Goal: Task Accomplishment & Management: Use online tool/utility

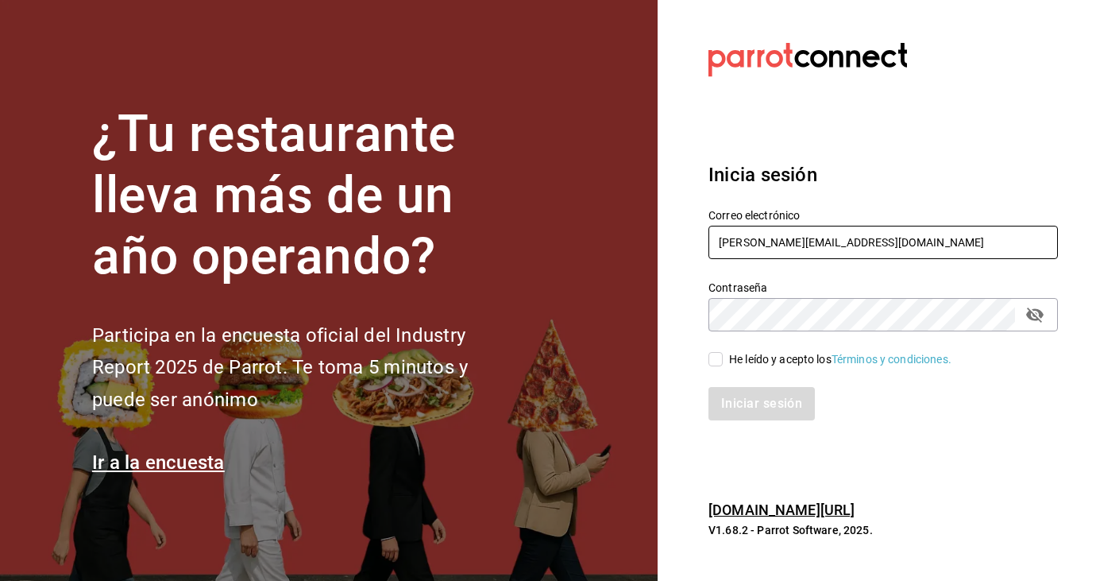
click at [860, 247] on input "kari.cl.93@hotmail.com" at bounding box center [883, 242] width 349 height 33
type input "k"
type input "sandiaromcar@gmail.com"
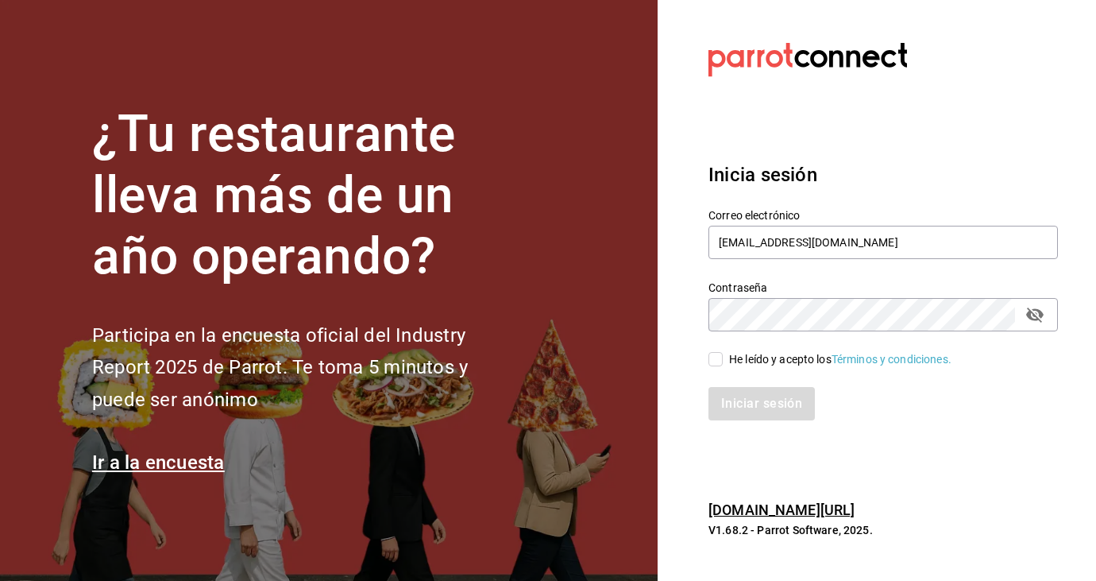
click at [724, 358] on span "He leído y acepto los Términos y condiciones." at bounding box center [837, 359] width 229 height 17
click at [723, 358] on input "He leído y acepto los Términos y condiciones." at bounding box center [716, 359] width 14 height 14
checkbox input "true"
click at [750, 409] on button "Iniciar sesión" at bounding box center [763, 403] width 108 height 33
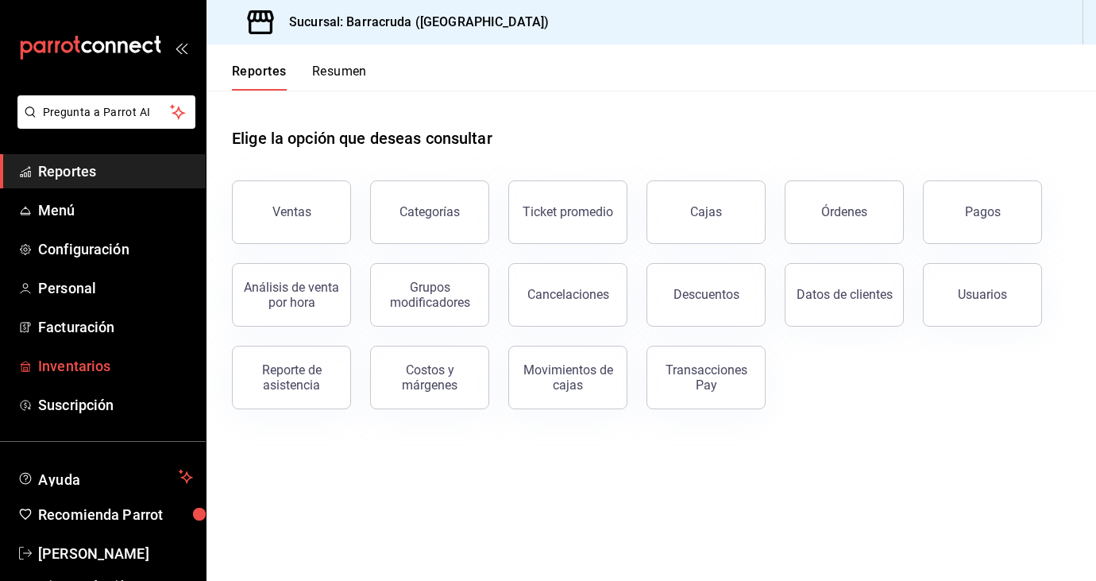
click at [71, 375] on span "Inventarios" at bounding box center [115, 365] width 155 height 21
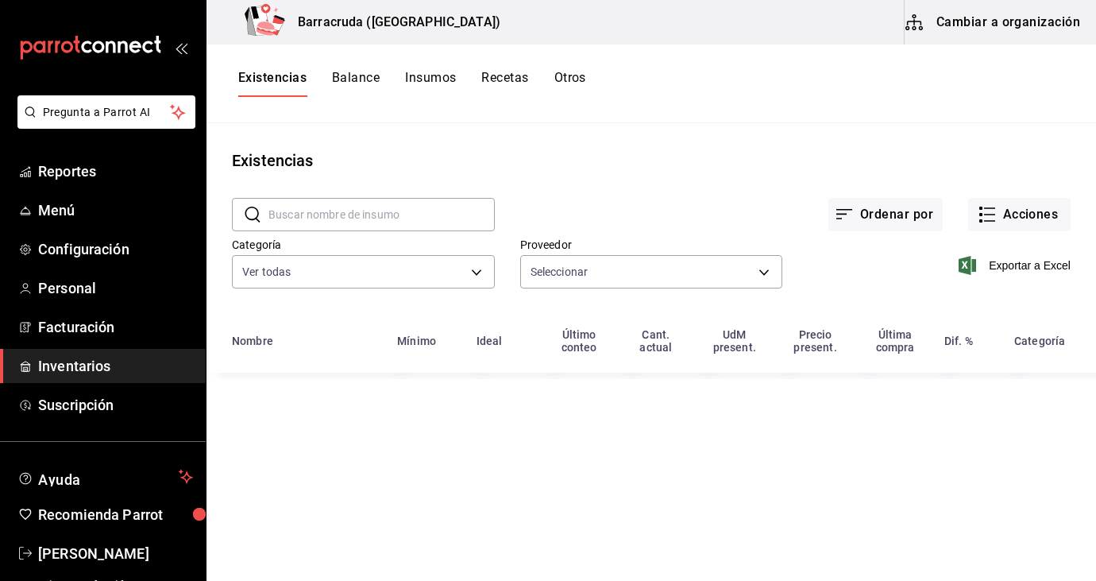
type input "82d04e69-7e0a-4d3d-af96-97d5b1927c8d,03d91d22-1985-4d76-8d10-3f9019204566,61c17…"
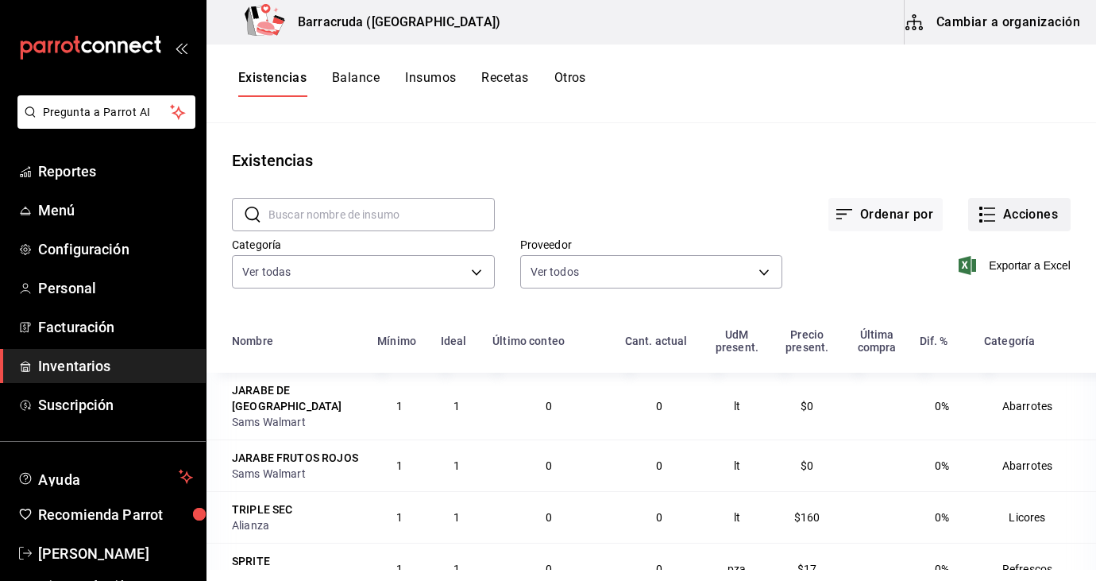
click at [1030, 224] on button "Acciones" at bounding box center [1019, 214] width 102 height 33
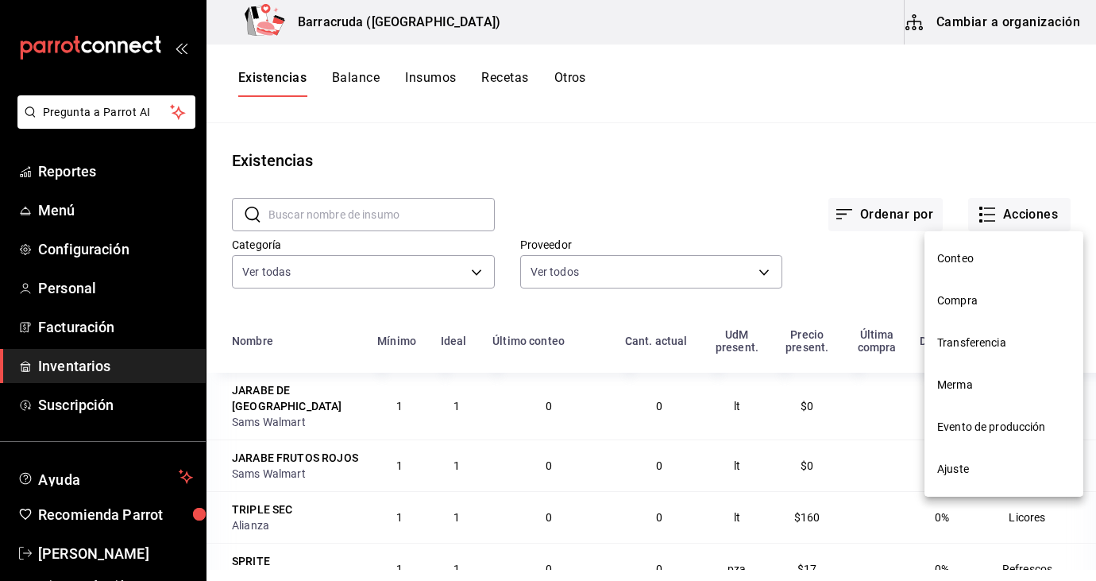
click at [973, 294] on span "Compra" at bounding box center [1003, 300] width 133 height 17
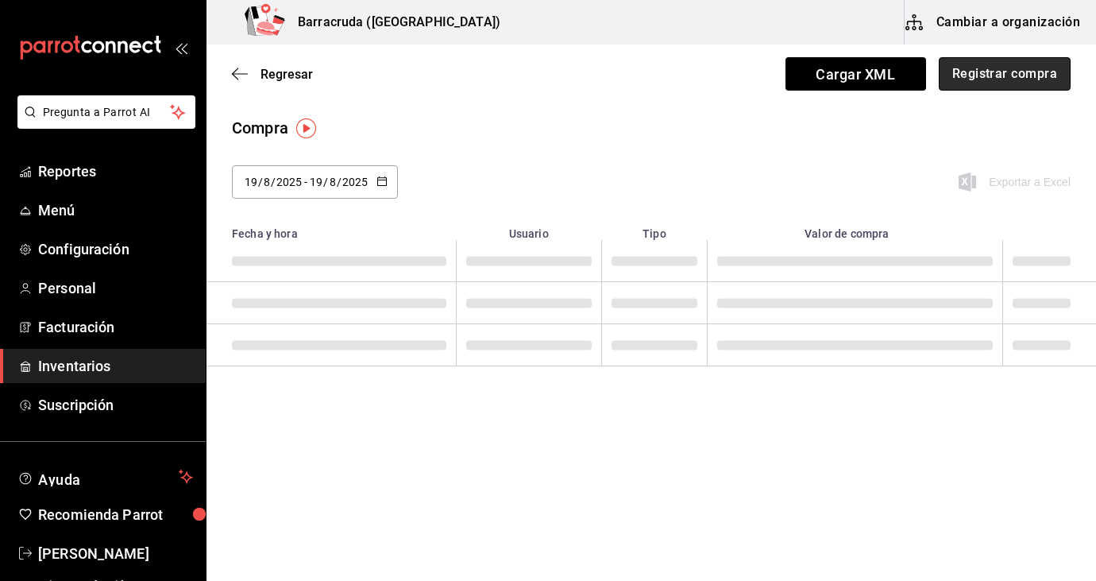
click at [1016, 71] on button "Registrar compra" at bounding box center [1005, 73] width 132 height 33
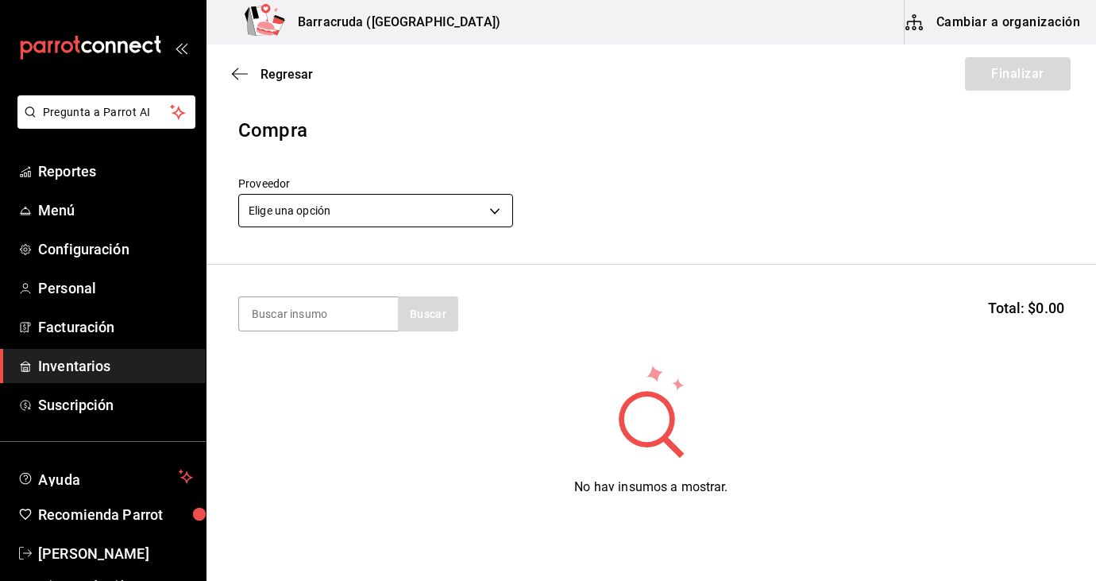
click at [446, 207] on body "Pregunta a Parrot AI Reportes Menú Configuración Personal Facturación Inventari…" at bounding box center [548, 245] width 1096 height 491
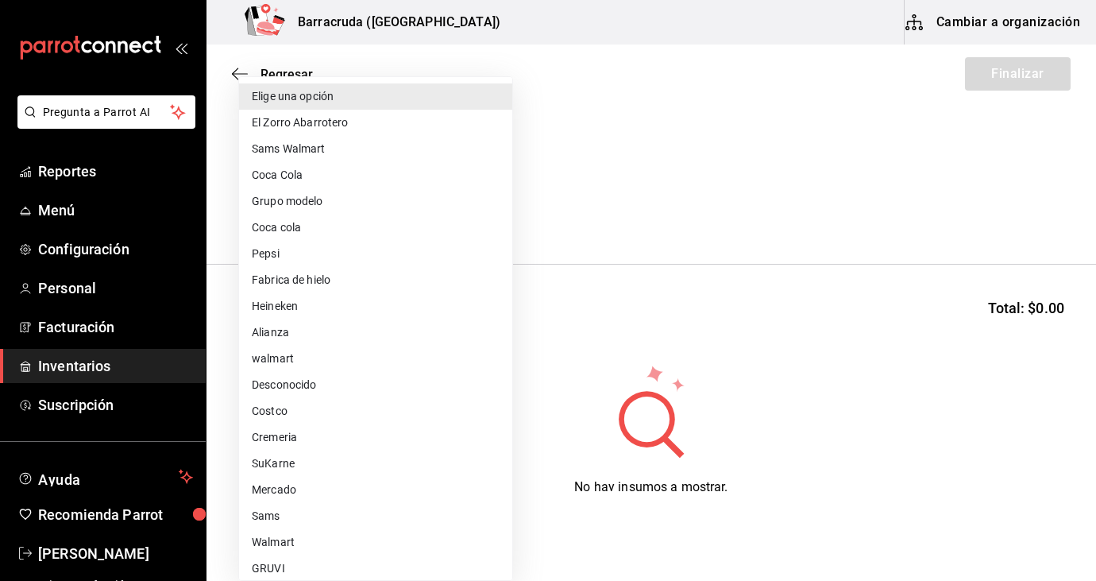
click at [282, 330] on li "Alianza" at bounding box center [375, 332] width 273 height 26
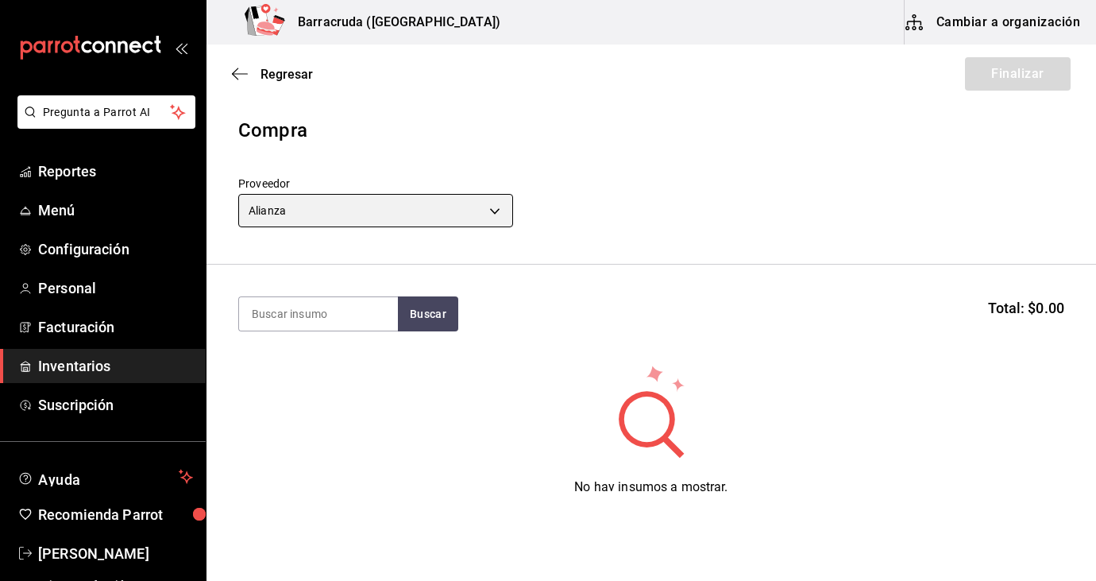
type input "bc3294d2-d37d-4771-b031-00208d6fff08"
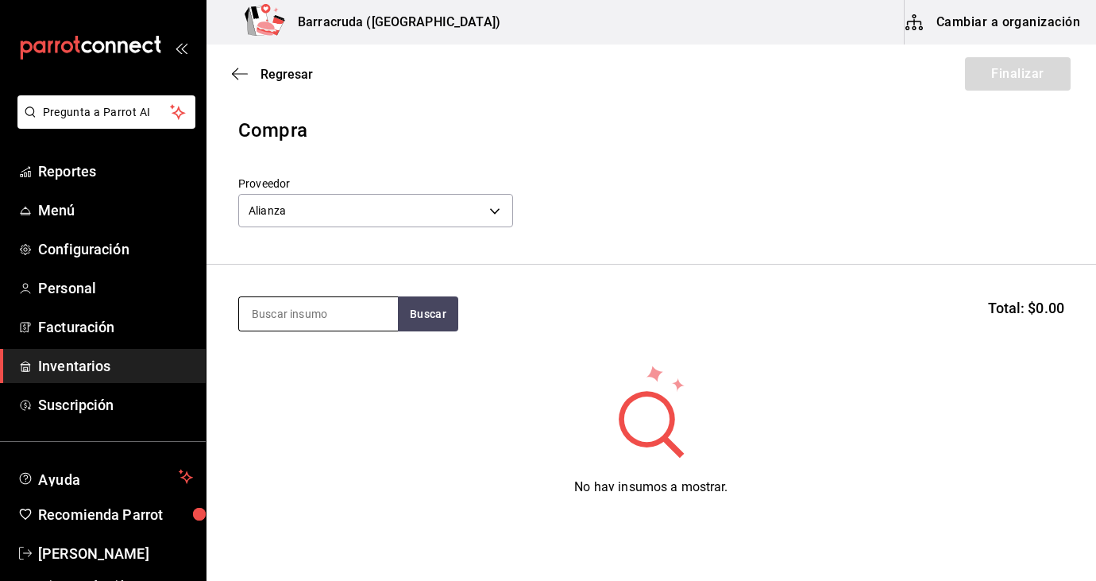
click at [314, 313] on input at bounding box center [318, 313] width 159 height 33
type input "gin"
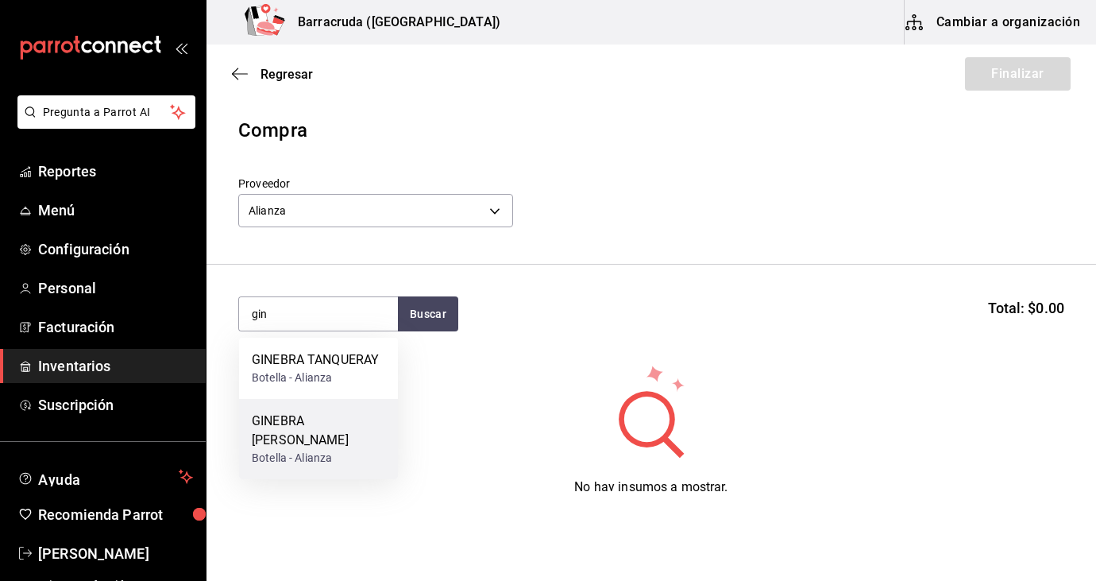
click at [290, 450] on div "Botella - Alianza" at bounding box center [318, 458] width 133 height 17
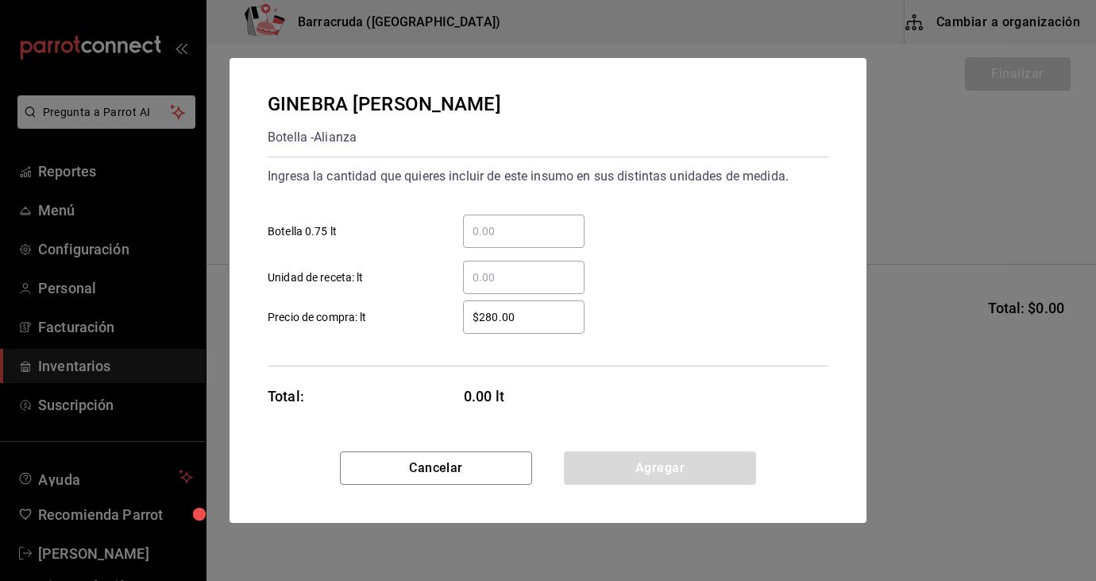
click at [486, 234] on input "​ Botella 0.75 lt" at bounding box center [524, 231] width 122 height 19
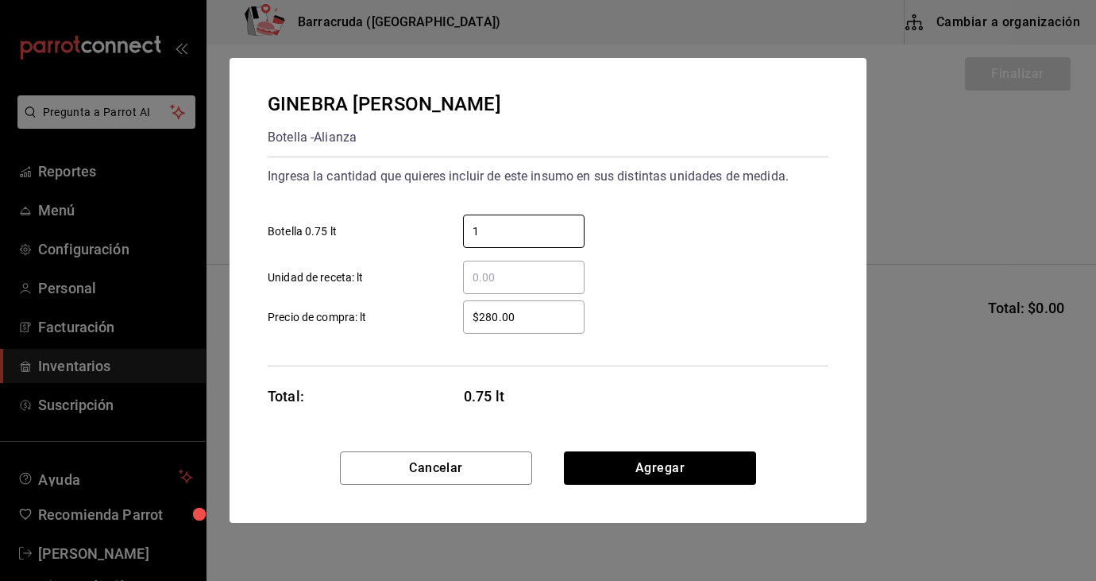
type input "1"
click at [499, 319] on input "$280.00" at bounding box center [524, 316] width 122 height 19
click at [523, 320] on input "$241.30" at bounding box center [524, 316] width 122 height 19
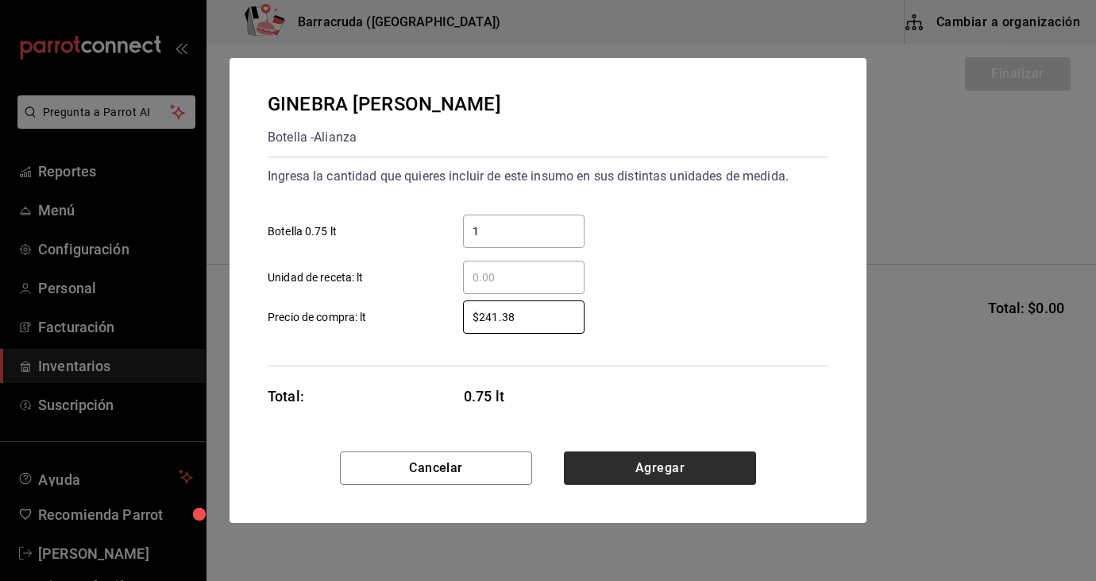
type input "$241.38"
click at [654, 471] on button "Agregar" at bounding box center [660, 467] width 192 height 33
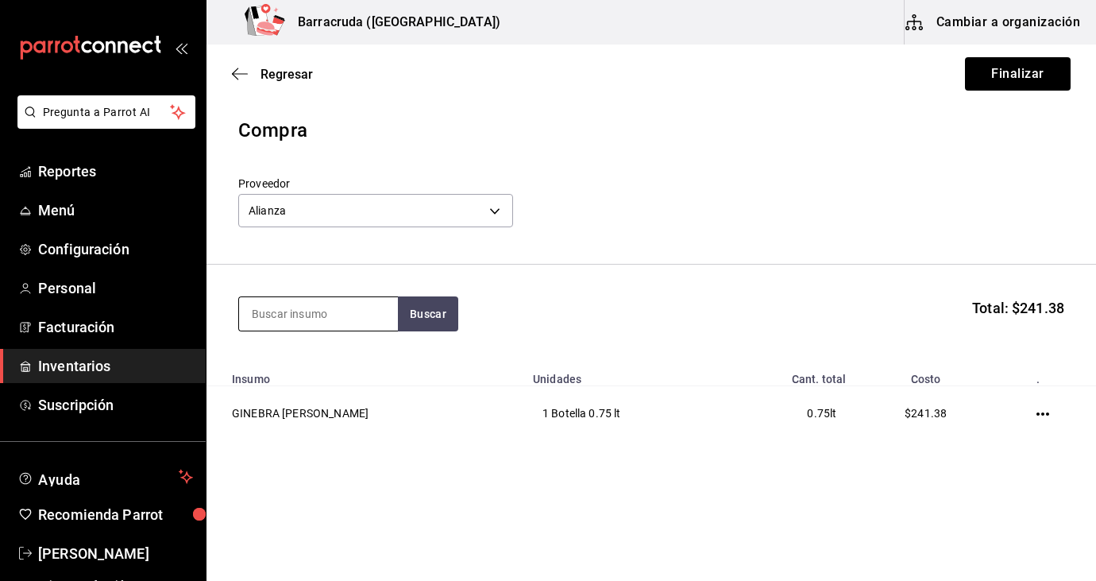
click at [349, 304] on input at bounding box center [318, 313] width 159 height 33
type input "j"
click at [540, 288] on section "licor Total: $241.38" at bounding box center [652, 314] width 890 height 98
click at [343, 319] on input "licor" at bounding box center [318, 313] width 159 height 33
type input "l"
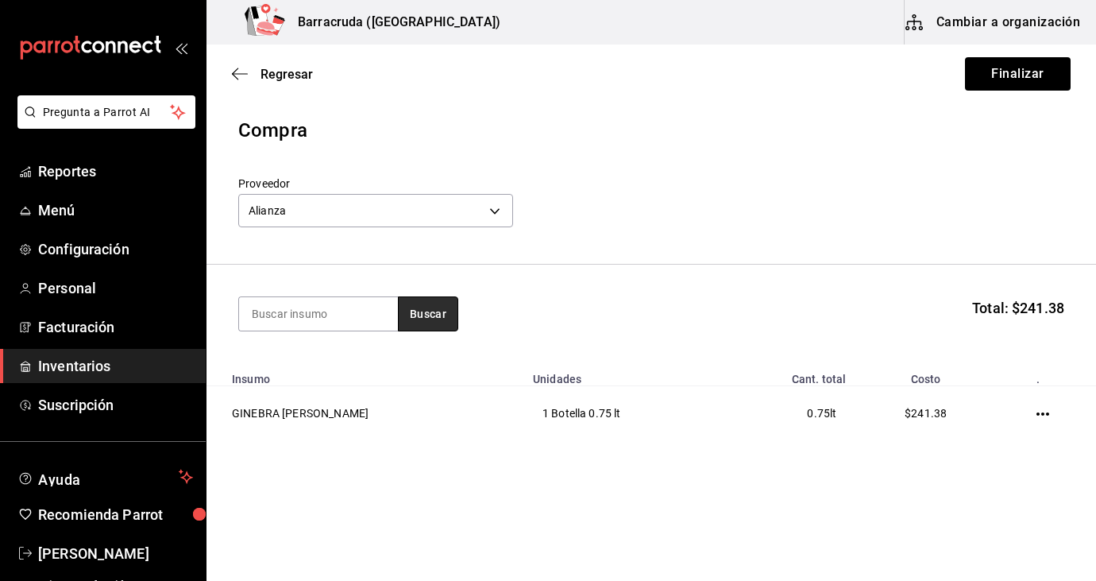
click at [441, 312] on button "Buscar" at bounding box center [428, 313] width 60 height 35
click at [334, 322] on input at bounding box center [318, 313] width 159 height 33
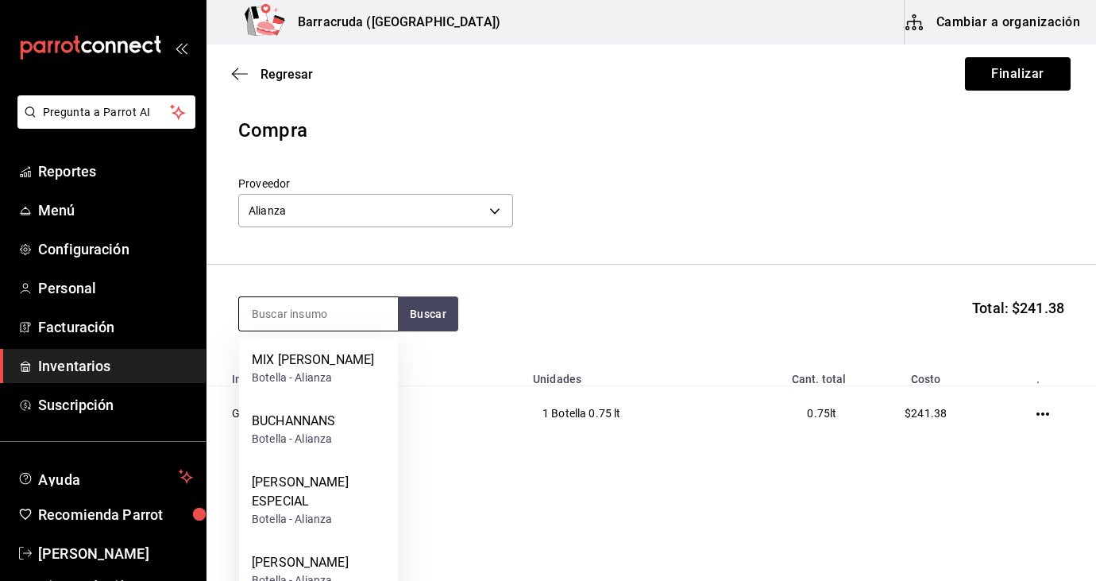
click at [304, 327] on input at bounding box center [318, 313] width 159 height 33
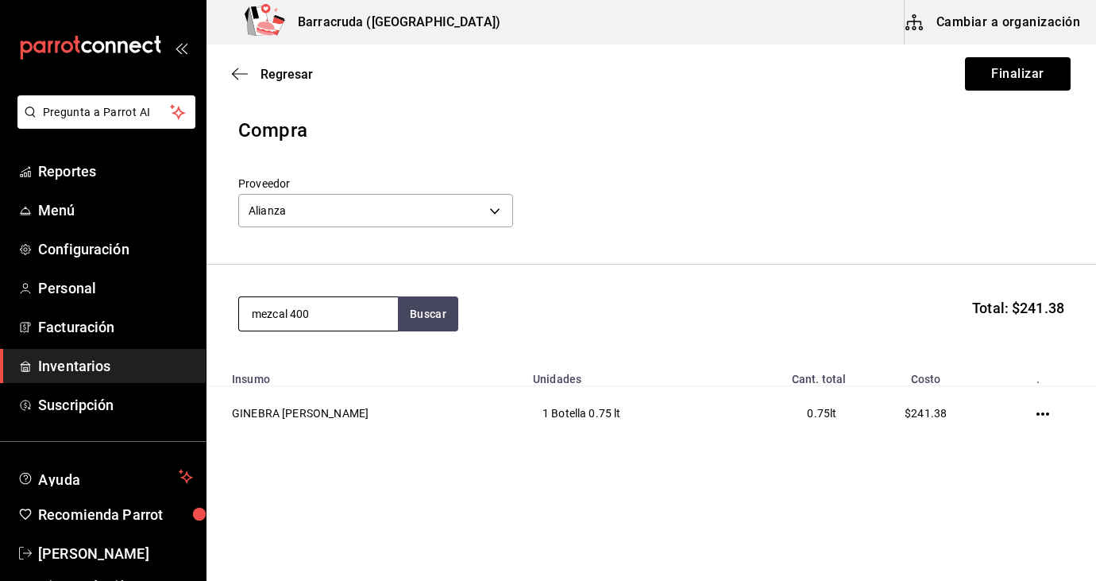
type input "mezcal 400"
click at [242, 79] on icon "button" at bounding box center [240, 74] width 16 height 14
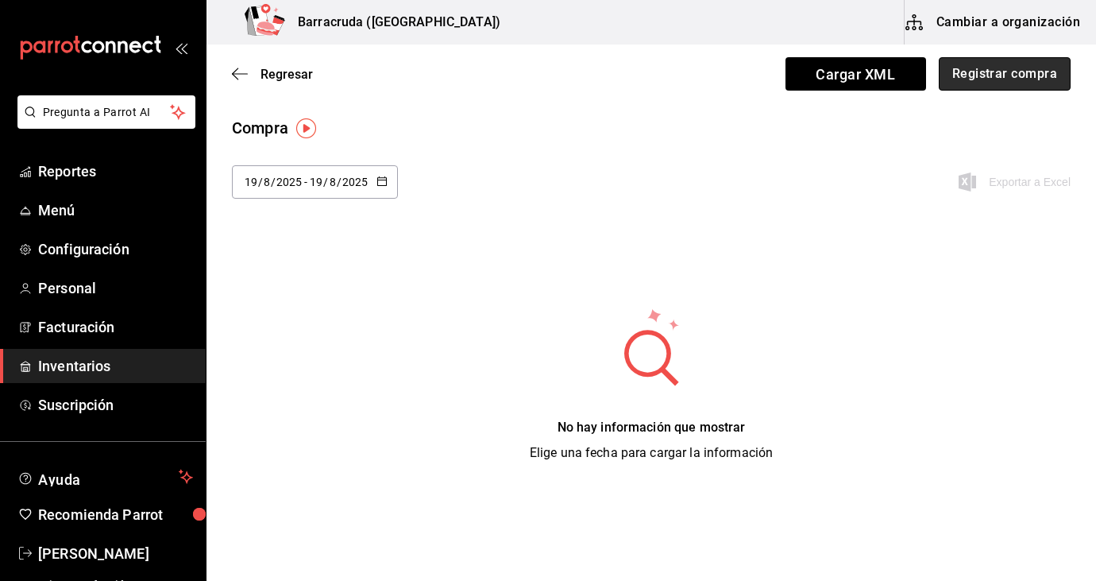
click at [1000, 78] on button "Registrar compra" at bounding box center [1005, 73] width 132 height 33
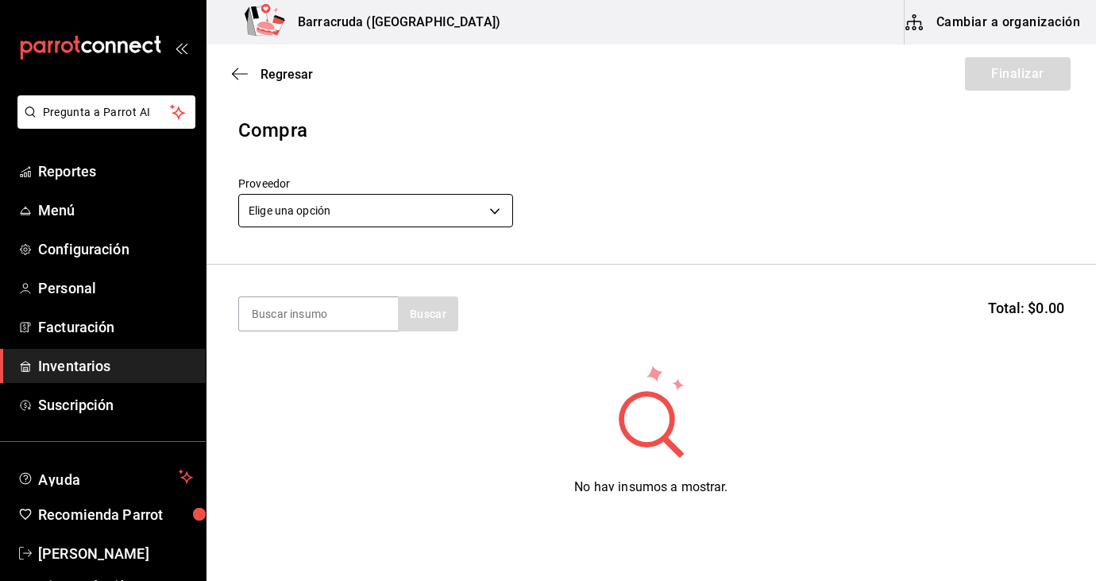
click at [322, 203] on body "Pregunta a Parrot AI Reportes Menú Configuración Personal Facturación Inventari…" at bounding box center [548, 245] width 1096 height 491
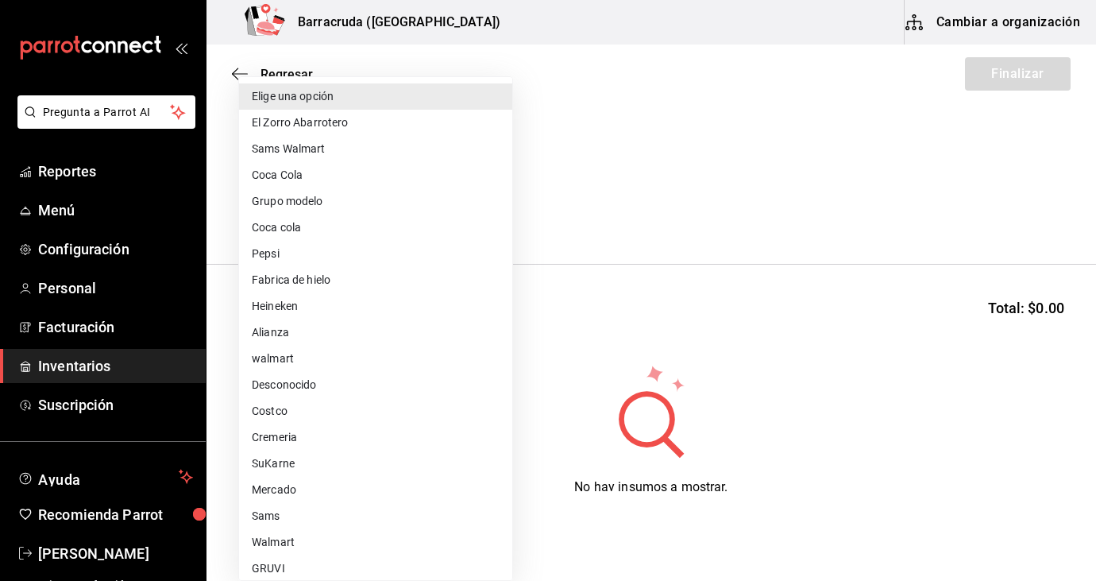
click at [651, 115] on div at bounding box center [548, 290] width 1096 height 581
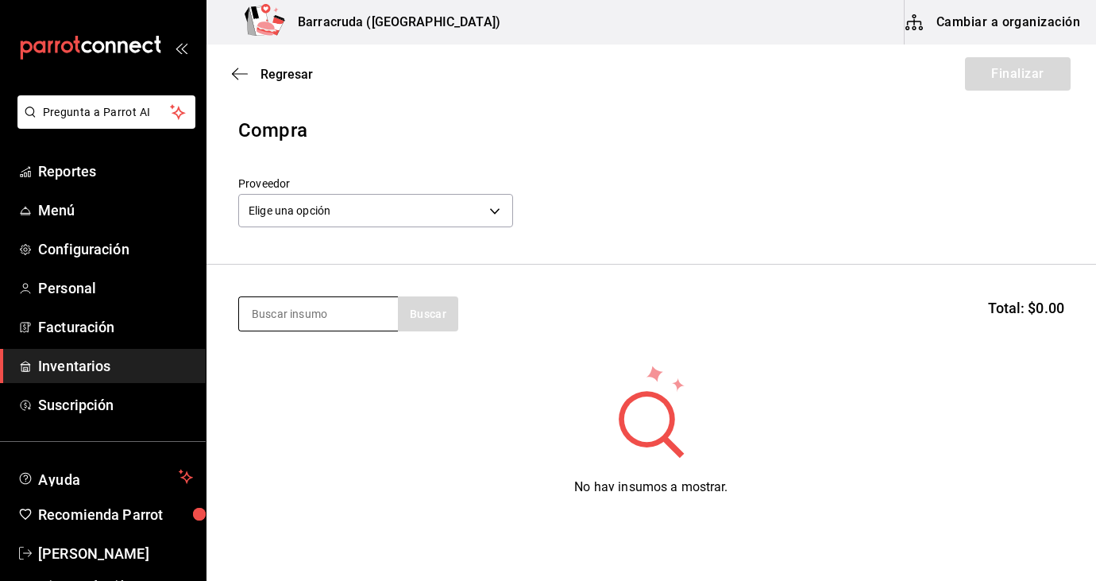
click at [304, 314] on input at bounding box center [318, 313] width 159 height 33
type input "gin"
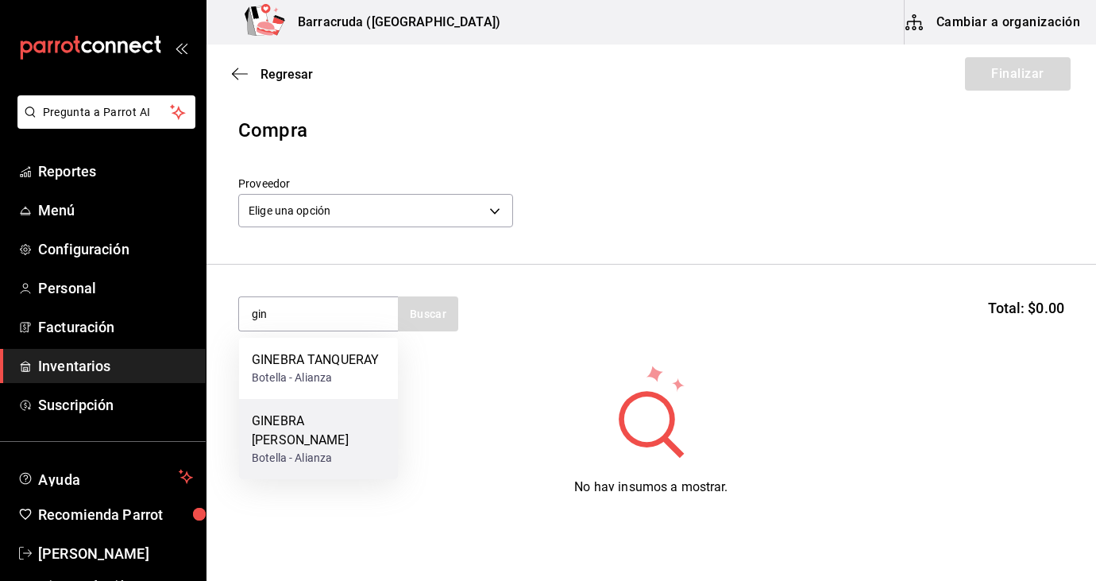
click at [327, 450] on div "Botella - Alianza" at bounding box center [318, 458] width 133 height 17
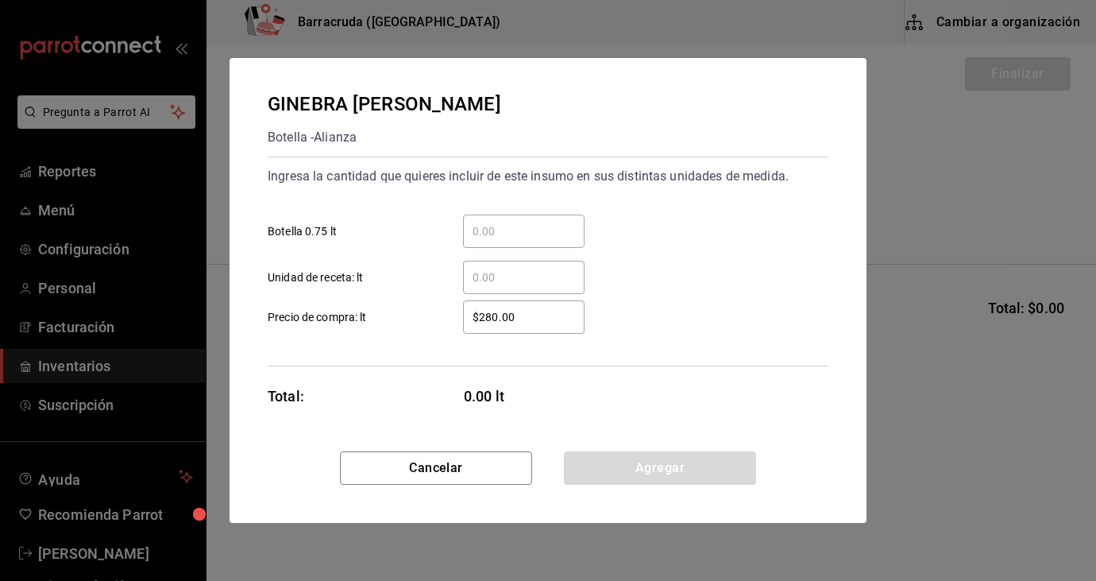
click at [488, 235] on input "​ Botella 0.75 lt" at bounding box center [524, 231] width 122 height 19
type input "2"
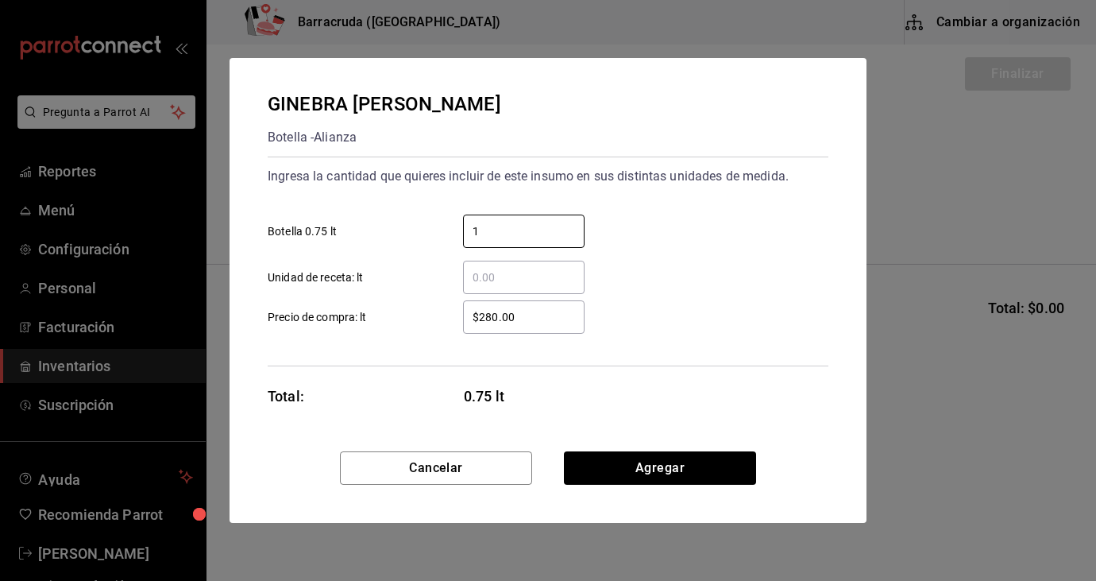
type input "1"
click at [489, 319] on input "$280.00" at bounding box center [524, 316] width 122 height 19
click at [496, 317] on input "$280.00" at bounding box center [524, 316] width 122 height 19
click at [499, 318] on input "$280.00" at bounding box center [524, 316] width 122 height 19
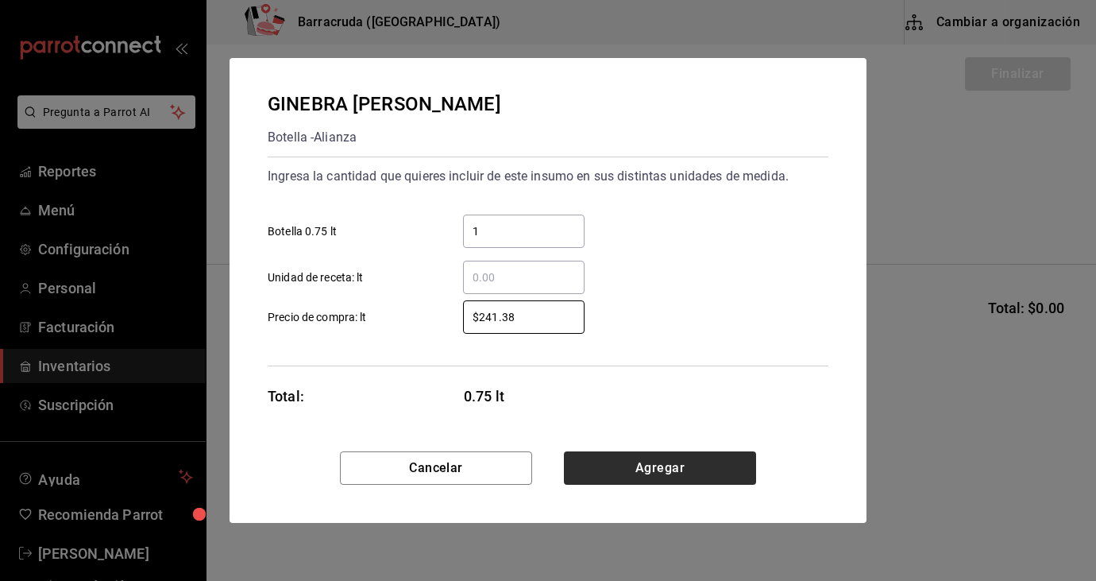
type input "$241.38"
click at [652, 469] on button "Agregar" at bounding box center [660, 467] width 192 height 33
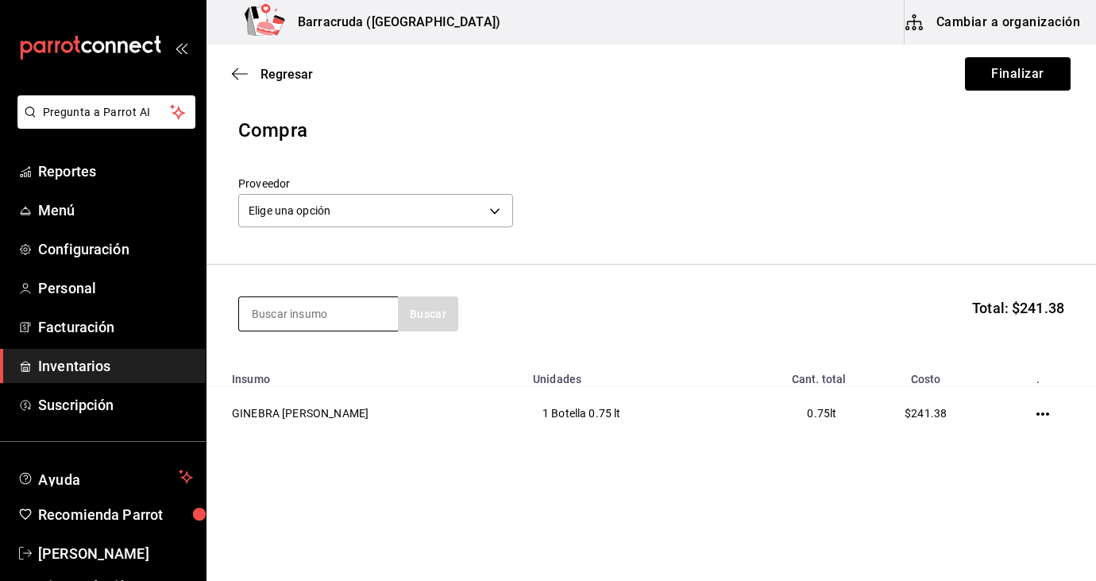
click at [351, 319] on input at bounding box center [318, 313] width 159 height 33
type input "licor 43"
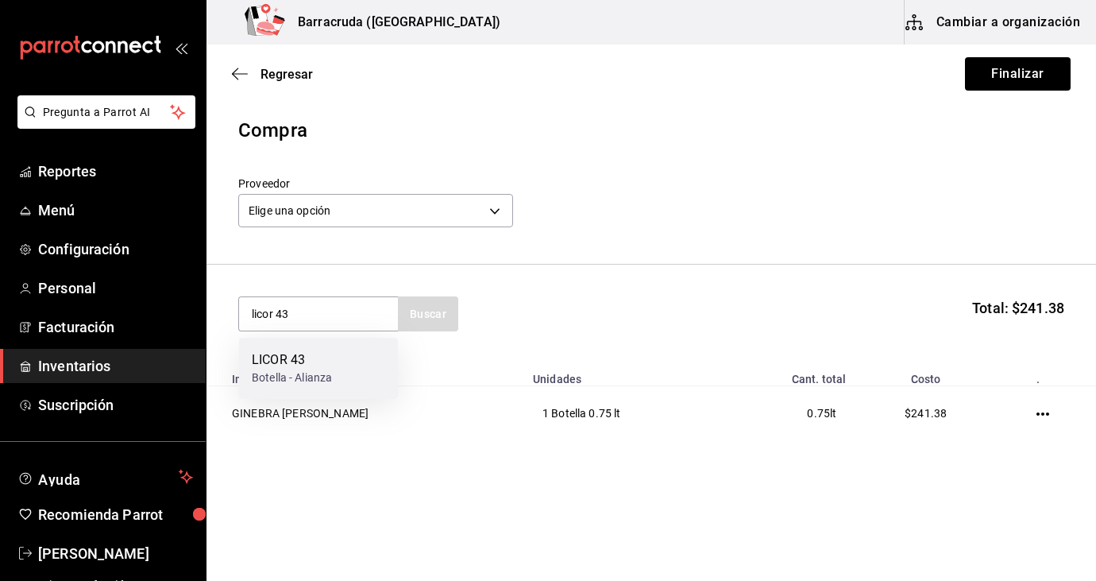
click at [316, 377] on div "Botella - Alianza" at bounding box center [292, 377] width 80 height 17
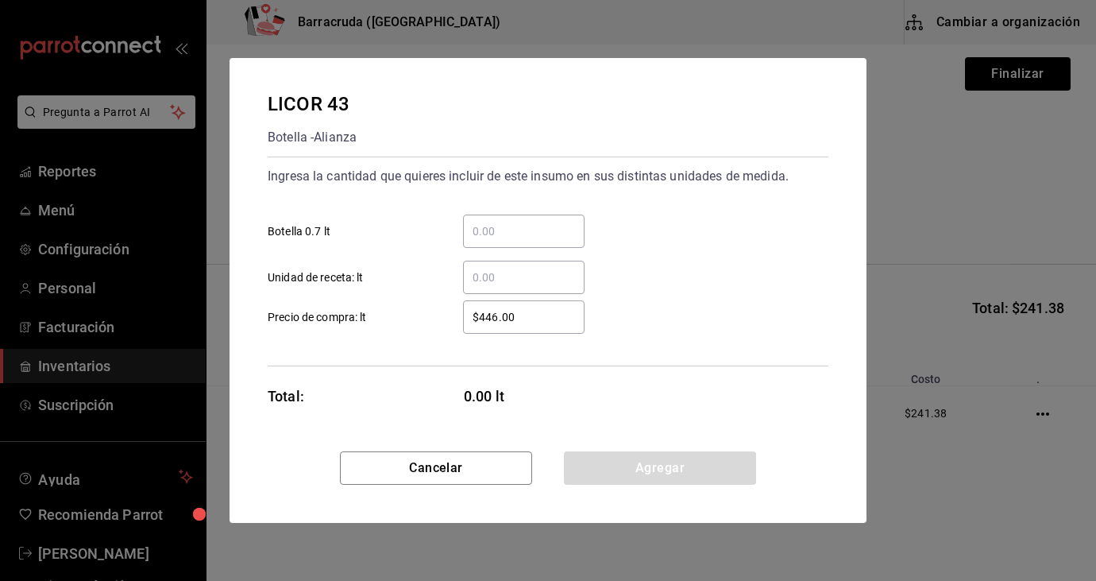
click at [479, 239] on input "​ Botella 0.7 lt" at bounding box center [524, 231] width 122 height 19
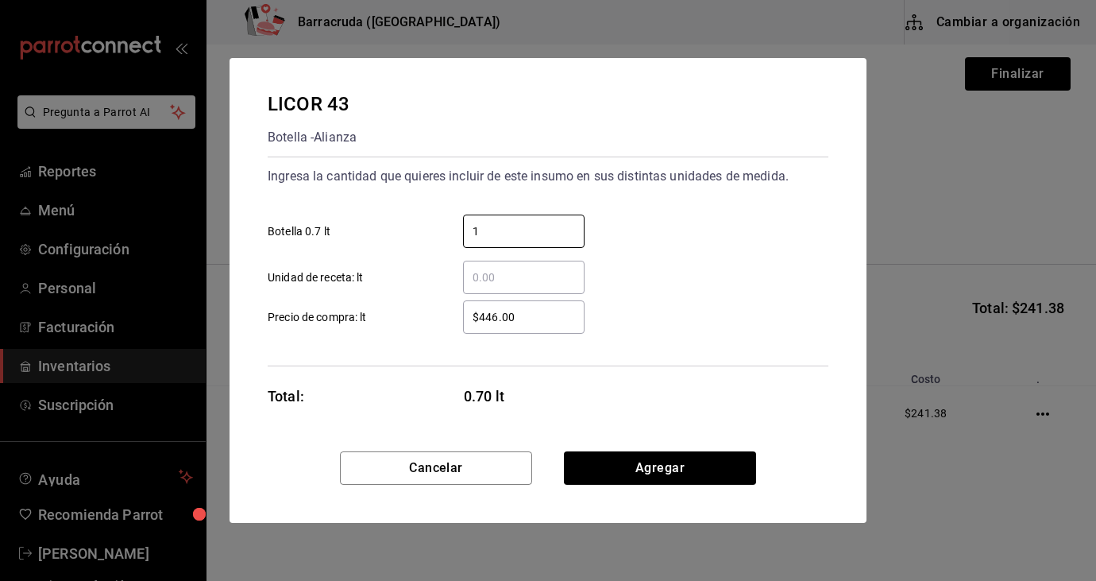
type input "1"
click at [489, 322] on input "$446.00" at bounding box center [524, 316] width 122 height 19
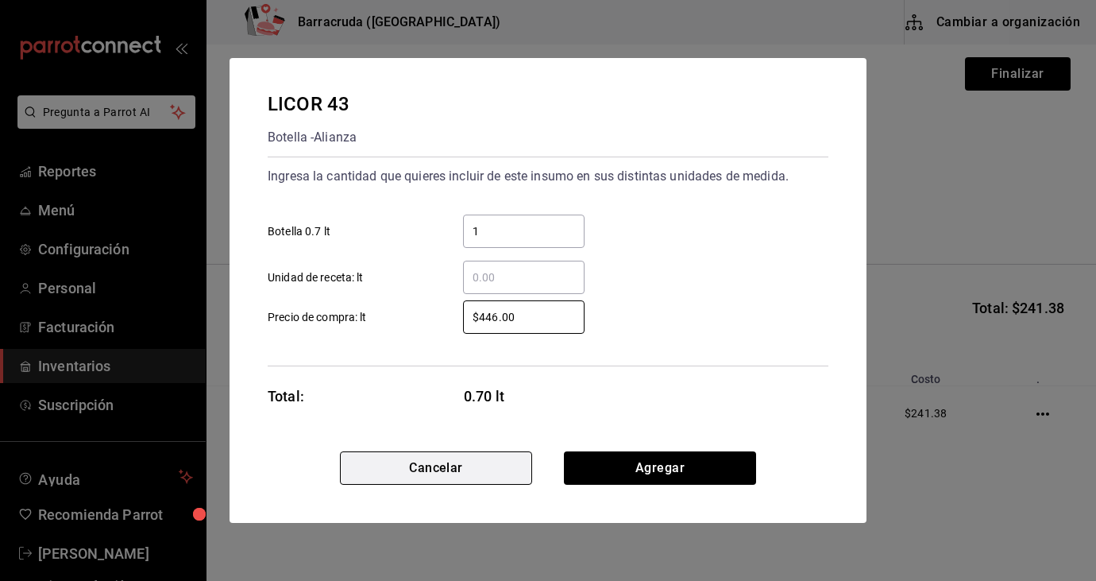
click at [423, 477] on button "Cancelar" at bounding box center [436, 467] width 192 height 33
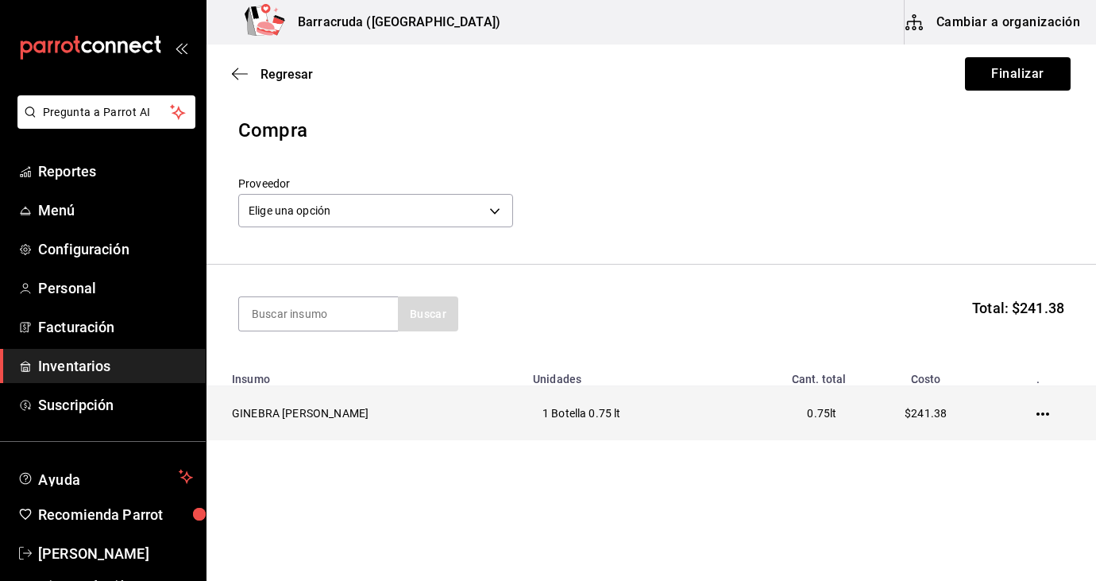
click at [1040, 412] on icon "button" at bounding box center [1043, 413] width 13 height 13
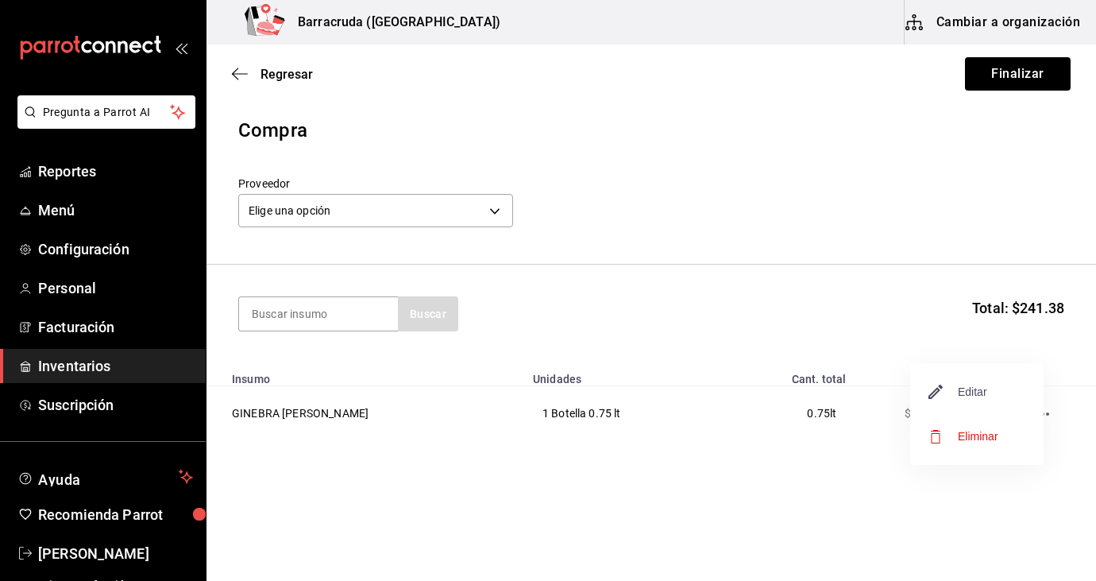
click at [963, 388] on span "Editar" at bounding box center [958, 391] width 58 height 19
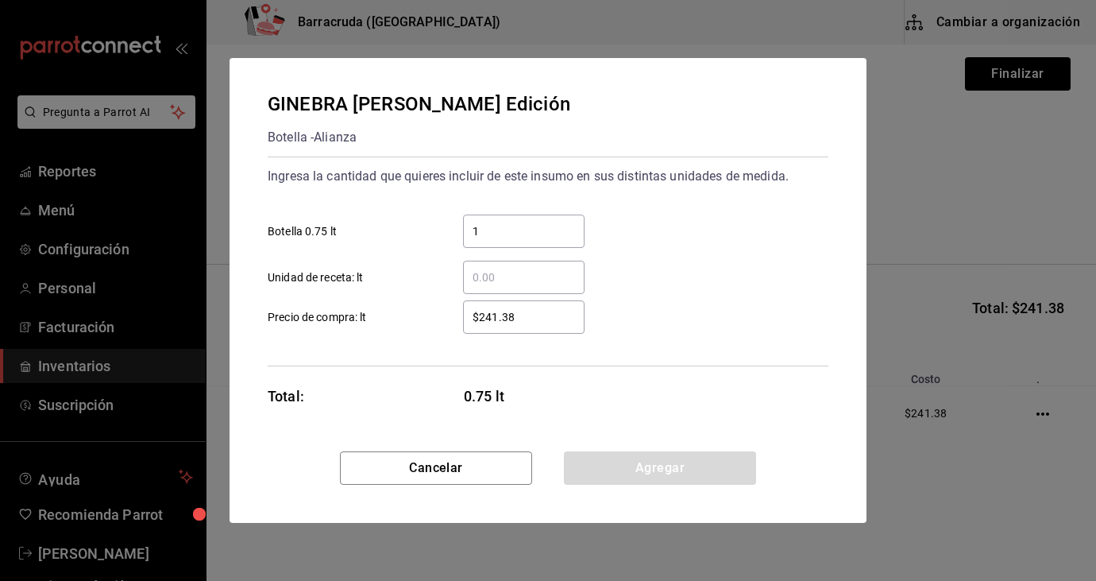
click at [543, 327] on div "$241.38 ​" at bounding box center [524, 316] width 122 height 33
click at [543, 326] on input "$241.38" at bounding box center [524, 316] width 122 height 19
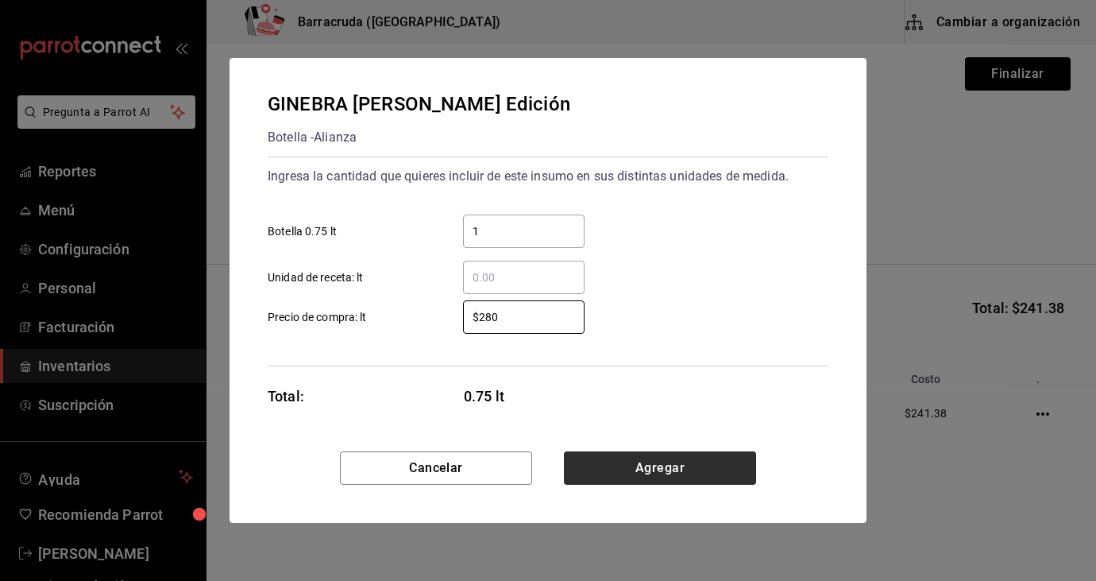
type input "$280"
click at [651, 472] on button "Agregar" at bounding box center [660, 467] width 192 height 33
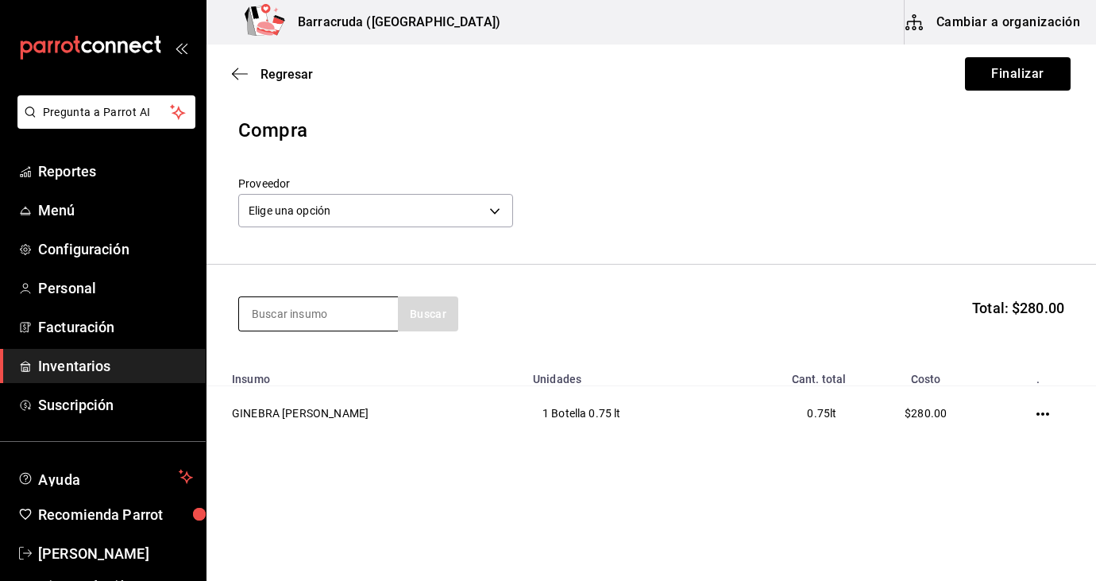
click at [342, 323] on input at bounding box center [318, 313] width 159 height 33
type input "licor 43"
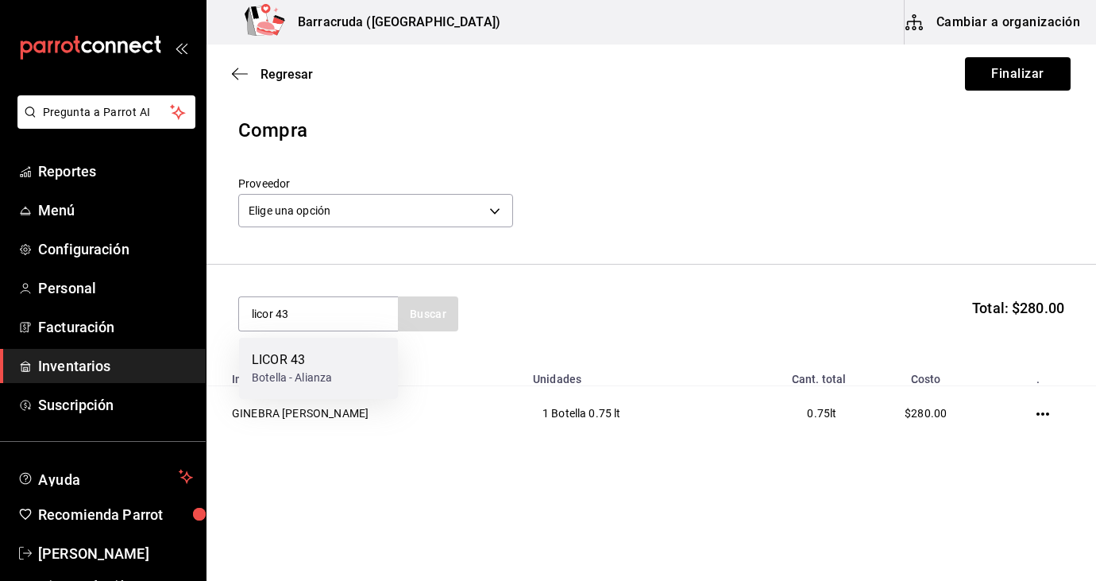
click at [291, 378] on div "Botella - Alianza" at bounding box center [292, 377] width 80 height 17
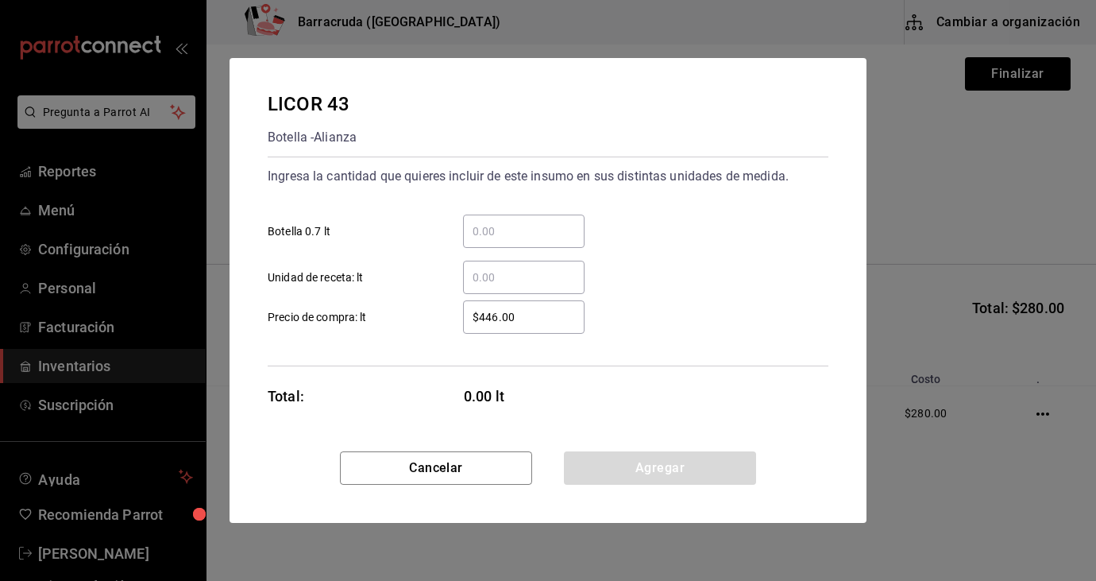
click at [514, 233] on input "​ Botella 0.7 lt" at bounding box center [524, 231] width 122 height 19
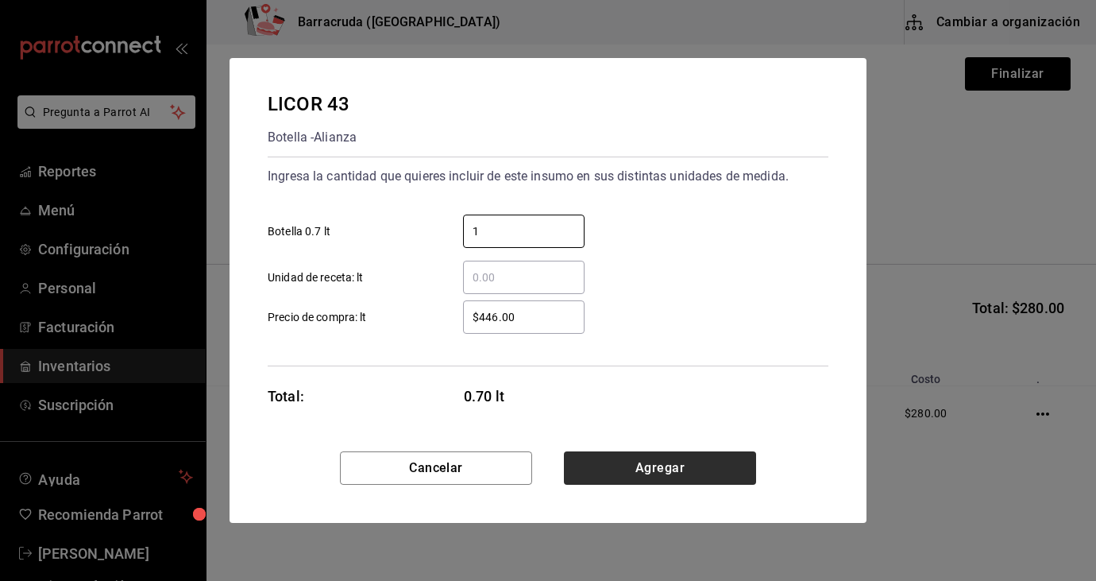
type input "1"
click at [666, 465] on button "Agregar" at bounding box center [660, 467] width 192 height 33
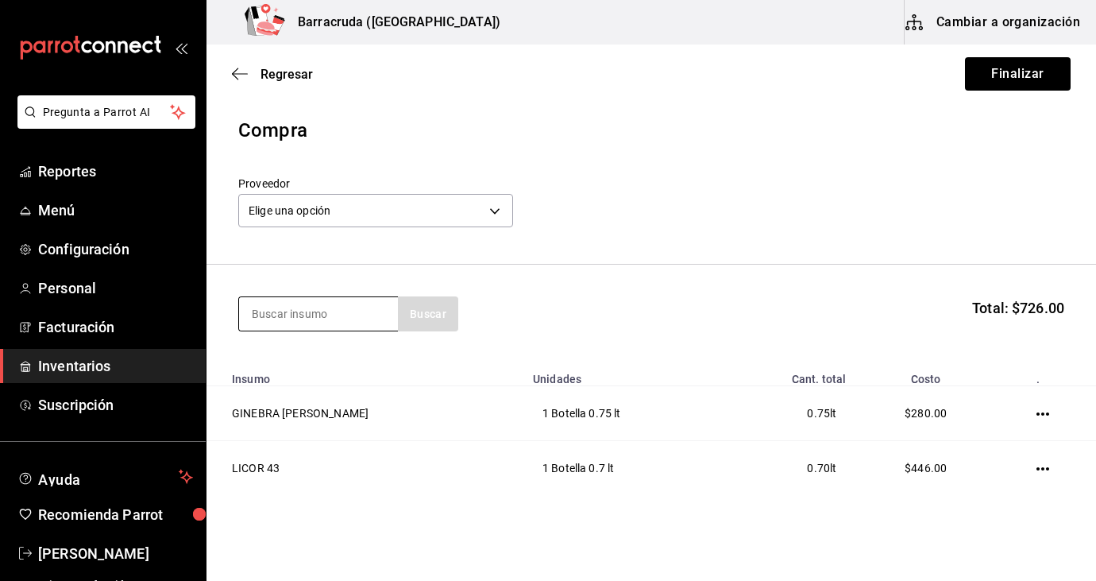
click at [351, 313] on input at bounding box center [318, 313] width 159 height 33
type input "mezcal 400"
click at [438, 334] on section "mezcal 400 Buscar Total: $726.00" at bounding box center [652, 314] width 890 height 98
click at [435, 308] on div "mezcal 400 Buscar" at bounding box center [348, 313] width 220 height 35
click at [362, 320] on input "mezcal 400" at bounding box center [318, 313] width 159 height 33
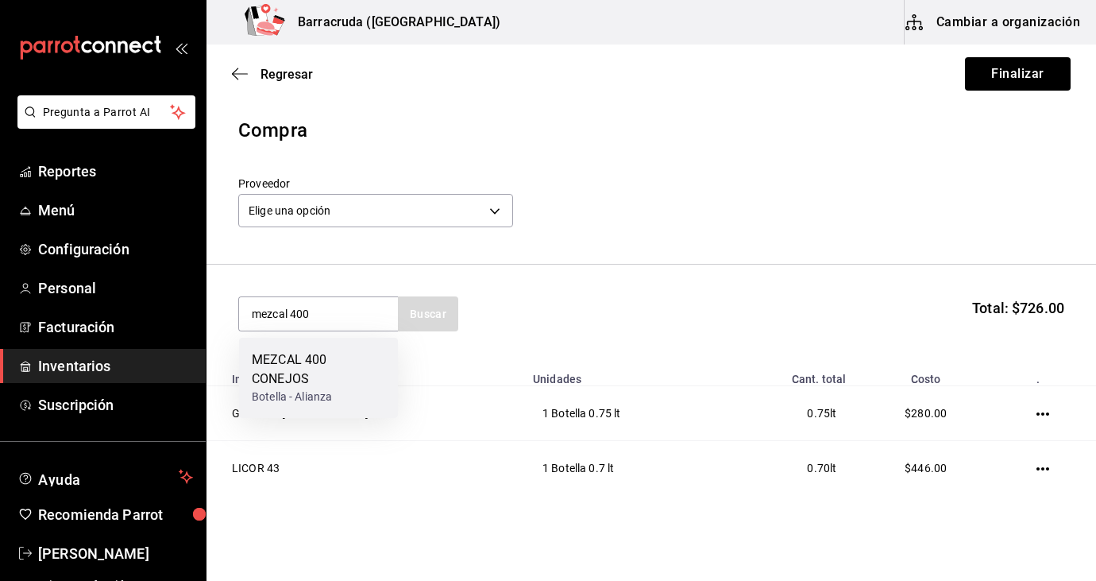
click at [342, 385] on div "MEZCAL 400 CONEJOS" at bounding box center [318, 369] width 133 height 38
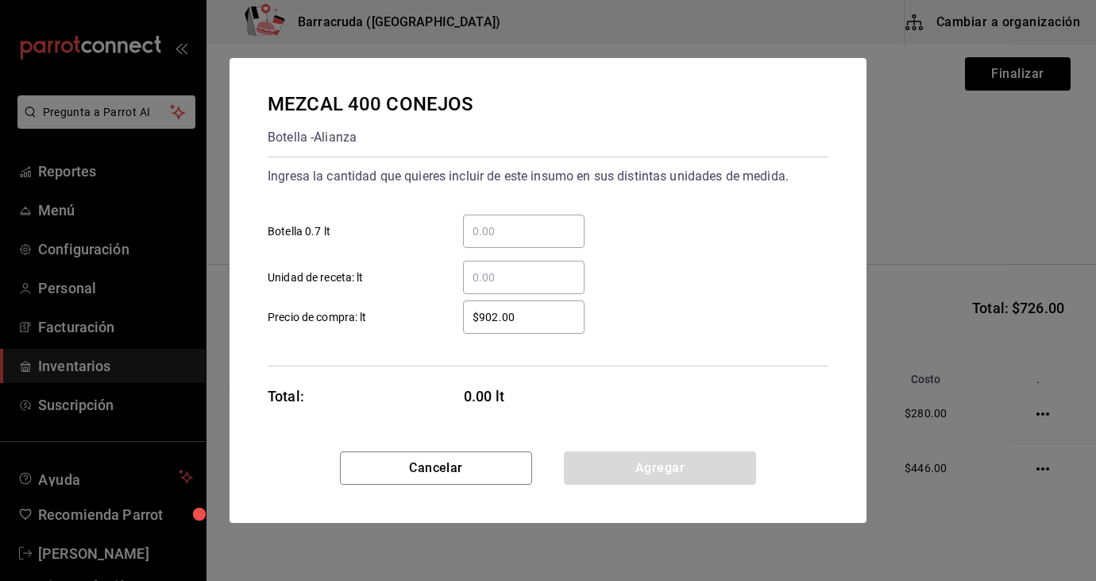
click at [493, 231] on input "​ Botella 0.7 lt" at bounding box center [524, 231] width 122 height 19
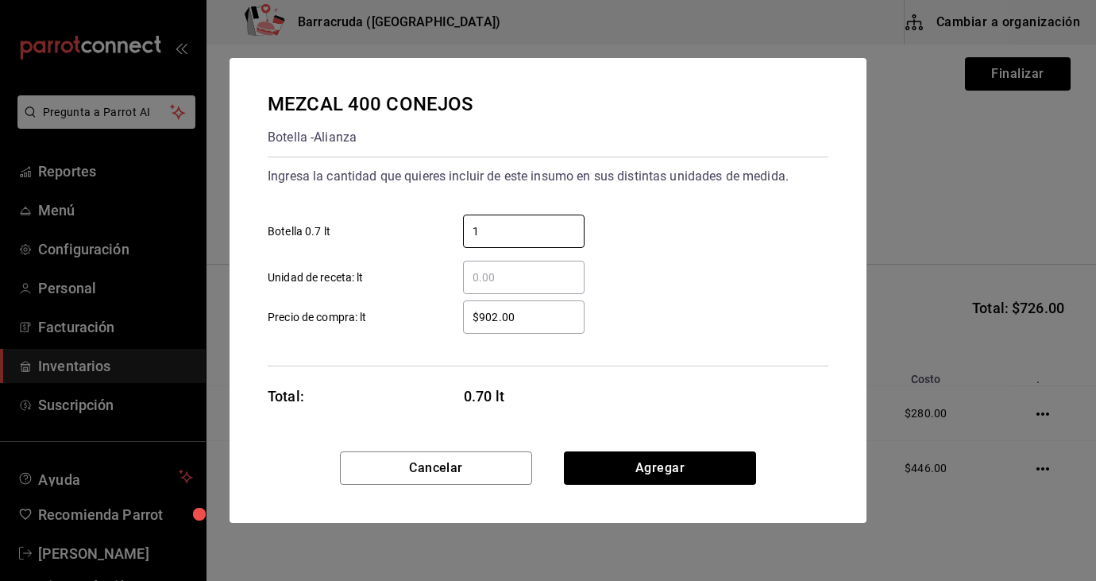
type input "1"
click at [483, 315] on input "$902.00" at bounding box center [524, 316] width 122 height 19
click at [561, 319] on input "$902.00" at bounding box center [524, 316] width 122 height 19
type input "$9"
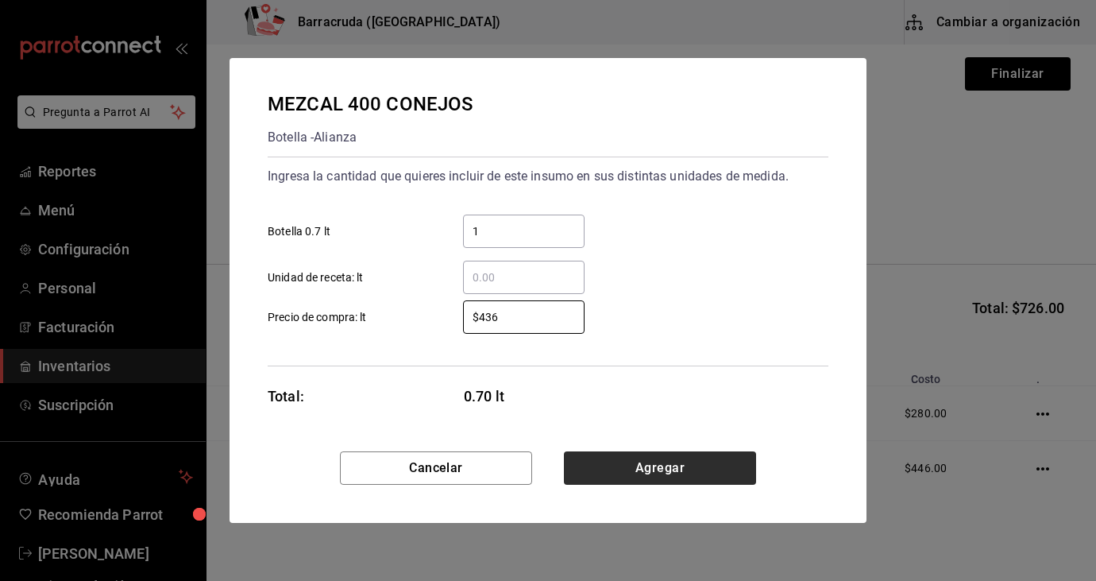
type input "$436"
click at [659, 469] on button "Agregar" at bounding box center [660, 467] width 192 height 33
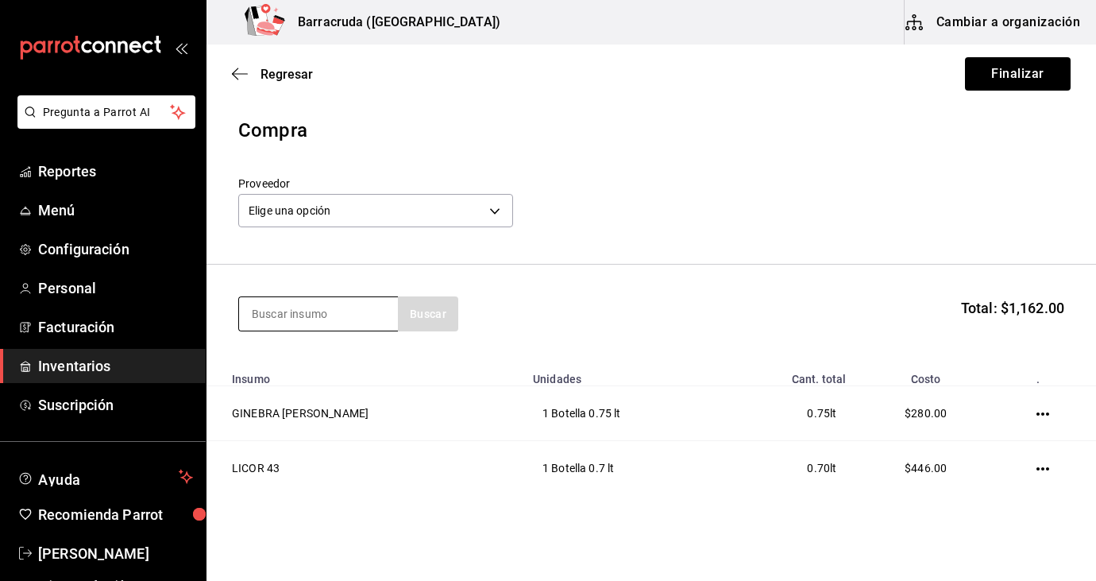
click at [373, 319] on input at bounding box center [318, 313] width 159 height 33
type input "bacard"
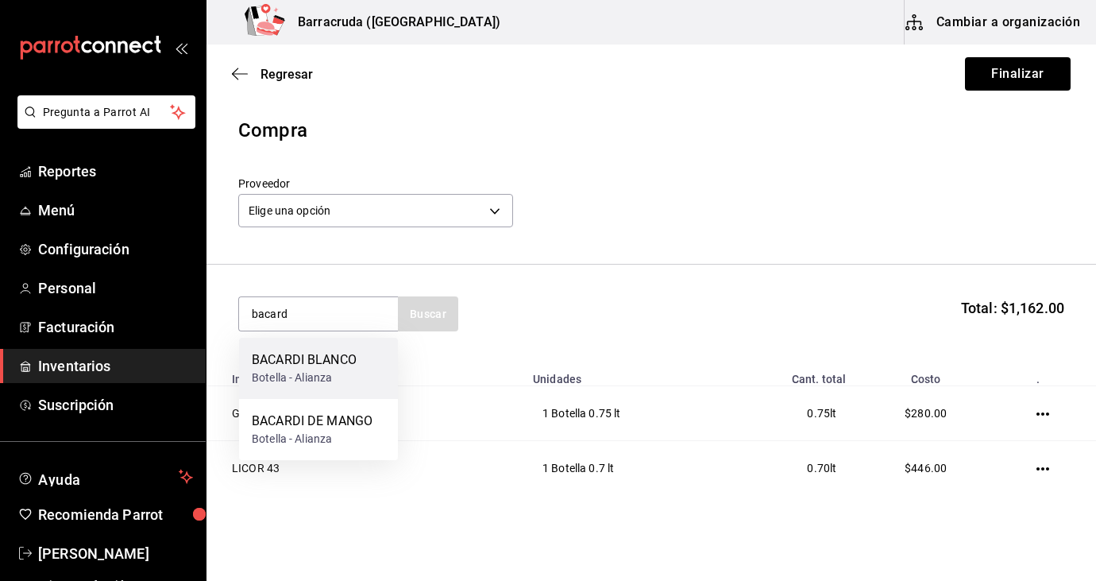
click at [349, 369] on div "BACARDI BLANCO" at bounding box center [304, 359] width 105 height 19
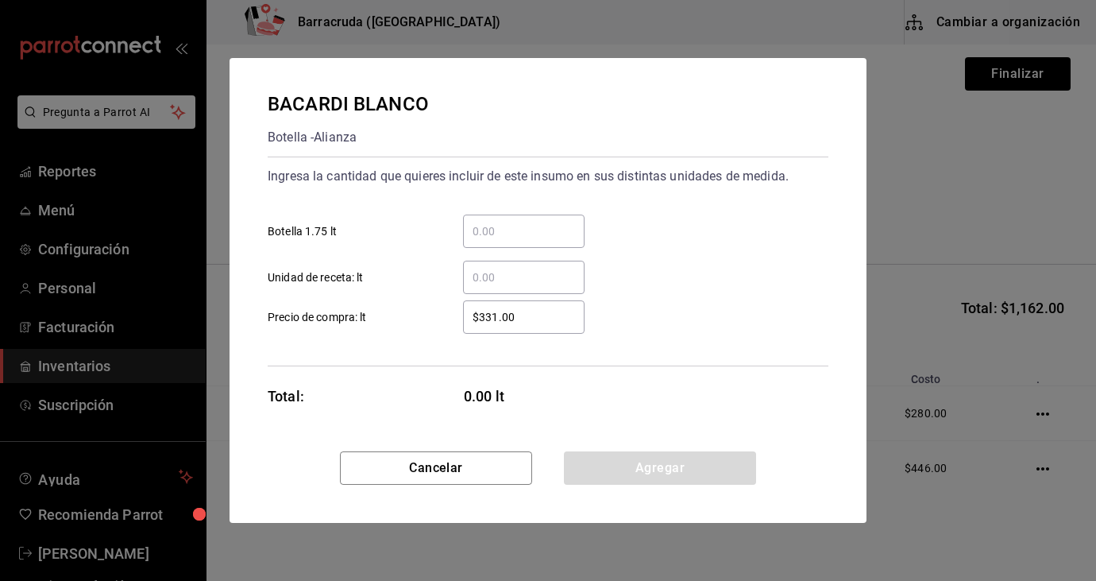
click at [515, 327] on div "$331.00 ​" at bounding box center [524, 316] width 122 height 33
click at [515, 326] on input "$331.00" at bounding box center [524, 316] width 122 height 19
type input "$357.92"
click at [510, 230] on input "​ Botella 1.75 lt" at bounding box center [524, 231] width 122 height 19
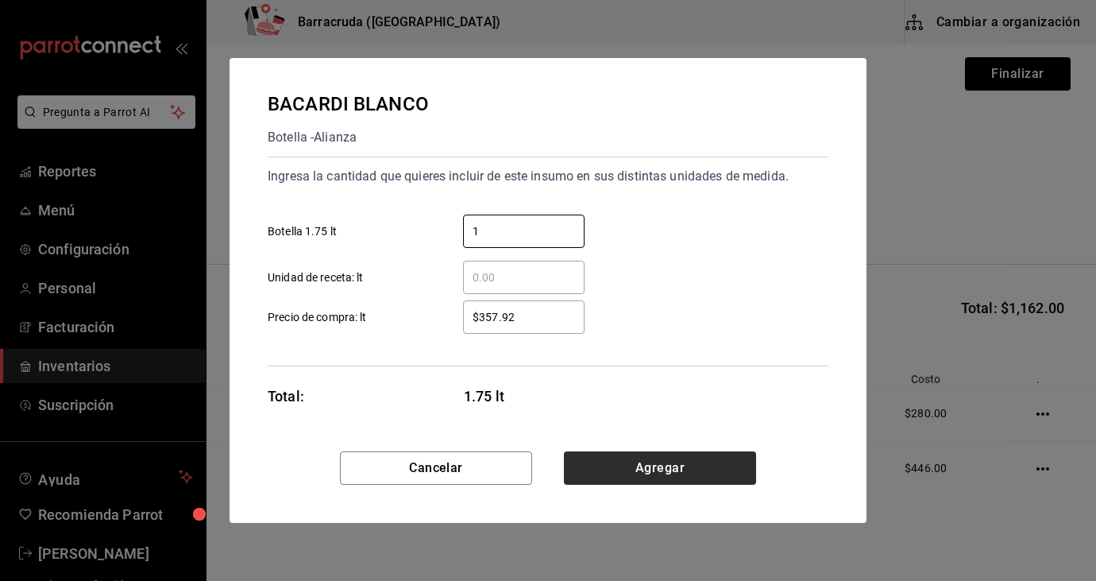
type input "1"
click at [690, 471] on button "Agregar" at bounding box center [660, 467] width 192 height 33
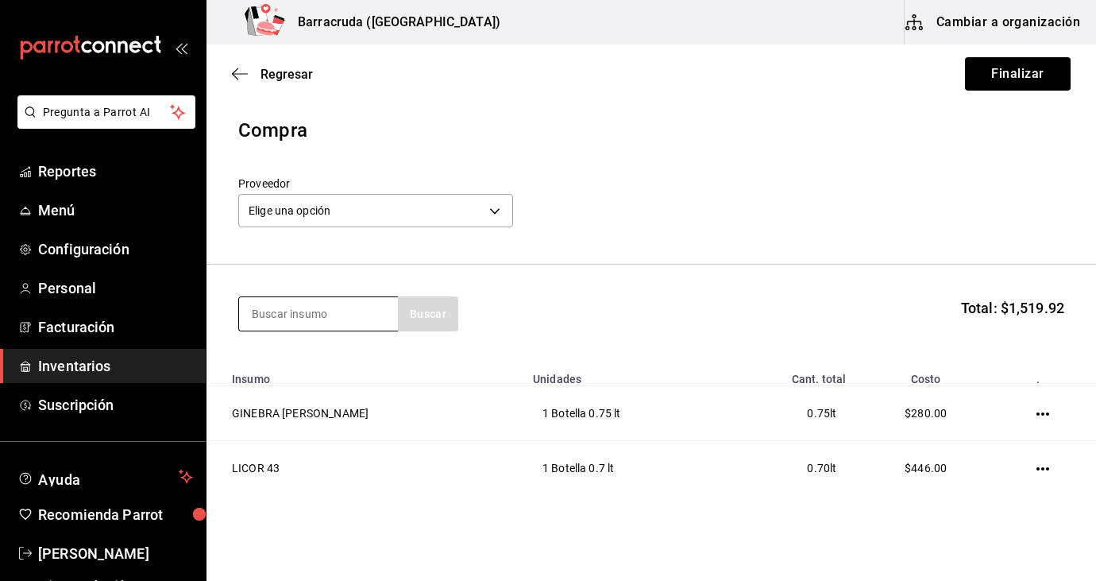
click at [364, 308] on input at bounding box center [318, 313] width 159 height 33
type input "t"
type input "cuervo"
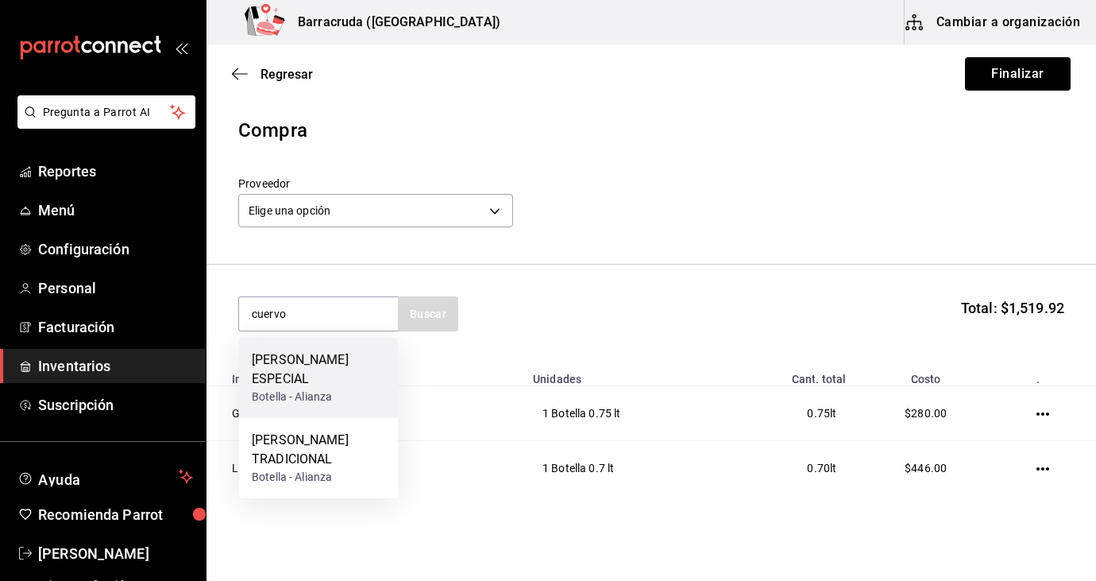
click at [340, 385] on div "[PERSON_NAME] ESPECIAL" at bounding box center [318, 369] width 133 height 38
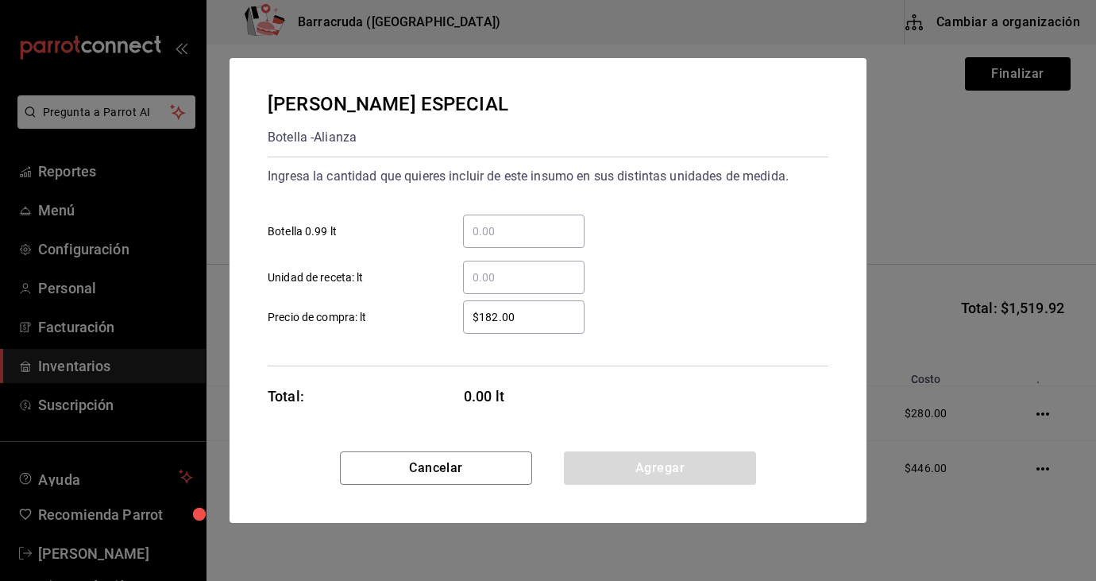
click at [478, 234] on input "​ Botella 0.99 lt" at bounding box center [524, 231] width 122 height 19
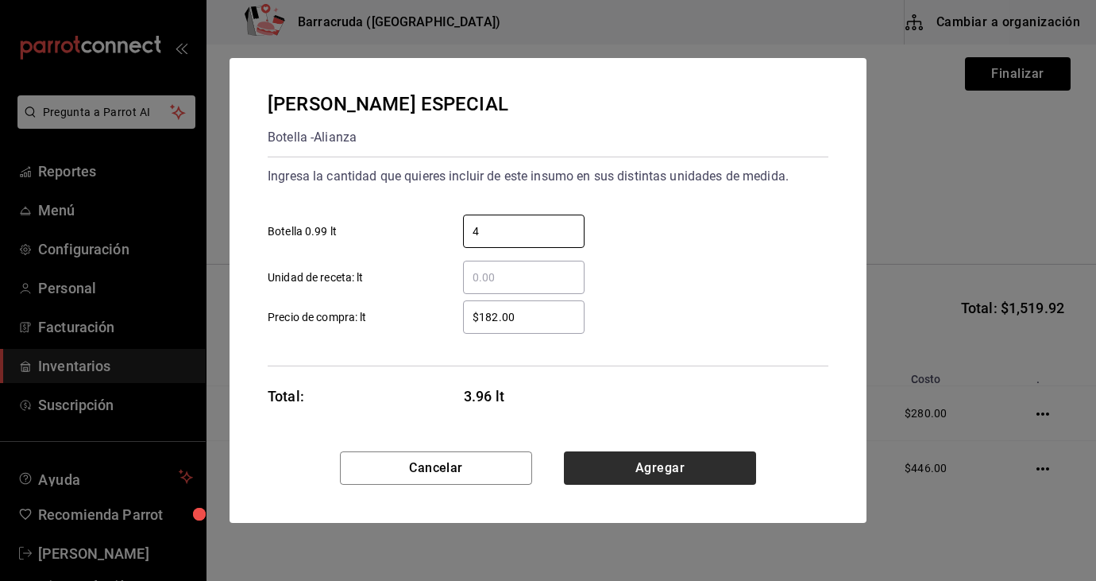
type input "4"
click at [659, 470] on button "Agregar" at bounding box center [660, 467] width 192 height 33
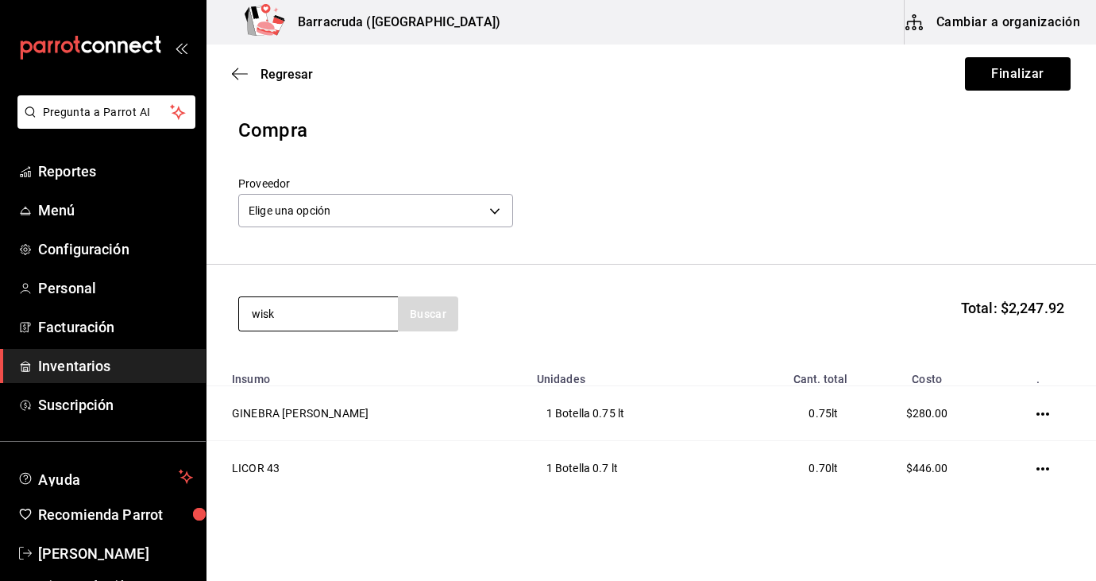
click at [332, 318] on input "wisk" at bounding box center [318, 313] width 159 height 33
type input "w"
click at [438, 320] on div "w Buscar" at bounding box center [348, 313] width 220 height 35
click at [503, 213] on body "Pregunta a Parrot AI Reportes Menú Configuración Personal Facturación Inventari…" at bounding box center [548, 245] width 1096 height 491
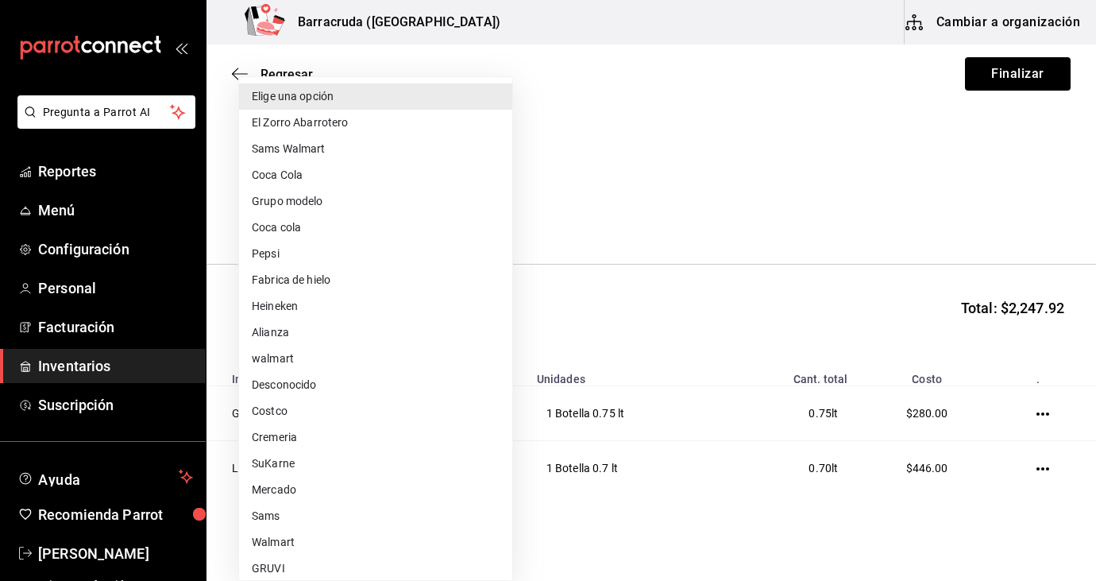
click at [267, 327] on li "Alianza" at bounding box center [375, 332] width 273 height 26
type input "bc3294d2-d37d-4771-b031-00208d6fff08"
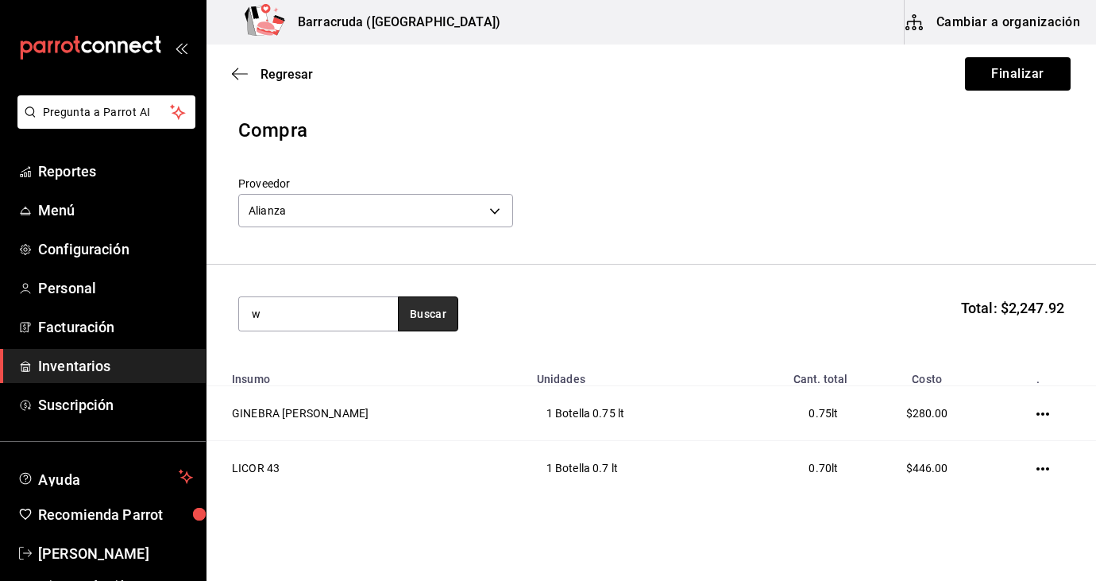
click at [438, 313] on button "Buscar" at bounding box center [428, 313] width 60 height 35
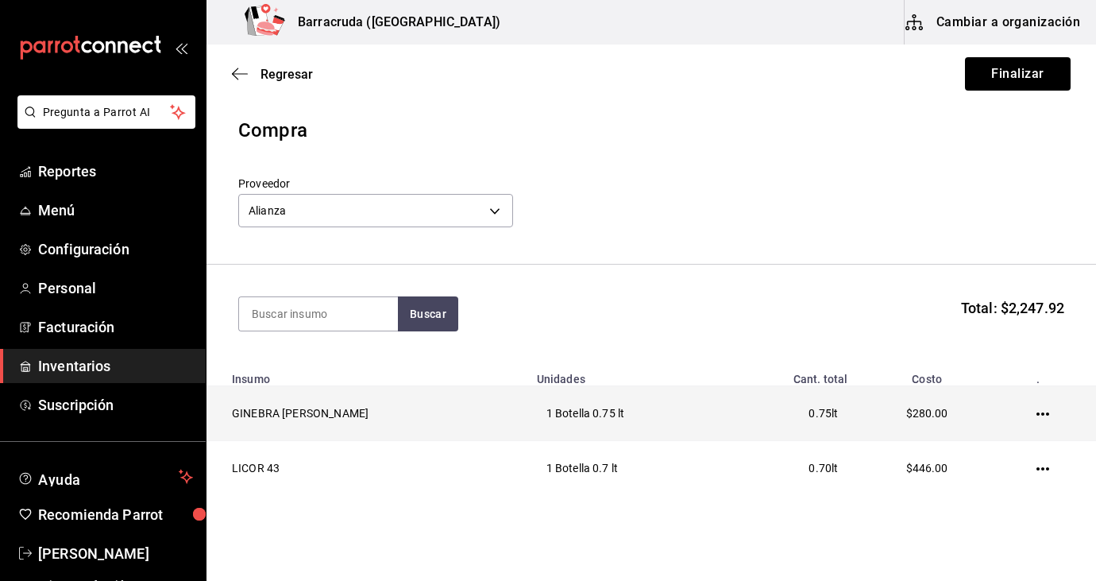
click at [531, 421] on td "1 Botella 0.75 lt" at bounding box center [628, 413] width 203 height 55
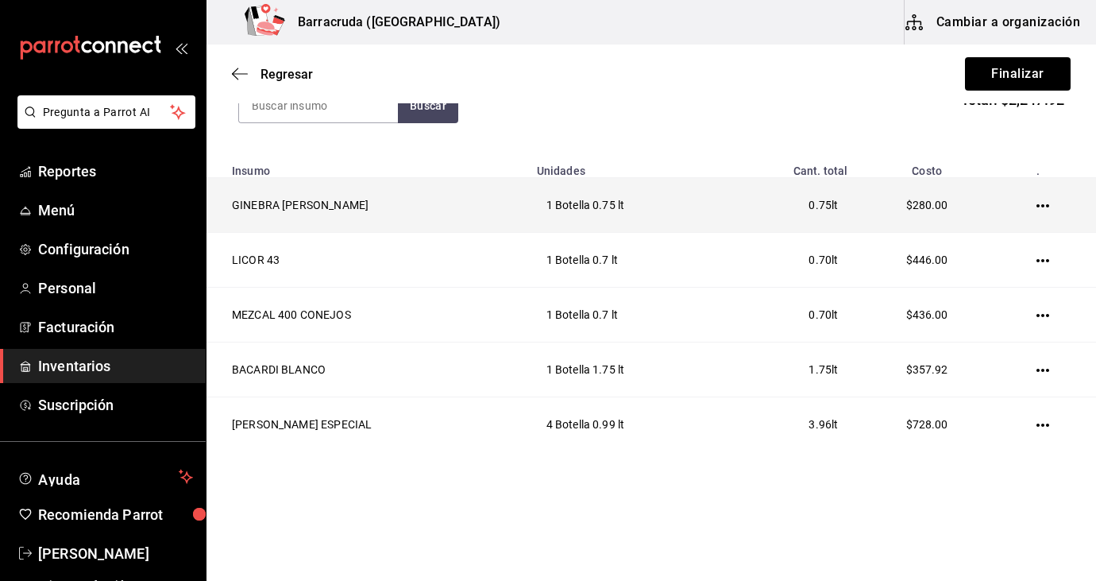
scroll to position [219, 0]
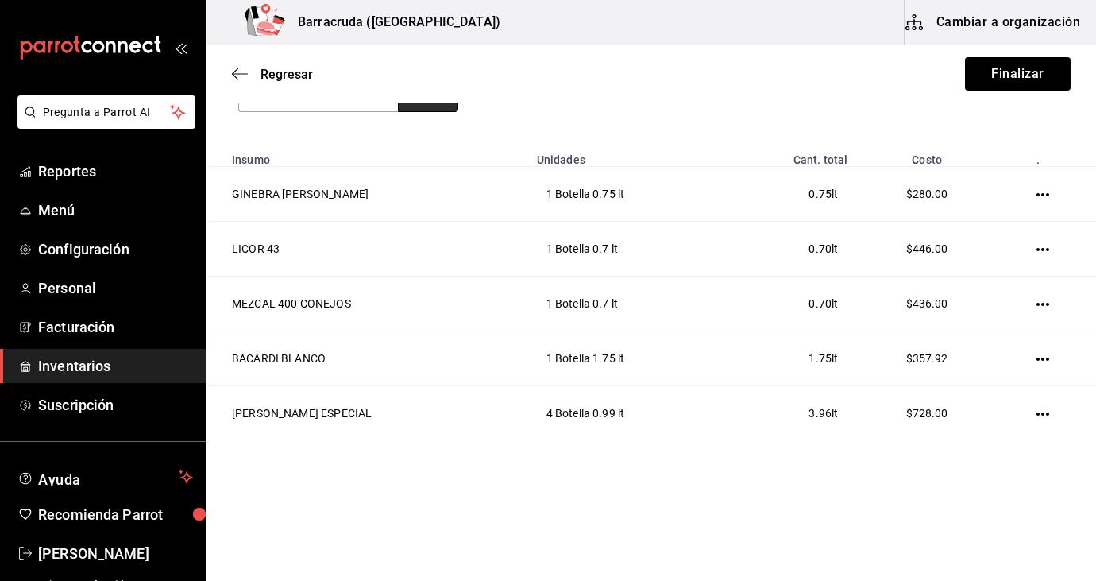
click at [437, 108] on button "Buscar" at bounding box center [428, 94] width 60 height 35
click at [593, 491] on html "Pregunta a Parrot AI Reportes Menú Configuración Personal Facturación Inventari…" at bounding box center [548, 245] width 1096 height 491
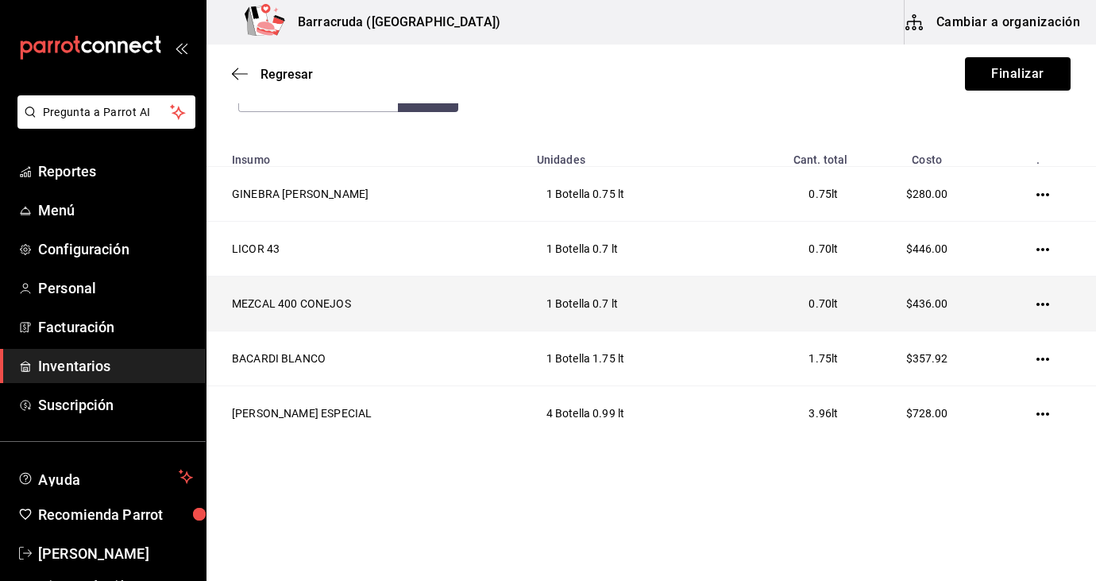
click at [729, 312] on td "0.70 lt" at bounding box center [793, 303] width 128 height 55
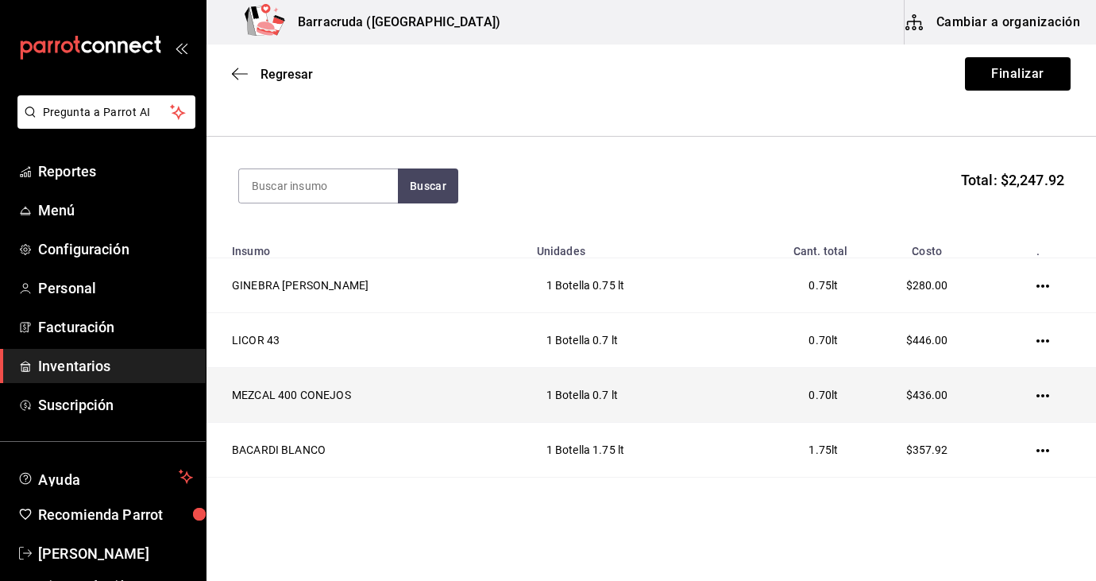
scroll to position [124, 0]
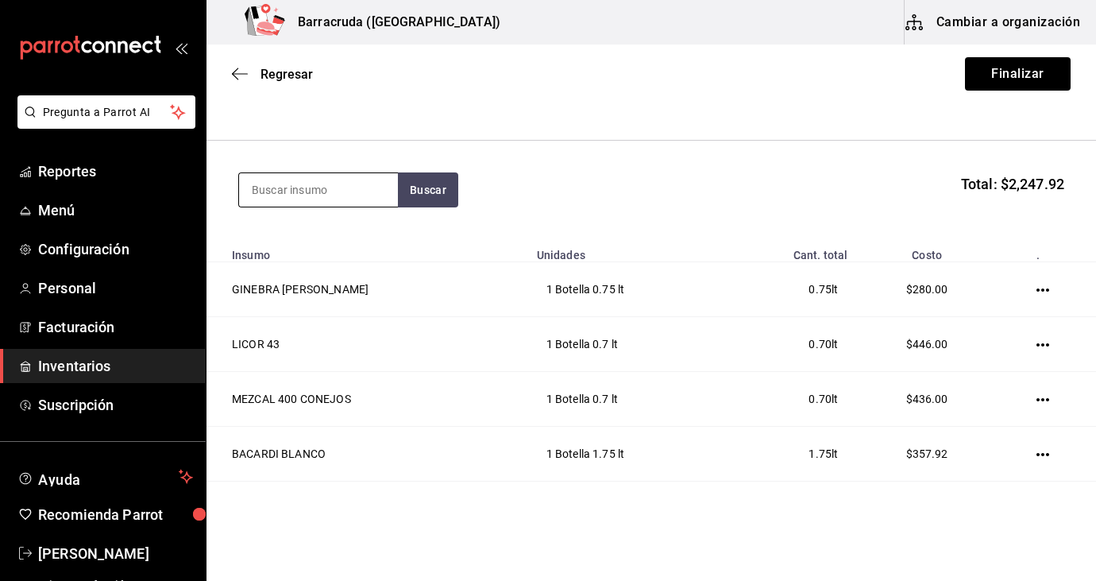
click at [350, 175] on input at bounding box center [318, 189] width 159 height 33
type input "w"
type input "j"
type input "red label"
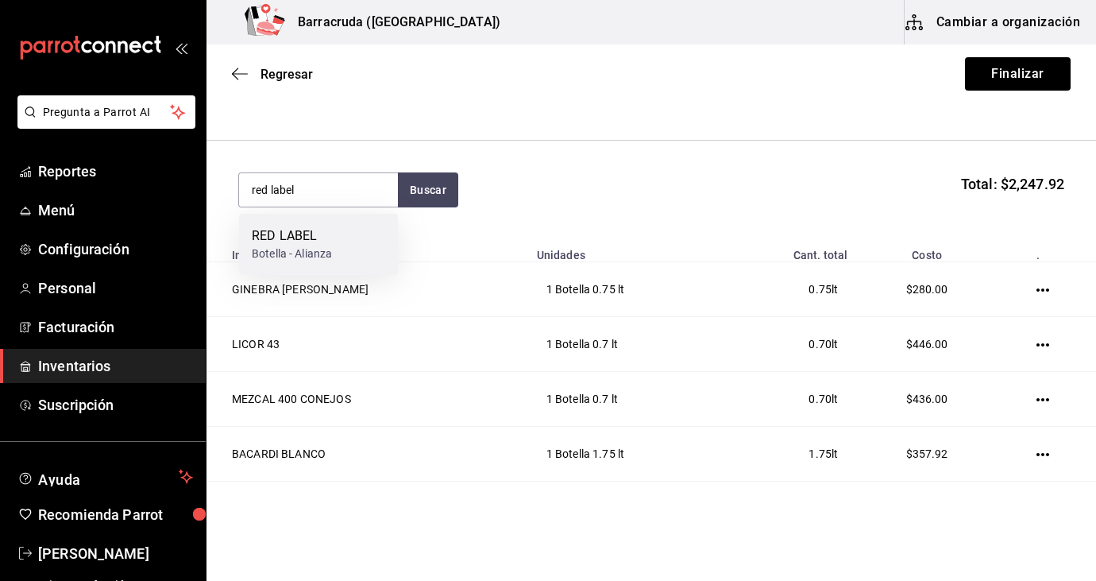
click at [321, 238] on div "RED LABEL" at bounding box center [292, 235] width 80 height 19
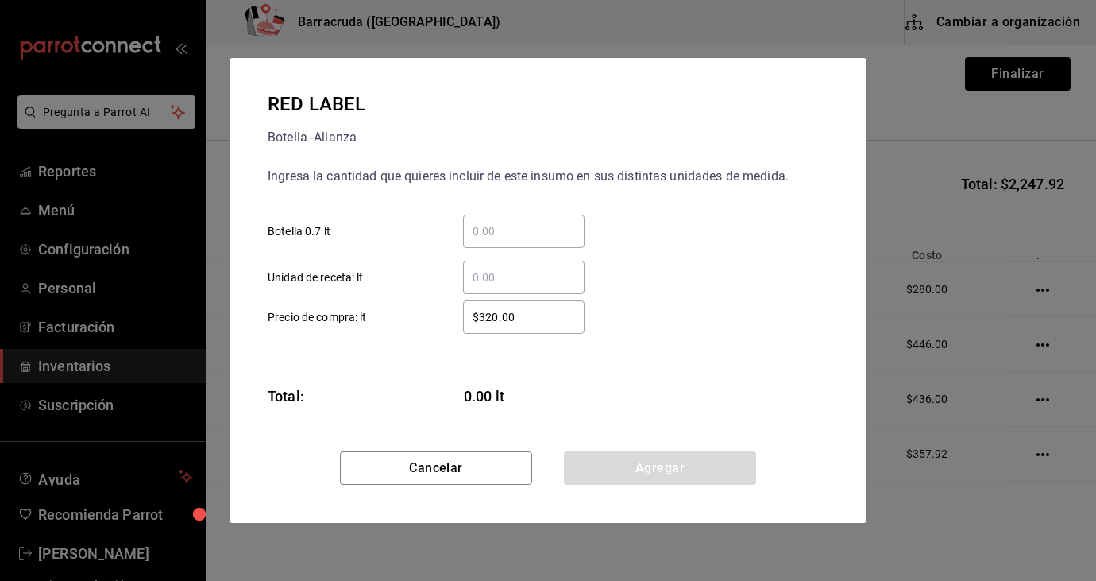
click at [477, 224] on input "​ Botella 0.7 lt" at bounding box center [524, 231] width 122 height 19
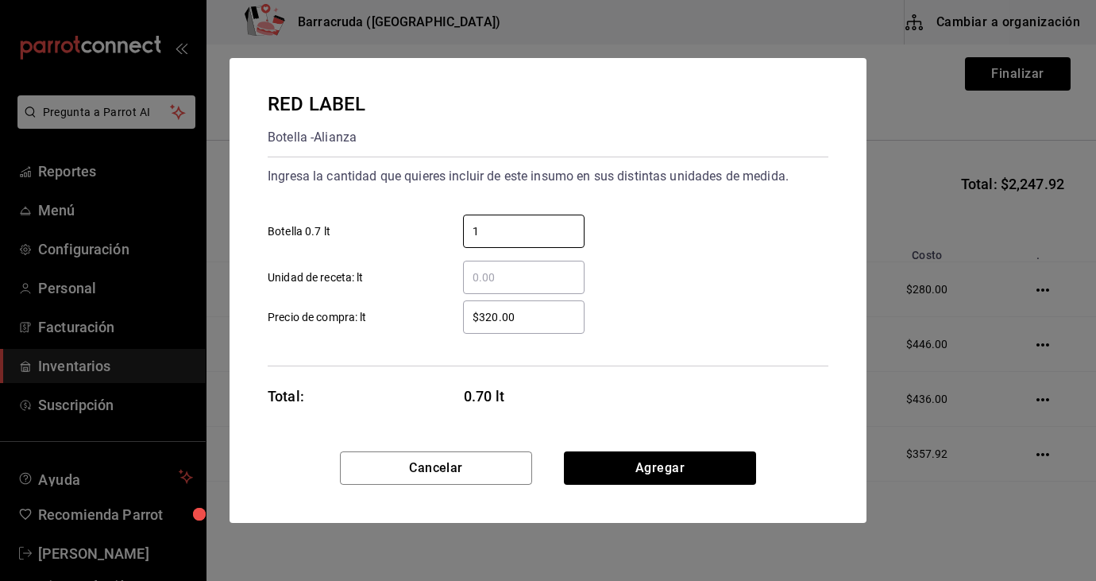
type input "1"
click at [502, 315] on input "$320.00" at bounding box center [524, 316] width 122 height 19
click at [546, 326] on div "$320.00 ​" at bounding box center [524, 316] width 122 height 33
click at [546, 326] on input "$320.00" at bounding box center [524, 316] width 122 height 19
click at [553, 312] on input "$37,500" at bounding box center [524, 316] width 122 height 19
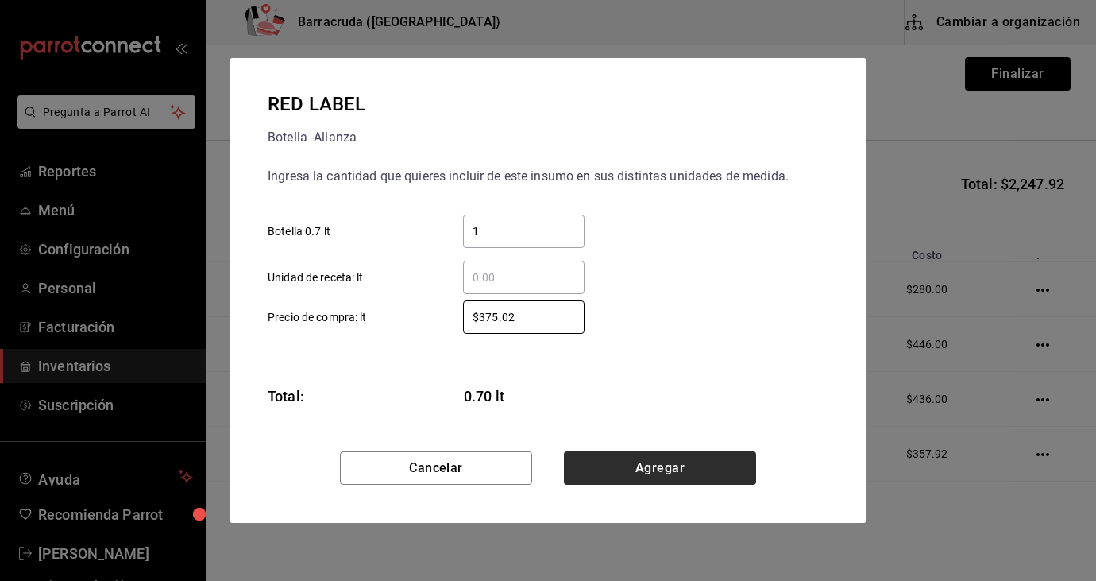
type input "$375.02"
click at [670, 467] on button "Agregar" at bounding box center [660, 467] width 192 height 33
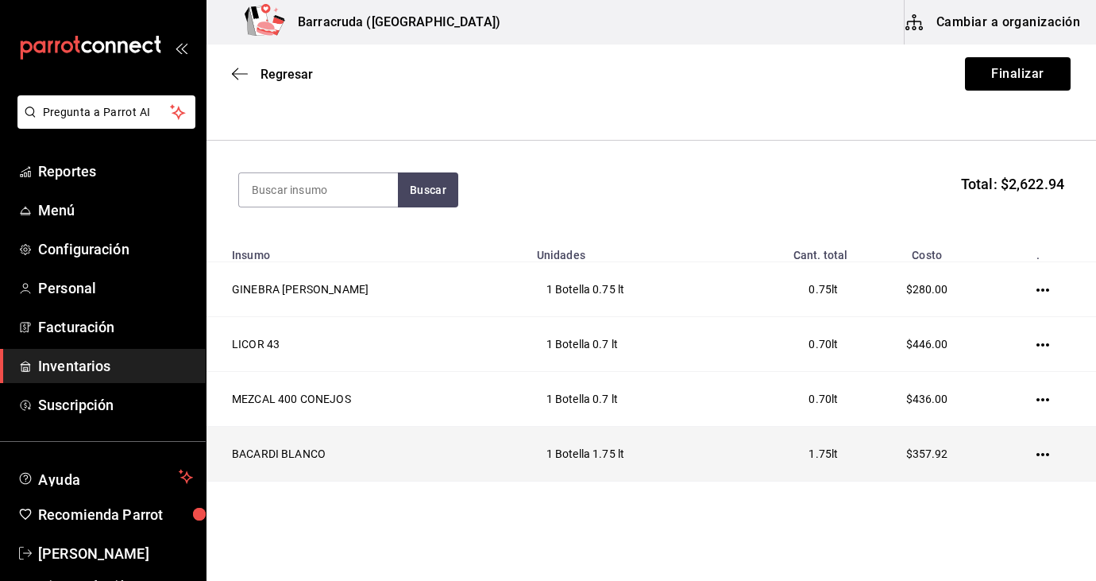
click at [1041, 451] on icon "button" at bounding box center [1043, 454] width 13 height 13
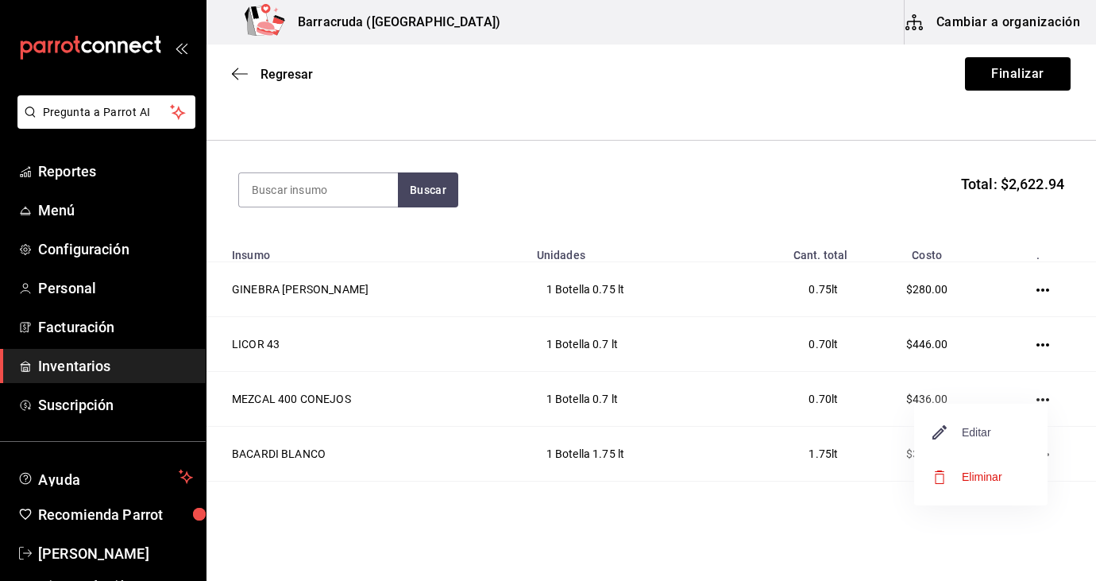
click at [986, 427] on span "Editar" at bounding box center [962, 432] width 58 height 19
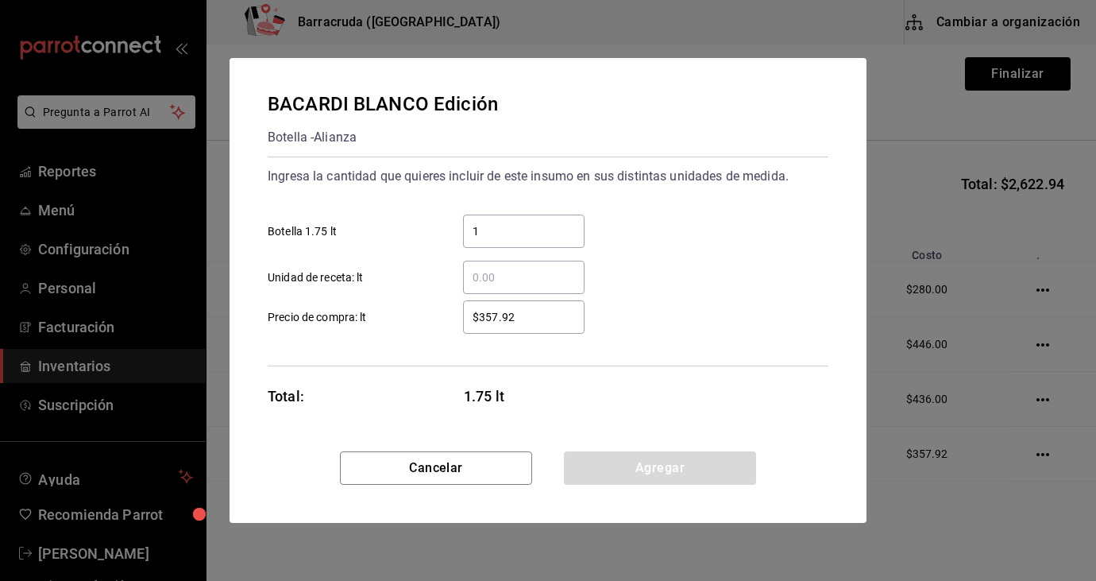
click at [500, 239] on input "1" at bounding box center [524, 231] width 122 height 19
type input "4"
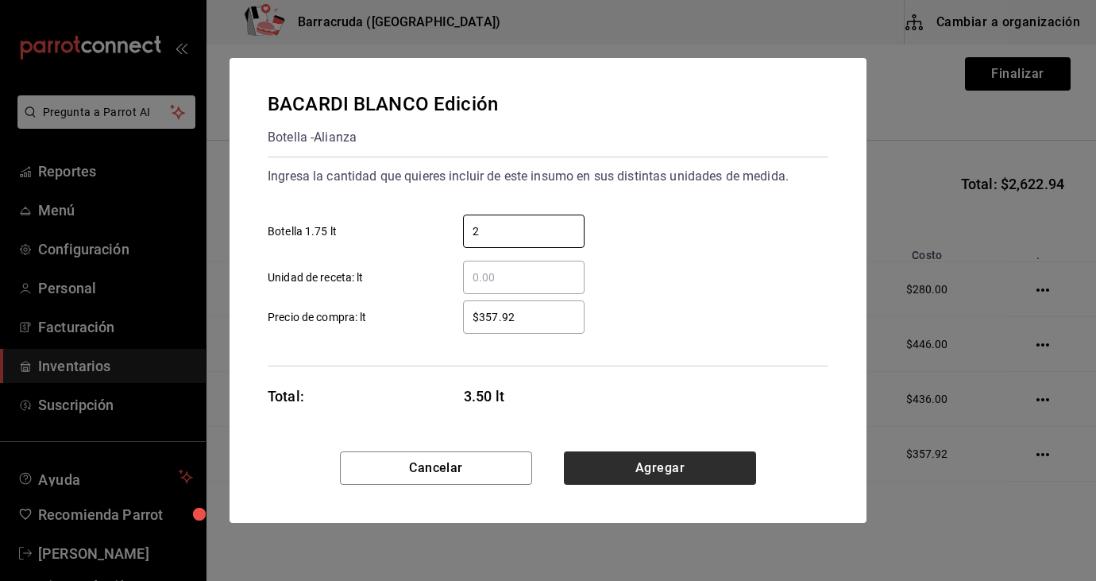
type input "2"
click at [648, 472] on button "Agregar" at bounding box center [660, 467] width 192 height 33
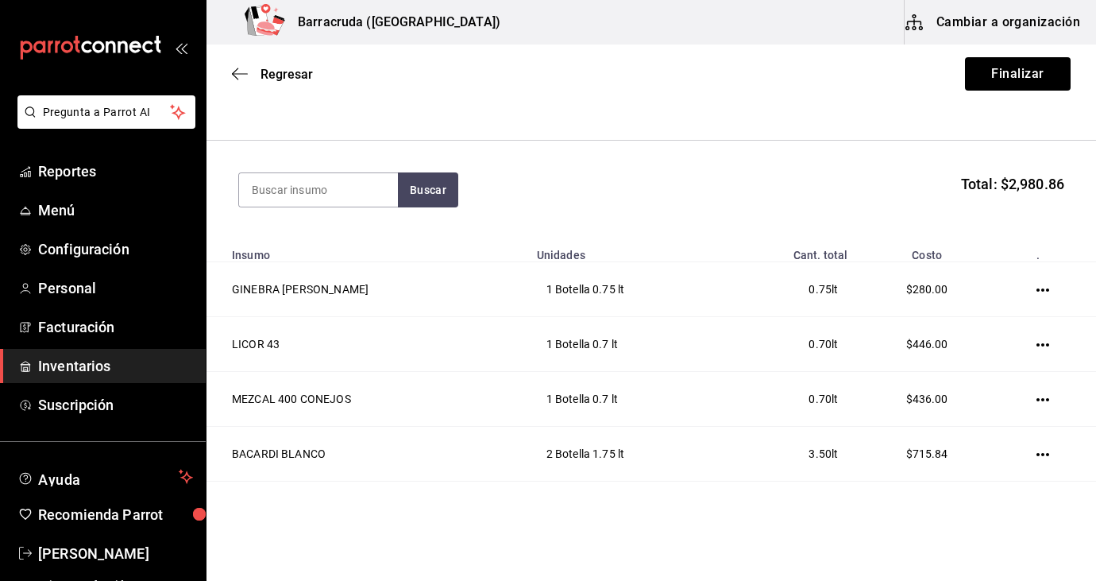
click at [690, 491] on html "Pregunta a Parrot AI Reportes Menú Configuración Personal Facturación Inventari…" at bounding box center [548, 245] width 1096 height 491
click at [729, 486] on td "3.96 lt" at bounding box center [793, 508] width 128 height 55
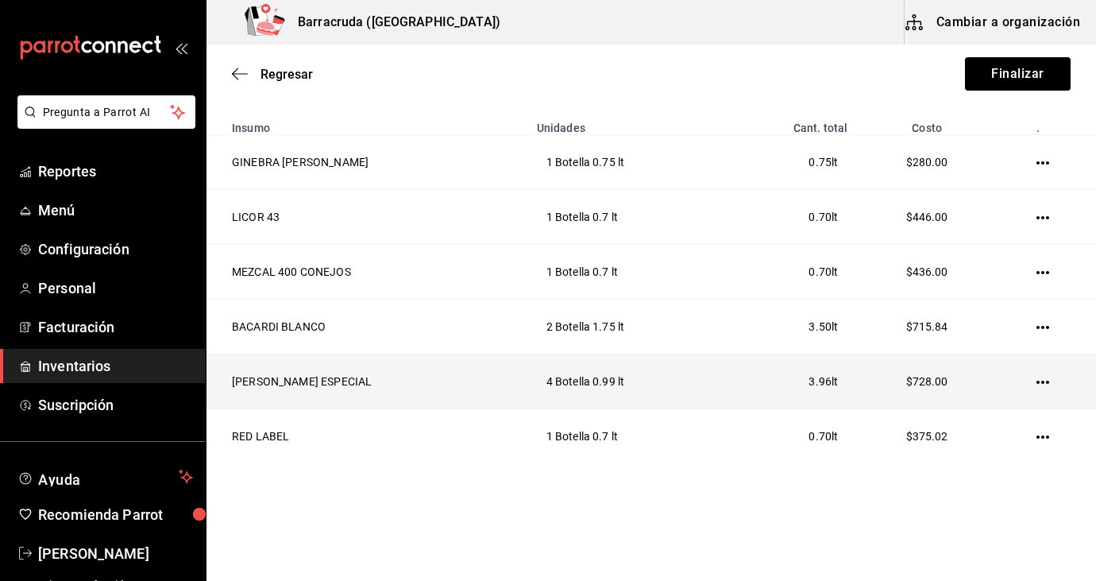
scroll to position [274, 0]
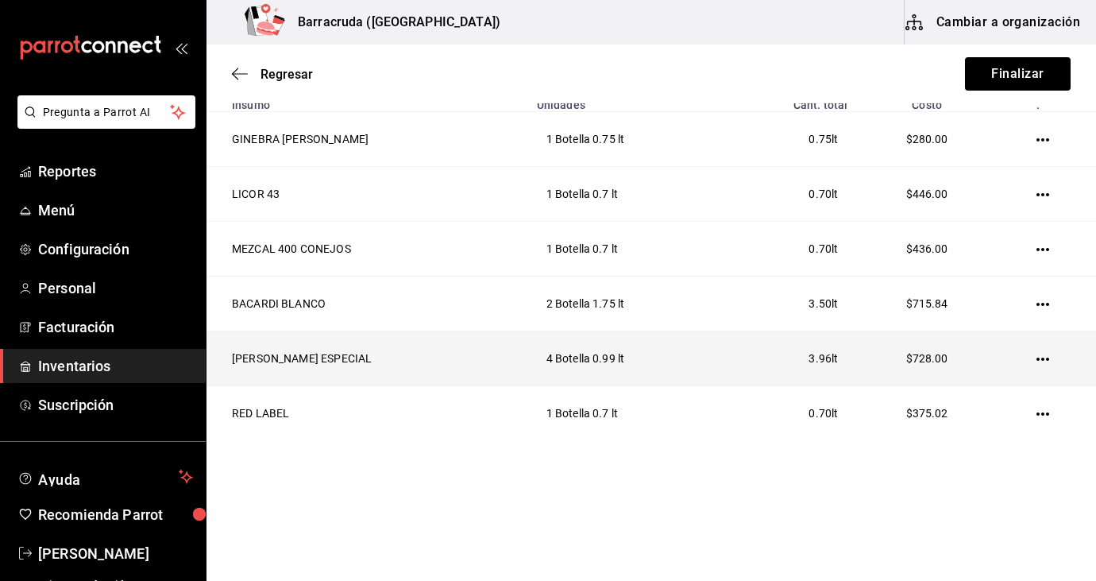
click at [1043, 357] on icon "button" at bounding box center [1043, 359] width 13 height 13
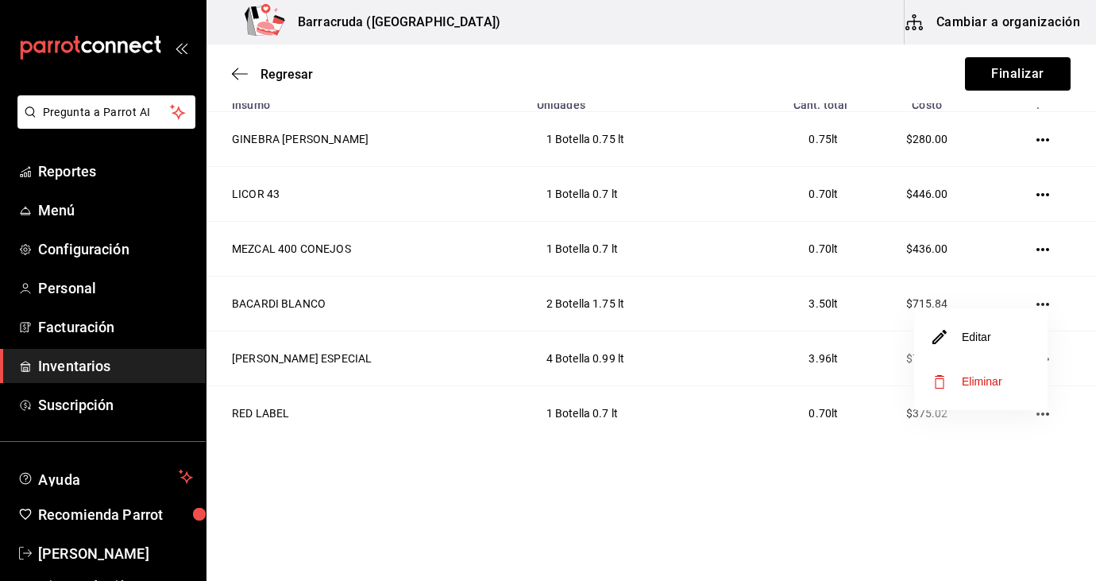
click at [994, 345] on li "Editar" at bounding box center [980, 337] width 133 height 44
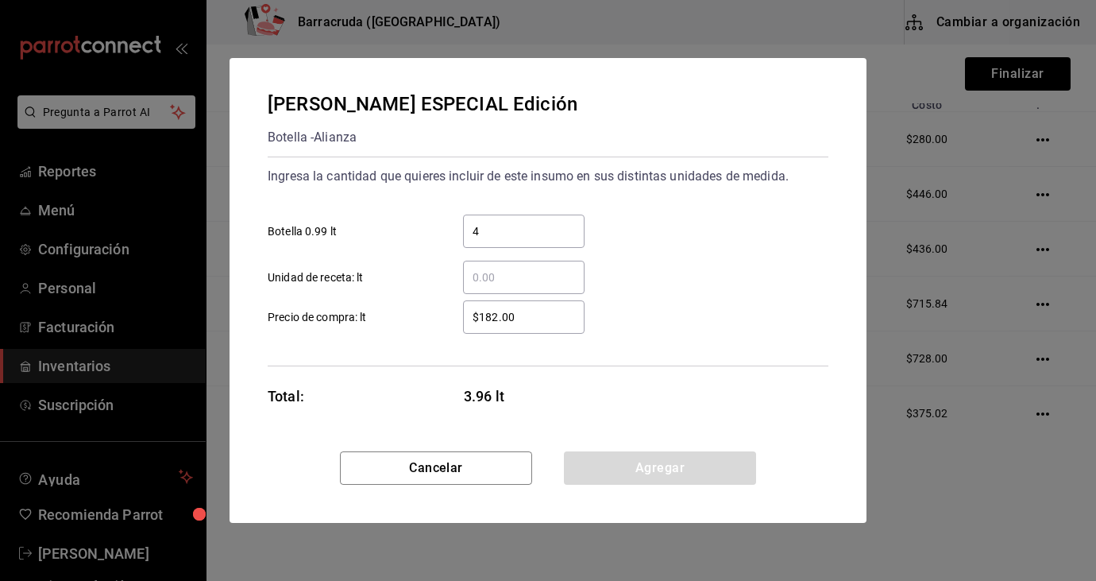
click at [989, 504] on div "[PERSON_NAME] ESPECIAL Edición Botella - Alianza Ingresa la cantidad que quiere…" at bounding box center [548, 290] width 1096 height 581
click at [501, 464] on button "Cancelar" at bounding box center [436, 467] width 192 height 33
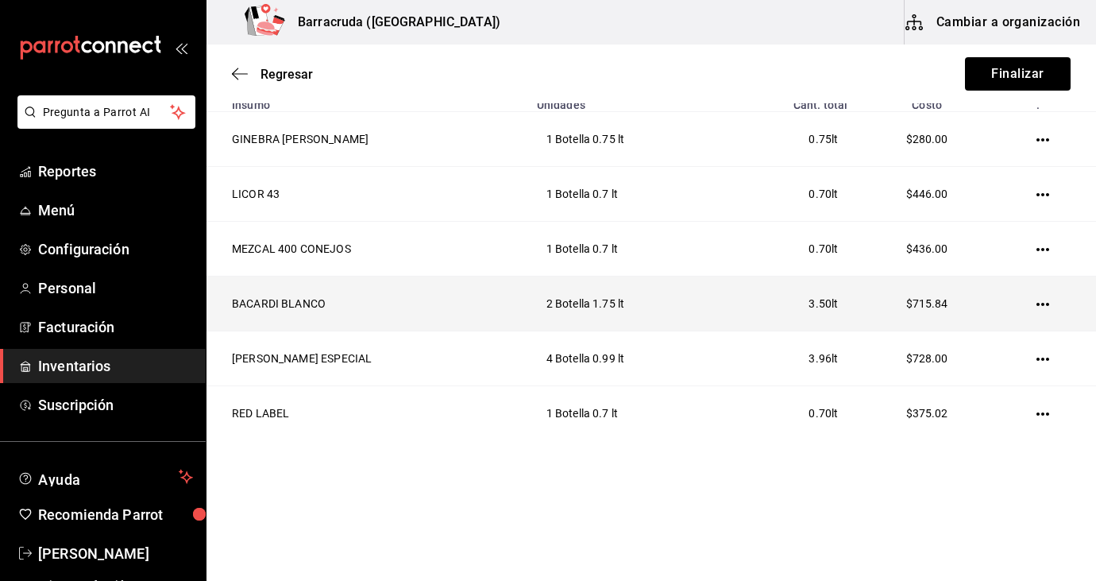
click at [1037, 303] on icon "button" at bounding box center [1043, 304] width 13 height 3
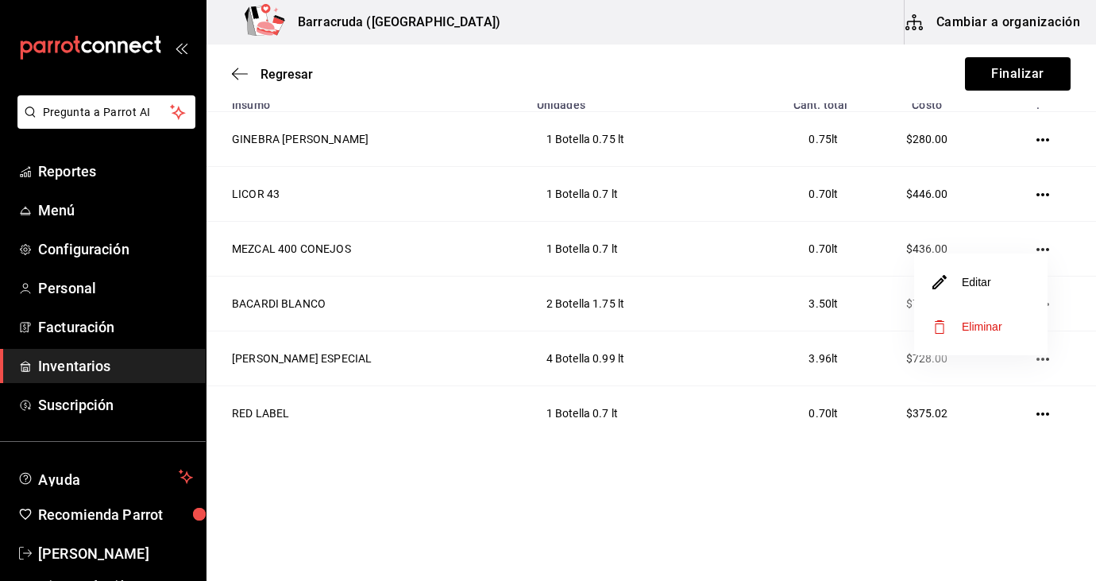
click at [1014, 283] on li "Editar" at bounding box center [980, 282] width 133 height 44
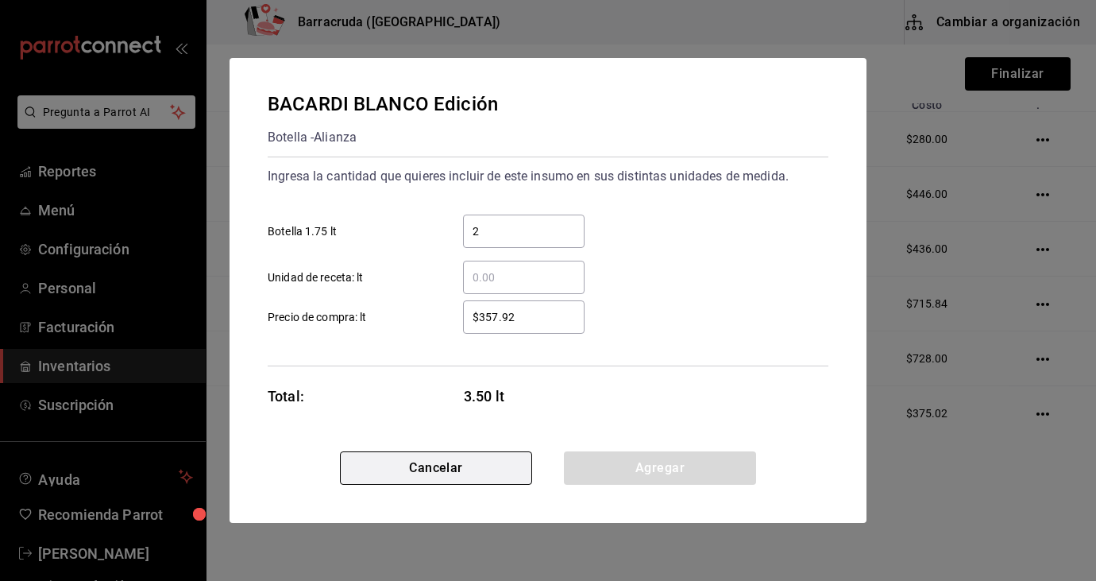
click at [483, 473] on button "Cancelar" at bounding box center [436, 467] width 192 height 33
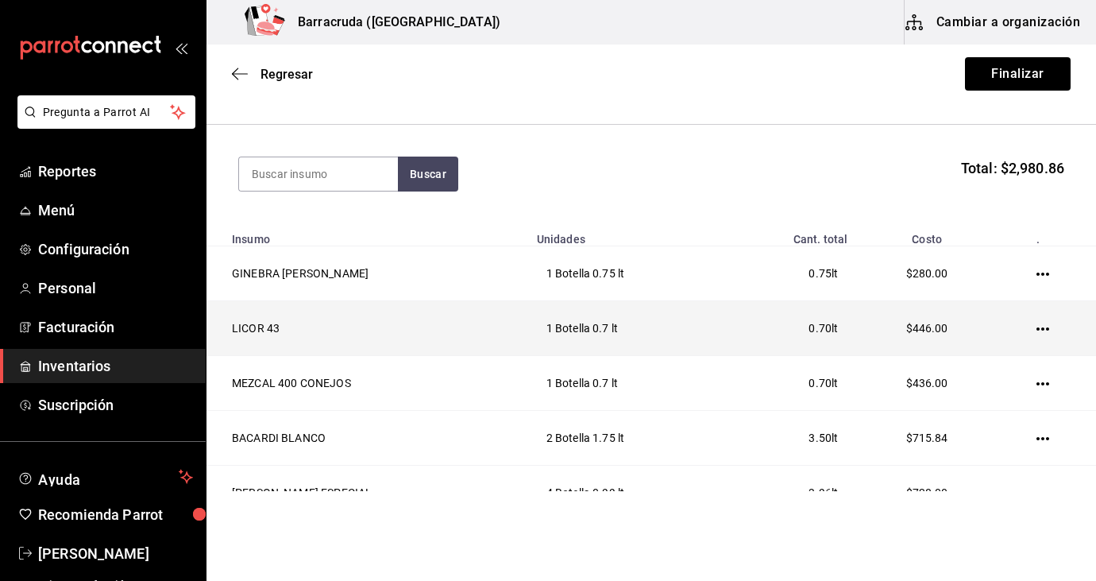
scroll to position [115, 0]
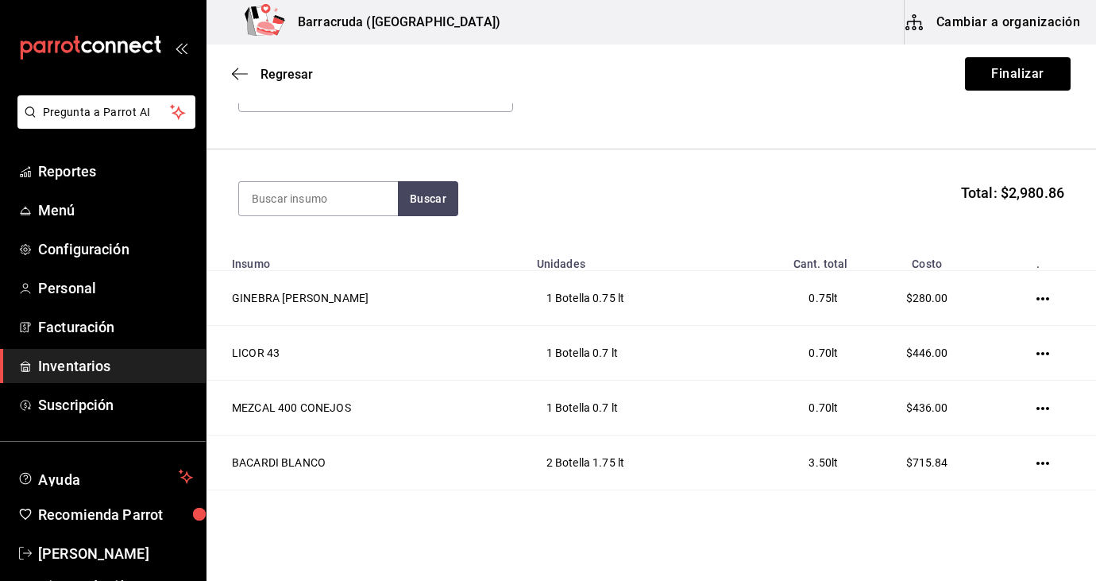
click at [712, 218] on section "Buscar Total: $2,980.86" at bounding box center [652, 198] width 890 height 98
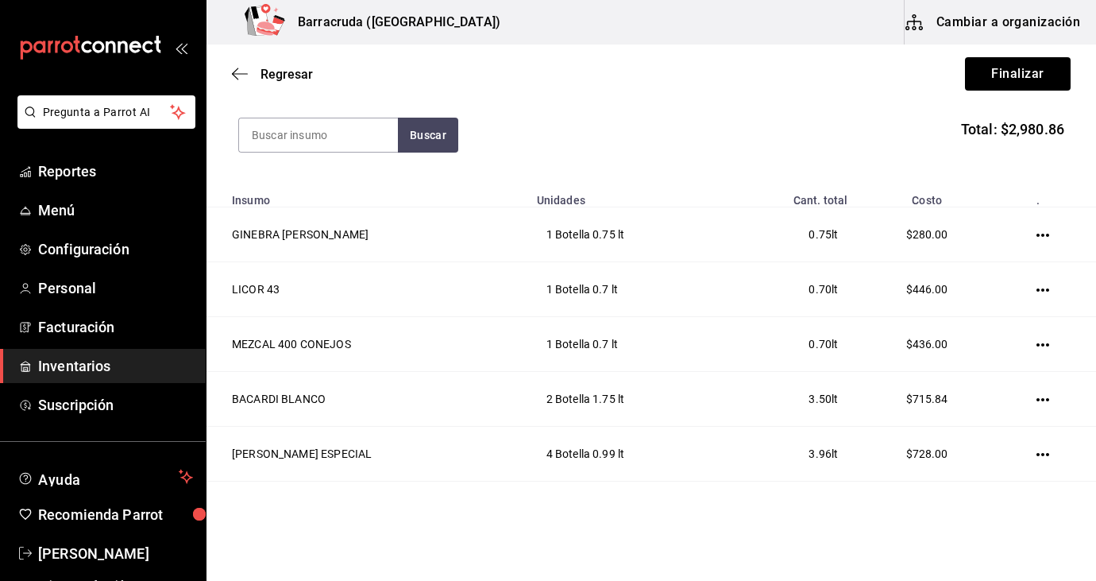
scroll to position [147, 0]
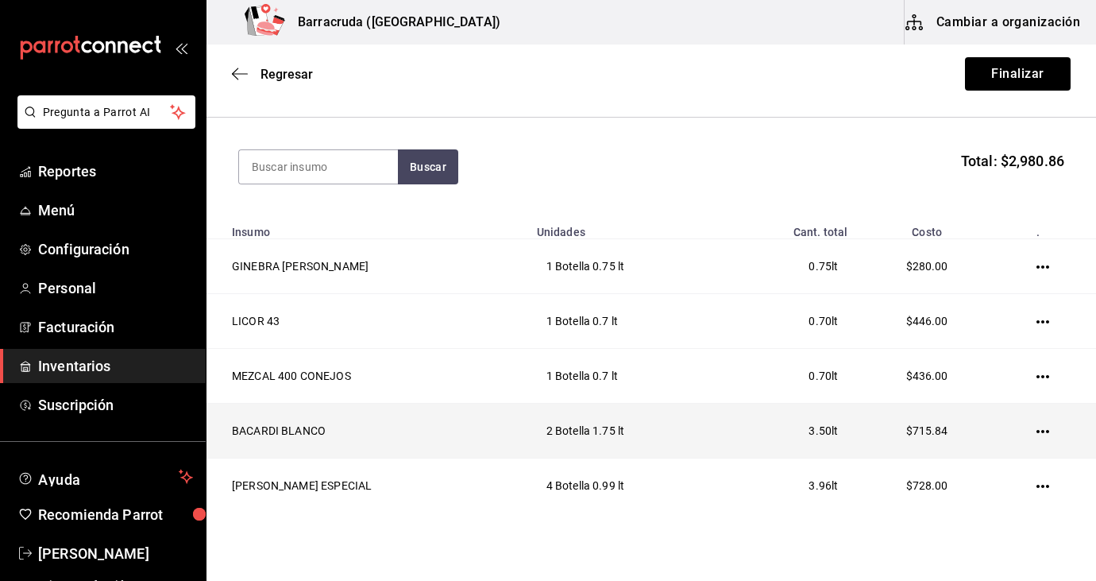
click at [1042, 427] on icon "button" at bounding box center [1043, 431] width 13 height 13
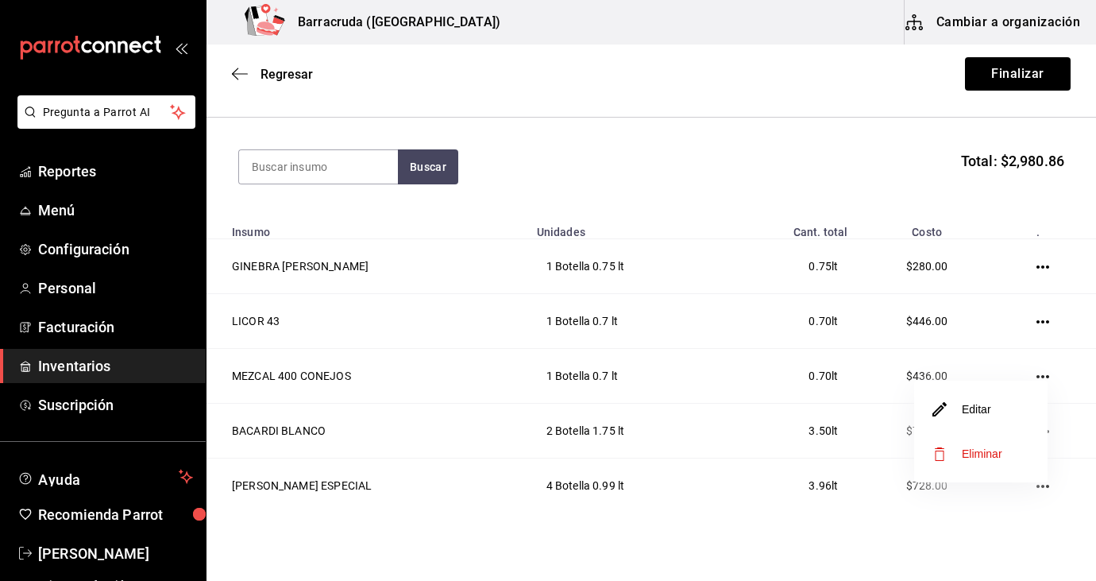
click at [1015, 416] on li "Editar" at bounding box center [980, 409] width 133 height 44
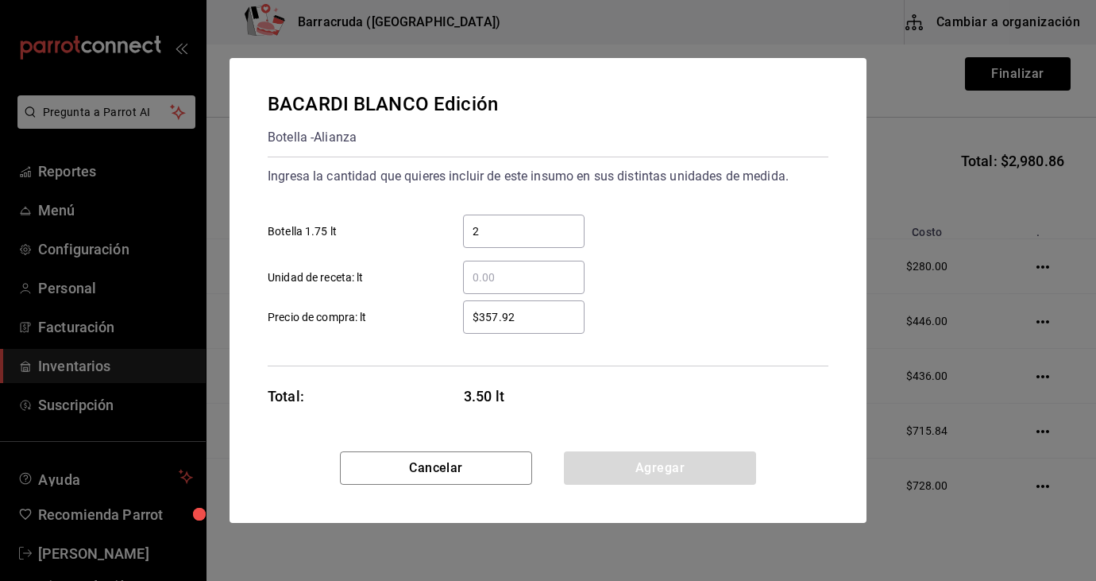
click at [790, 6] on div "BACARDI [PERSON_NAME] Edición Botella - Alianza Ingresa la cantidad que quieres…" at bounding box center [548, 290] width 1096 height 581
click at [507, 465] on button "Cancelar" at bounding box center [436, 467] width 192 height 33
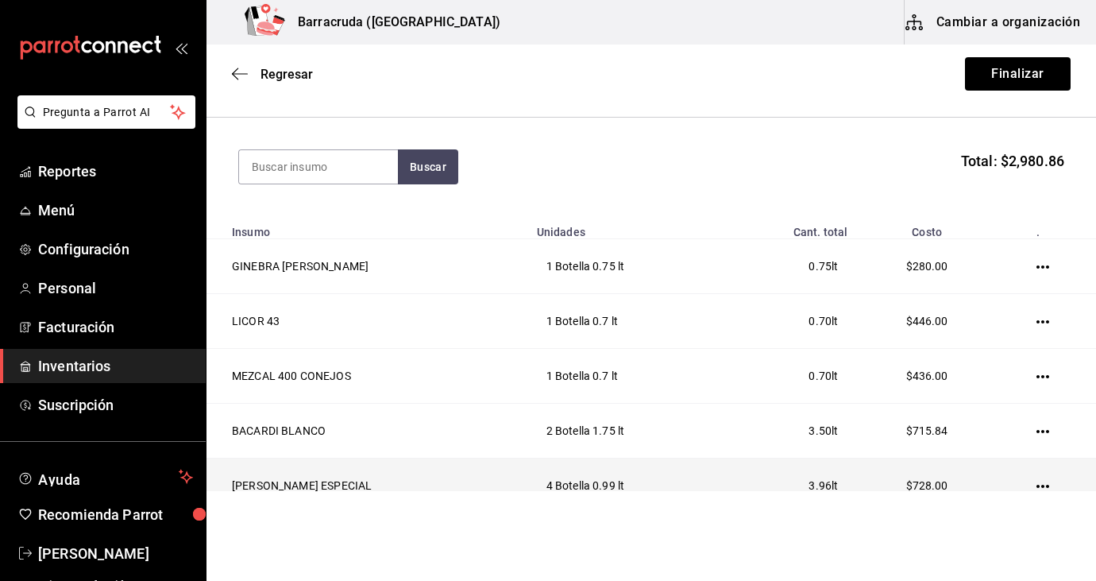
click at [1041, 485] on icon "button" at bounding box center [1043, 486] width 13 height 13
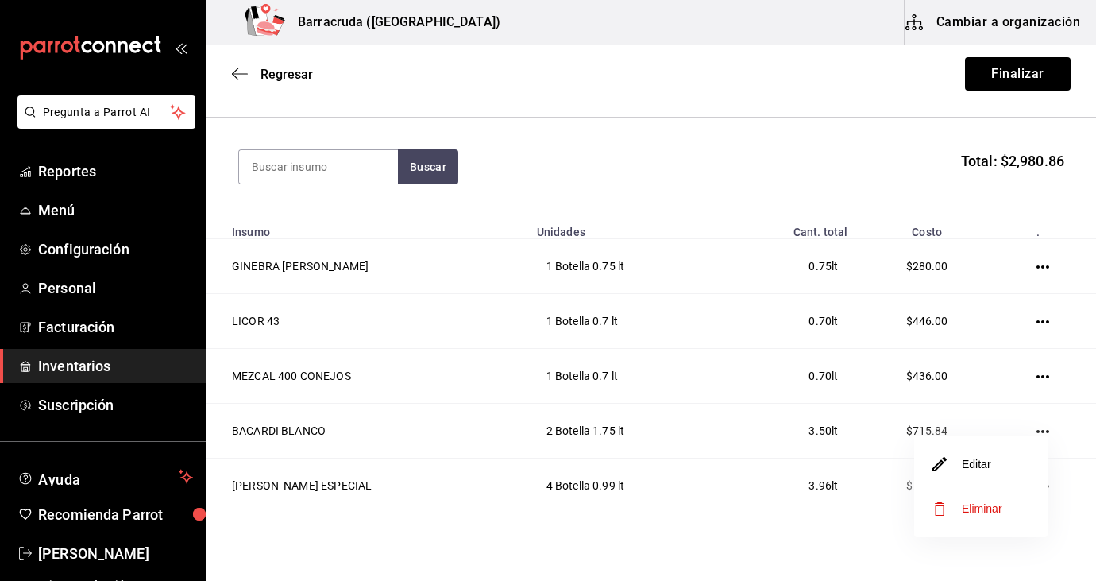
click at [1004, 468] on li "Editar" at bounding box center [980, 464] width 133 height 44
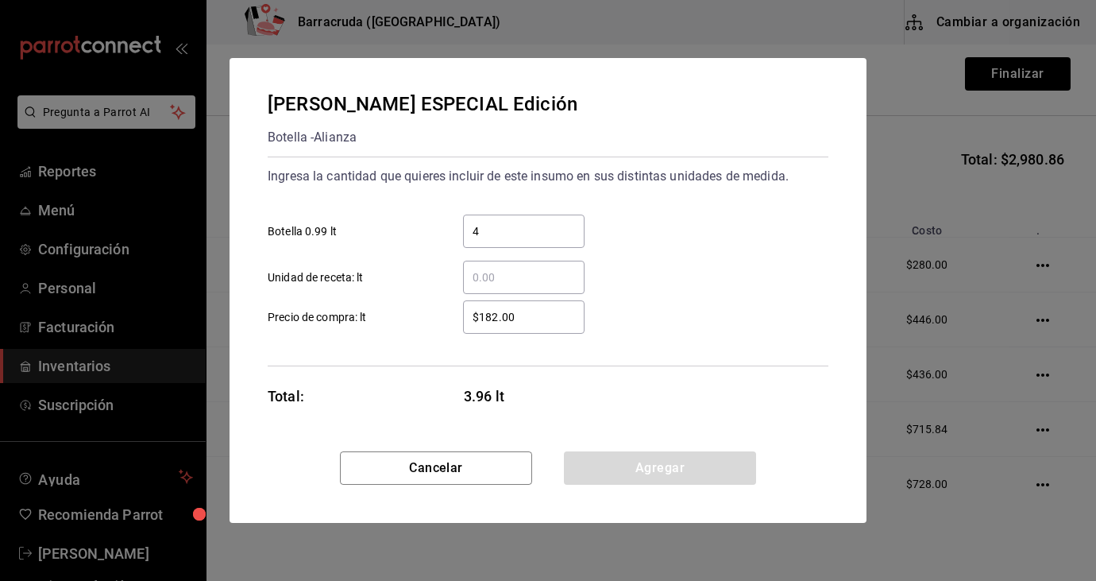
click at [832, 14] on div "[PERSON_NAME] ESPECIAL Edición Botella - Alianza Ingresa la cantidad que quiere…" at bounding box center [548, 290] width 1096 height 581
click at [441, 481] on button "Cancelar" at bounding box center [436, 467] width 192 height 33
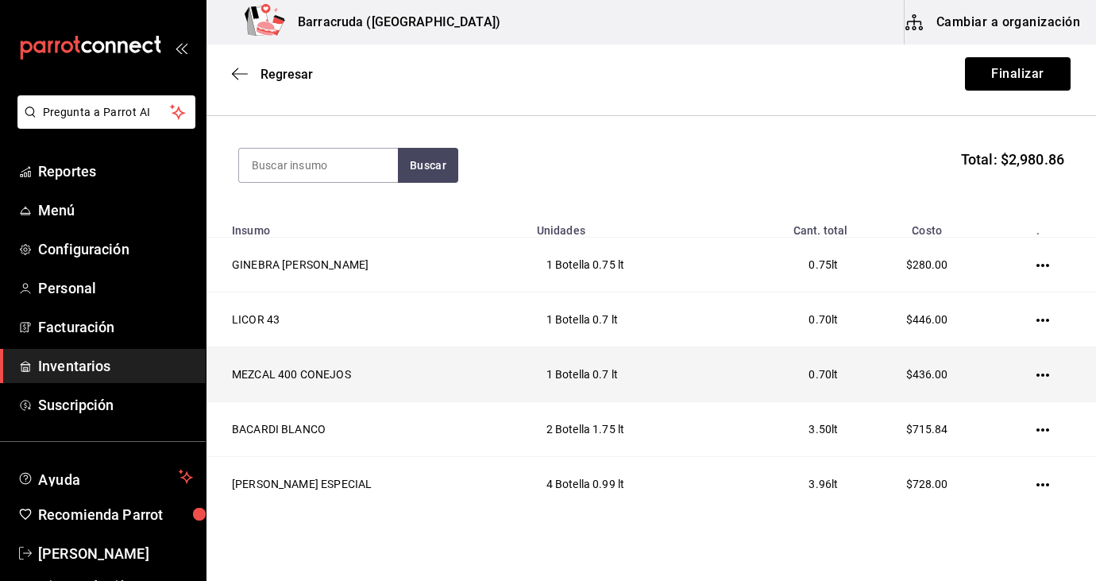
click at [697, 399] on td "1 Botella 0.7 lt" at bounding box center [628, 374] width 203 height 55
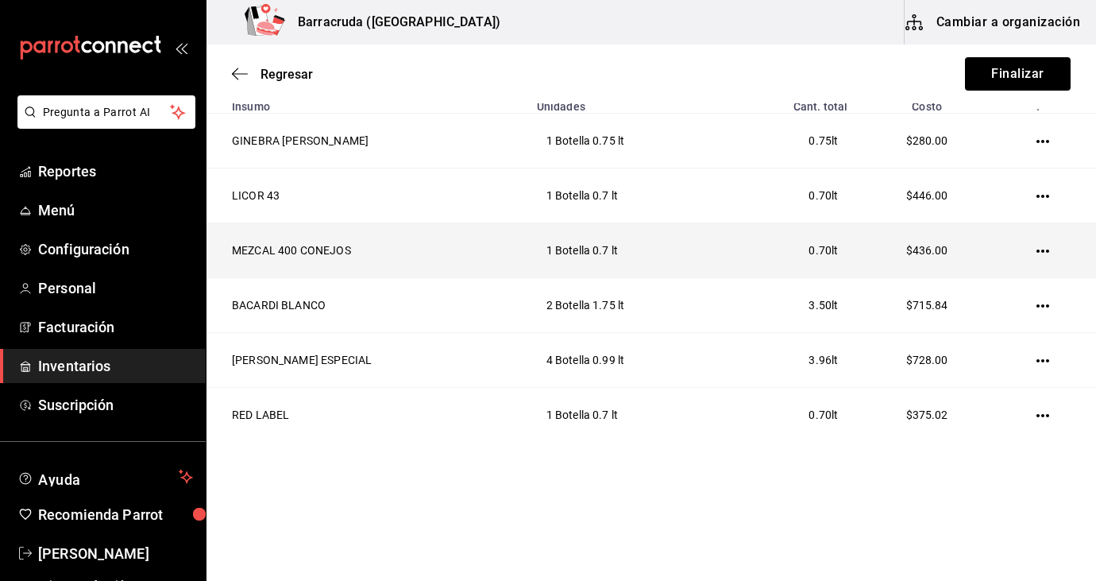
scroll to position [274, 0]
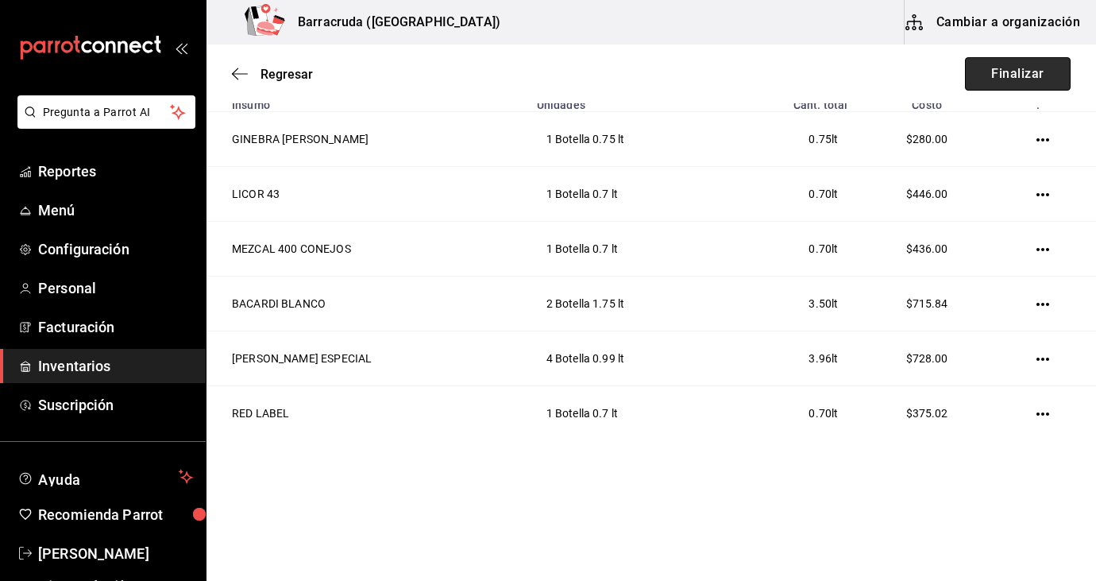
click at [1042, 75] on button "Finalizar" at bounding box center [1018, 73] width 106 height 33
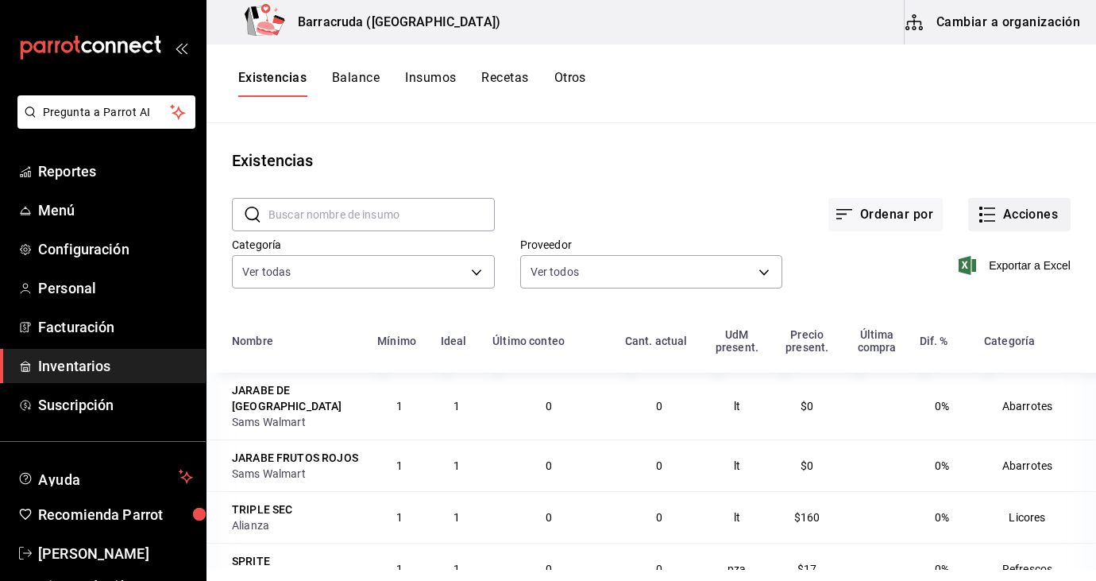
click at [1033, 223] on button "Acciones" at bounding box center [1019, 214] width 102 height 33
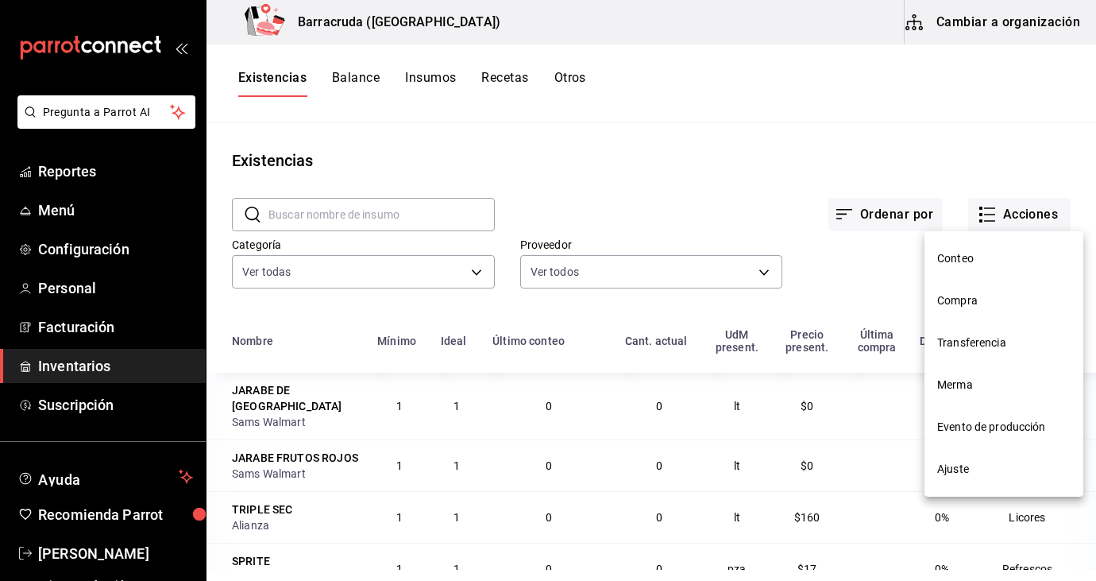
click at [947, 303] on span "Compra" at bounding box center [1003, 300] width 133 height 17
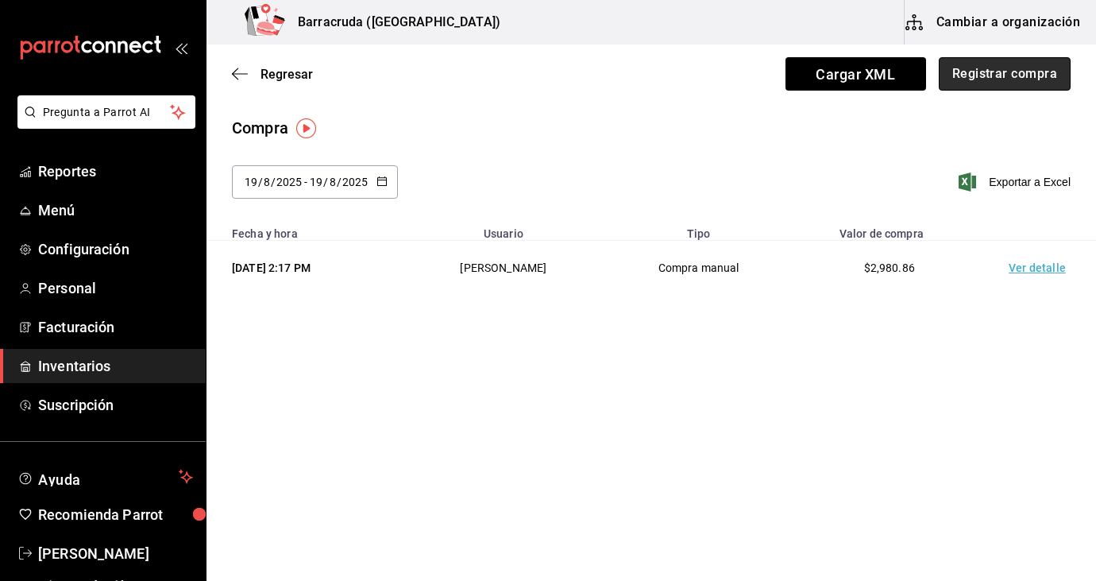
click at [1042, 77] on button "Registrar compra" at bounding box center [1005, 73] width 132 height 33
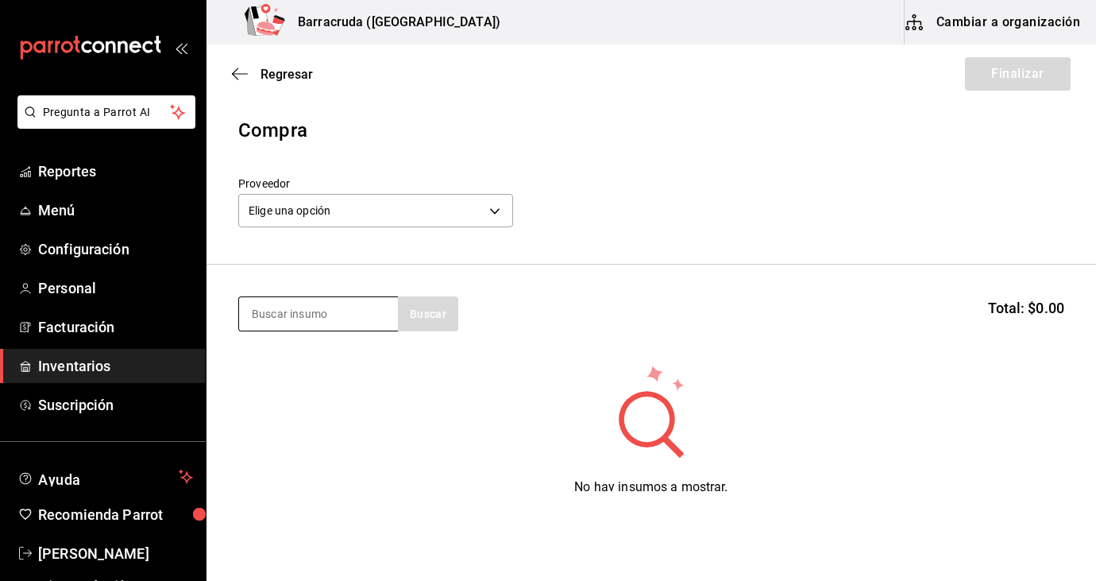
click at [335, 317] on input at bounding box center [318, 313] width 159 height 33
type input "jarab"
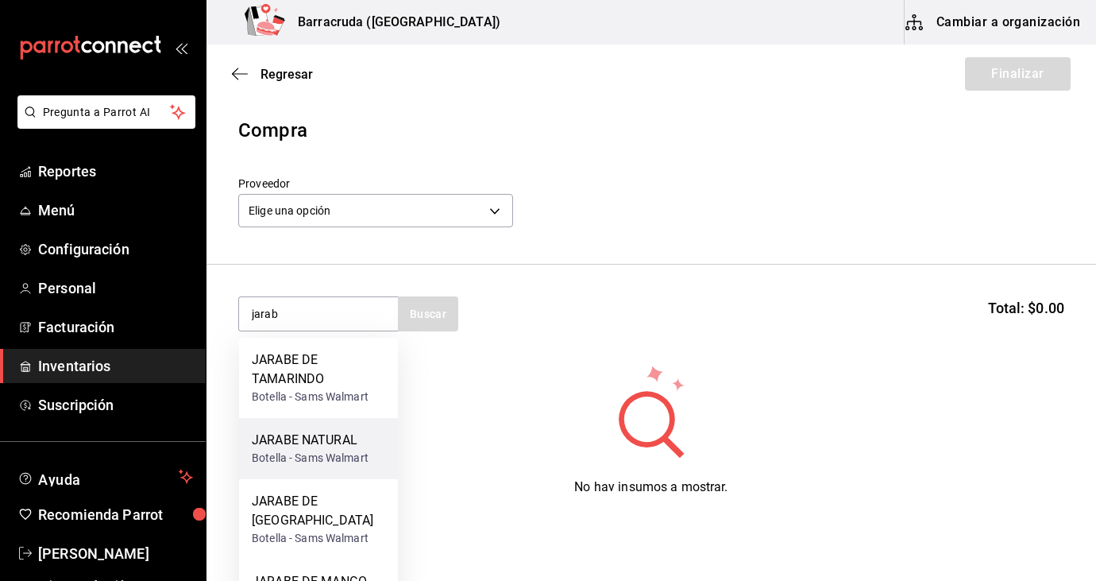
click at [306, 453] on div "Botella - Sams Walmart" at bounding box center [310, 458] width 117 height 17
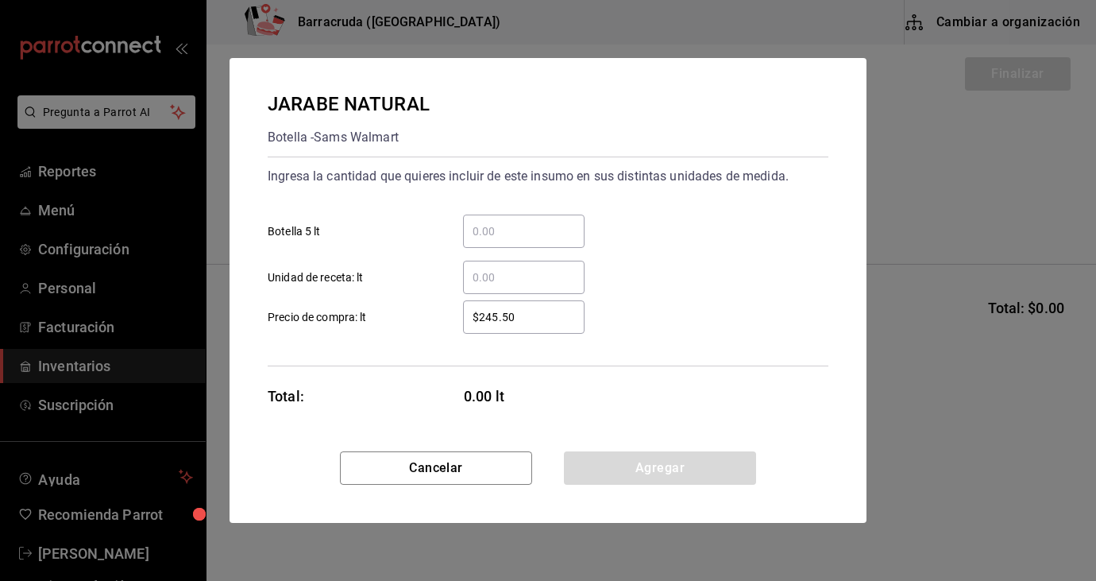
click at [500, 226] on input "​ Botella 5 lt" at bounding box center [524, 231] width 122 height 19
type input "1"
click at [454, 468] on button "Cancelar" at bounding box center [436, 467] width 192 height 33
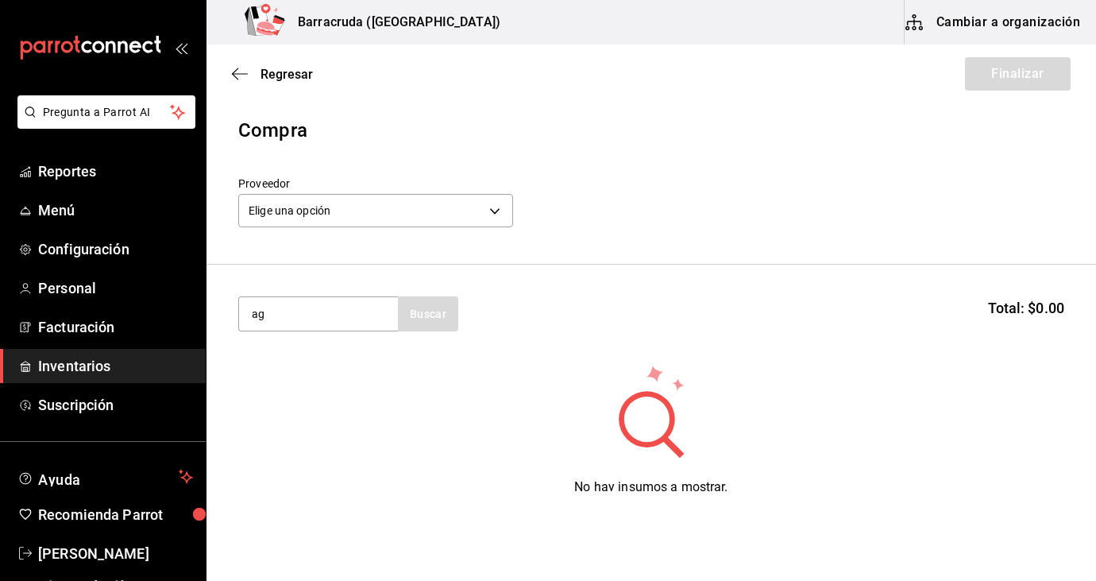
type input "a"
click at [430, 315] on div "fibras Buscar" at bounding box center [348, 313] width 220 height 35
click at [306, 319] on input "fibras" at bounding box center [318, 313] width 159 height 33
type input "f"
type input "g"
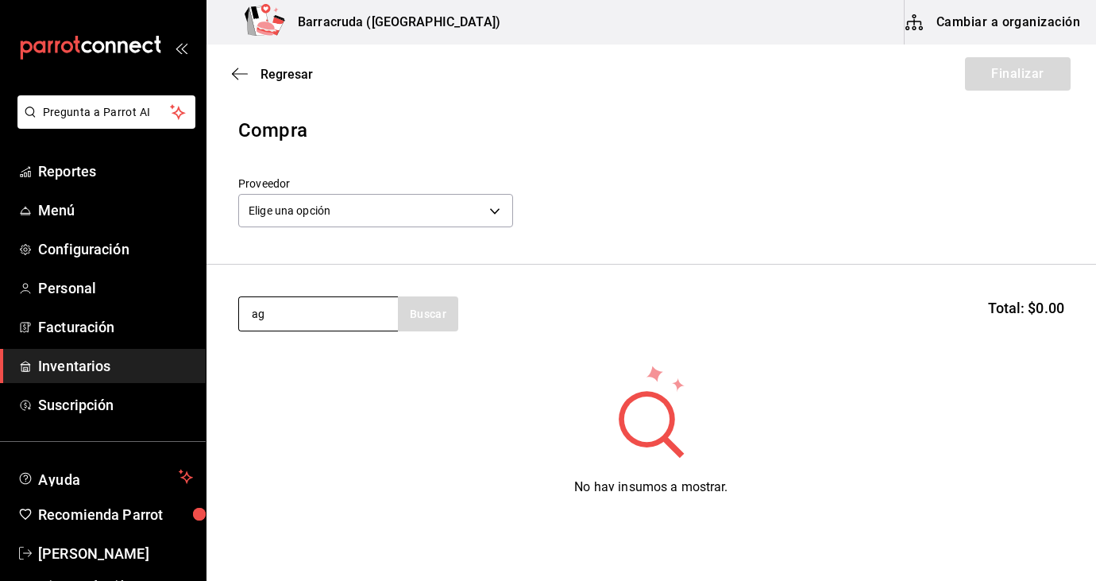
type input "a"
type input "o"
type input "p"
type input "agitador"
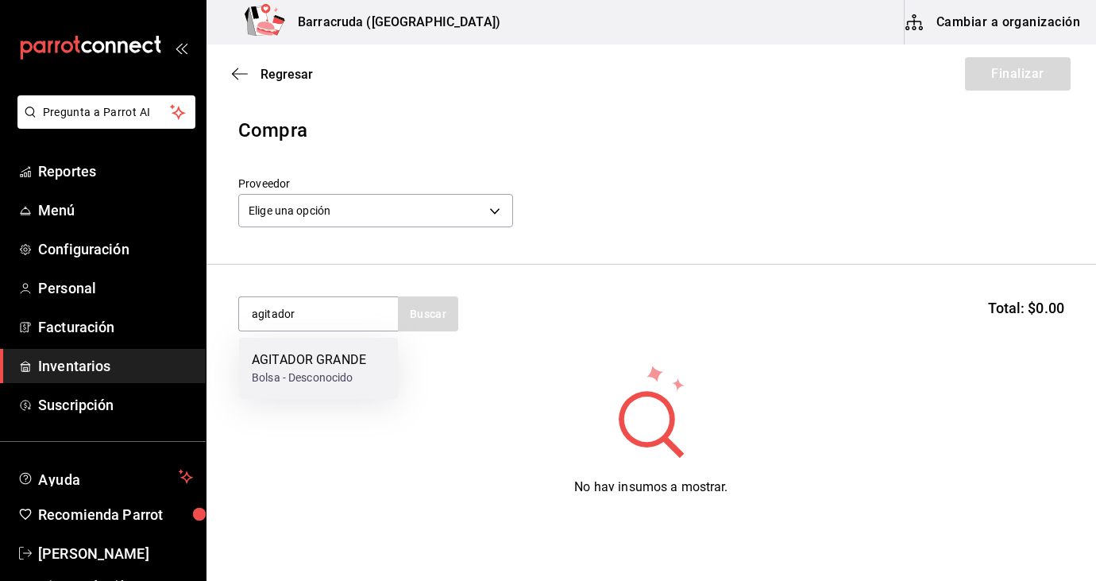
click at [319, 371] on div "Bolsa - Desconocido" at bounding box center [309, 377] width 114 height 17
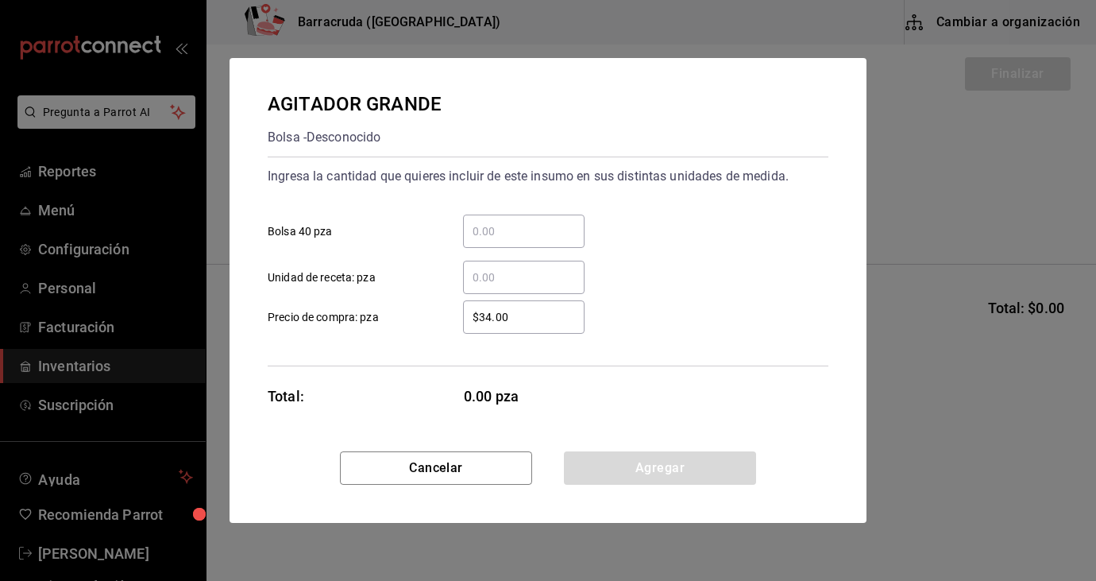
click at [494, 229] on input "​ Bolsa 40 pza" at bounding box center [524, 231] width 122 height 19
type input "1"
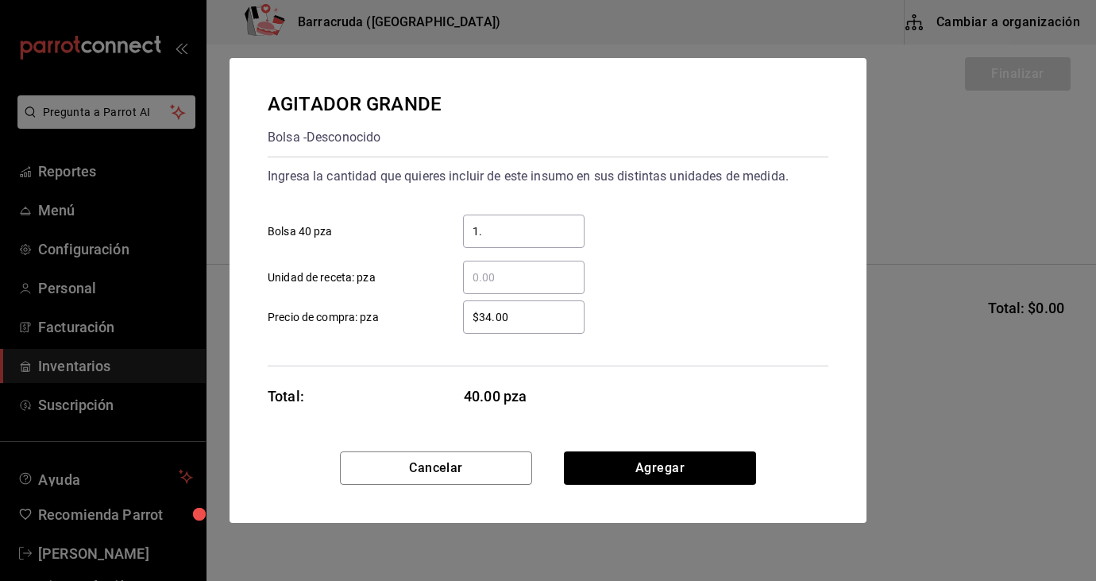
type input "1"
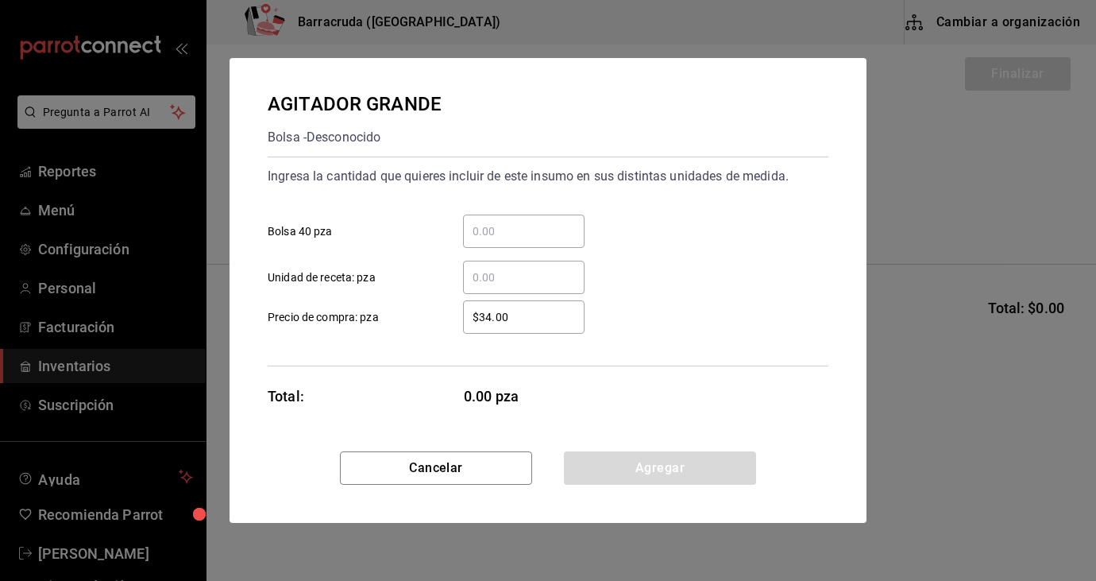
type input "1"
type input "2"
type input "3"
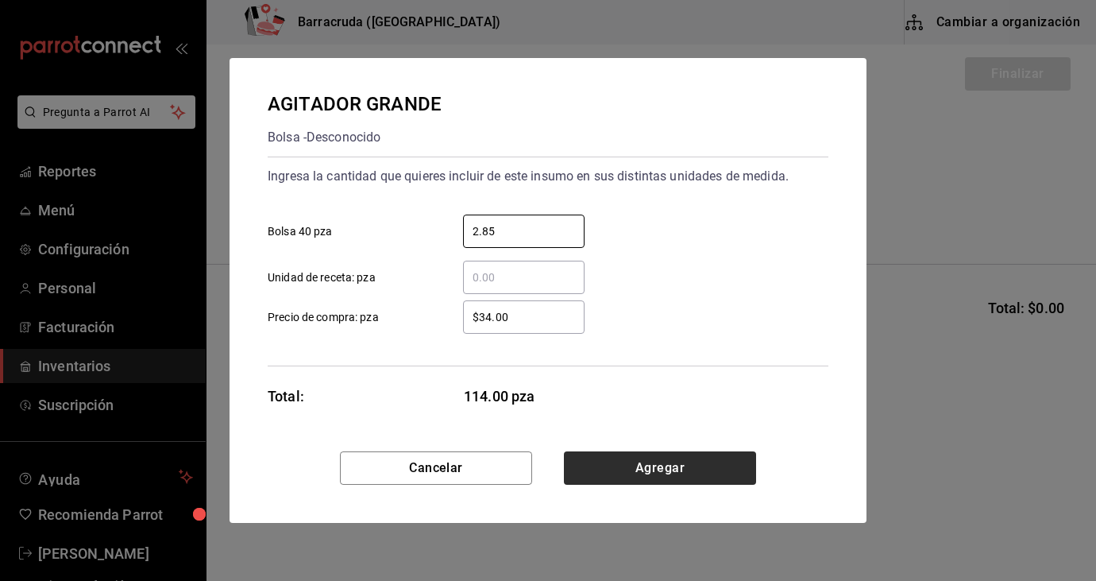
type input "2.85"
click at [647, 473] on button "Agregar" at bounding box center [660, 467] width 192 height 33
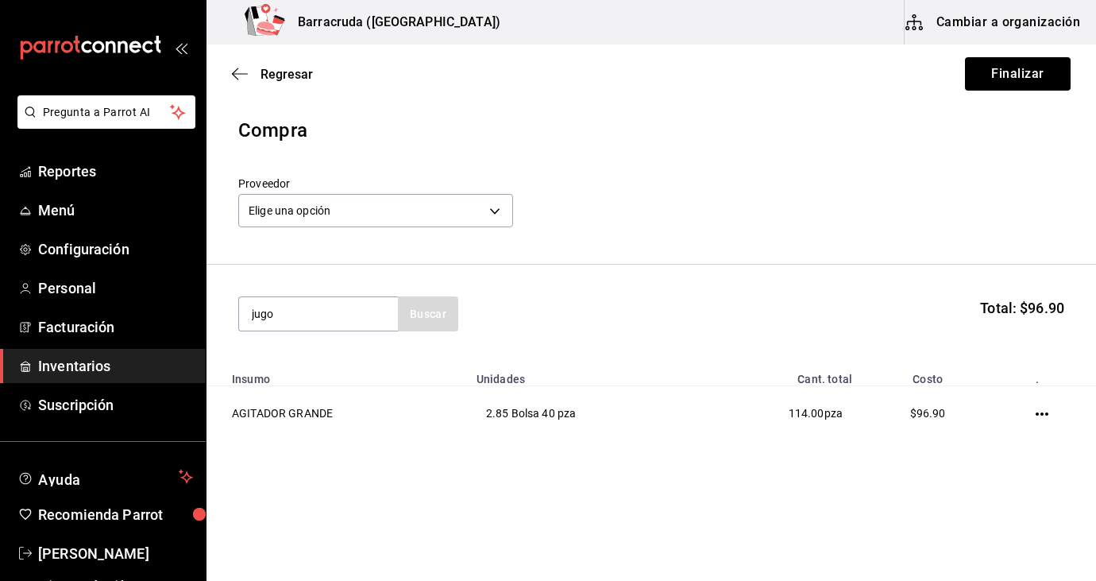
type input "jugo"
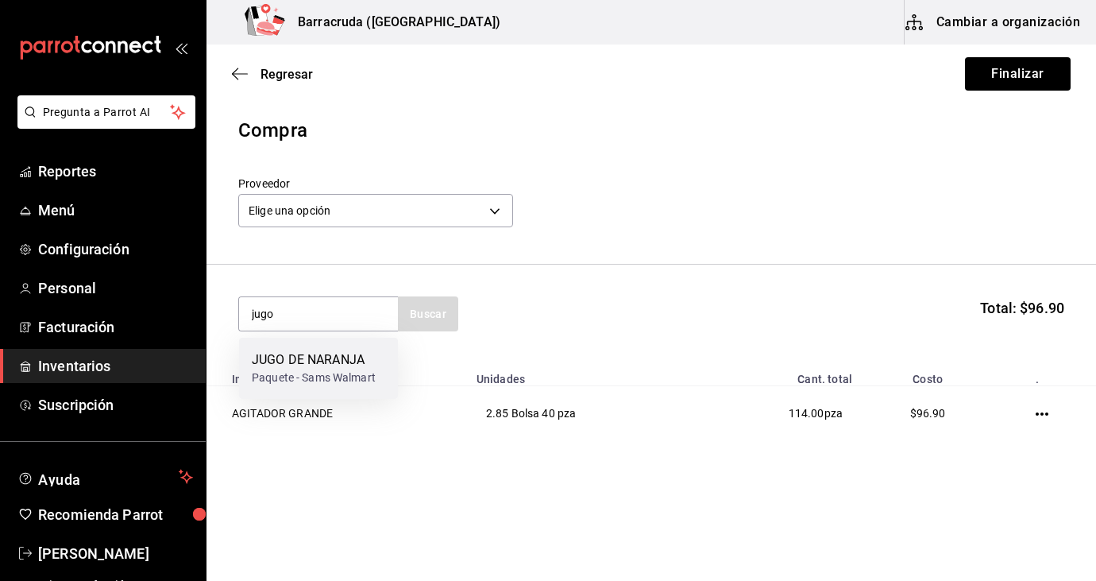
click at [323, 348] on div "JUGO DE NARANJA [PERSON_NAME] Walmart" at bounding box center [318, 368] width 159 height 61
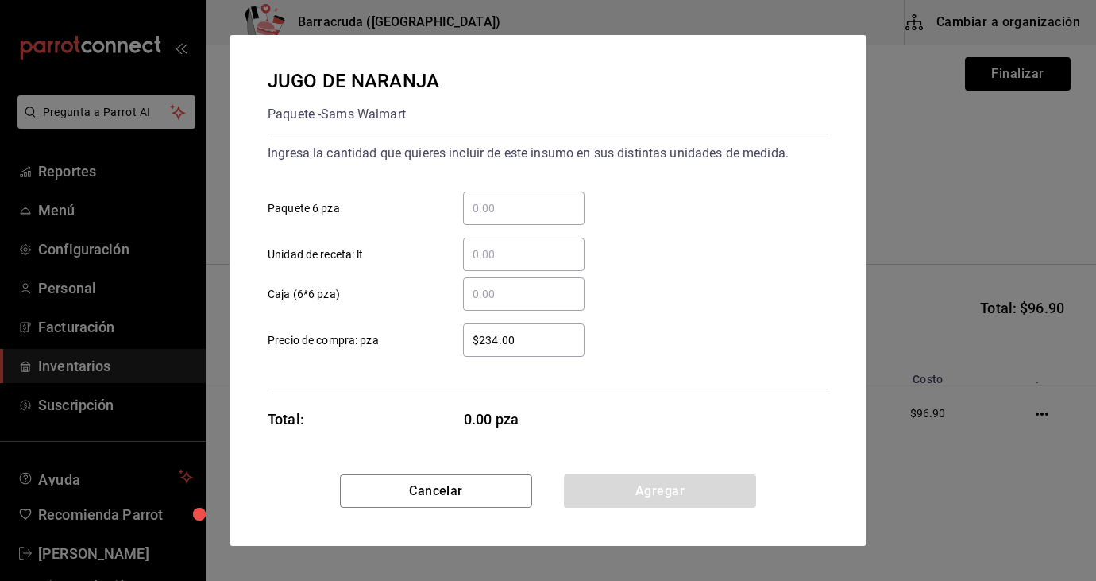
click at [477, 207] on input "​ Paquete 6 pza" at bounding box center [524, 208] width 122 height 19
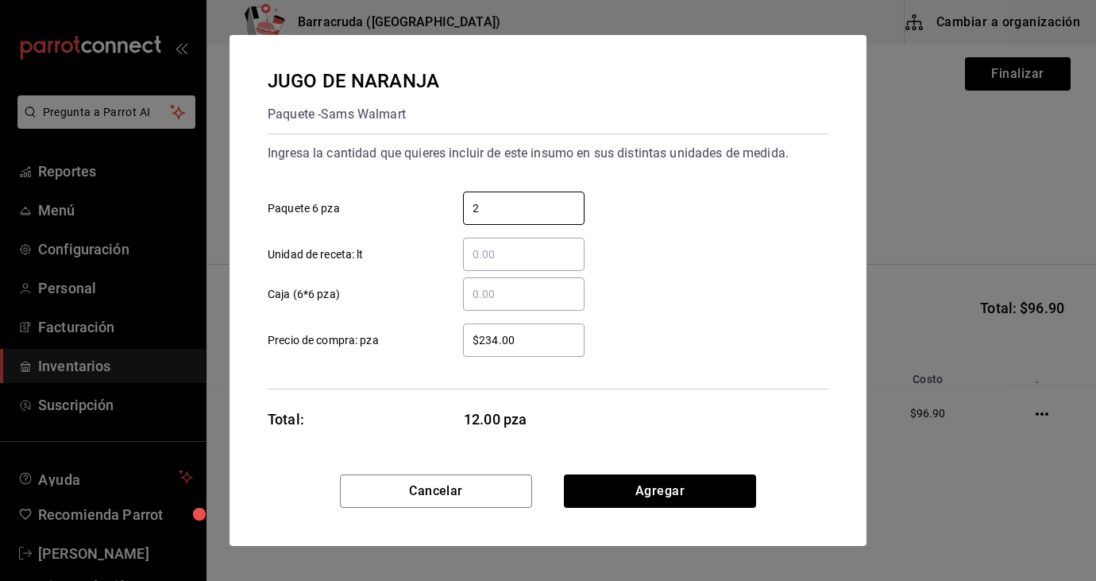
type input "2"
click at [762, 257] on div "​ Unidad de receta: lt" at bounding box center [541, 248] width 573 height 46
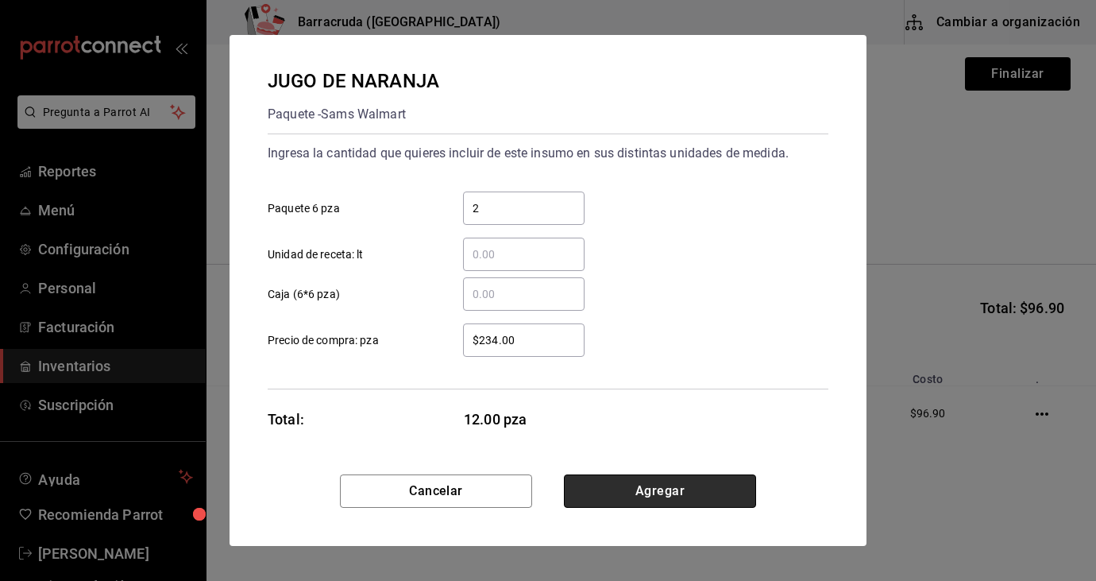
click at [663, 494] on button "Agregar" at bounding box center [660, 490] width 192 height 33
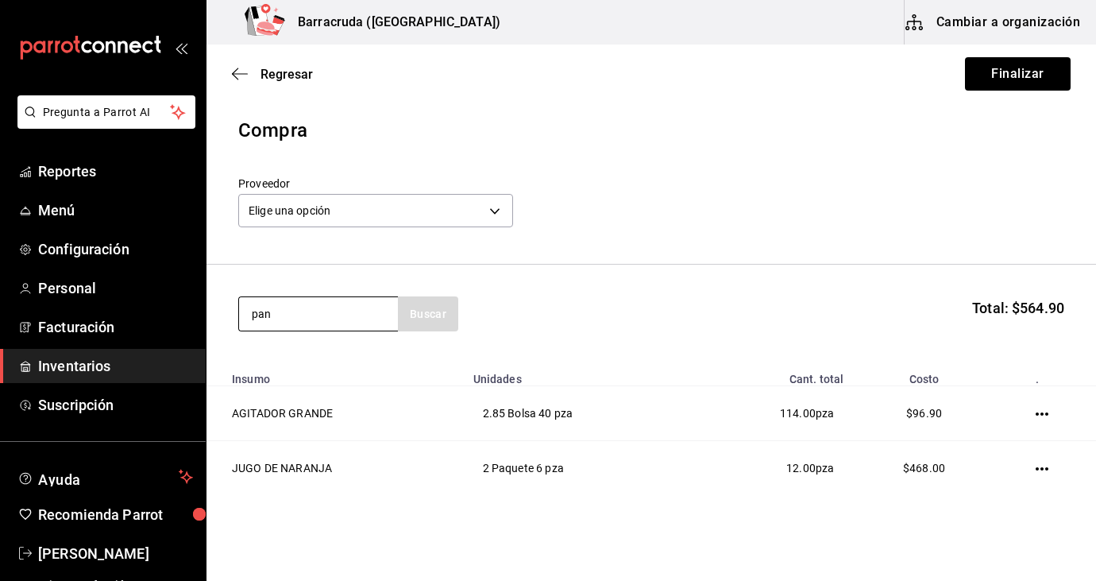
type input "pan"
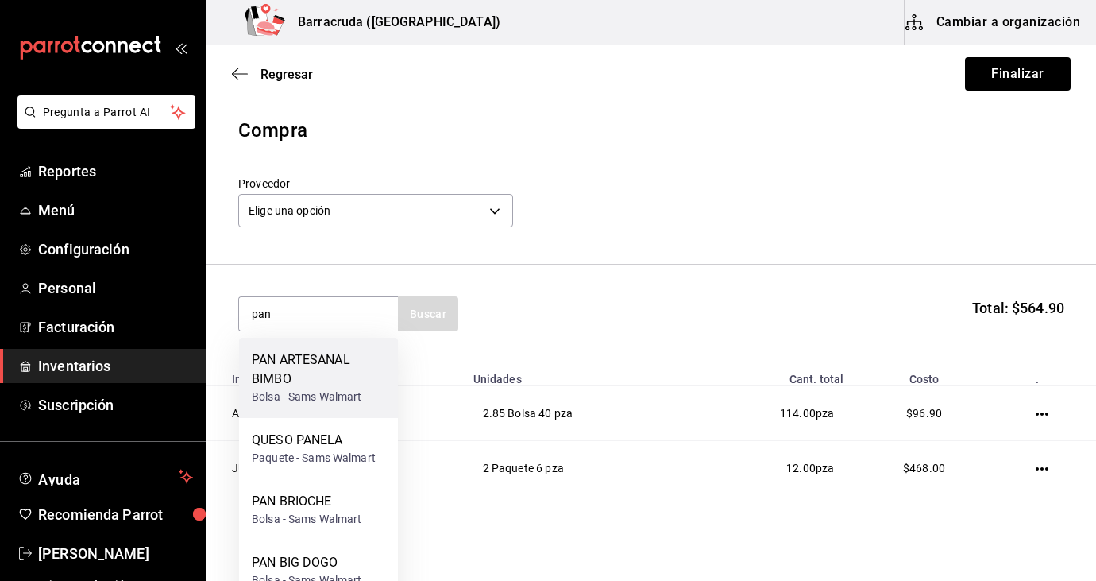
click at [326, 361] on div "PAN ARTESANAL BIMBO" at bounding box center [318, 369] width 133 height 38
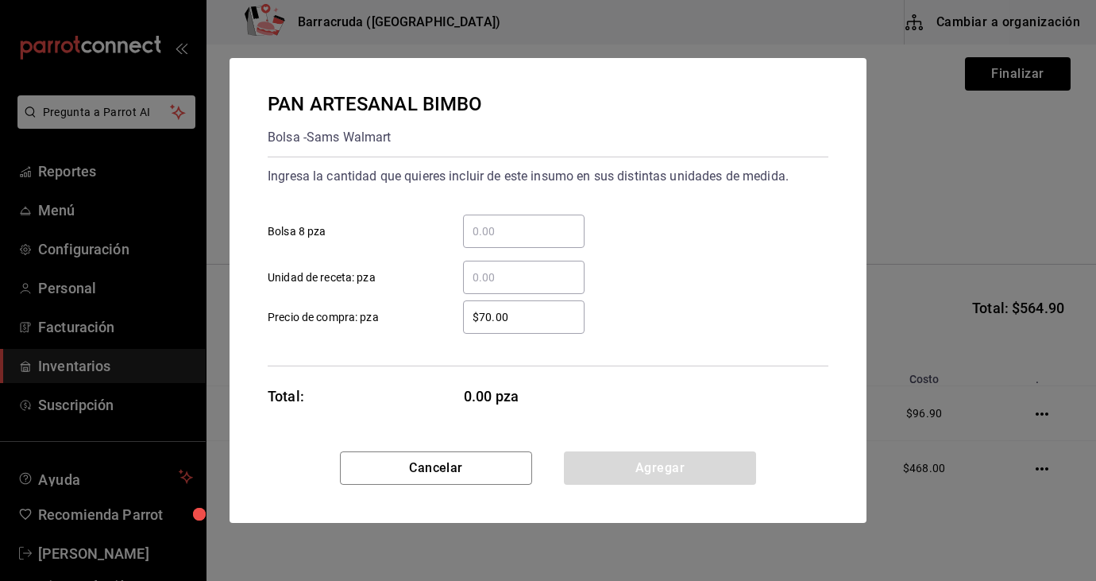
click at [529, 238] on input "​ Bolsa 8 pza" at bounding box center [524, 231] width 122 height 19
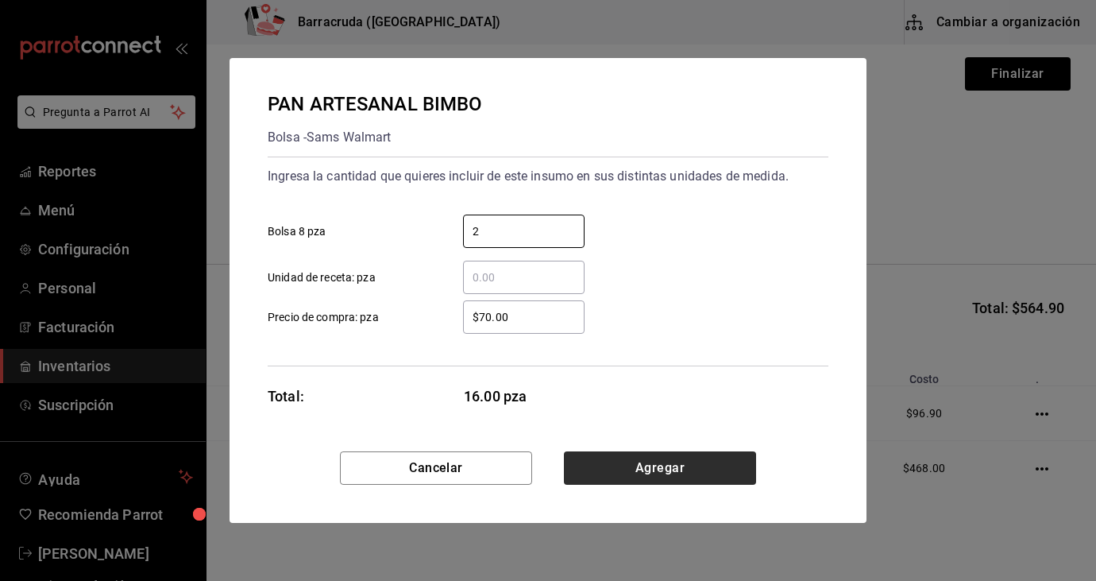
type input "2"
click at [679, 474] on button "Agregar" at bounding box center [660, 467] width 192 height 33
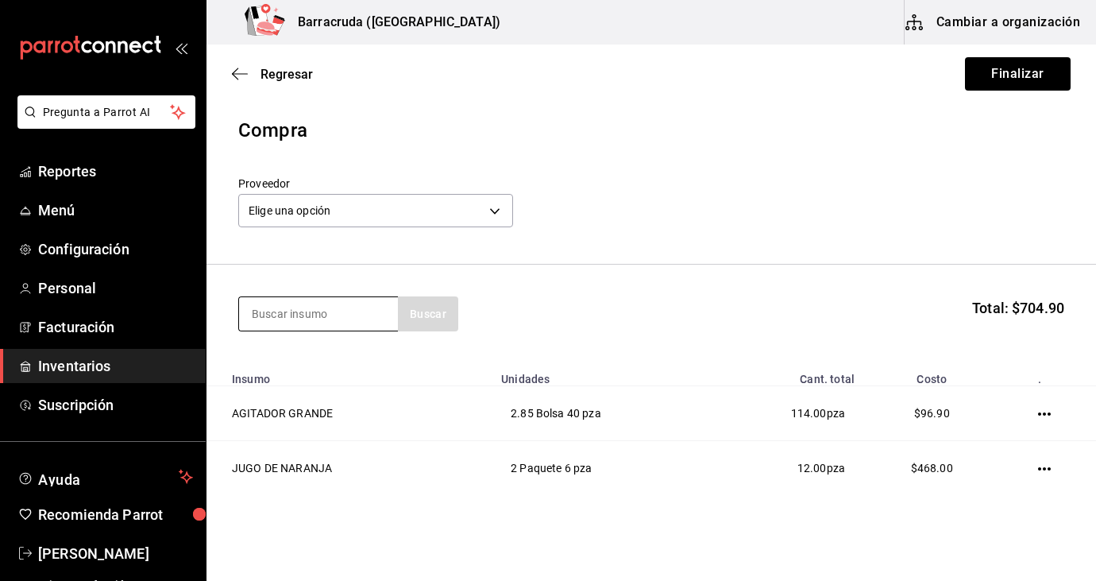
click at [318, 315] on input at bounding box center [318, 313] width 159 height 33
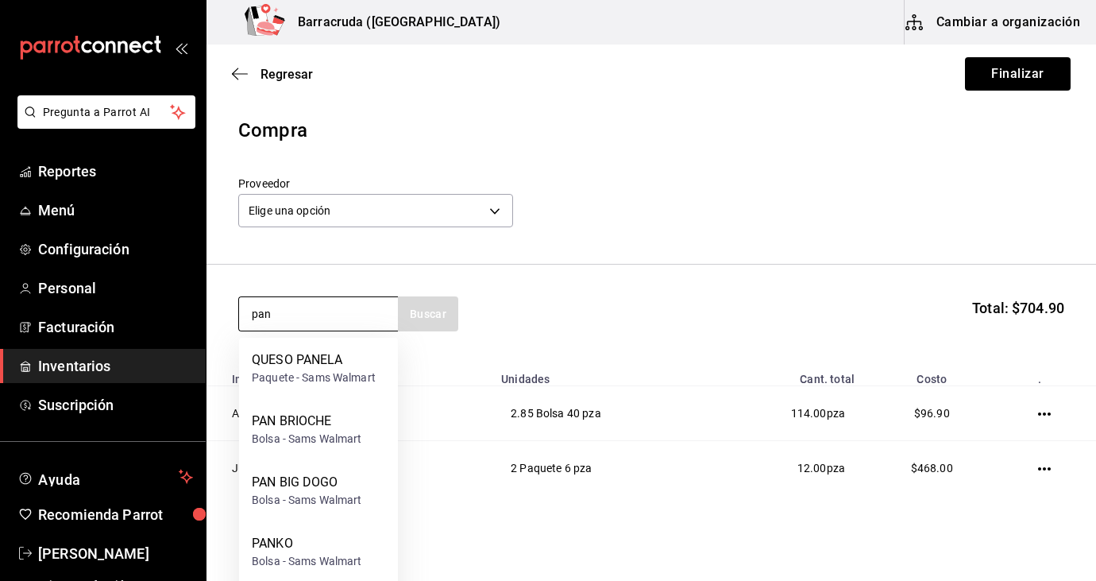
type input "pan"
click at [363, 431] on div "PAN BRIOCHE Bolsa - [PERSON_NAME] Walmart" at bounding box center [318, 429] width 159 height 61
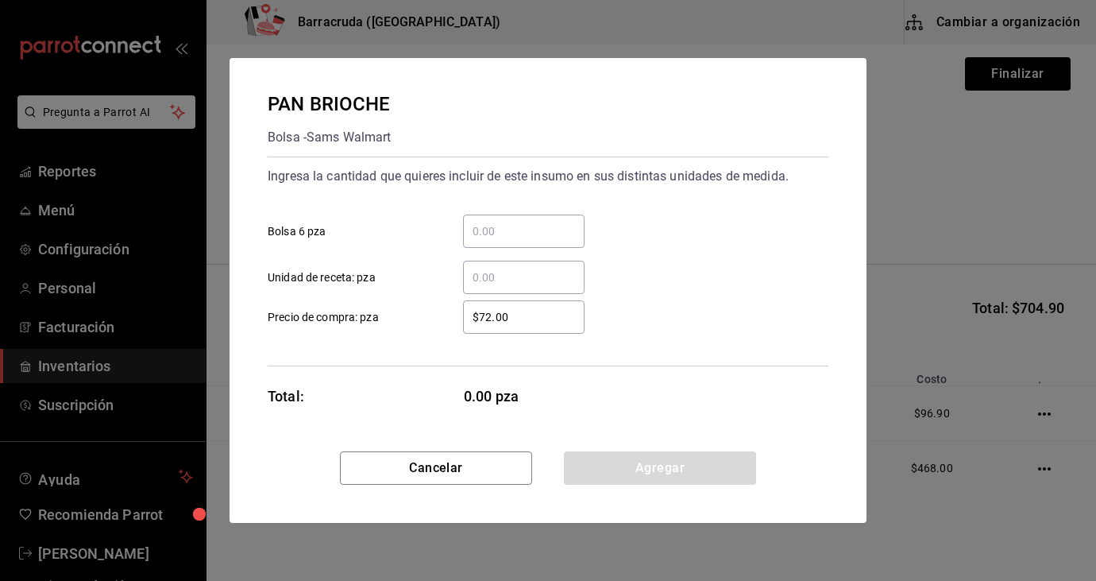
click at [502, 232] on input "​ Bolsa 6 pza" at bounding box center [524, 231] width 122 height 19
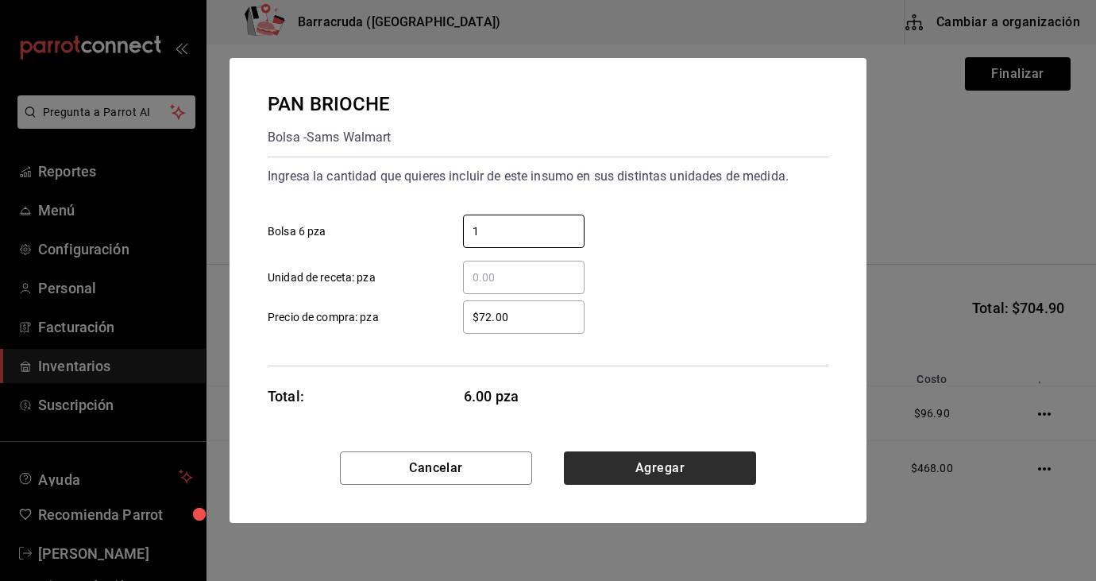
type input "1"
click at [712, 472] on button "Agregar" at bounding box center [660, 467] width 192 height 33
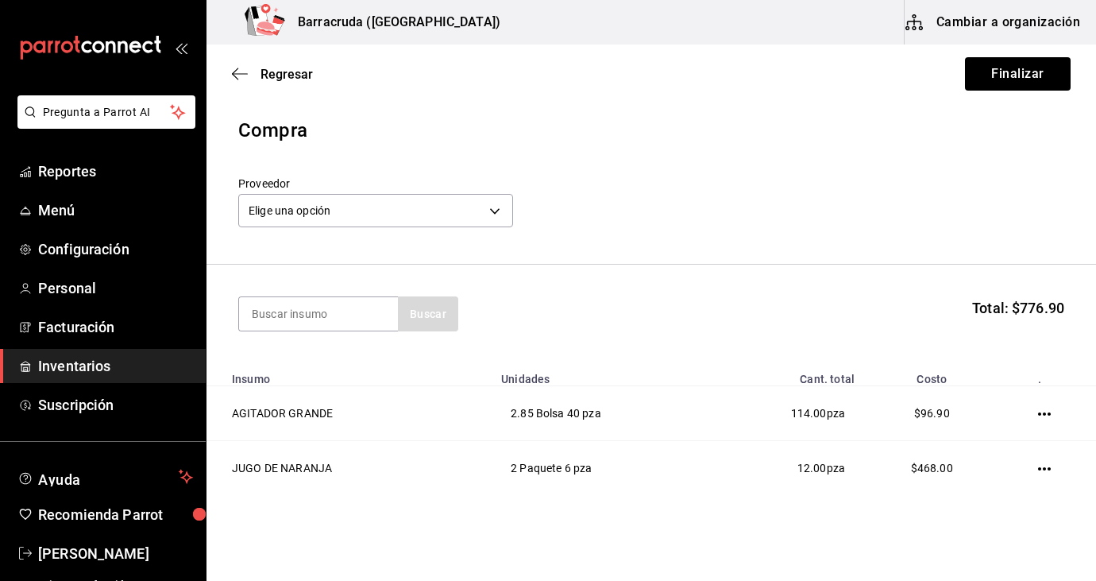
click at [741, 263] on header "Compra Proveedor Elige una opción default" at bounding box center [652, 190] width 890 height 149
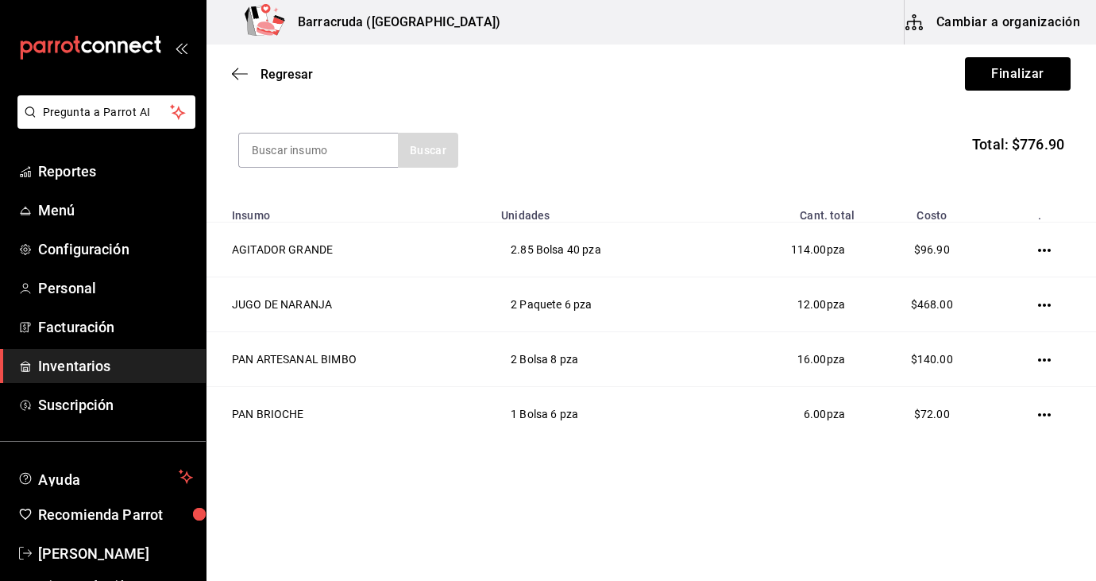
scroll to position [164, 0]
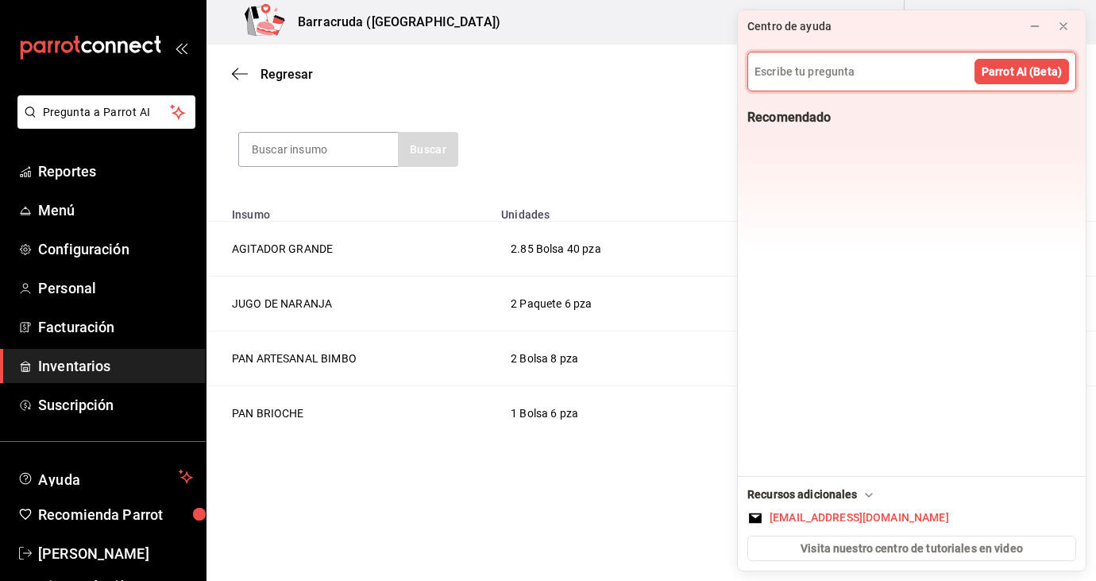
click at [664, 61] on div "Regresar Finalizar" at bounding box center [652, 73] width 890 height 59
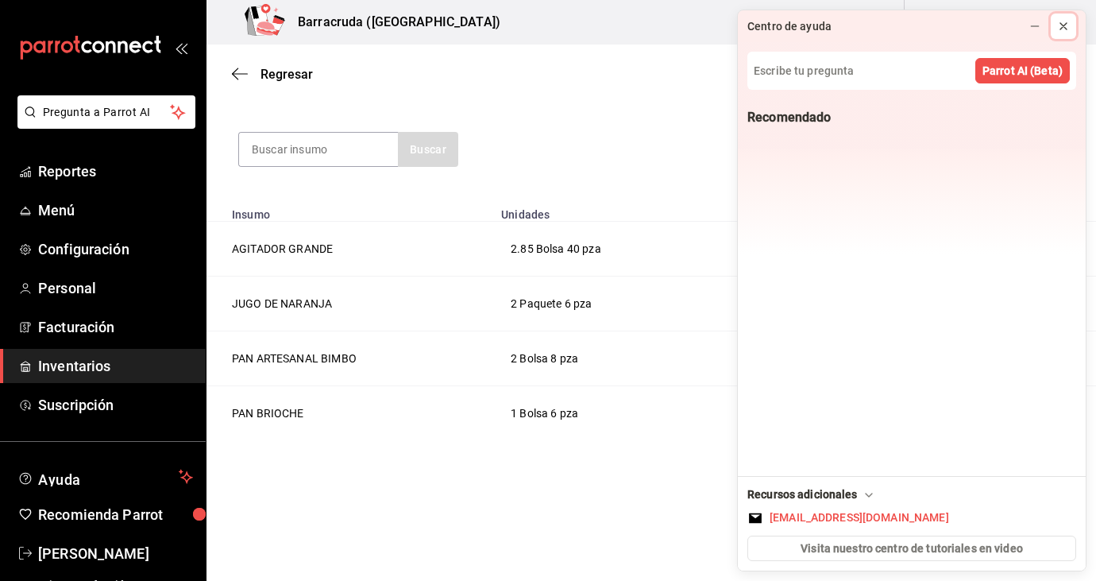
click at [1057, 25] on icon at bounding box center [1063, 26] width 13 height 13
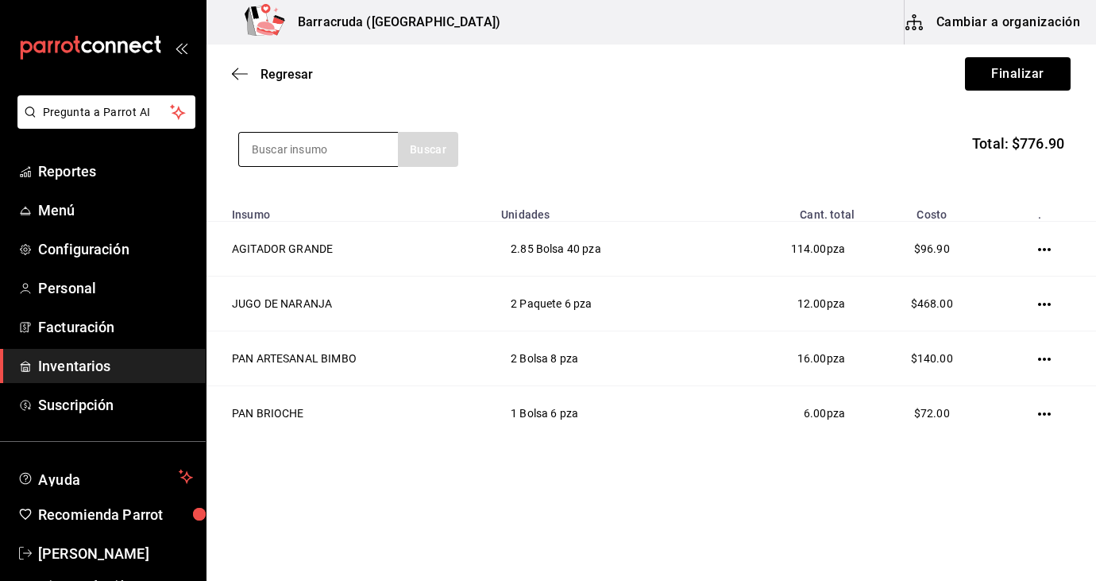
click at [326, 138] on input at bounding box center [318, 149] width 159 height 33
type input "mante"
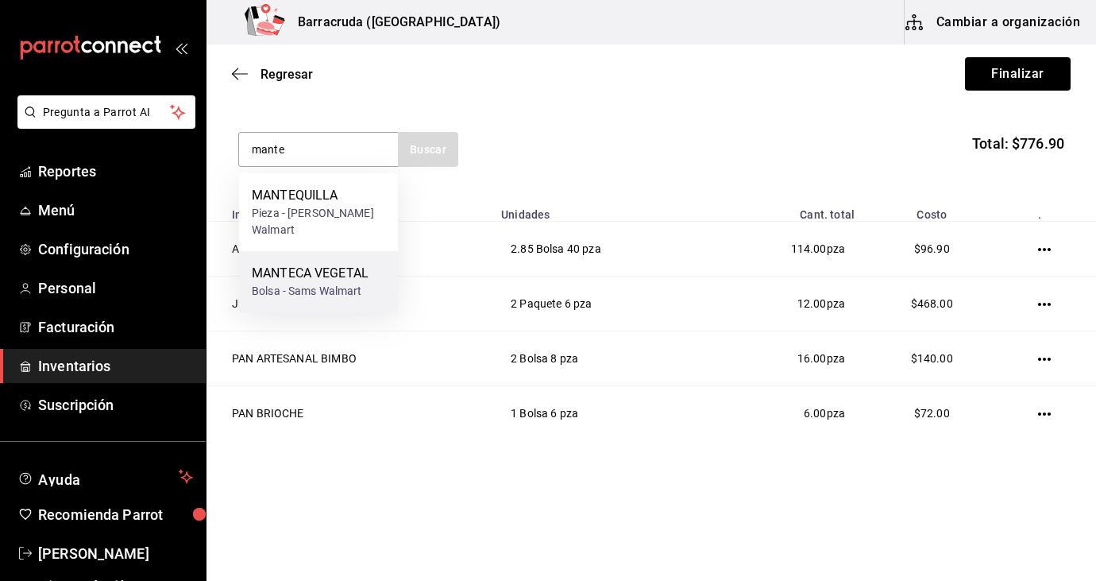
click at [330, 283] on div "Bolsa - Sams Walmart" at bounding box center [310, 291] width 117 height 17
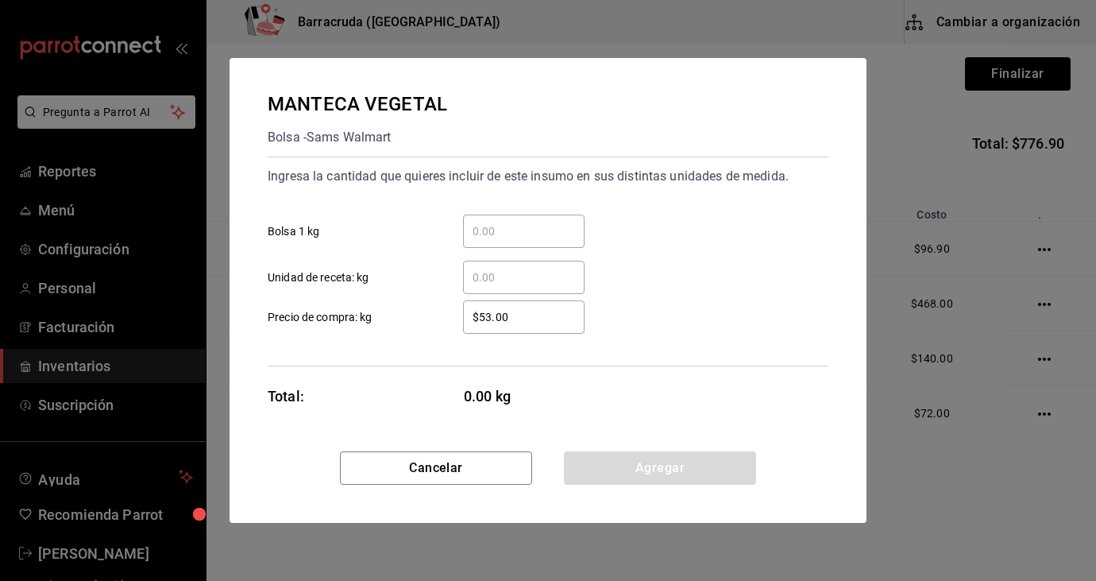
click at [479, 227] on input "​ Bolsa 1 kg" at bounding box center [524, 231] width 122 height 19
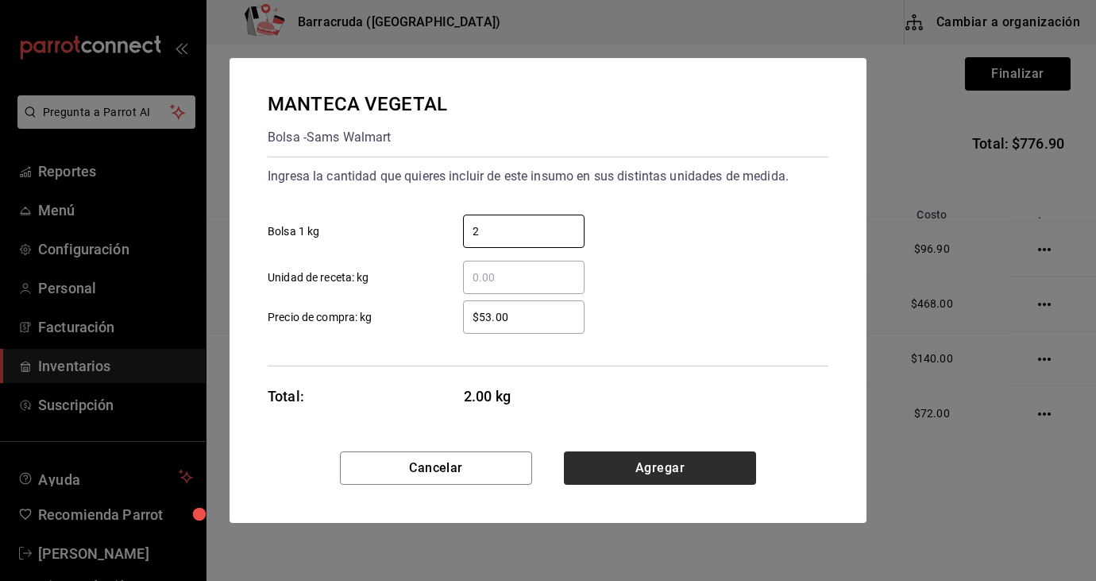
type input "2"
click at [701, 465] on button "Agregar" at bounding box center [660, 467] width 192 height 33
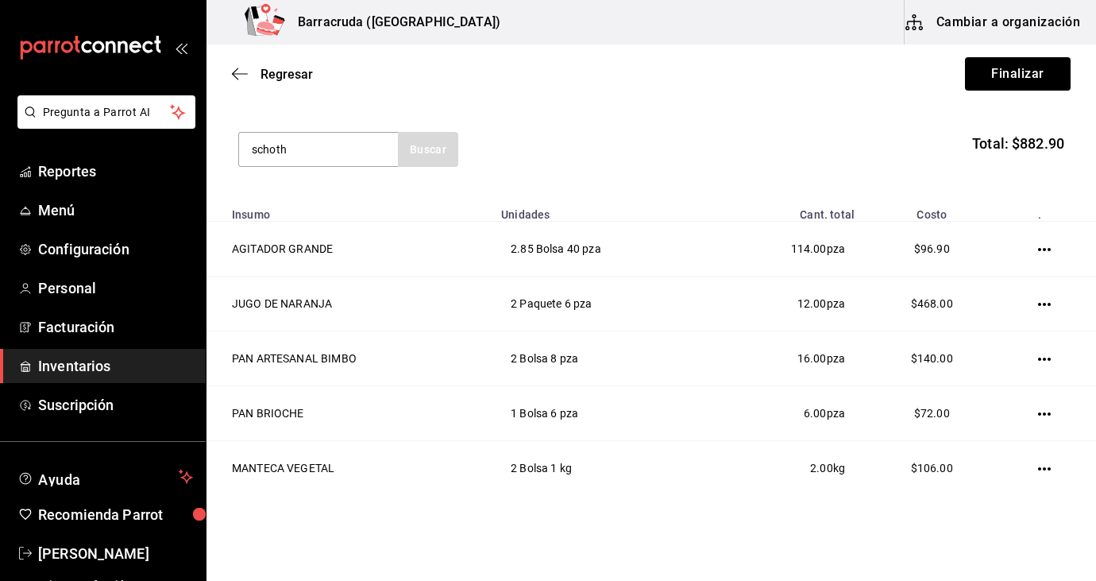
type input "schoth"
click at [429, 151] on div "schoth Buscar" at bounding box center [348, 149] width 220 height 35
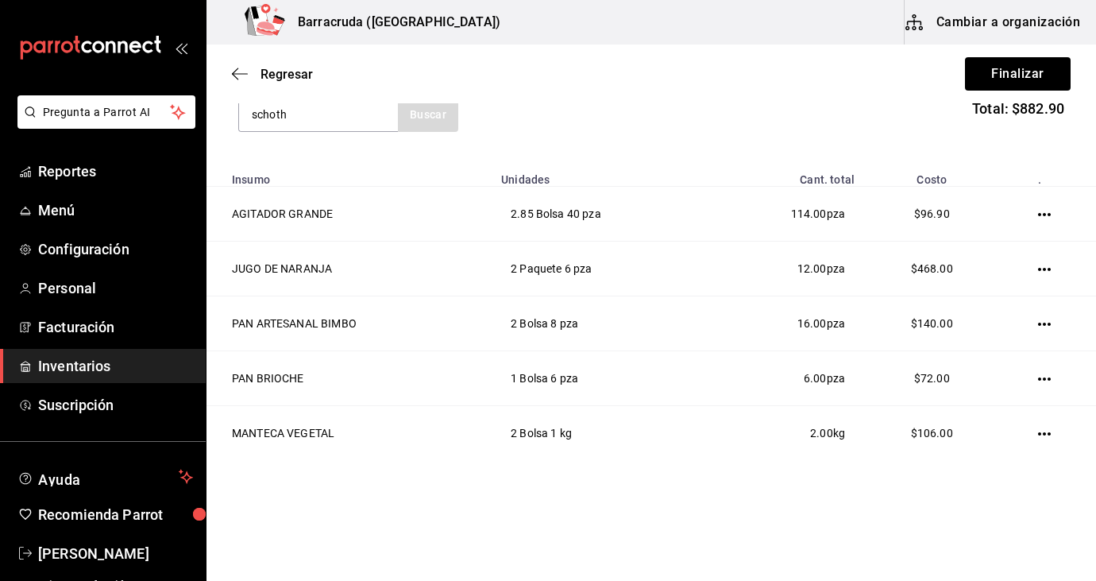
scroll to position [219, 0]
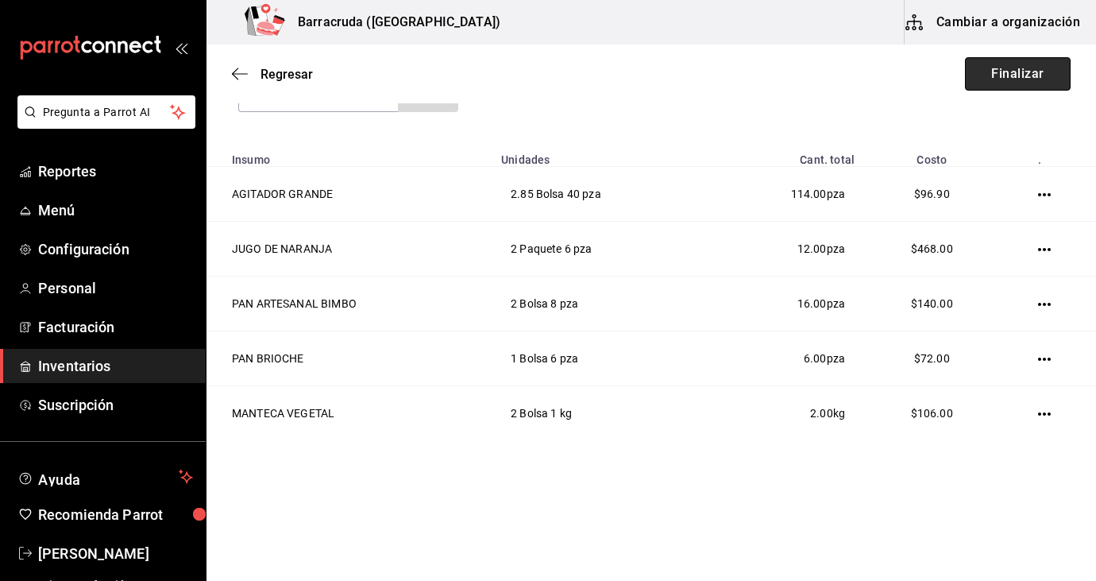
click at [1025, 75] on button "Finalizar" at bounding box center [1018, 73] width 106 height 33
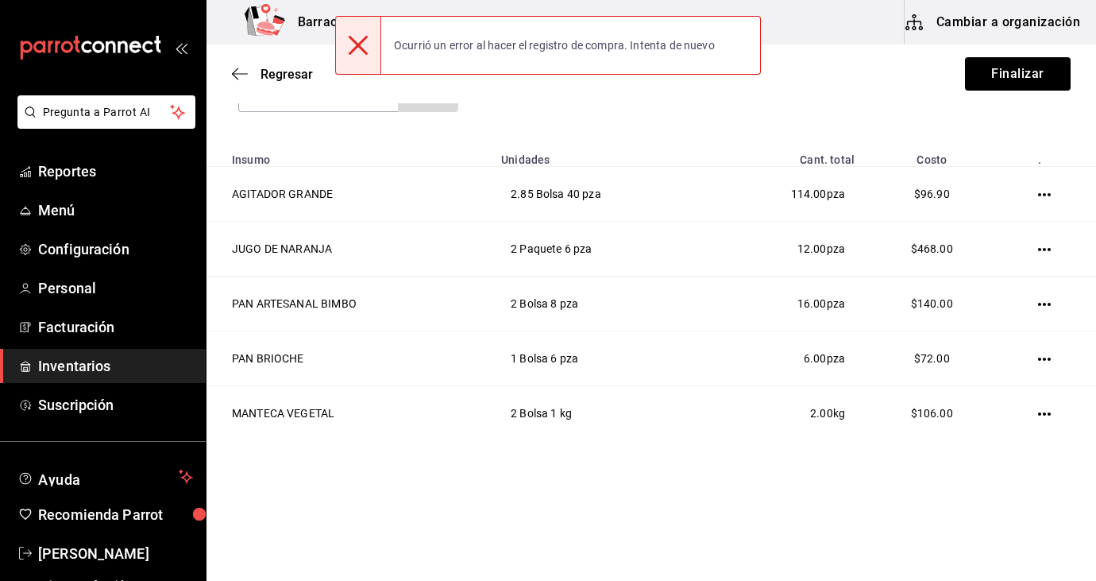
click at [652, 125] on section "schoth Buscar Total: $882.90" at bounding box center [652, 94] width 890 height 98
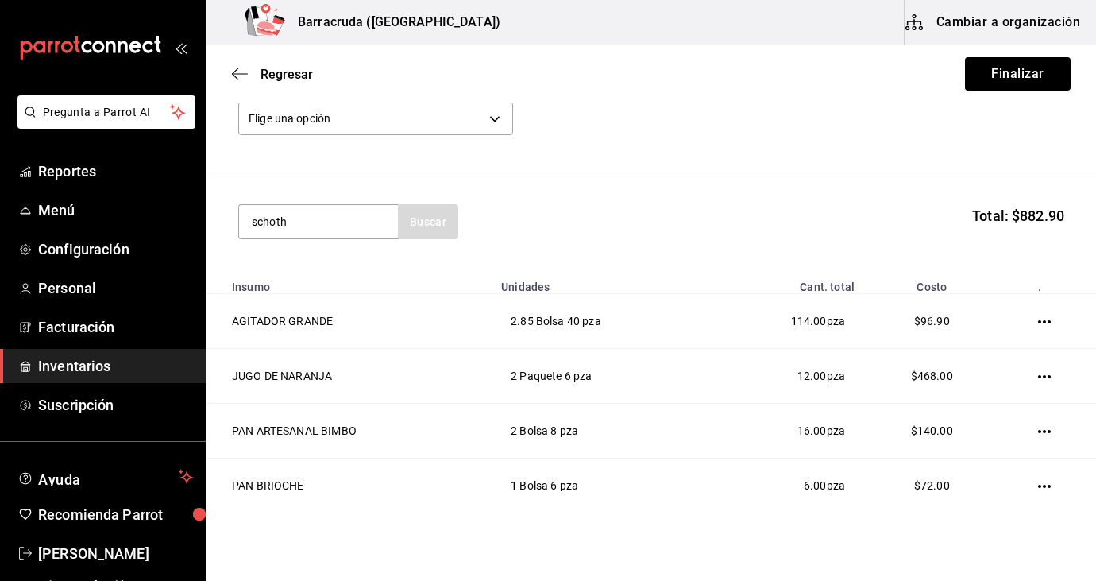
scroll to position [60, 0]
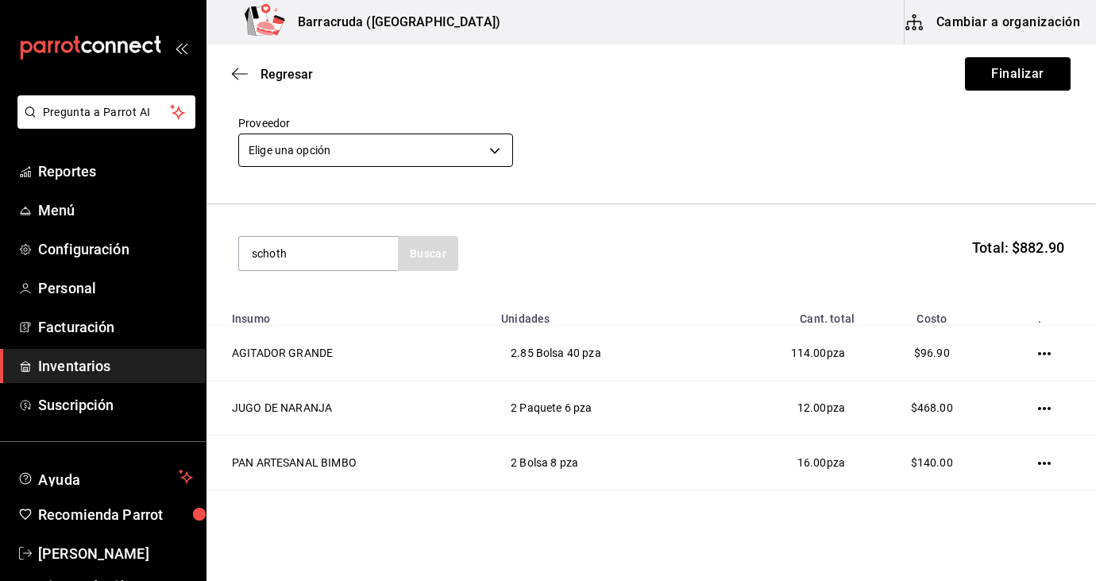
click at [500, 146] on body "Pregunta a Parrot AI Reportes Menú Configuración Personal Facturación Inventari…" at bounding box center [548, 245] width 1096 height 491
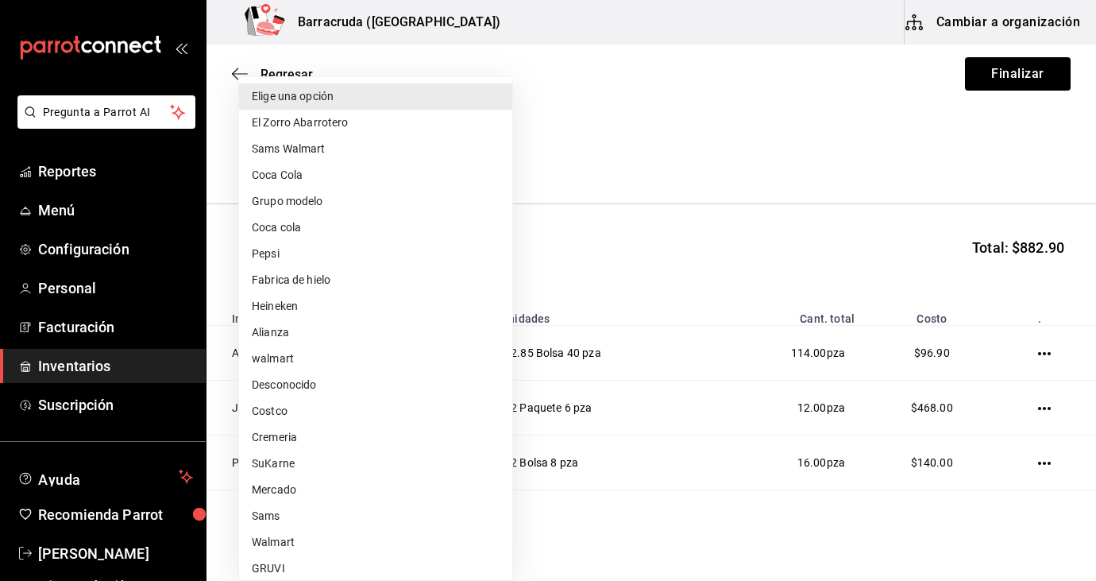
click at [349, 145] on li "Sams Walmart" at bounding box center [375, 149] width 273 height 26
type input "03d91d22-1985-4d76-8d10-3f9019204566"
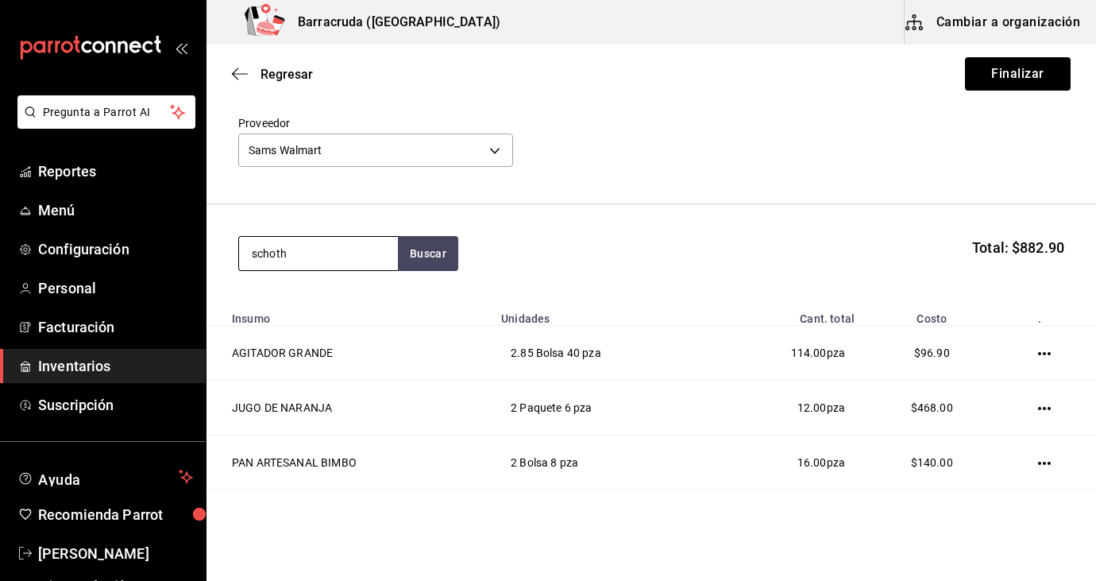
click at [315, 258] on input "schoth" at bounding box center [318, 253] width 159 height 33
click at [1032, 72] on button "Finalizar" at bounding box center [1018, 73] width 106 height 33
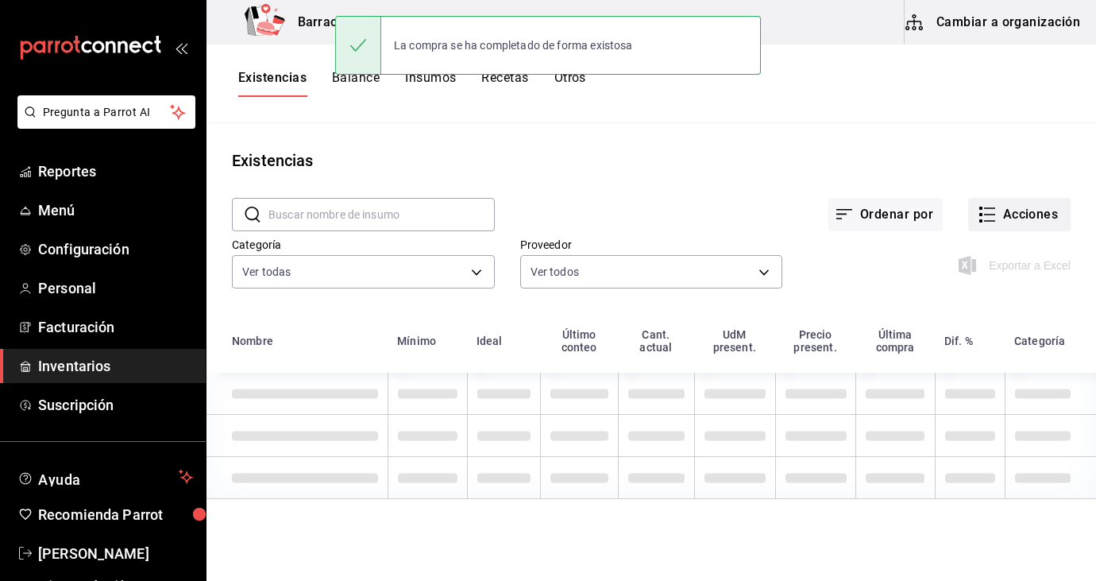
click at [1009, 224] on button "Acciones" at bounding box center [1019, 214] width 102 height 33
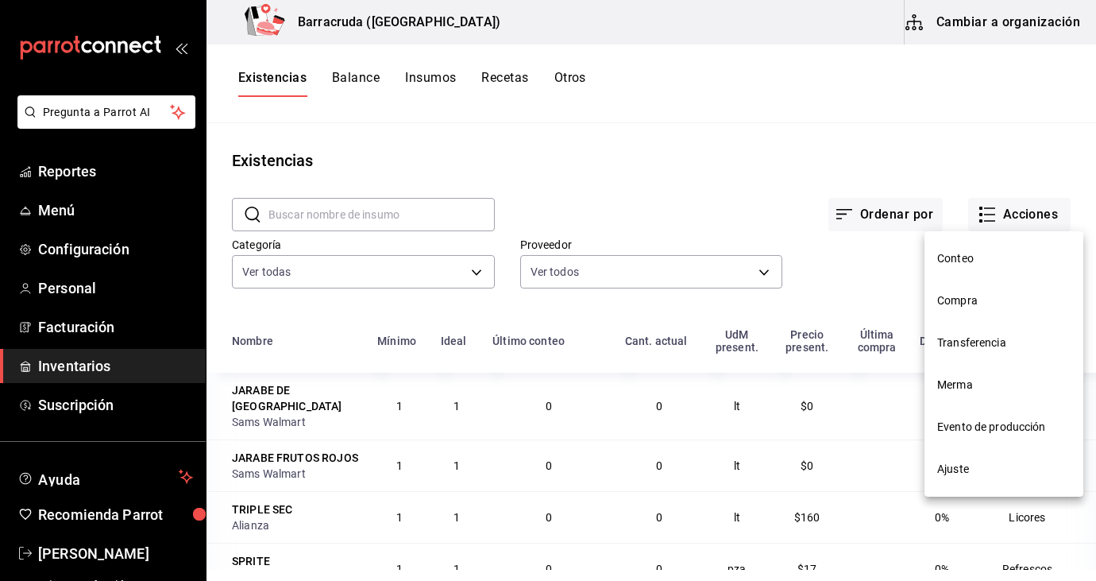
click at [970, 310] on li "Compra" at bounding box center [1004, 301] width 159 height 42
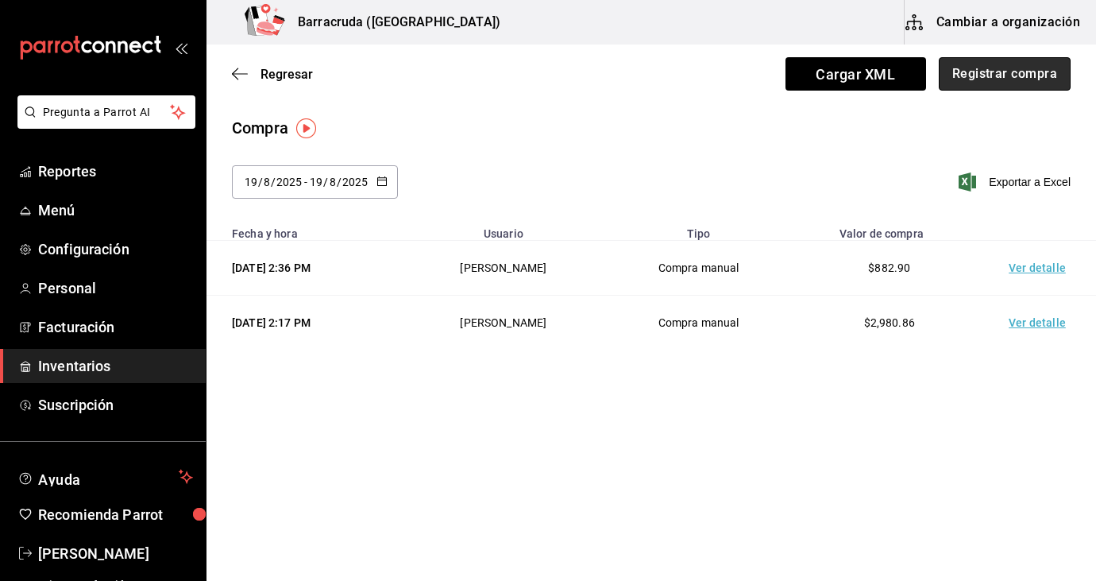
click at [1000, 81] on button "Registrar compra" at bounding box center [1005, 73] width 132 height 33
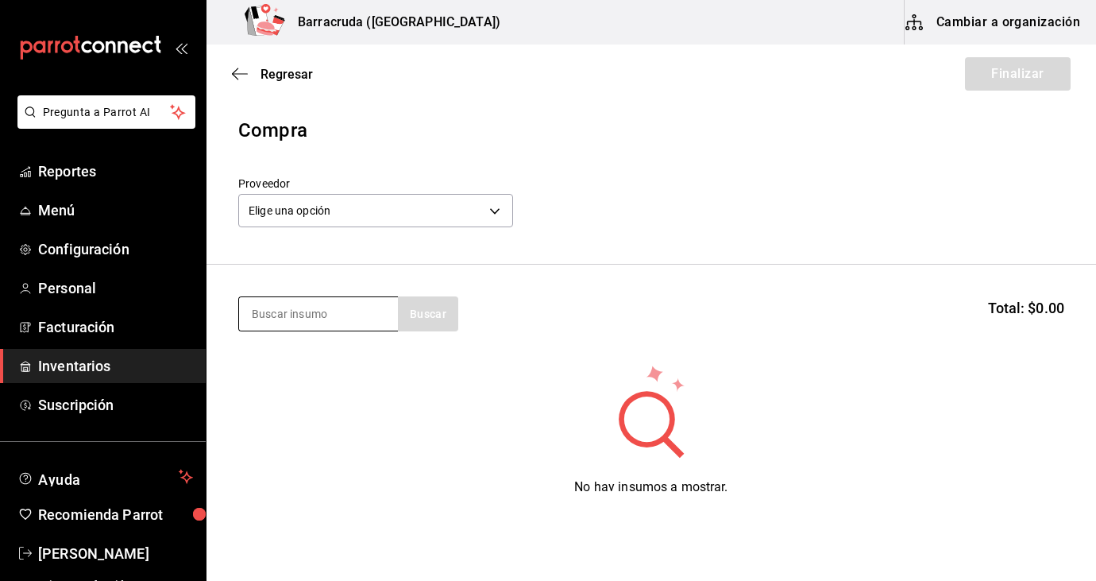
click at [292, 318] on input at bounding box center [318, 313] width 159 height 33
type input "tortilla"
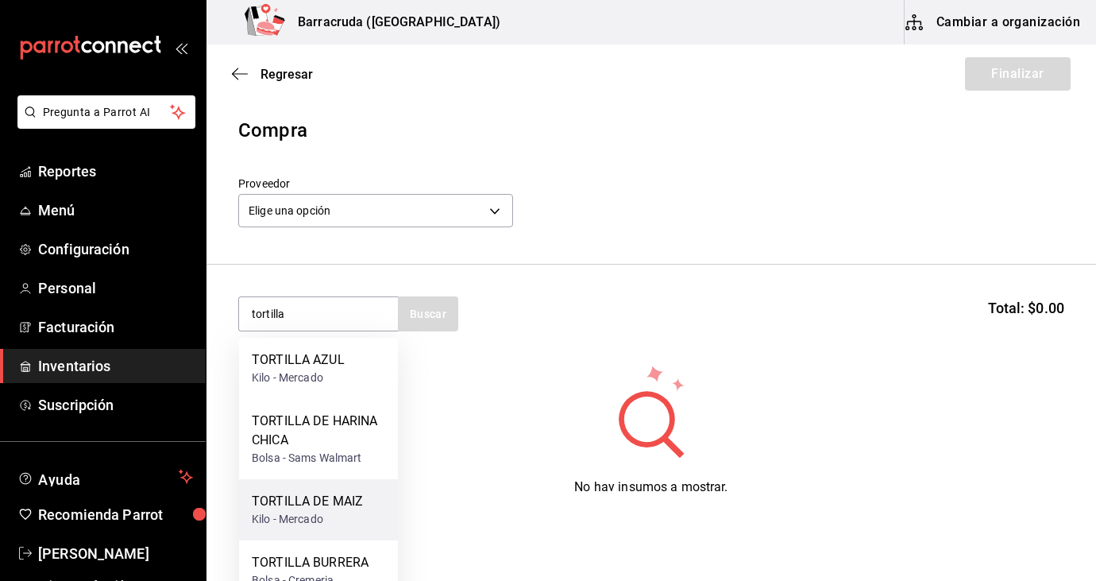
click at [319, 511] on div "Kilo - Mercado" at bounding box center [307, 519] width 111 height 17
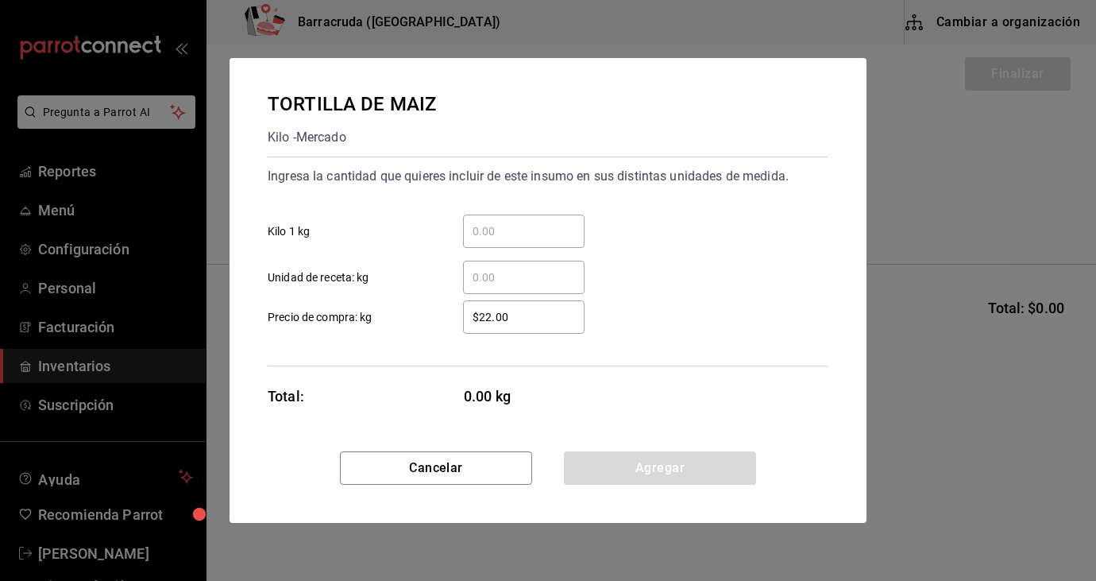
click at [497, 237] on input "​ Kilo 1 kg" at bounding box center [524, 231] width 122 height 19
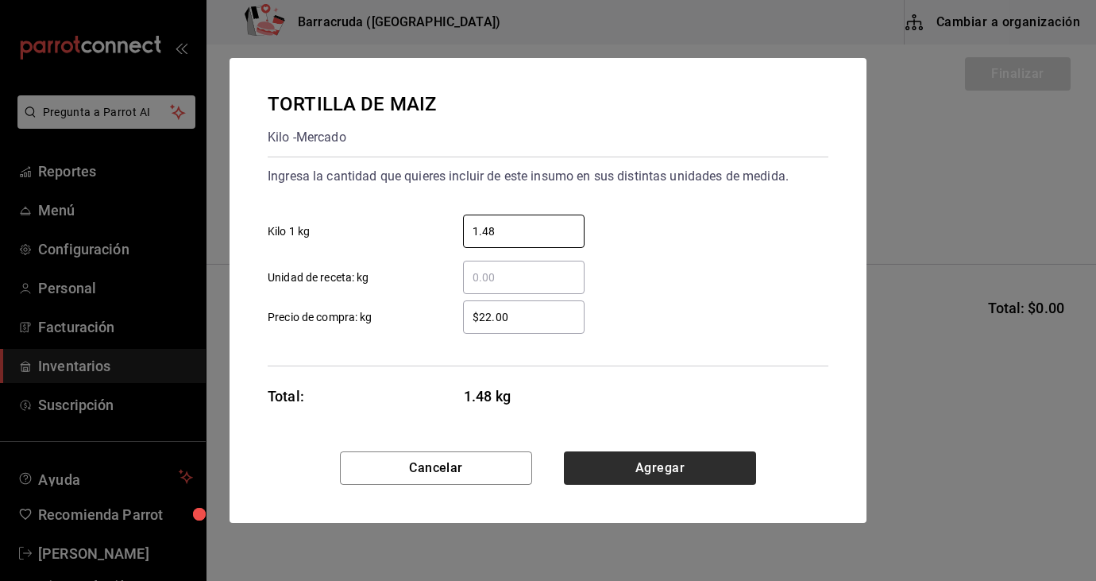
type input "1.48"
click at [623, 473] on button "Agregar" at bounding box center [660, 467] width 192 height 33
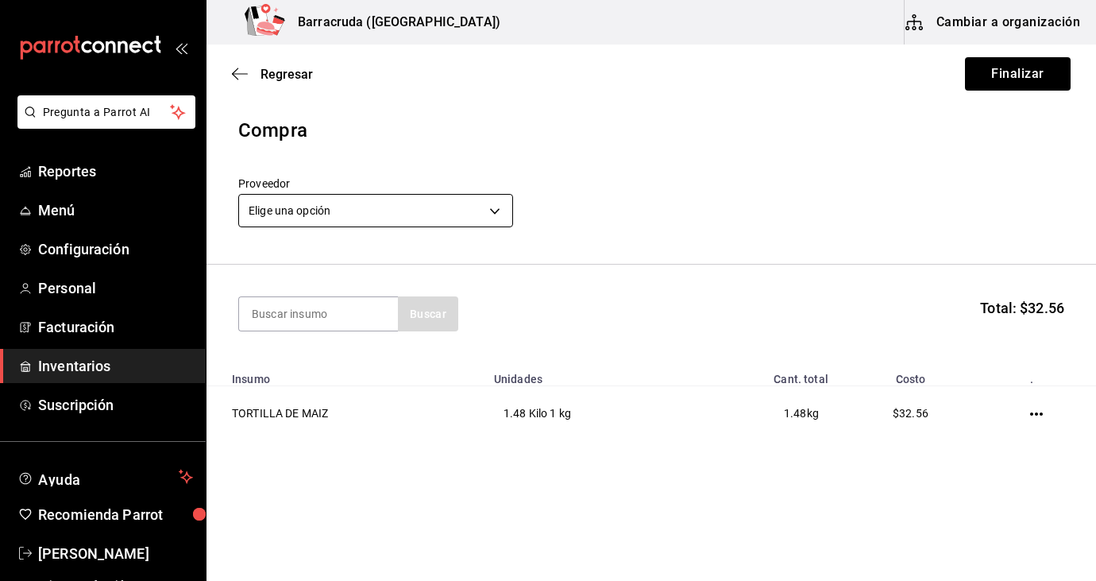
click at [498, 214] on body "Pregunta a Parrot AI Reportes Menú Configuración Personal Facturación Inventari…" at bounding box center [548, 245] width 1096 height 491
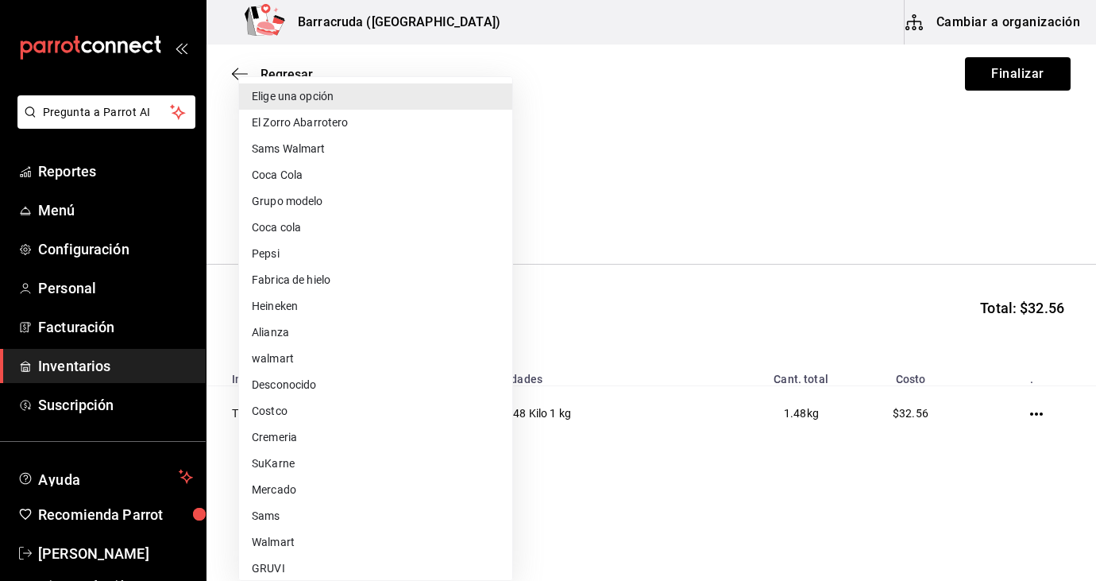
click at [373, 150] on li "Sams Walmart" at bounding box center [375, 149] width 273 height 26
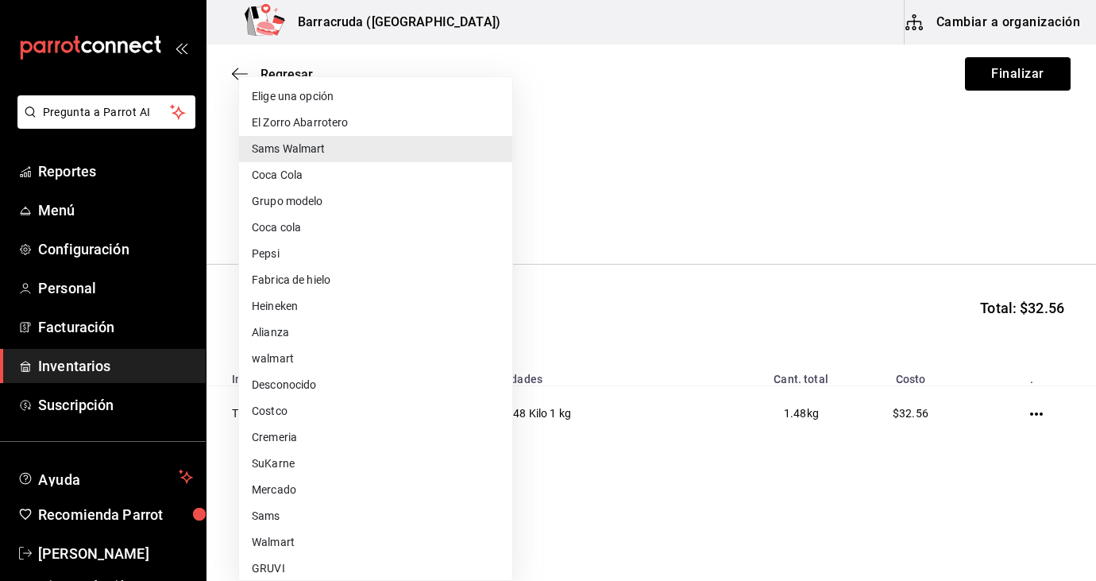
click at [489, 210] on body "Pregunta a Parrot AI Reportes Menú Configuración Personal Facturación Inventari…" at bounding box center [548, 245] width 1096 height 491
click at [293, 486] on li "Mercado" at bounding box center [375, 490] width 273 height 26
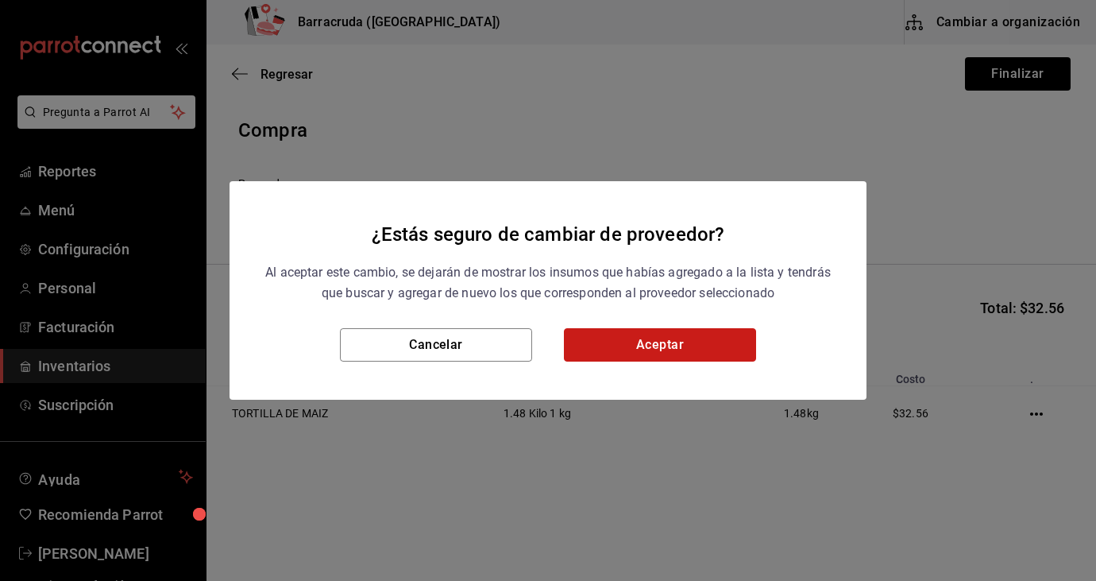
click at [677, 350] on button "Aceptar" at bounding box center [660, 344] width 192 height 33
type input "f8227f61-4843-4432-8fcb-4275825620d8"
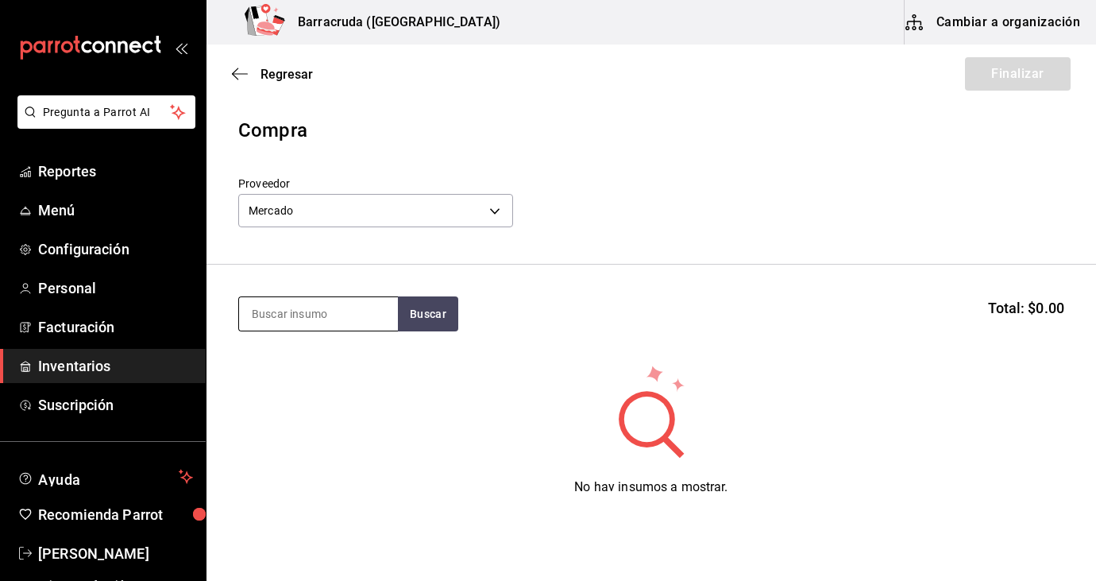
click at [312, 326] on input at bounding box center [318, 313] width 159 height 33
type input "tortilla"
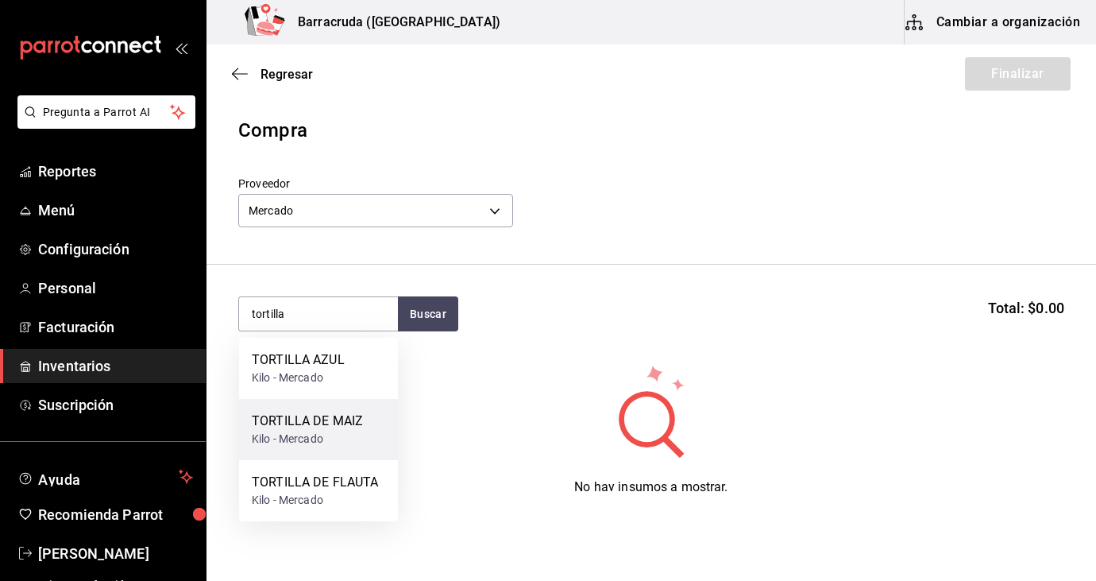
click at [278, 431] on div "Kilo - Mercado" at bounding box center [307, 439] width 111 height 17
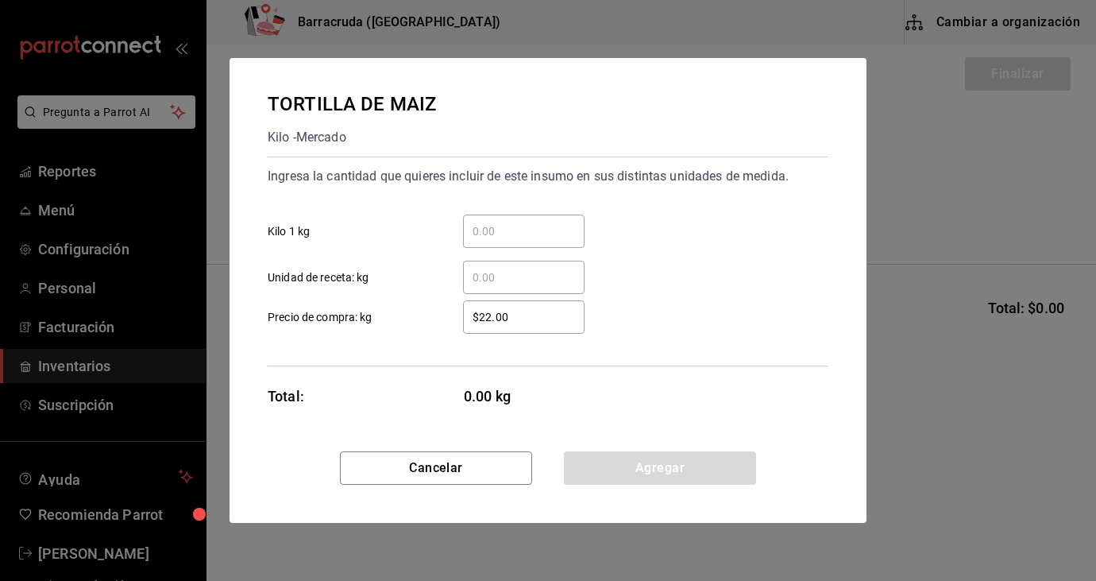
click at [502, 227] on input "​ Kilo 1 kg" at bounding box center [524, 231] width 122 height 19
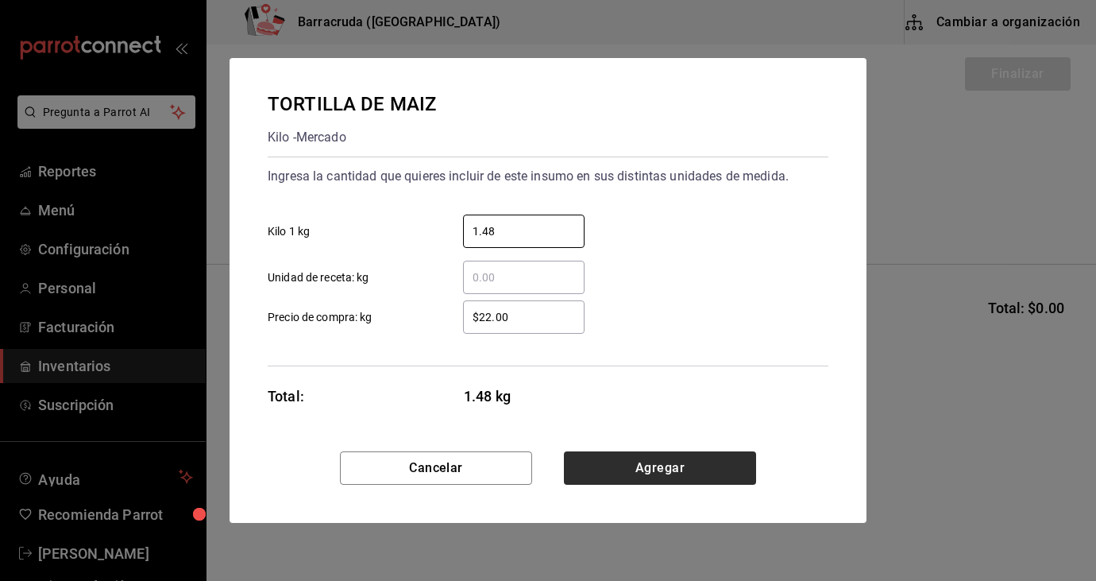
type input "1.48"
click at [655, 465] on button "Agregar" at bounding box center [660, 467] width 192 height 33
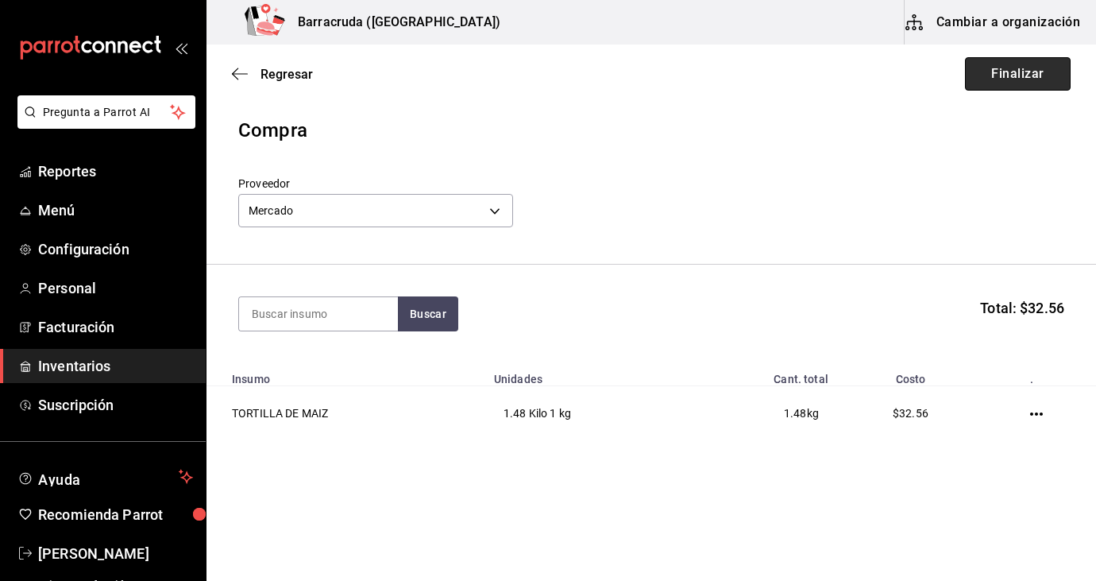
click at [1041, 82] on button "Finalizar" at bounding box center [1018, 73] width 106 height 33
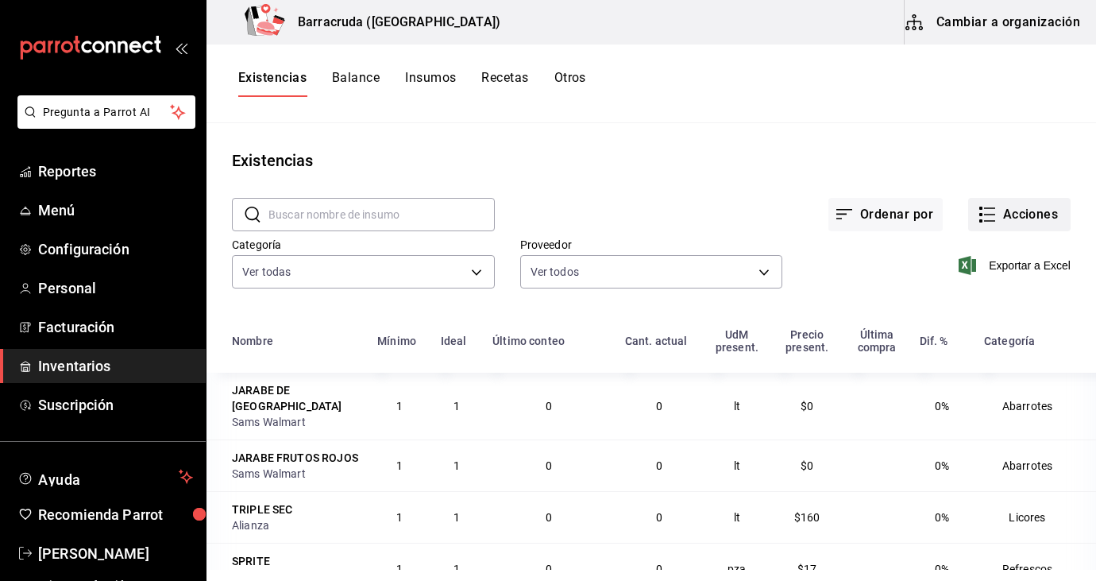
click at [1028, 212] on button "Acciones" at bounding box center [1019, 214] width 102 height 33
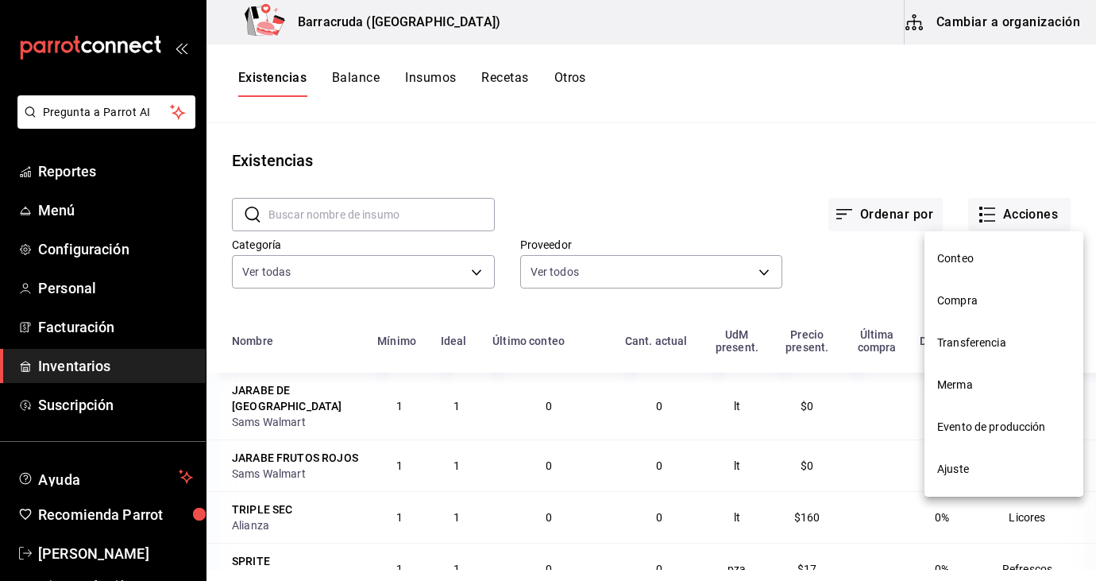
click at [952, 302] on span "Compra" at bounding box center [1003, 300] width 133 height 17
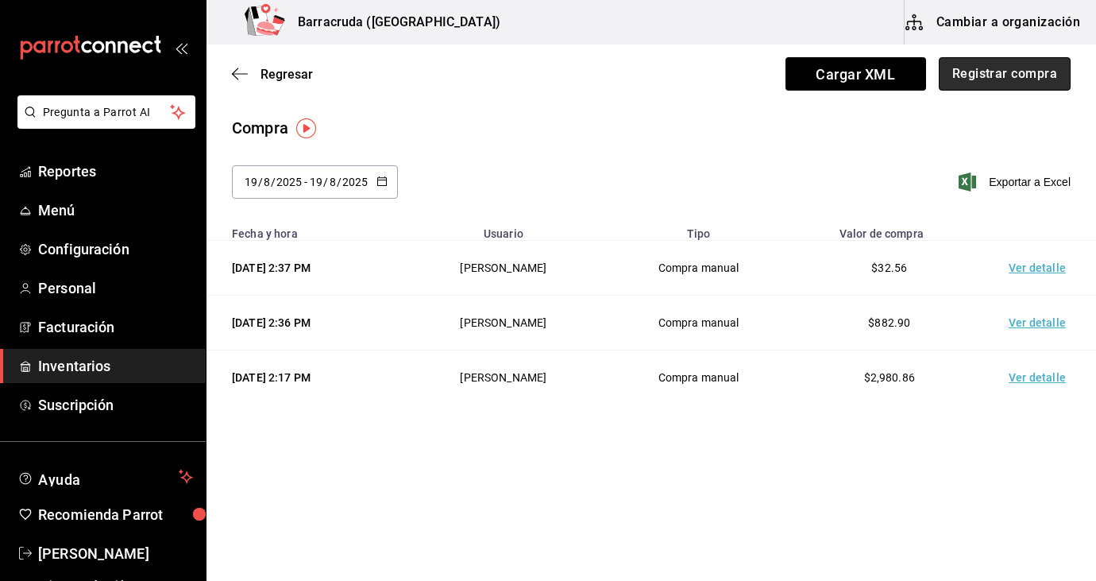
click at [1005, 83] on button "Registrar compra" at bounding box center [1005, 73] width 132 height 33
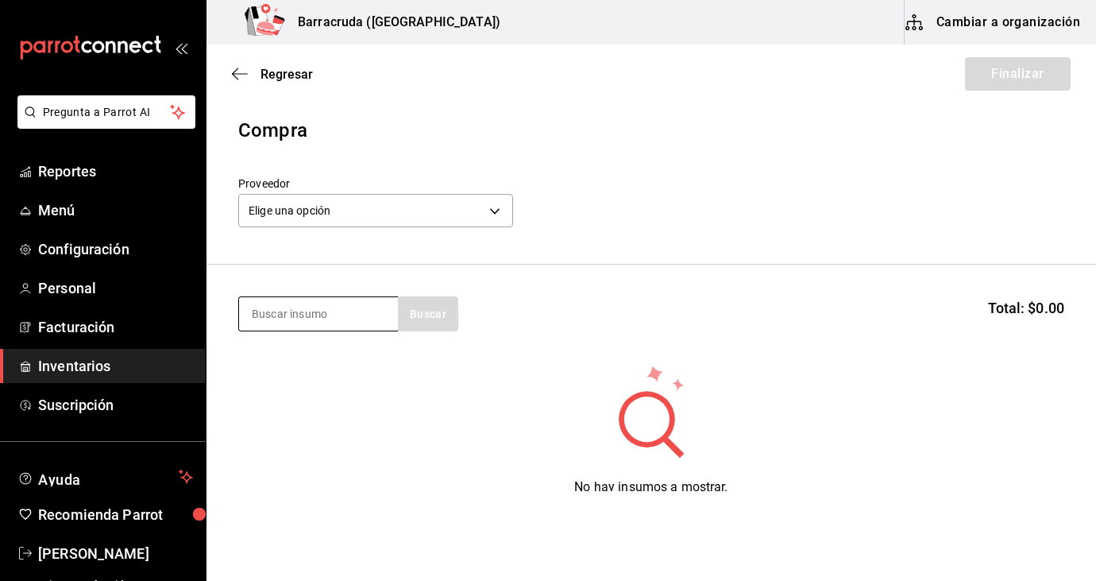
click at [288, 314] on input at bounding box center [318, 313] width 159 height 33
type input "huevo"
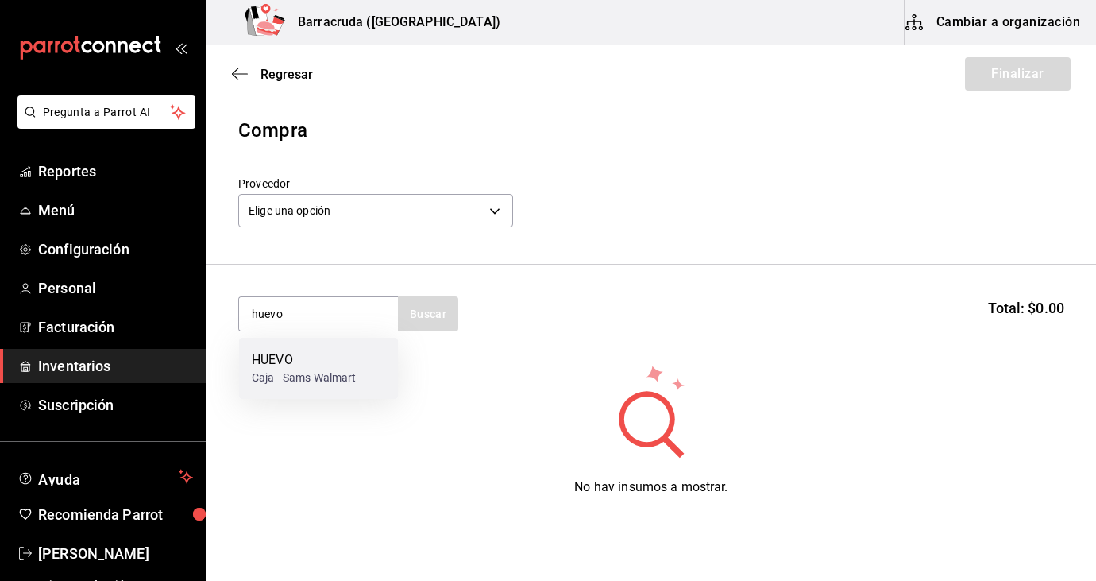
click at [298, 378] on div "Caja - Sams Walmart" at bounding box center [304, 377] width 105 height 17
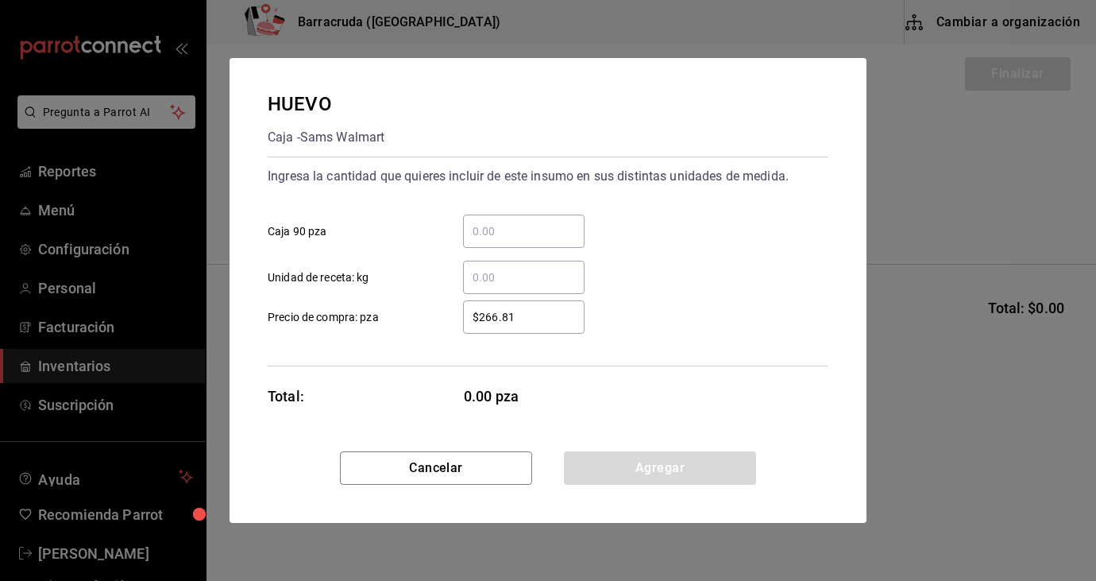
click at [512, 232] on input "​ Caja 90 pza" at bounding box center [524, 231] width 122 height 19
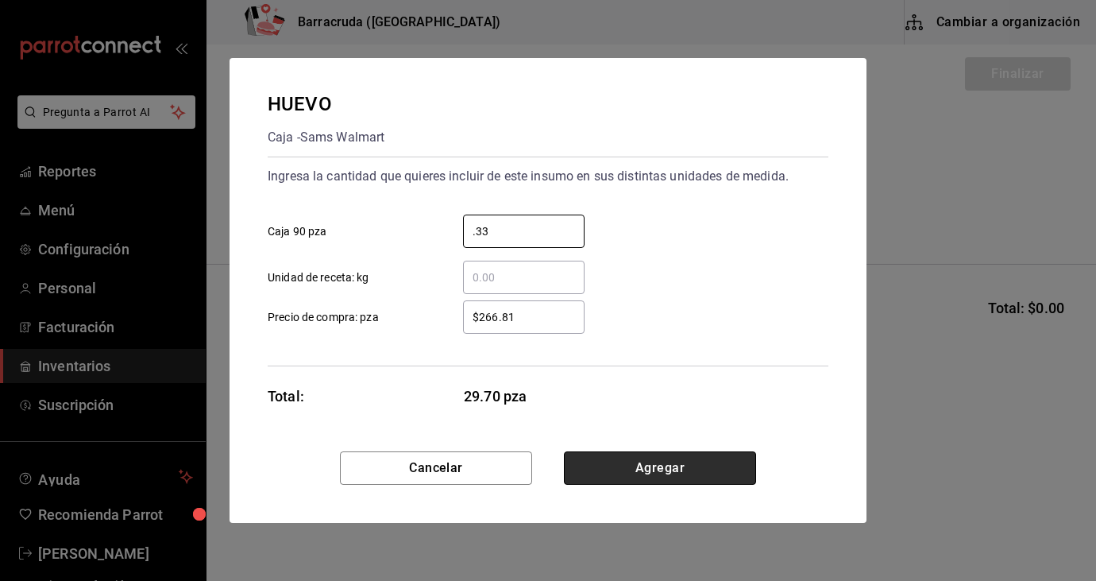
type input "0.33"
click at [644, 466] on button "Agregar" at bounding box center [660, 467] width 192 height 33
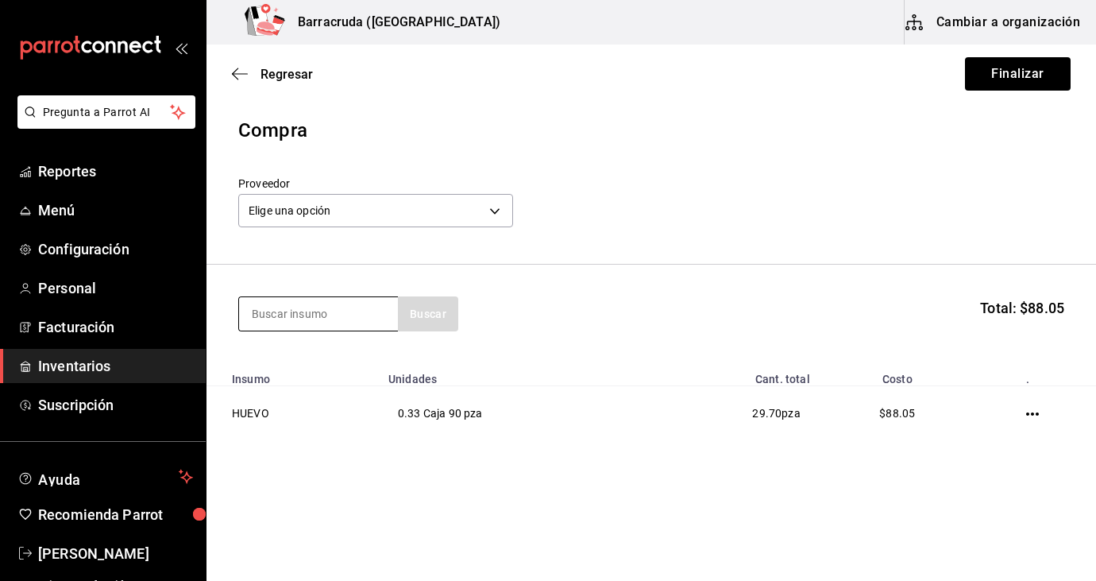
click at [334, 314] on input at bounding box center [318, 313] width 159 height 33
type input "clama"
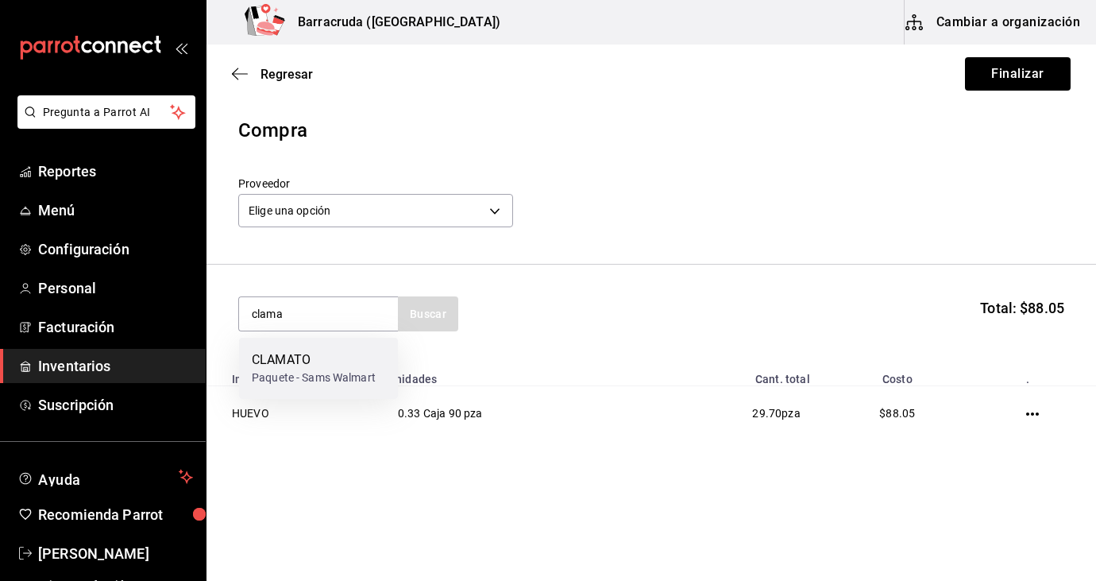
click at [349, 358] on div "CLAMATO" at bounding box center [314, 359] width 124 height 19
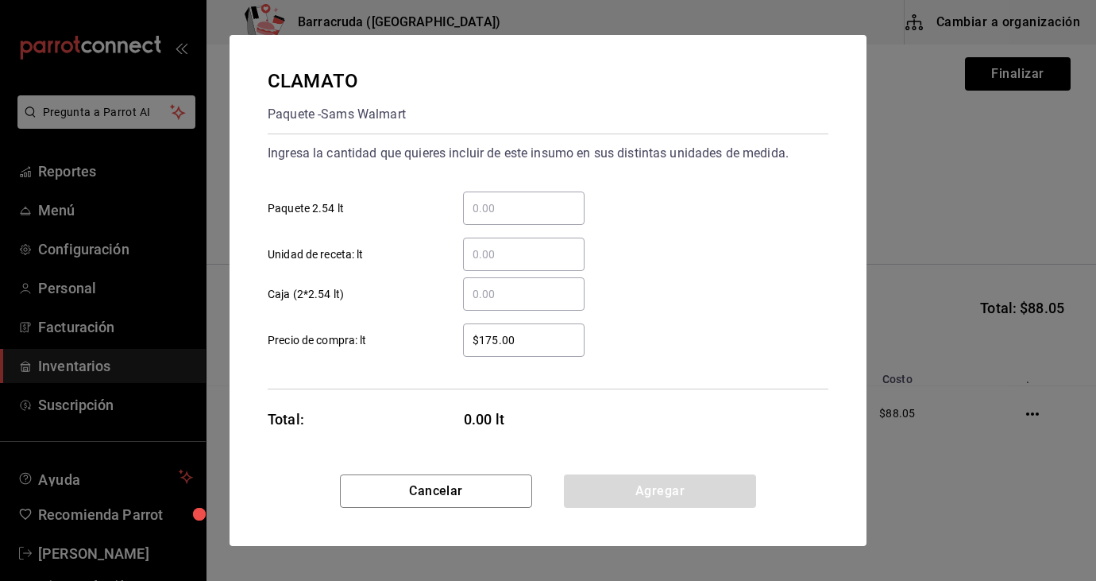
click at [493, 212] on input "​ Paquete 2.54 lt" at bounding box center [524, 208] width 122 height 19
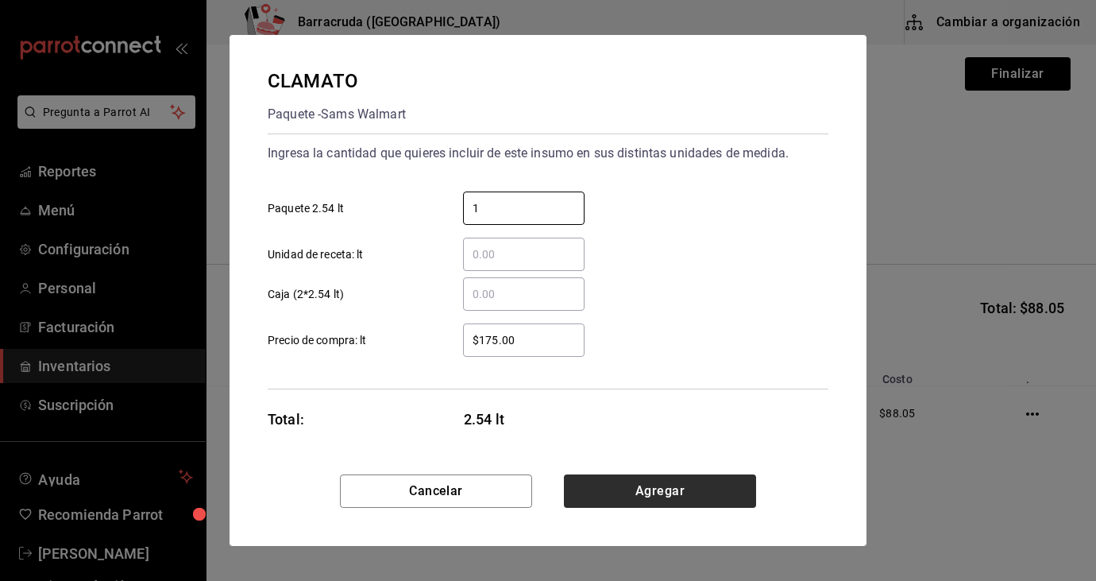
type input "1"
click at [628, 500] on button "Agregar" at bounding box center [660, 490] width 192 height 33
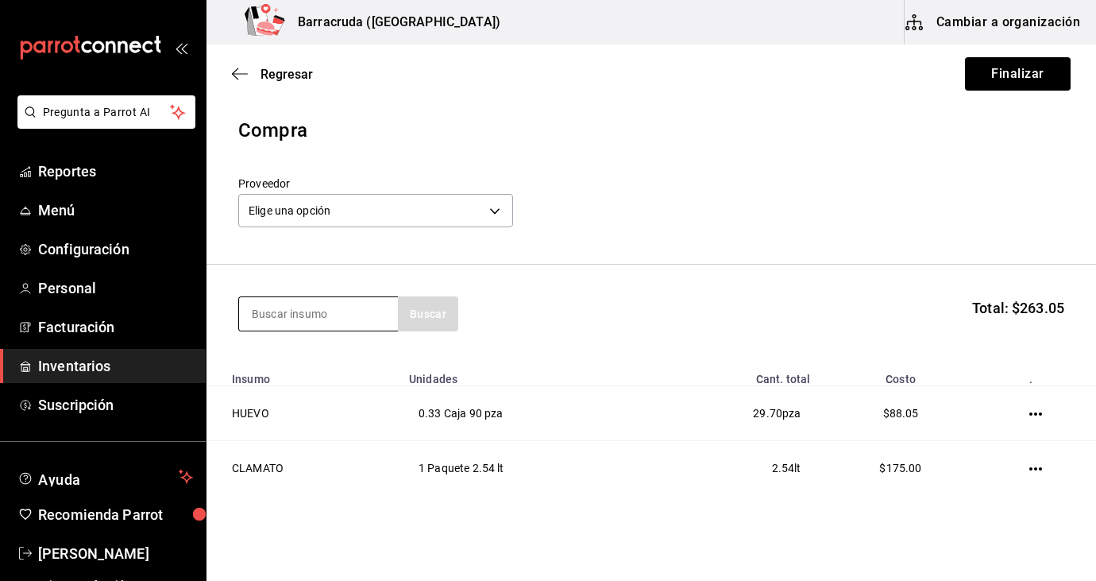
click at [280, 314] on input at bounding box center [318, 313] width 159 height 33
type input "leche"
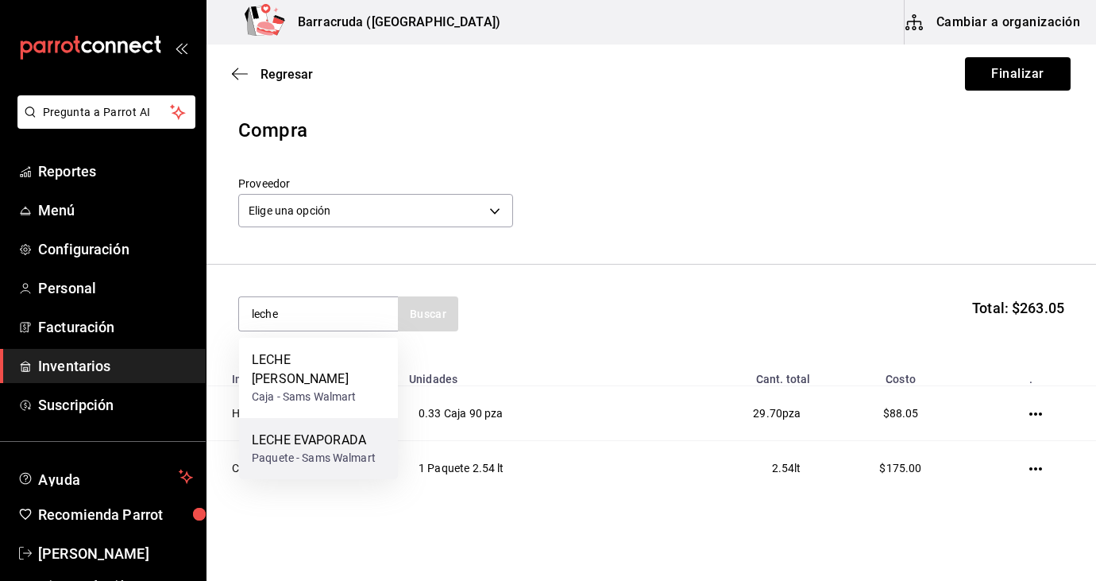
click at [316, 431] on div "LECHE EVAPORADA" at bounding box center [314, 440] width 124 height 19
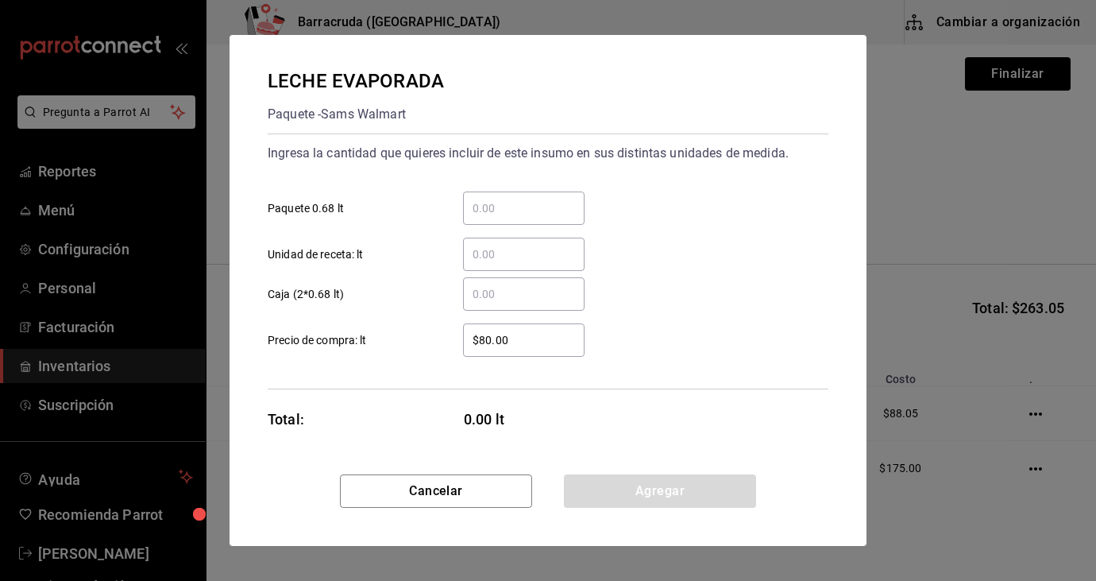
click at [494, 207] on input "​ Paquete 0.68 lt" at bounding box center [524, 208] width 122 height 19
type input "8"
type input "7"
type input "6"
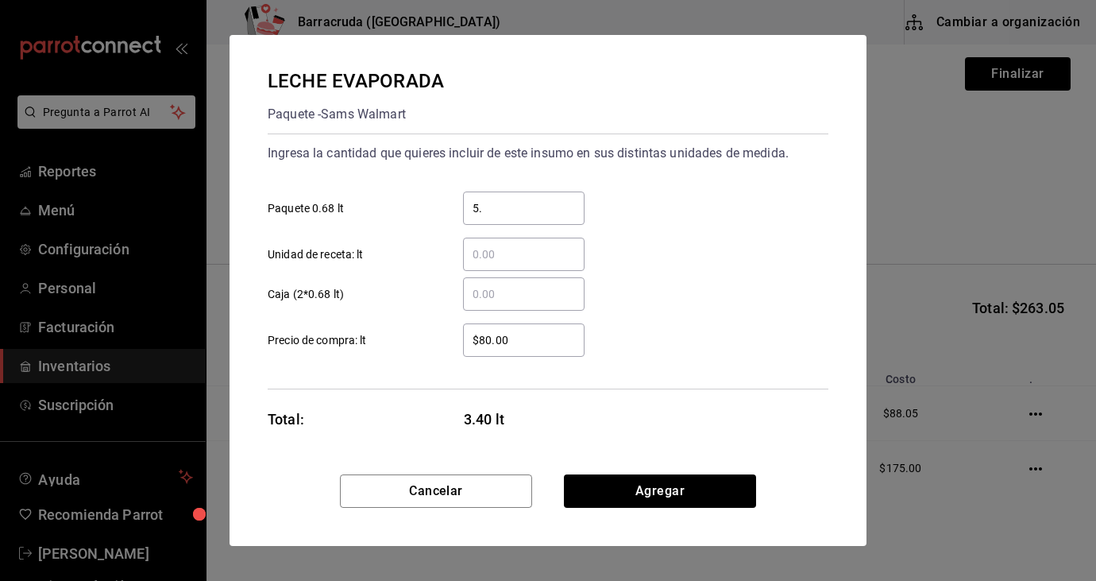
type input "5"
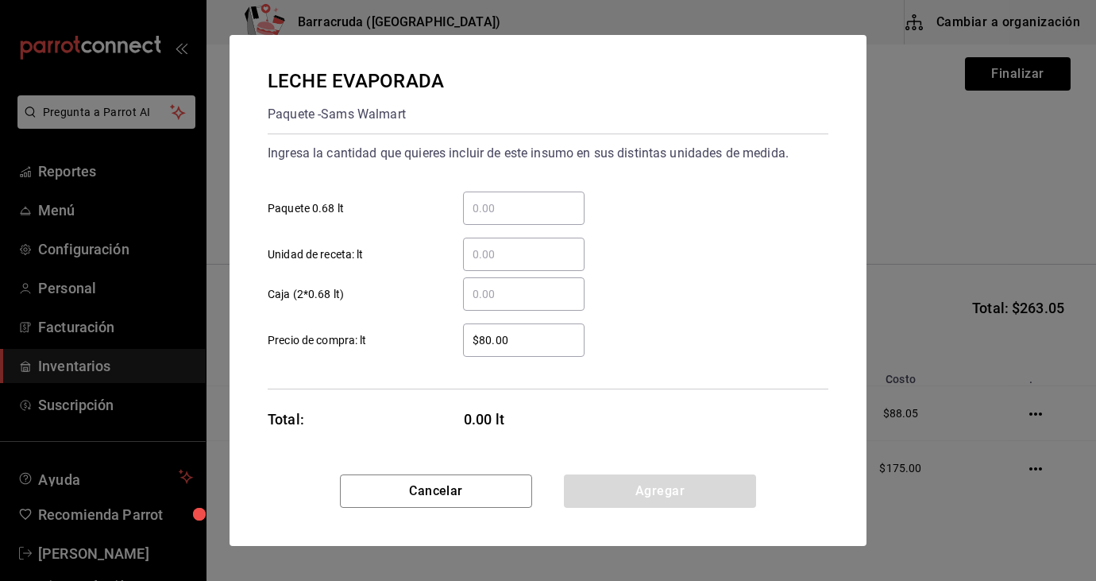
click at [508, 255] on input "​ Unidad de receta: lt" at bounding box center [524, 254] width 122 height 19
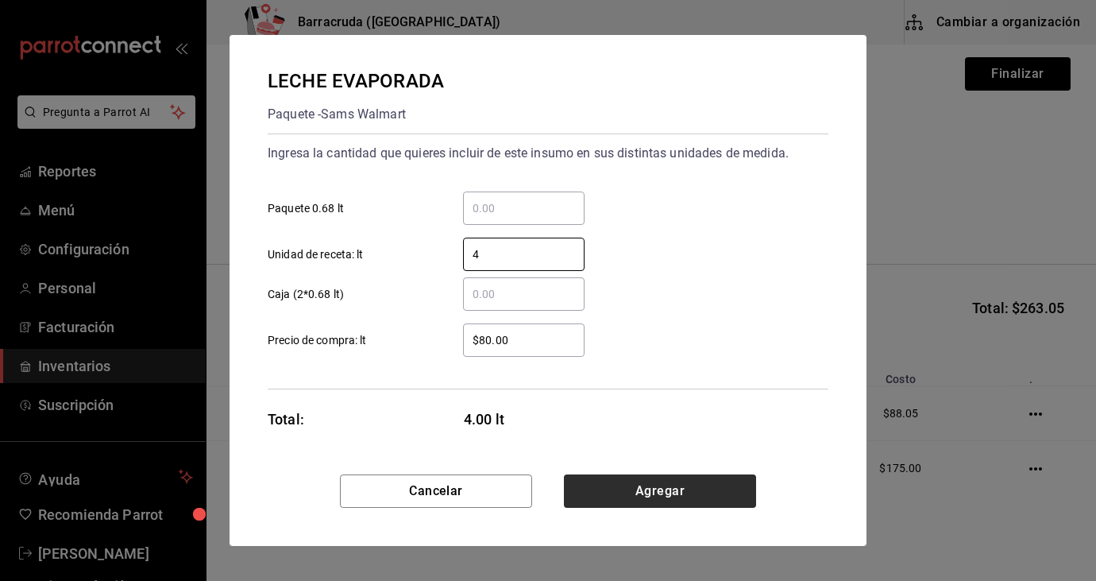
type input "4"
click at [681, 487] on button "Agregar" at bounding box center [660, 490] width 192 height 33
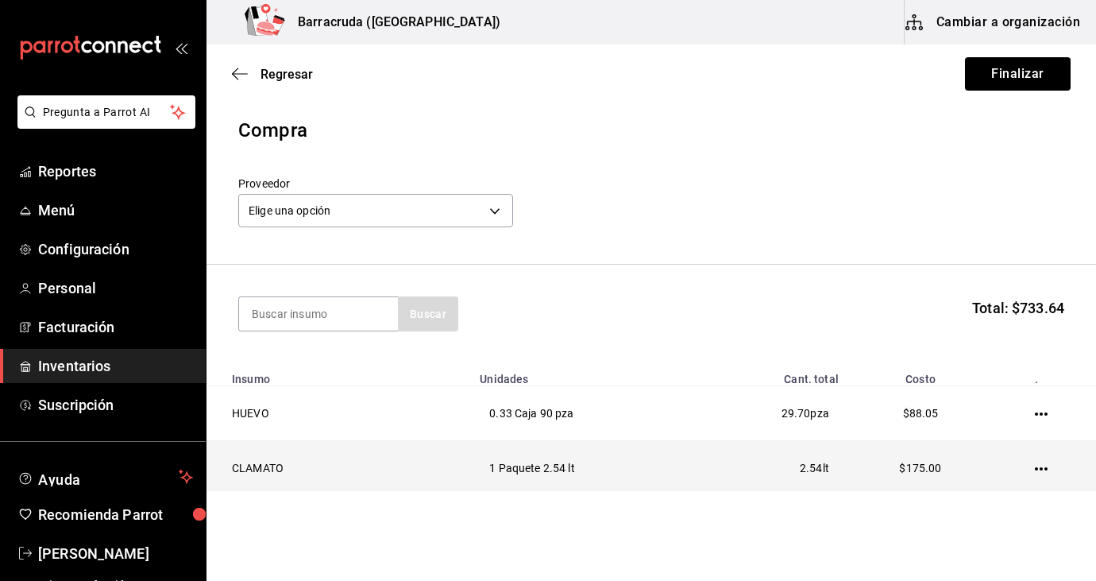
click at [1048, 473] on td at bounding box center [1044, 468] width 103 height 55
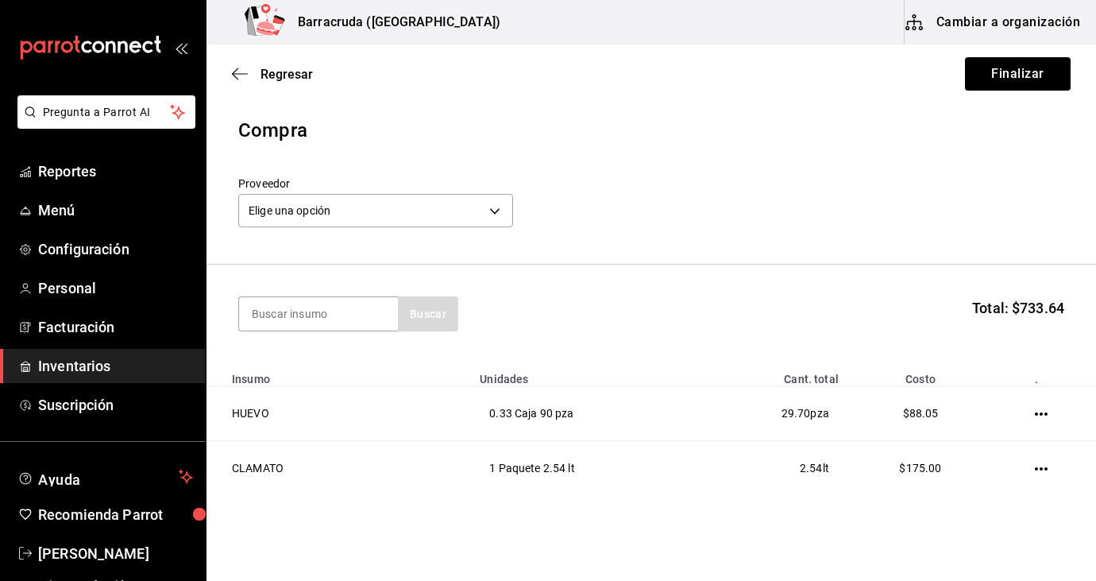
click at [921, 239] on header "Compra Proveedor Elige una opción default" at bounding box center [652, 190] width 890 height 149
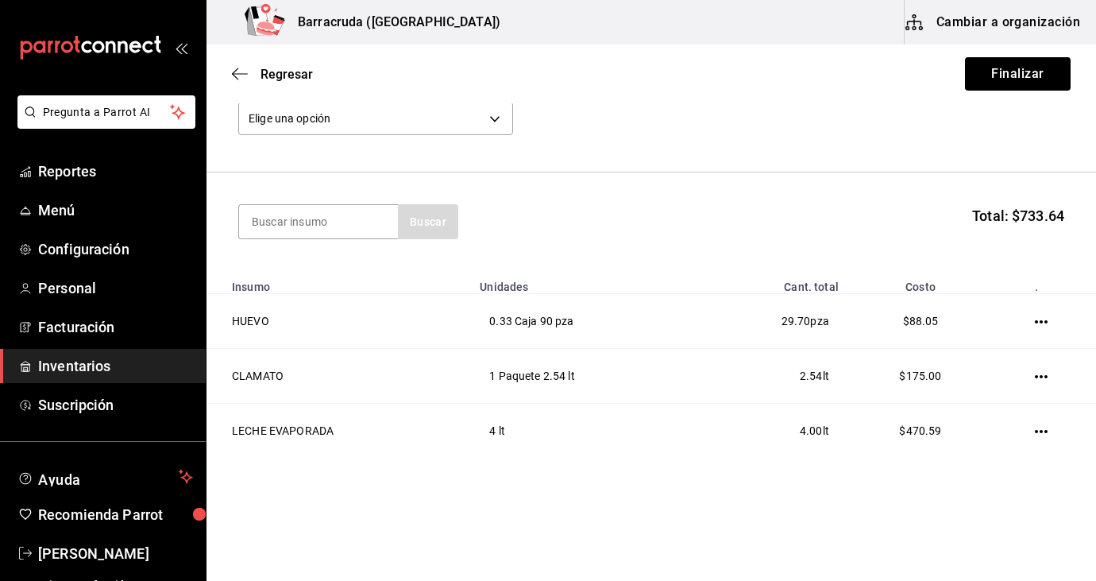
scroll to position [110, 0]
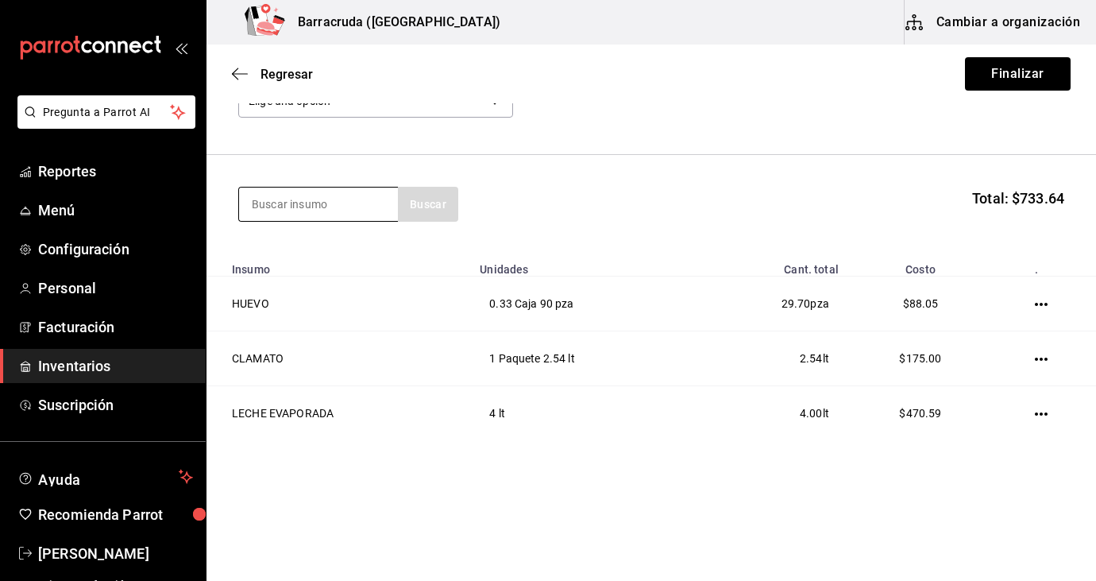
click at [295, 202] on input at bounding box center [318, 203] width 159 height 33
type input "queso"
click at [597, 487] on main "Regresar Finalizar Compra Proveedor Elige una opción default queso Buscar Total…" at bounding box center [652, 213] width 890 height 556
click at [311, 207] on input "queso" at bounding box center [318, 203] width 159 height 33
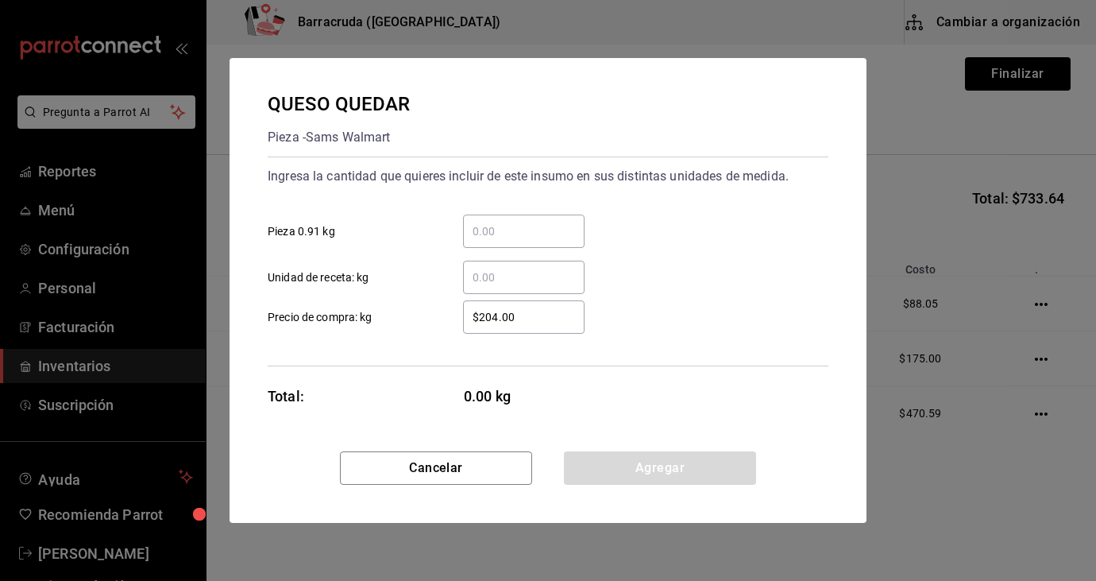
click at [502, 271] on input "​ Unidad de receta: kg" at bounding box center [524, 277] width 122 height 19
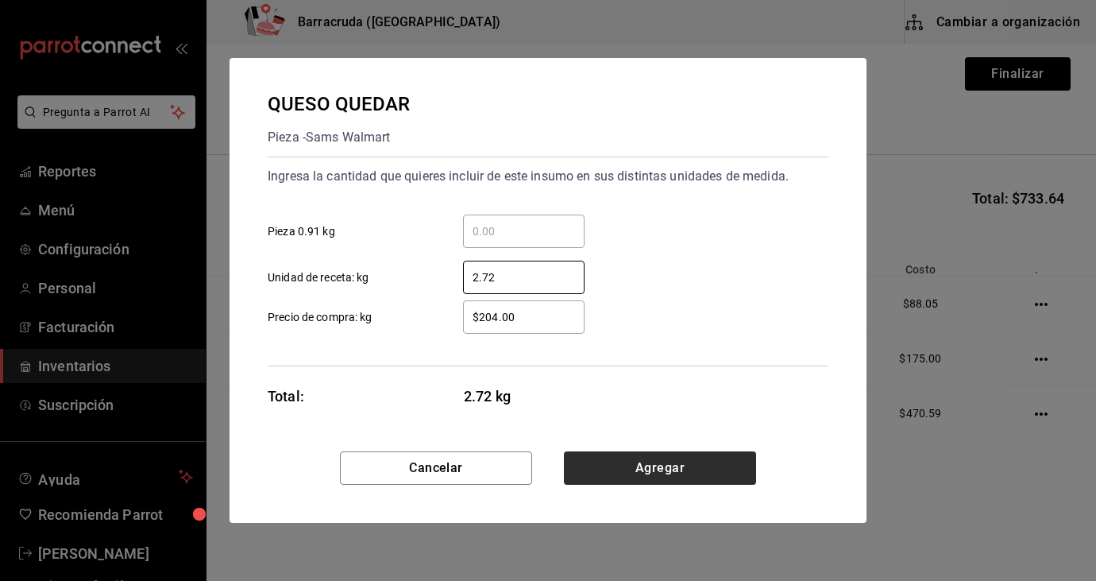
type input "2.72"
click at [636, 473] on button "Agregar" at bounding box center [660, 467] width 192 height 33
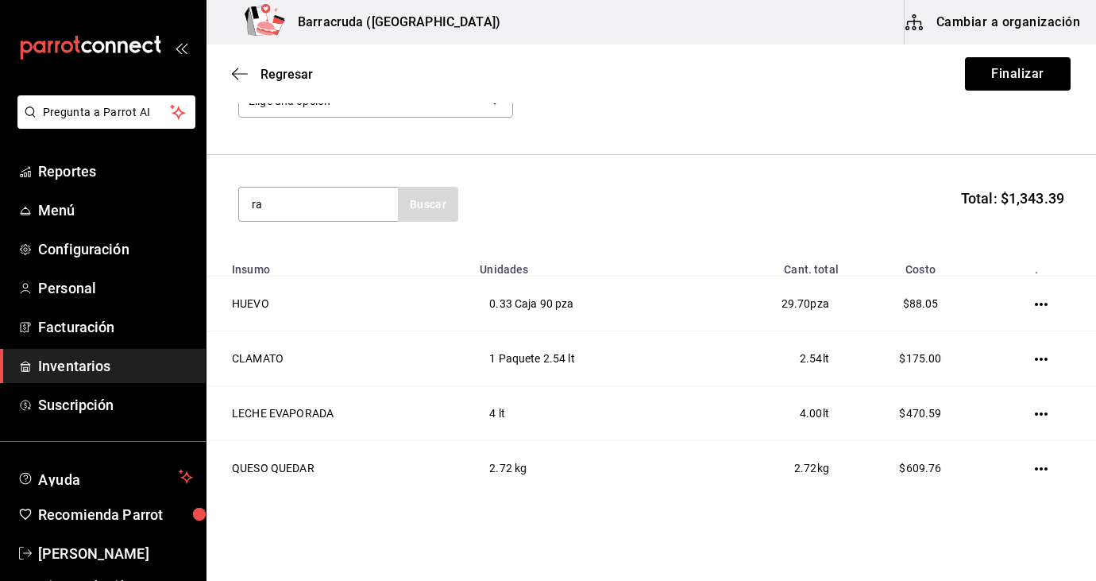
type input "r"
type input "vinagre"
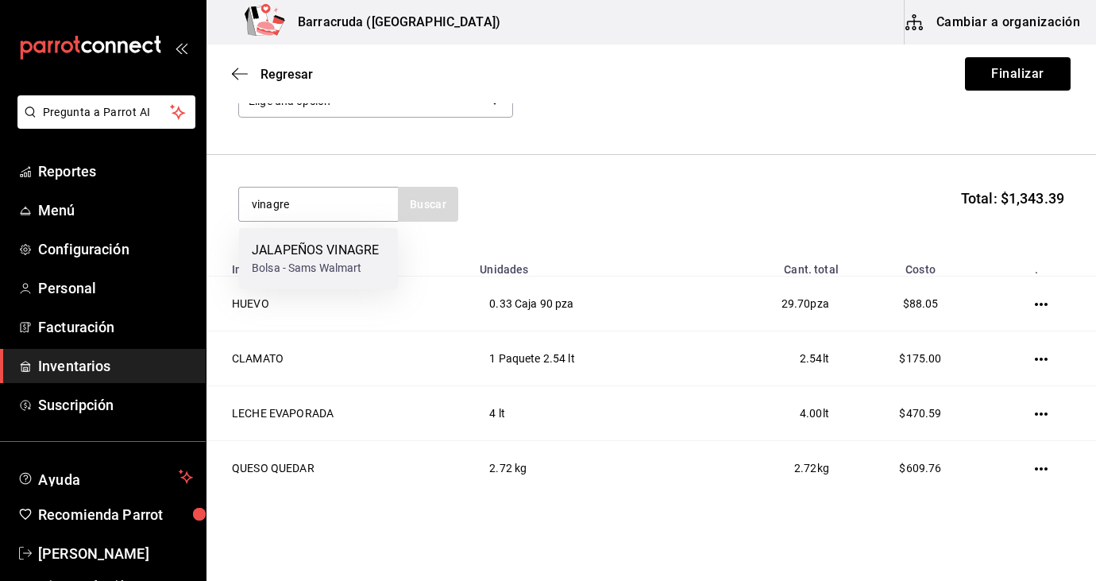
click at [373, 272] on div "Bolsa - Sams Walmart" at bounding box center [315, 268] width 127 height 17
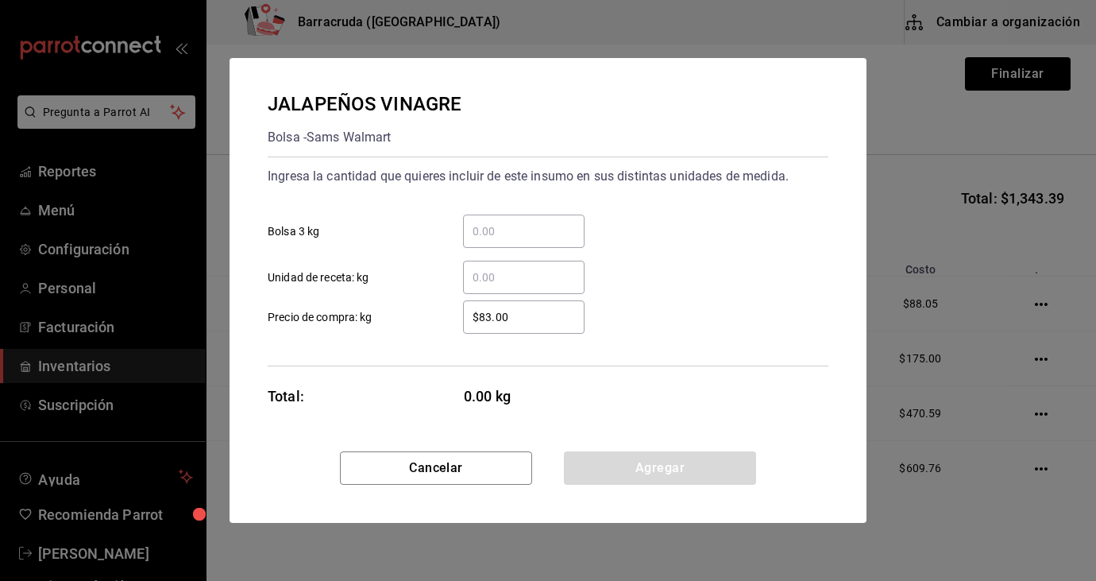
click at [484, 226] on input "​ Bolsa 3 kg" at bounding box center [524, 231] width 122 height 19
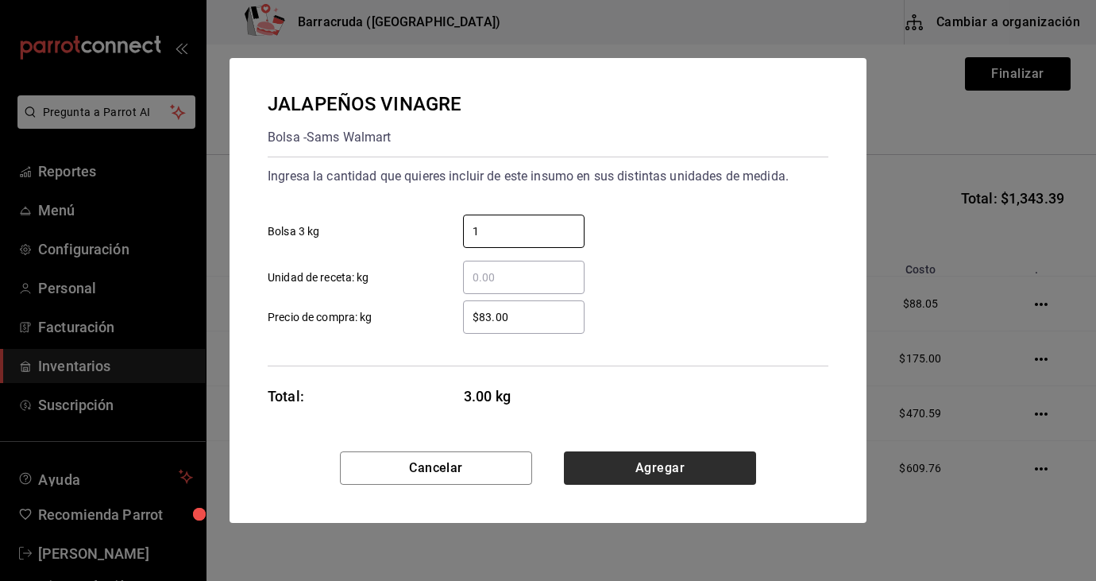
type input "1"
click at [695, 474] on button "Agregar" at bounding box center [660, 467] width 192 height 33
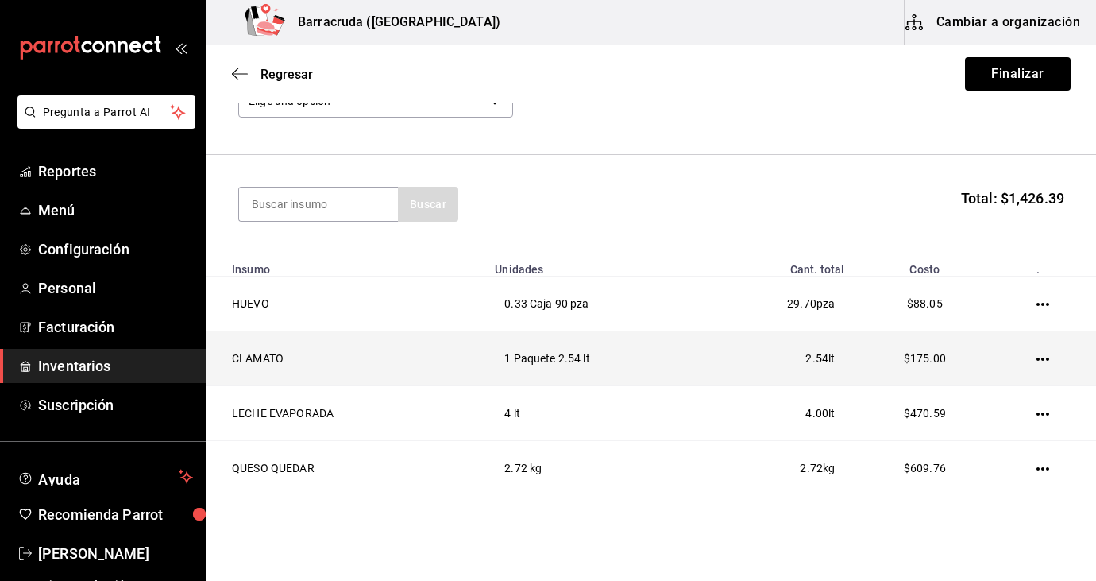
click at [688, 340] on td "1 Paquete 2.54 lt" at bounding box center [594, 358] width 218 height 55
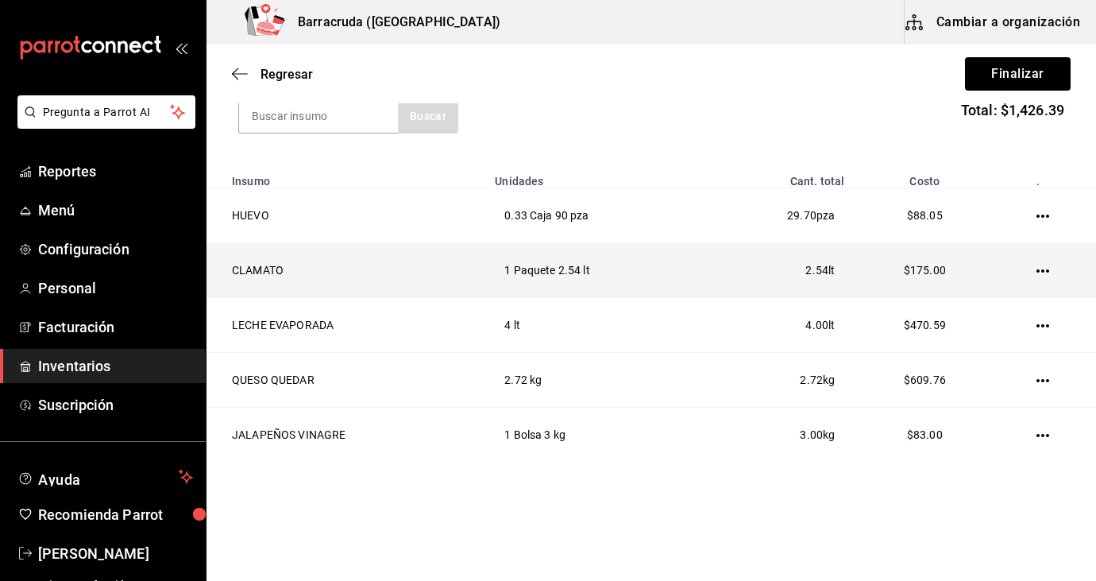
scroll to position [205, 0]
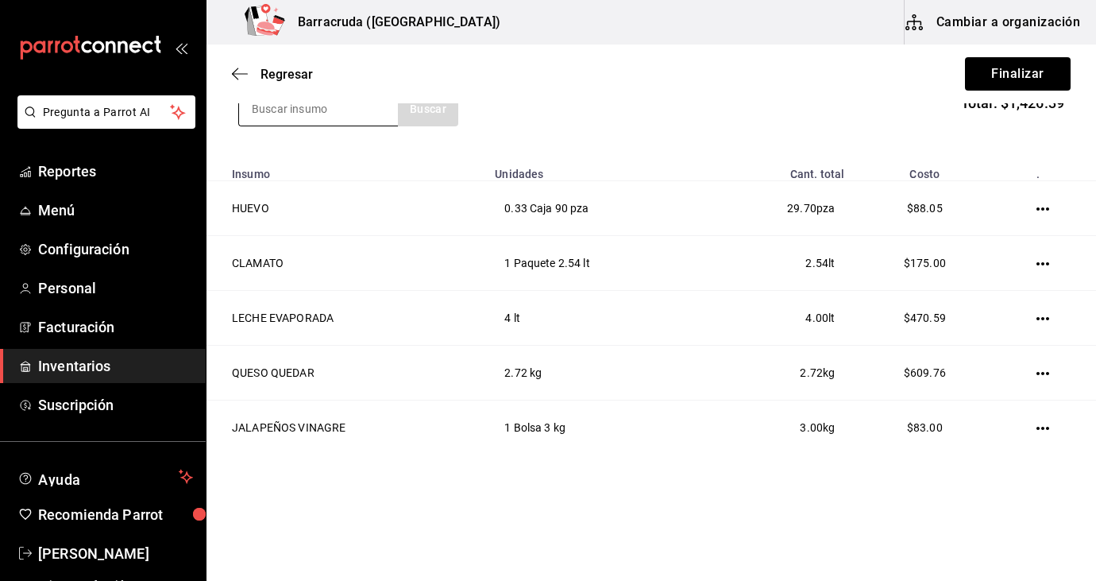
click at [386, 112] on input at bounding box center [318, 108] width 159 height 33
type input "fruto"
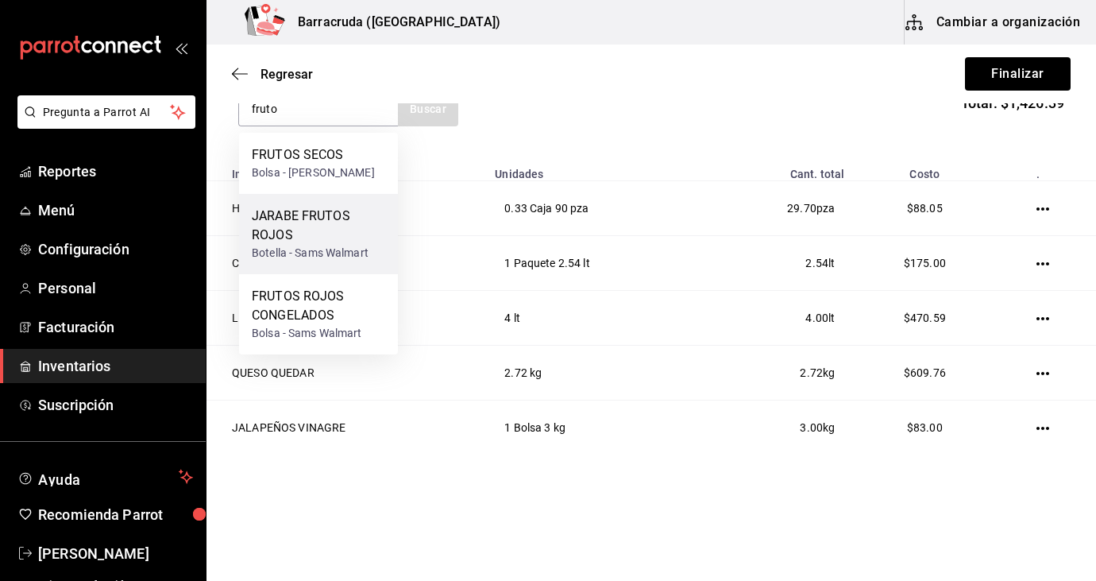
click at [339, 230] on div "JARABE FRUTOS ROJOS" at bounding box center [318, 226] width 133 height 38
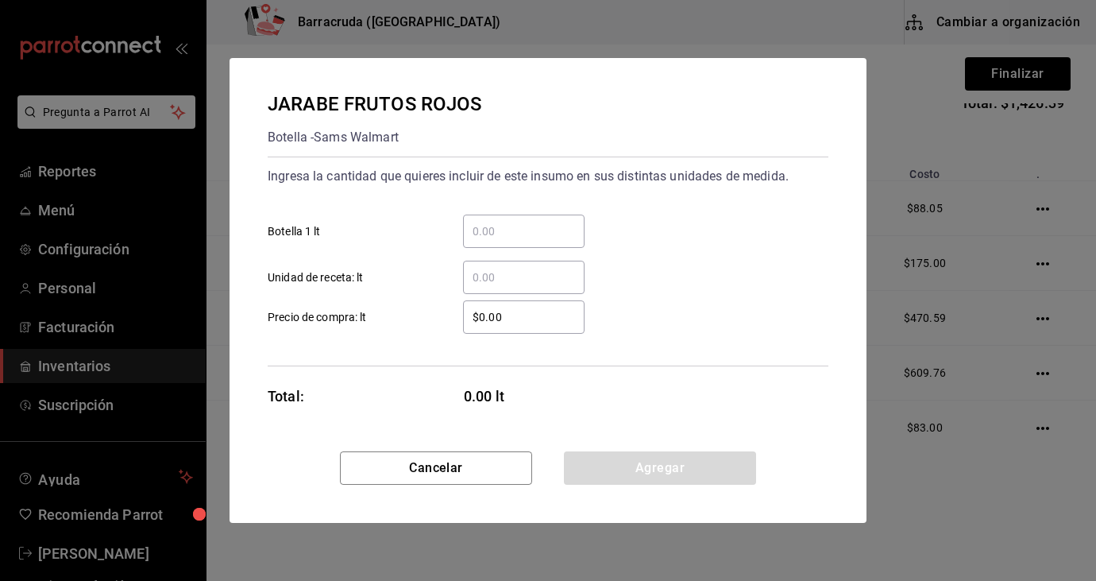
click at [485, 277] on input "​ Unidad de receta: lt" at bounding box center [524, 277] width 122 height 19
click at [485, 231] on input "​ Botella 1 lt" at bounding box center [524, 231] width 122 height 19
type input "1.3"
click at [901, 166] on div "JARABE [PERSON_NAME] ROJOS [PERSON_NAME] Walmart Ingresa la cantidad que quiere…" at bounding box center [548, 290] width 1096 height 581
click at [432, 466] on button "Cancelar" at bounding box center [436, 467] width 192 height 33
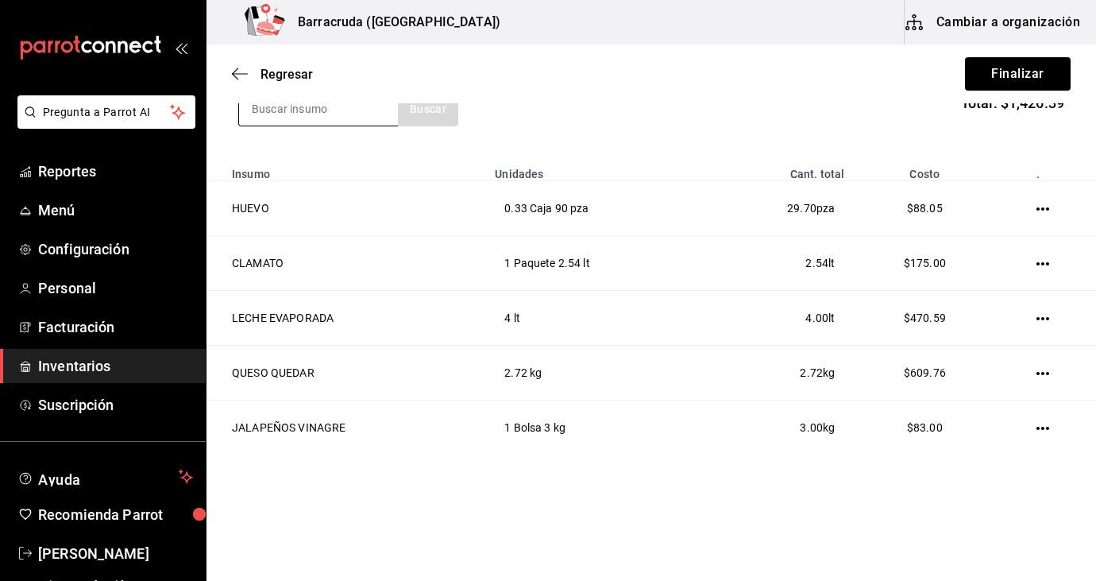
click at [296, 114] on input at bounding box center [318, 108] width 159 height 33
type input "frut"
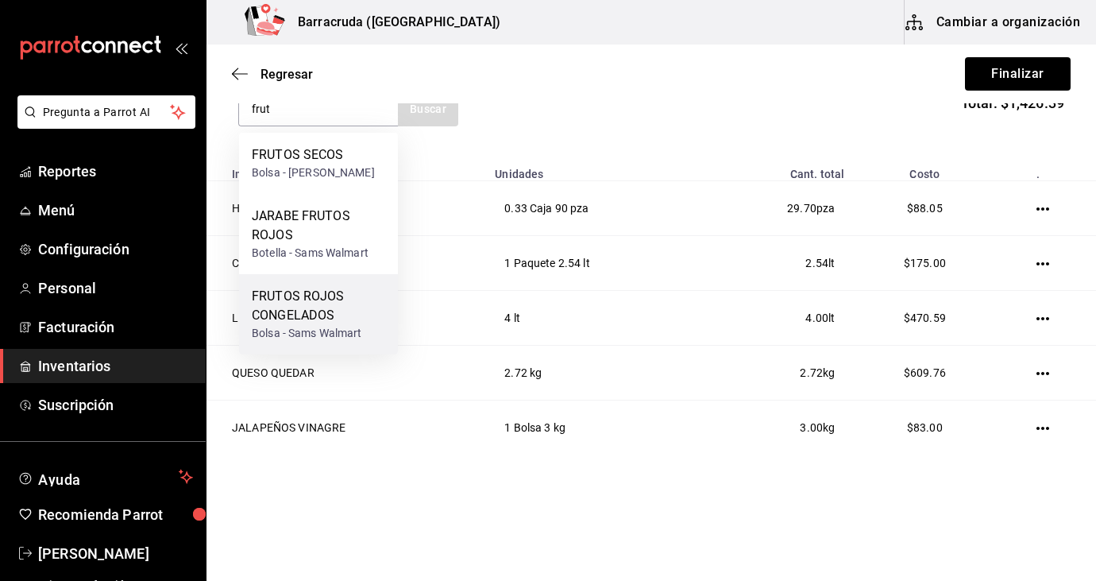
click at [303, 312] on div "FRUTOS ROJOS CONGELADOS" at bounding box center [318, 306] width 133 height 38
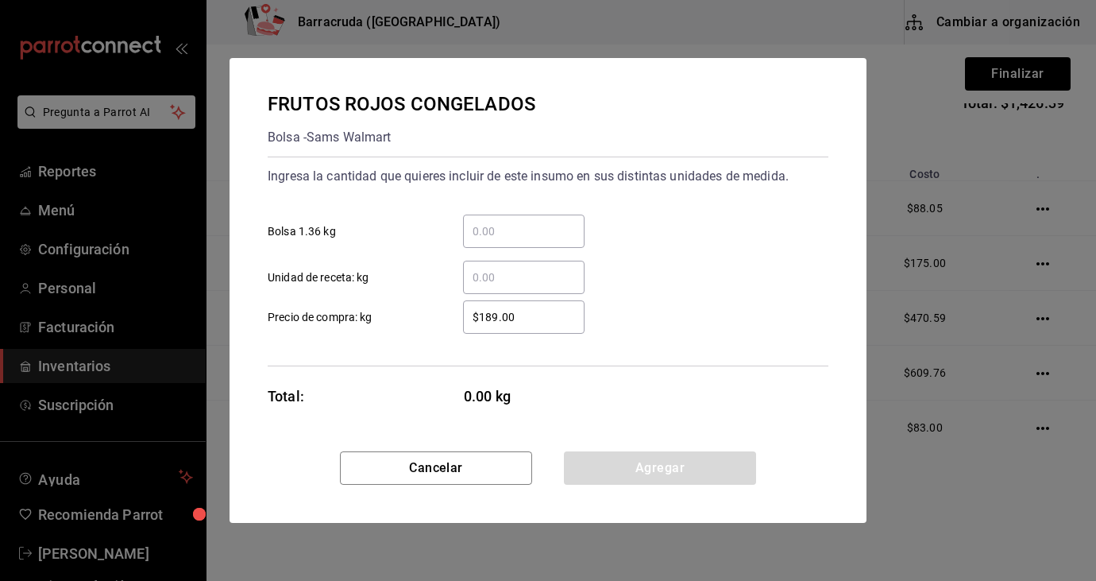
click at [480, 230] on input "​ Bolsa 1.36 kg" at bounding box center [524, 231] width 122 height 19
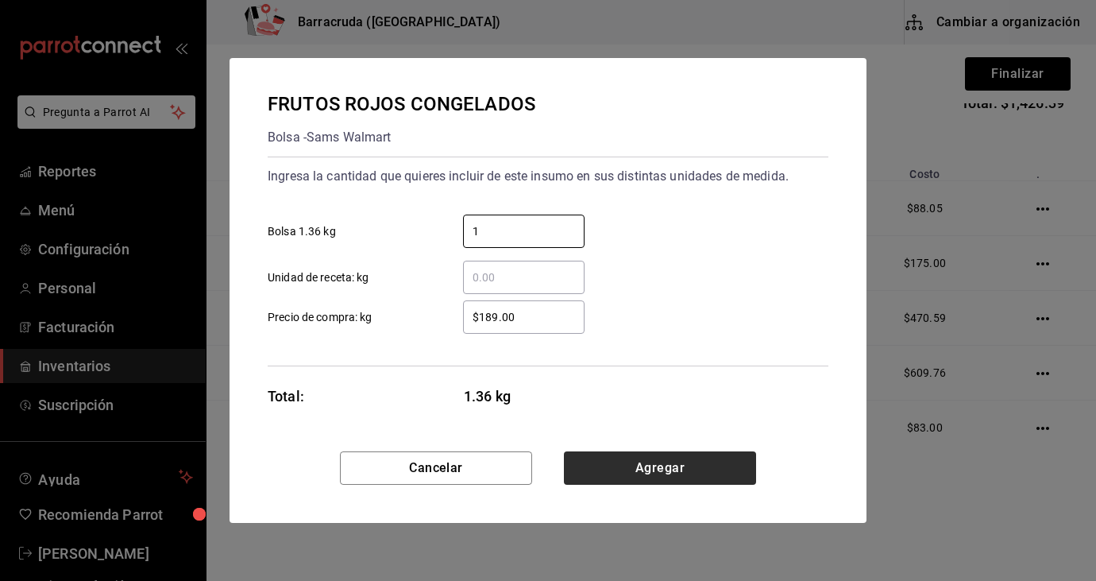
type input "1"
click at [678, 471] on button "Agregar" at bounding box center [660, 467] width 192 height 33
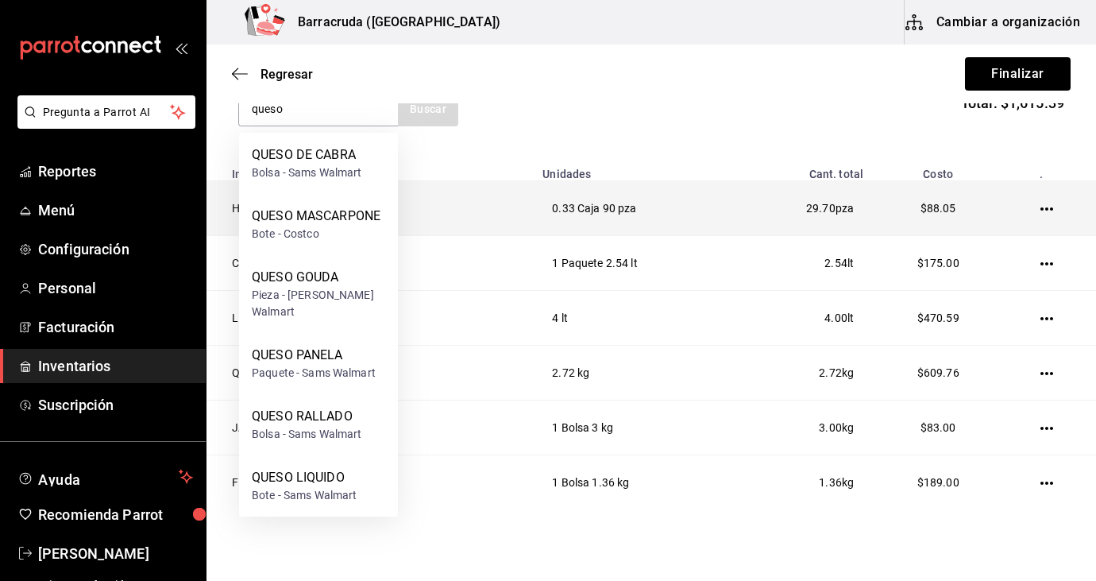
type input "queso"
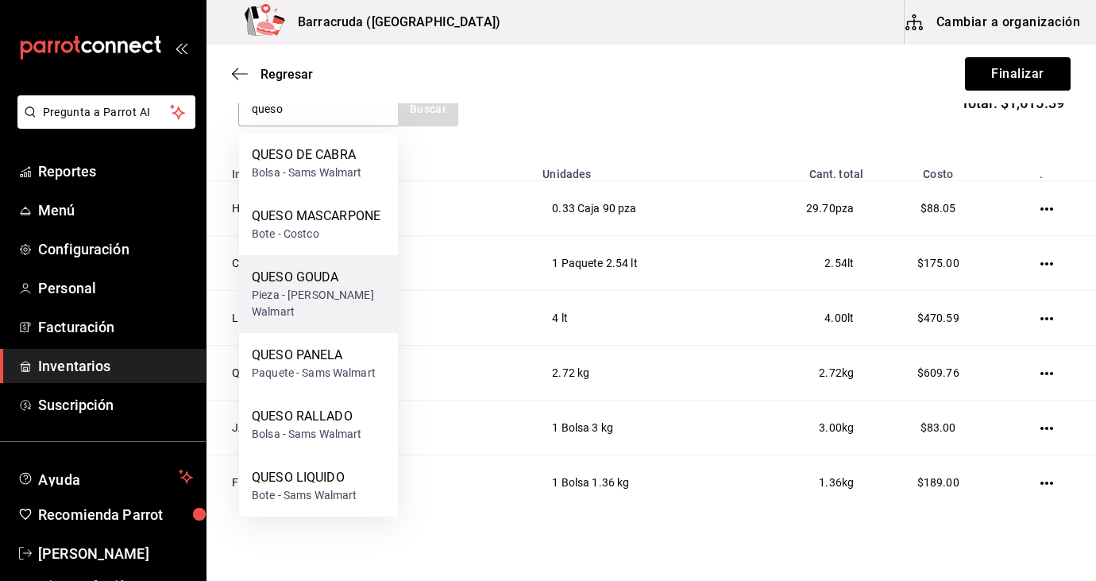
click at [350, 295] on div "Pieza - [PERSON_NAME] Walmart" at bounding box center [318, 303] width 133 height 33
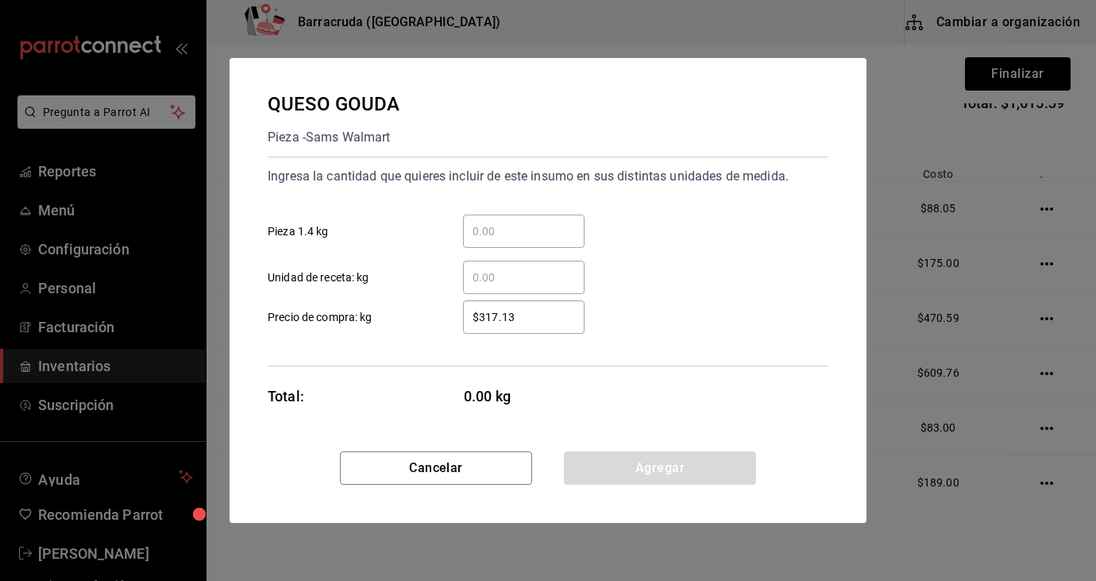
click at [500, 234] on input "​ Pieza 1.4 kg" at bounding box center [524, 231] width 122 height 19
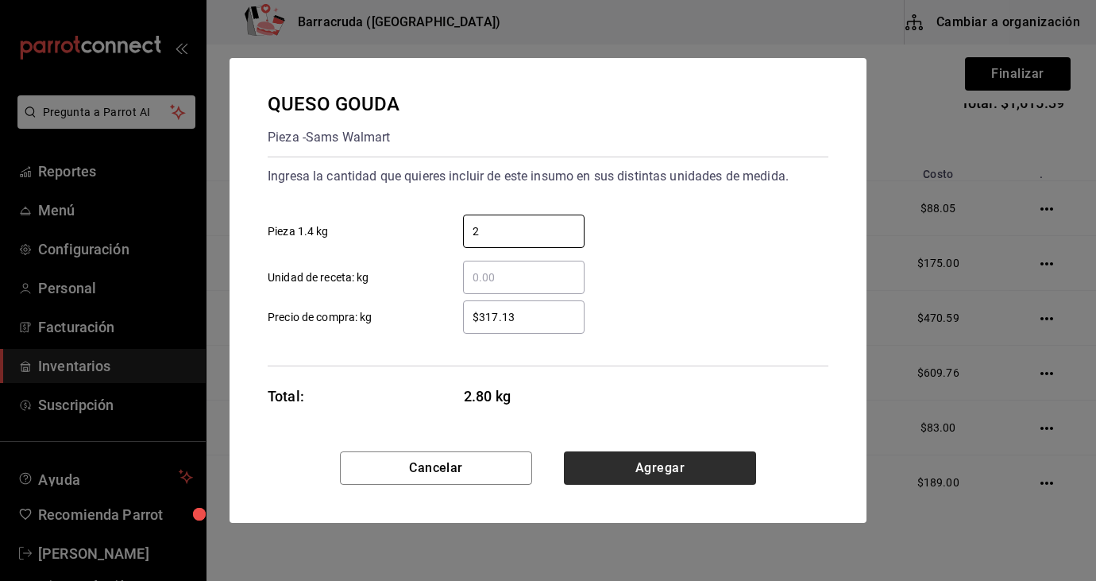
type input "2"
click at [697, 470] on button "Agregar" at bounding box center [660, 467] width 192 height 33
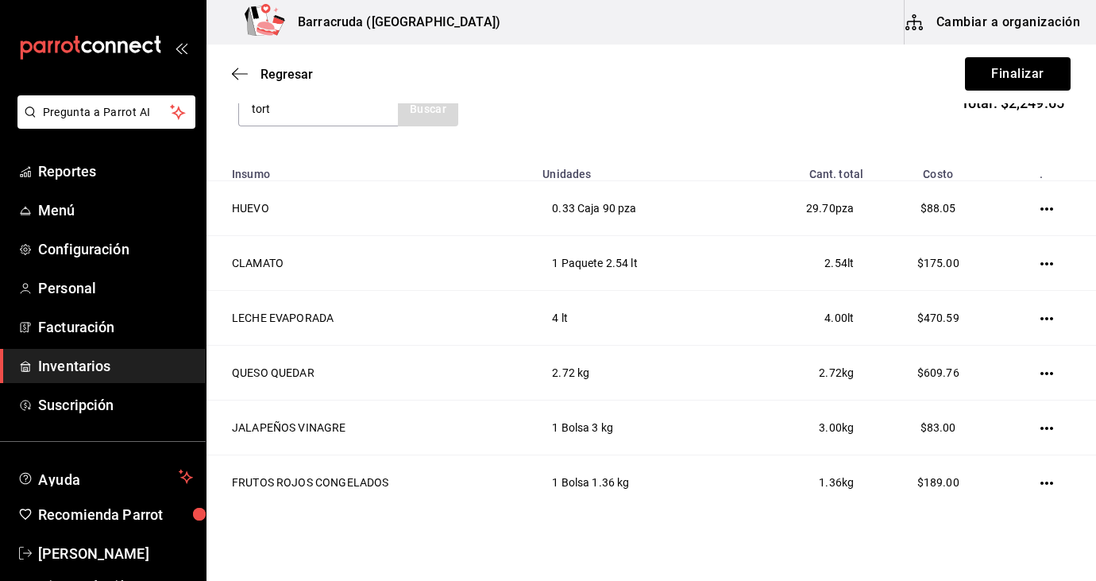
type input "tort"
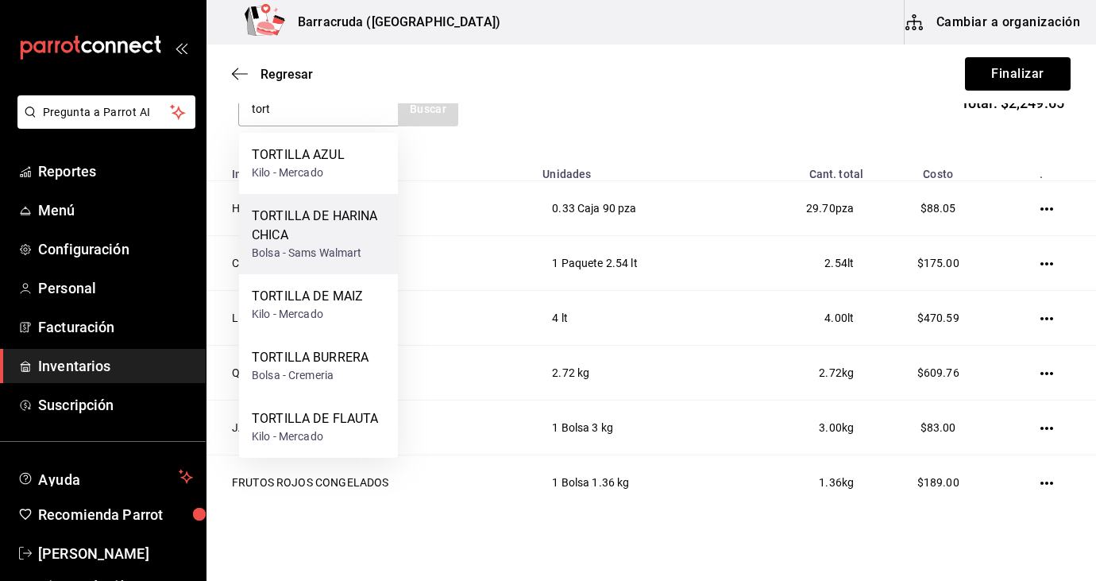
click at [314, 227] on div "TORTILLA DE HARINA CHICA" at bounding box center [318, 226] width 133 height 38
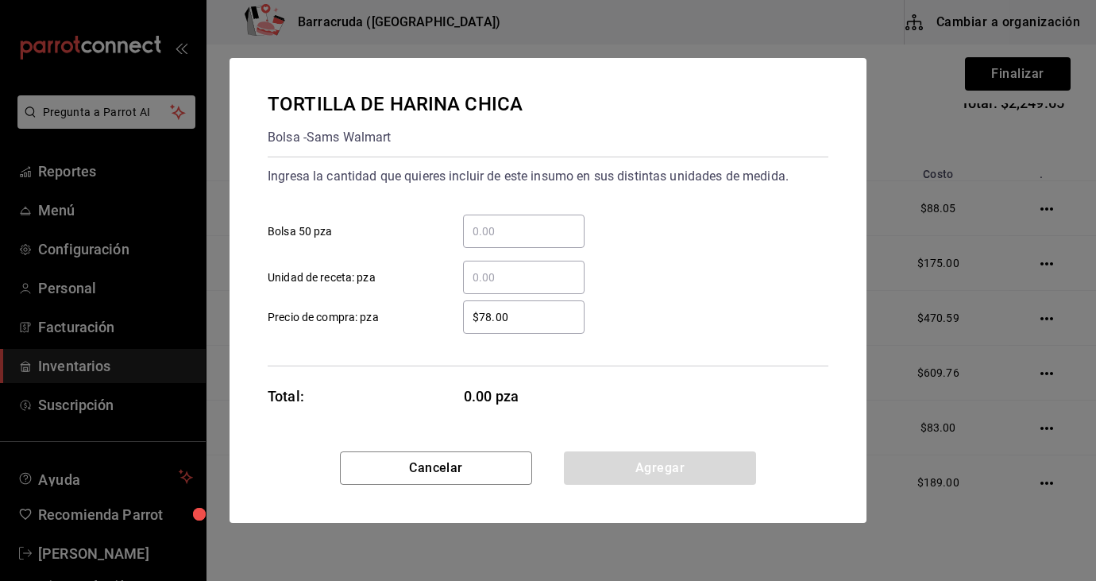
click at [504, 237] on input "​ Bolsa 50 pza" at bounding box center [524, 231] width 122 height 19
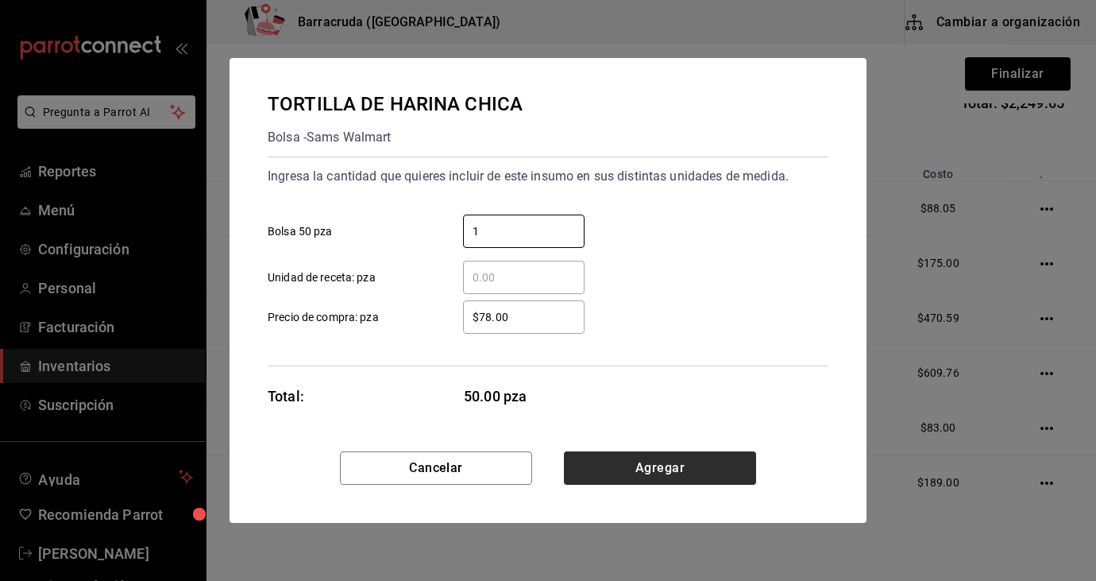
type input "1"
click at [707, 472] on button "Agregar" at bounding box center [660, 467] width 192 height 33
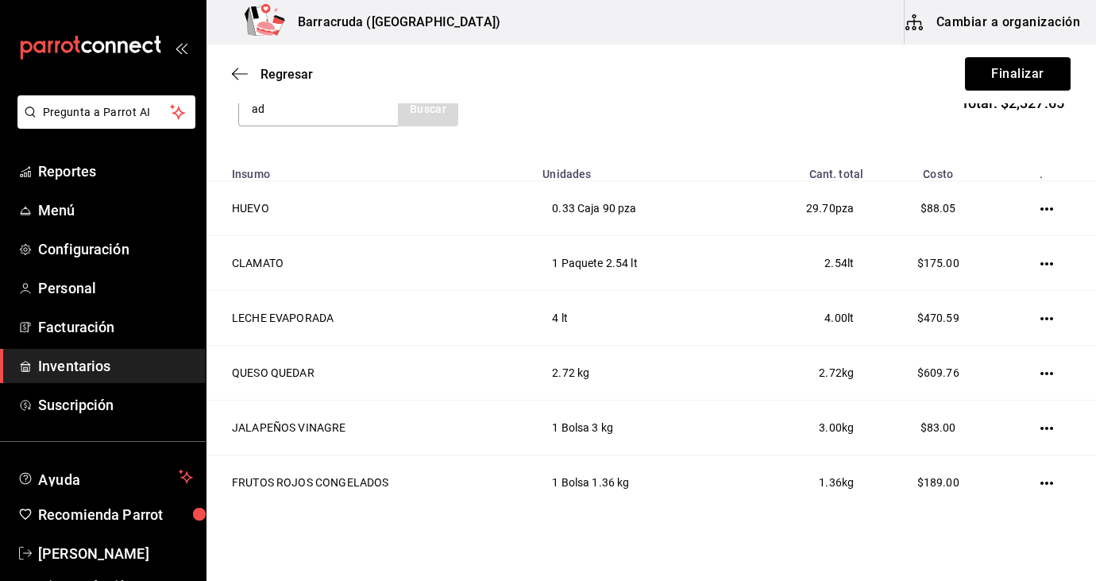
type input "a"
type input "queso liqui"
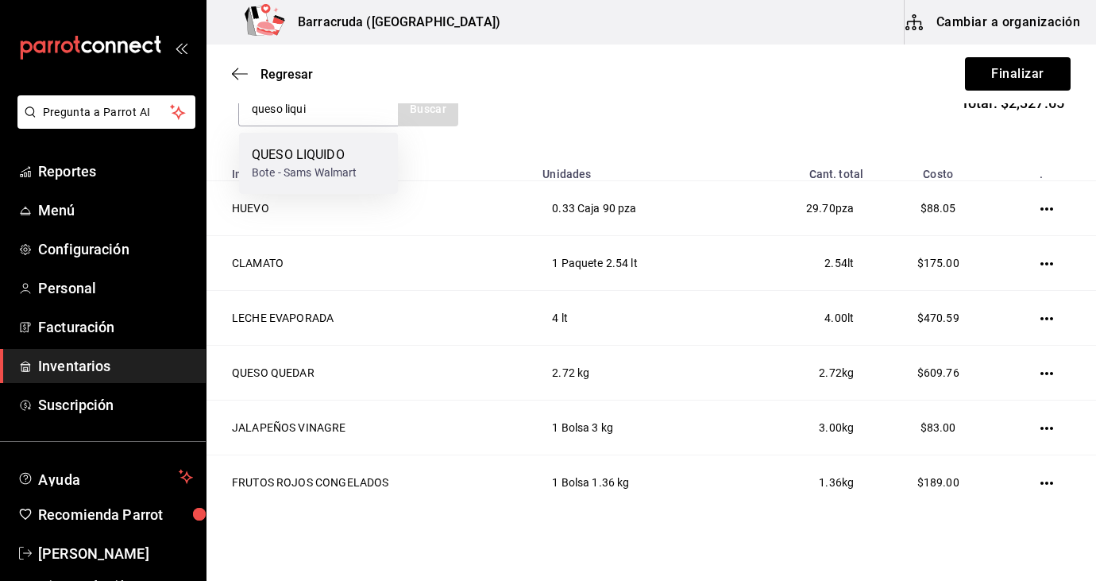
click at [357, 150] on div "QUESO LIQUIDO" at bounding box center [305, 154] width 106 height 19
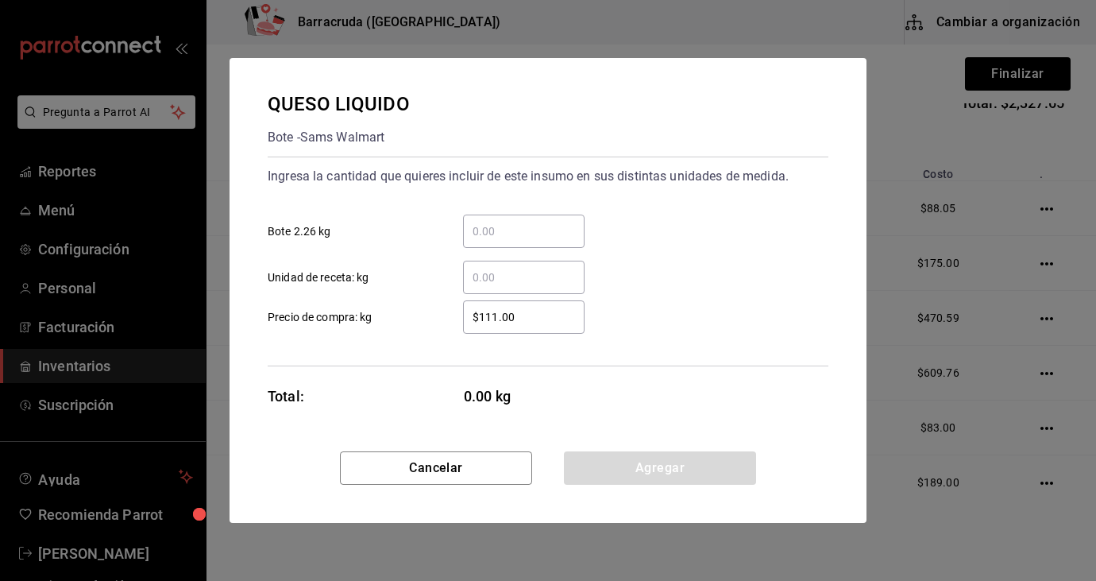
click at [492, 220] on div "​" at bounding box center [524, 230] width 122 height 33
click at [492, 222] on input "​ Bote 2.26 kg" at bounding box center [524, 231] width 122 height 19
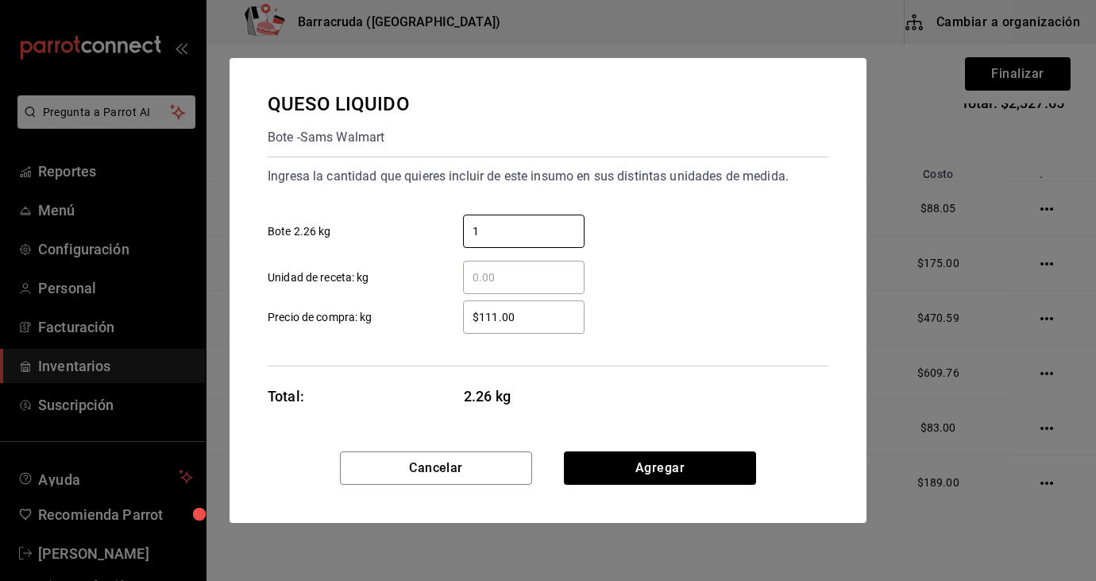
type input "1"
click at [802, 341] on div "Ingresa la cantidad que quieres incluir de este insumo en sus distintas unidade…" at bounding box center [548, 261] width 561 height 210
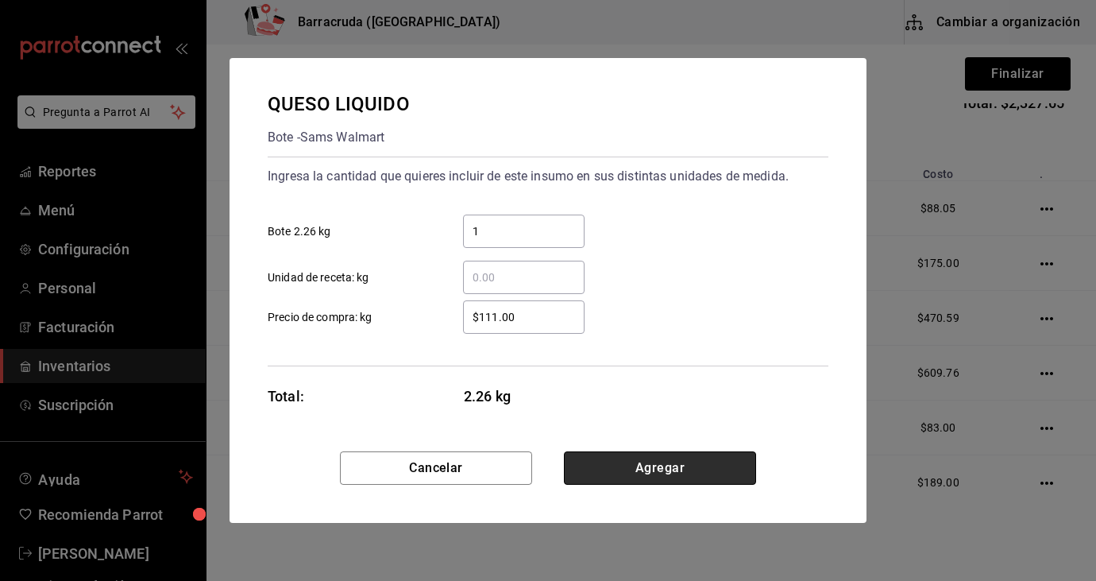
click at [673, 474] on button "Agregar" at bounding box center [660, 467] width 192 height 33
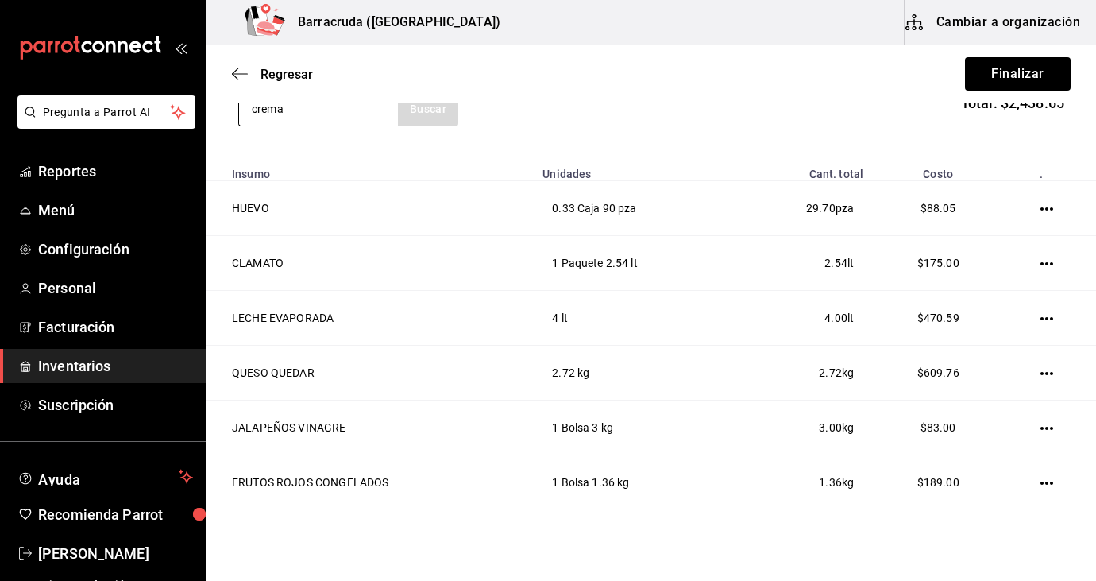
type input "crema"
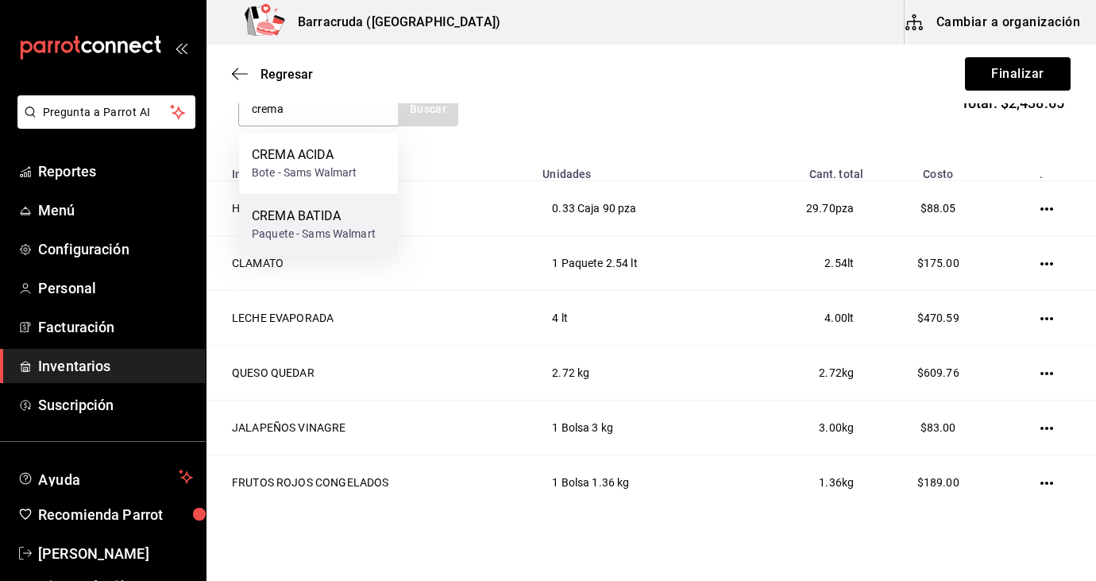
click at [344, 232] on div "Paquete - Sams Walmart" at bounding box center [314, 234] width 124 height 17
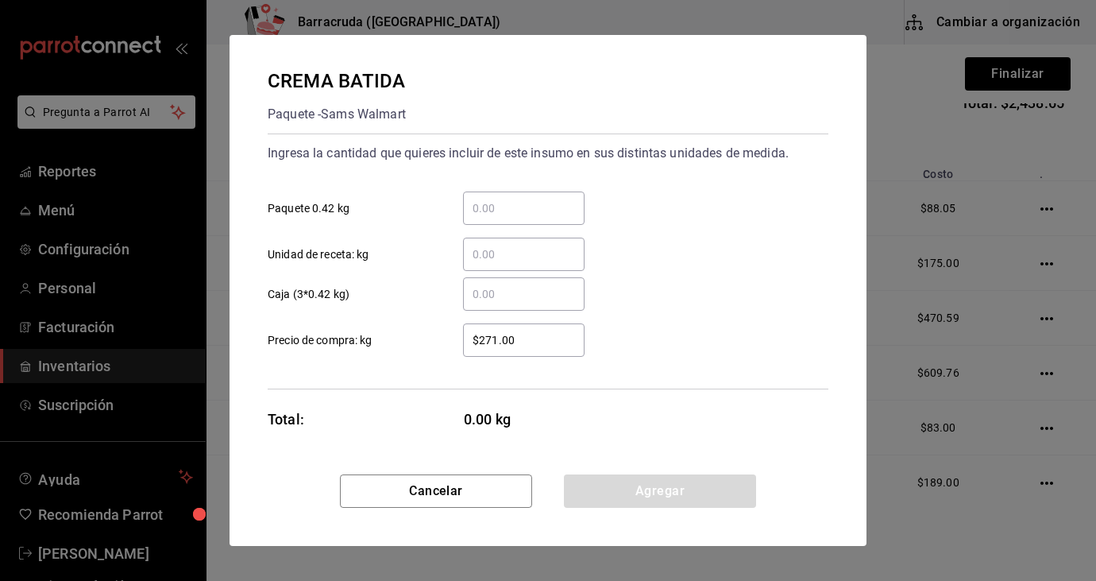
click at [489, 252] on input "​ Unidad de receta: kg" at bounding box center [524, 254] width 122 height 19
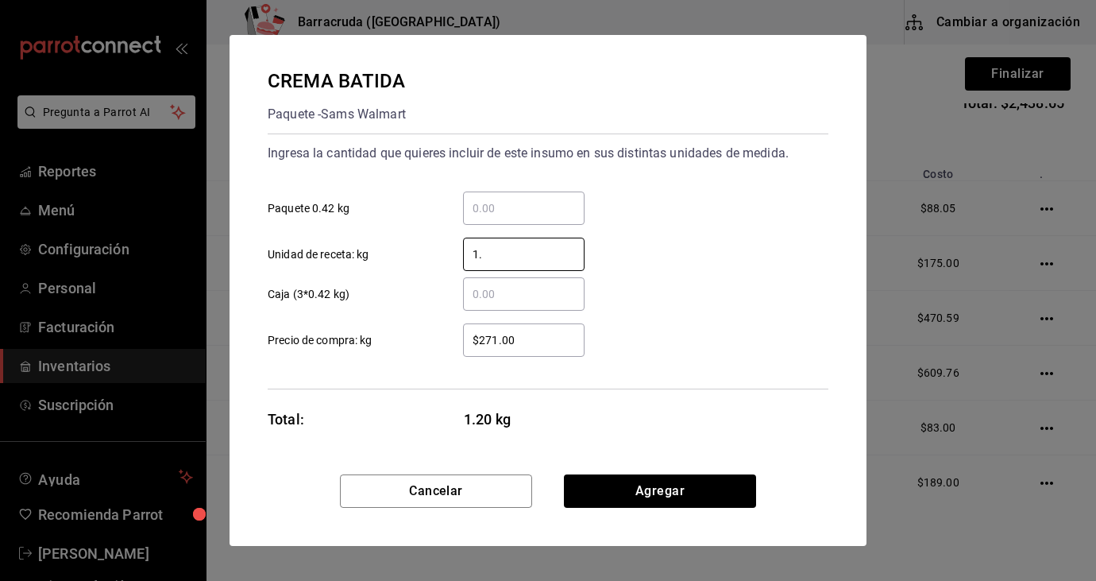
type input "1"
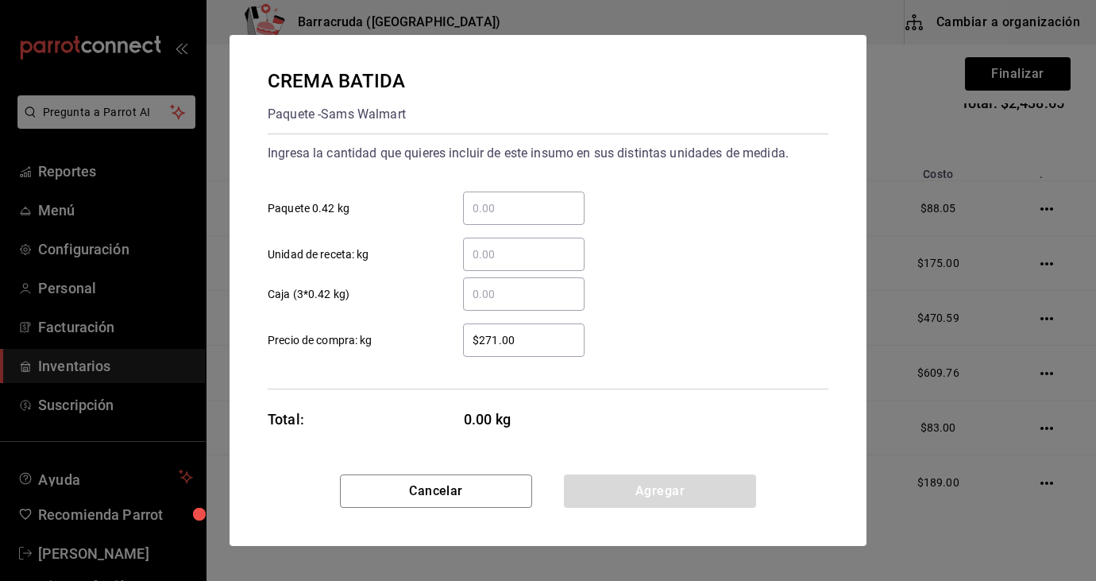
click at [496, 209] on input "​ Paquete 0.42 kg" at bounding box center [524, 208] width 122 height 19
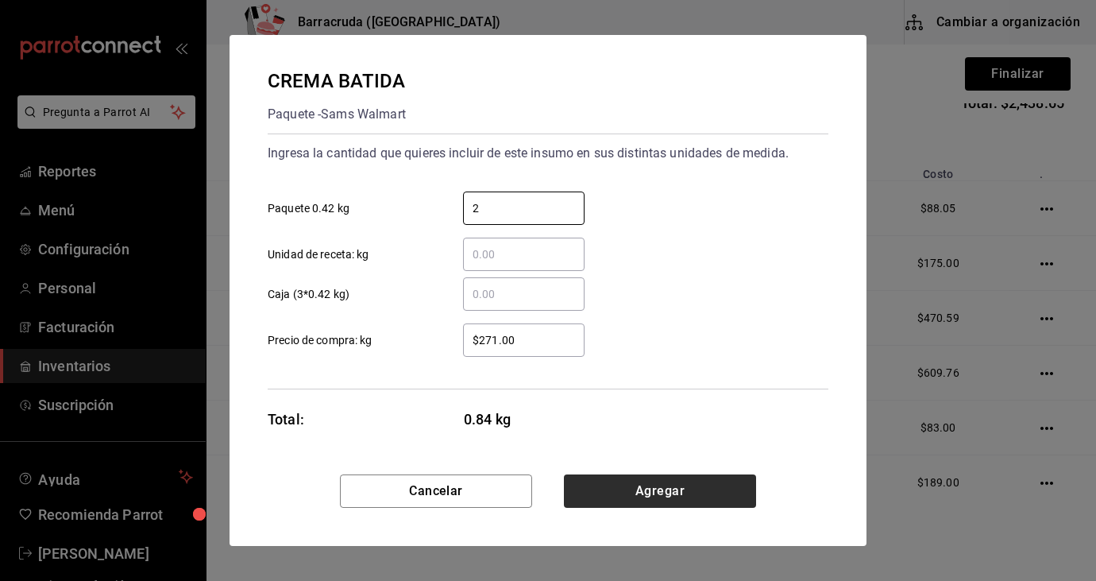
type input "2"
click at [667, 485] on button "Agregar" at bounding box center [660, 490] width 192 height 33
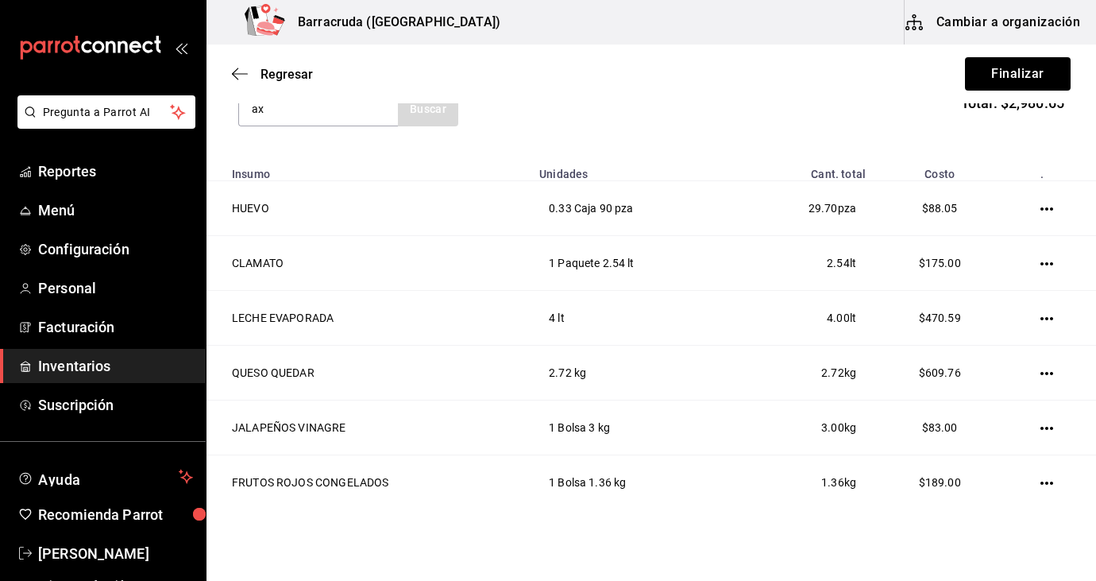
type input "a"
type input "frijo"
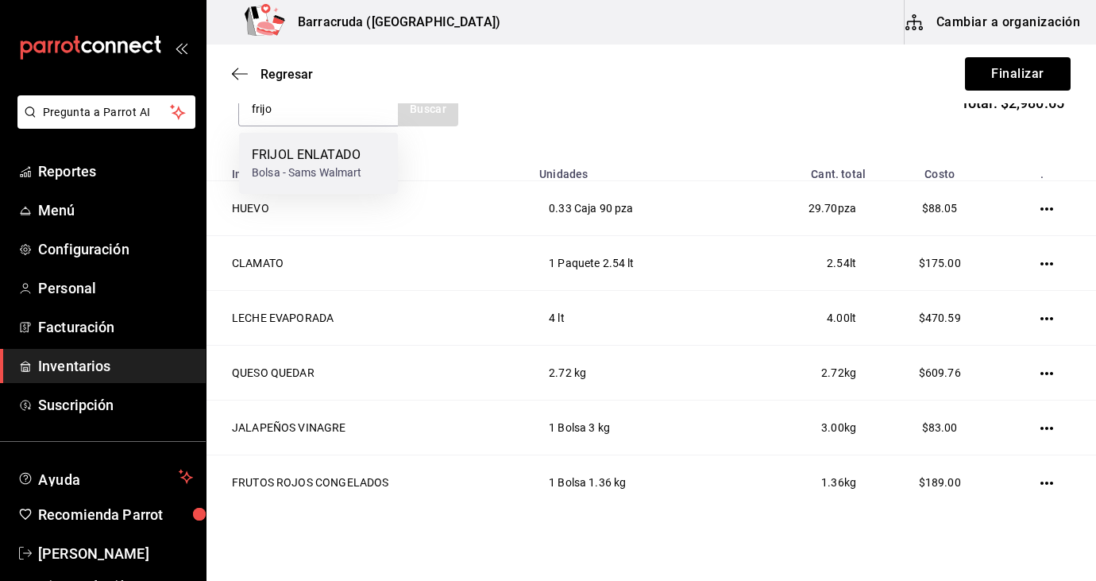
click at [369, 168] on div "FRIJOL ENLATADO Bolsa - [PERSON_NAME] Walmart" at bounding box center [318, 163] width 159 height 61
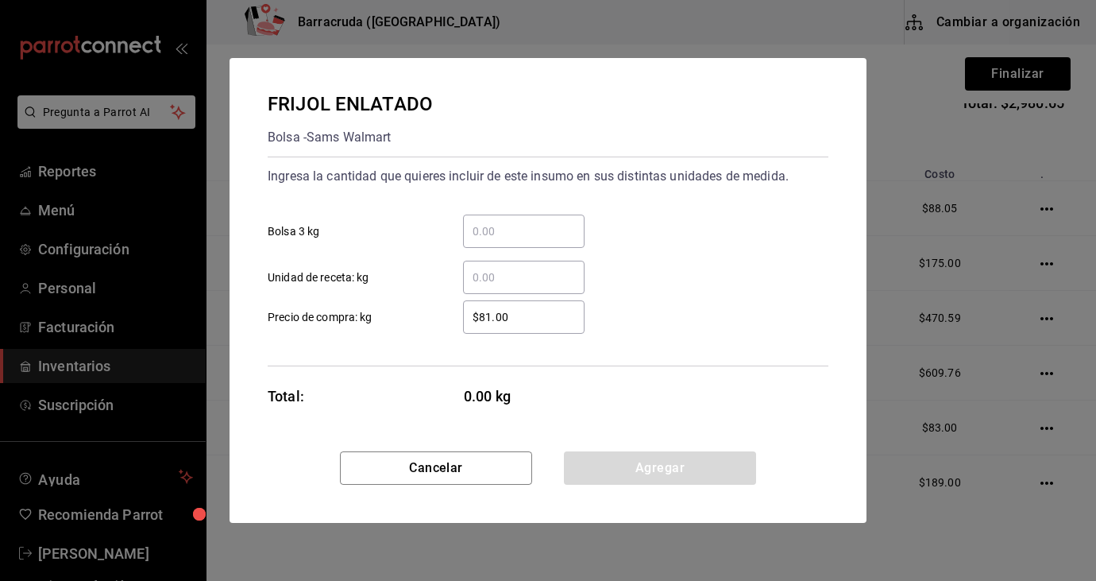
click at [512, 230] on input "​ Bolsa 3 kg" at bounding box center [524, 231] width 122 height 19
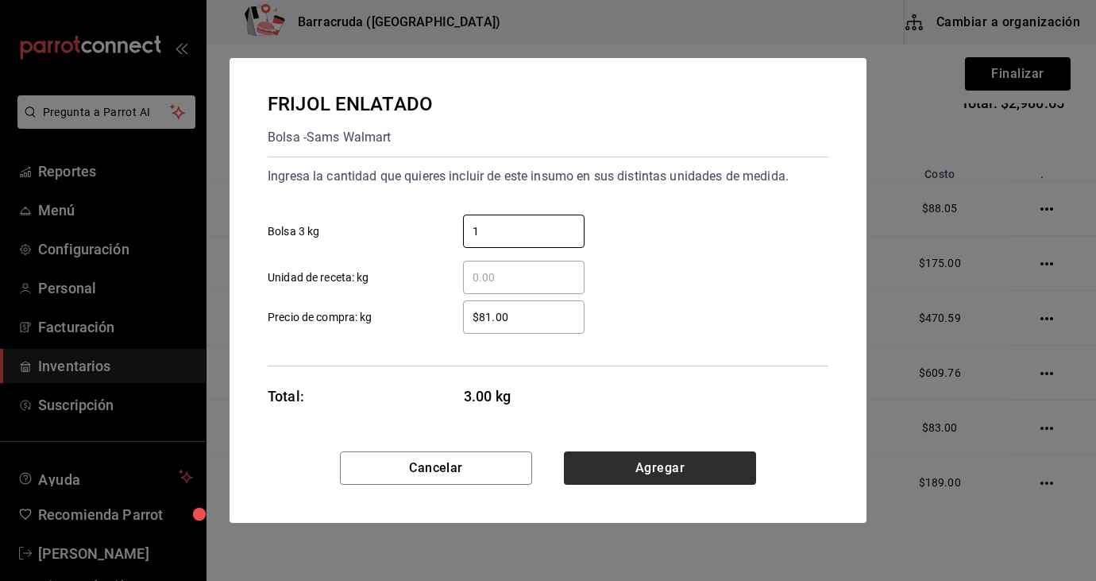
type input "1"
click at [700, 473] on button "Agregar" at bounding box center [660, 467] width 192 height 33
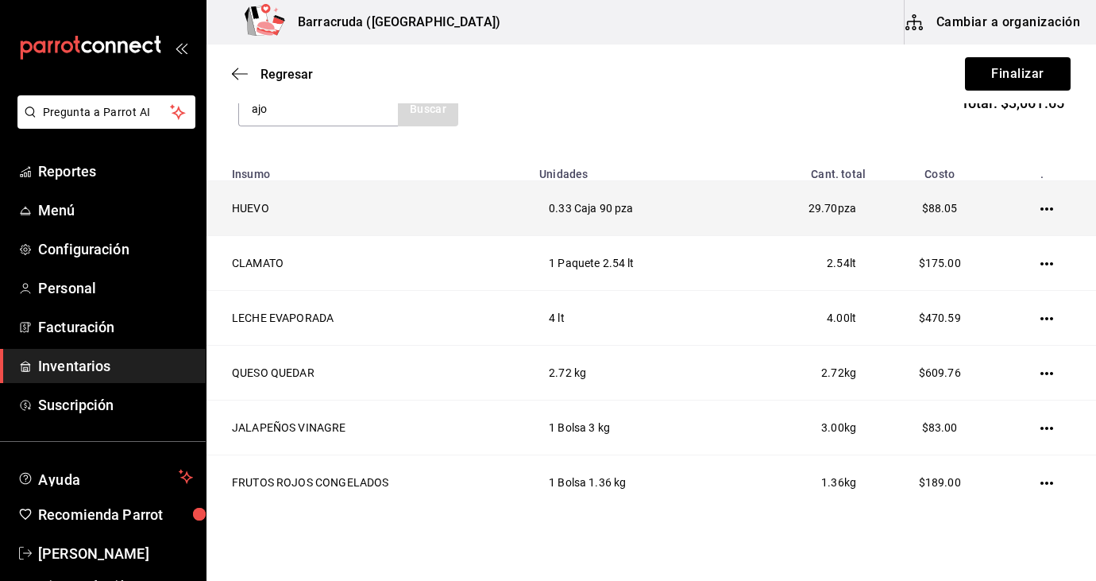
type input "ajo"
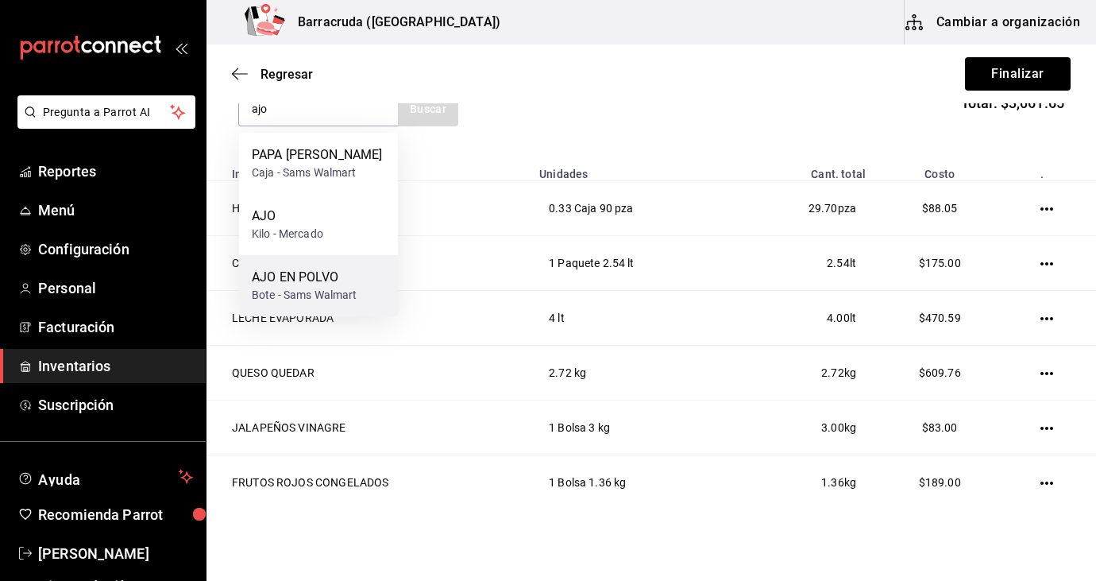
click at [327, 292] on div "Bote - Sams Walmart" at bounding box center [305, 295] width 106 height 17
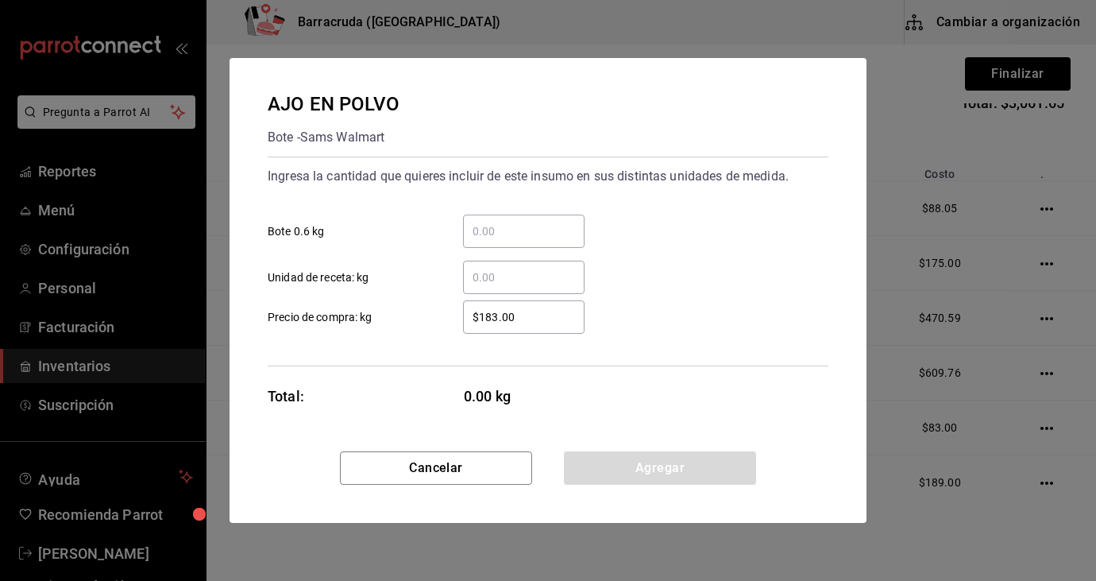
click at [490, 222] on input "​ Bote 0.6 kg" at bounding box center [524, 231] width 122 height 19
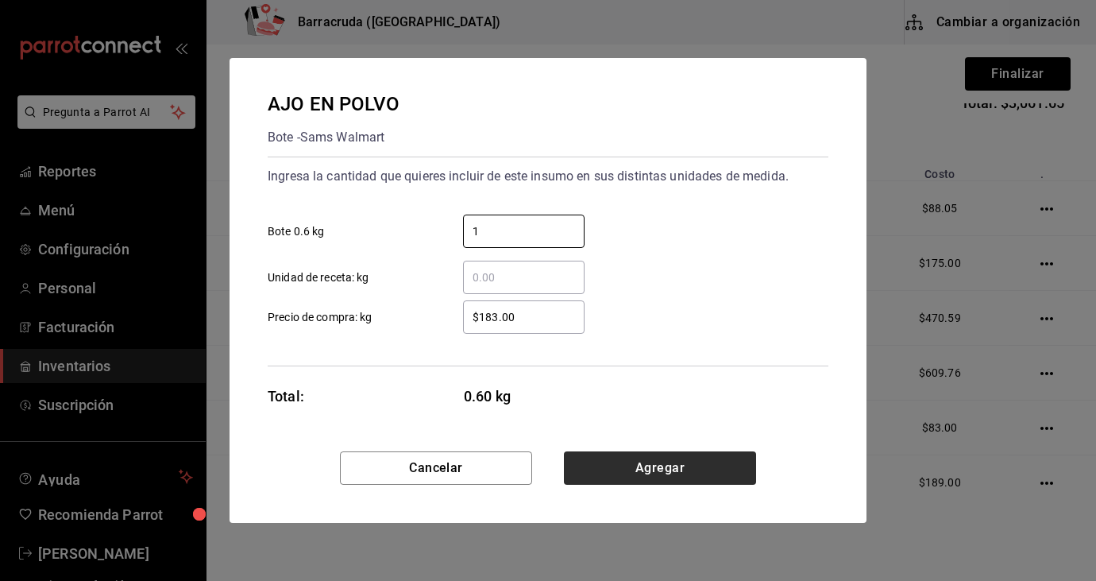
type input "1"
click at [708, 464] on button "Agregar" at bounding box center [660, 467] width 192 height 33
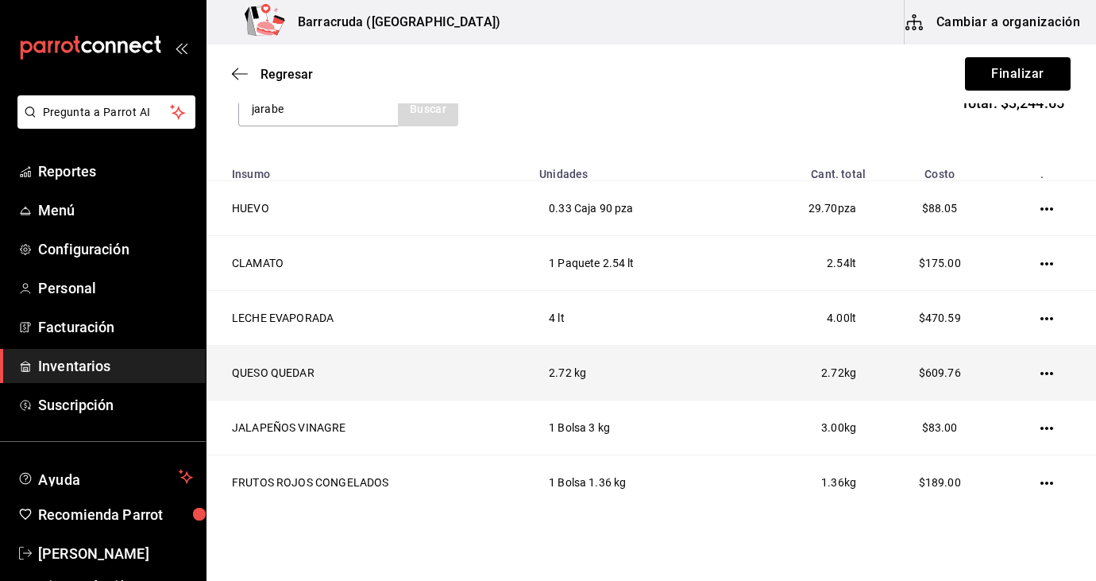
type input "jarabe"
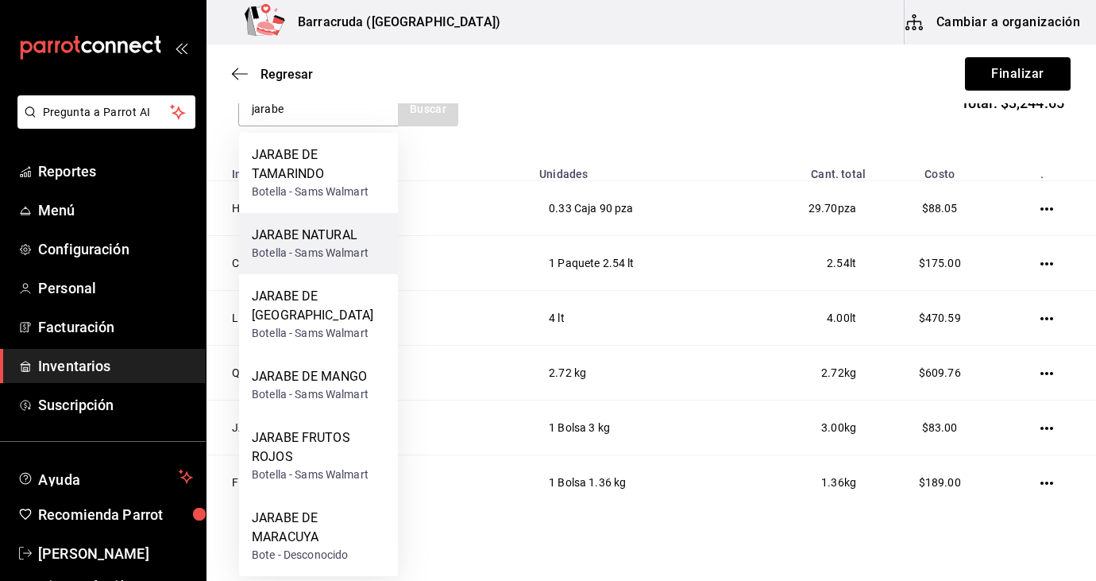
click at [319, 237] on div "JARABE NATURAL" at bounding box center [310, 235] width 117 height 19
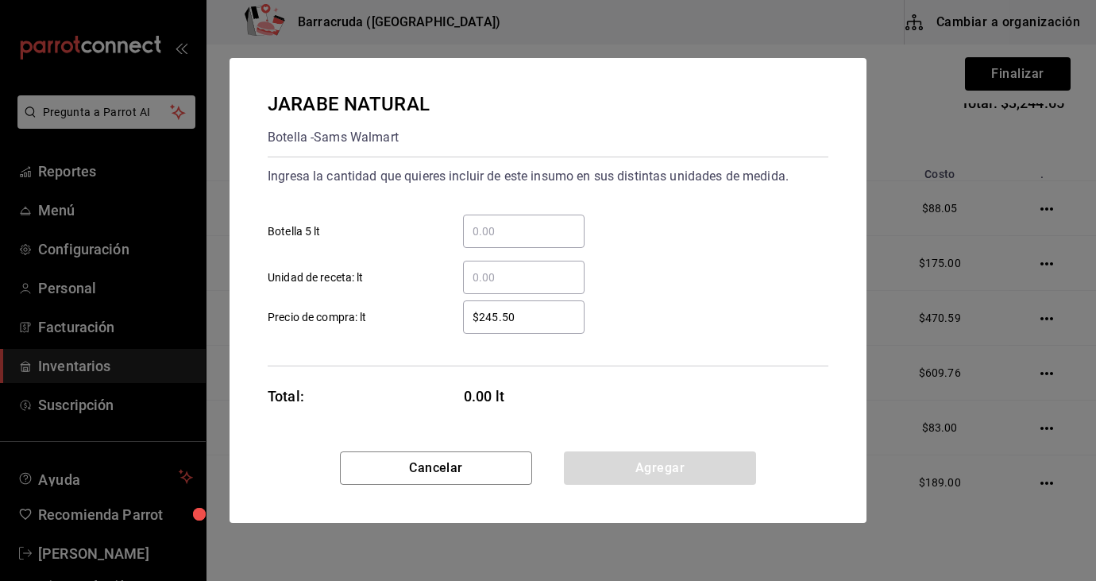
click at [507, 231] on input "​ Botella 5 lt" at bounding box center [524, 231] width 122 height 19
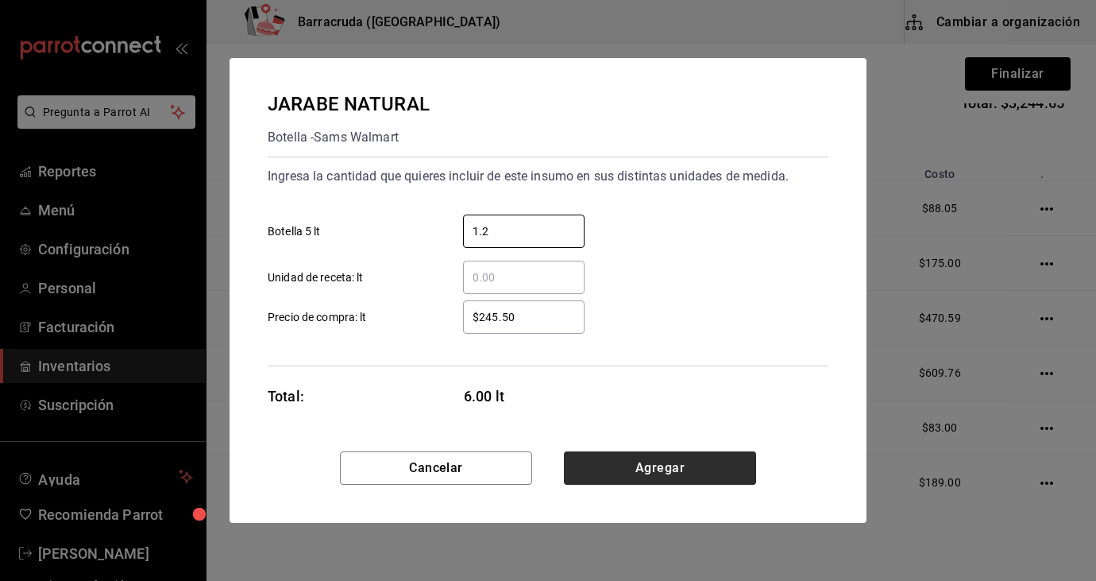
type input "1.2"
click at [624, 472] on button "Agregar" at bounding box center [660, 467] width 192 height 33
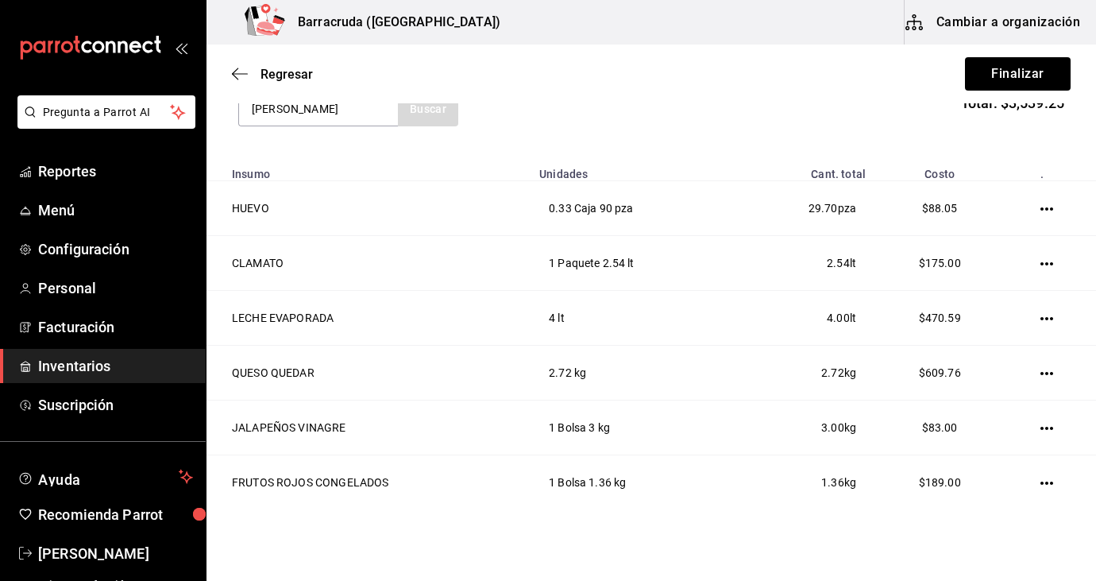
click at [434, 107] on div "[PERSON_NAME] Buscar" at bounding box center [348, 108] width 220 height 35
click at [365, 106] on input "[PERSON_NAME]" at bounding box center [318, 108] width 159 height 33
type input "[PERSON_NAME]"
click at [435, 113] on div "[PERSON_NAME] Buscar" at bounding box center [348, 108] width 220 height 35
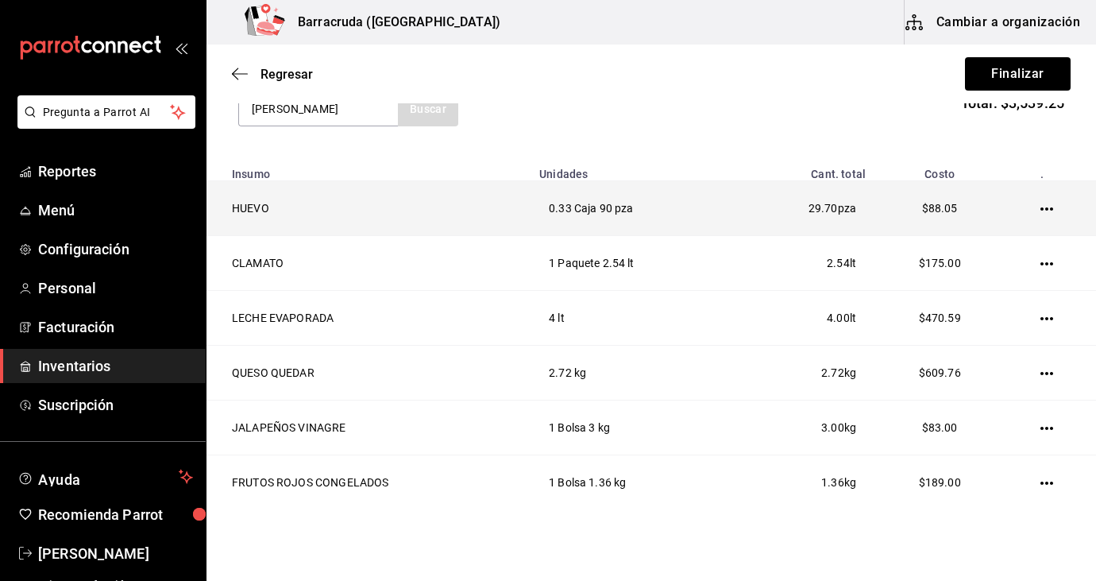
click at [440, 198] on td "HUEVO" at bounding box center [368, 208] width 323 height 55
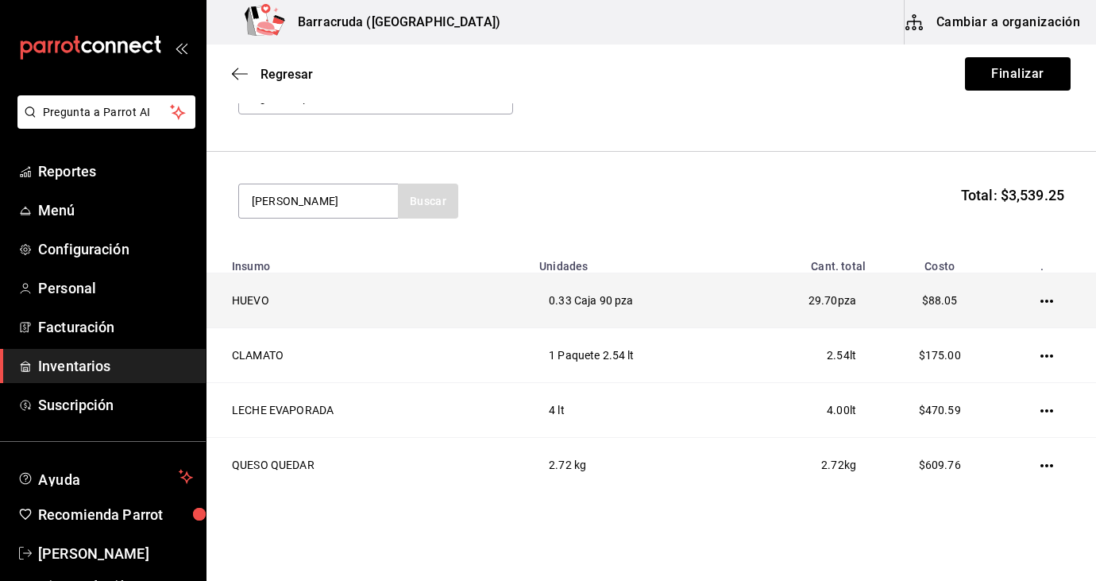
scroll to position [110, 0]
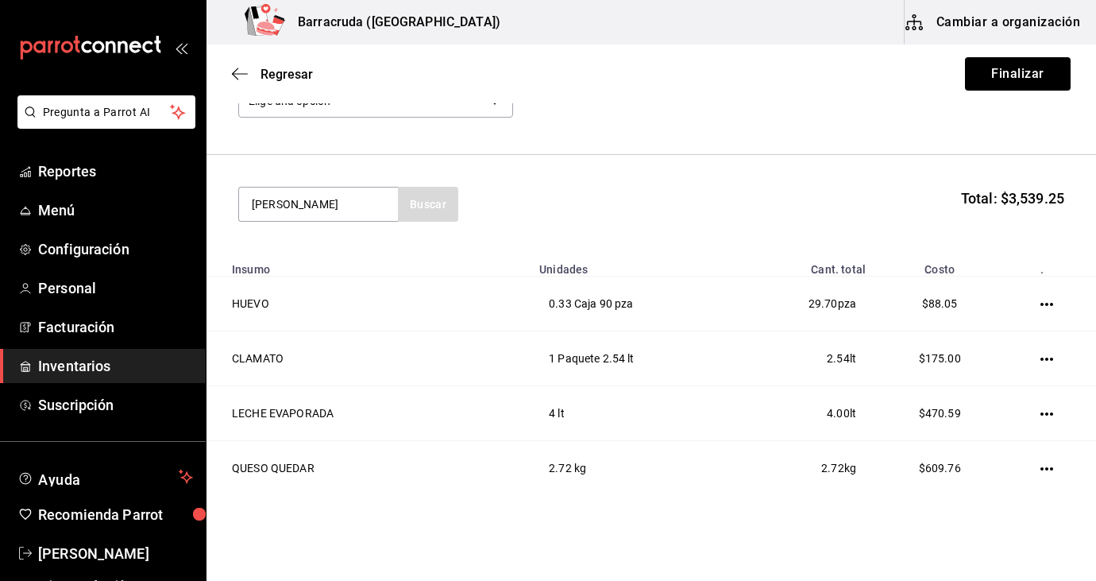
click at [437, 207] on div "[PERSON_NAME] Buscar" at bounding box center [348, 204] width 220 height 35
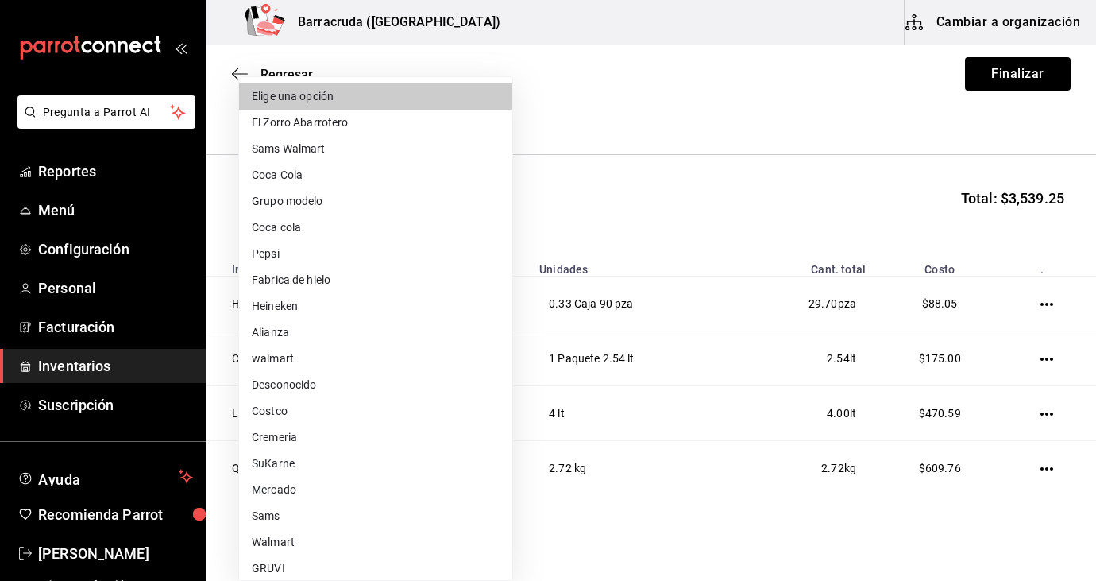
click at [493, 111] on body "Pregunta a Parrot AI Reportes Menú Configuración Personal Facturación Inventari…" at bounding box center [548, 245] width 1096 height 491
click at [381, 145] on li "Sams Walmart" at bounding box center [375, 149] width 273 height 26
type input "03d91d22-1985-4d76-8d10-3f9019204566"
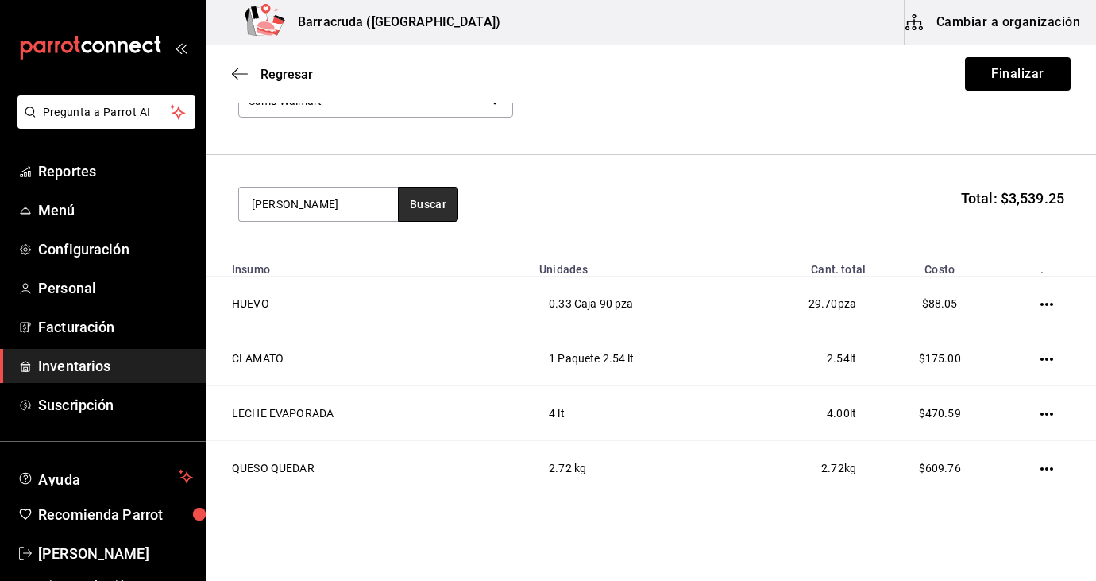
click at [438, 200] on button "Buscar" at bounding box center [428, 204] width 60 height 35
type input "c"
type input "chipot"
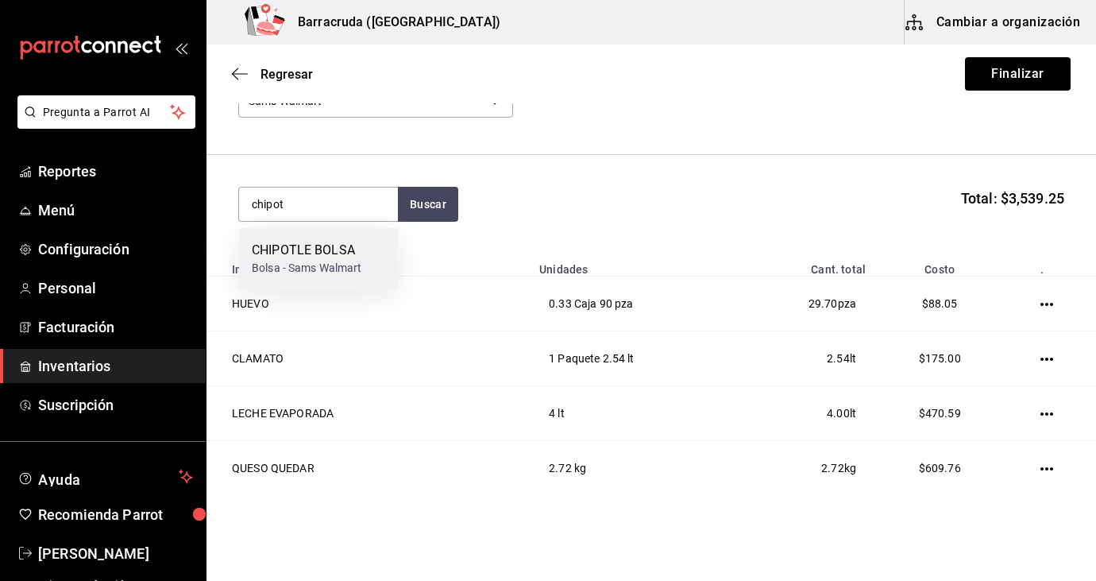
click at [346, 268] on div "Bolsa - Sams Walmart" at bounding box center [307, 268] width 110 height 17
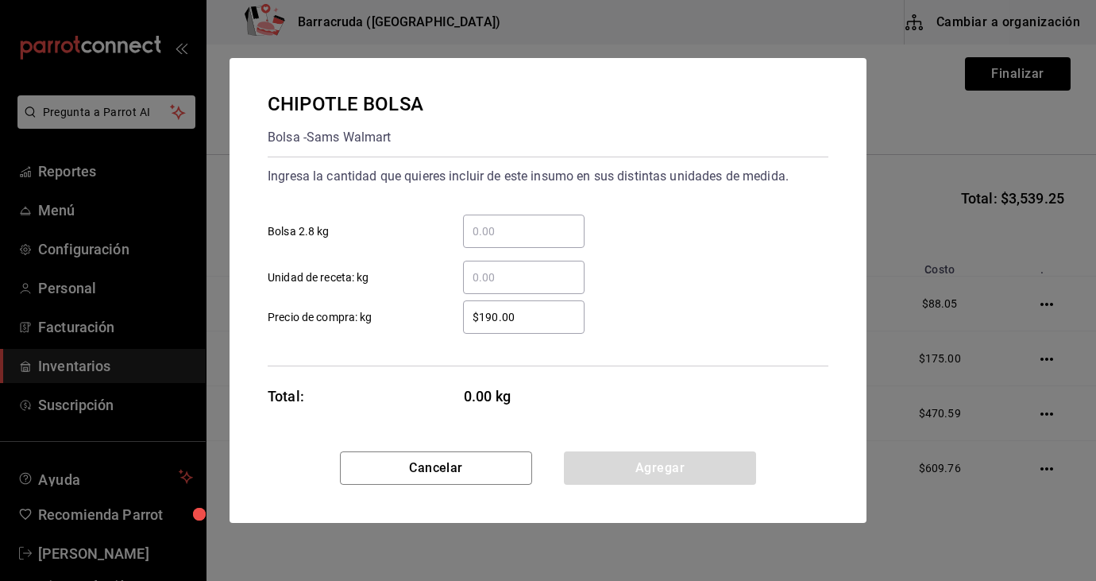
click at [485, 235] on input "​ Bolsa 2.8 kg" at bounding box center [524, 231] width 122 height 19
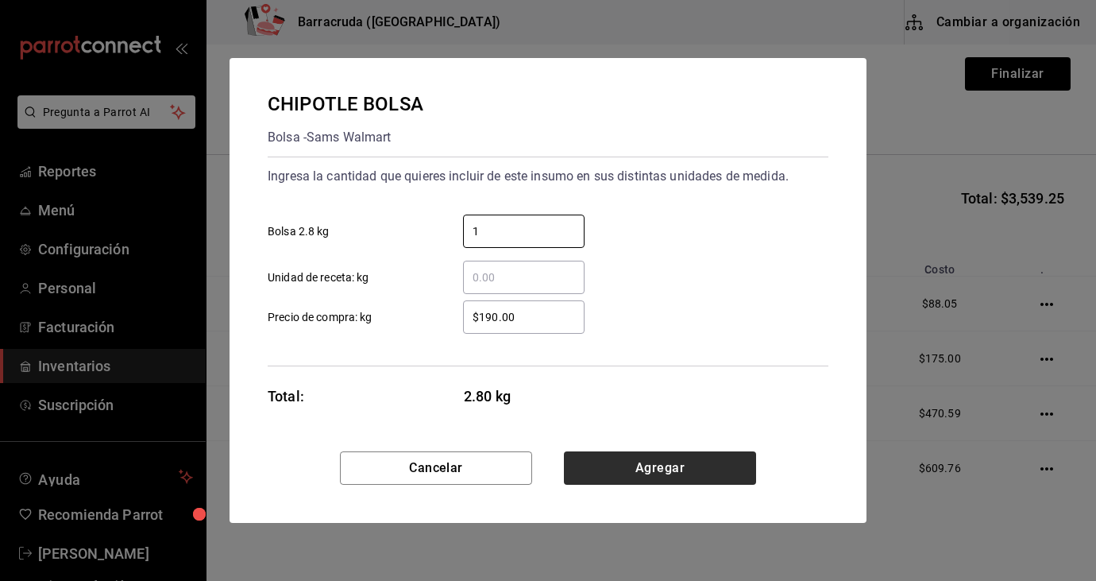
type input "1"
click at [665, 463] on button "Agregar" at bounding box center [660, 467] width 192 height 33
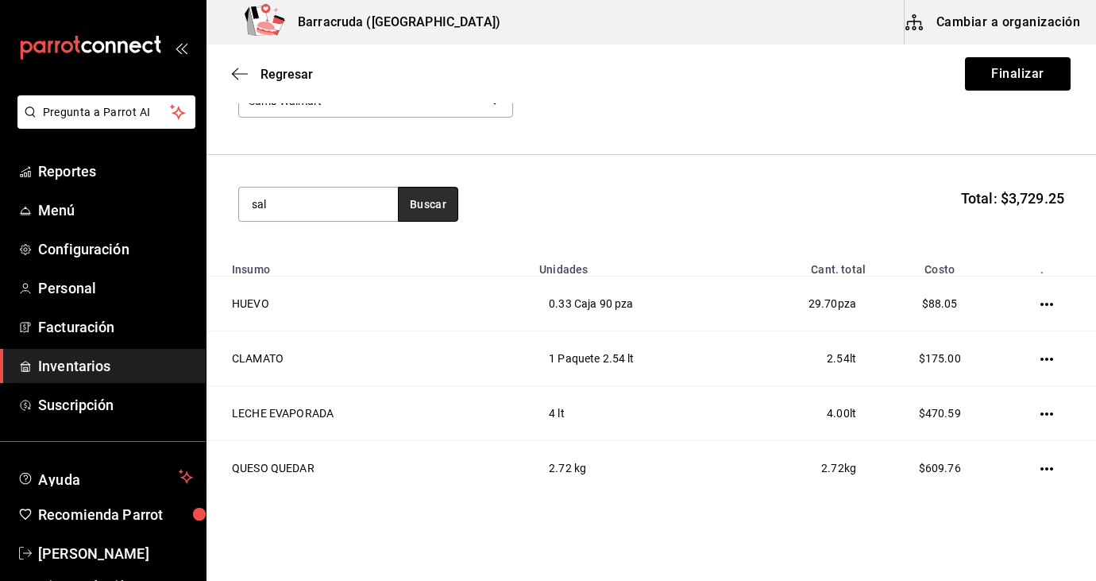
click at [419, 211] on button "Buscar" at bounding box center [428, 204] width 60 height 35
click at [426, 204] on button "Buscar" at bounding box center [428, 204] width 60 height 35
type input "sal"
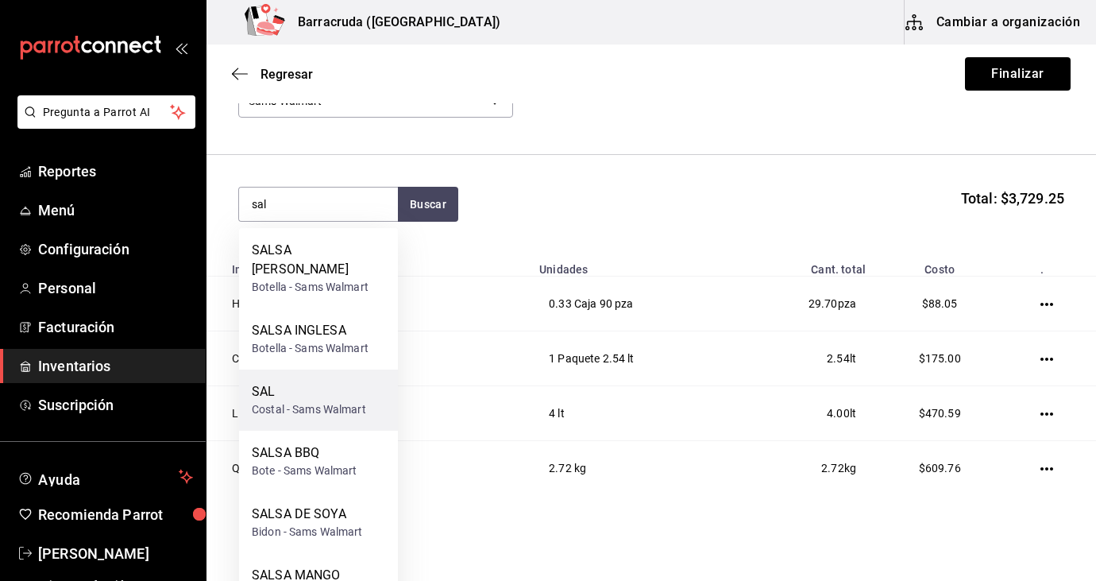
click at [322, 401] on div "Costal - Sams Walmart" at bounding box center [309, 409] width 114 height 17
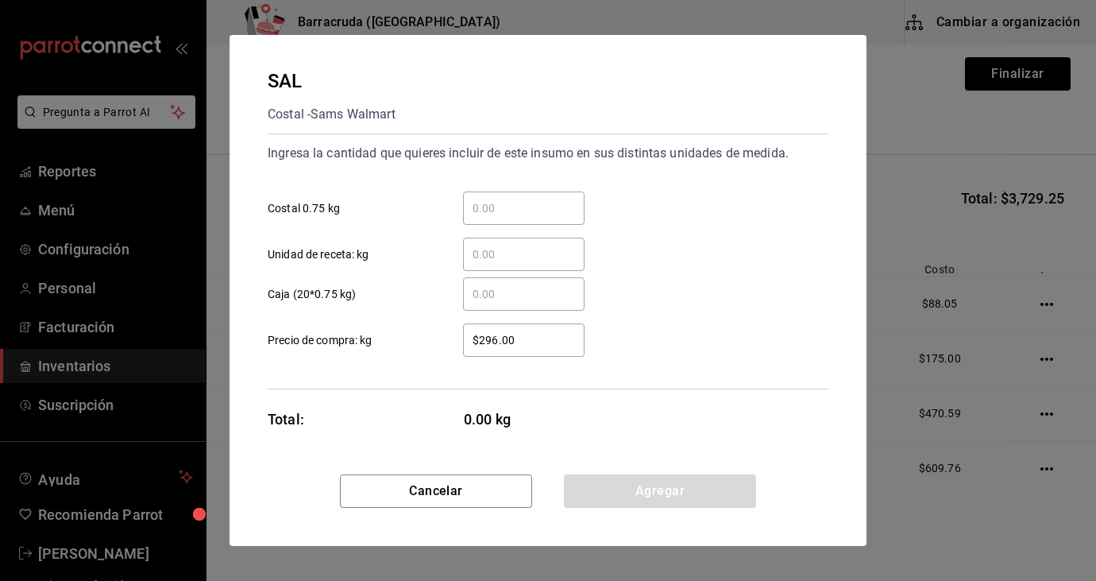
click at [503, 204] on input "​ Costal 0.75 kg" at bounding box center [524, 208] width 122 height 19
type input "1"
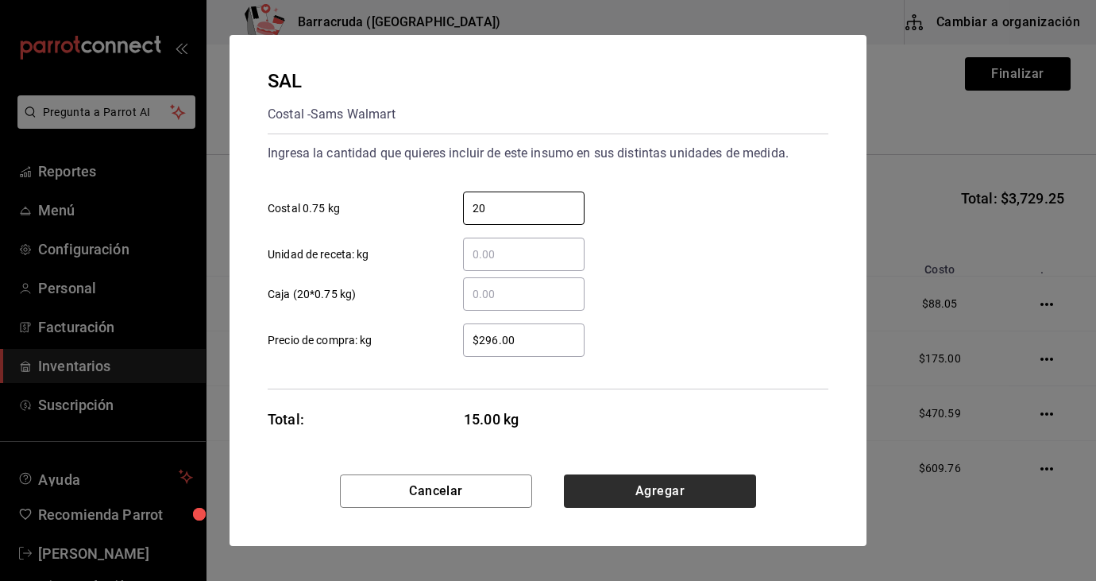
type input "20"
click at [636, 496] on button "Agregar" at bounding box center [660, 490] width 192 height 33
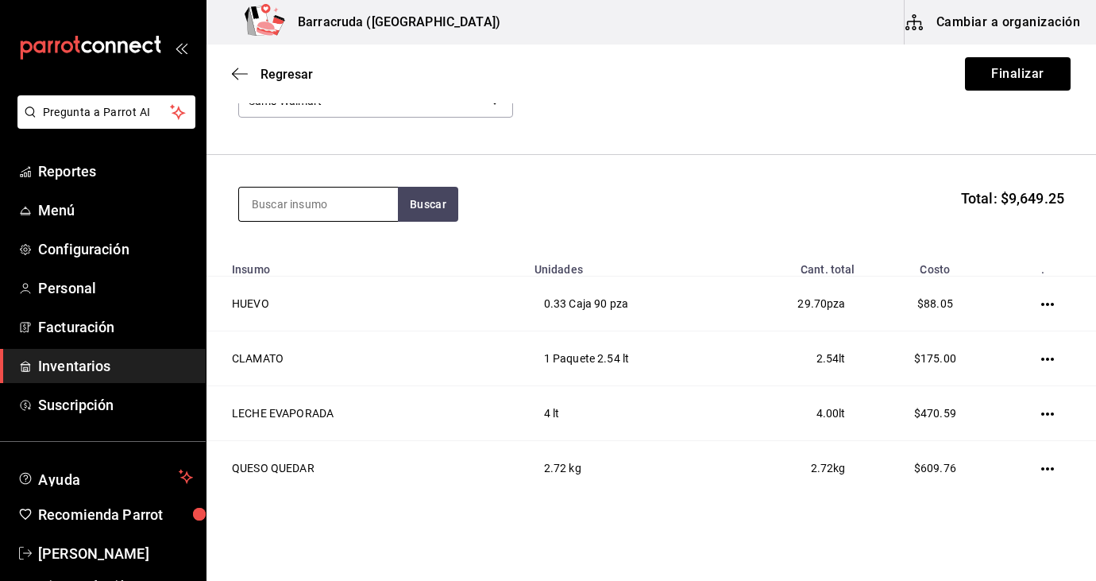
click at [350, 203] on input at bounding box center [318, 203] width 159 height 33
type input "salsa"
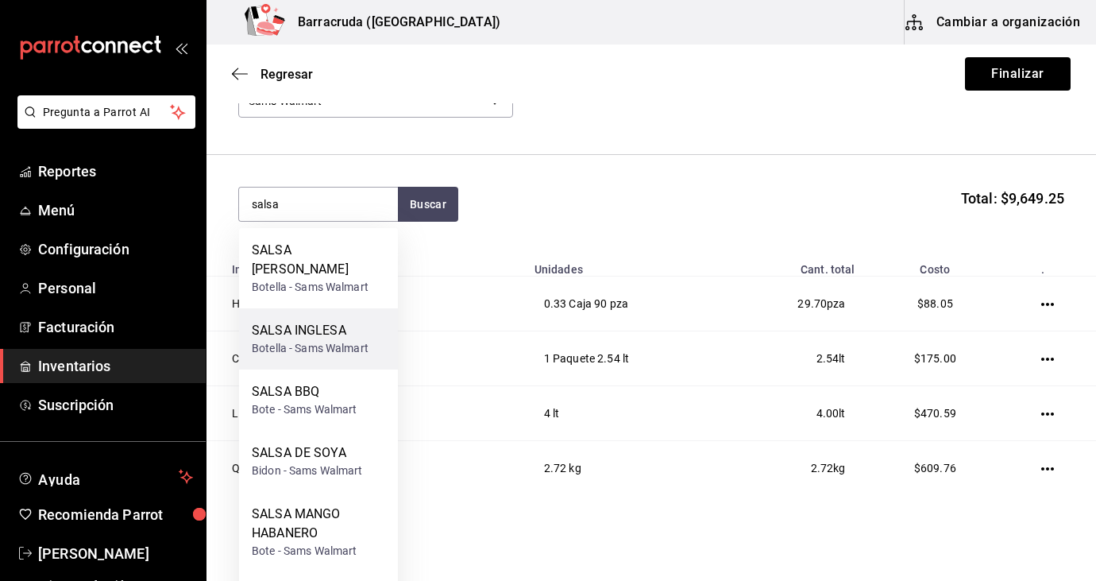
click at [342, 321] on div "SALSA INGLESA" at bounding box center [310, 330] width 117 height 19
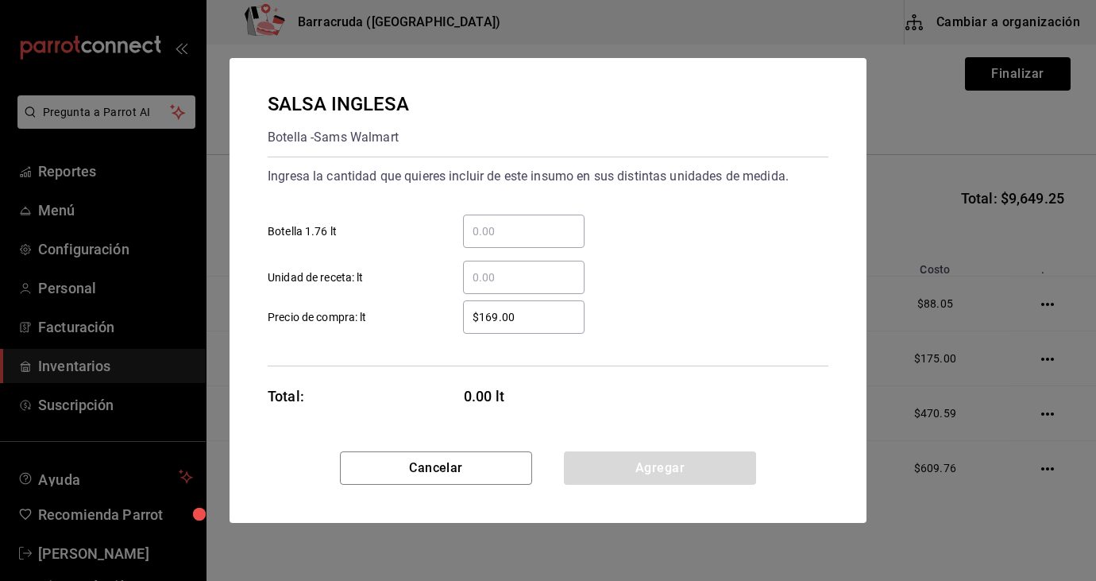
click at [489, 230] on input "​ Botella 1.76 lt" at bounding box center [524, 231] width 122 height 19
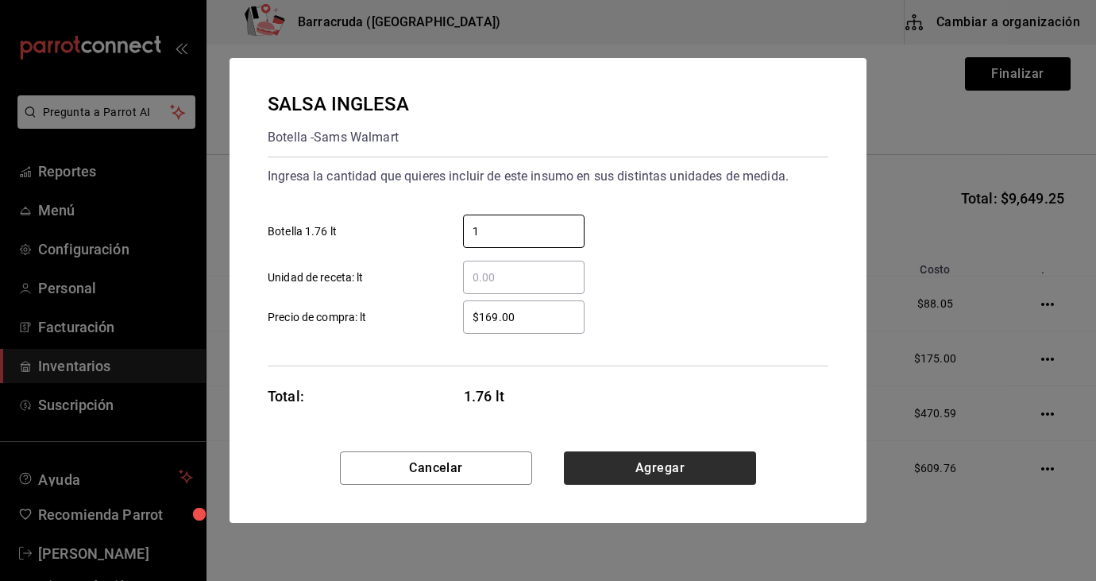
type input "1"
click at [661, 468] on button "Agregar" at bounding box center [660, 467] width 192 height 33
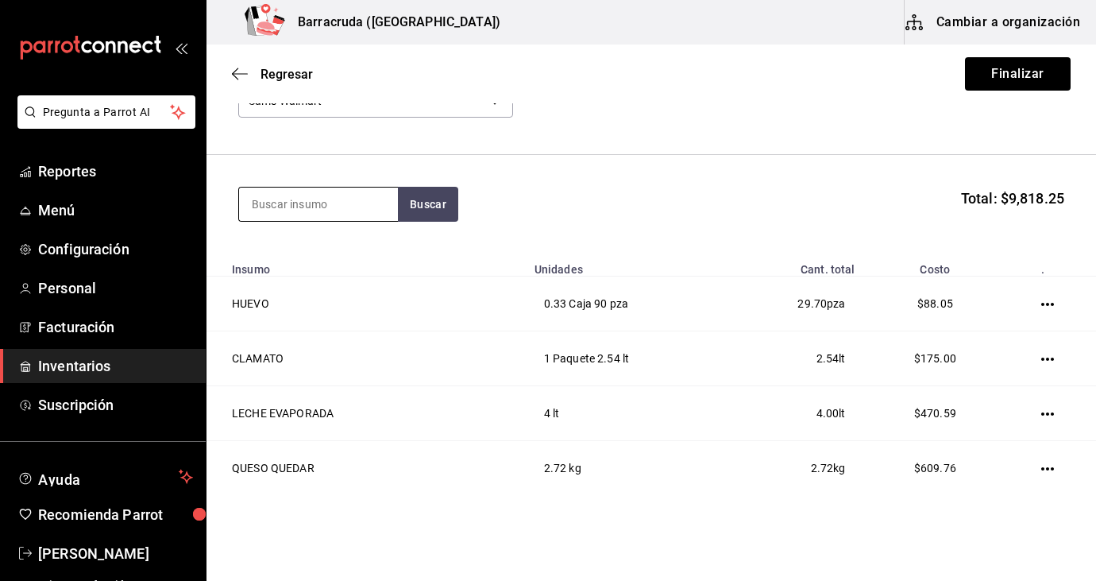
click at [334, 203] on input at bounding box center [318, 203] width 159 height 33
type input "s"
type input "cat"
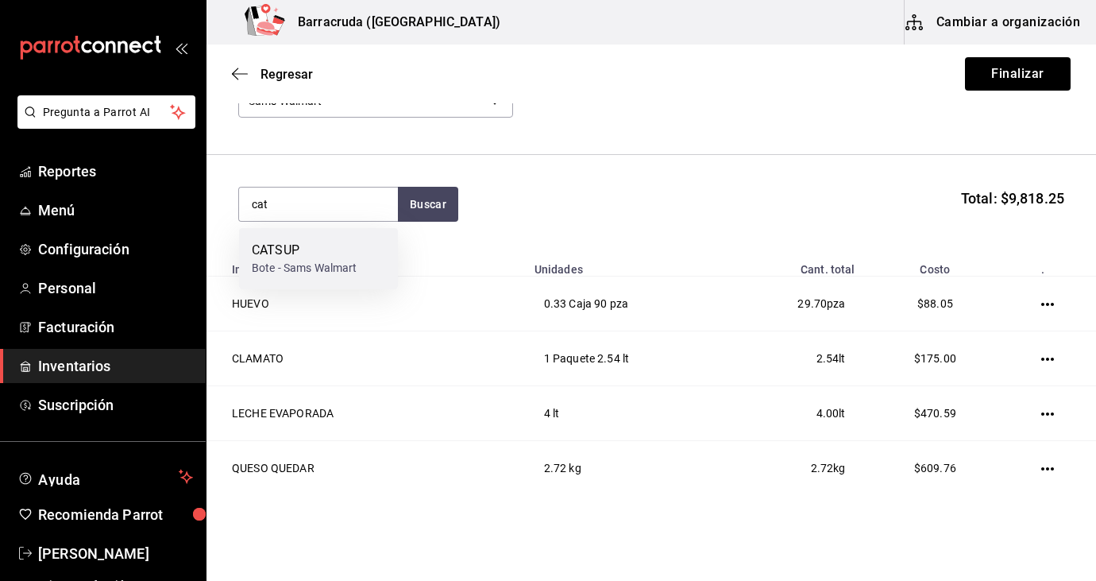
click at [311, 272] on div "Bote - Sams Walmart" at bounding box center [305, 268] width 106 height 17
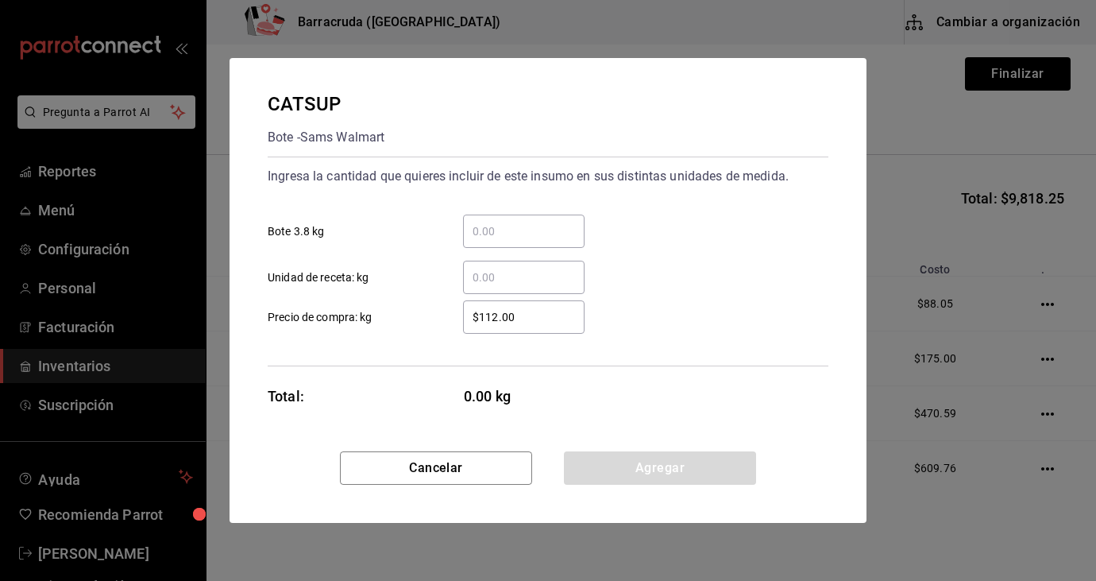
click at [494, 237] on input "​ Bote 3.8 kg" at bounding box center [524, 231] width 122 height 19
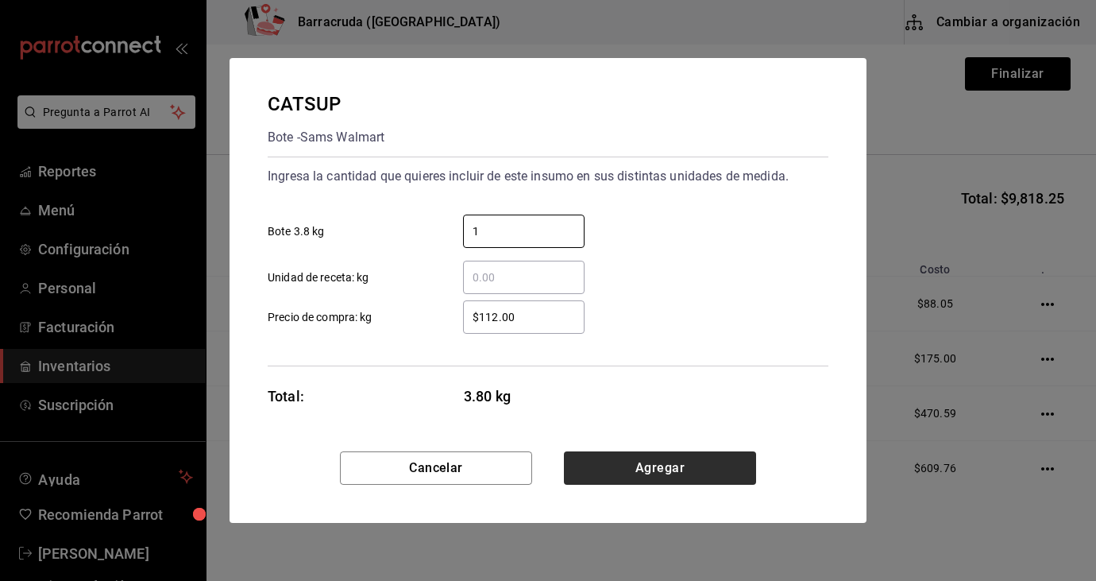
type input "1"
click at [645, 469] on button "Agregar" at bounding box center [660, 467] width 192 height 33
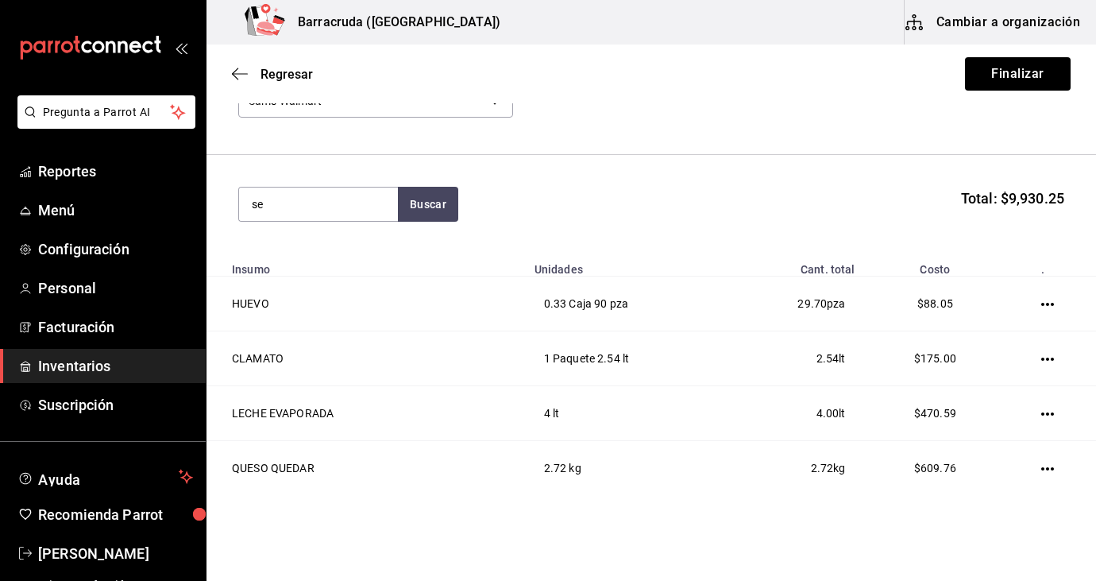
type input "s"
type input "salsa"
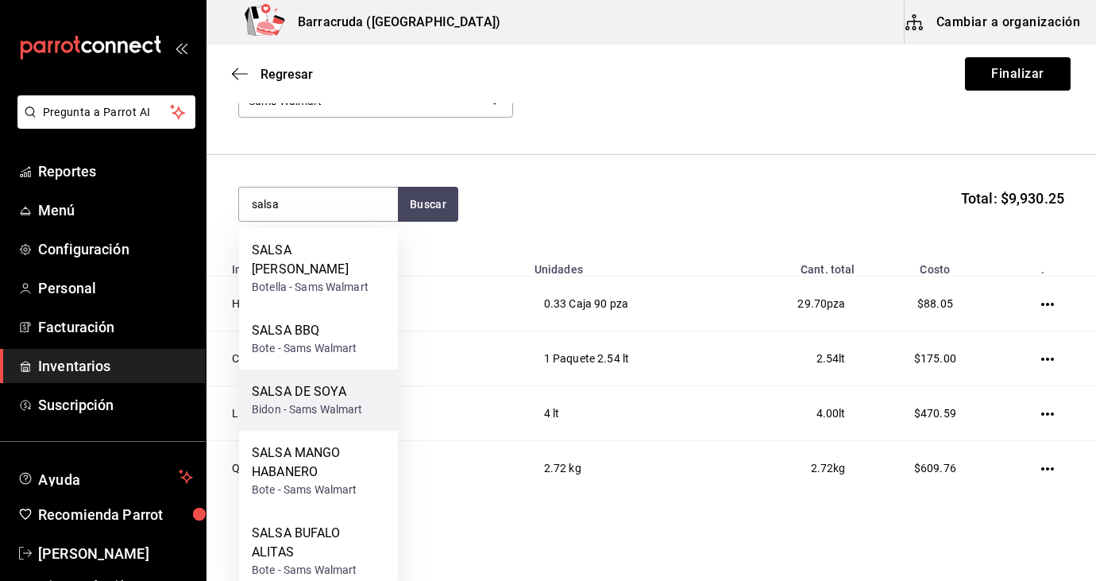
click at [304, 401] on div "Bidon - Sams Walmart" at bounding box center [307, 409] width 111 height 17
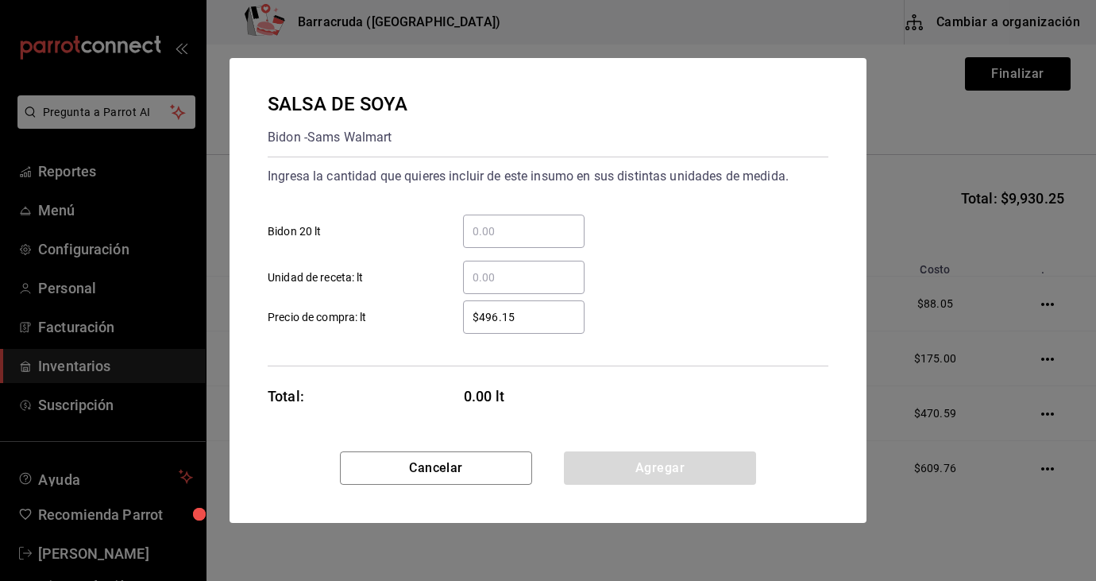
click at [516, 225] on input "​ Bidon 20 lt" at bounding box center [524, 231] width 122 height 19
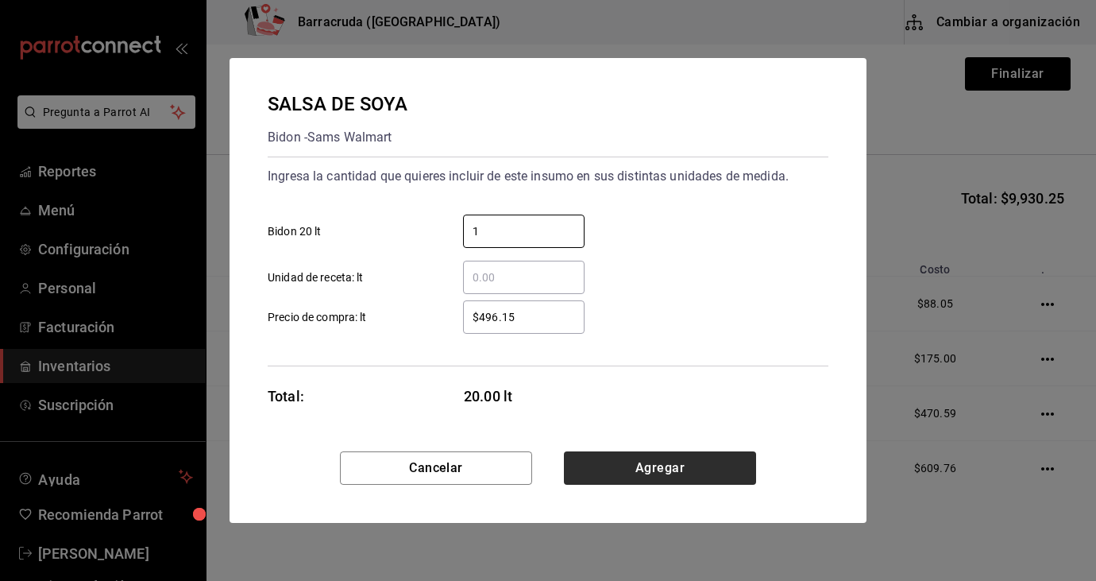
type input "1"
click at [685, 465] on button "Agregar" at bounding box center [660, 467] width 192 height 33
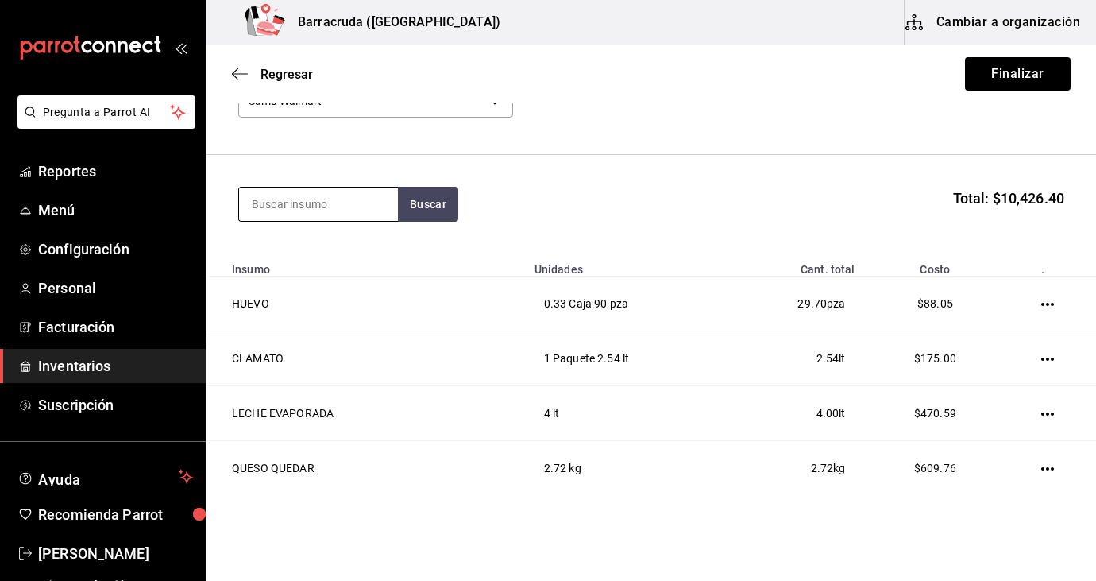
click at [330, 199] on input at bounding box center [318, 203] width 159 height 33
type input "arroz"
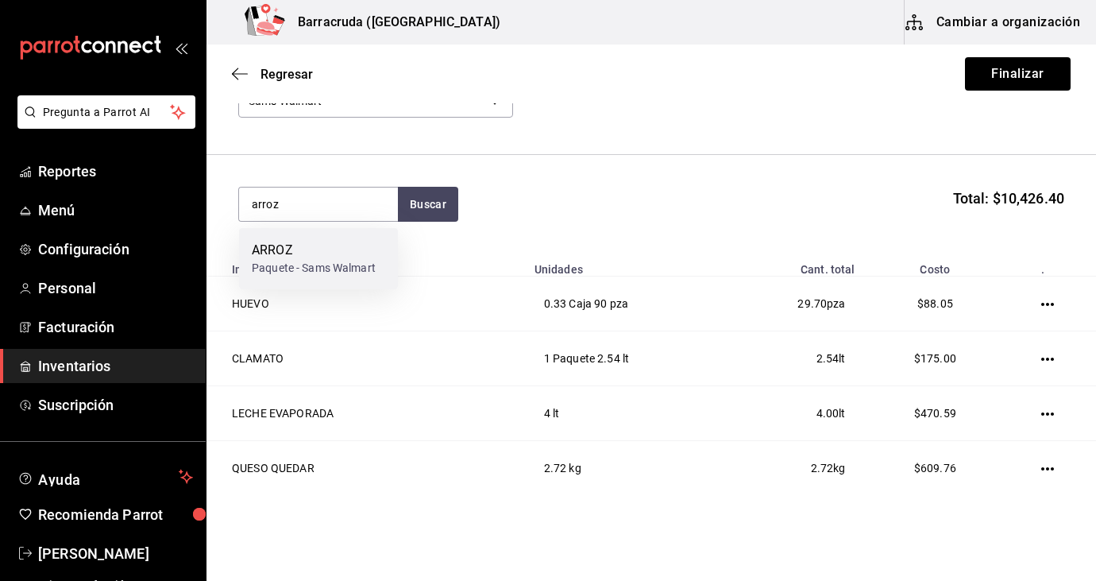
click at [283, 257] on div "ARROZ" at bounding box center [314, 250] width 124 height 19
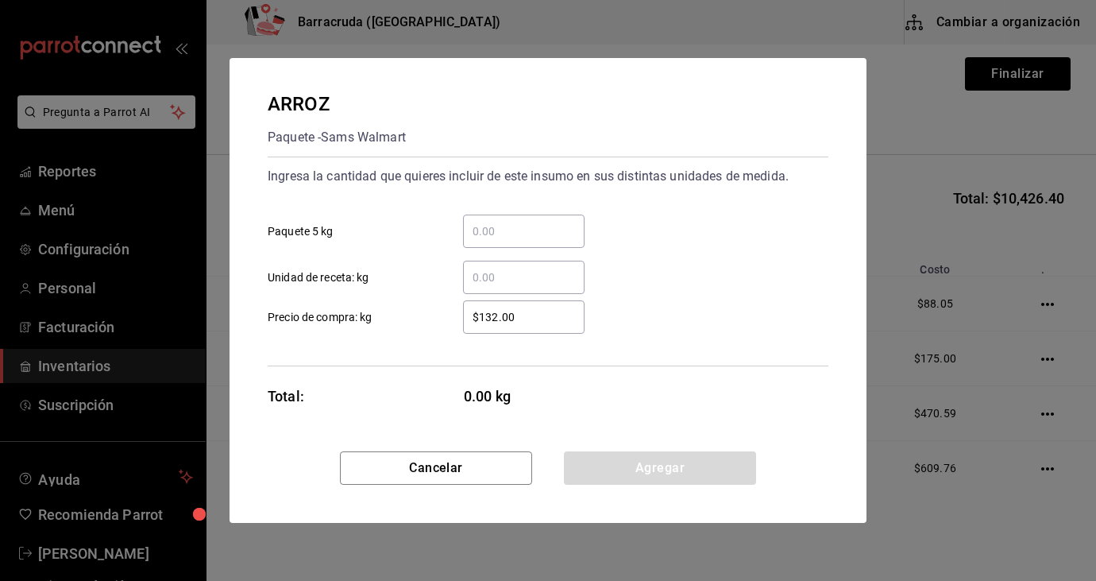
click at [483, 233] on input "​ Paquete 5 kg" at bounding box center [524, 231] width 122 height 19
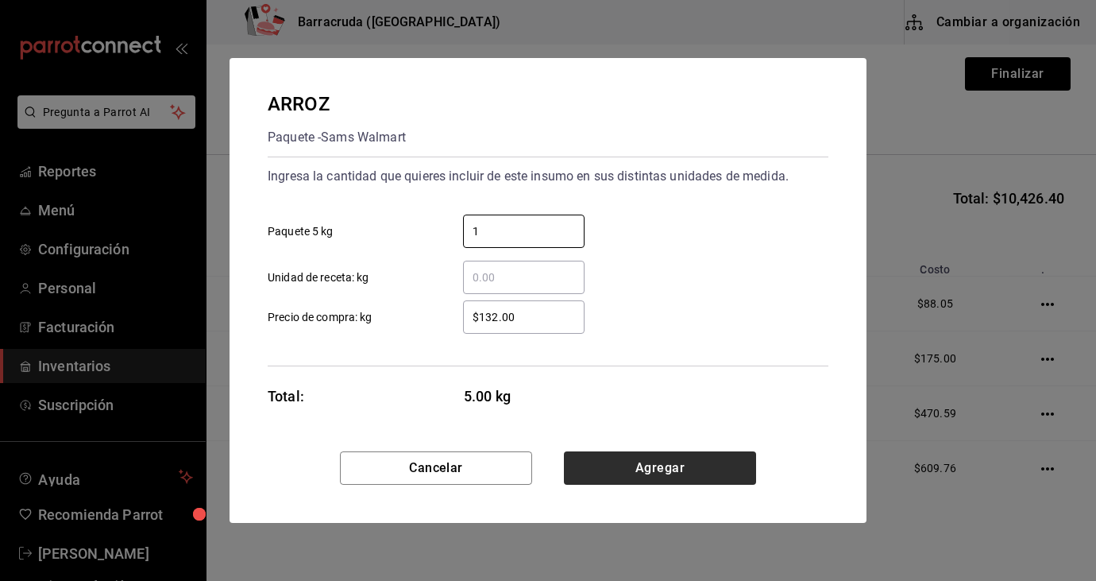
type input "1"
click at [691, 465] on button "Agregar" at bounding box center [660, 467] width 192 height 33
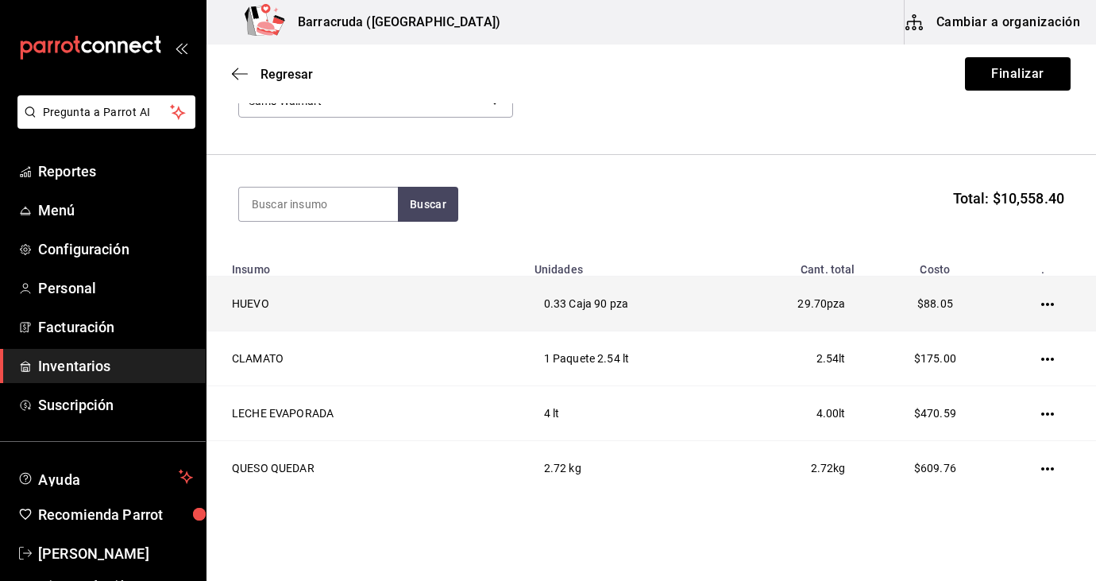
click at [1045, 306] on icon "button" at bounding box center [1047, 304] width 13 height 13
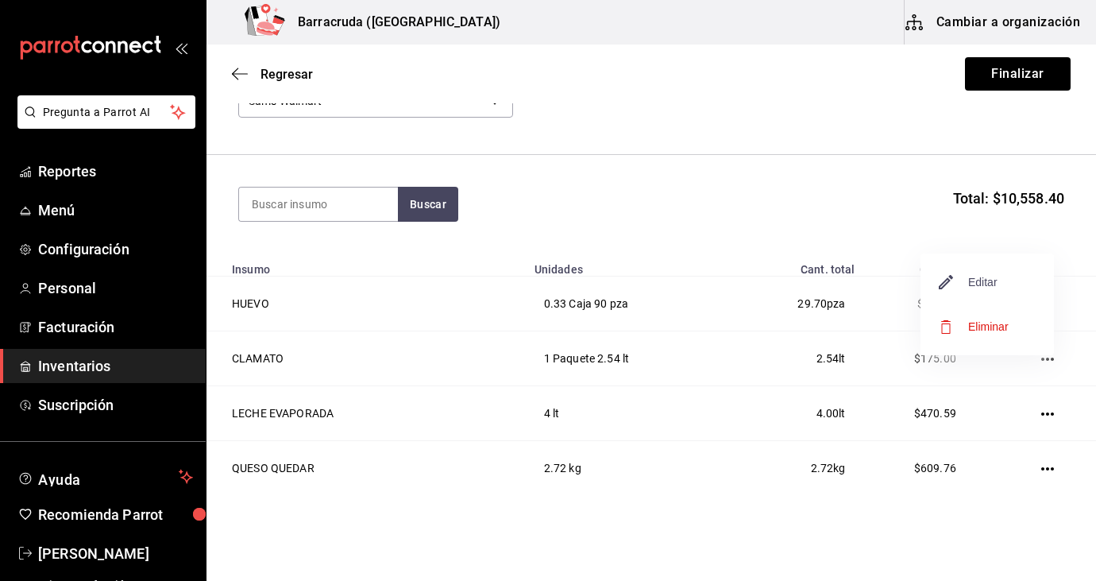
click at [958, 273] on span "Editar" at bounding box center [969, 281] width 58 height 19
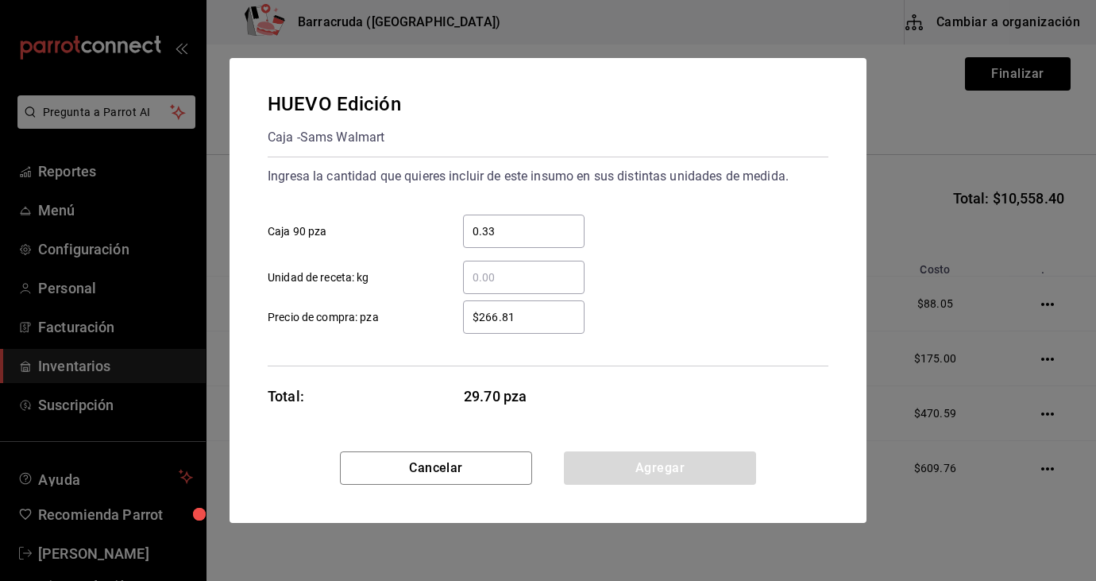
click at [801, 20] on div "HUEVO Edición Caja - Sams Walmart Ingresa la cantidad que quieres incluir de es…" at bounding box center [548, 290] width 1096 height 581
click at [457, 461] on button "Cancelar" at bounding box center [436, 467] width 192 height 33
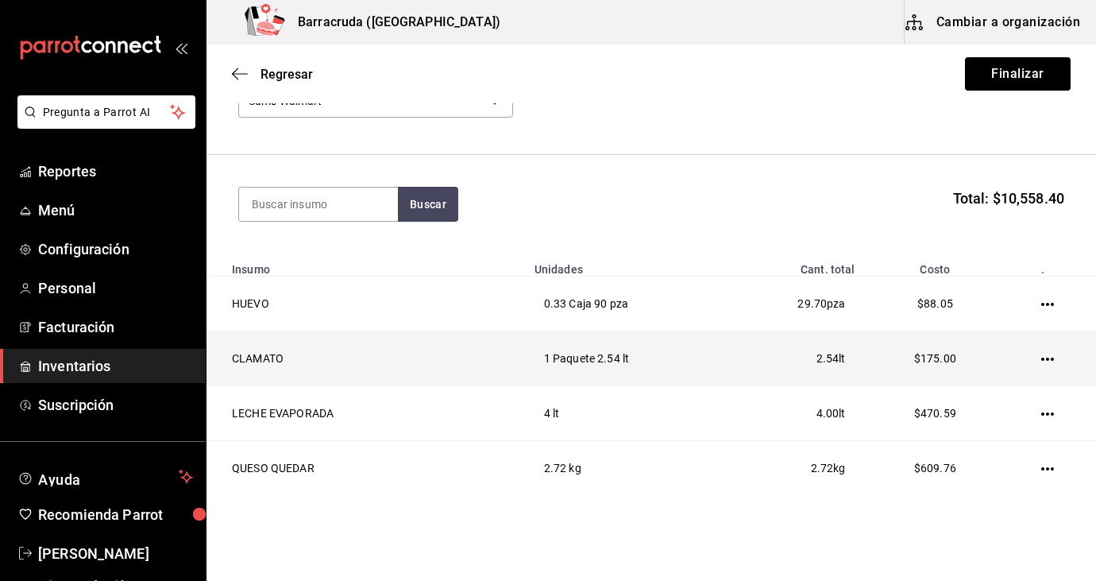
click at [1047, 361] on icon "button" at bounding box center [1047, 358] width 13 height 3
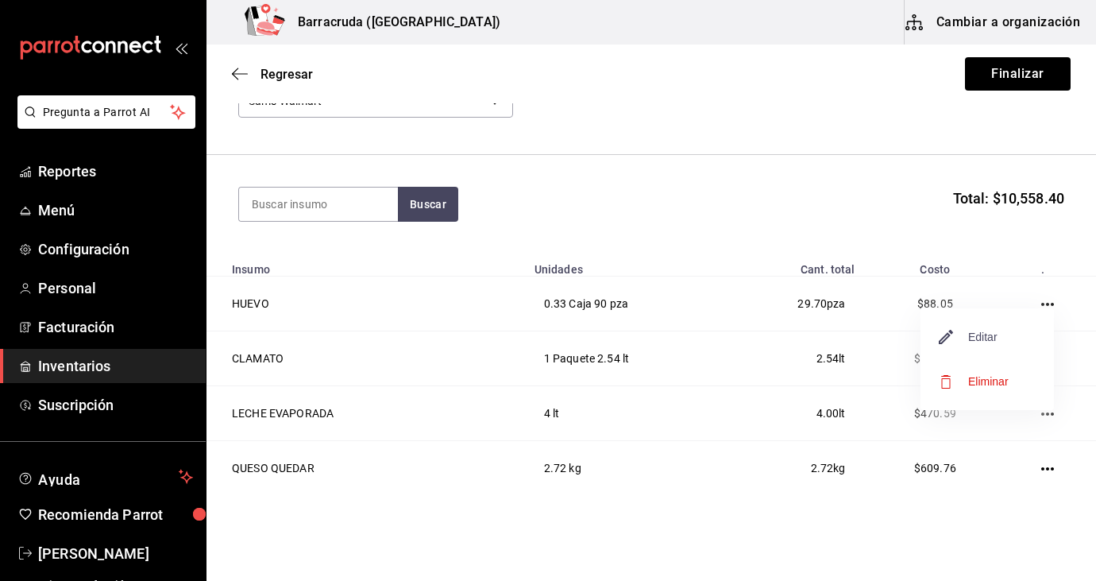
click at [967, 336] on span "Editar" at bounding box center [969, 336] width 58 height 19
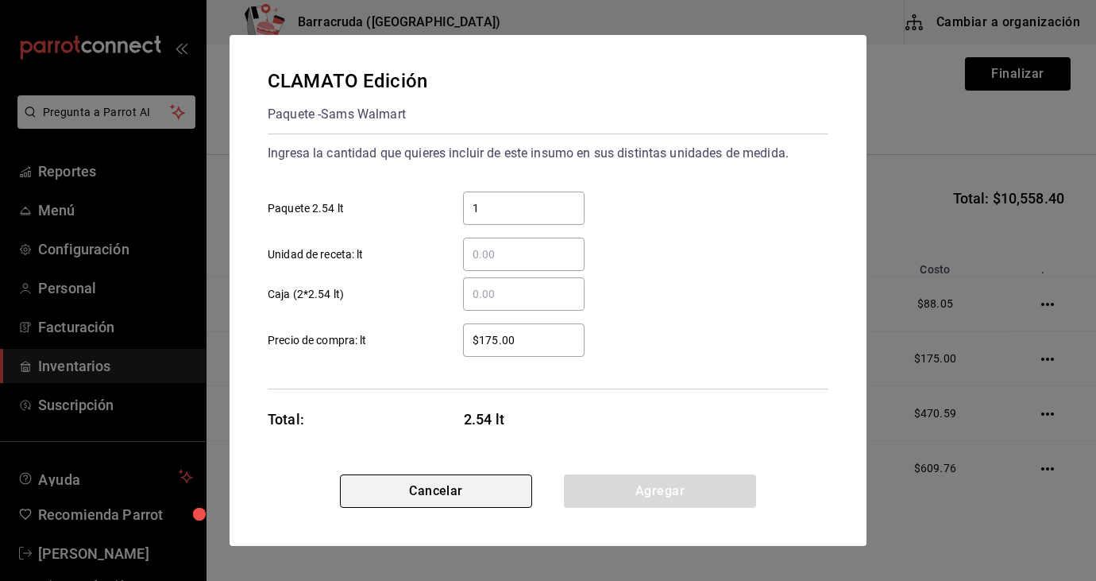
click at [489, 487] on button "Cancelar" at bounding box center [436, 490] width 192 height 33
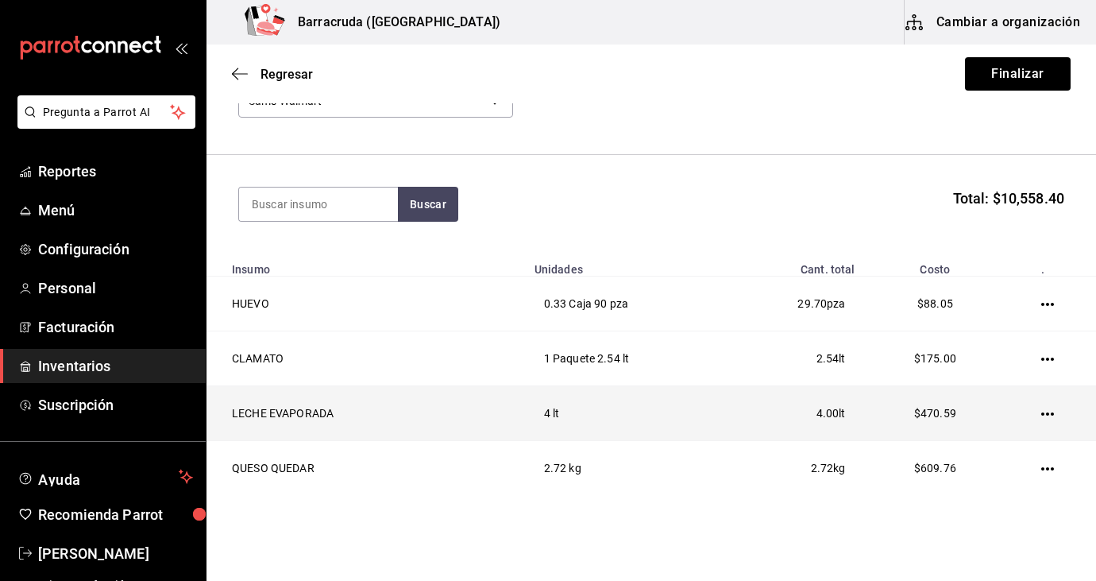
click at [1046, 415] on icon "button" at bounding box center [1047, 413] width 13 height 13
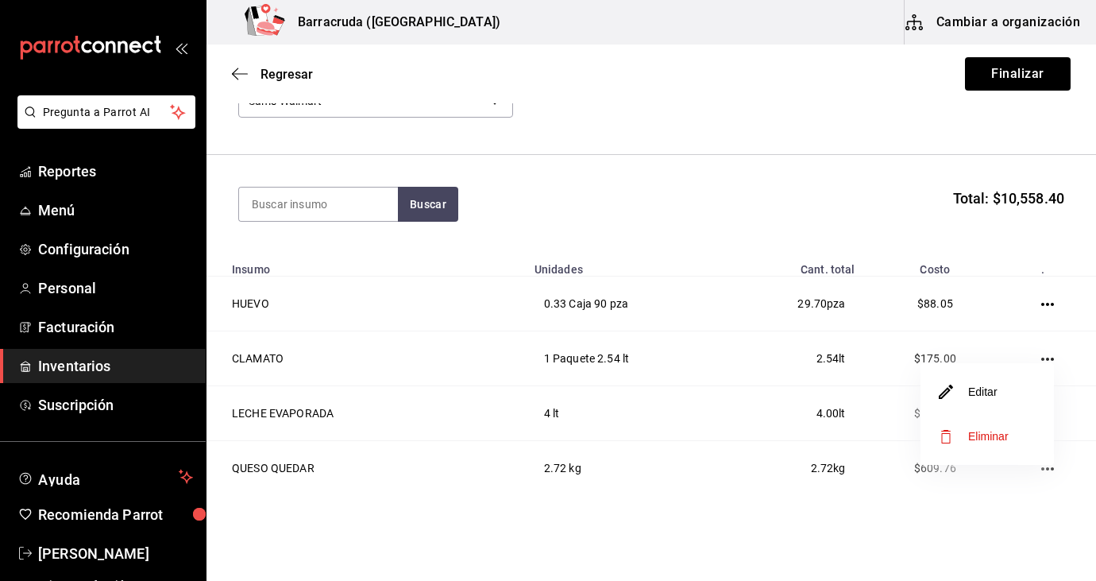
click at [1015, 386] on li "Editar" at bounding box center [987, 391] width 133 height 44
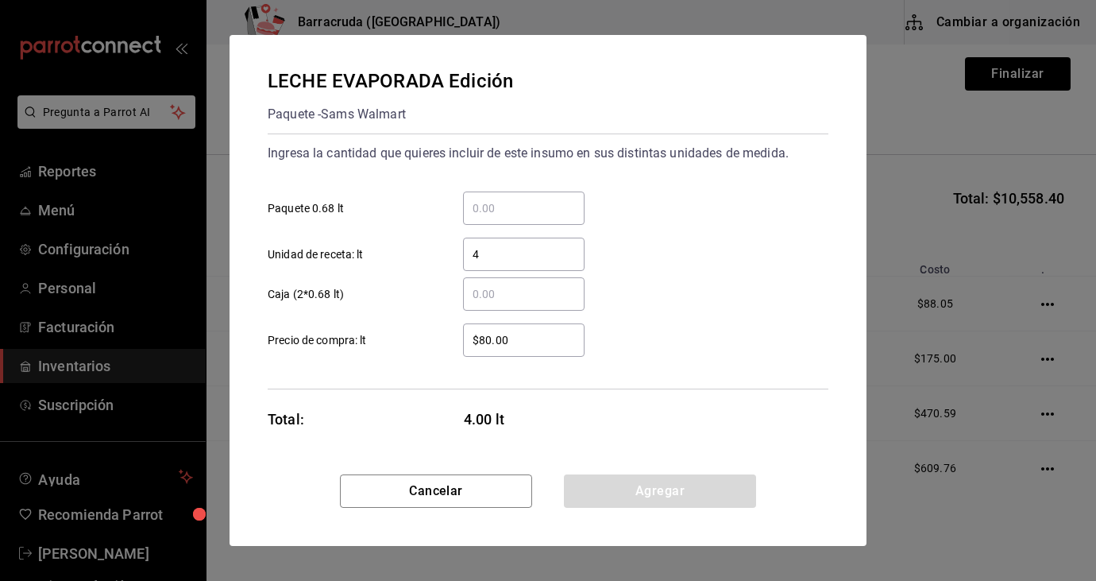
click at [488, 259] on input "4" at bounding box center [524, 254] width 122 height 19
click at [487, 208] on input "​ Paquete 0.68 lt" at bounding box center [524, 208] width 122 height 19
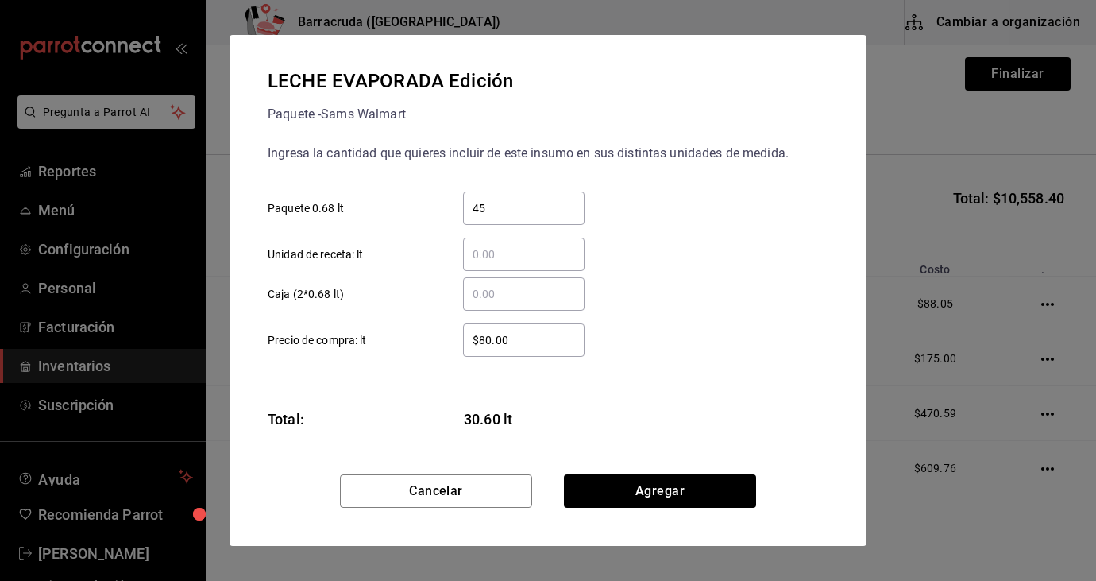
type input "4"
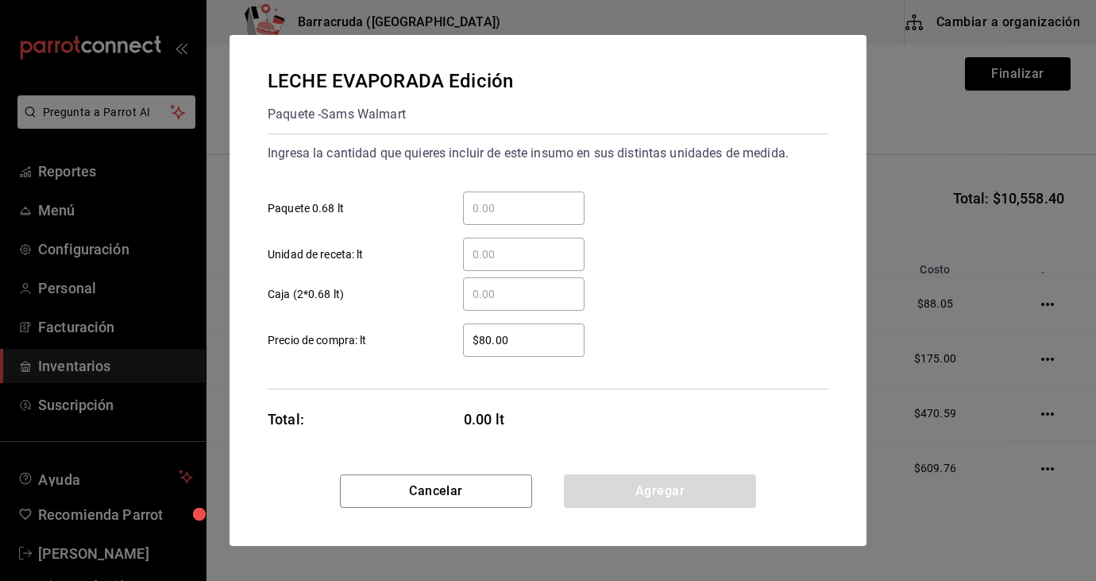
type input "6"
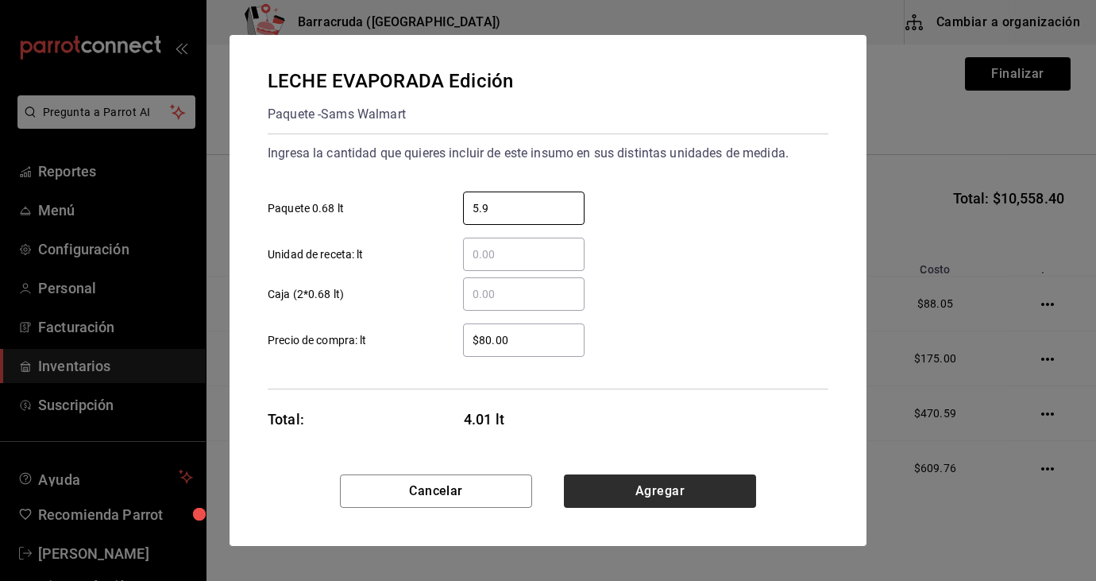
type input "5.9"
click at [639, 492] on button "Agregar" at bounding box center [660, 490] width 192 height 33
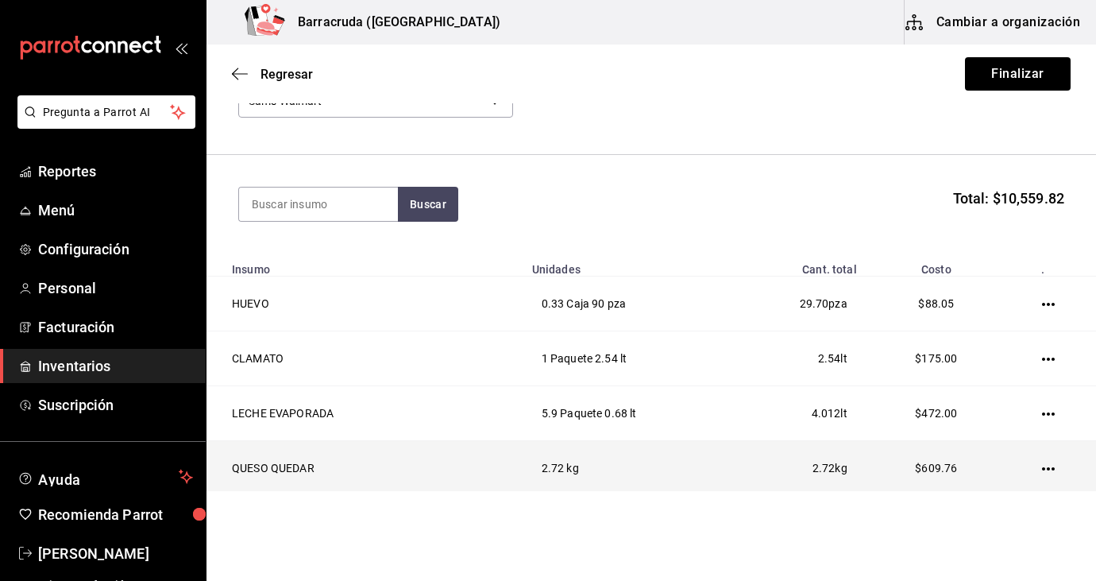
click at [1046, 467] on icon "button" at bounding box center [1048, 468] width 13 height 13
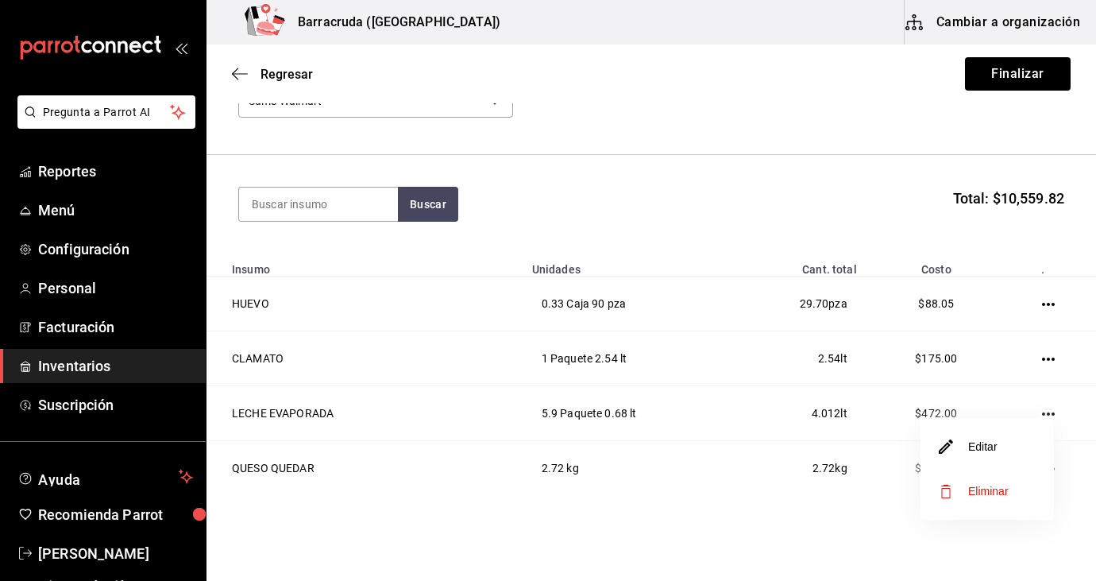
click at [1006, 446] on li "Editar" at bounding box center [987, 446] width 133 height 44
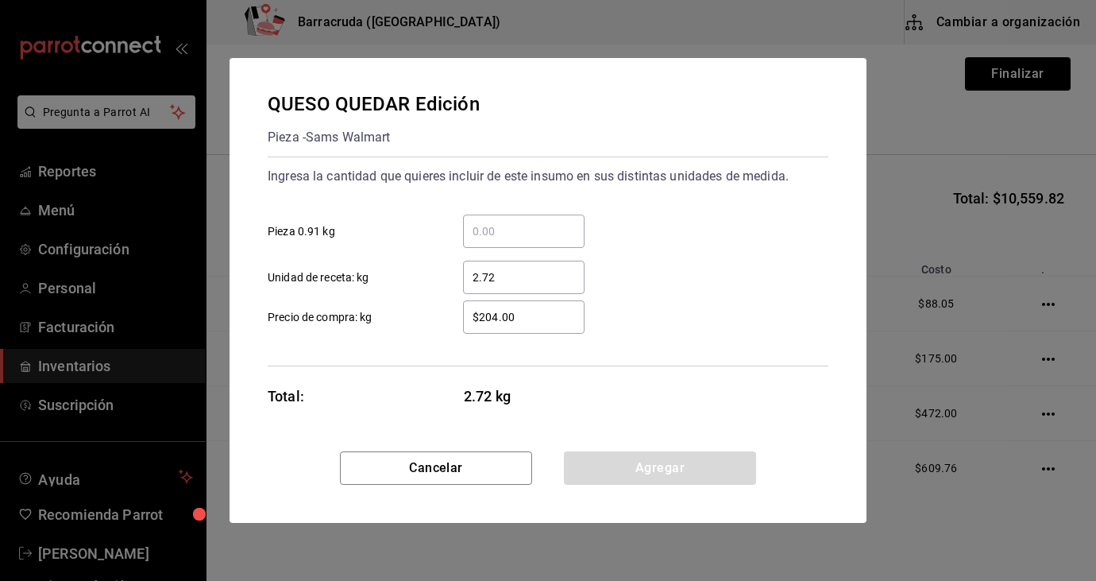
click at [504, 272] on input "2.72" at bounding box center [524, 277] width 122 height 19
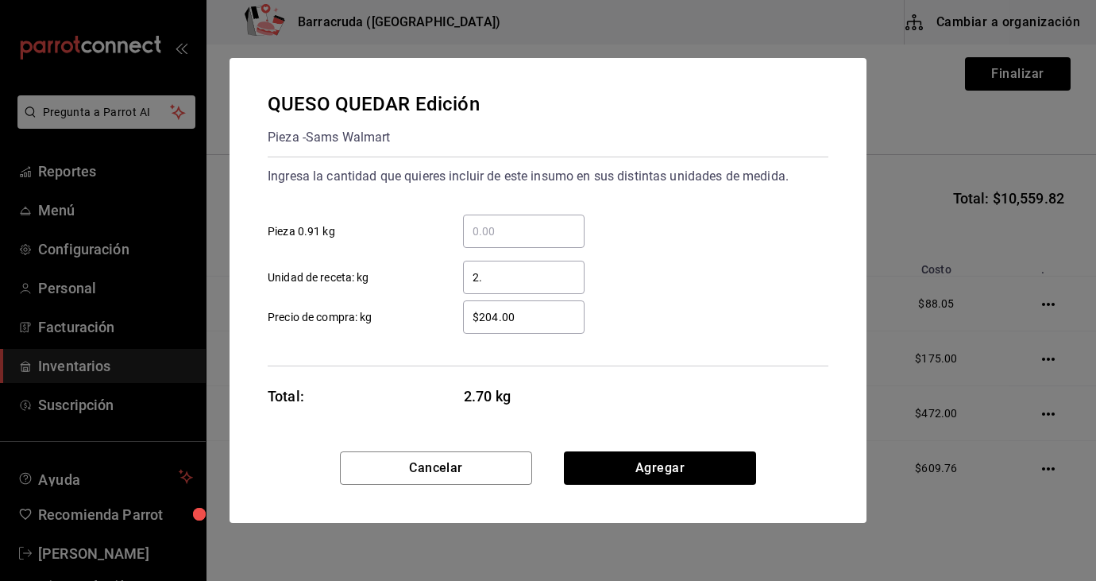
type input "2"
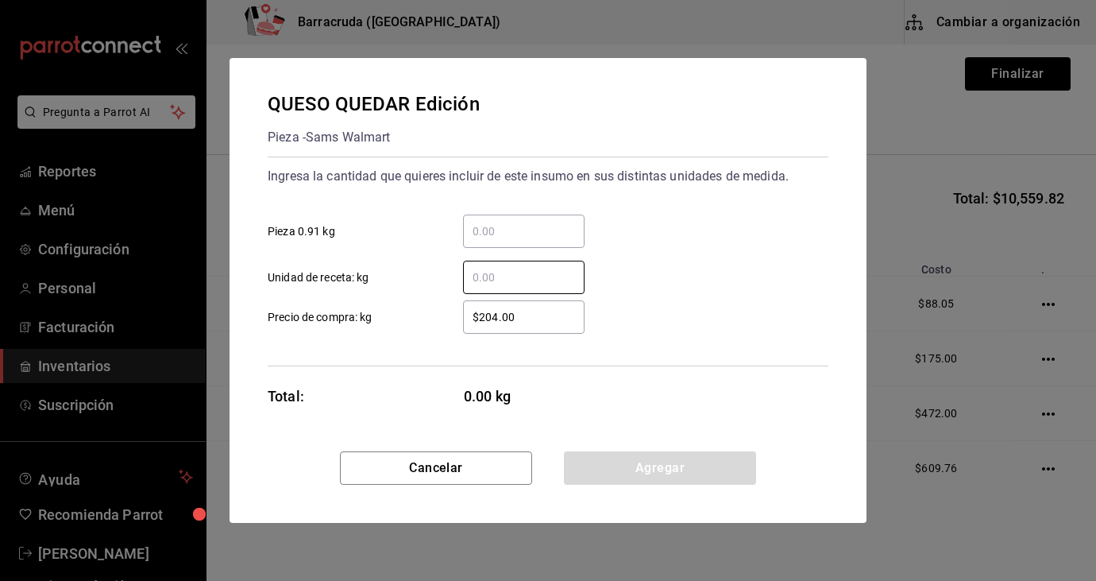
click at [483, 230] on input "​ Pieza 0.91 kg" at bounding box center [524, 231] width 122 height 19
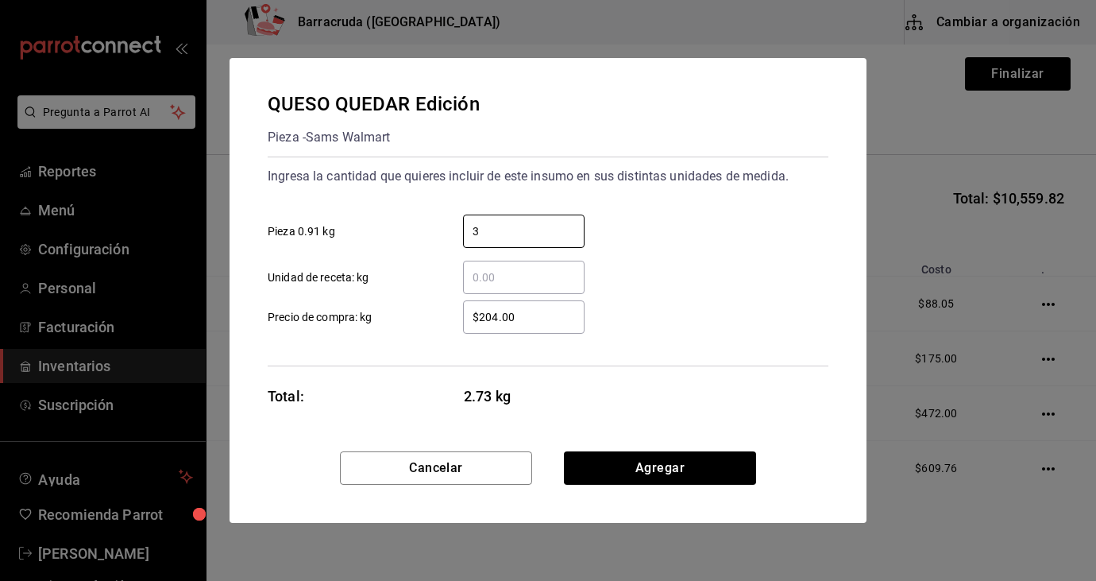
type input "3"
click at [706, 198] on div "Ingresa la cantidad que quieres incluir de este insumo en sus distintas unidade…" at bounding box center [548, 229] width 561 height 130
click at [492, 227] on input "3" at bounding box center [524, 231] width 122 height 19
type input "2"
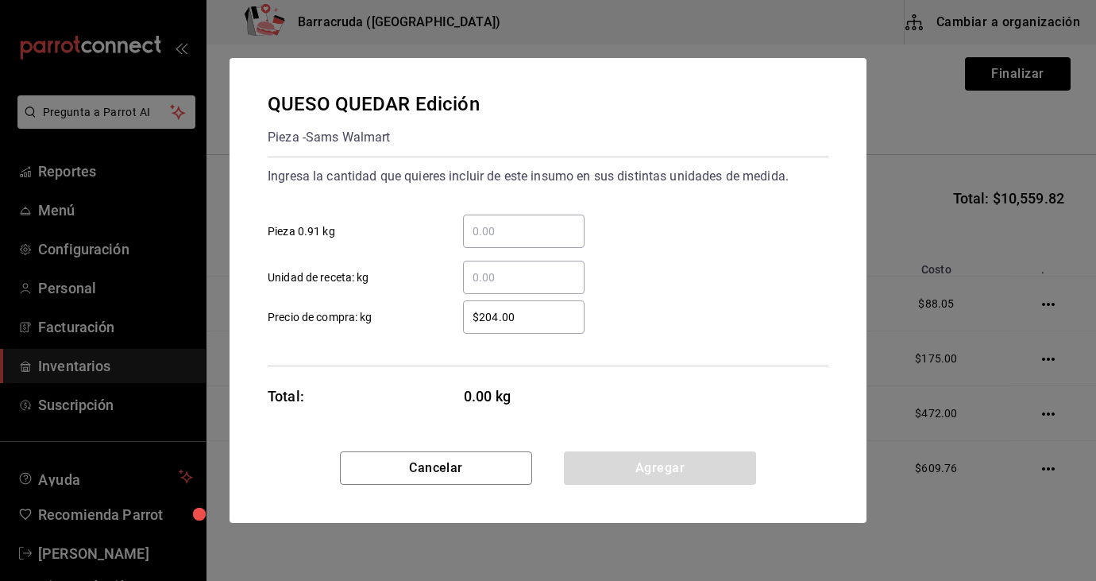
type input "3"
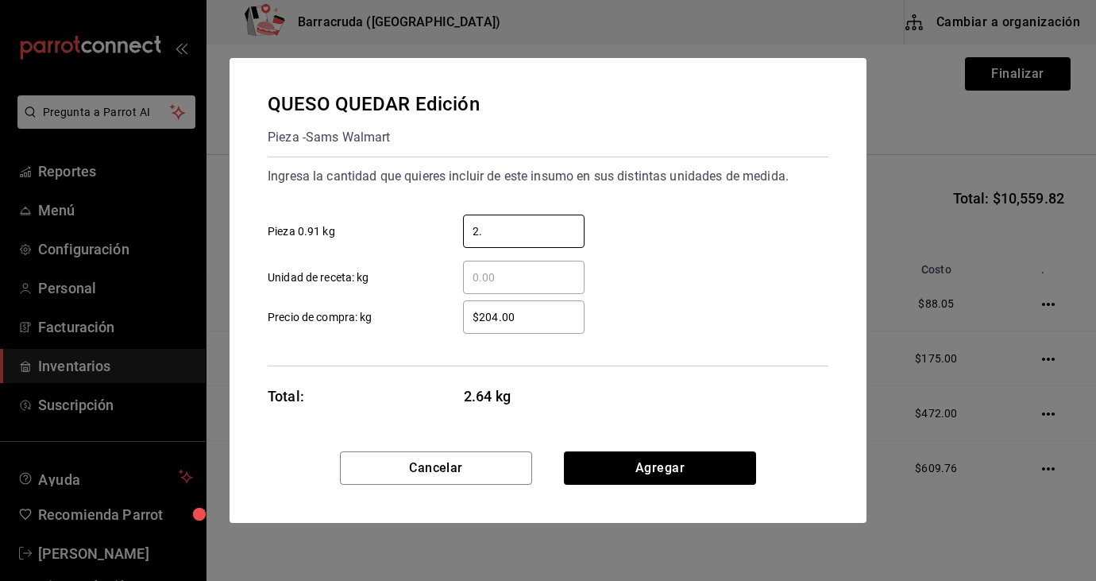
type input "2"
type input "3"
click at [682, 476] on button "Agregar" at bounding box center [660, 467] width 192 height 33
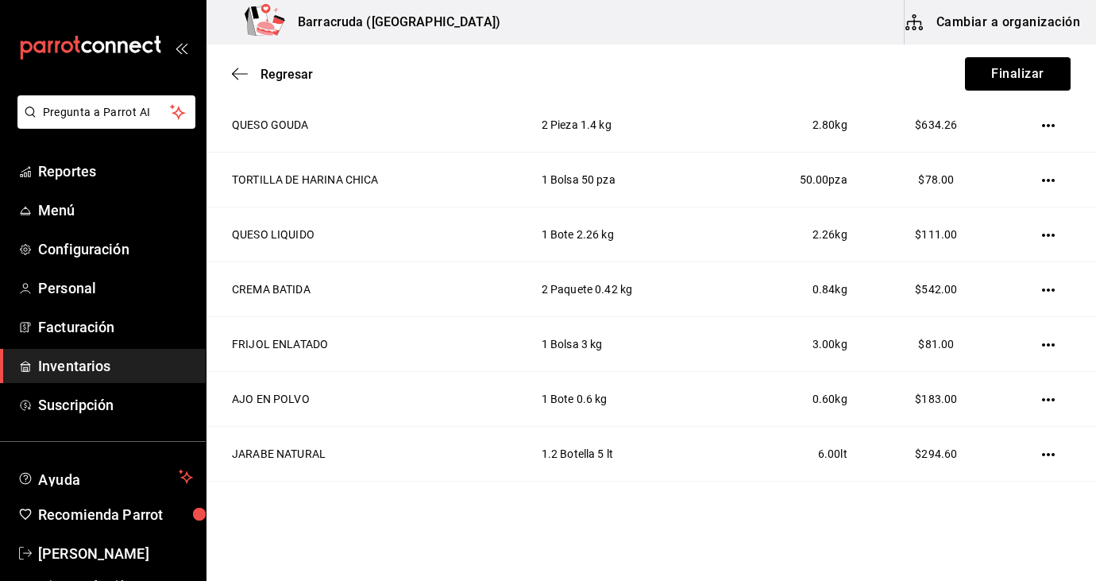
scroll to position [618, 0]
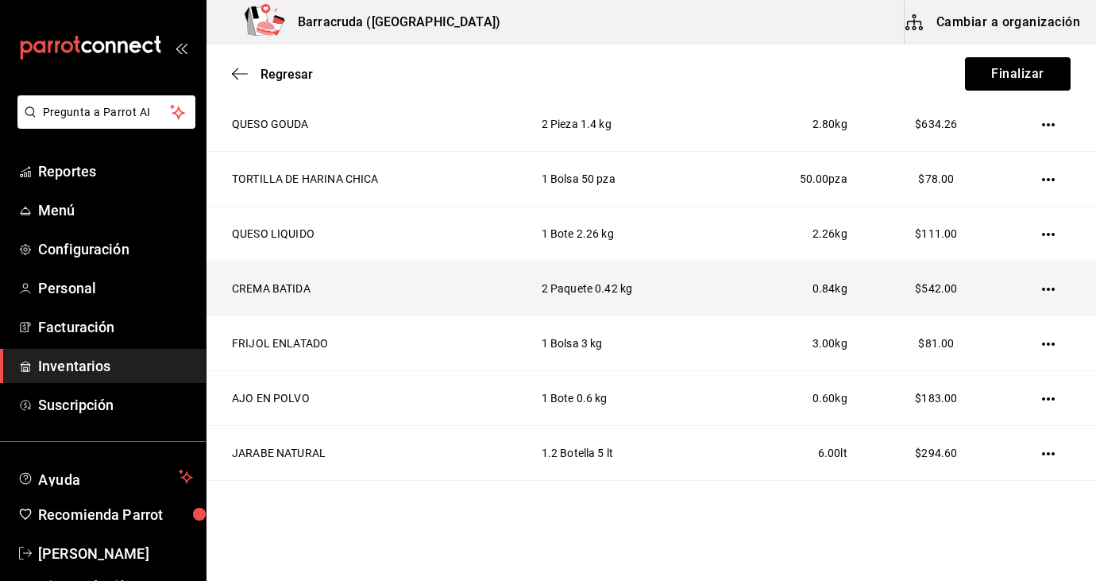
click at [1045, 294] on icon "button" at bounding box center [1048, 289] width 13 height 13
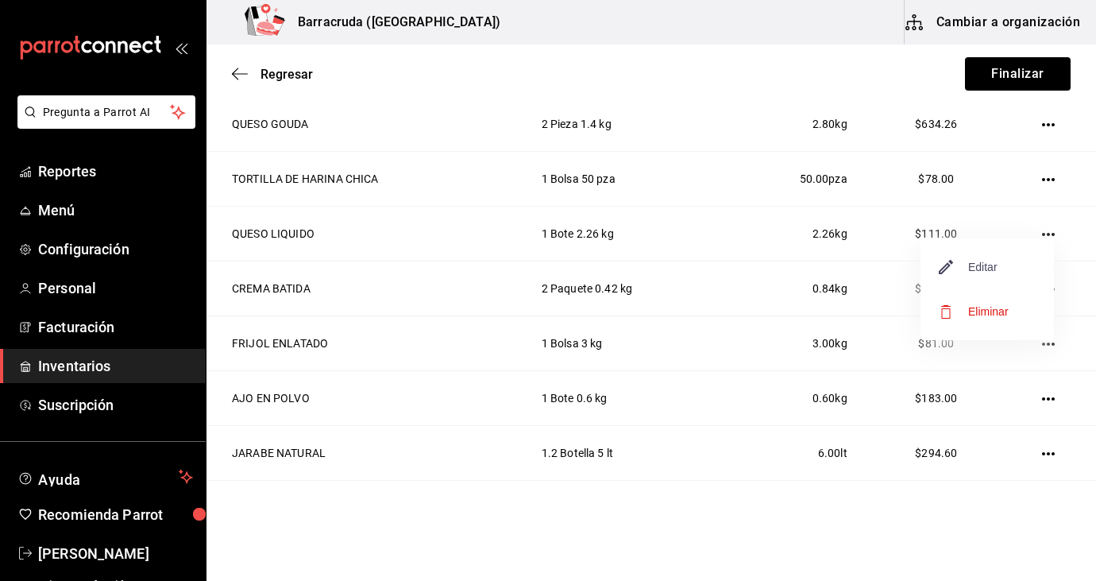
click at [988, 265] on span "Editar" at bounding box center [969, 266] width 58 height 19
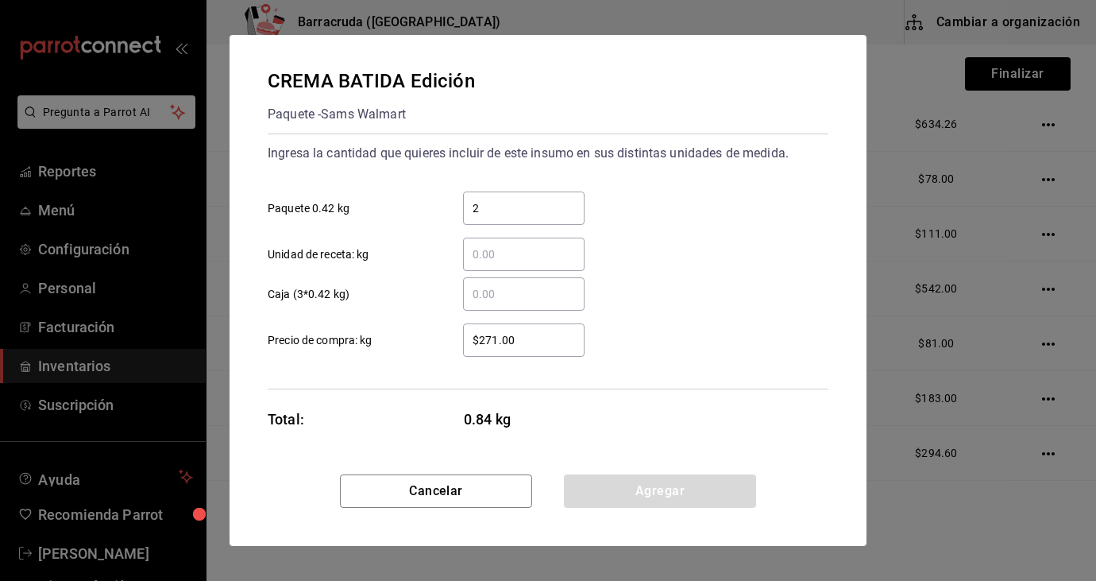
click at [502, 207] on input "2" at bounding box center [524, 208] width 122 height 19
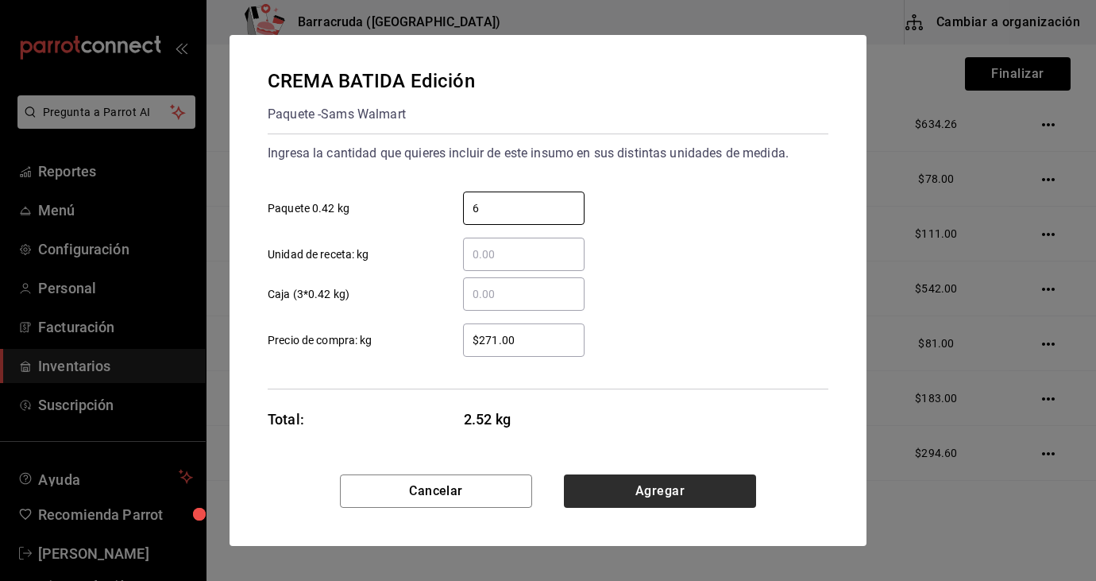
type input "6"
click at [674, 491] on button "Agregar" at bounding box center [660, 490] width 192 height 33
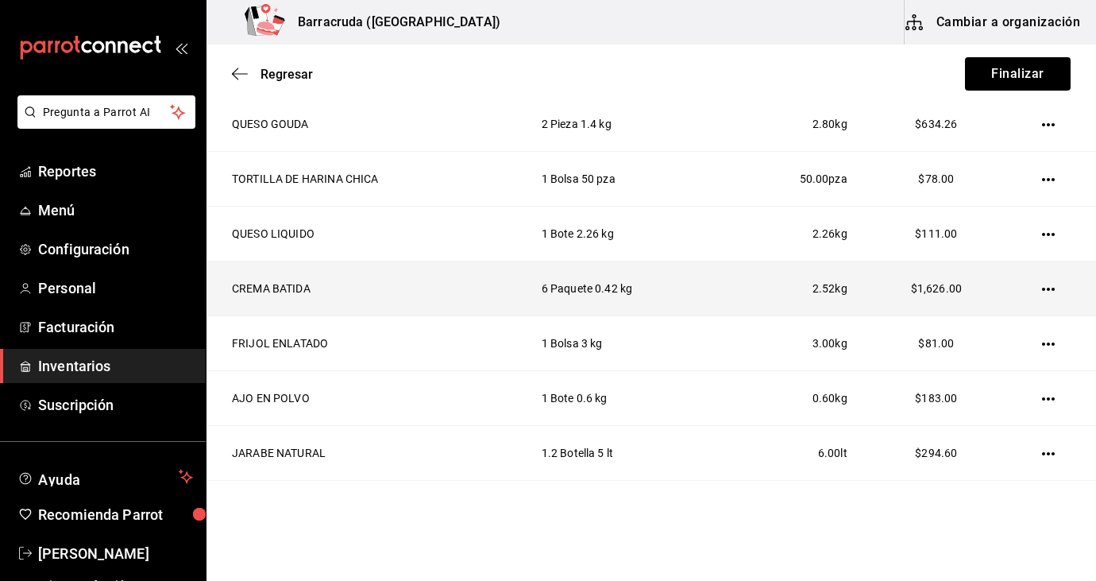
click at [684, 276] on td "6 Paquete 0.42 kg" at bounding box center [627, 288] width 209 height 55
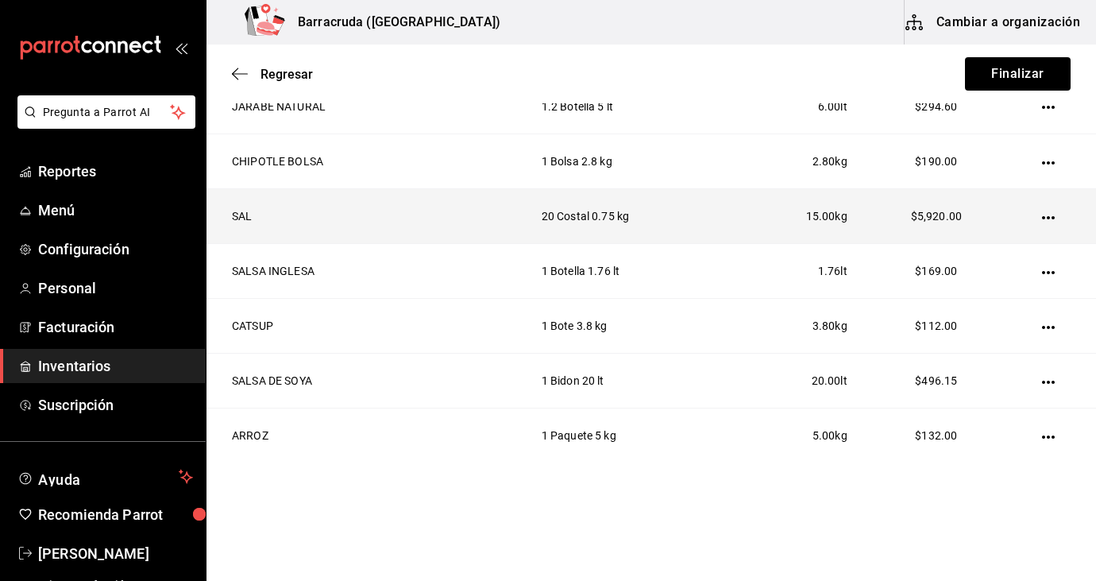
scroll to position [987, 0]
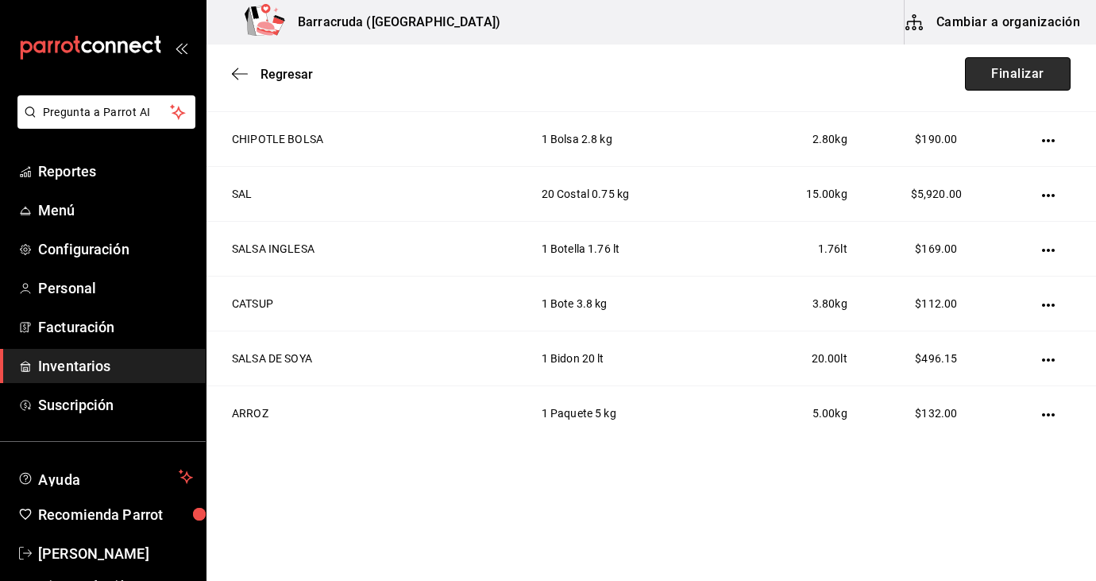
click at [1034, 72] on button "Finalizar" at bounding box center [1018, 73] width 106 height 33
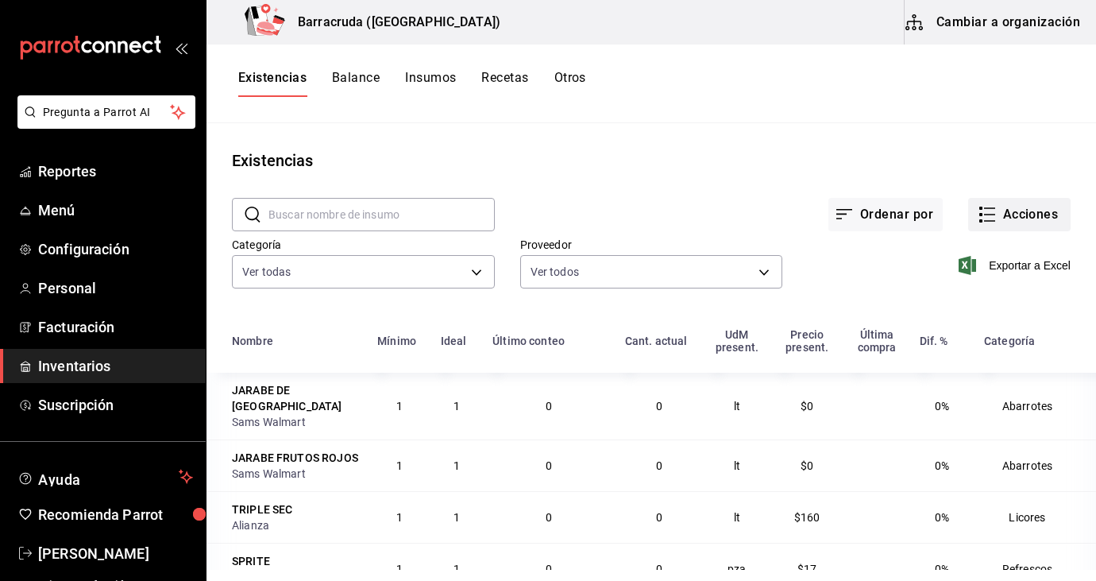
click at [1012, 214] on button "Acciones" at bounding box center [1019, 214] width 102 height 33
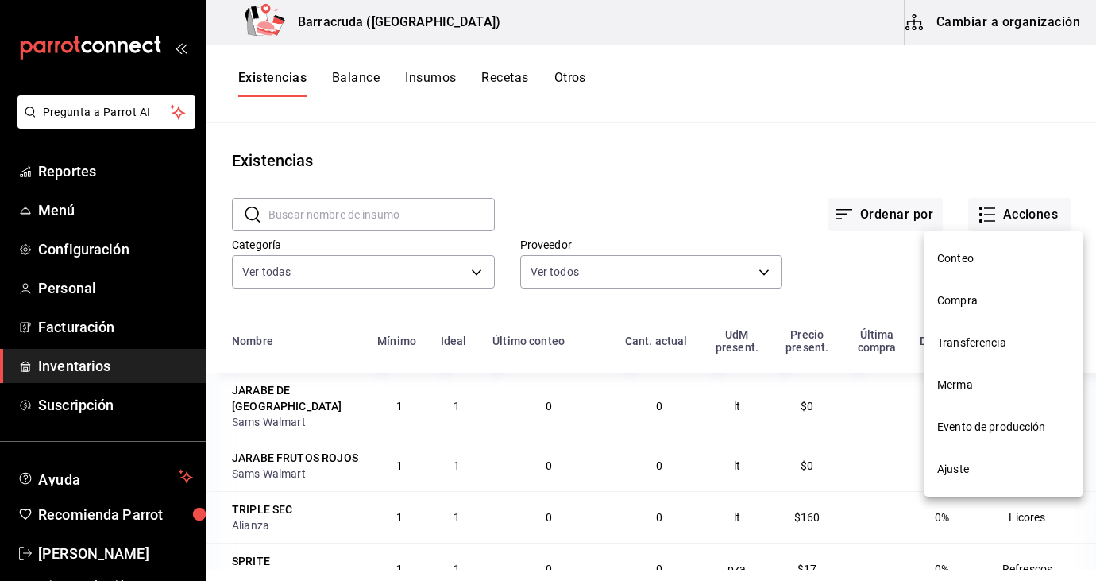
click at [961, 309] on li "Compra" at bounding box center [1004, 301] width 159 height 42
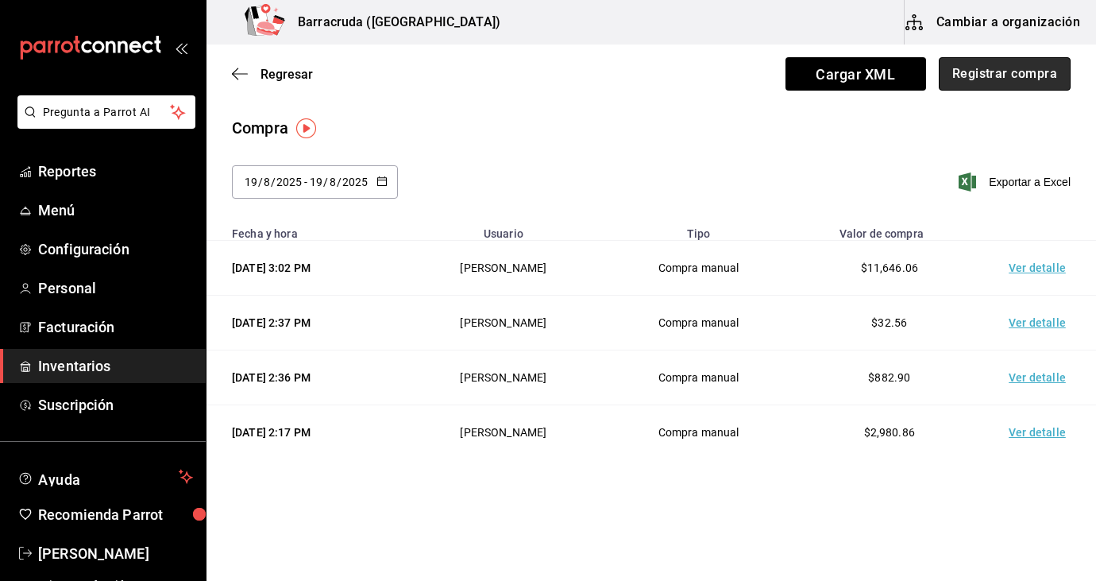
click at [1008, 71] on button "Registrar compra" at bounding box center [1005, 73] width 132 height 33
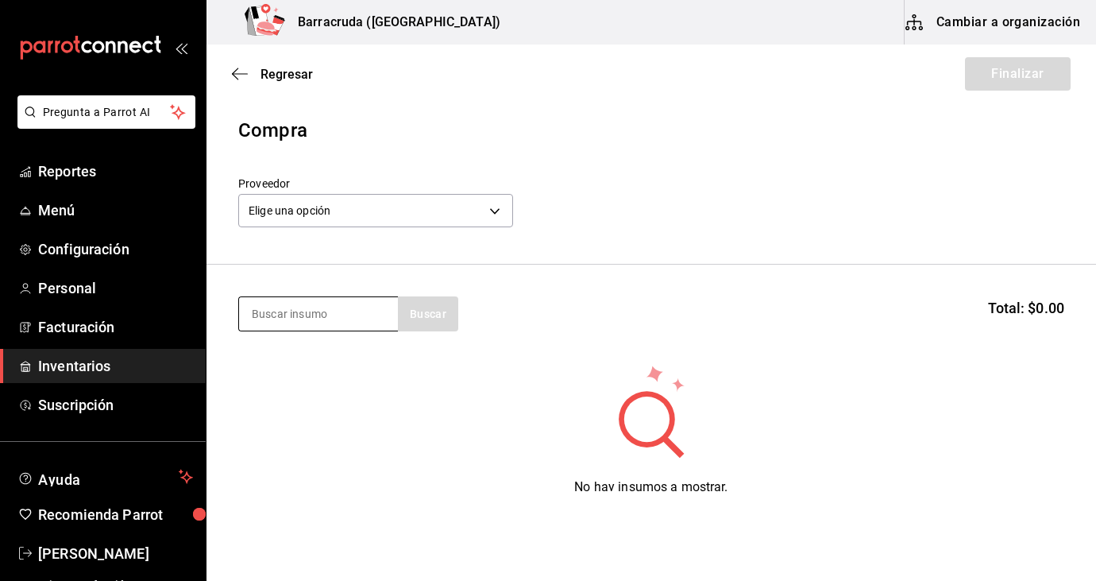
click at [363, 309] on input at bounding box center [318, 313] width 159 height 33
type input "pimi"
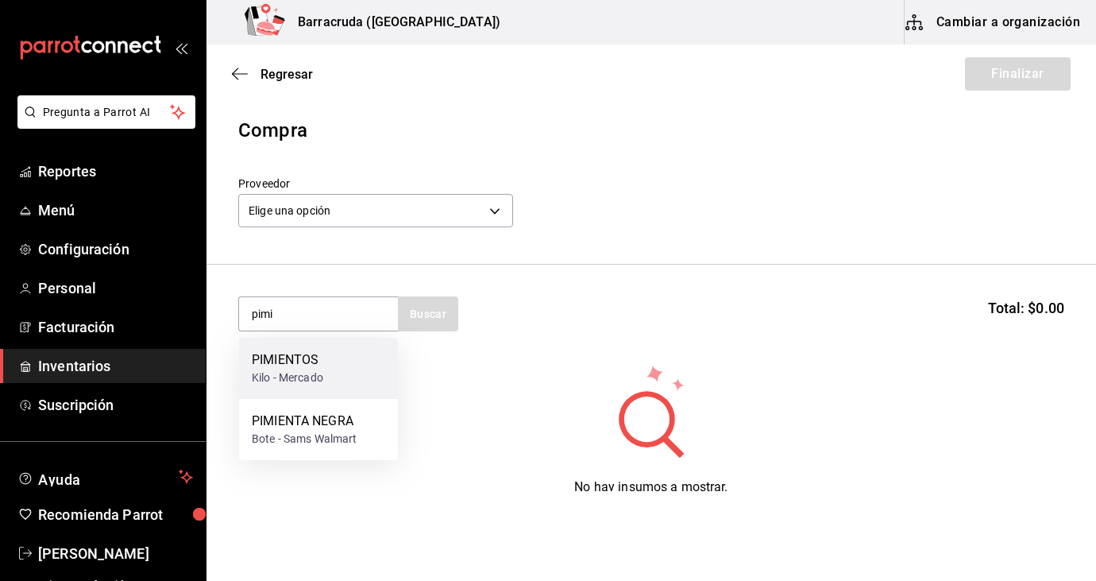
click at [292, 365] on div "PIMIENTOS" at bounding box center [287, 359] width 71 height 19
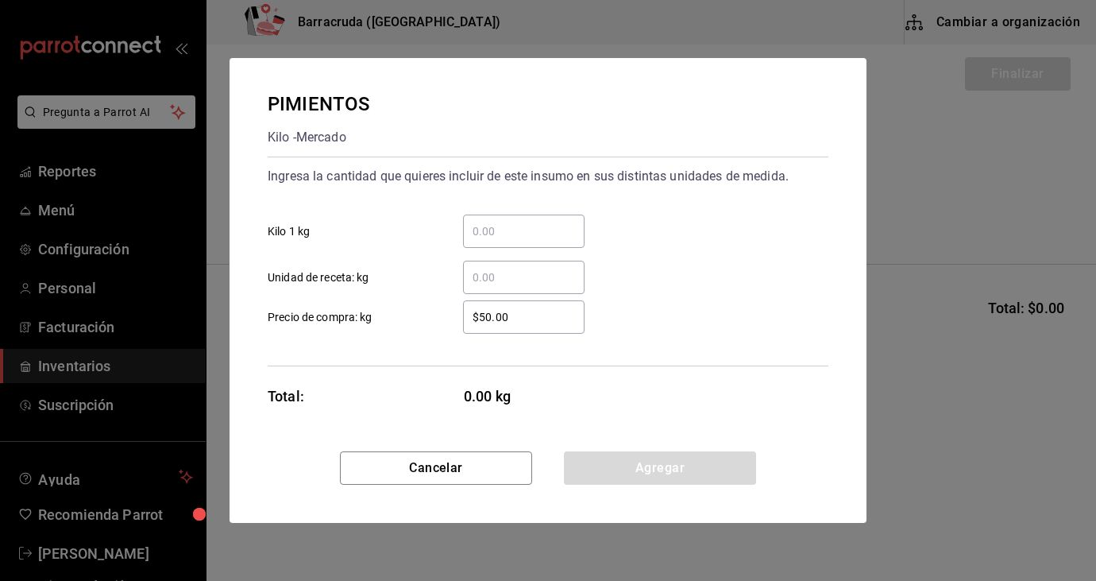
click at [489, 240] on input "​ Kilo 1 kg" at bounding box center [524, 231] width 122 height 19
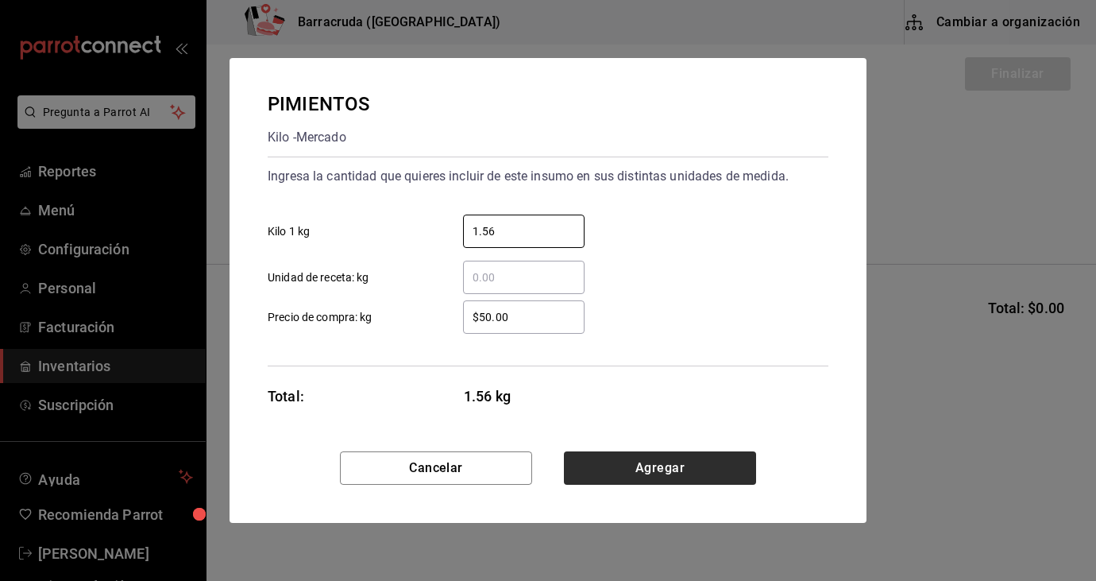
type input "1.56"
click at [658, 462] on button "Agregar" at bounding box center [660, 467] width 192 height 33
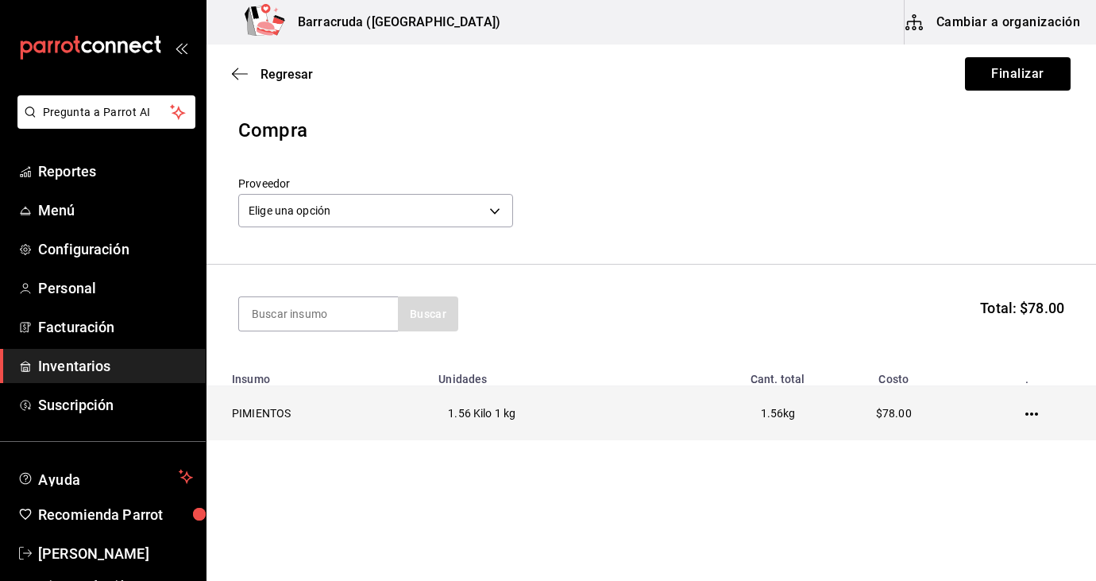
click at [1026, 411] on icon "button" at bounding box center [1031, 413] width 13 height 13
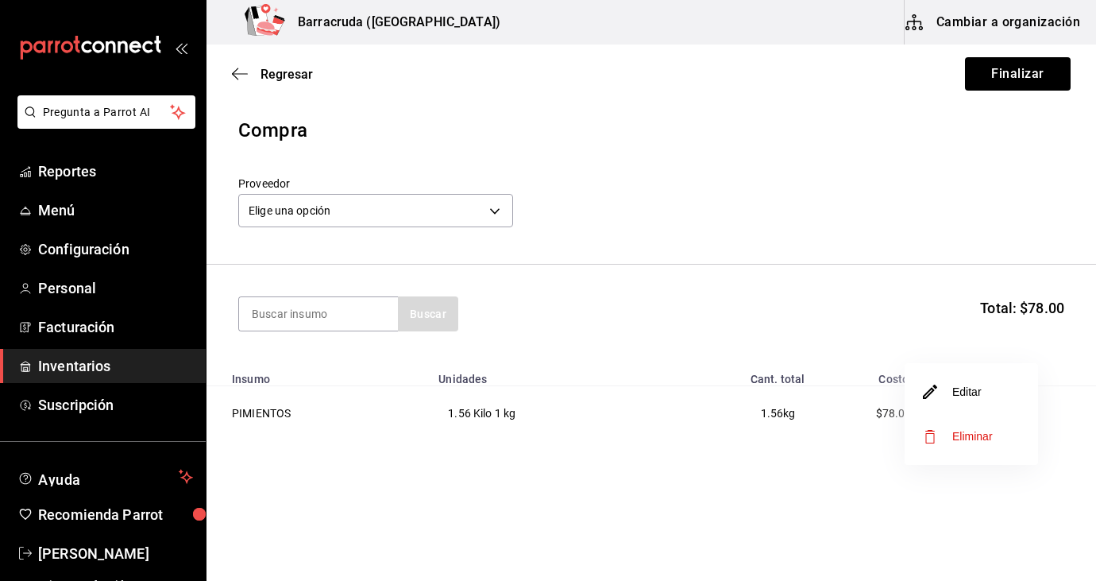
click at [991, 392] on li "Editar" at bounding box center [971, 391] width 133 height 44
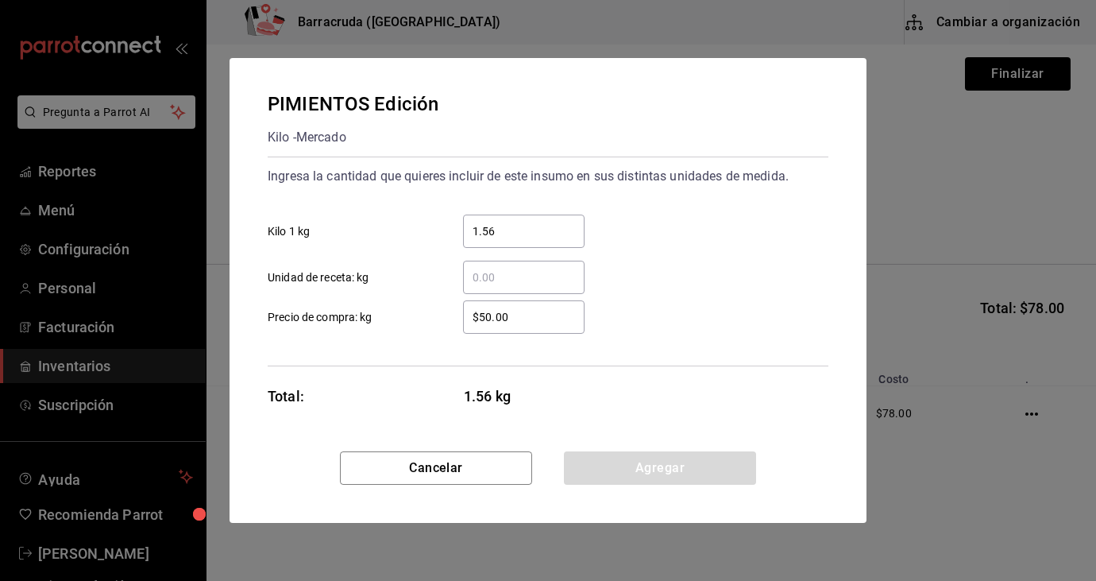
click at [517, 315] on input "$50.00" at bounding box center [524, 316] width 122 height 19
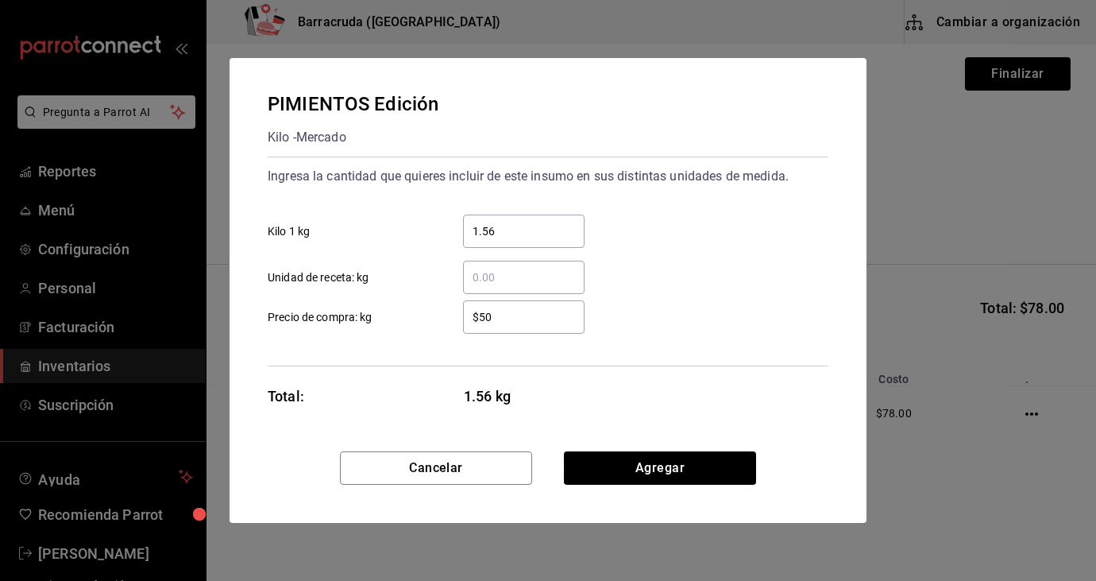
type input "$5"
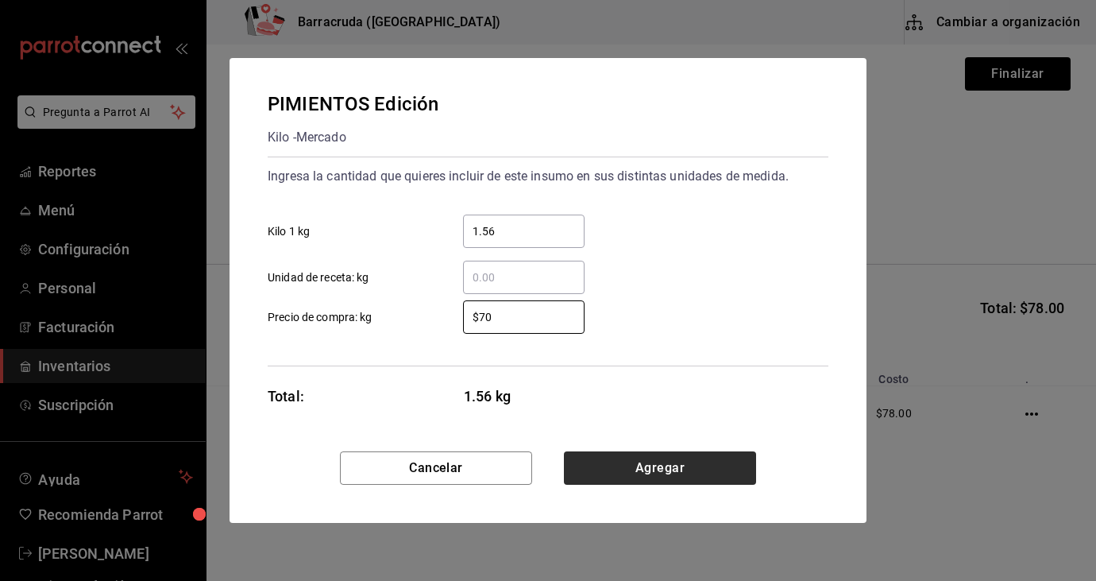
type input "$70"
click at [632, 464] on button "Agregar" at bounding box center [660, 467] width 192 height 33
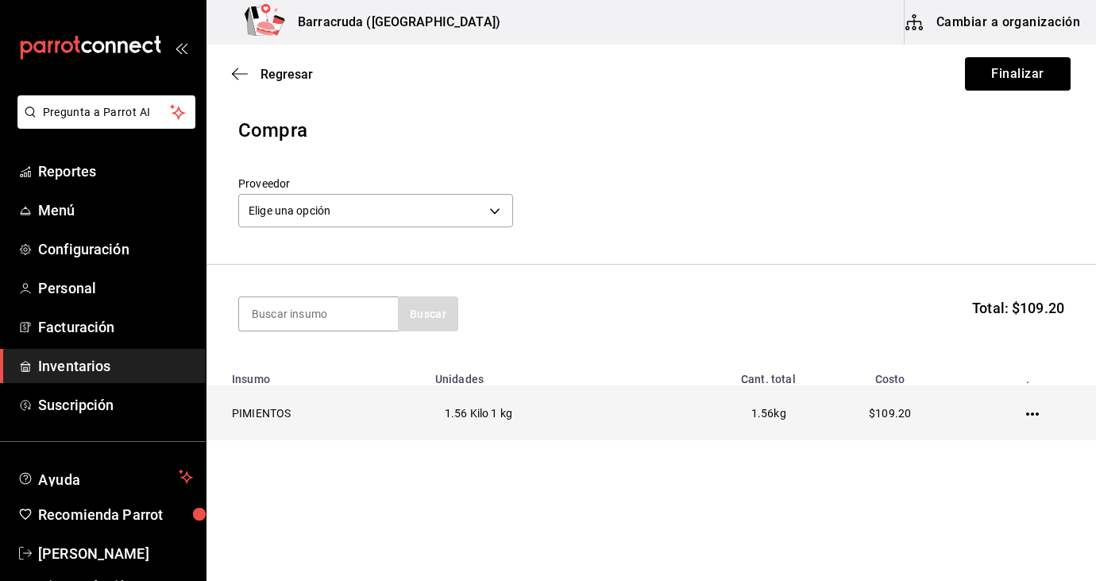
click at [1037, 415] on icon "button" at bounding box center [1032, 413] width 13 height 3
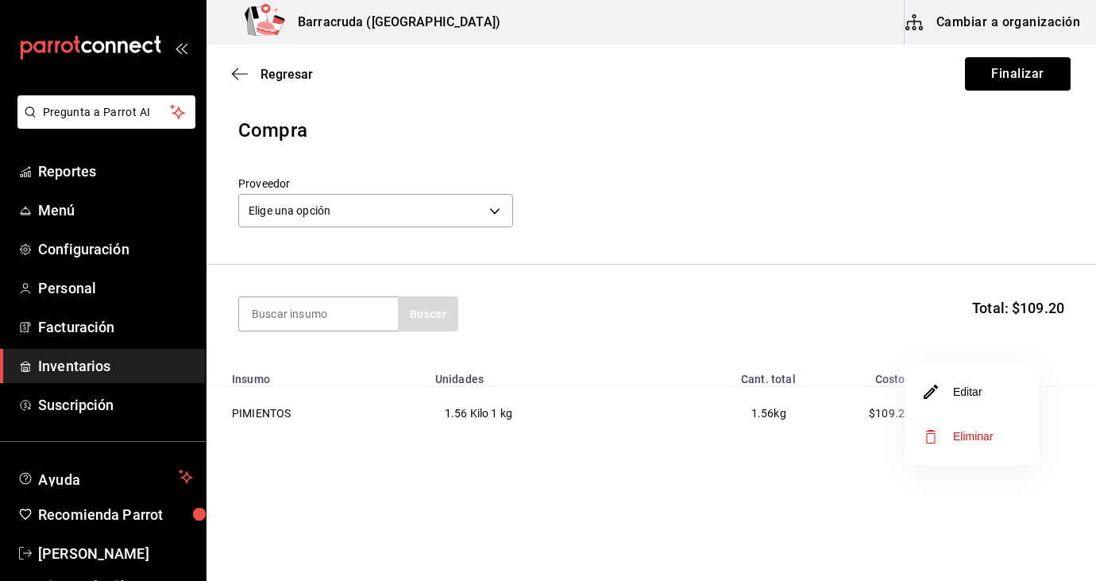
click at [987, 405] on li "Editar" at bounding box center [972, 391] width 133 height 44
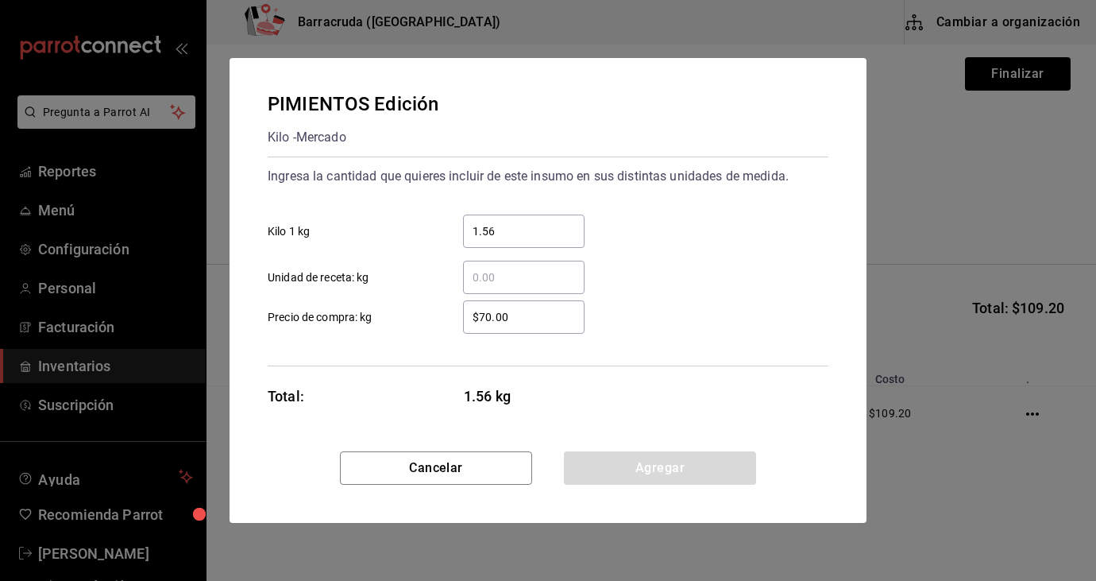
click at [522, 312] on input "$70.00" at bounding box center [524, 316] width 122 height 19
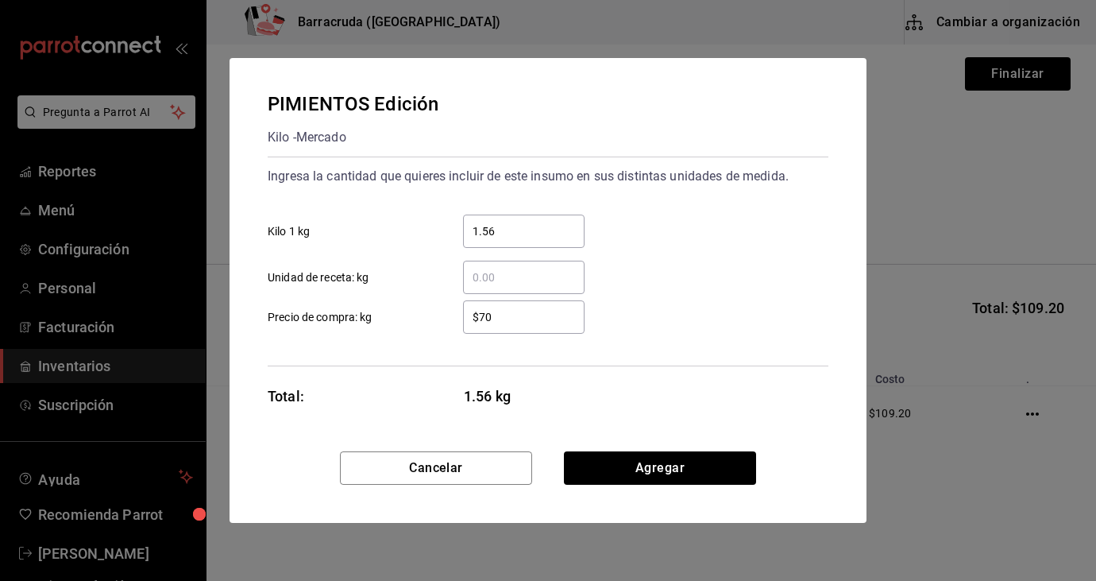
type input "$7"
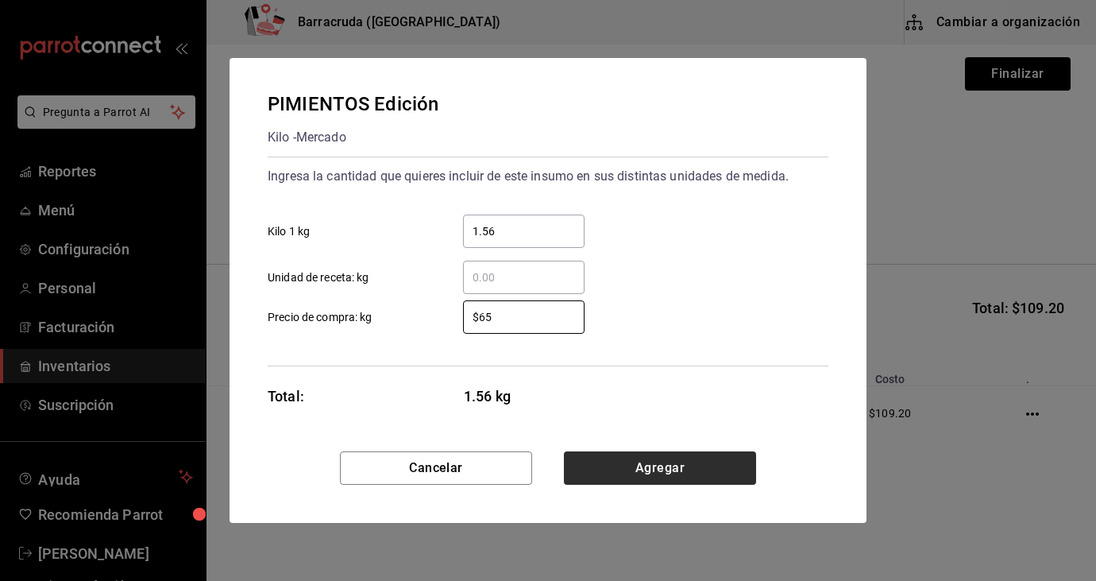
type input "$65"
click at [660, 467] on button "Agregar" at bounding box center [660, 467] width 192 height 33
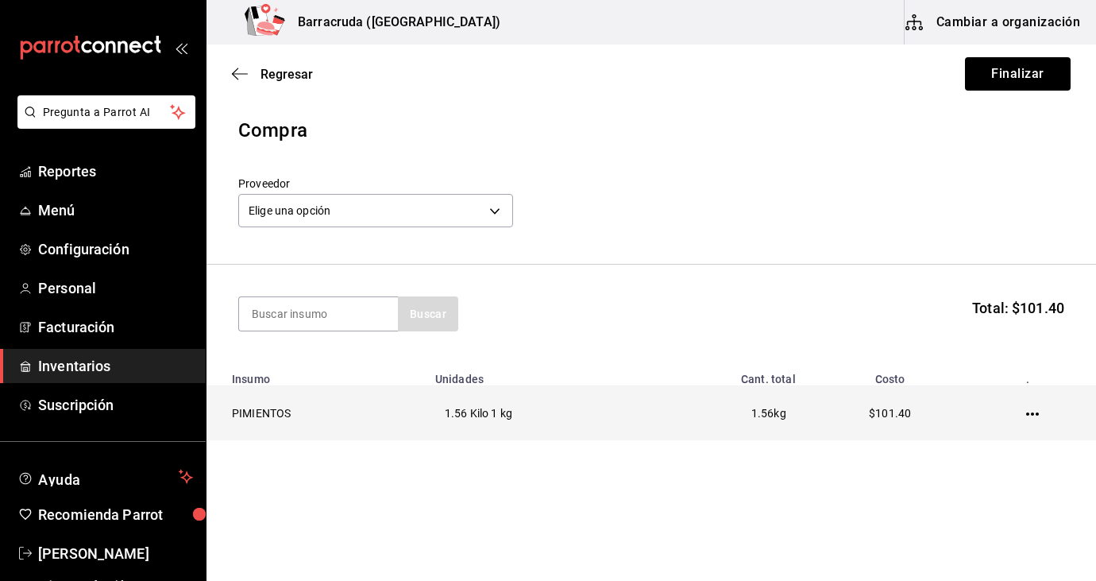
click at [1032, 412] on icon "button" at bounding box center [1032, 413] width 13 height 3
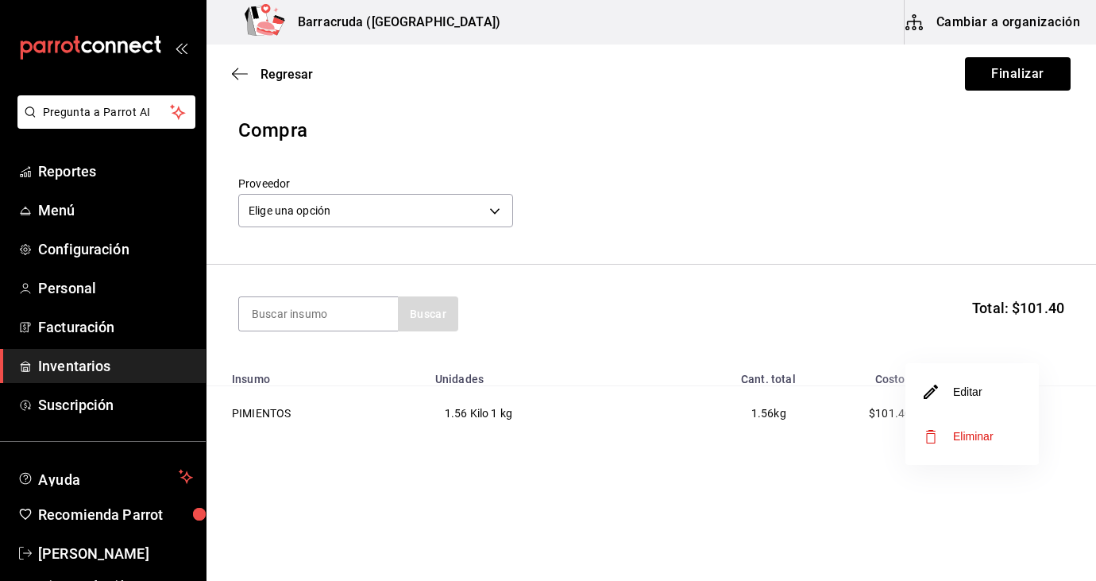
click at [989, 395] on li "Editar" at bounding box center [972, 391] width 133 height 44
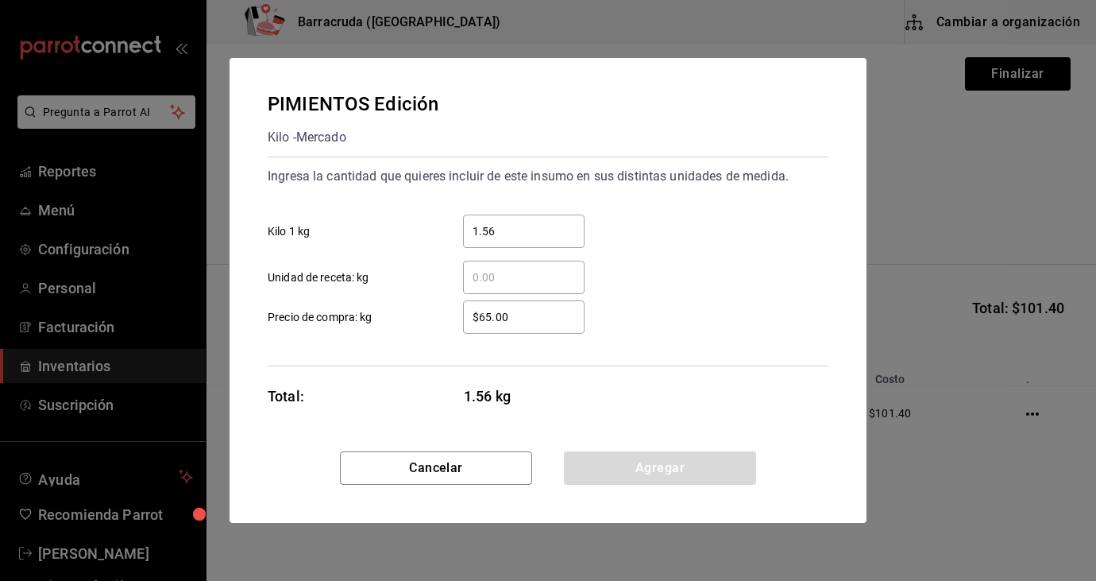
click at [513, 229] on input "1.56" at bounding box center [524, 231] width 122 height 19
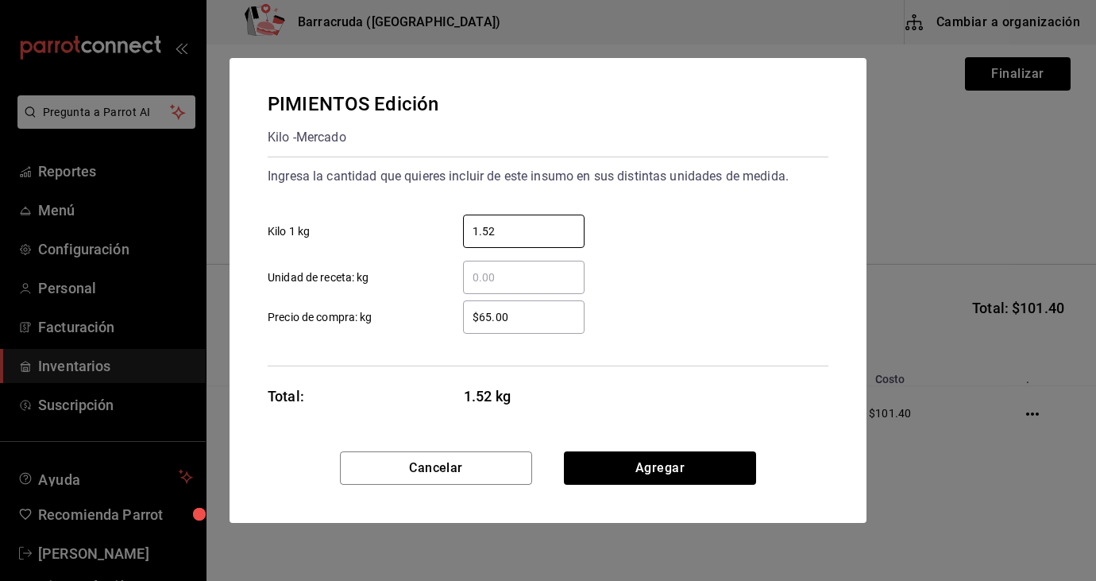
type input "1.52"
click at [513, 314] on input "$65.00" at bounding box center [524, 316] width 122 height 19
type input "$6"
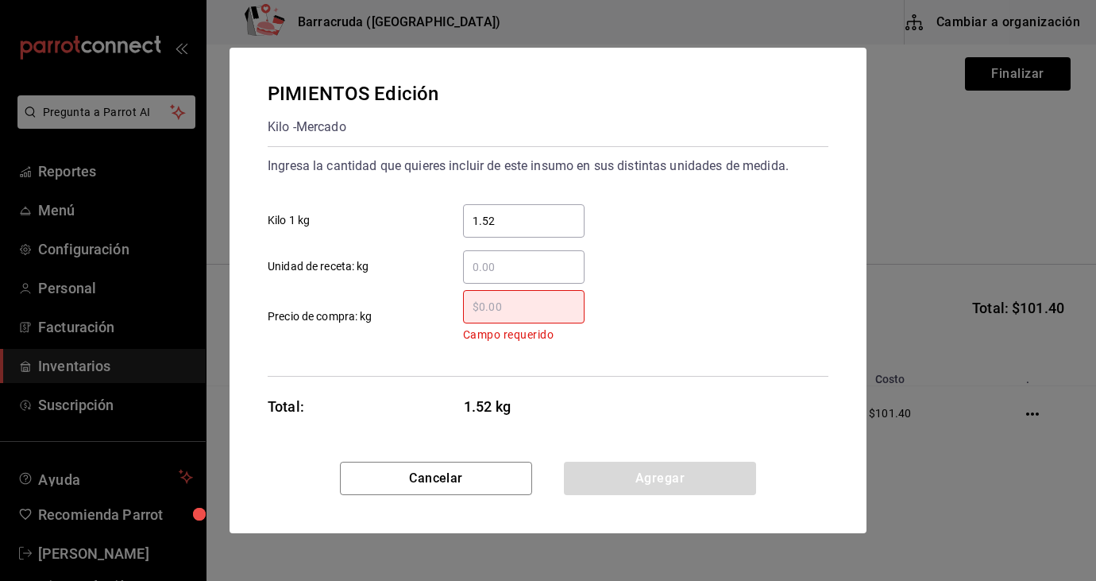
type input "$1"
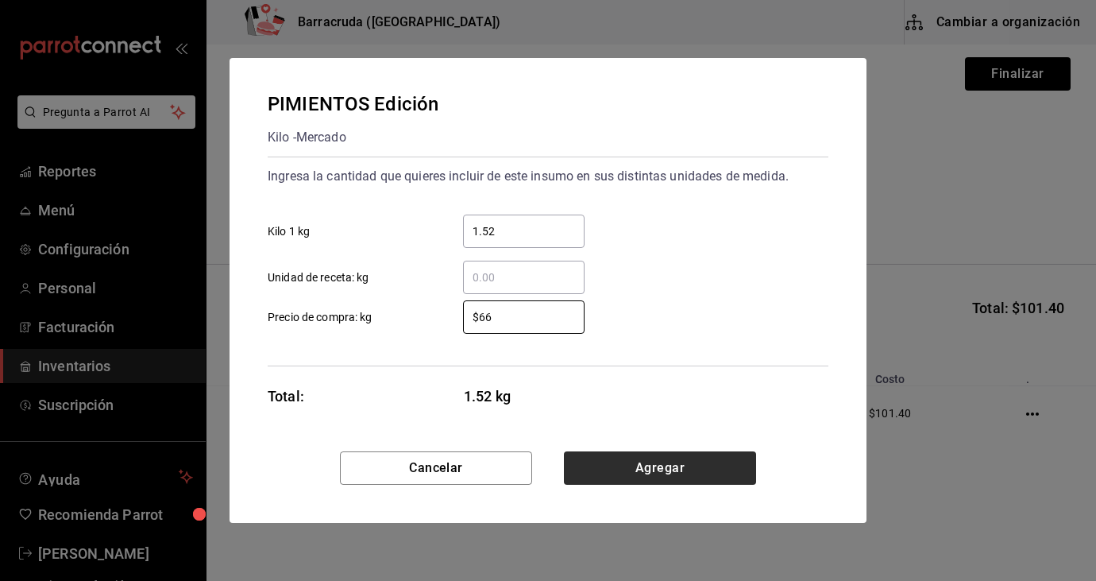
type input "$66"
click at [649, 472] on button "Agregar" at bounding box center [660, 467] width 192 height 33
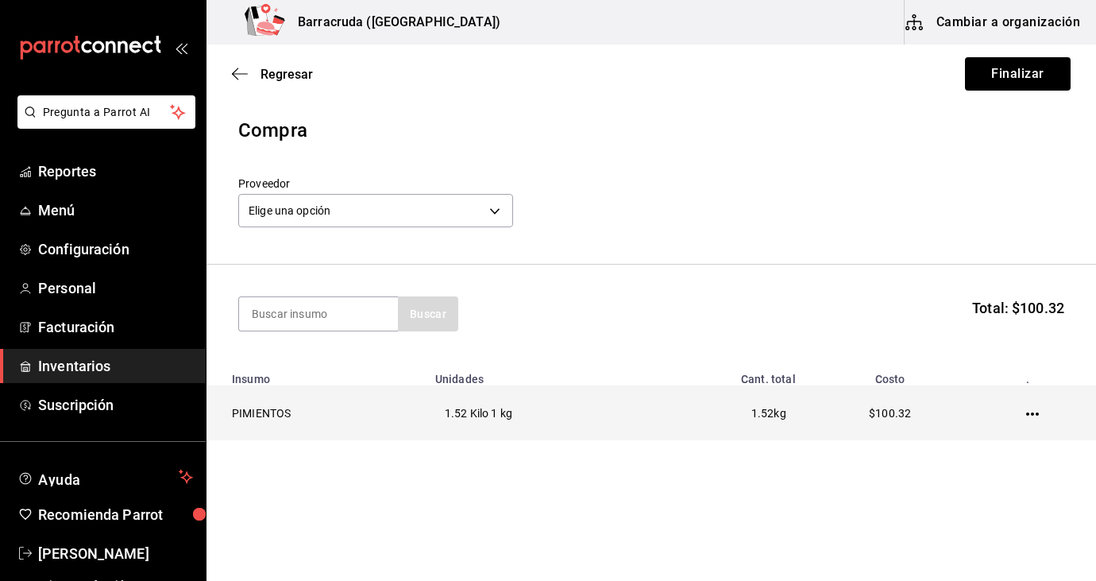
click at [1036, 414] on icon "button" at bounding box center [1032, 413] width 13 height 3
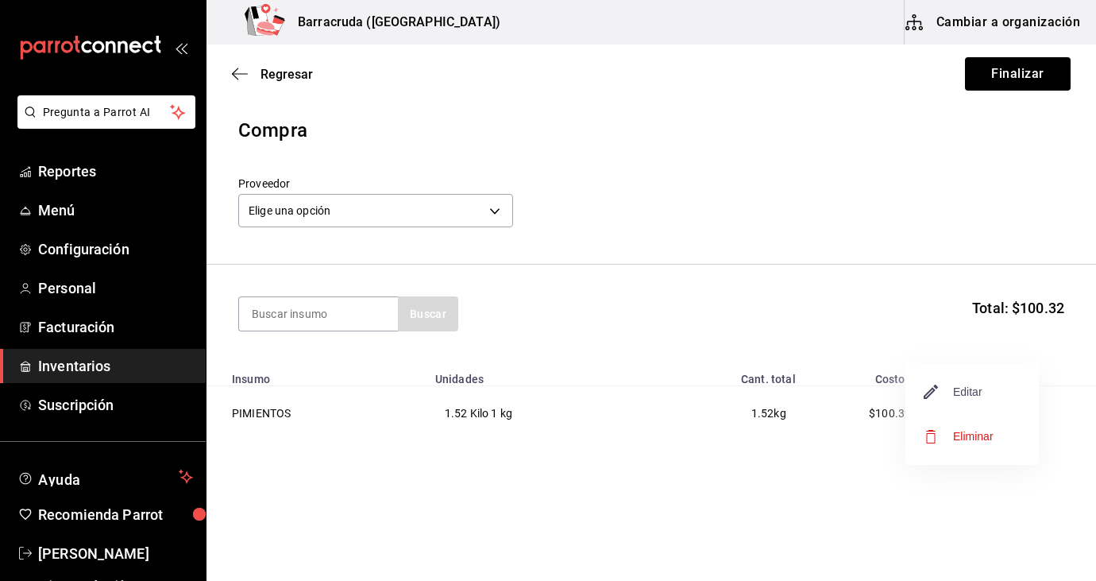
click at [963, 389] on span "Editar" at bounding box center [954, 391] width 58 height 19
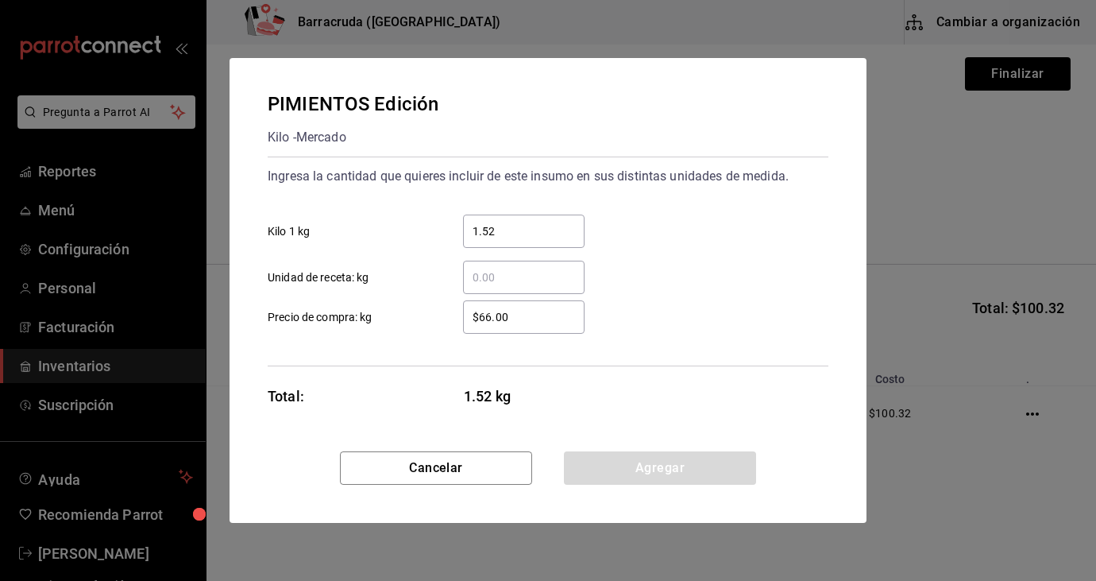
click at [522, 312] on input "$66.00" at bounding box center [524, 316] width 122 height 19
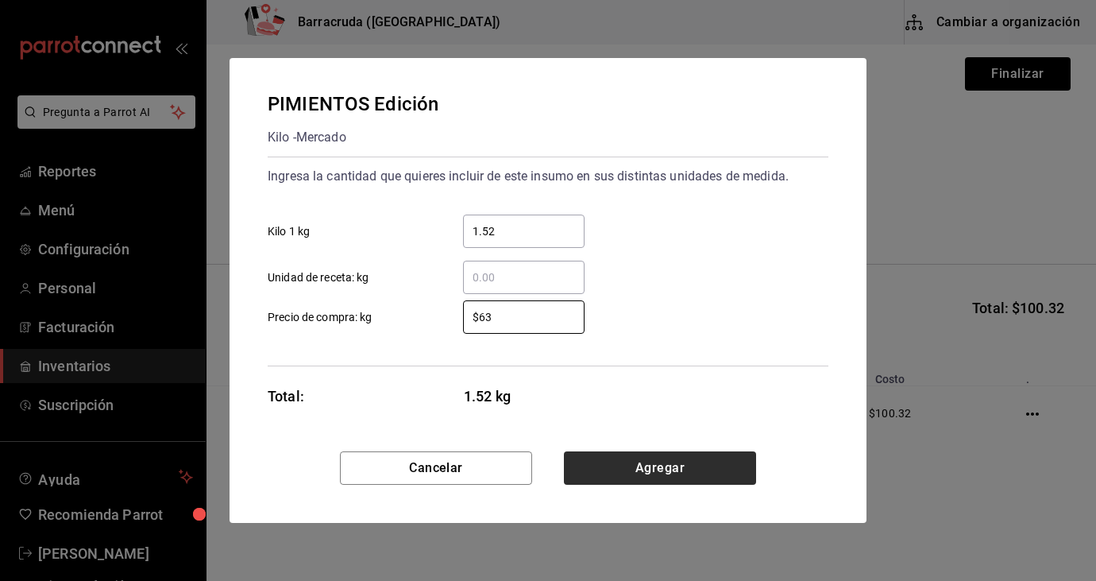
type input "$63"
click at [699, 471] on button "Agregar" at bounding box center [660, 467] width 192 height 33
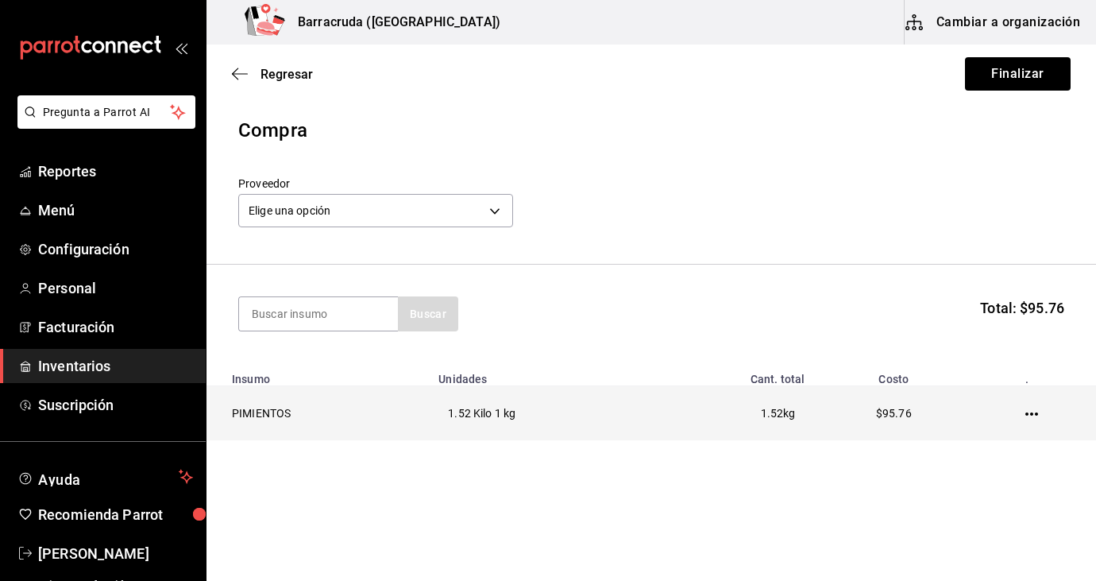
click at [1037, 412] on icon "button" at bounding box center [1031, 413] width 13 height 3
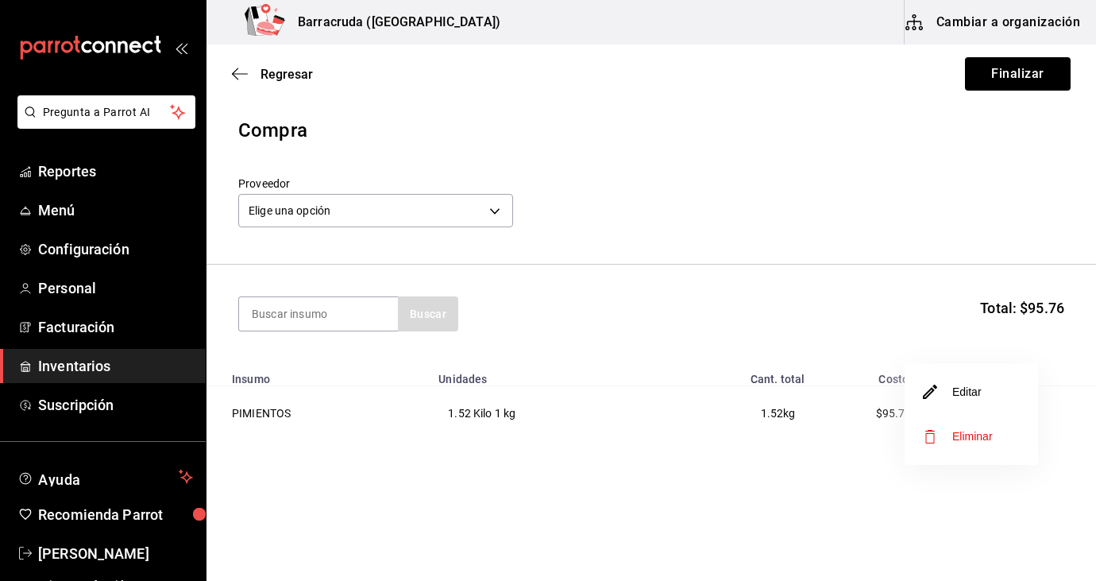
click at [993, 400] on li "Editar" at bounding box center [971, 391] width 133 height 44
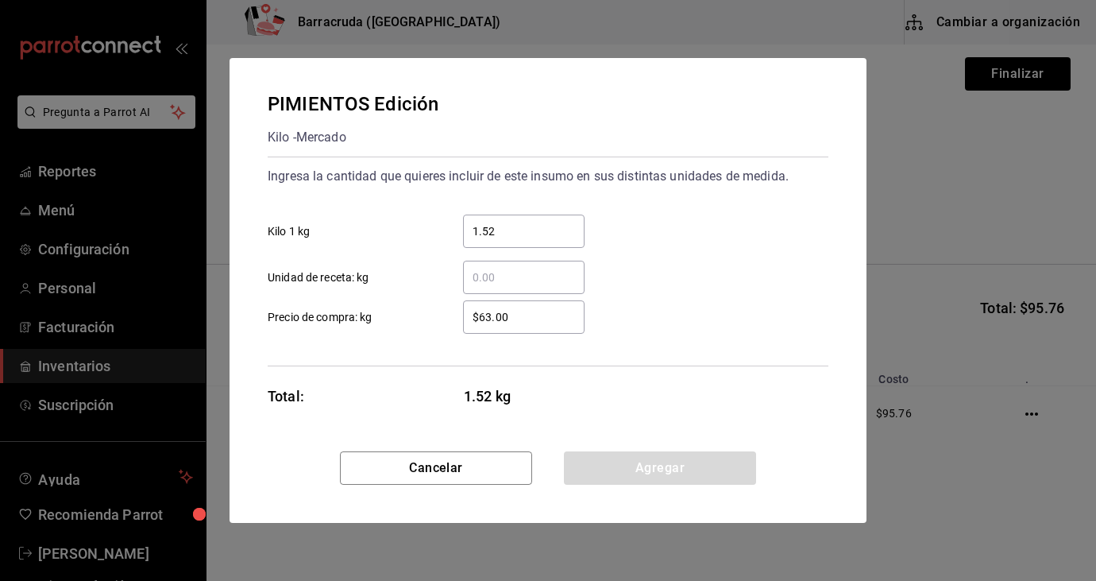
click at [516, 309] on input "$63.00" at bounding box center [524, 316] width 122 height 19
click at [550, 315] on input "$63.00" at bounding box center [524, 316] width 122 height 19
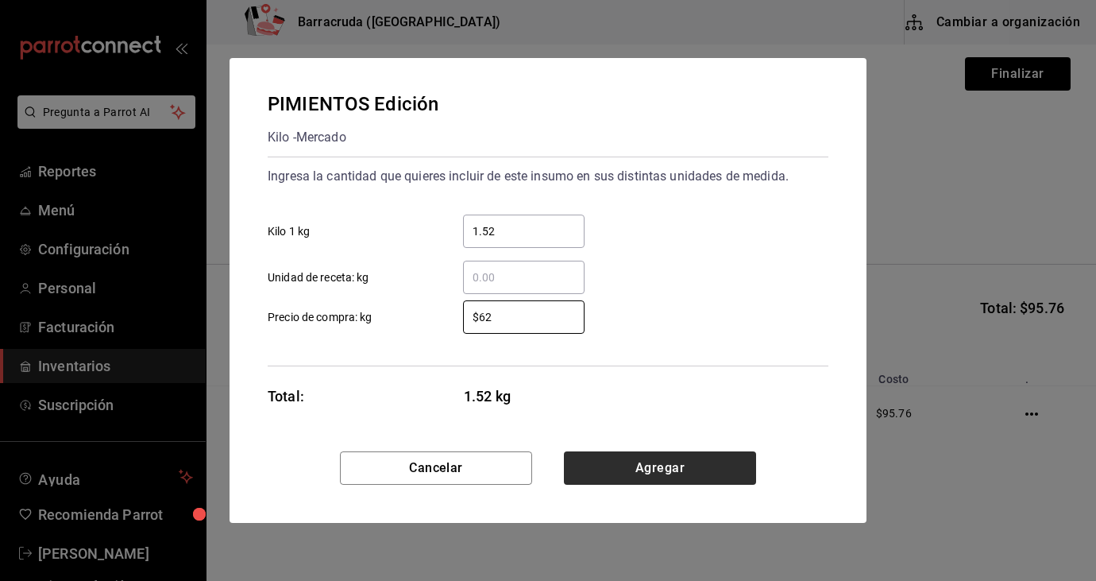
type input "$62"
click at [680, 462] on button "Agregar" at bounding box center [660, 467] width 192 height 33
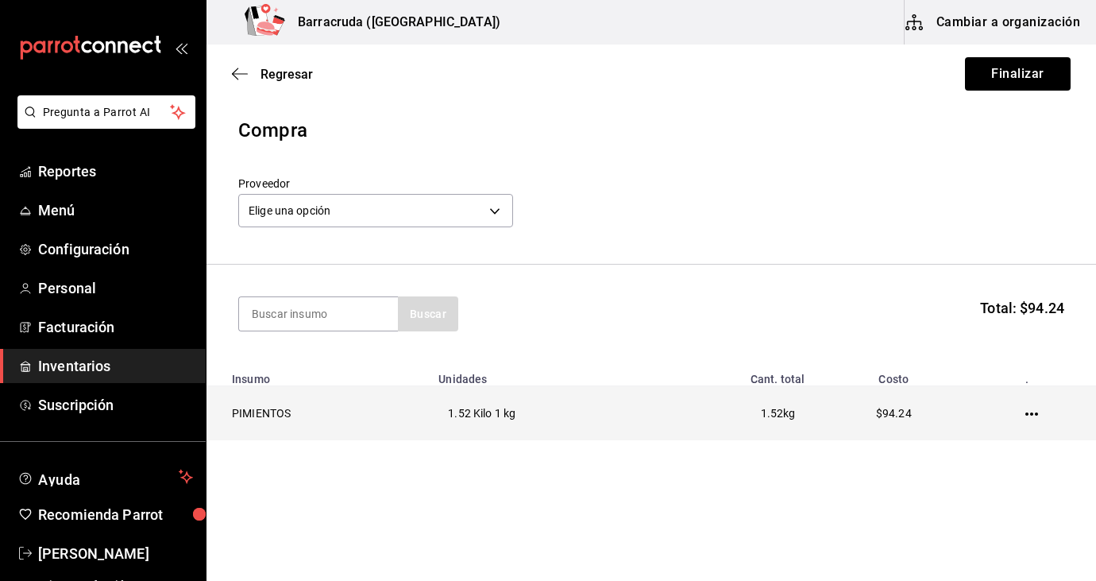
click at [1027, 414] on icon "button" at bounding box center [1031, 413] width 13 height 3
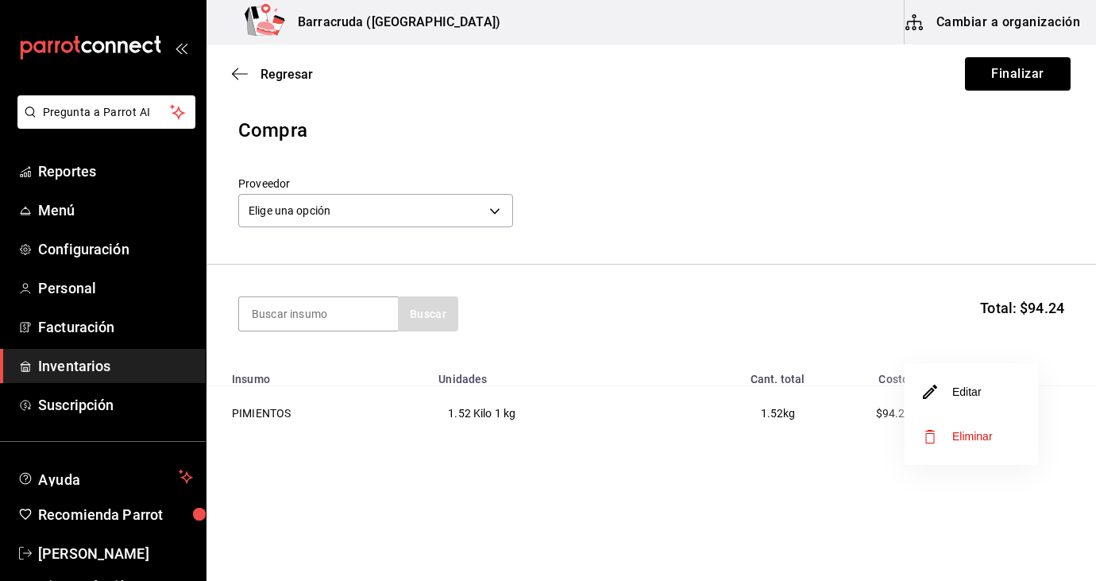
click at [1014, 396] on li "Editar" at bounding box center [971, 391] width 133 height 44
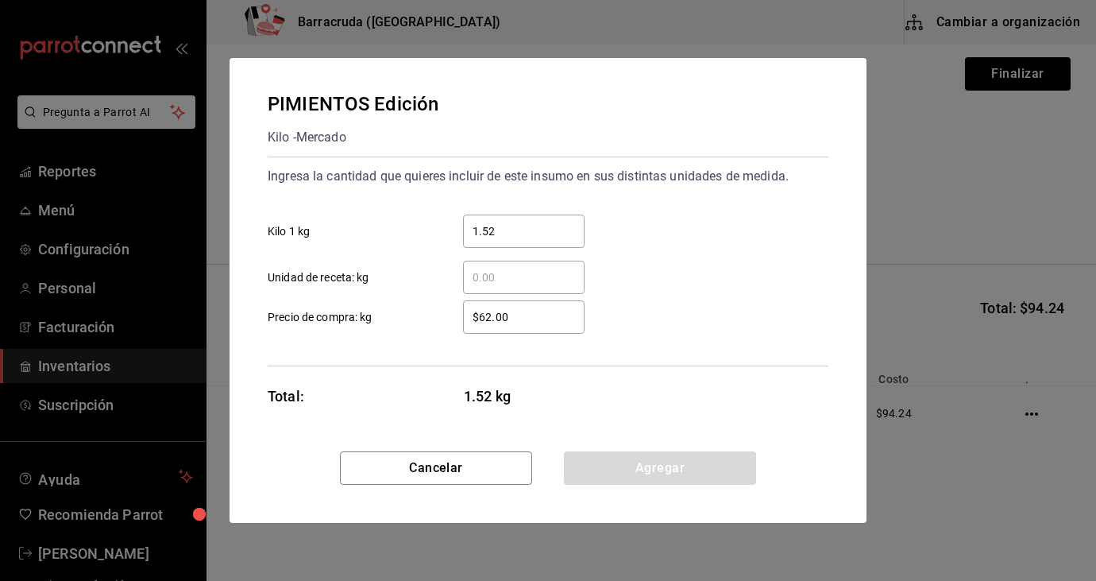
click at [531, 324] on input "$62.00" at bounding box center [524, 316] width 122 height 19
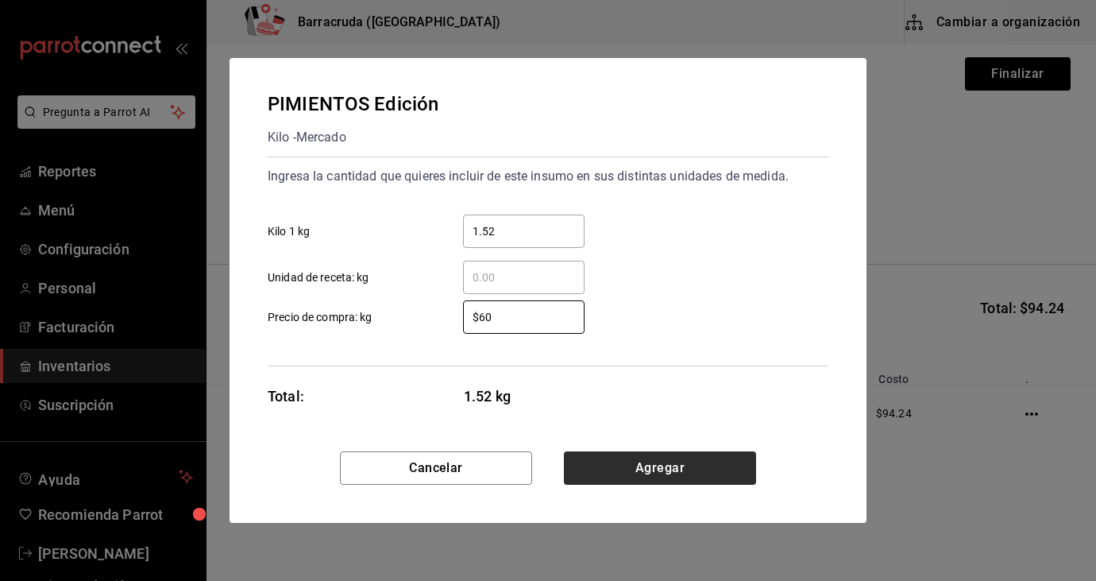
type input "$60"
click at [679, 465] on button "Agregar" at bounding box center [660, 467] width 192 height 33
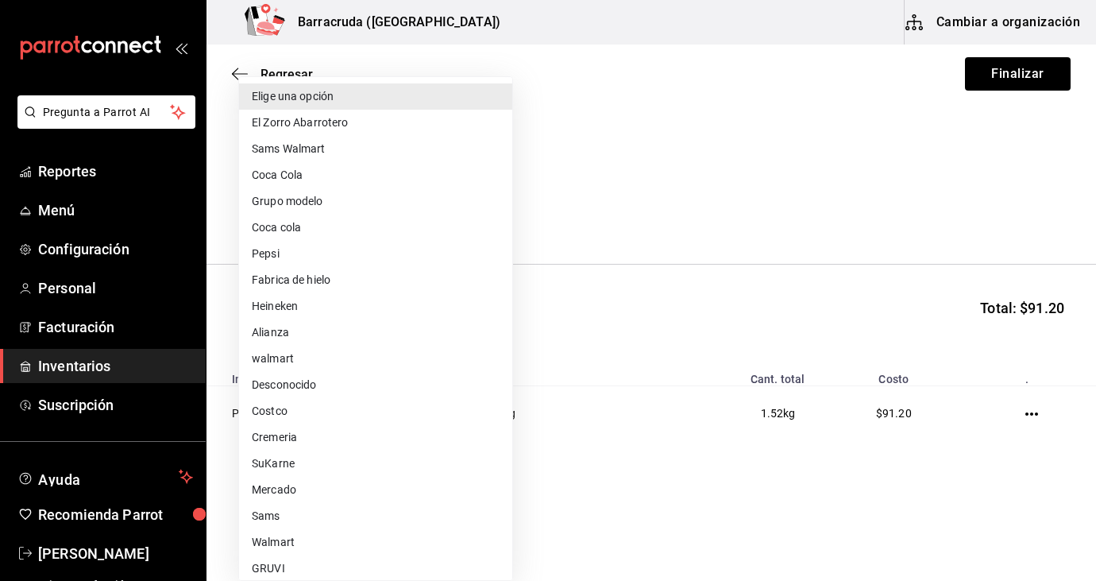
click at [430, 213] on body "Pregunta a Parrot AI Reportes Menú Configuración Personal Facturación Inventari…" at bounding box center [548, 245] width 1096 height 491
click at [996, 170] on div at bounding box center [548, 290] width 1096 height 581
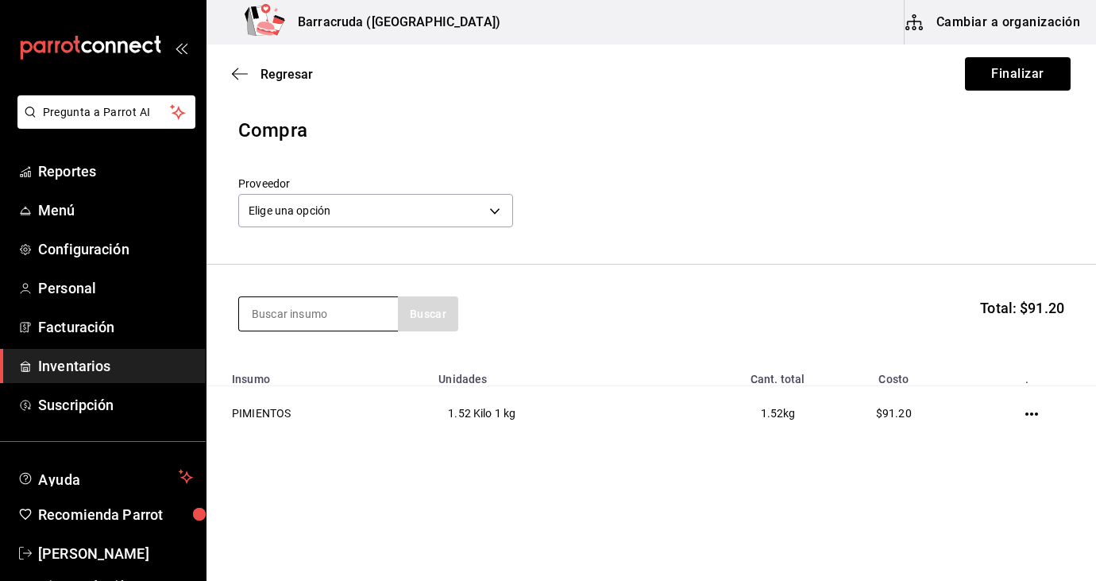
click at [361, 322] on input at bounding box center [318, 313] width 159 height 33
click at [437, 317] on div "pep Buscar" at bounding box center [348, 313] width 220 height 35
click at [328, 317] on input "pep" at bounding box center [318, 313] width 159 height 33
type input "pepin"
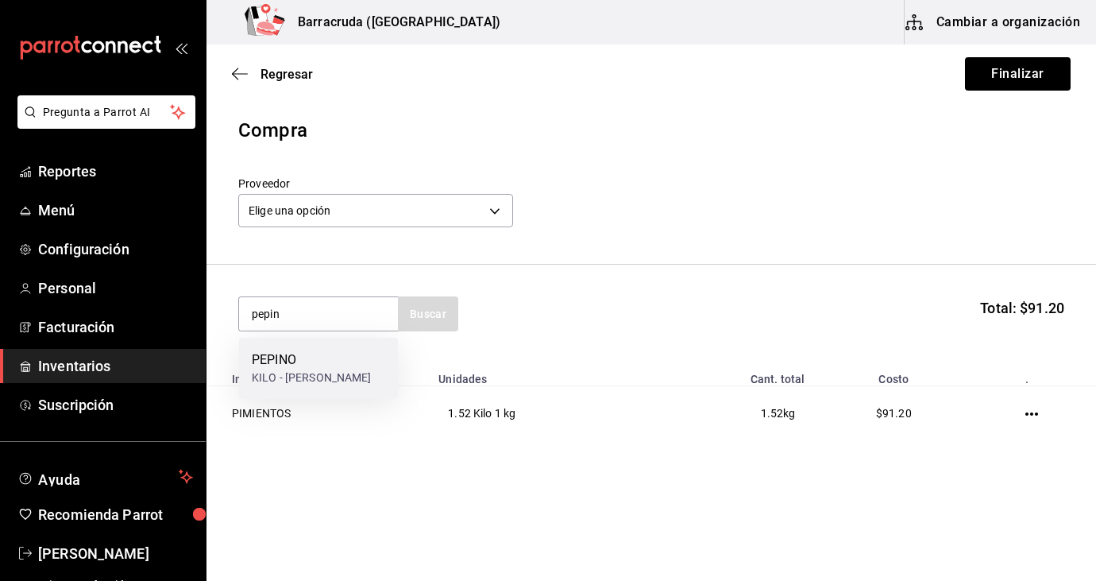
click at [324, 375] on div "KILO - [PERSON_NAME]" at bounding box center [312, 377] width 120 height 17
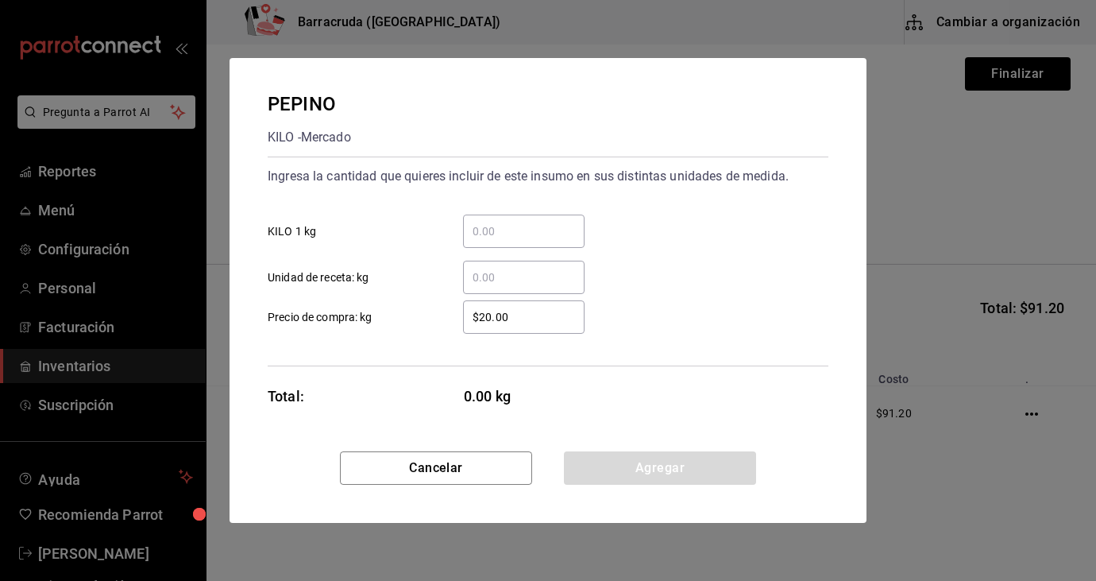
click at [495, 230] on input "​ KILO 1 kg" at bounding box center [524, 231] width 122 height 19
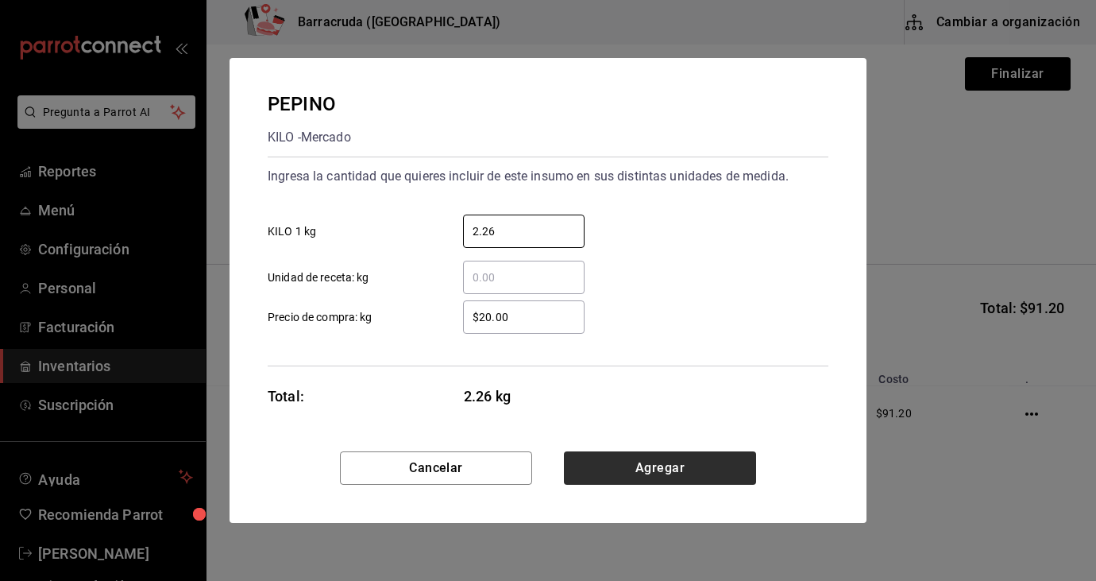
type input "2.26"
click at [651, 476] on button "Agregar" at bounding box center [660, 467] width 192 height 33
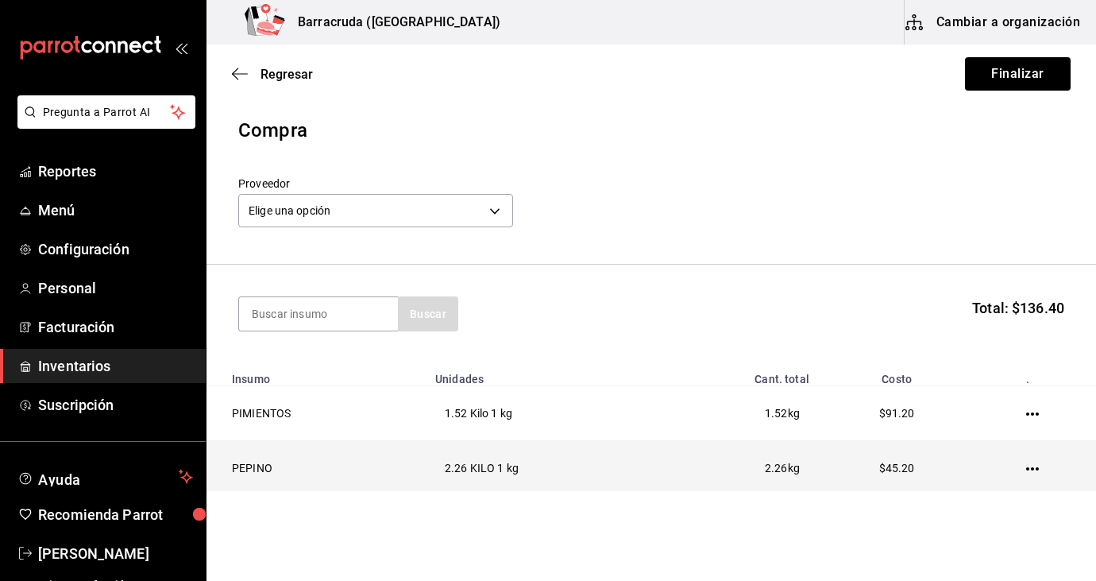
click at [1036, 471] on icon "button" at bounding box center [1032, 468] width 13 height 13
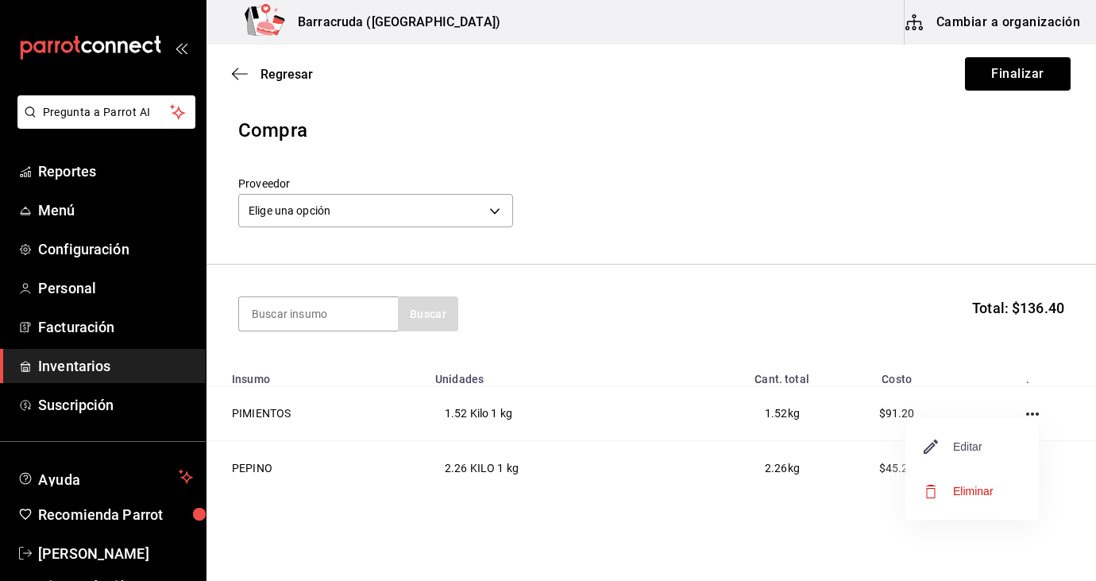
click at [975, 453] on span "Editar" at bounding box center [954, 446] width 58 height 19
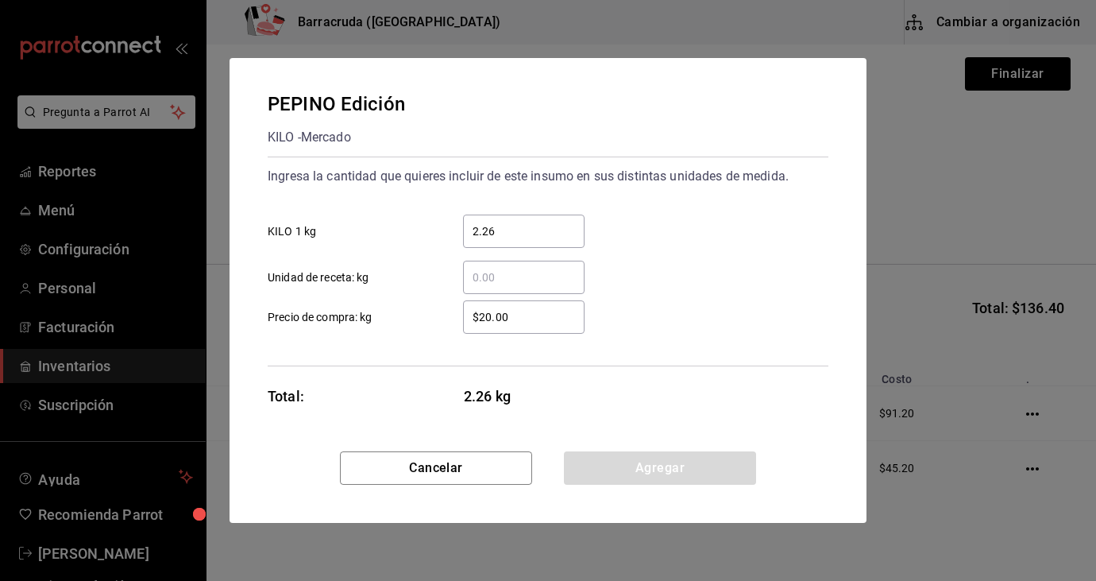
click at [512, 323] on input "$20.00" at bounding box center [524, 316] width 122 height 19
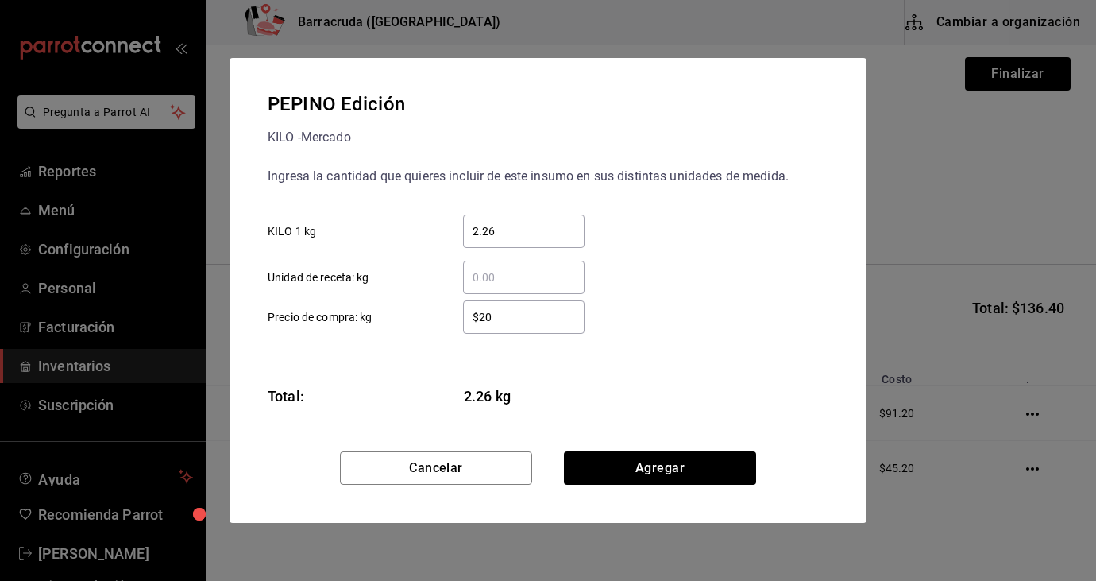
type input "$2"
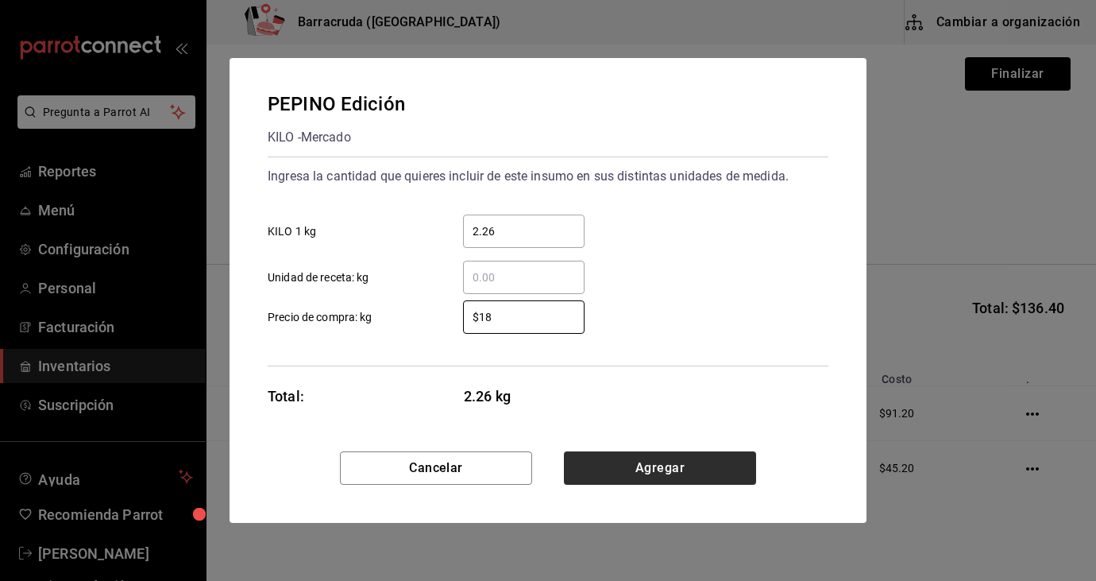
type input "$18"
click at [709, 463] on button "Agregar" at bounding box center [660, 467] width 192 height 33
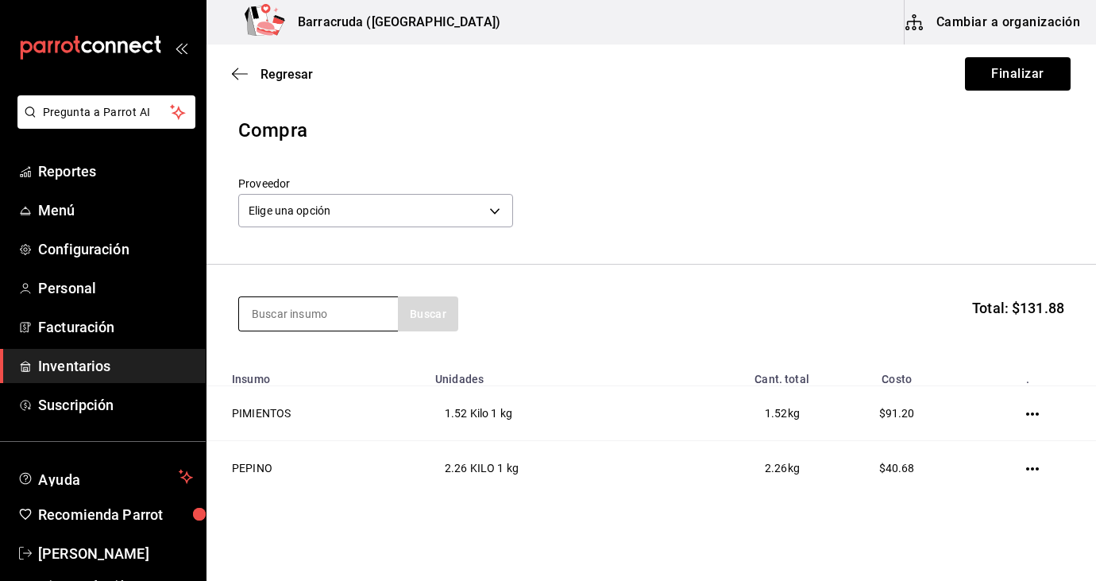
click at [315, 322] on input at bounding box center [318, 313] width 159 height 33
type input "[GEOGRAPHIC_DATA]"
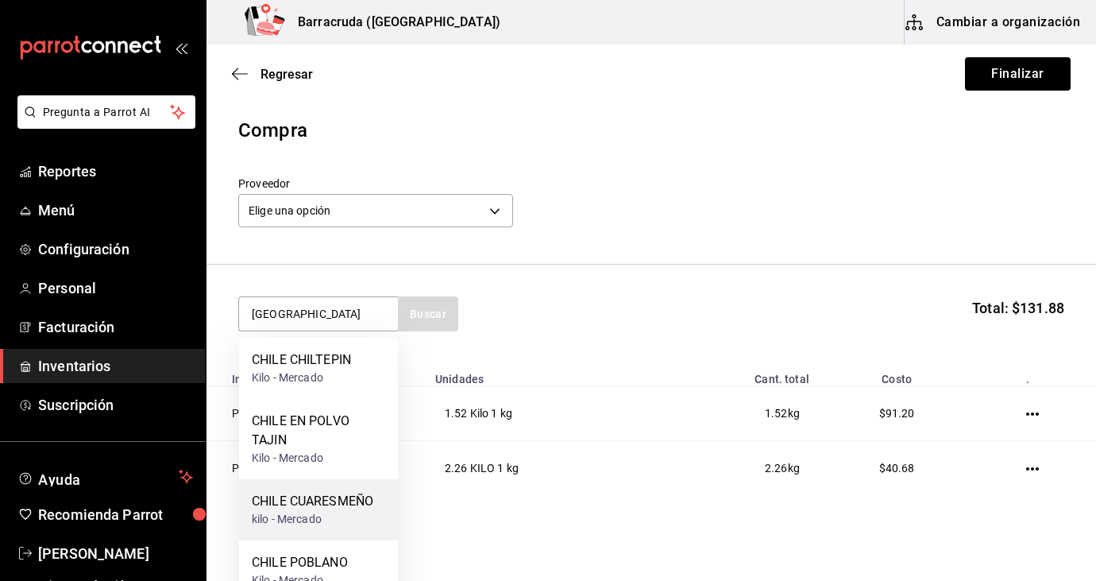
click at [322, 506] on div "CHILE CUARESMEÑO" at bounding box center [313, 501] width 122 height 19
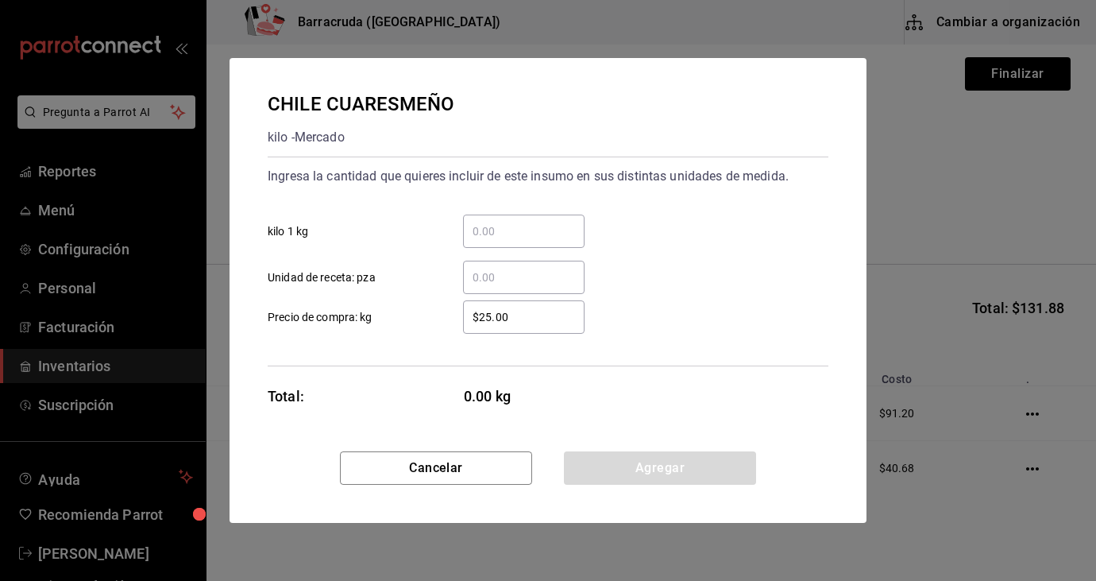
click at [499, 229] on input "​ kilo 1 kg" at bounding box center [524, 231] width 122 height 19
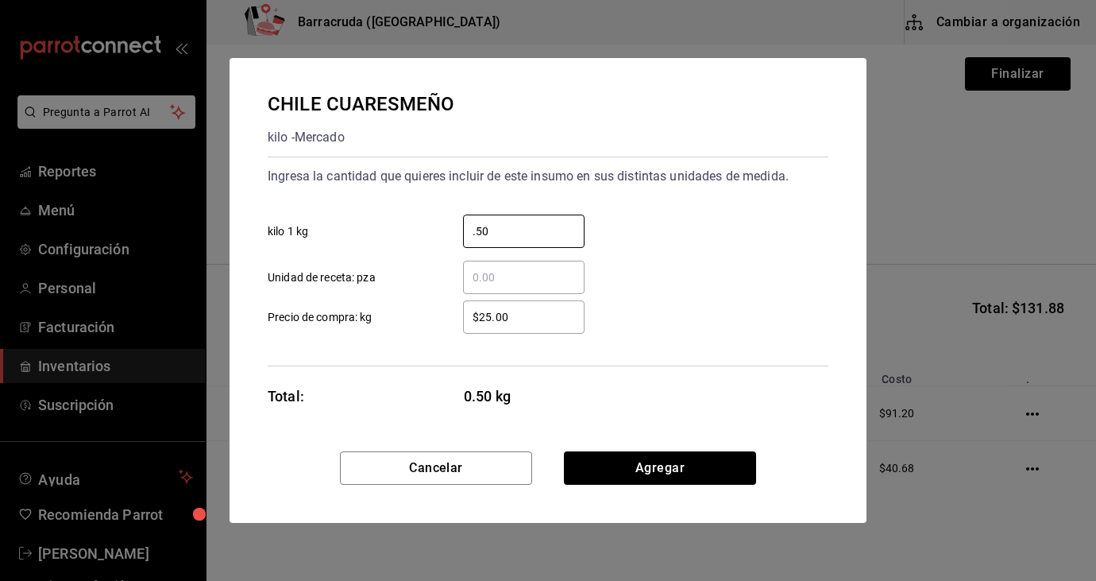
type input "0.50"
click at [524, 317] on input "$25.00" at bounding box center [524, 316] width 122 height 19
type input "$2"
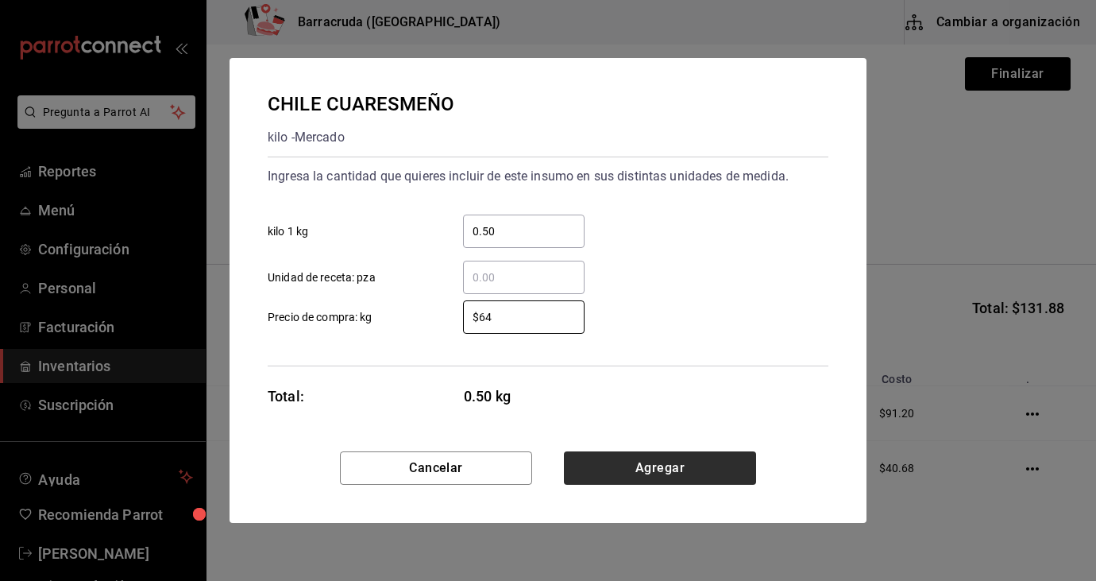
type input "$64"
click at [685, 471] on button "Agregar" at bounding box center [660, 467] width 192 height 33
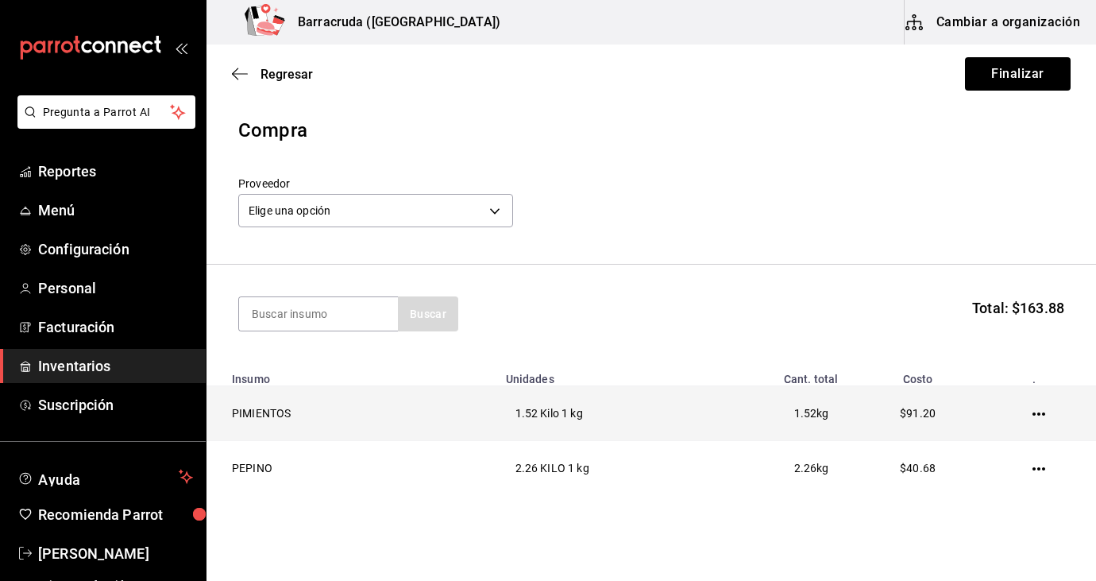
click at [685, 409] on td "1.52 Kilo 1 kg" at bounding box center [602, 413] width 212 height 55
click at [685, 411] on td "1.52 Kilo 1 kg" at bounding box center [602, 413] width 212 height 55
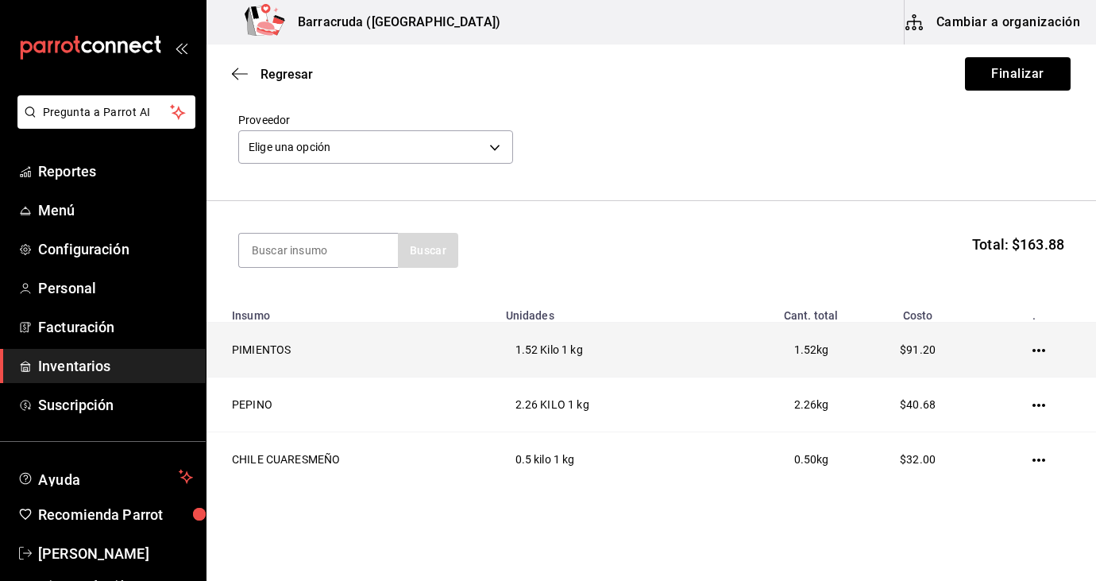
scroll to position [95, 0]
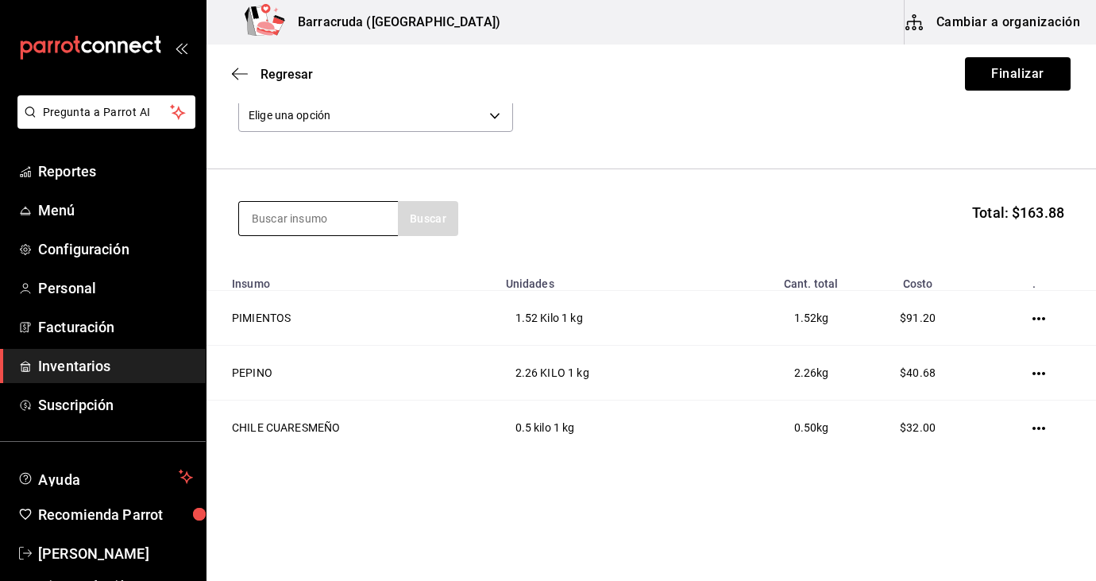
click at [301, 219] on input at bounding box center [318, 218] width 159 height 33
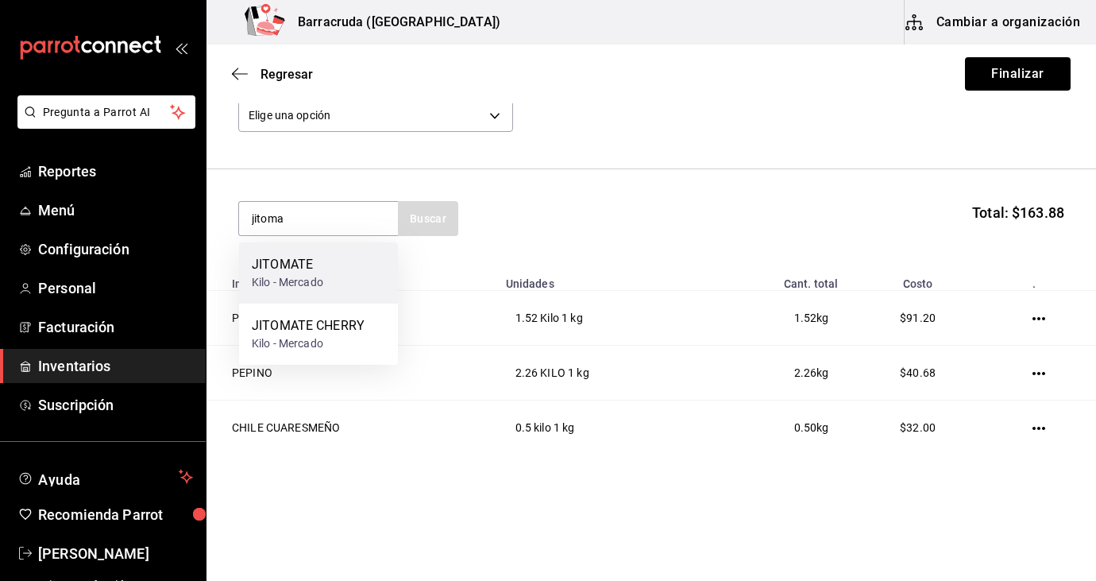
click at [291, 271] on div "JITOMATE" at bounding box center [287, 264] width 71 height 19
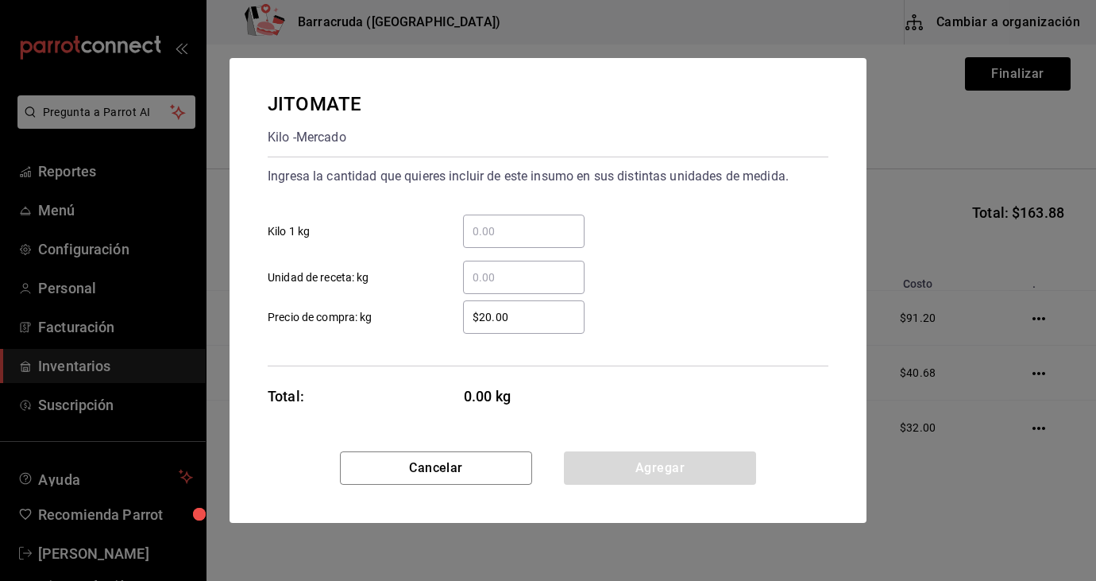
click at [479, 230] on input "​ Kilo 1 kg" at bounding box center [524, 231] width 122 height 19
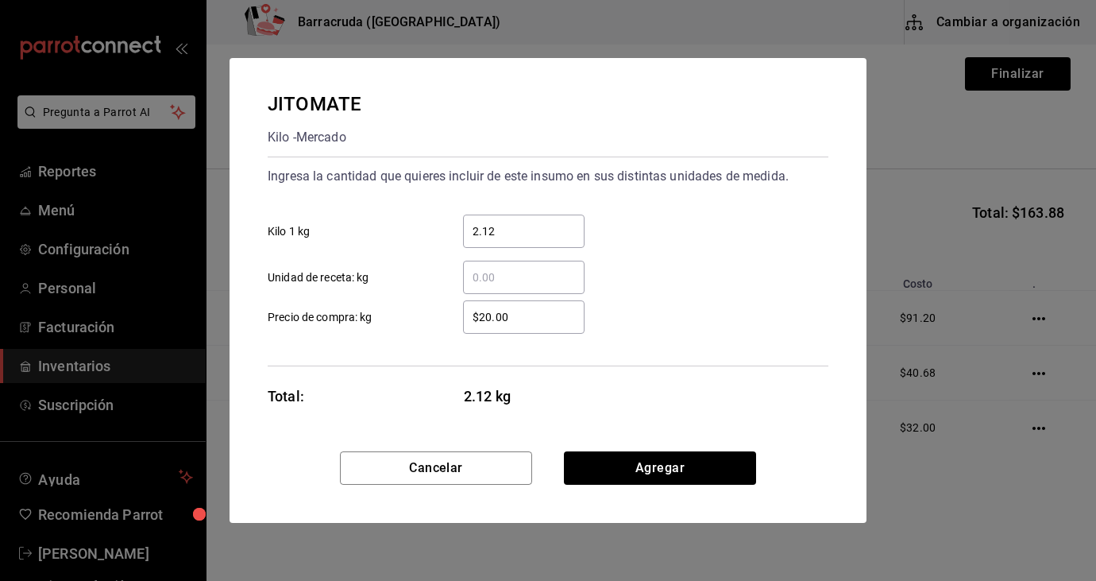
click at [528, 315] on input "$20.00" at bounding box center [524, 316] width 122 height 19
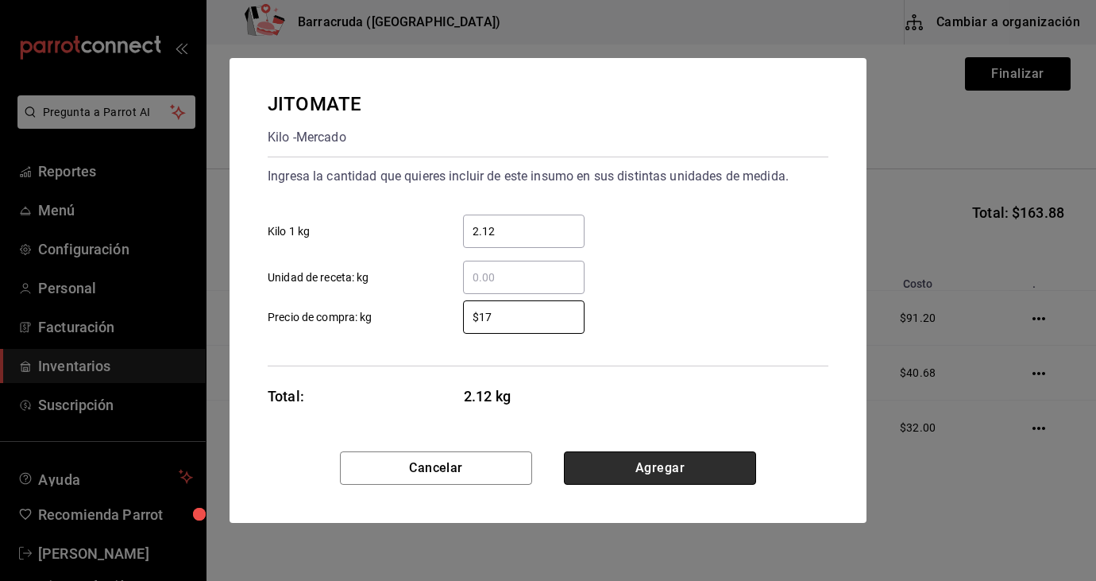
click at [655, 470] on button "Agregar" at bounding box center [660, 467] width 192 height 33
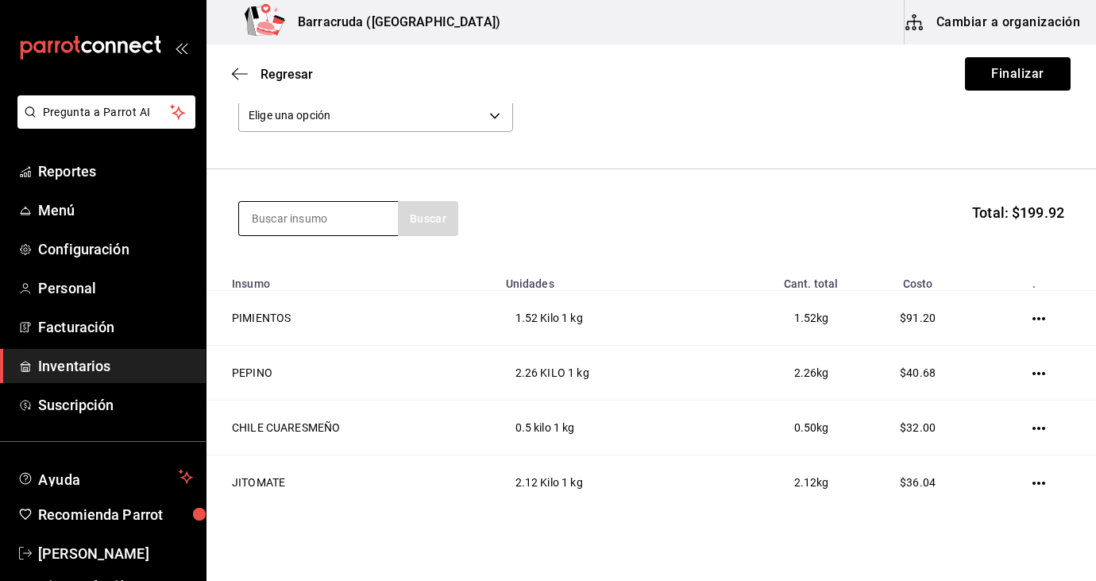
click at [342, 211] on input at bounding box center [318, 218] width 159 height 33
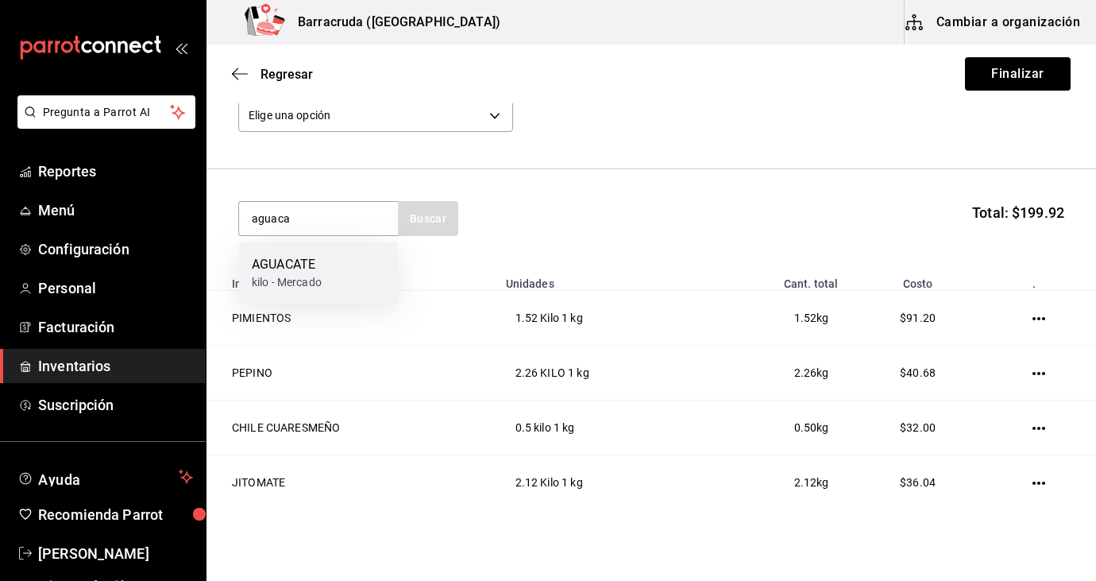
click at [326, 290] on div "AGUACATE kilo - [PERSON_NAME]" at bounding box center [318, 272] width 159 height 61
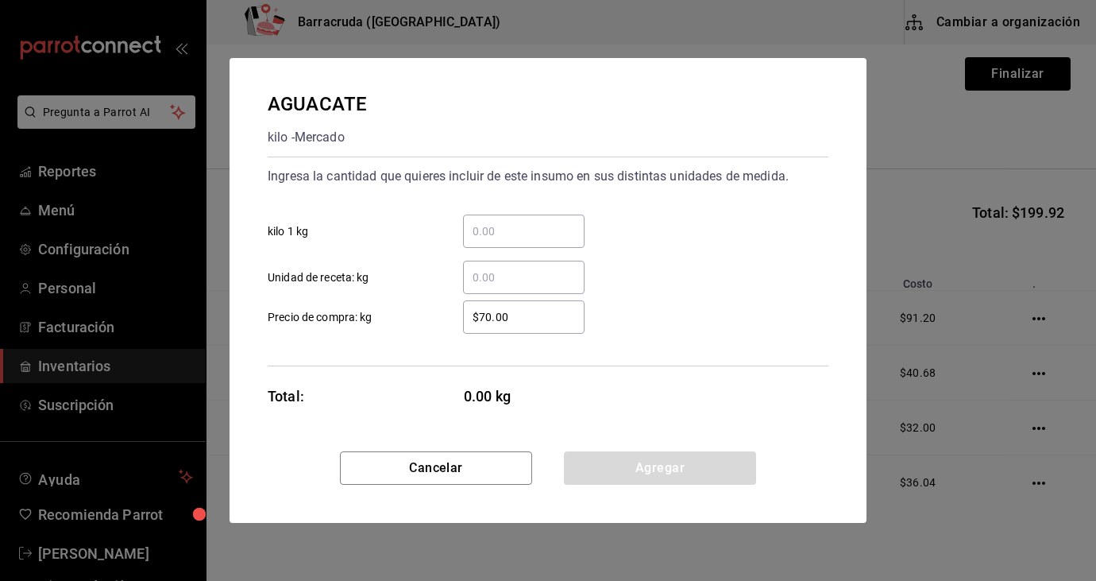
click at [506, 234] on input "​ kilo 1 kg" at bounding box center [524, 231] width 122 height 19
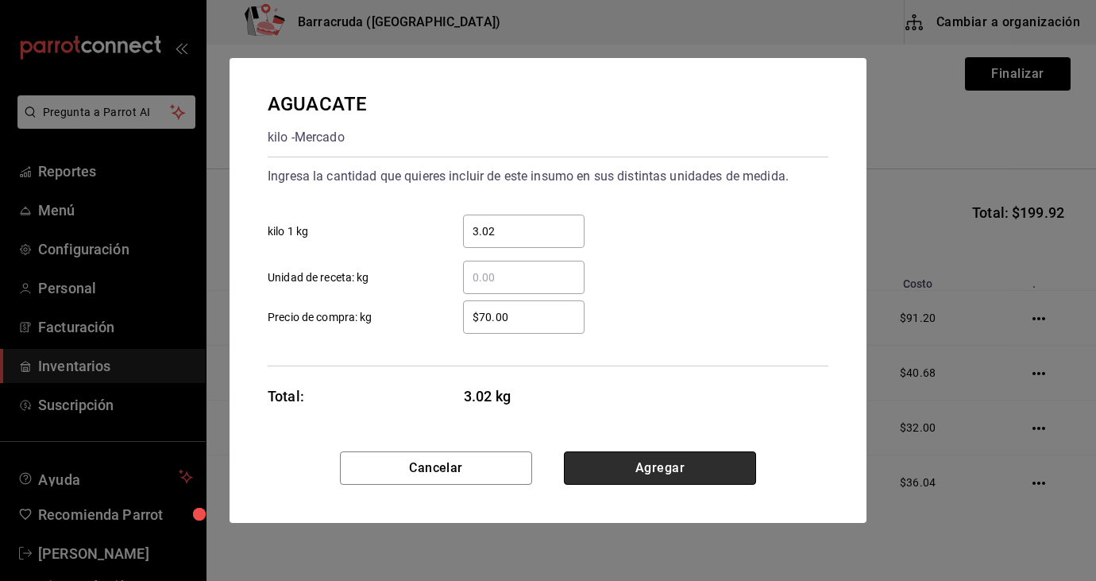
click at [660, 465] on button "Agregar" at bounding box center [660, 467] width 192 height 33
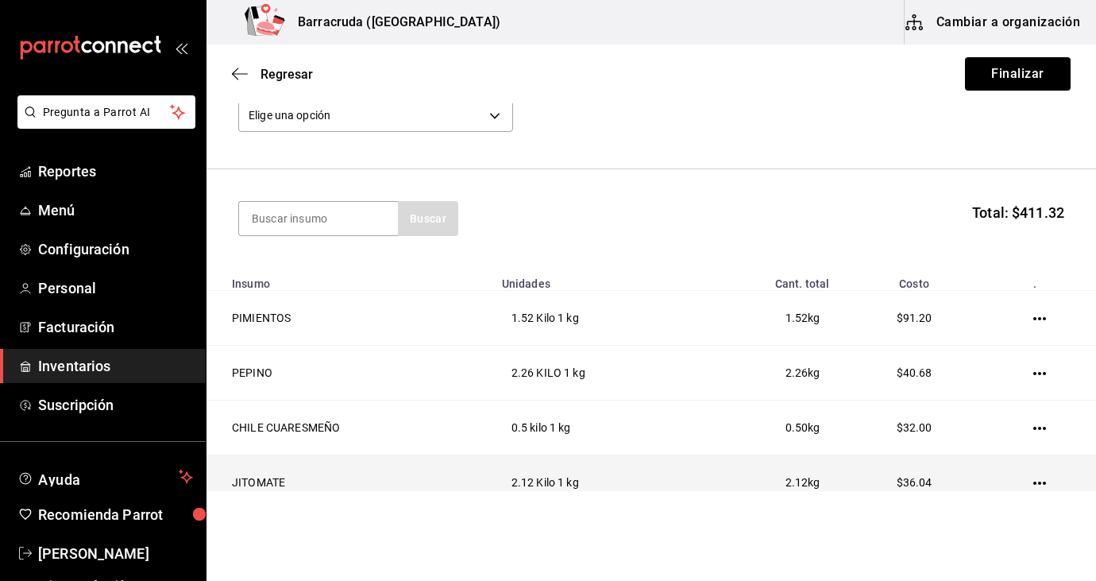
click at [836, 480] on td "2.12 kg" at bounding box center [769, 482] width 137 height 55
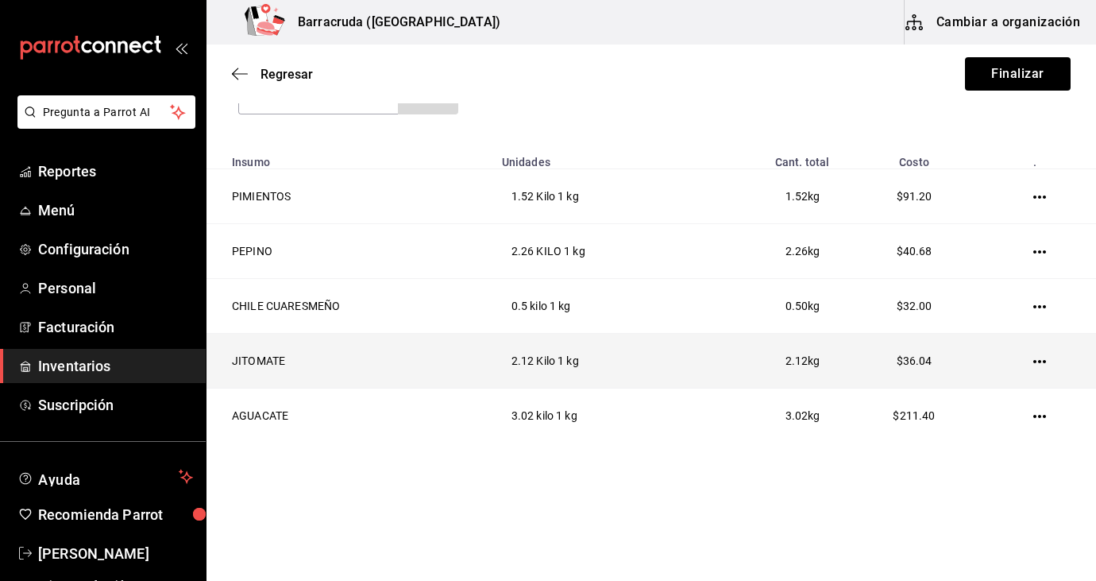
scroll to position [219, 0]
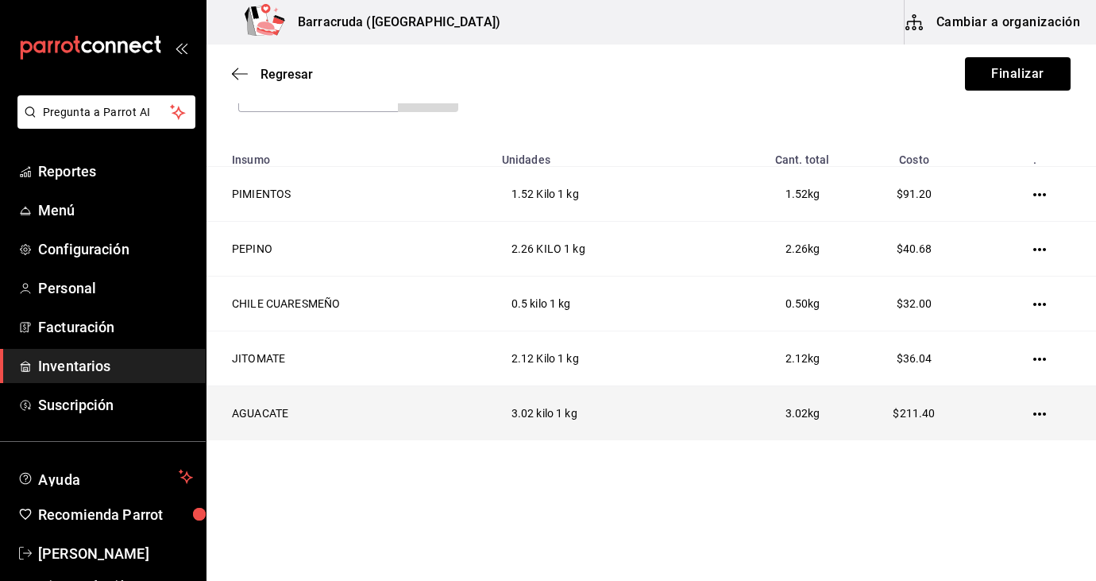
click at [1045, 412] on td at bounding box center [1042, 413] width 107 height 55
click at [1039, 413] on icon "button" at bounding box center [1039, 413] width 13 height 3
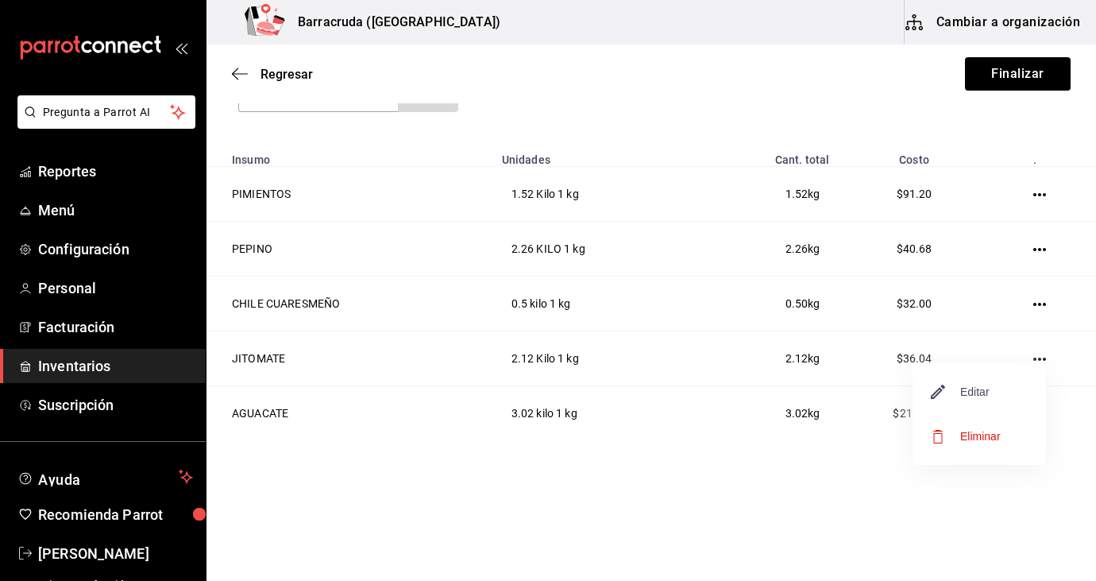
click at [969, 393] on span "Editar" at bounding box center [961, 391] width 58 height 19
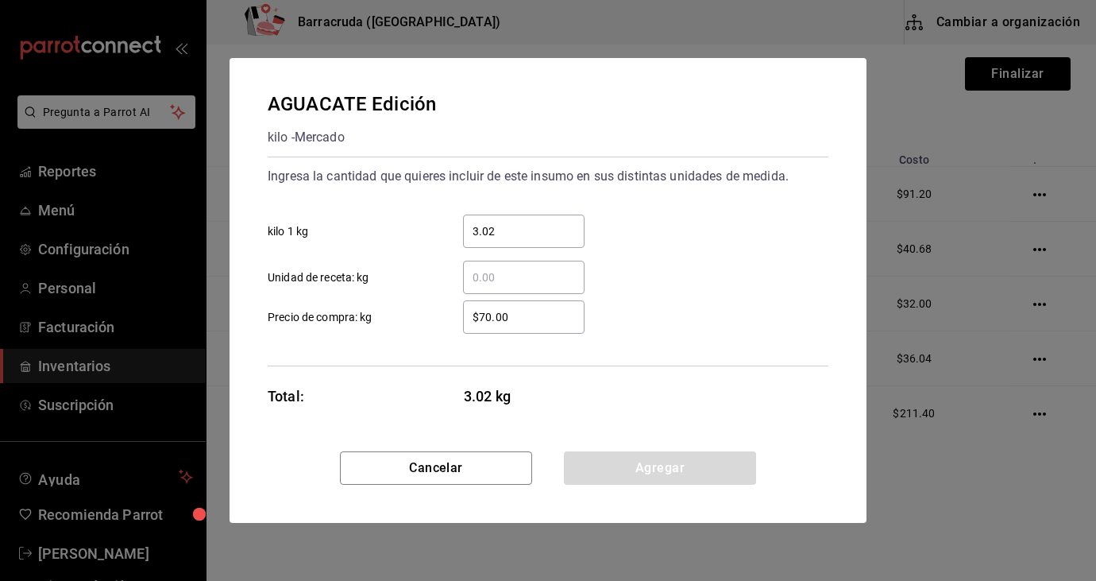
click at [492, 319] on input "$70.00" at bounding box center [524, 316] width 122 height 19
click at [641, 467] on button "Agregar" at bounding box center [660, 467] width 192 height 33
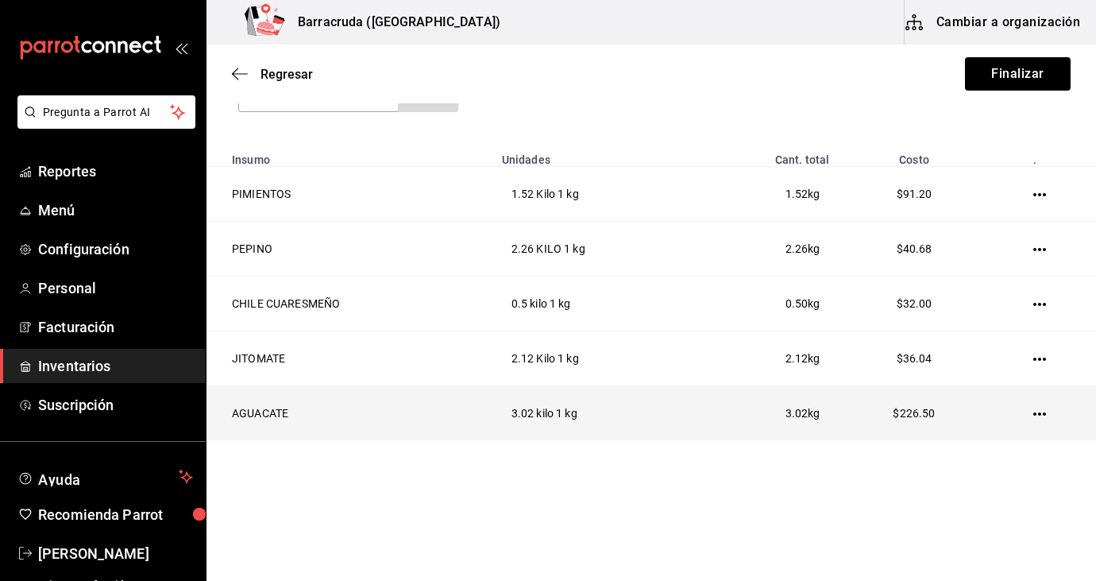
click at [1038, 418] on icon "button" at bounding box center [1039, 413] width 13 height 13
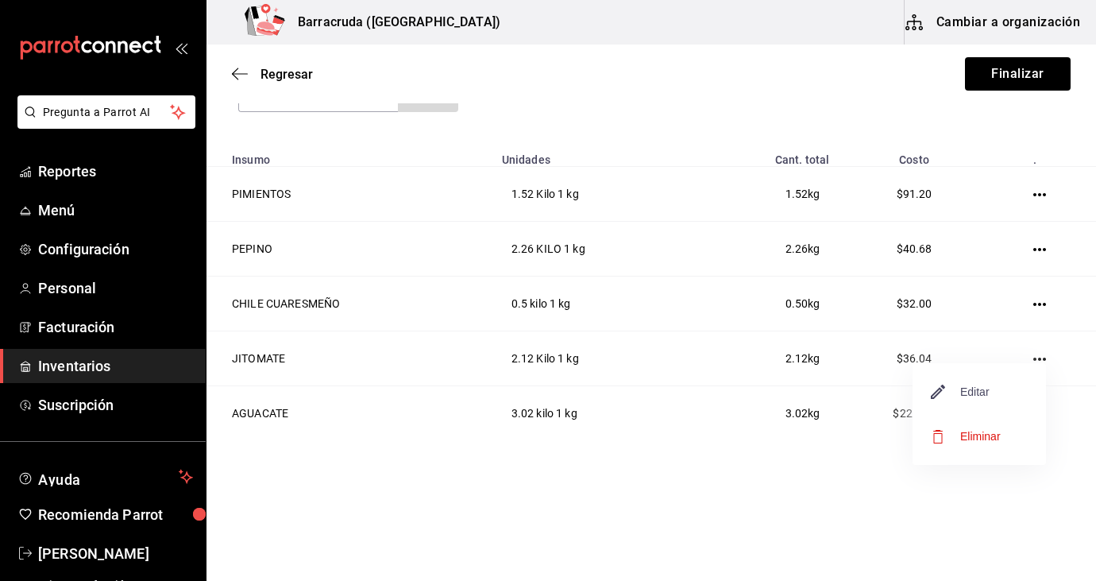
click at [987, 399] on span "Editar" at bounding box center [961, 391] width 58 height 19
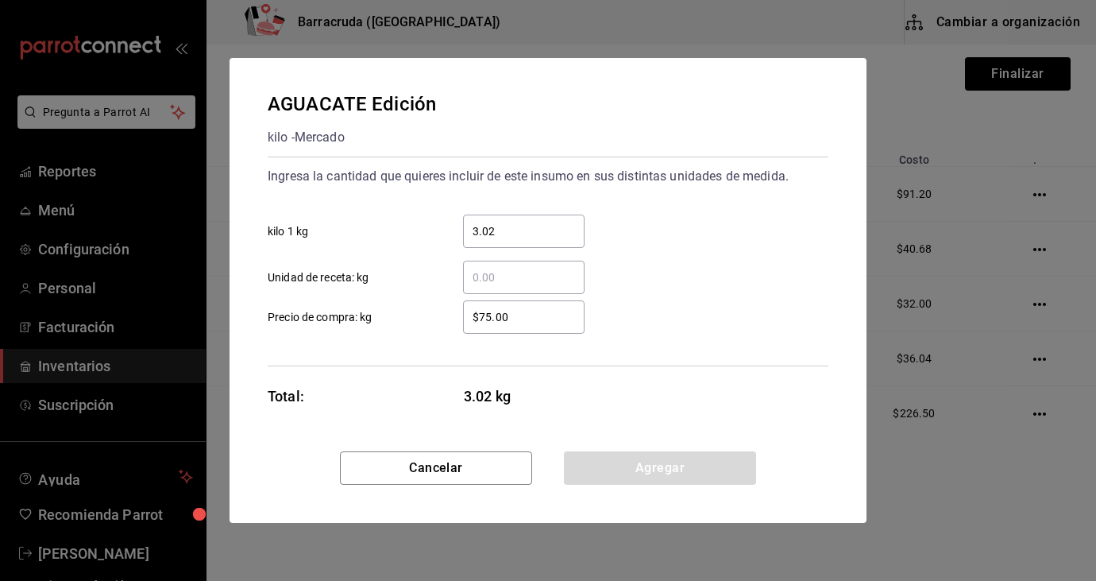
click at [492, 315] on input "$75.00" at bounding box center [524, 316] width 122 height 19
click at [662, 467] on button "Agregar" at bounding box center [660, 467] width 192 height 33
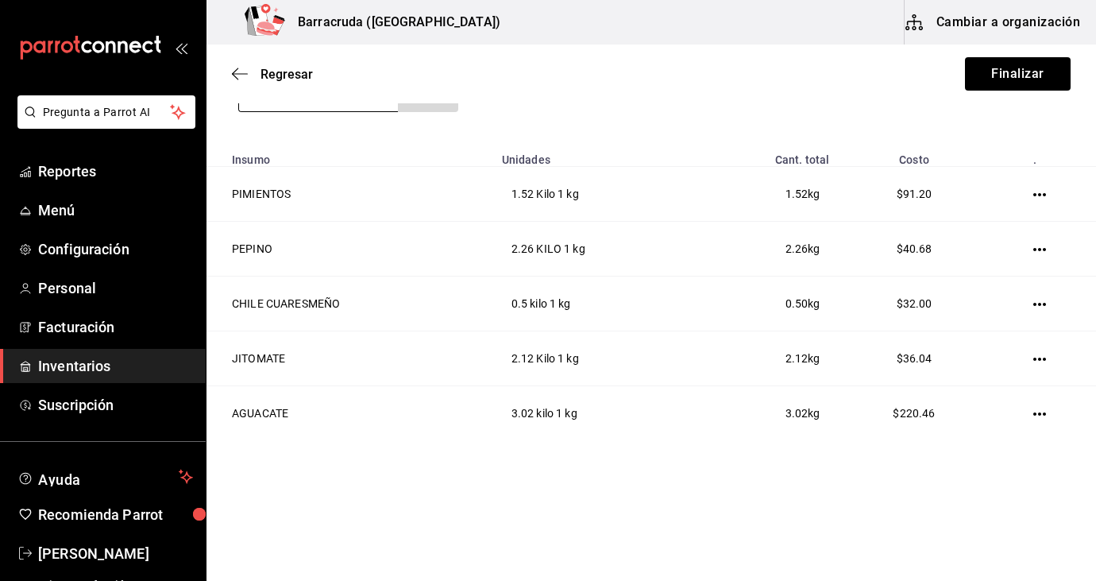
click at [353, 111] on div at bounding box center [318, 94] width 160 height 35
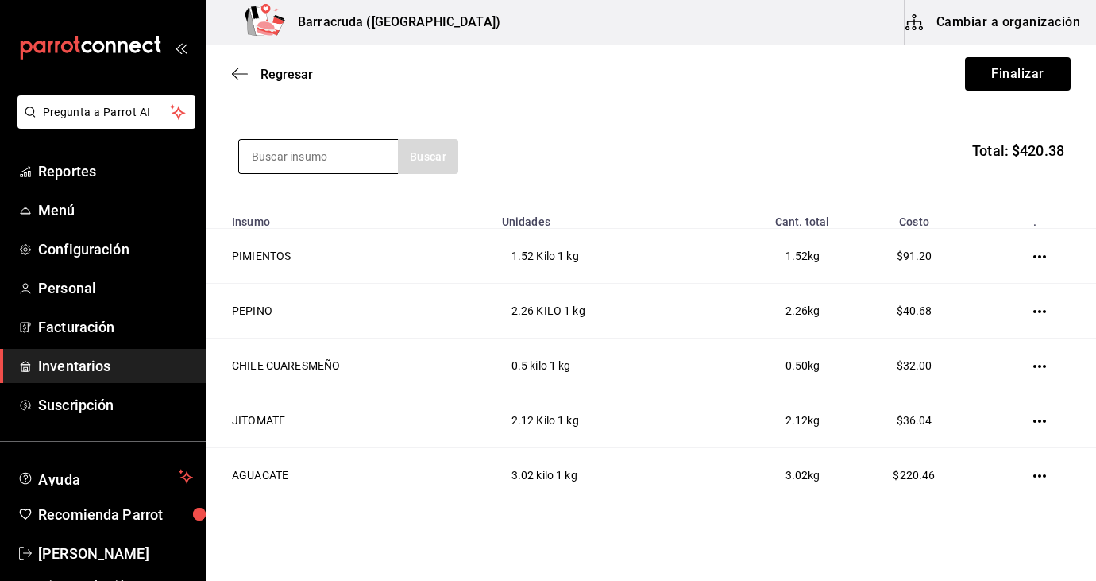
scroll to position [156, 0]
click at [296, 164] on input at bounding box center [318, 157] width 159 height 33
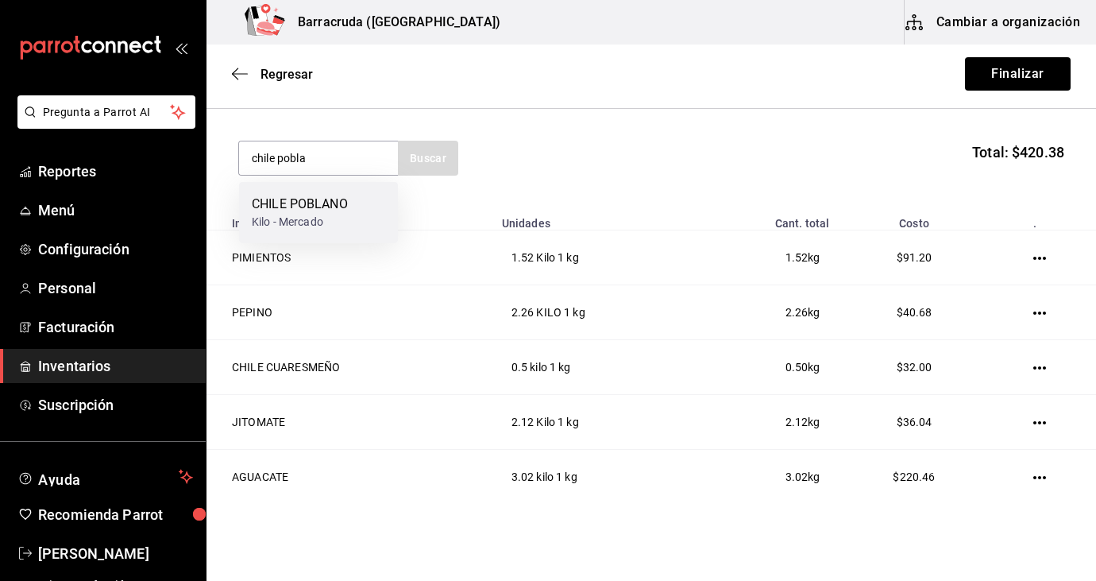
click at [299, 220] on div "Kilo - Mercado" at bounding box center [300, 222] width 96 height 17
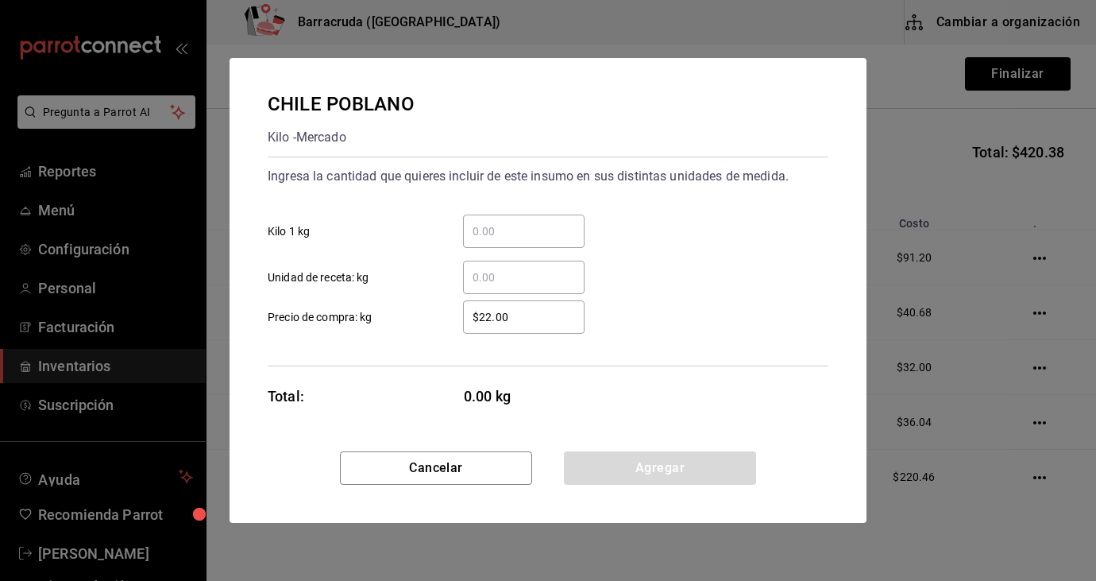
click at [486, 236] on input "​ Kilo 1 kg" at bounding box center [524, 231] width 122 height 19
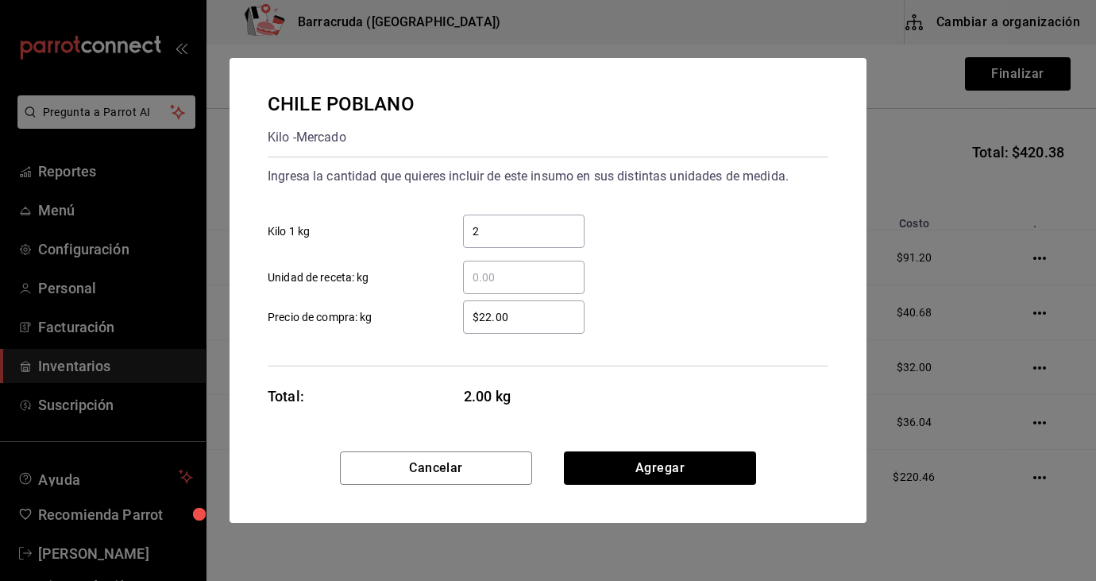
click at [492, 320] on input "$22.00" at bounding box center [524, 316] width 122 height 19
click at [662, 469] on button "Agregar" at bounding box center [660, 467] width 192 height 33
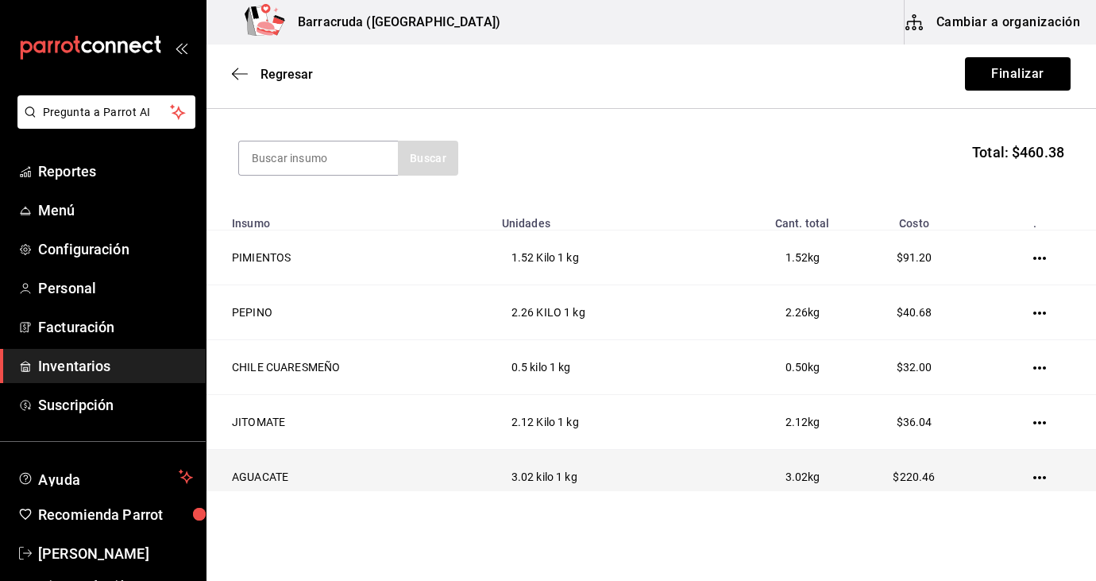
click at [1033, 479] on icon "button" at bounding box center [1039, 477] width 13 height 13
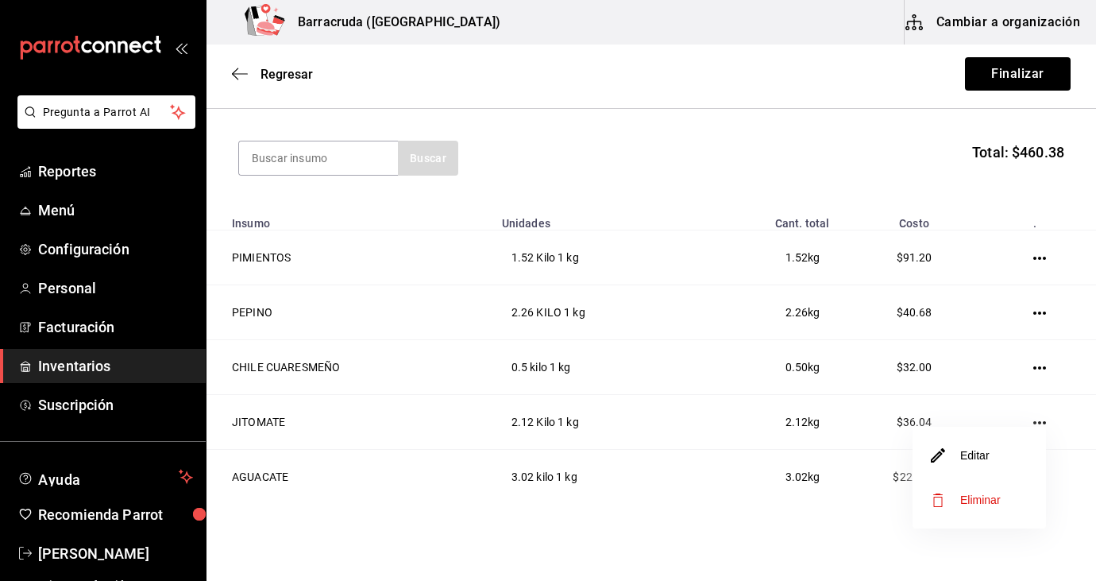
click at [1004, 458] on li "Editar" at bounding box center [979, 455] width 133 height 44
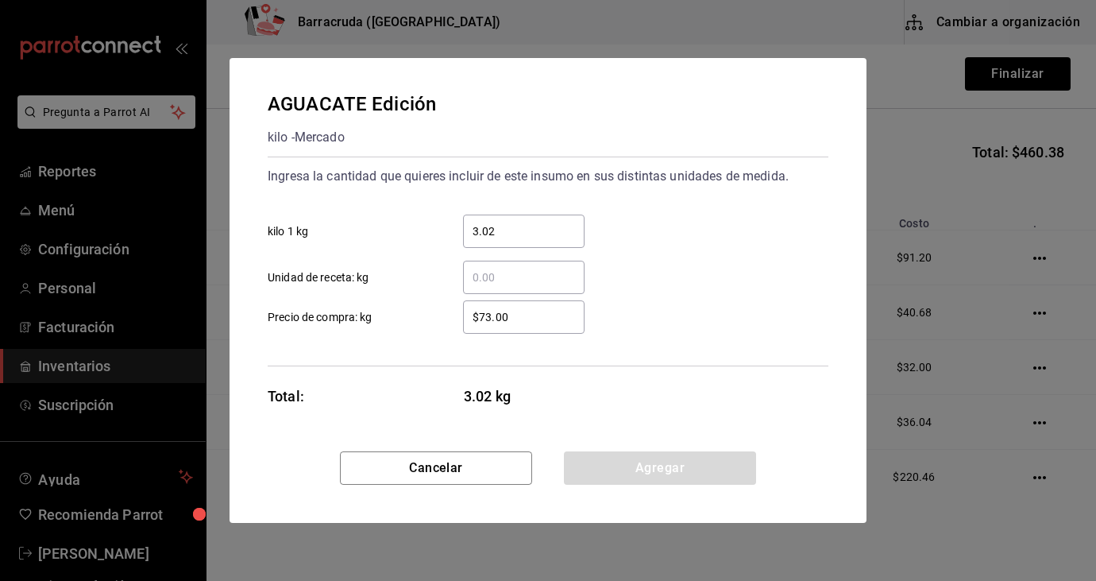
click at [530, 325] on input "$73.00" at bounding box center [524, 316] width 122 height 19
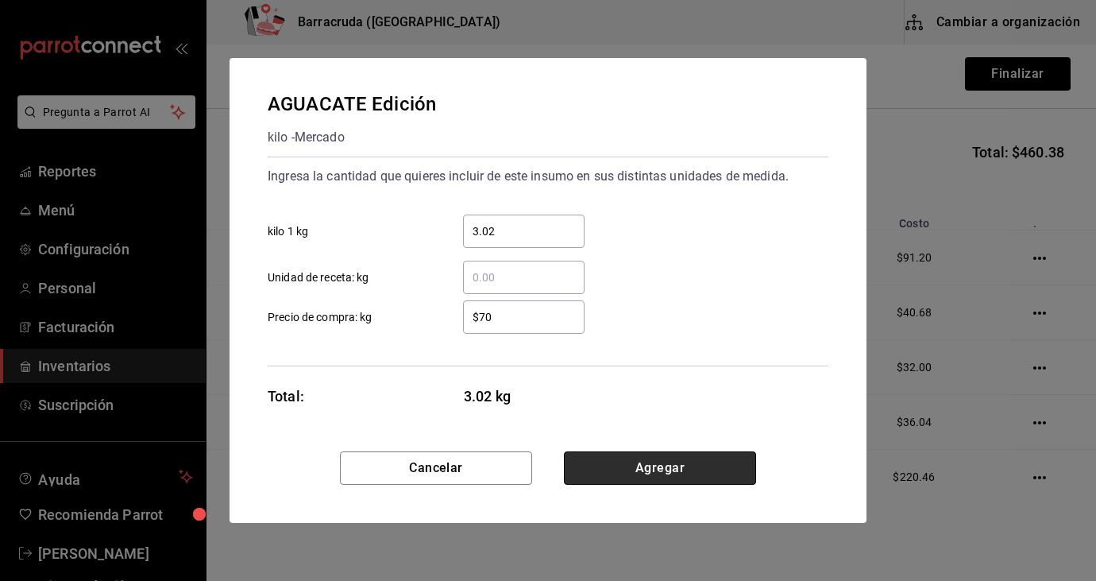
click at [677, 474] on button "Agregar" at bounding box center [660, 467] width 192 height 33
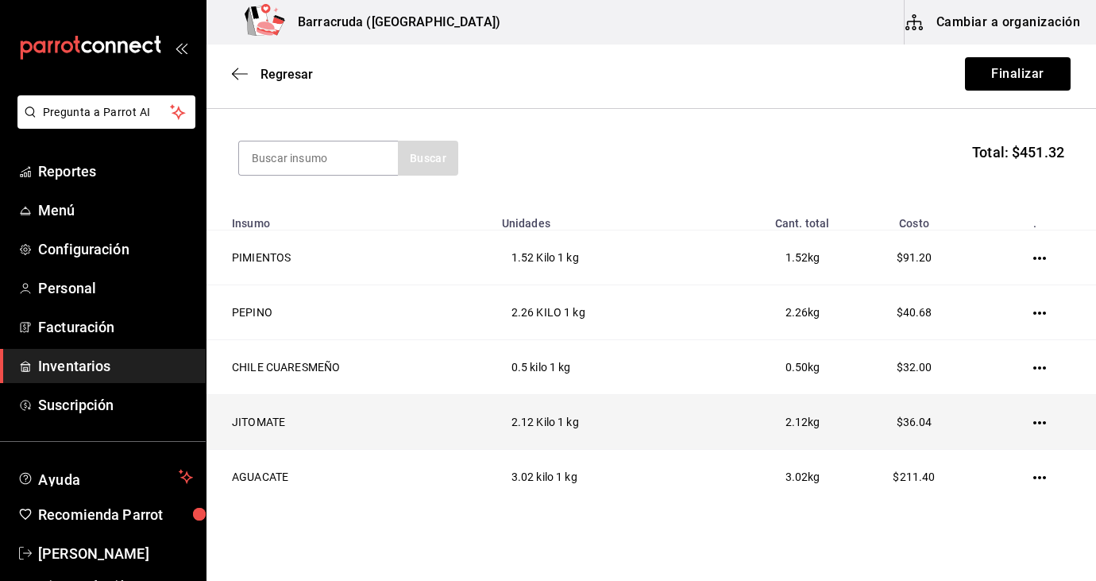
click at [1033, 431] on td at bounding box center [1042, 422] width 107 height 55
click at [1044, 424] on icon "button" at bounding box center [1039, 422] width 13 height 3
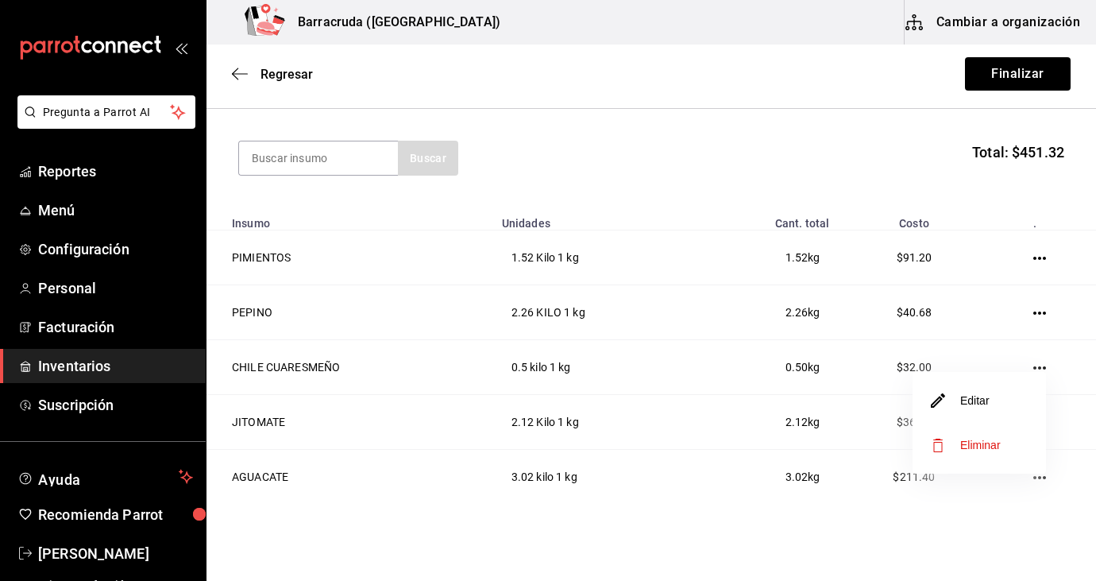
click at [993, 399] on li "Editar" at bounding box center [979, 400] width 133 height 44
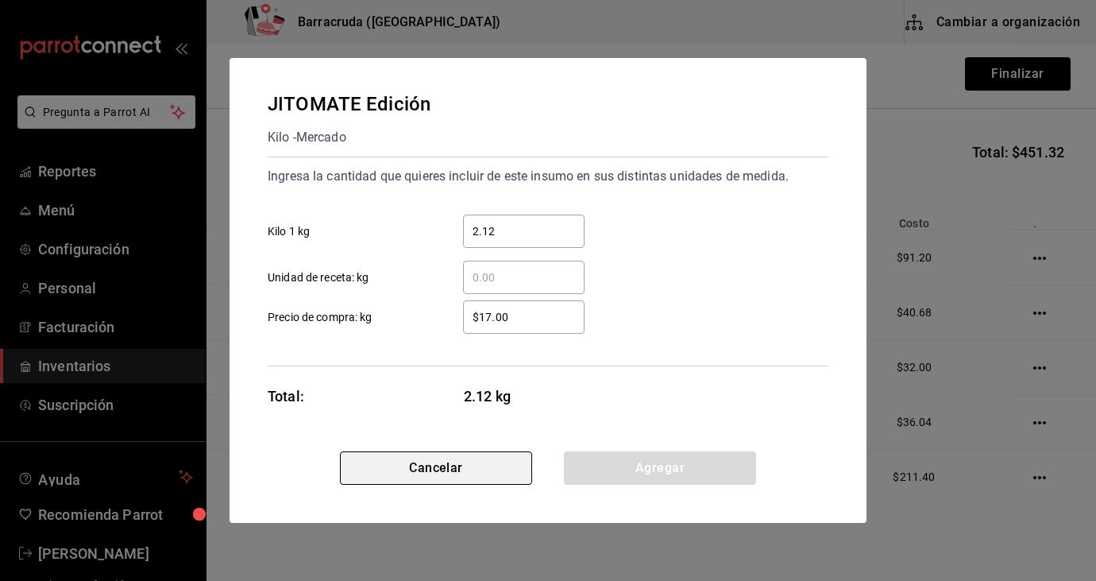
click at [478, 461] on button "Cancelar" at bounding box center [436, 467] width 192 height 33
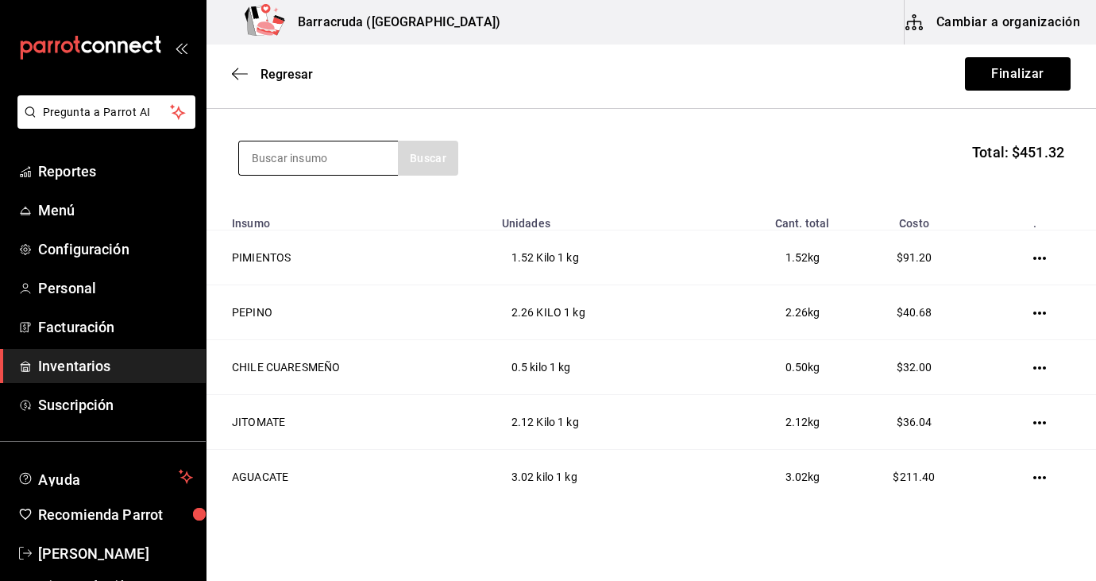
click at [365, 161] on input at bounding box center [318, 157] width 159 height 33
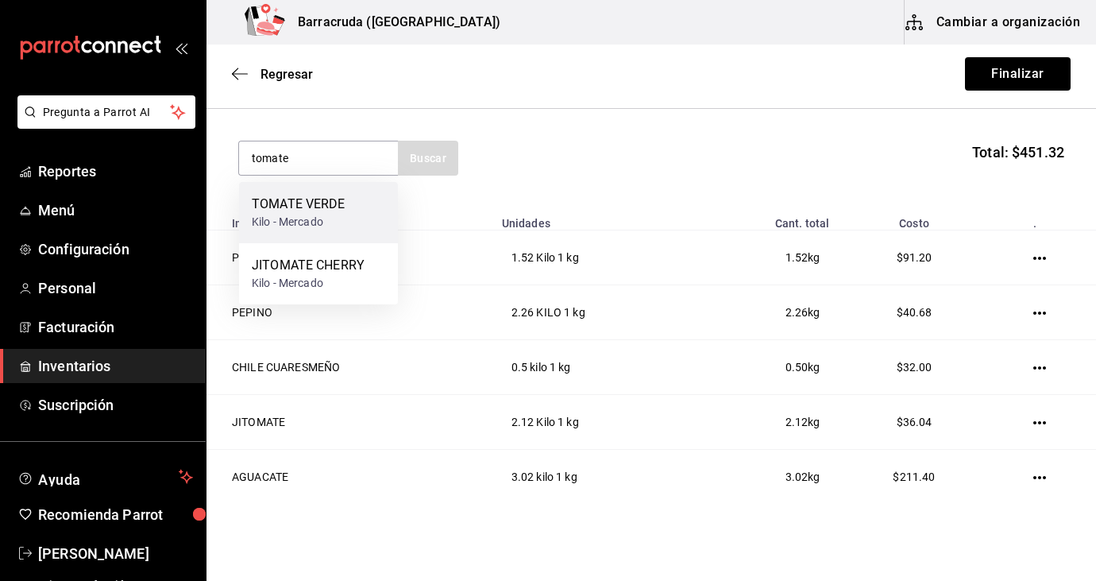
click at [347, 205] on div "TOMATE VERDE Kilo - [PERSON_NAME]" at bounding box center [318, 212] width 159 height 61
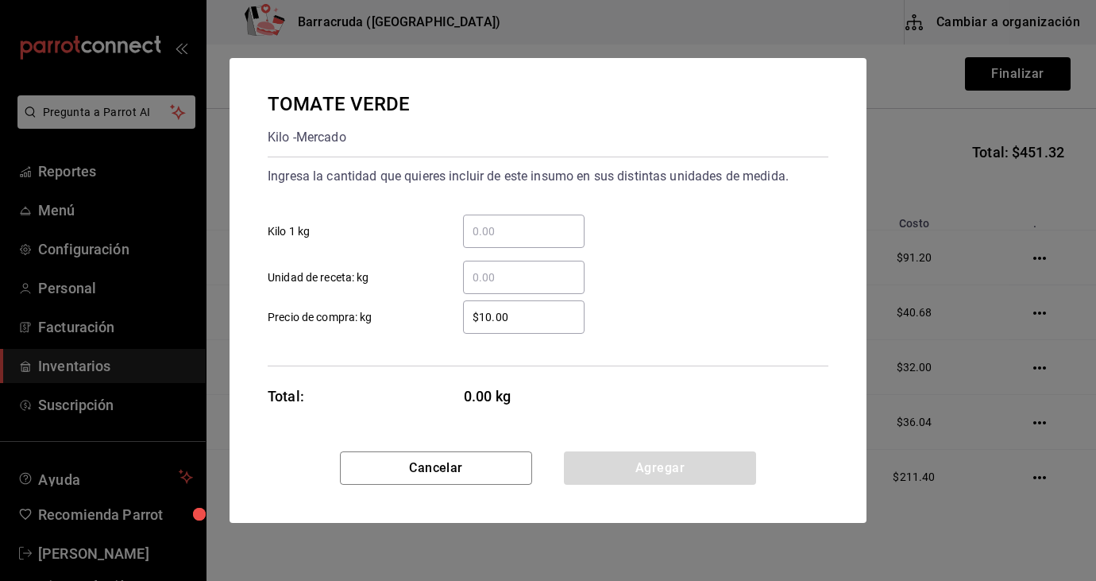
click at [496, 318] on input "$10.00" at bounding box center [524, 316] width 122 height 19
click at [532, 218] on div "​" at bounding box center [524, 230] width 122 height 33
click at [532, 222] on input "​ Kilo 1 kg" at bounding box center [524, 231] width 122 height 19
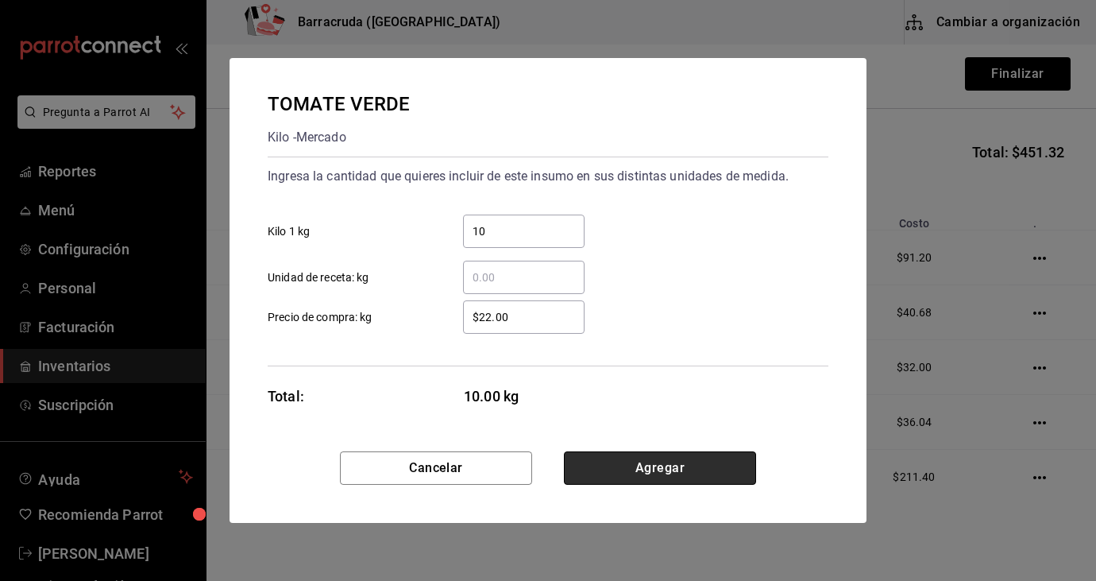
click at [673, 472] on button "Agregar" at bounding box center [660, 467] width 192 height 33
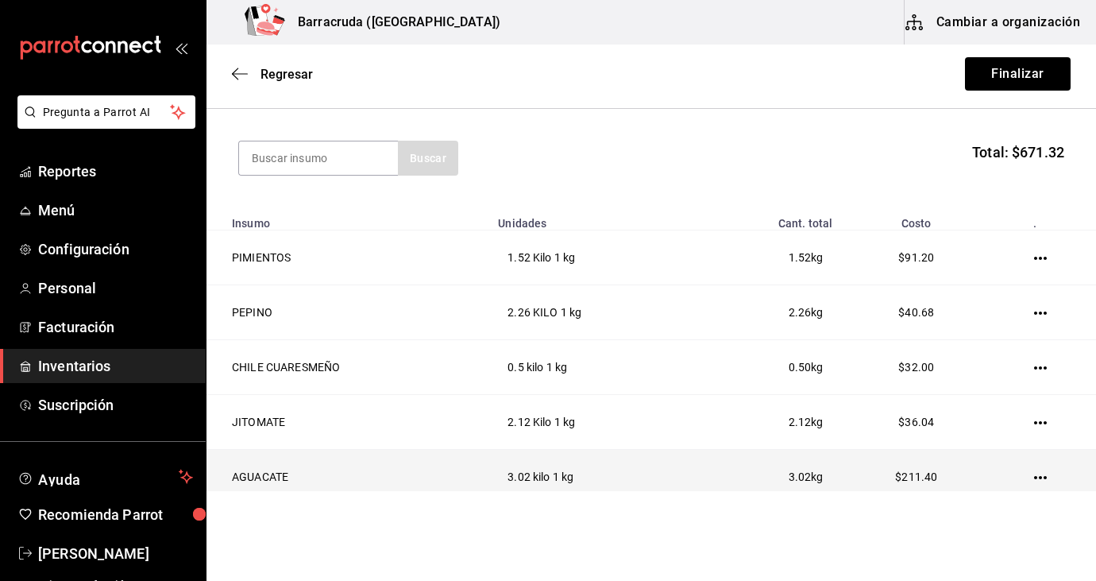
click at [1041, 476] on icon "button" at bounding box center [1040, 477] width 13 height 13
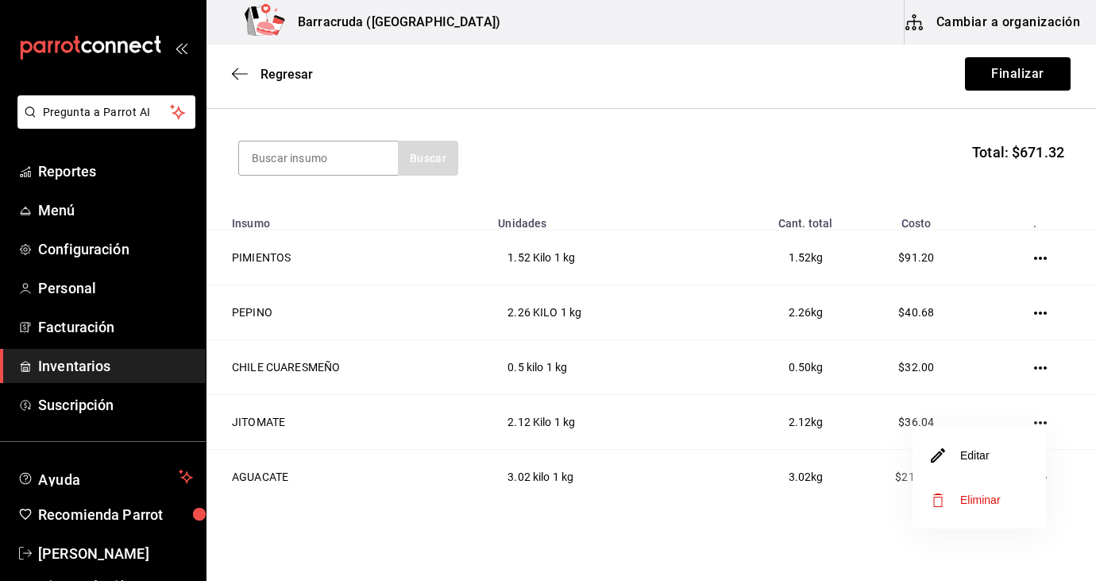
click at [990, 454] on li "Editar" at bounding box center [979, 455] width 133 height 44
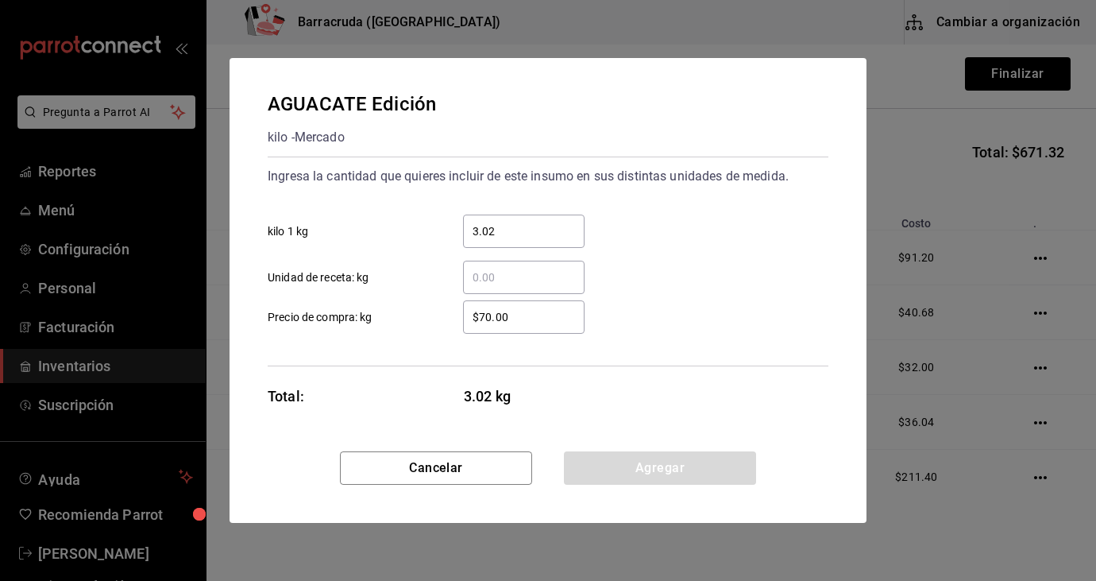
click at [901, 25] on div "AGUACATE Edición kilo - [PERSON_NAME] Ingresa la cantidad que quieres incluir d…" at bounding box center [548, 290] width 1096 height 581
click at [835, 21] on div "AGUACATE Edición kilo - [PERSON_NAME] Ingresa la cantidad que quieres incluir d…" at bounding box center [548, 290] width 1096 height 581
click at [440, 459] on button "Cancelar" at bounding box center [436, 467] width 192 height 33
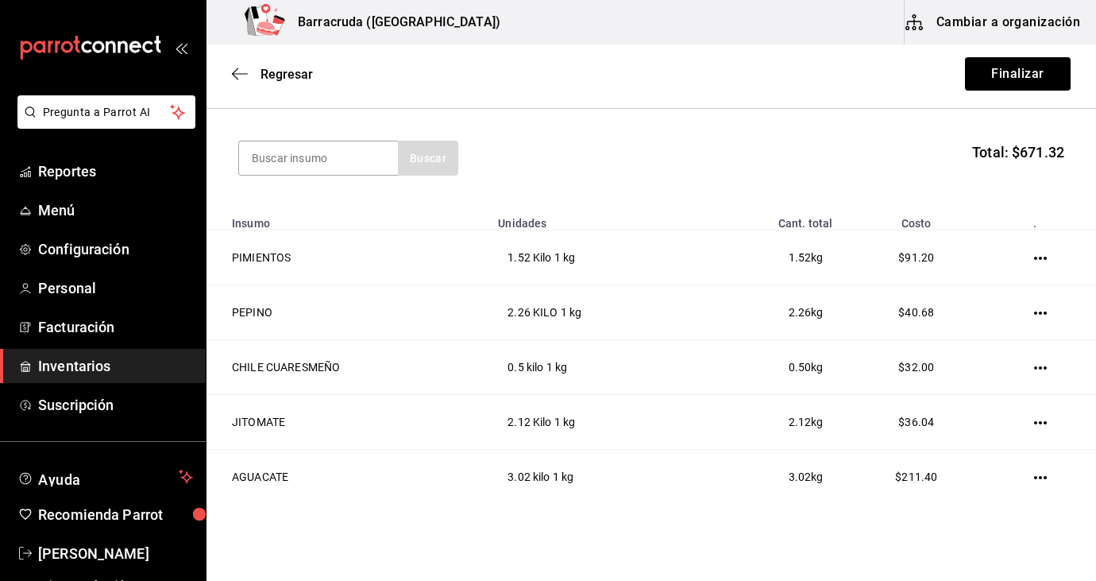
click at [657, 66] on div "Regresar Finalizar" at bounding box center [652, 73] width 890 height 59
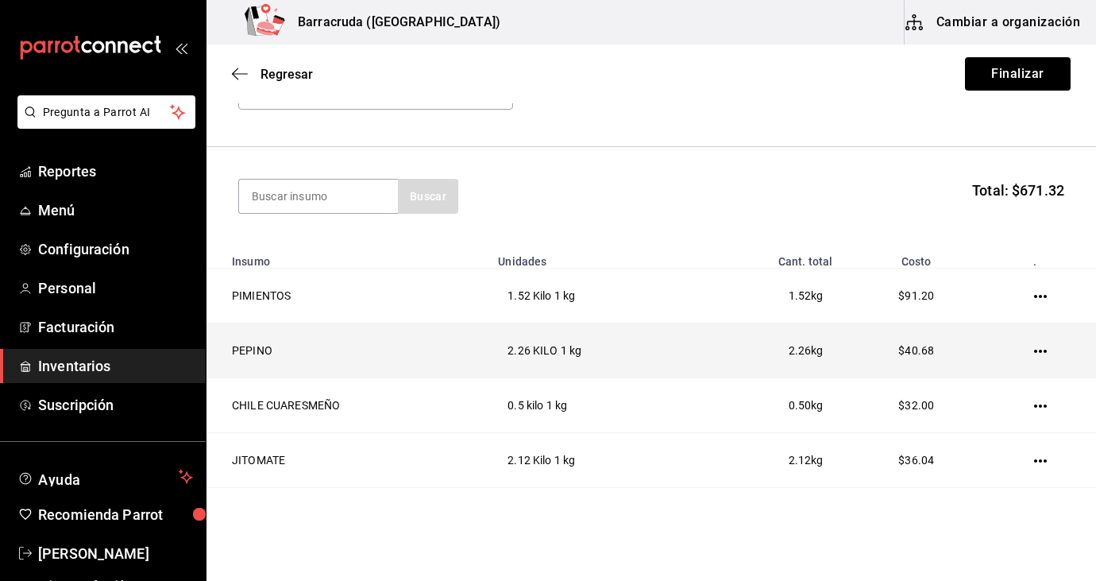
scroll to position [75, 0]
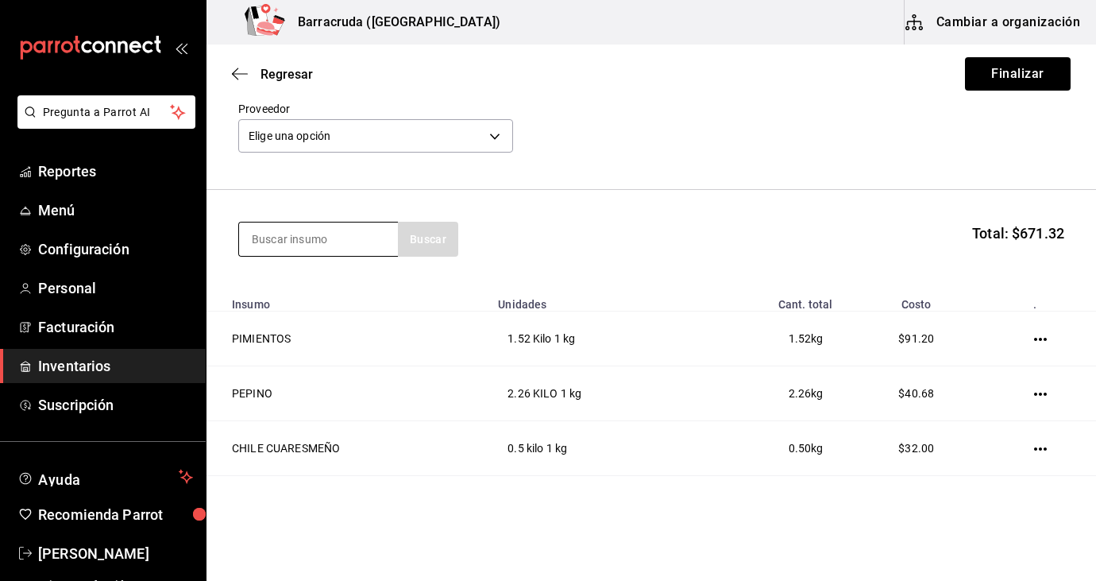
click at [314, 239] on input at bounding box center [318, 238] width 159 height 33
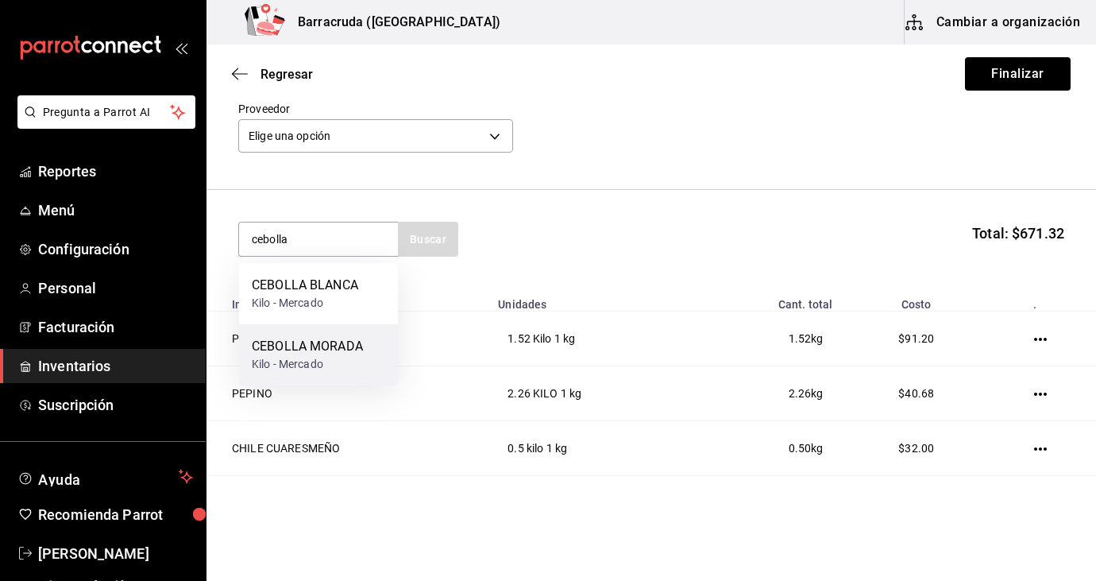
click at [322, 362] on div "Kilo - Mercado" at bounding box center [307, 364] width 111 height 17
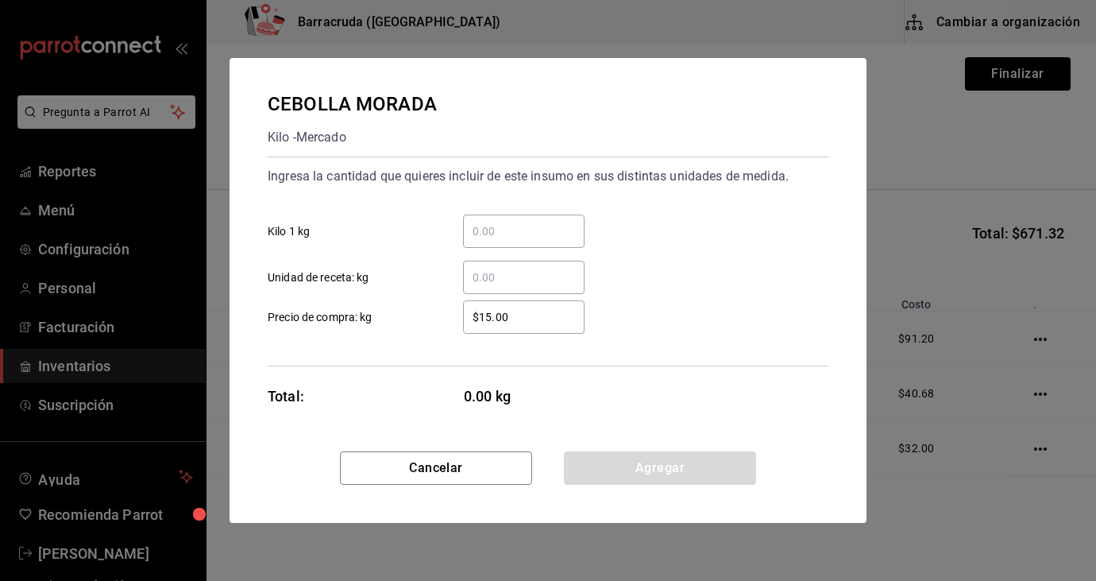
click at [491, 315] on input "$15.00" at bounding box center [524, 316] width 122 height 19
click at [508, 223] on input "​ Kilo 1 kg" at bounding box center [524, 231] width 122 height 19
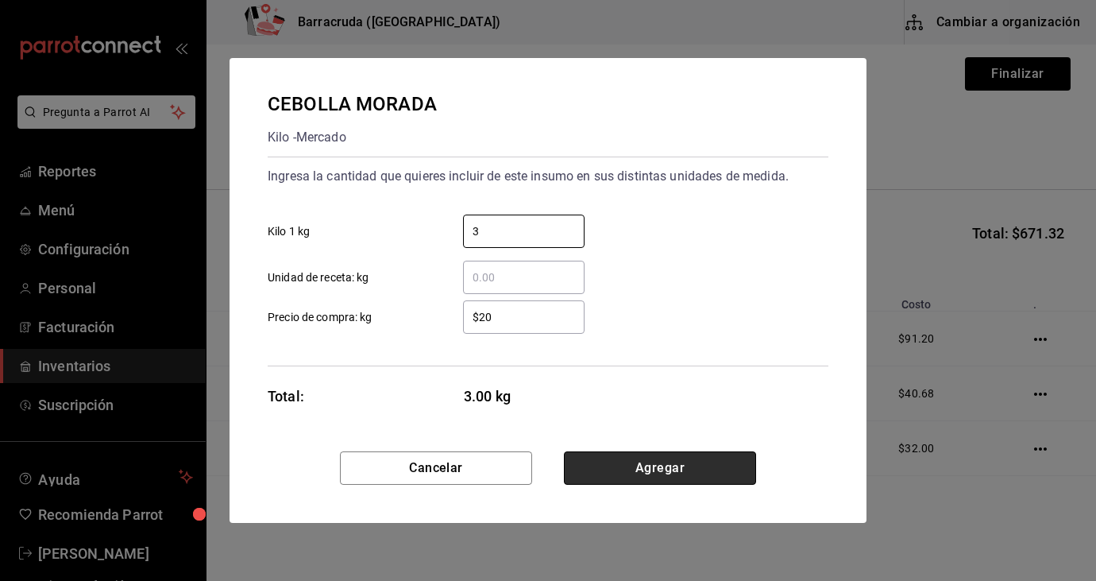
click at [685, 467] on button "Agregar" at bounding box center [660, 467] width 192 height 33
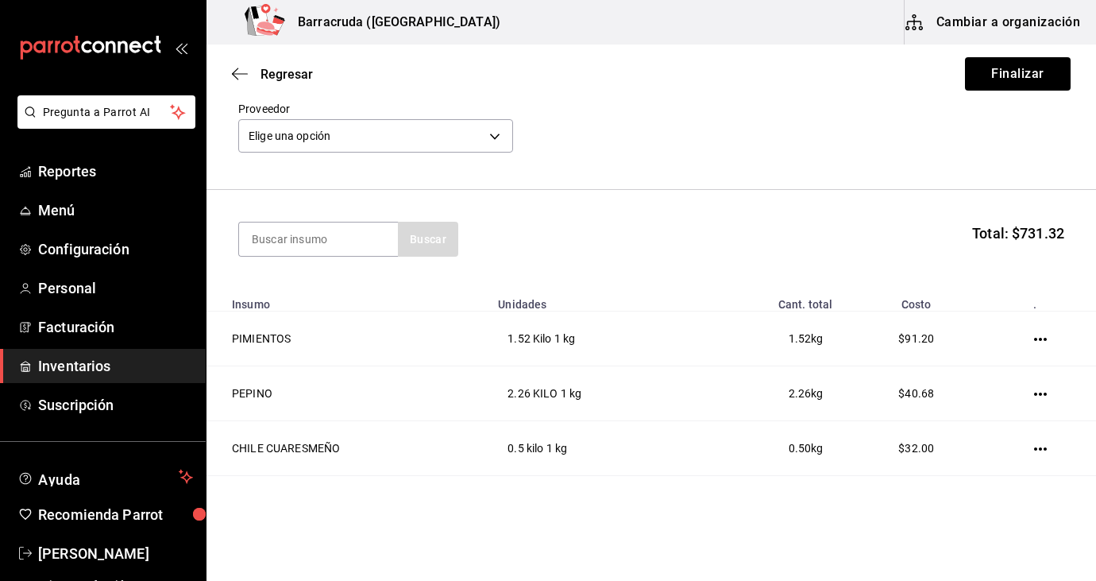
click at [685, 467] on td "0.5 kilo 1 kg" at bounding box center [592, 448] width 207 height 55
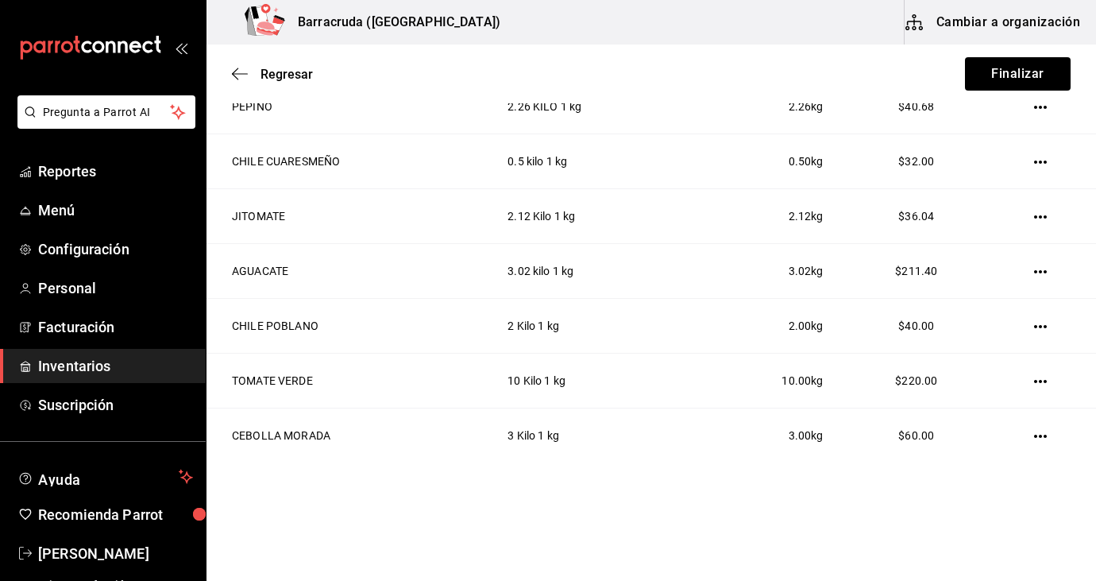
scroll to position [384, 0]
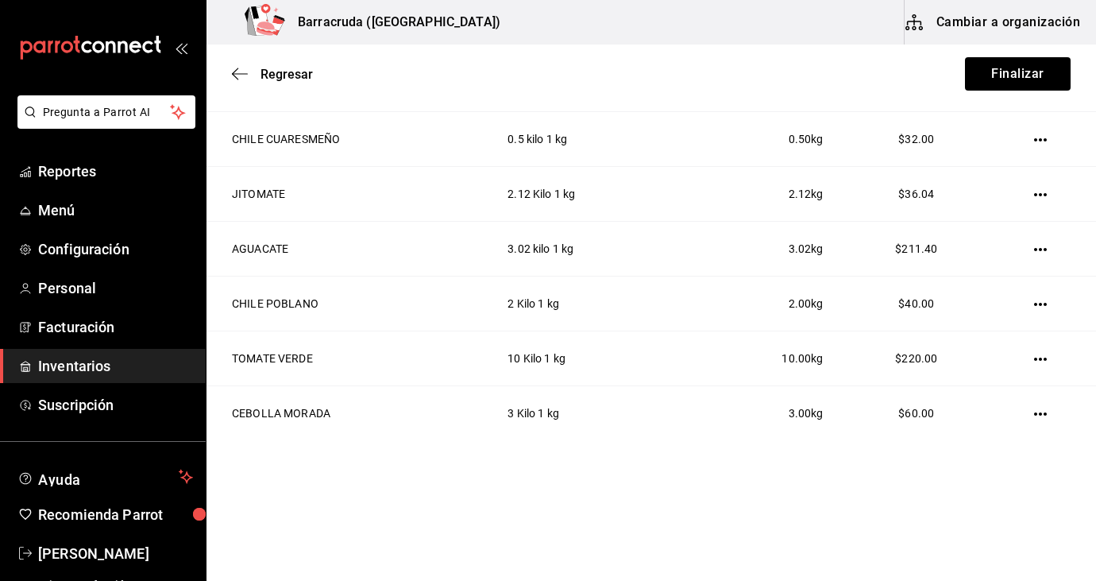
click at [685, 467] on main "Regresar Finalizar Compra Proveedor Elige una opción default Buscar Total: $731…" at bounding box center [652, 76] width 890 height 830
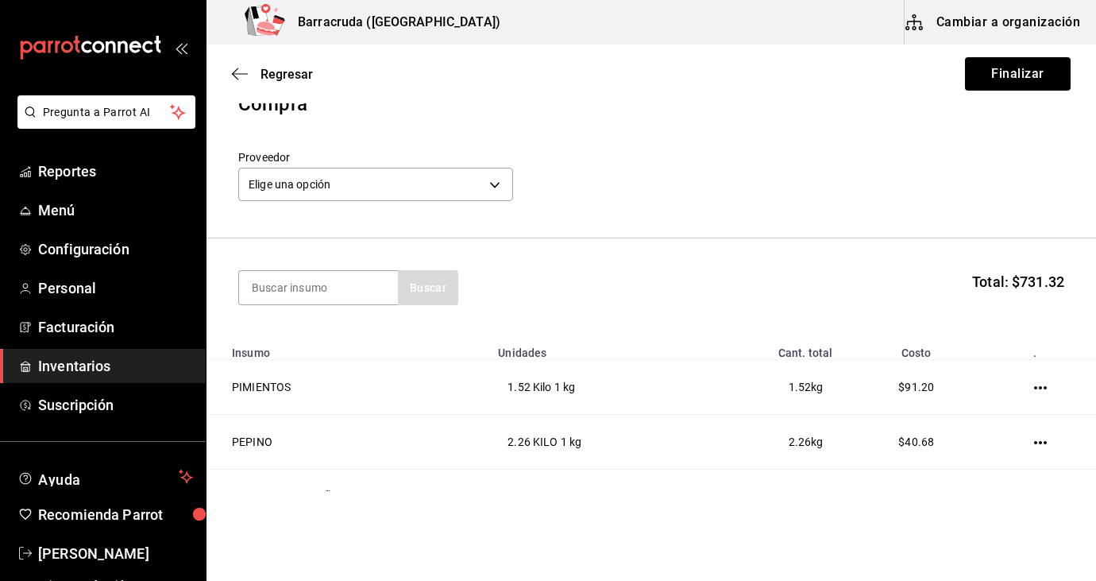
scroll to position [0, 0]
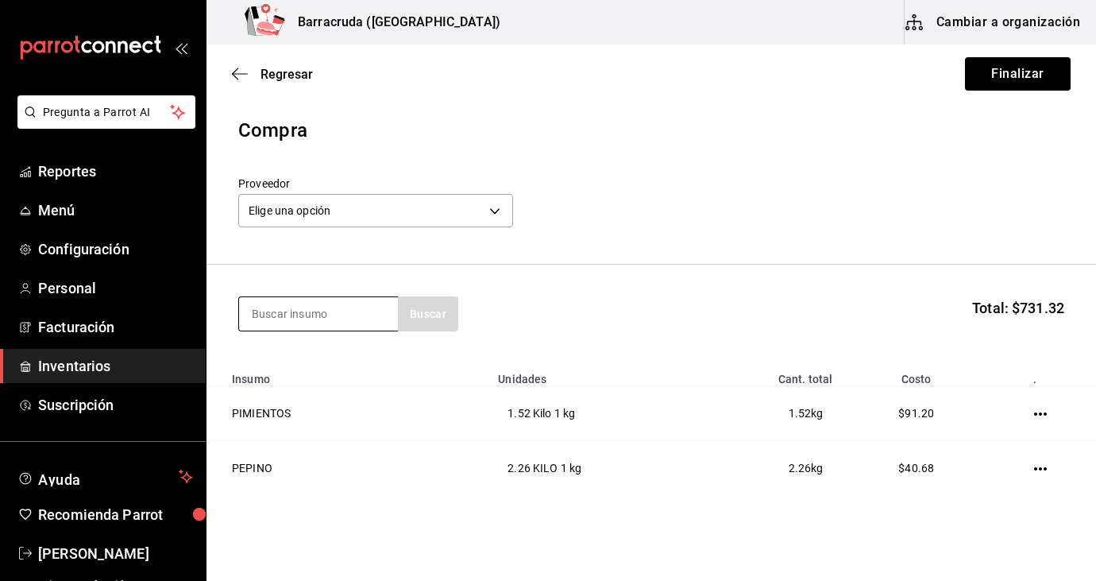
click at [342, 316] on input at bounding box center [318, 313] width 159 height 33
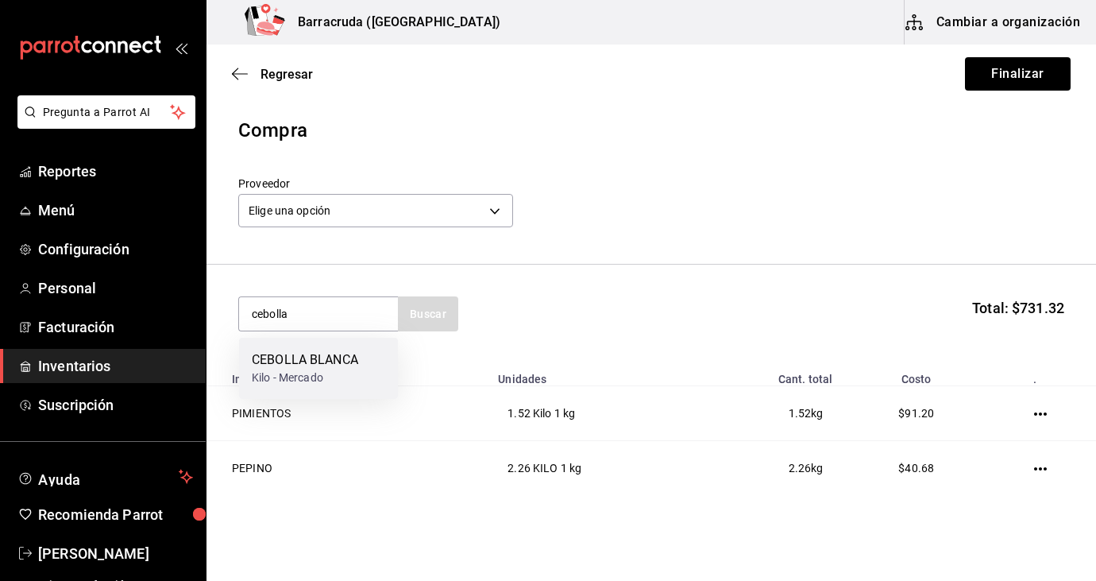
click at [348, 374] on div "Kilo - Mercado" at bounding box center [305, 377] width 106 height 17
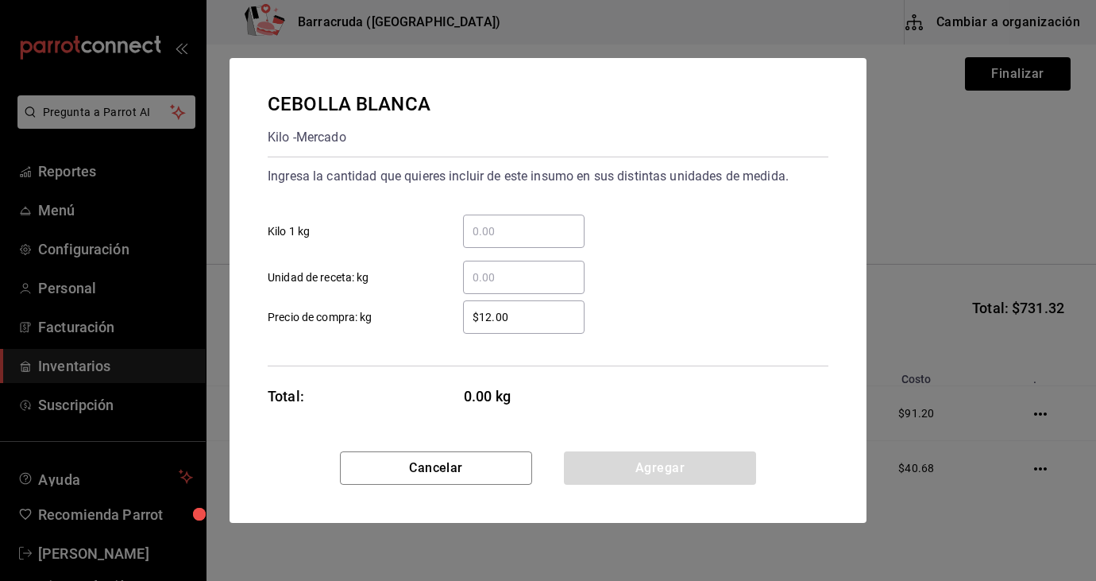
click at [535, 234] on input "​ Kilo 1 kg" at bounding box center [524, 231] width 122 height 19
click at [516, 317] on input "$12.00" at bounding box center [524, 316] width 122 height 19
click at [529, 237] on input "​ Kilo 1 kg" at bounding box center [524, 231] width 122 height 19
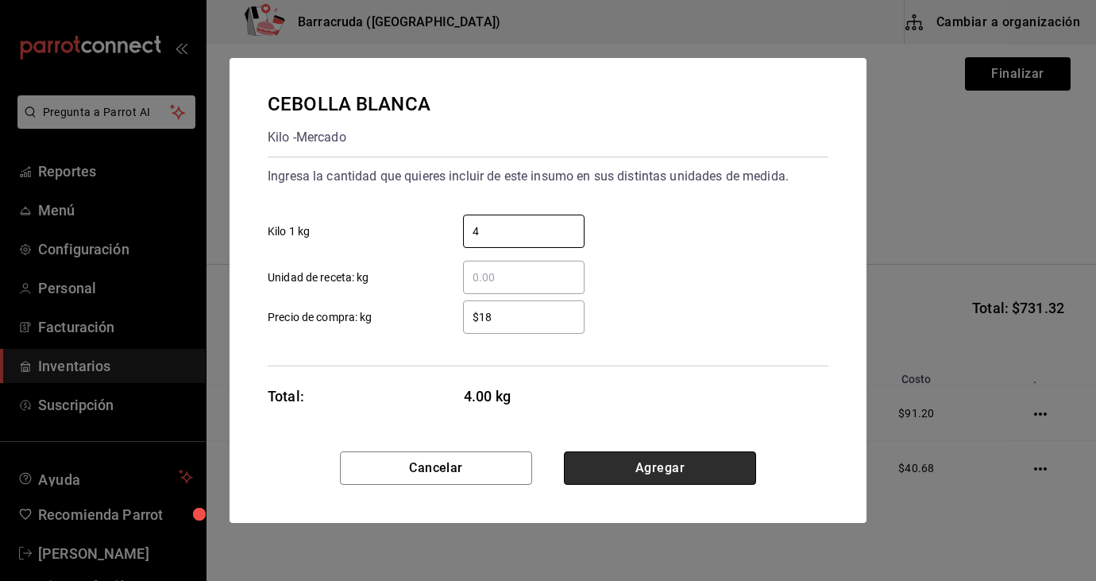
click at [693, 474] on button "Agregar" at bounding box center [660, 467] width 192 height 33
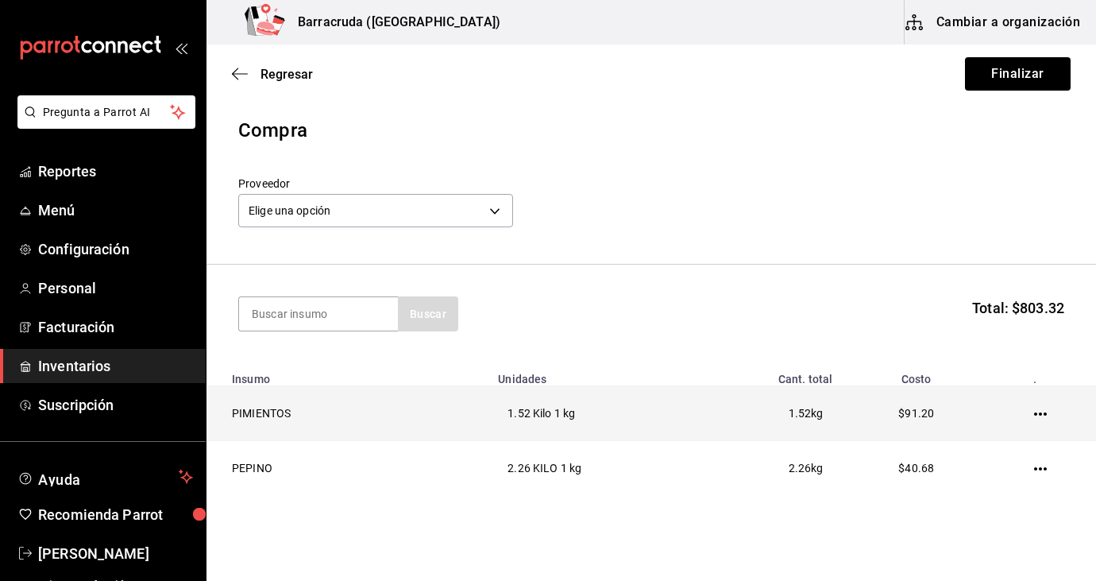
click at [391, 397] on td "PIMIENTOS" at bounding box center [348, 413] width 282 height 55
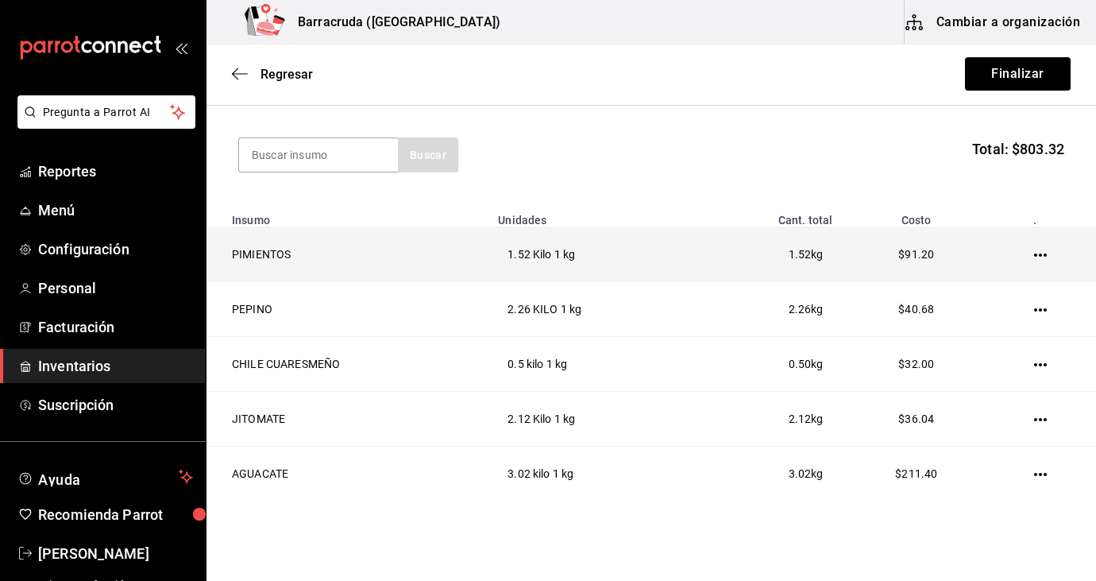
scroll to position [127, 0]
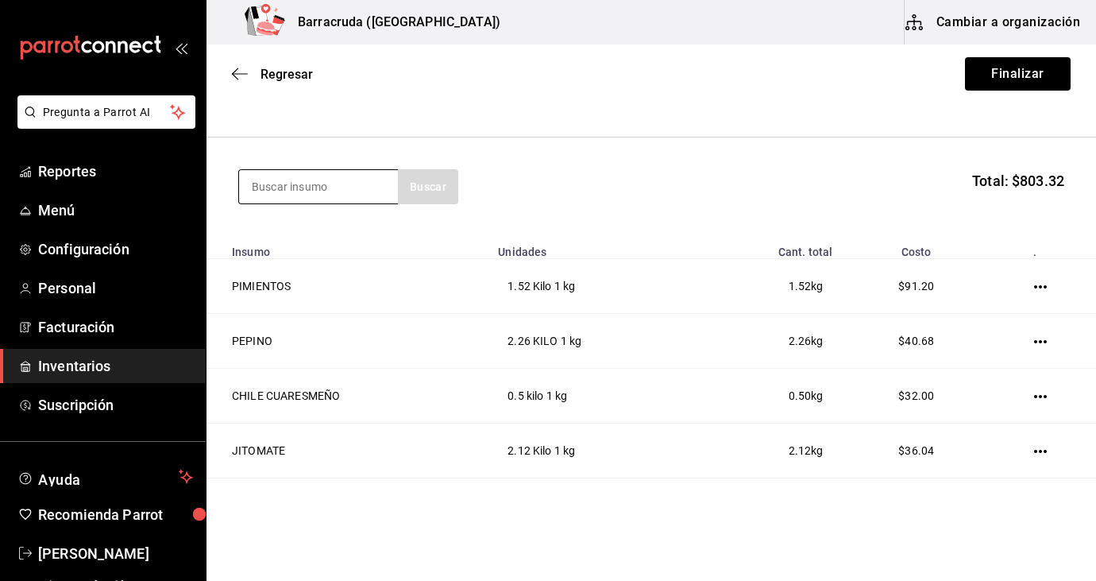
click at [311, 187] on input at bounding box center [318, 186] width 159 height 33
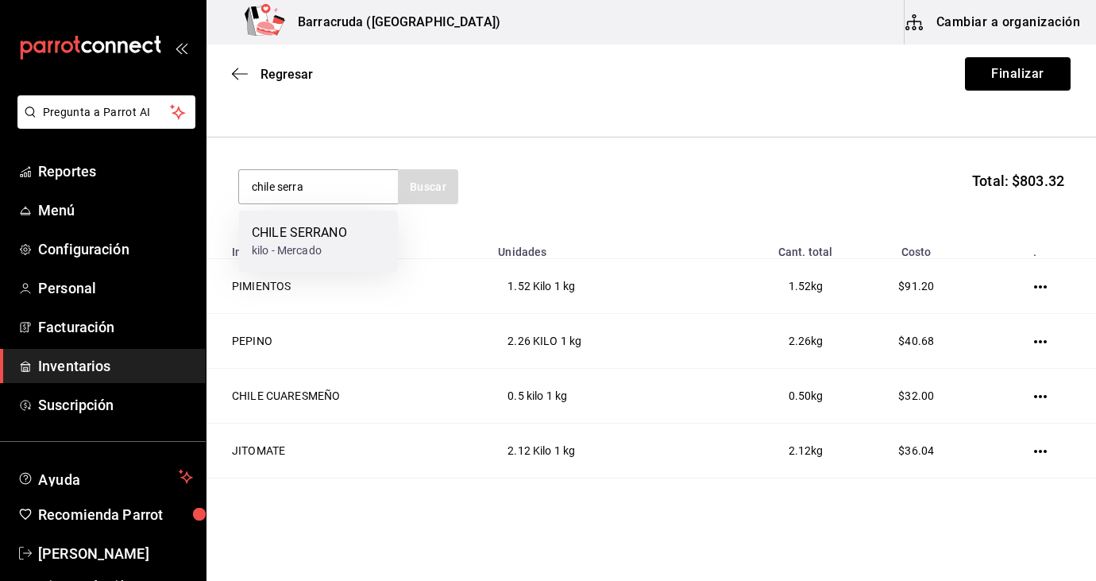
click at [310, 246] on div "kilo - Mercado" at bounding box center [299, 250] width 95 height 17
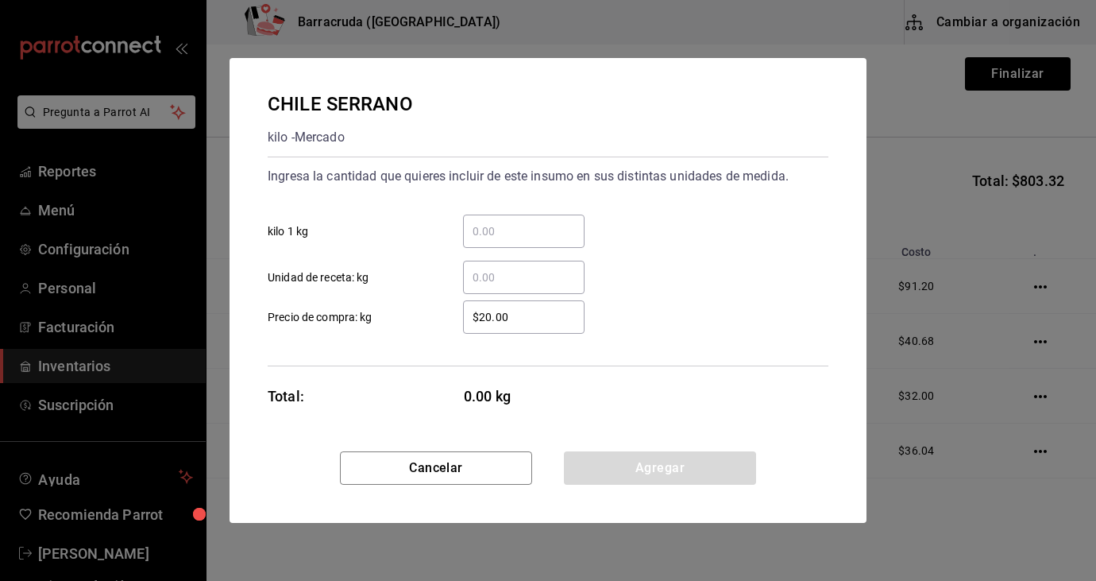
click at [485, 230] on input "​ kilo 1 kg" at bounding box center [524, 231] width 122 height 19
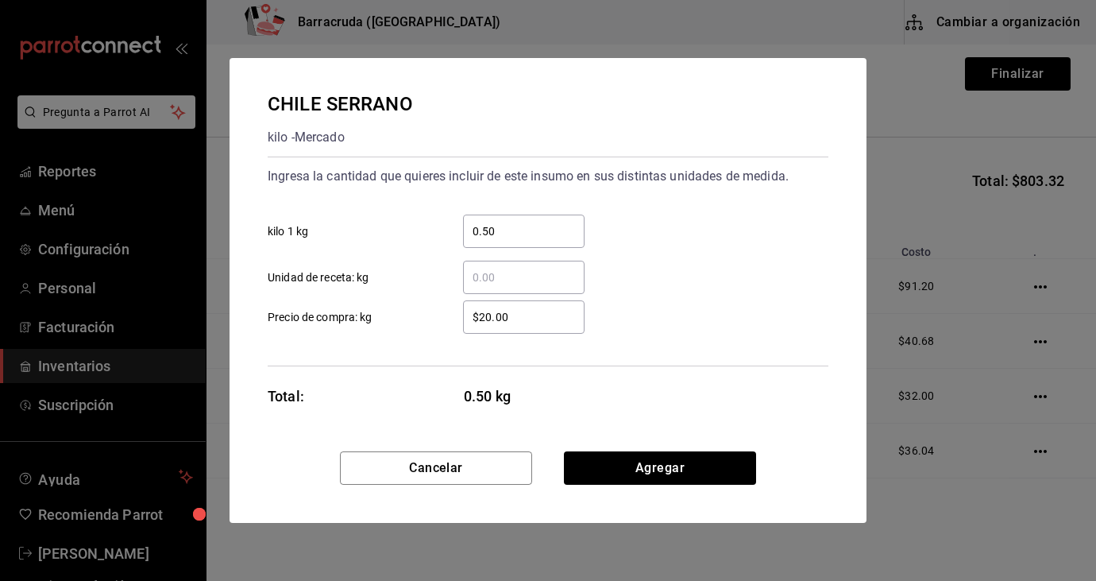
click at [492, 319] on input "$20.00" at bounding box center [524, 316] width 122 height 19
click at [684, 485] on div "Cancelar Agregar" at bounding box center [548, 486] width 637 height 71
click at [678, 465] on button "Agregar" at bounding box center [660, 467] width 192 height 33
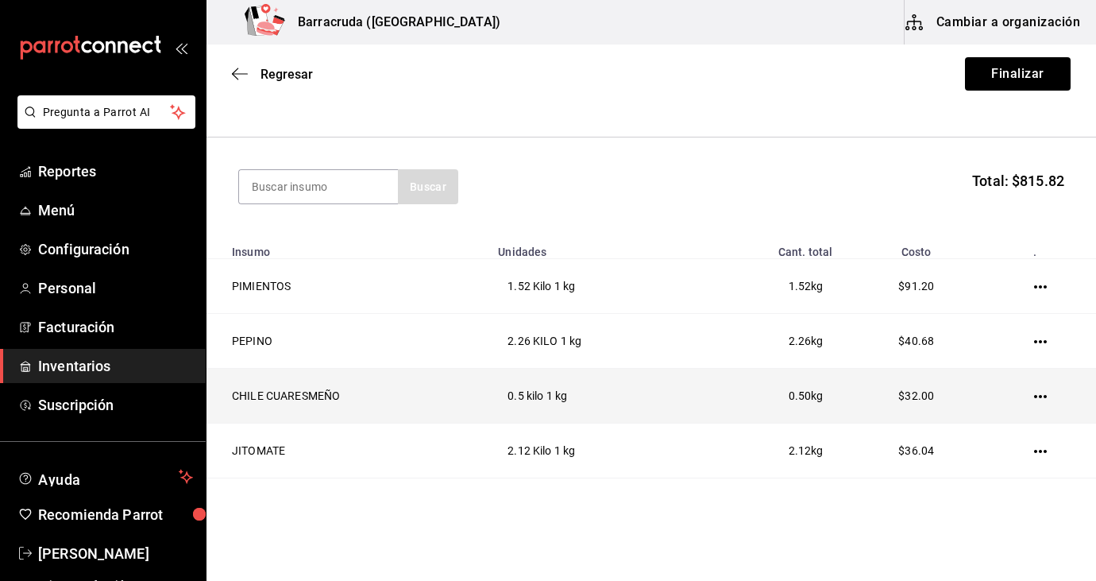
click at [1037, 400] on icon "button" at bounding box center [1040, 396] width 13 height 13
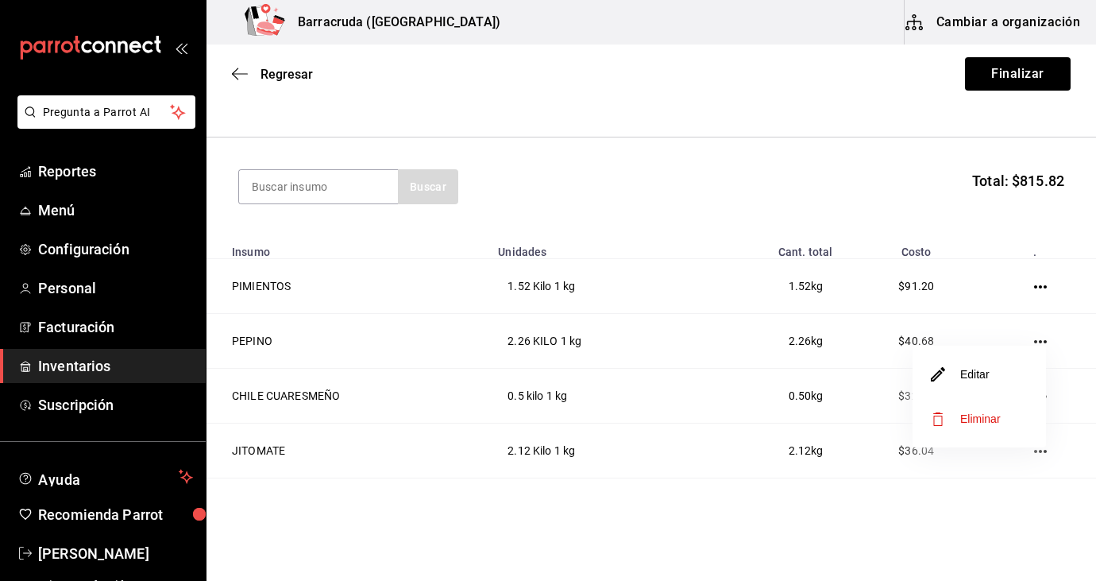
click at [1001, 373] on li "Editar" at bounding box center [979, 374] width 133 height 44
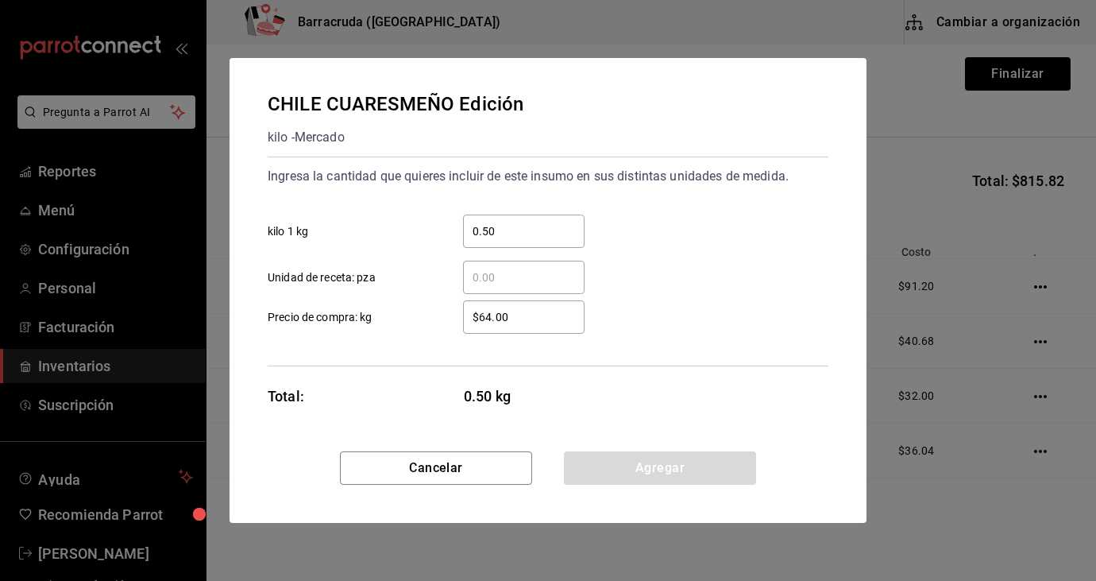
click at [504, 237] on input "0.50" at bounding box center [524, 231] width 122 height 19
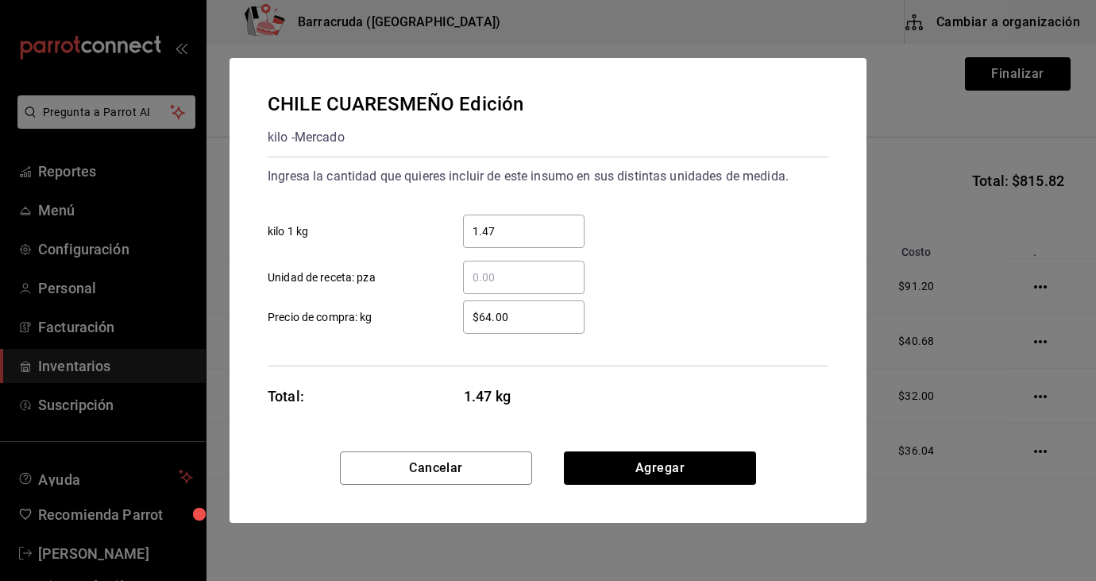
click at [492, 319] on input "$64.00" at bounding box center [524, 316] width 122 height 19
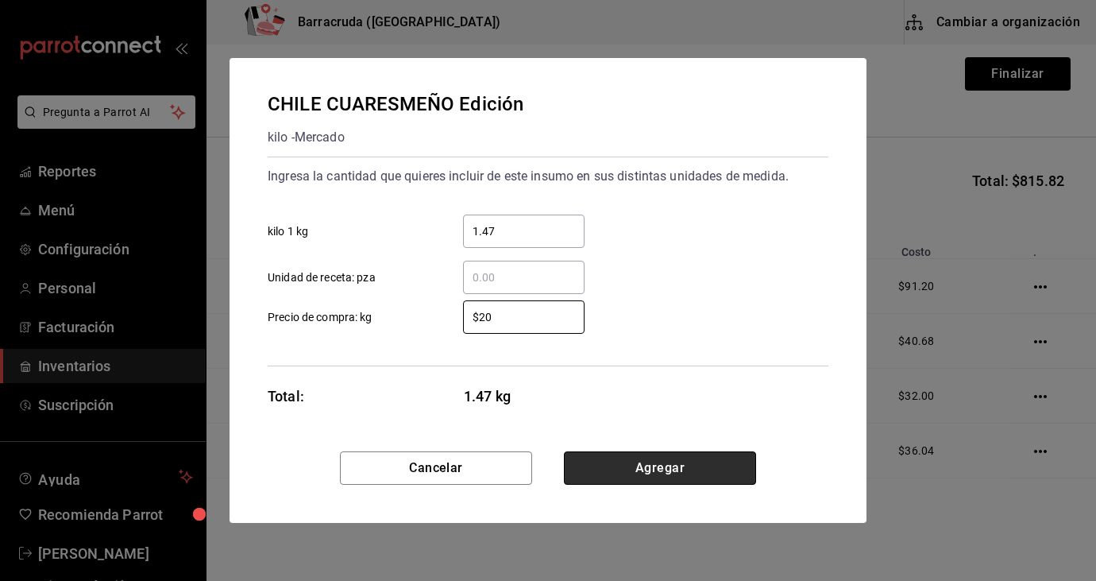
click at [698, 475] on button "Agregar" at bounding box center [660, 467] width 192 height 33
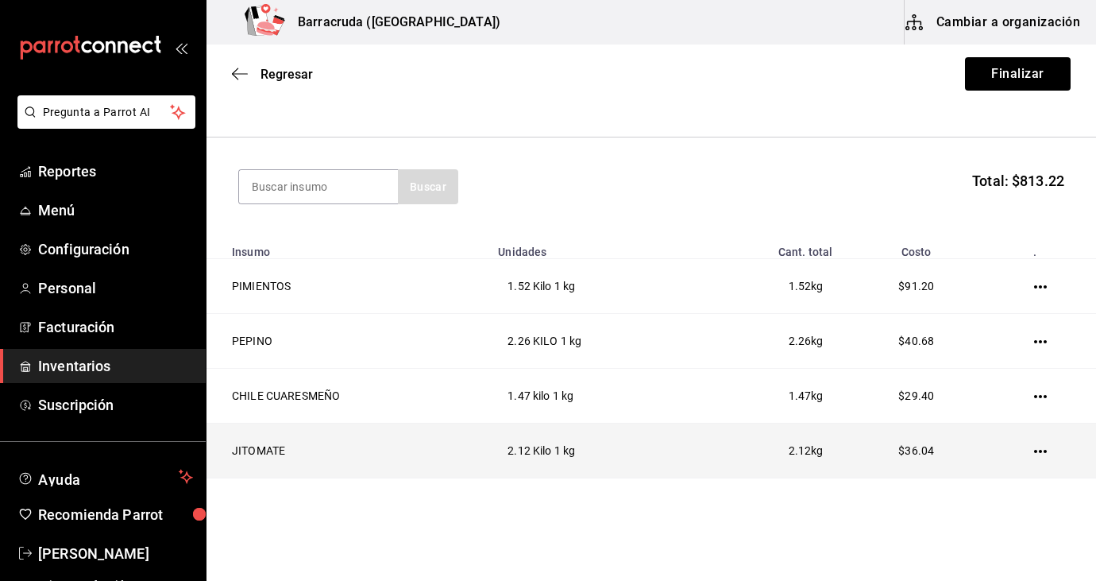
click at [699, 473] on td "2.12 kg" at bounding box center [769, 450] width 147 height 55
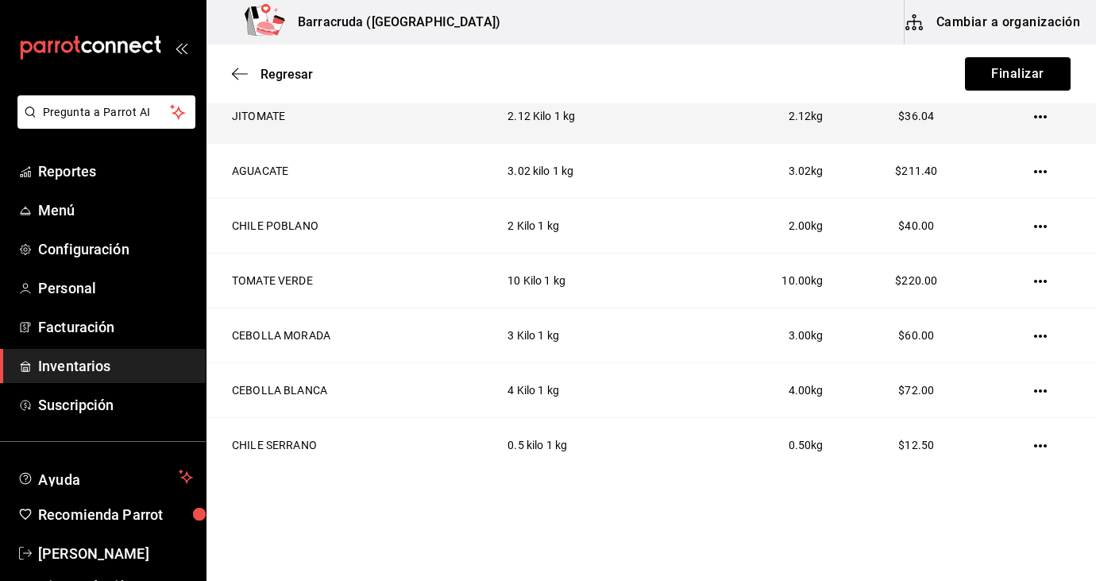
scroll to position [430, 0]
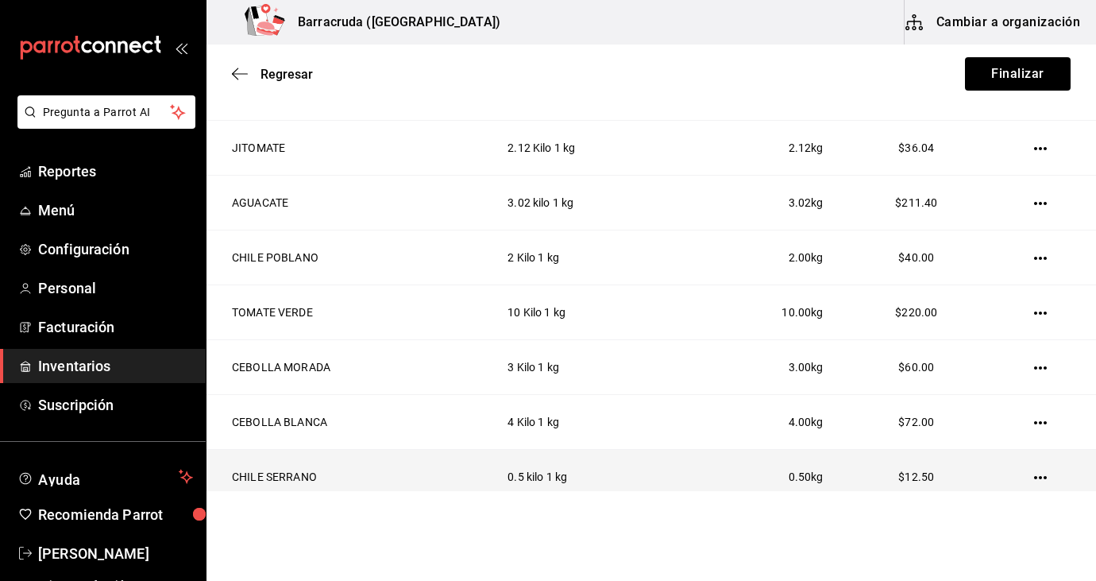
click at [1036, 476] on icon "button" at bounding box center [1040, 477] width 13 height 13
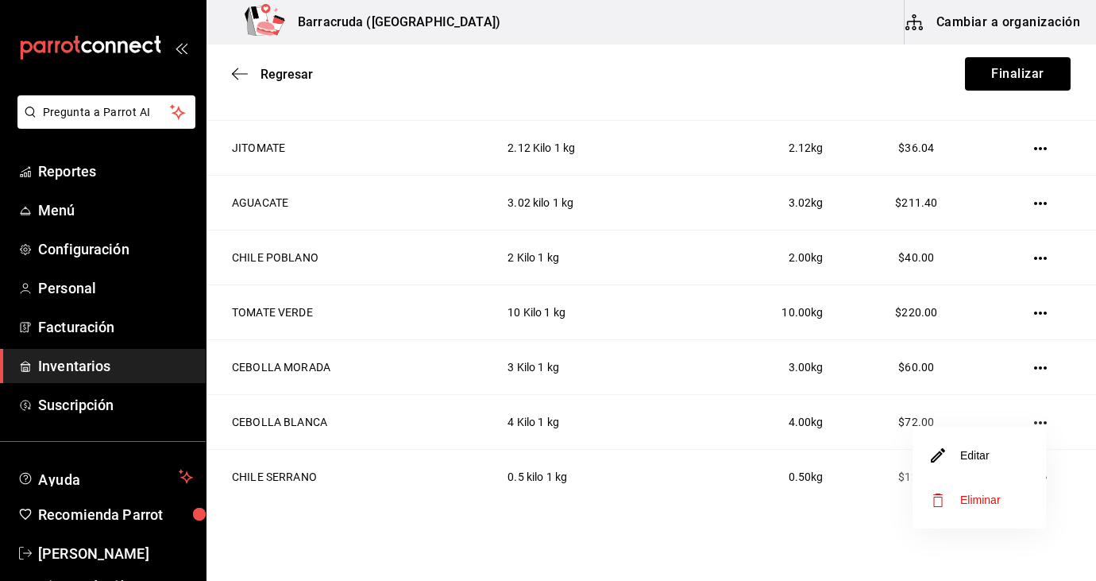
click at [999, 456] on li "Editar" at bounding box center [979, 455] width 133 height 44
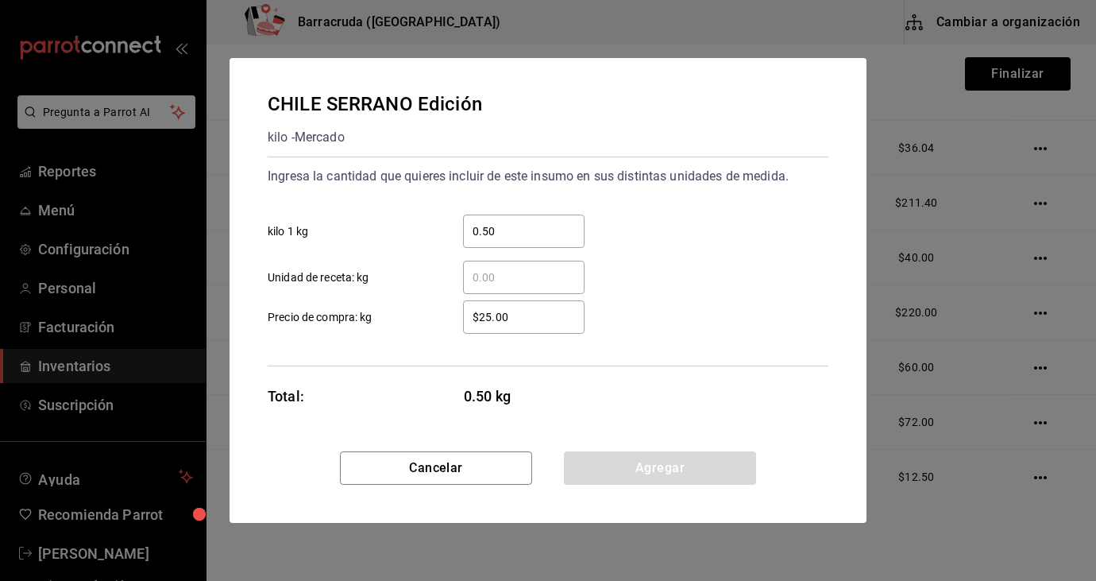
click at [493, 319] on input "$25.00" at bounding box center [524, 316] width 122 height 19
click at [685, 464] on button "Agregar" at bounding box center [660, 467] width 192 height 33
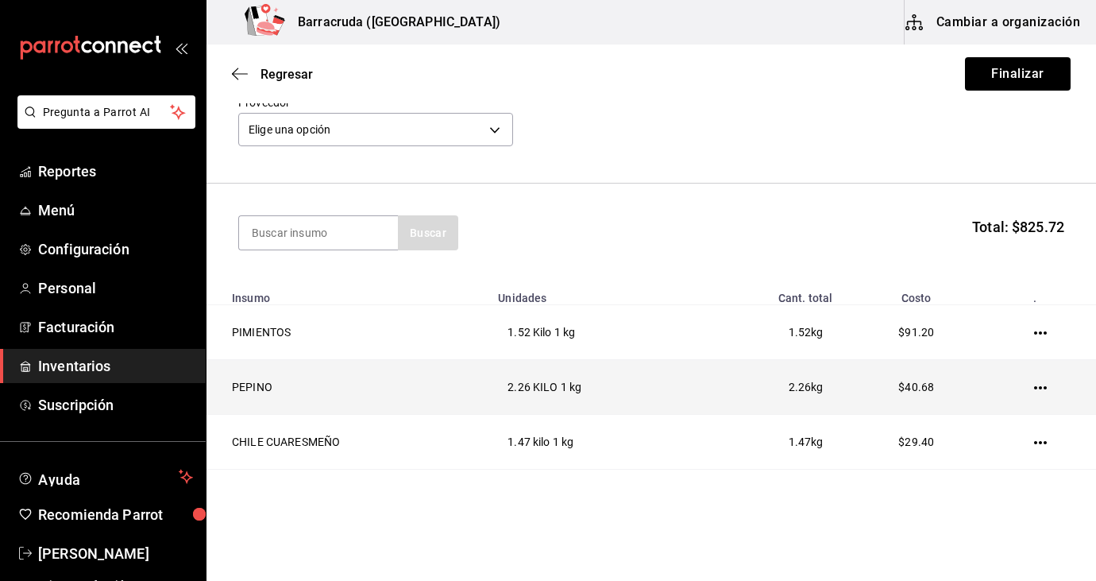
scroll to position [80, 0]
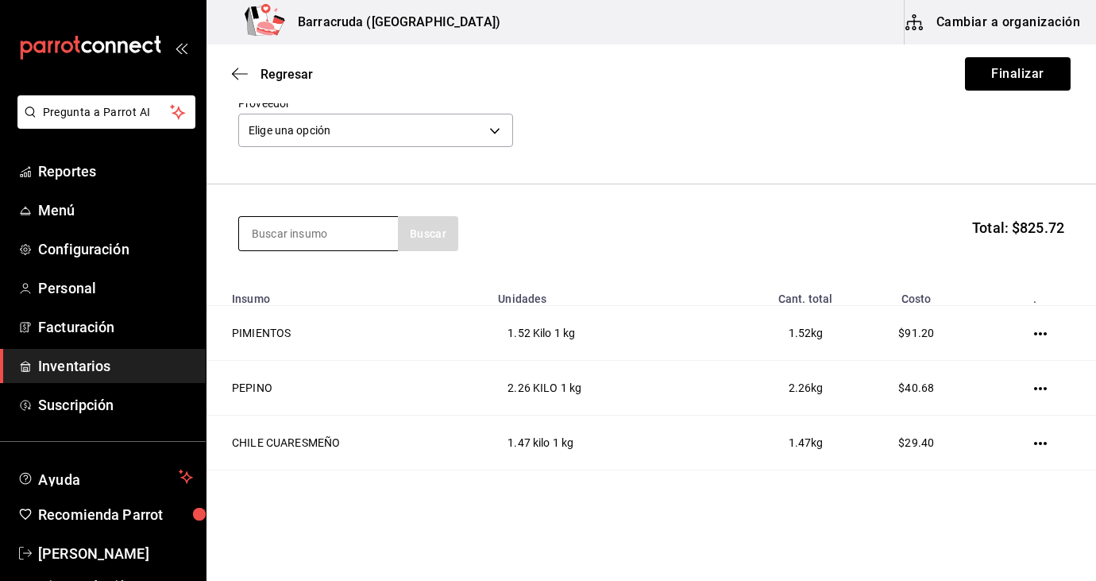
click at [315, 240] on input at bounding box center [318, 233] width 159 height 33
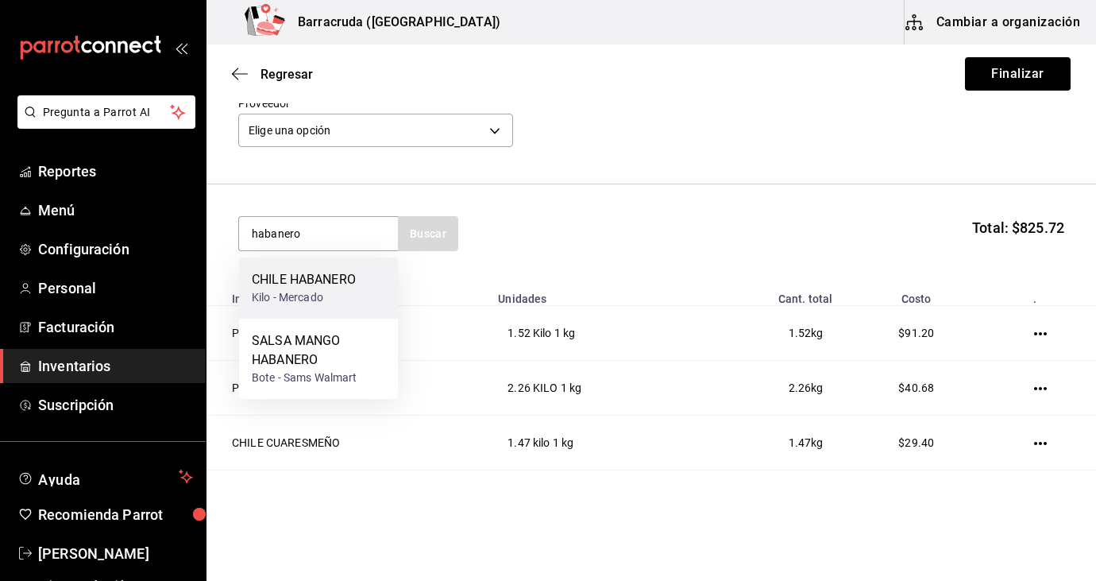
click at [303, 282] on div "CHILE HABANERO" at bounding box center [304, 279] width 104 height 19
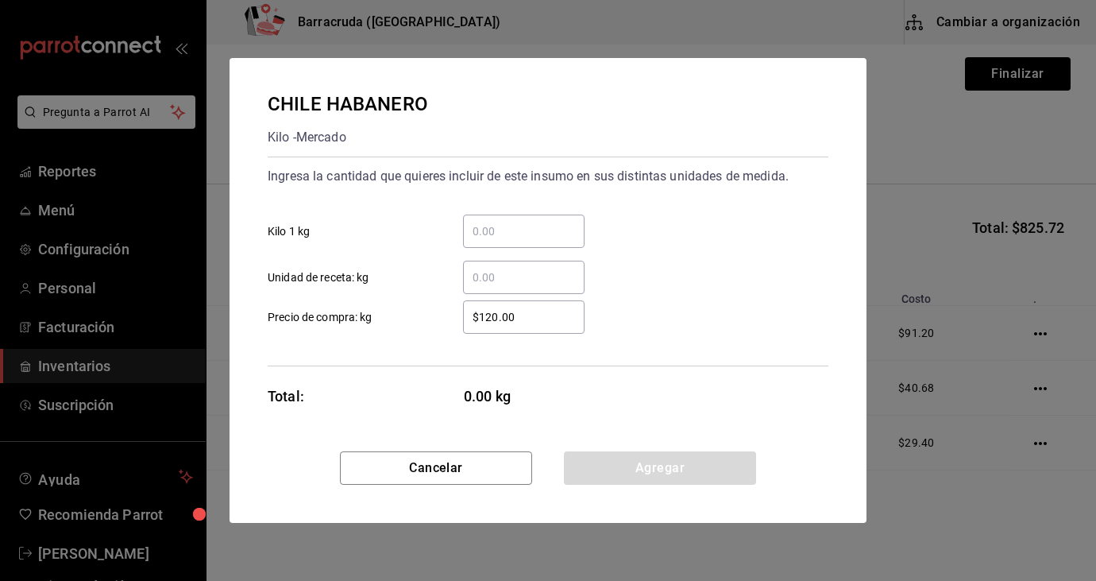
click at [485, 234] on input "​ Kilo 1 kg" at bounding box center [524, 231] width 122 height 19
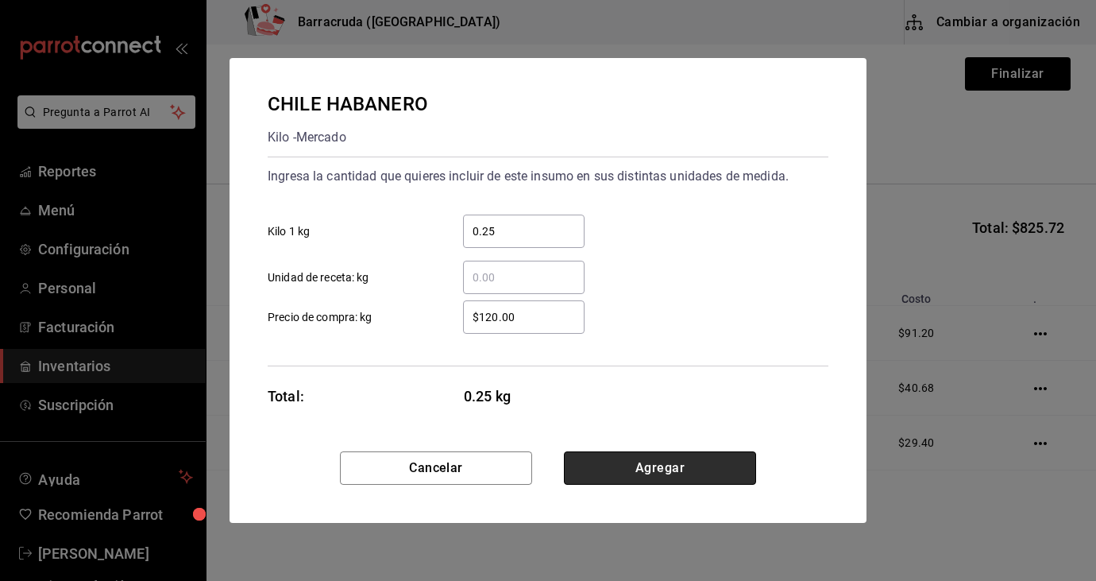
click at [658, 474] on button "Agregar" at bounding box center [660, 467] width 192 height 33
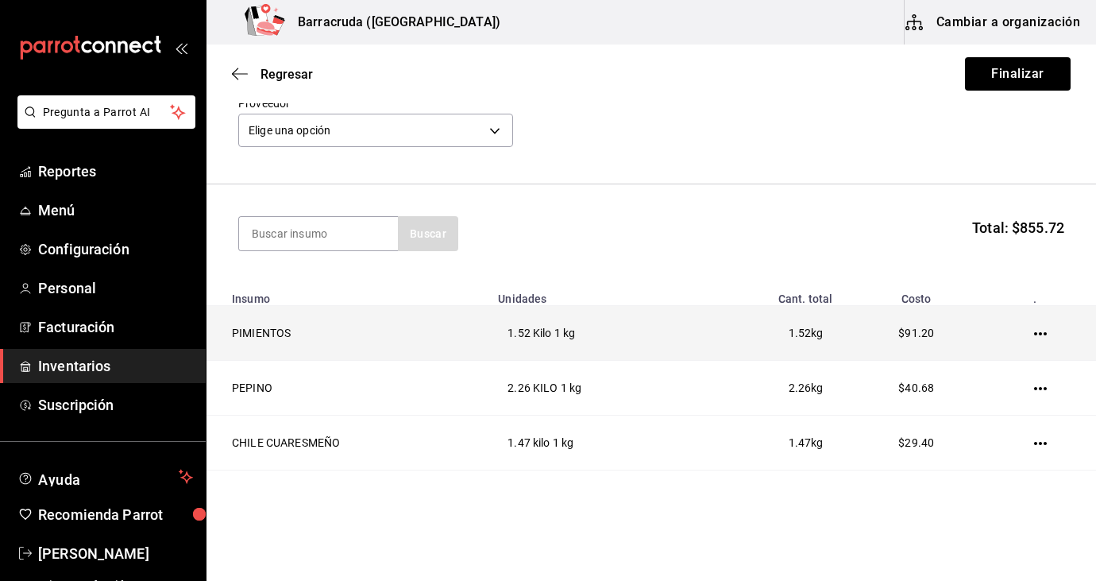
click at [415, 322] on td "PIMIENTOS" at bounding box center [348, 333] width 282 height 55
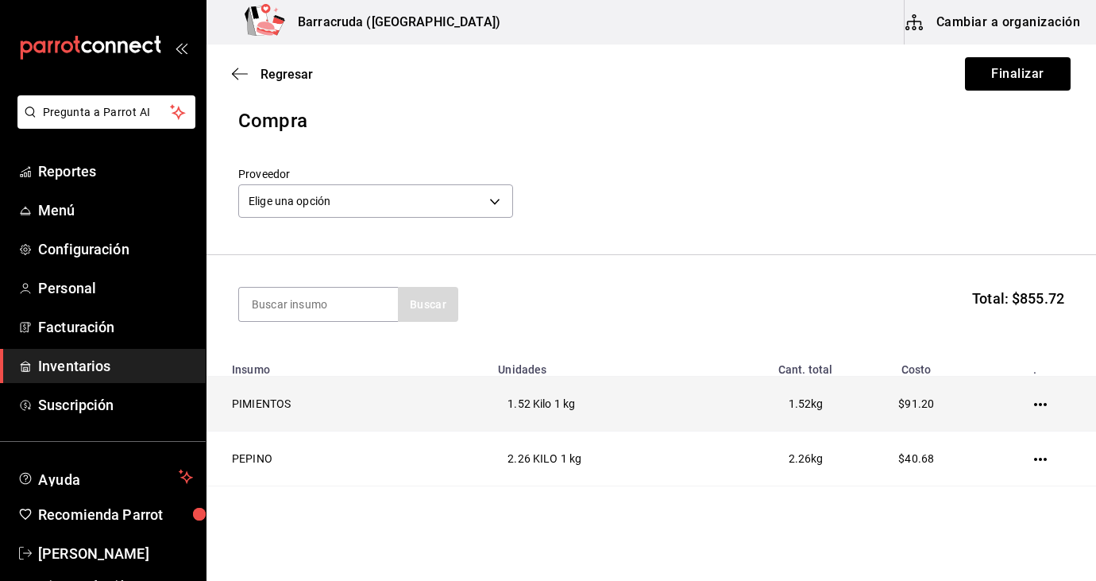
scroll to position [0, 0]
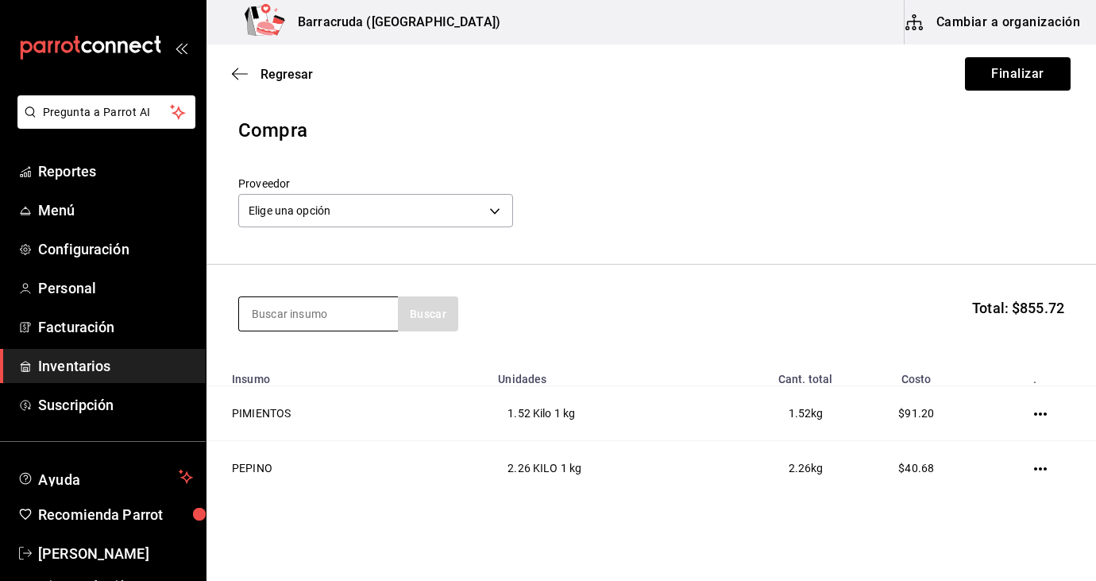
click at [344, 310] on input at bounding box center [318, 313] width 159 height 33
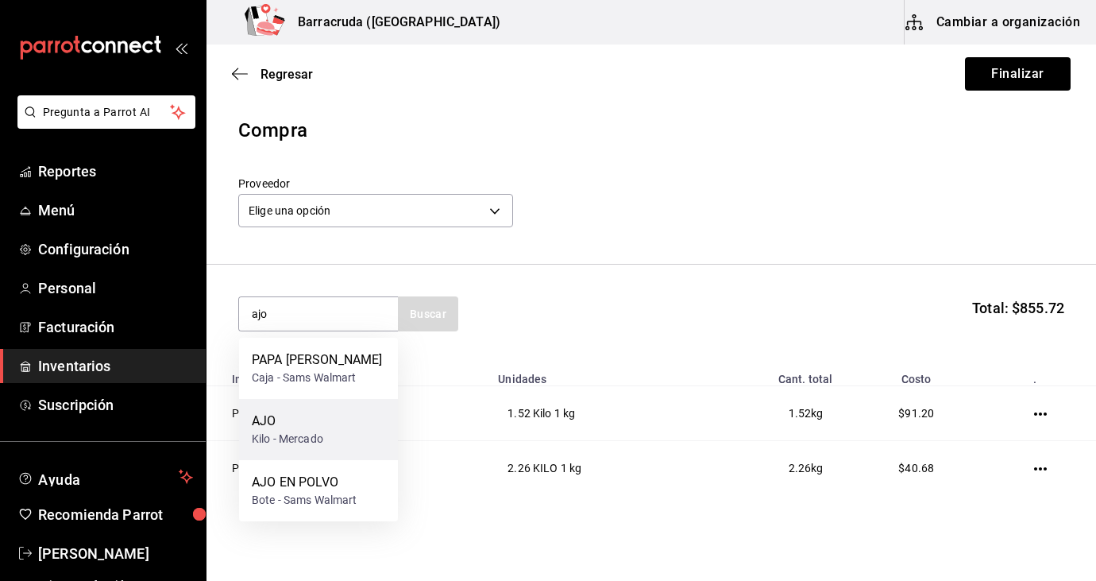
click at [308, 432] on div "Kilo - Mercado" at bounding box center [287, 439] width 71 height 17
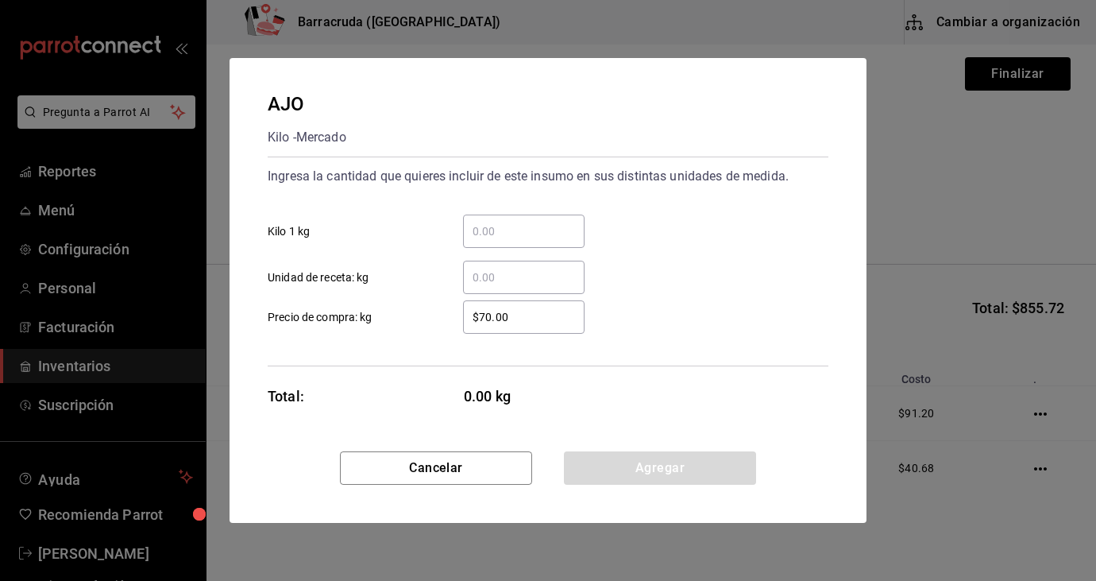
click at [517, 224] on input "​ Kilo 1 kg" at bounding box center [524, 231] width 122 height 19
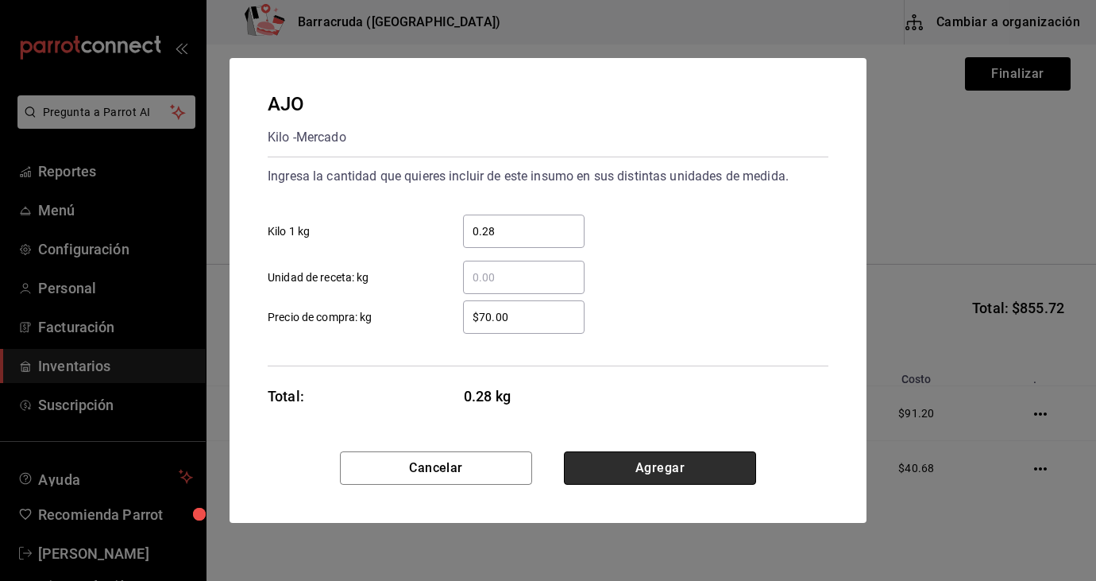
click at [633, 473] on button "Agregar" at bounding box center [660, 467] width 192 height 33
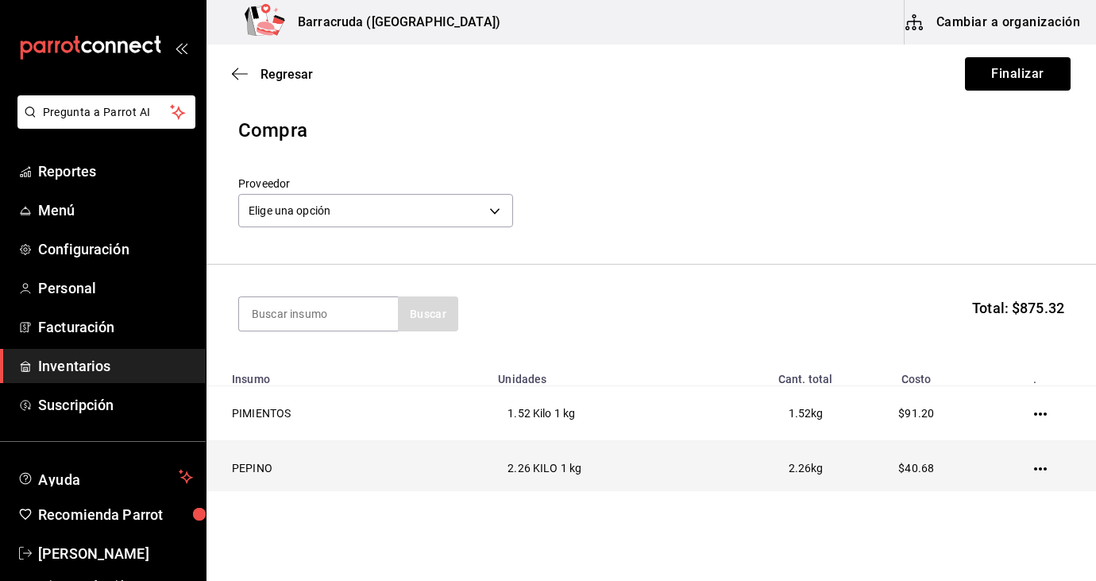
click at [666, 452] on td "2.26 KILO 1 kg" at bounding box center [592, 468] width 207 height 55
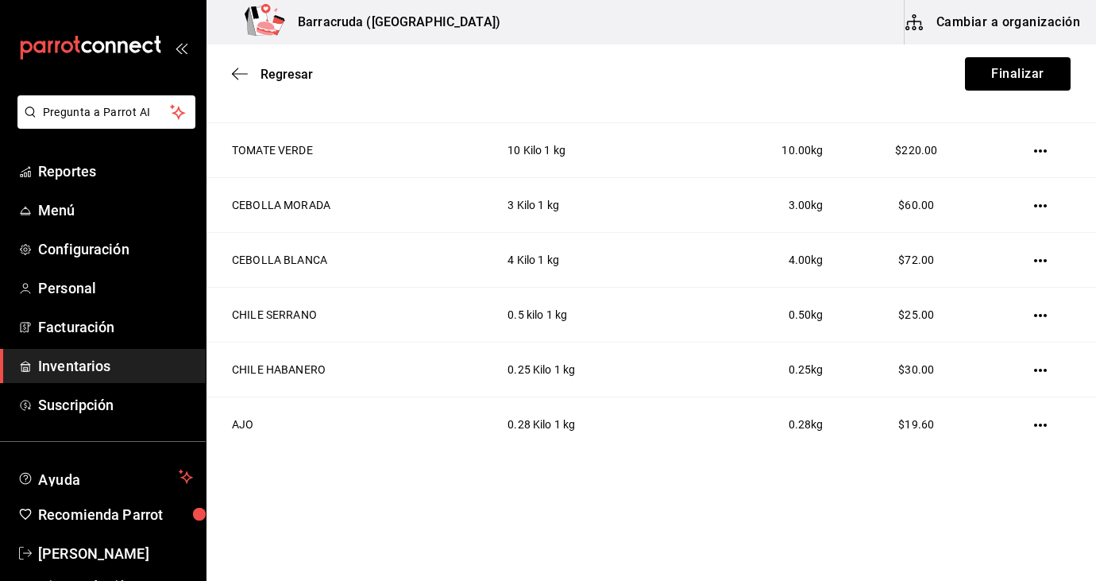
scroll to position [603, 0]
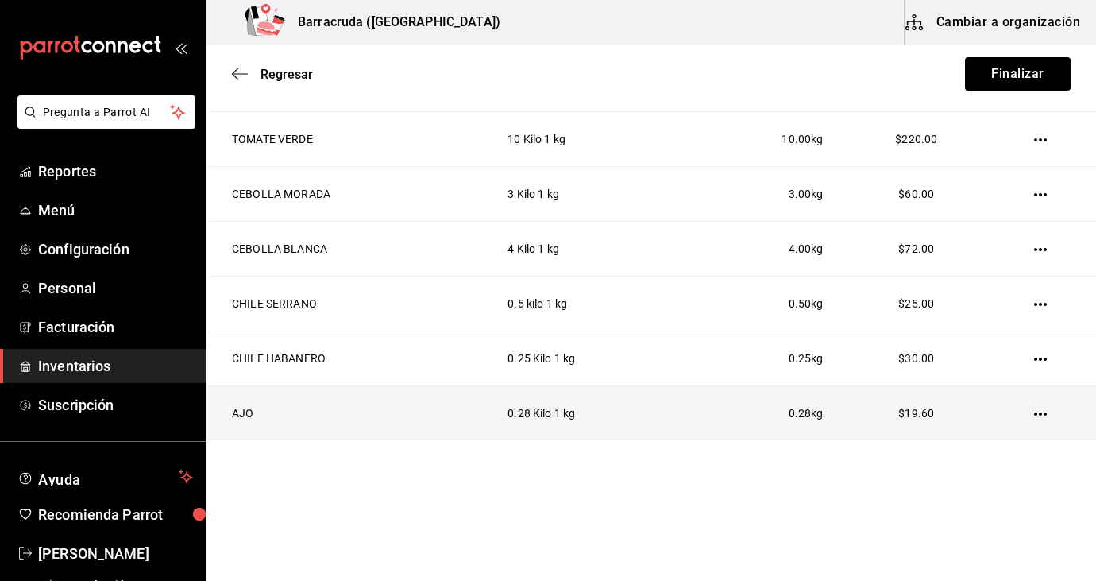
click at [1037, 417] on icon "button" at bounding box center [1040, 413] width 13 height 13
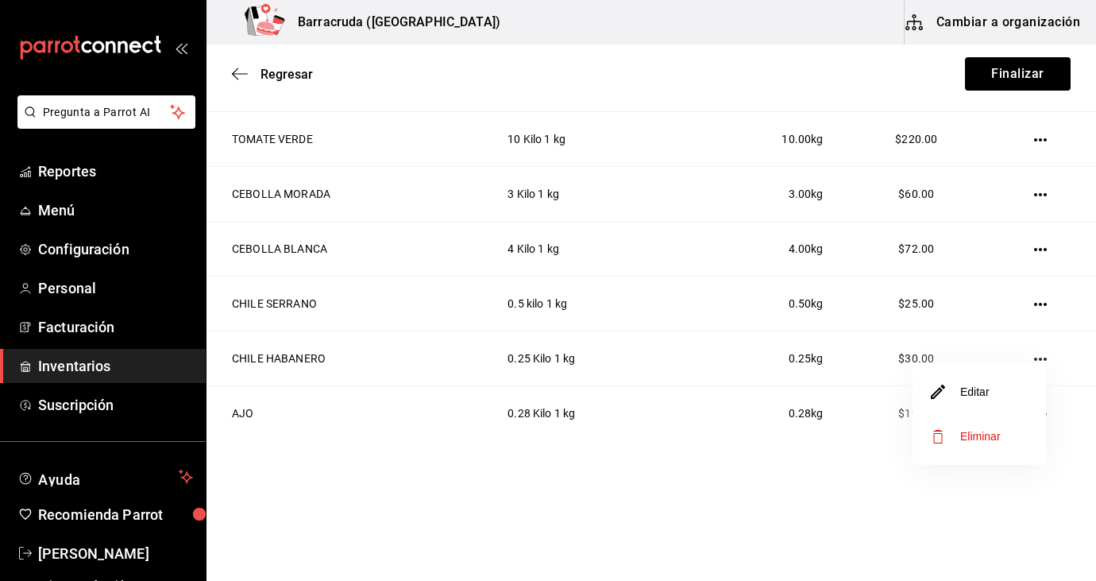
click at [1000, 400] on li "Editar" at bounding box center [979, 391] width 133 height 44
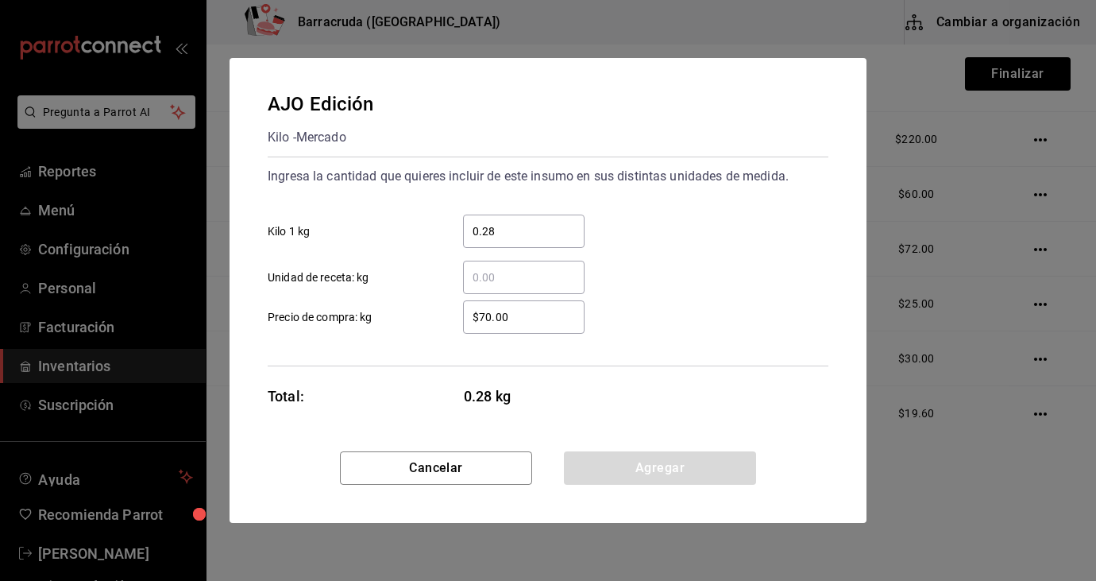
click at [527, 319] on input "$70.00" at bounding box center [524, 316] width 122 height 19
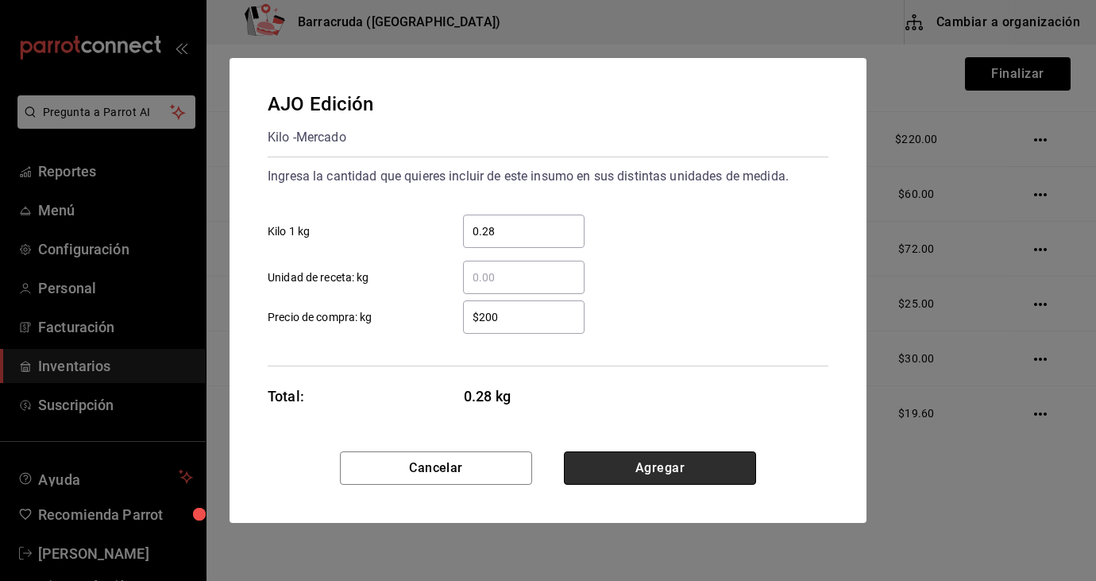
click at [674, 479] on button "Agregar" at bounding box center [660, 467] width 192 height 33
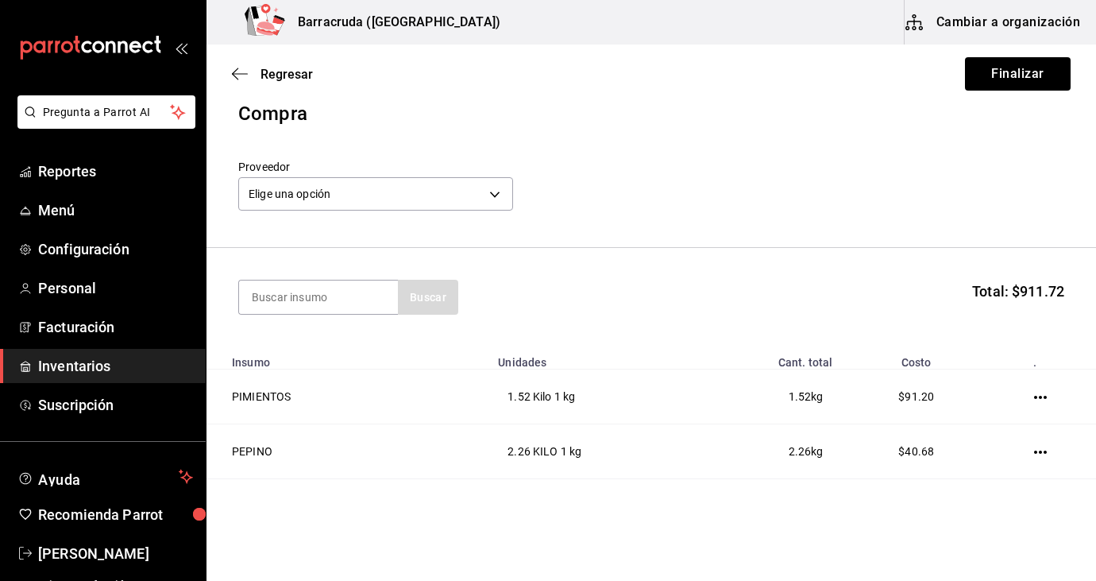
scroll to position [0, 0]
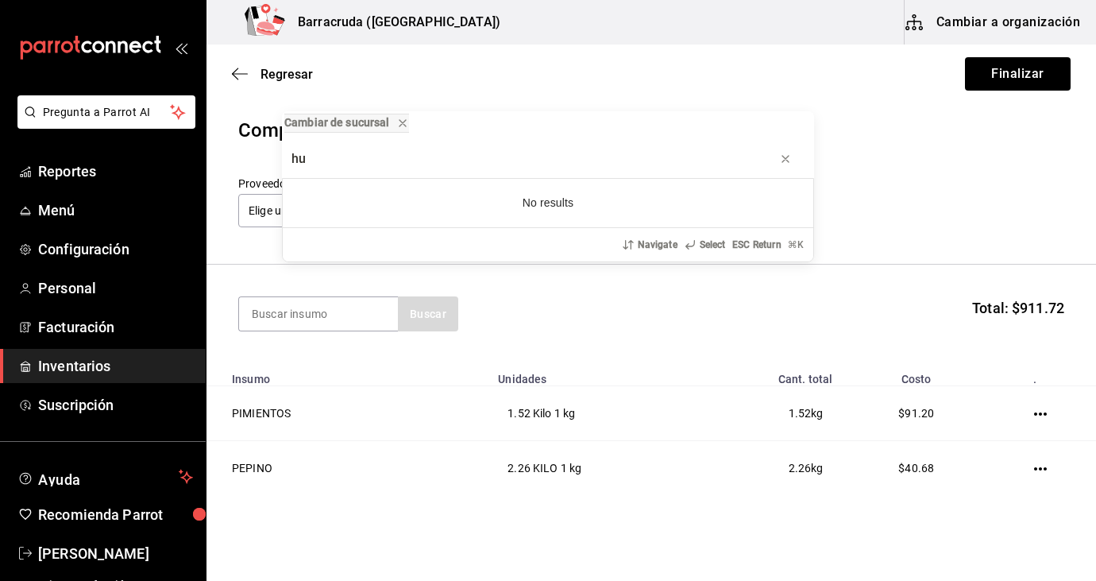
click at [300, 307] on div "Cambiar de sucursal hu No results Navigate Select ESC Return ⌘ K" at bounding box center [548, 290] width 1096 height 581
click at [299, 316] on input at bounding box center [318, 313] width 159 height 33
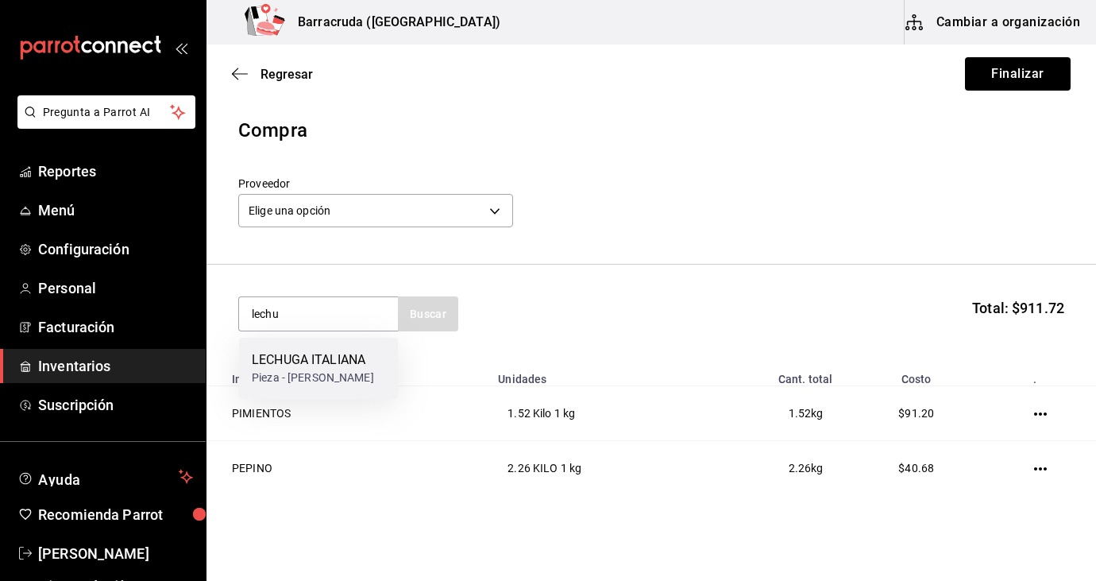
click at [288, 378] on div "Pieza - [PERSON_NAME]" at bounding box center [313, 377] width 122 height 17
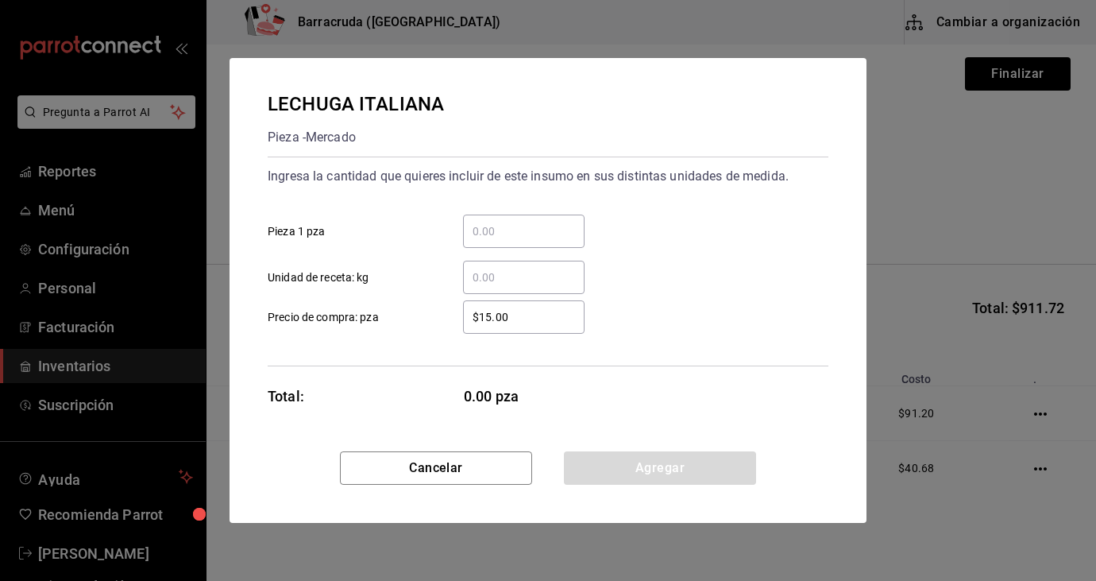
click at [505, 232] on input "​ Pieza 1 pza" at bounding box center [524, 231] width 122 height 19
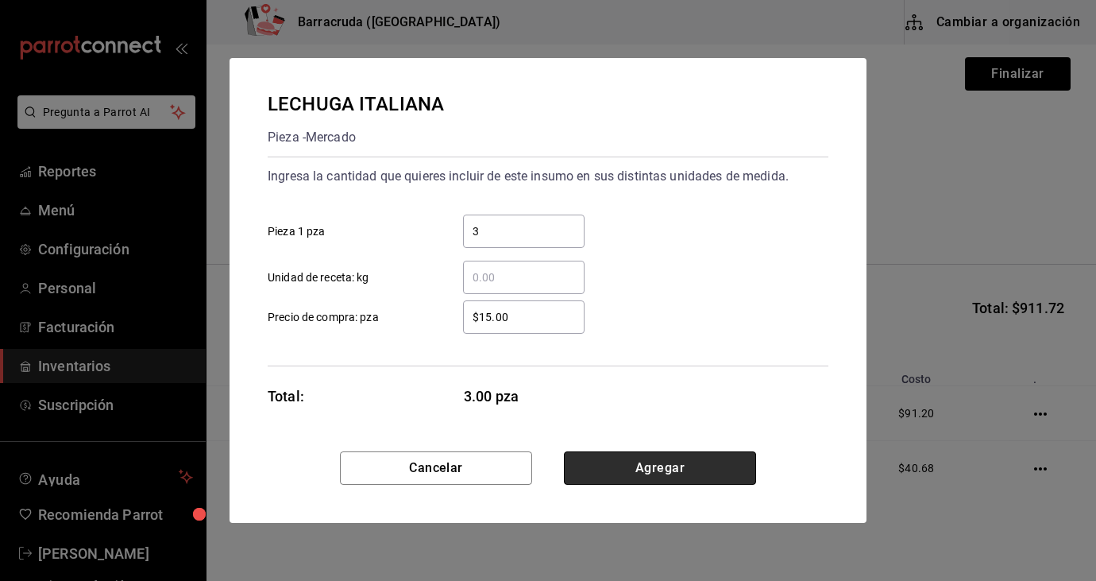
click at [670, 465] on button "Agregar" at bounding box center [660, 467] width 192 height 33
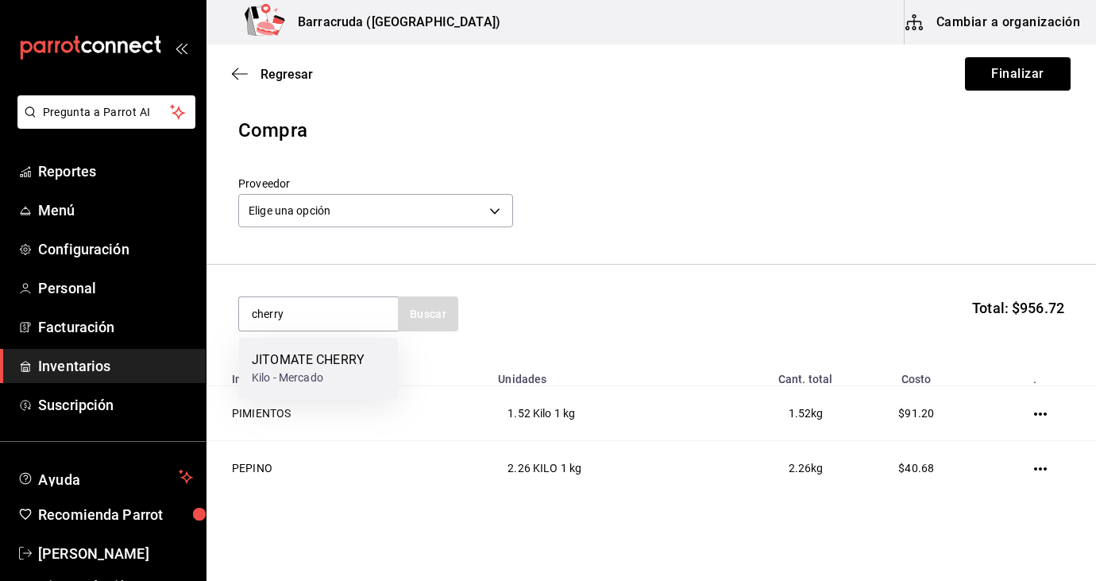
click at [361, 380] on div "Kilo - Mercado" at bounding box center [308, 377] width 113 height 17
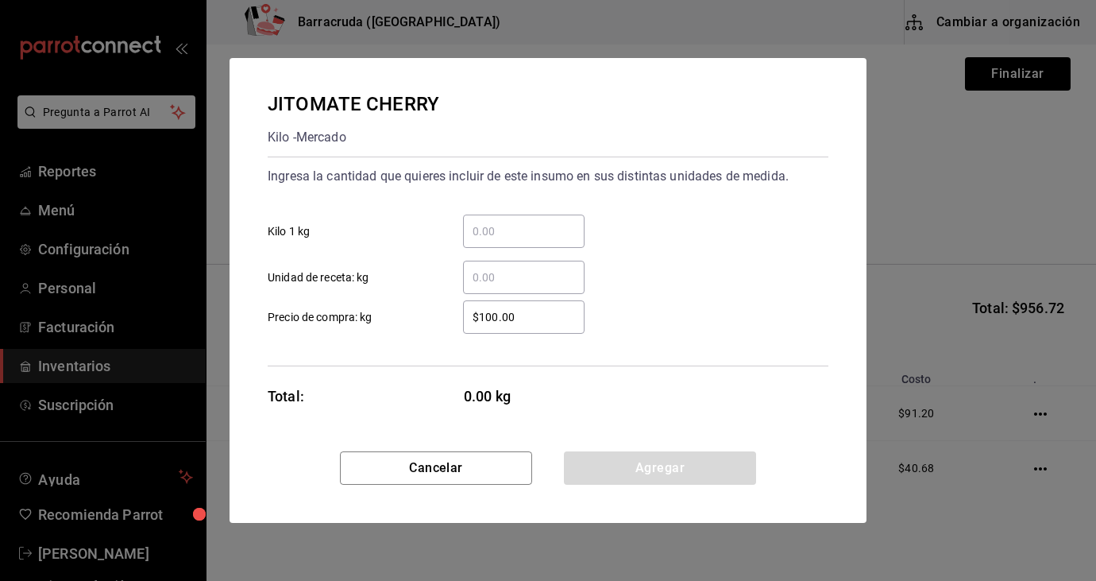
click at [531, 223] on input "​ Kilo 1 kg" at bounding box center [524, 231] width 122 height 19
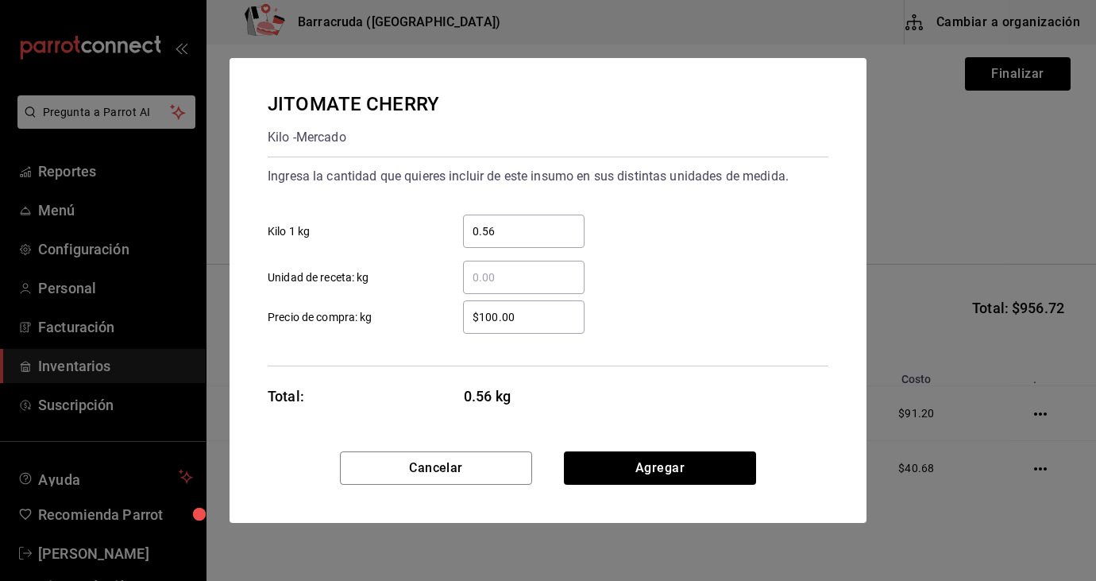
click at [496, 317] on input "$100.00" at bounding box center [524, 316] width 122 height 19
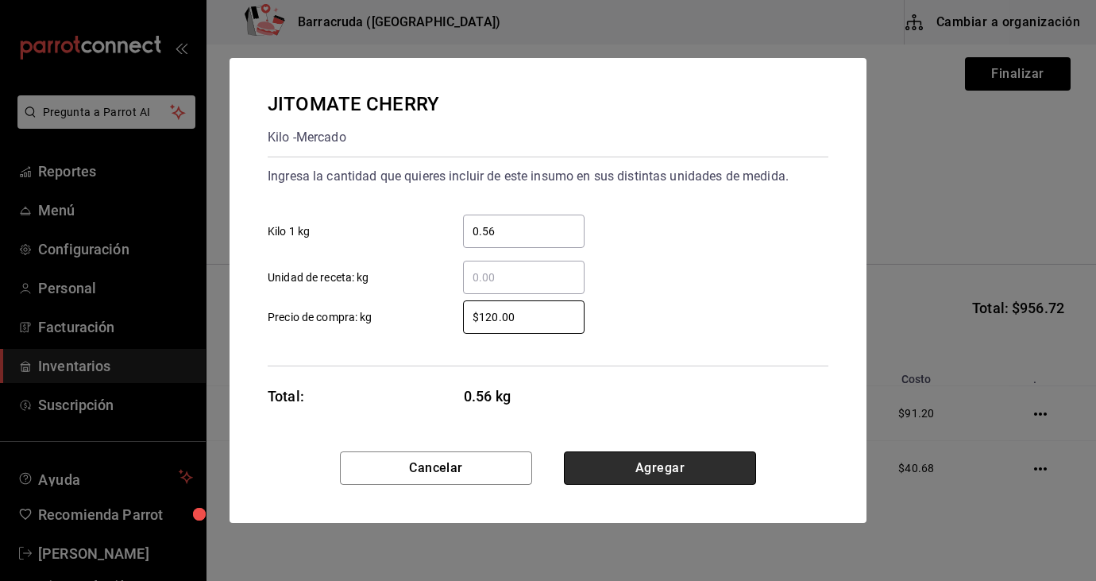
click at [641, 462] on button "Agregar" at bounding box center [660, 467] width 192 height 33
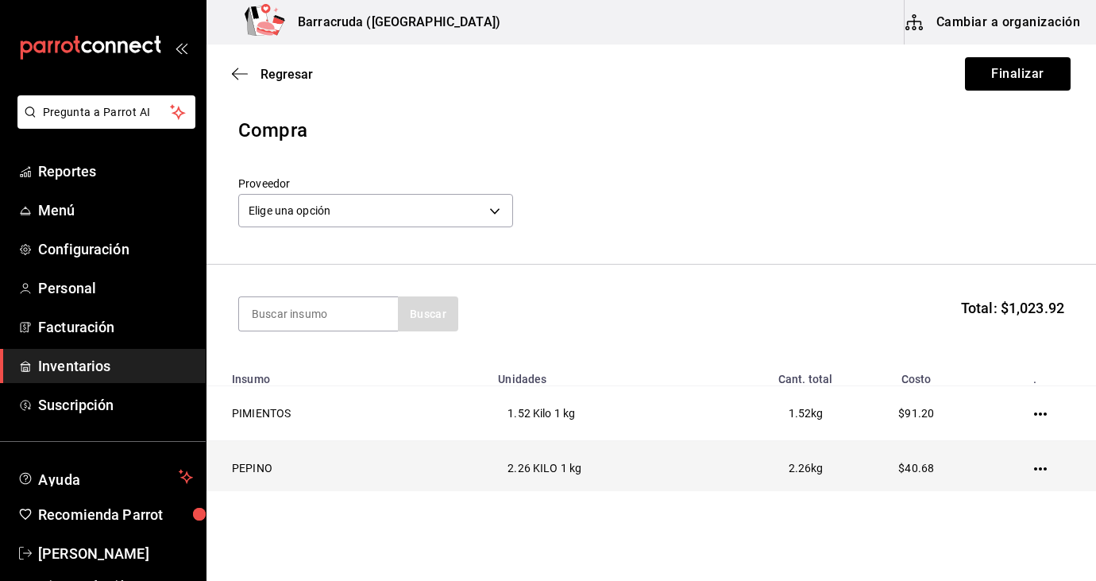
click at [641, 463] on td "2.26 KILO 1 kg" at bounding box center [592, 468] width 207 height 55
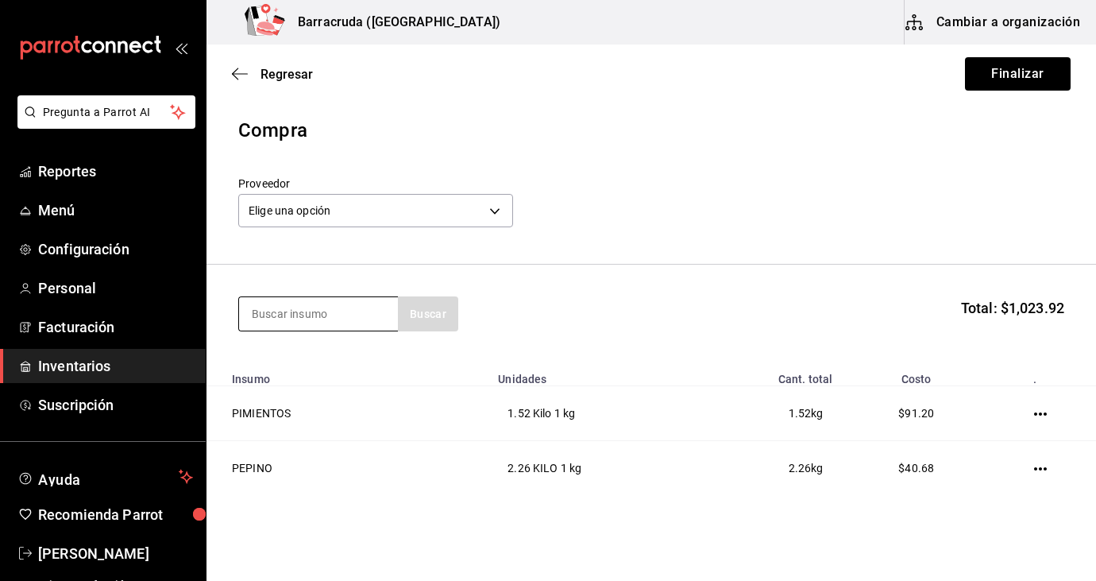
click at [370, 310] on input at bounding box center [318, 313] width 159 height 33
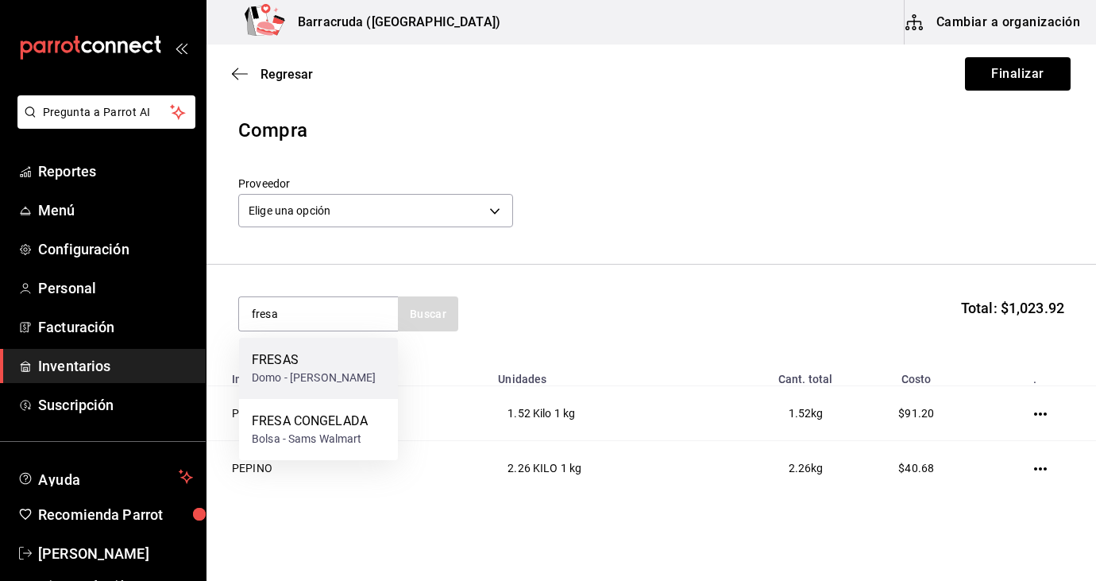
click at [331, 377] on div "Domo - [PERSON_NAME]" at bounding box center [314, 377] width 125 height 17
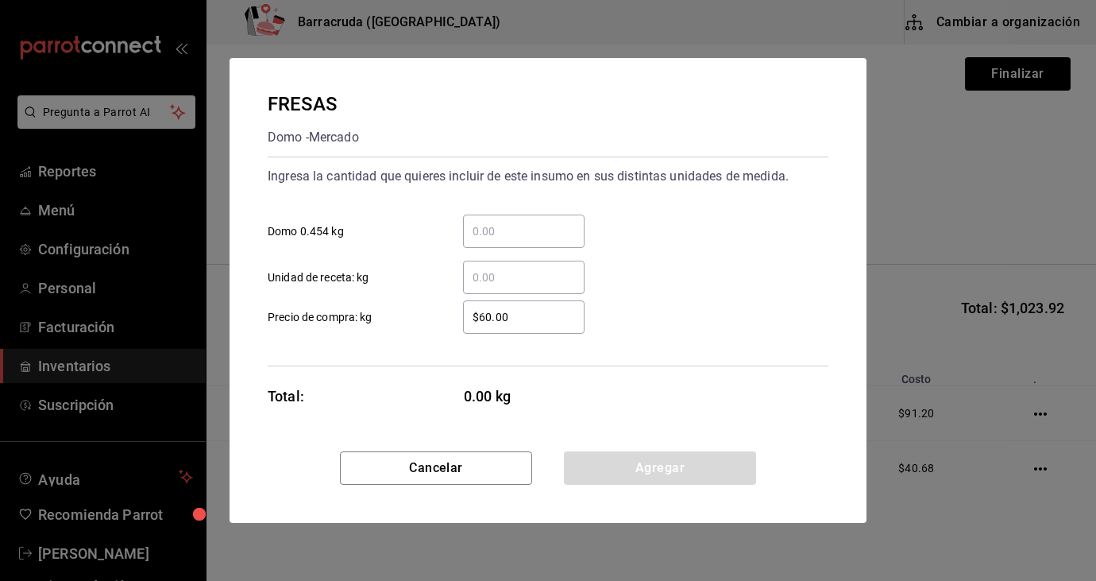
click at [491, 234] on input "​ Domo 0.454 kg" at bounding box center [524, 231] width 122 height 19
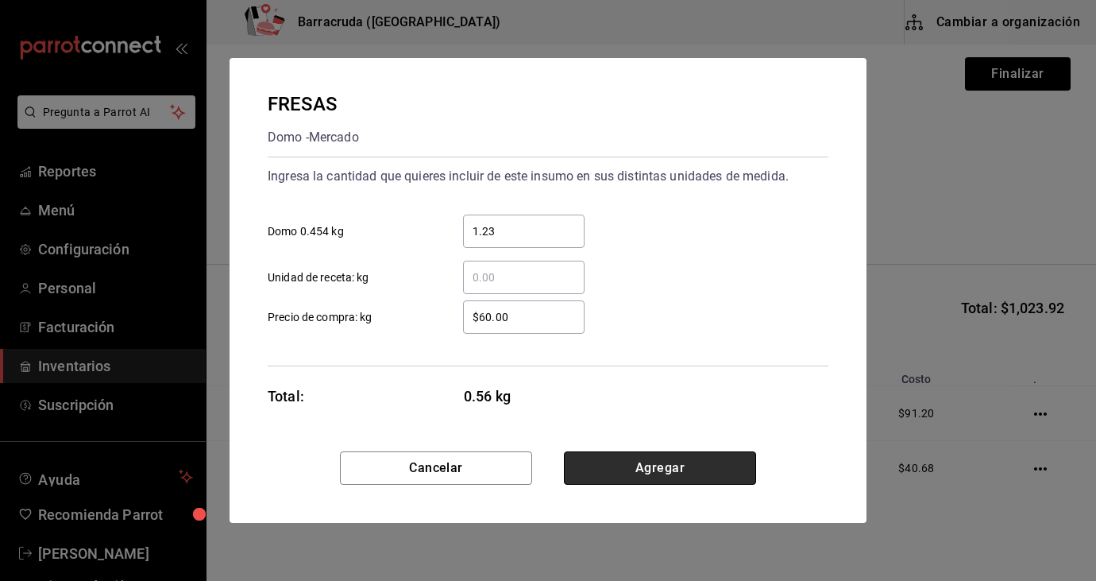
click at [682, 466] on button "Agregar" at bounding box center [660, 467] width 192 height 33
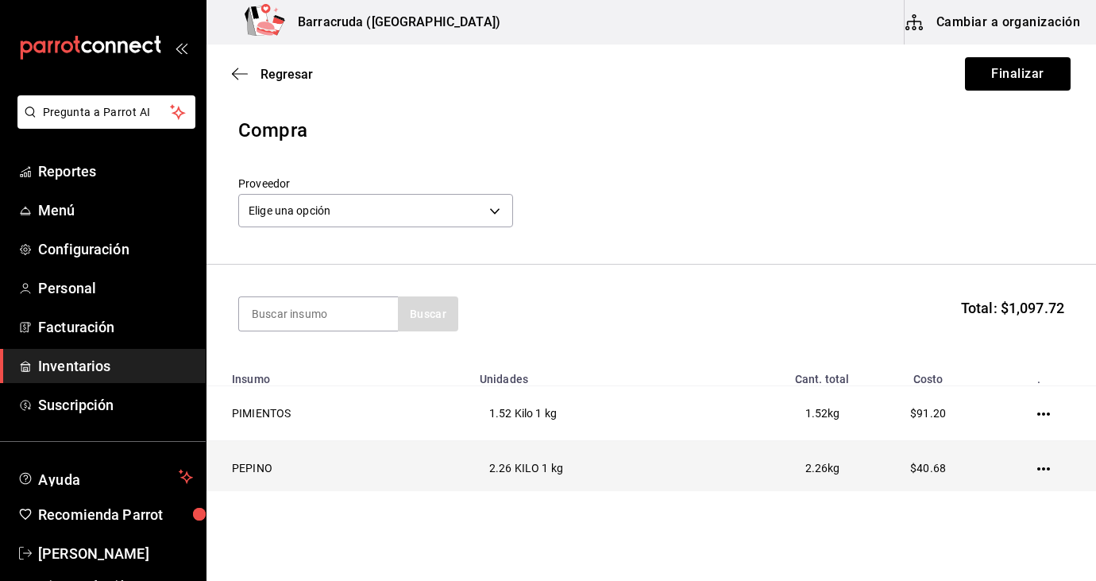
click at [683, 465] on td "2.26 KILO 1 kg" at bounding box center [590, 468] width 241 height 55
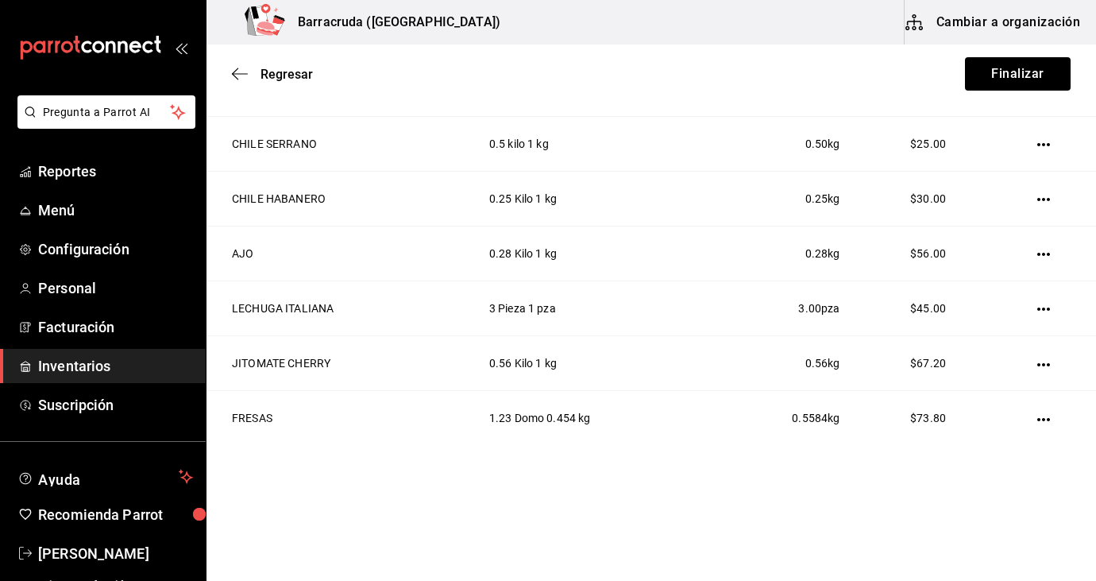
scroll to position [767, 0]
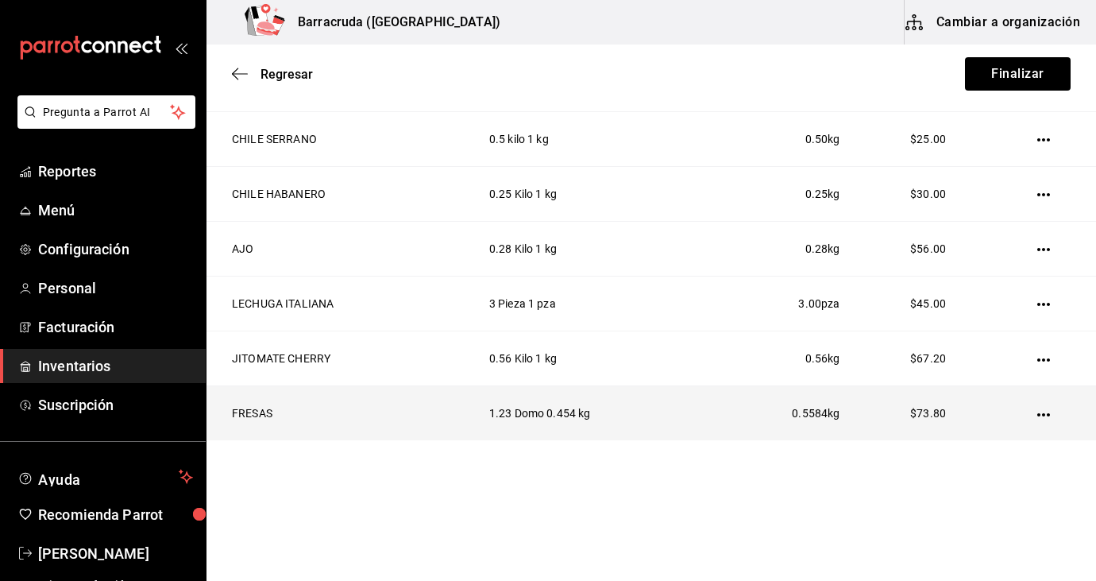
click at [1040, 416] on icon "button" at bounding box center [1043, 414] width 13 height 13
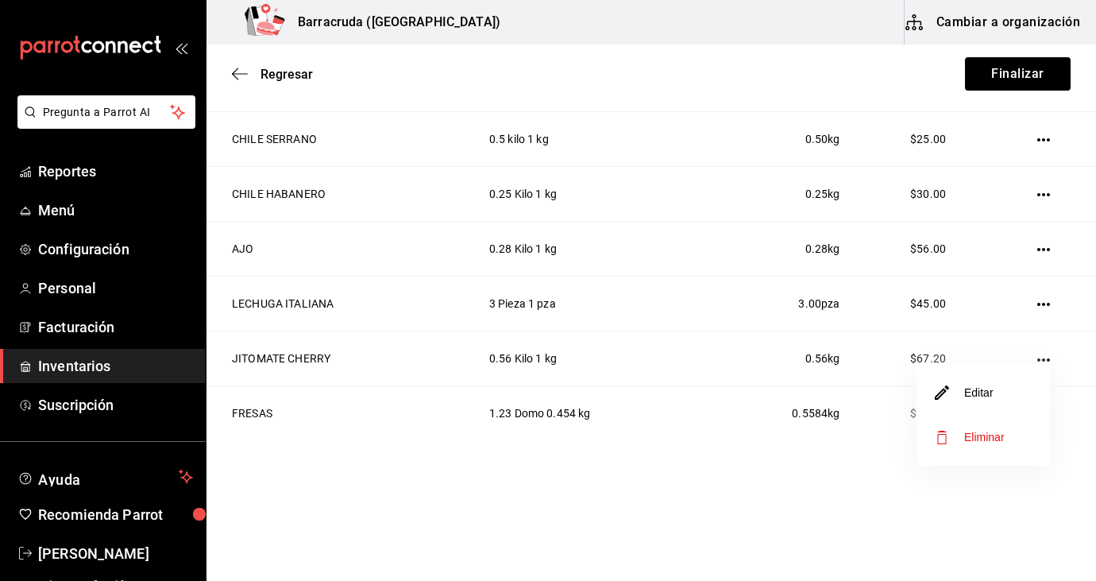
click at [1008, 395] on li "Editar" at bounding box center [983, 392] width 133 height 44
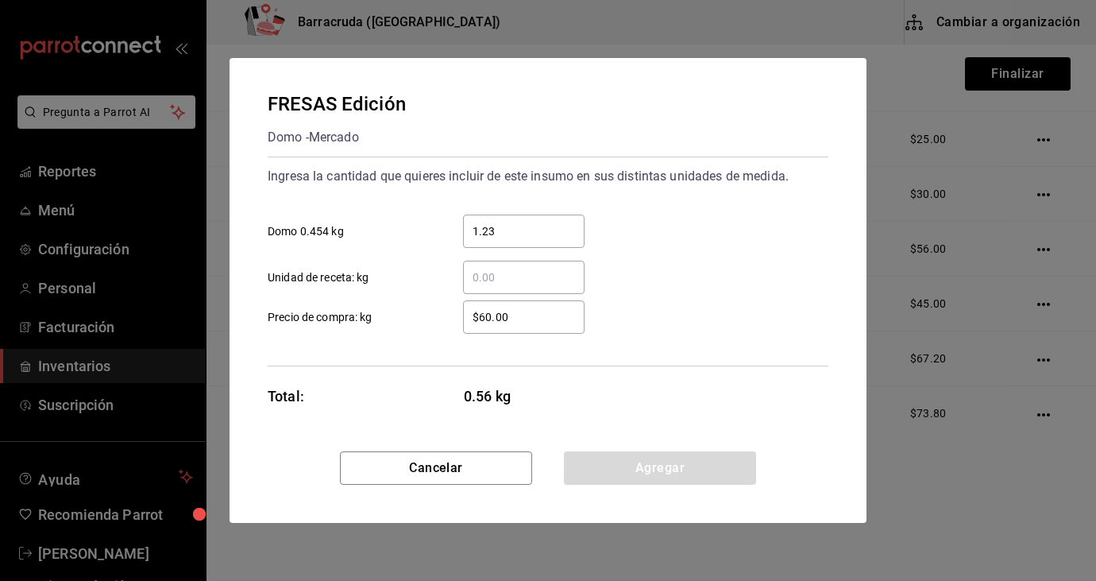
click at [519, 320] on input "$60.00" at bounding box center [524, 316] width 122 height 19
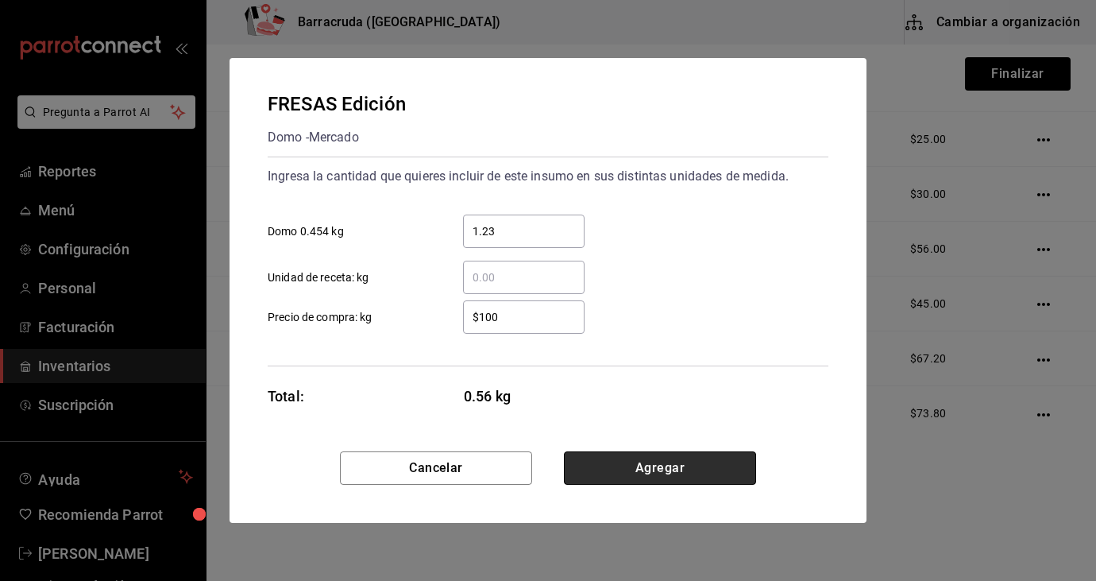
click at [692, 479] on button "Agregar" at bounding box center [660, 467] width 192 height 33
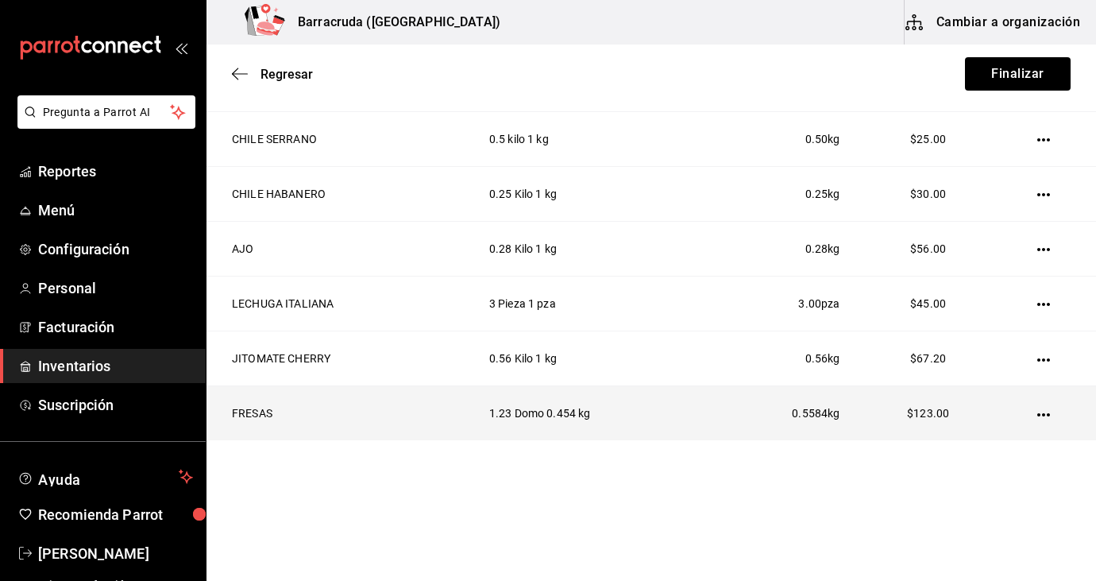
click at [1043, 416] on icon "button" at bounding box center [1043, 414] width 13 height 13
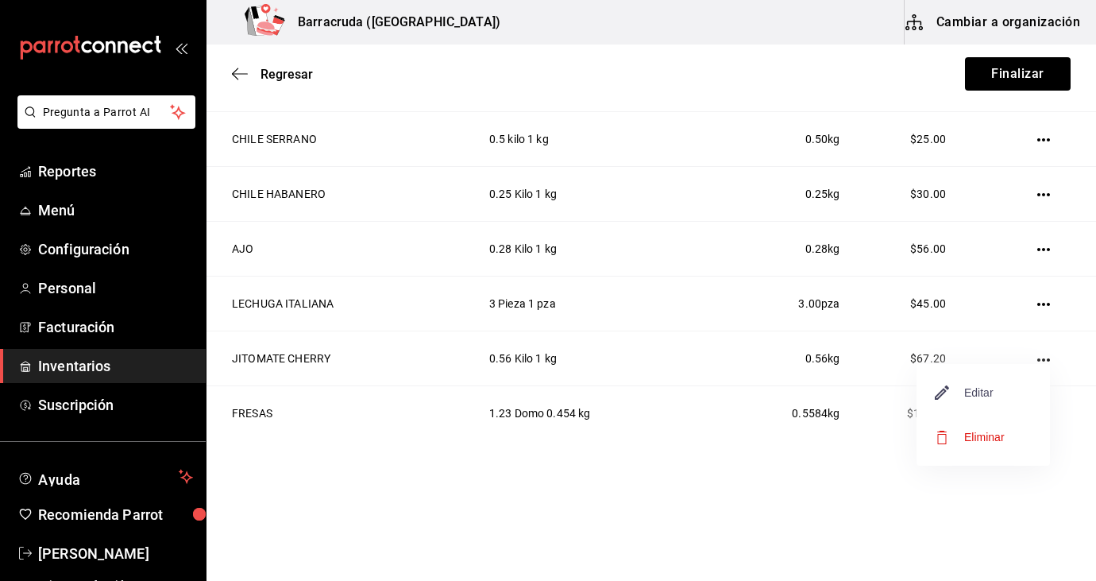
click at [991, 389] on span "Editar" at bounding box center [965, 392] width 58 height 19
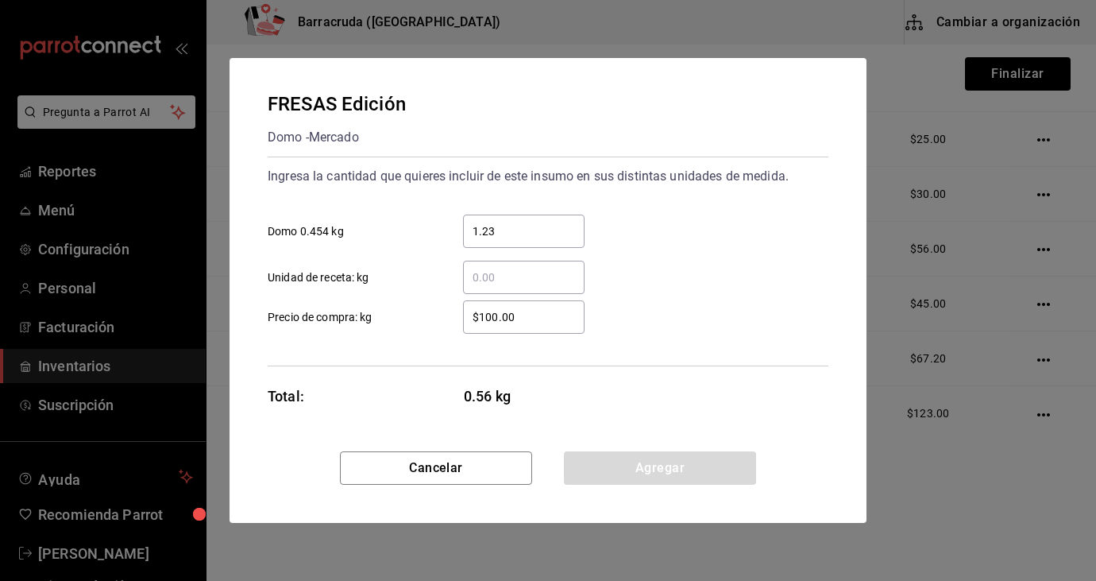
click at [546, 324] on input "$100.00" at bounding box center [524, 316] width 122 height 19
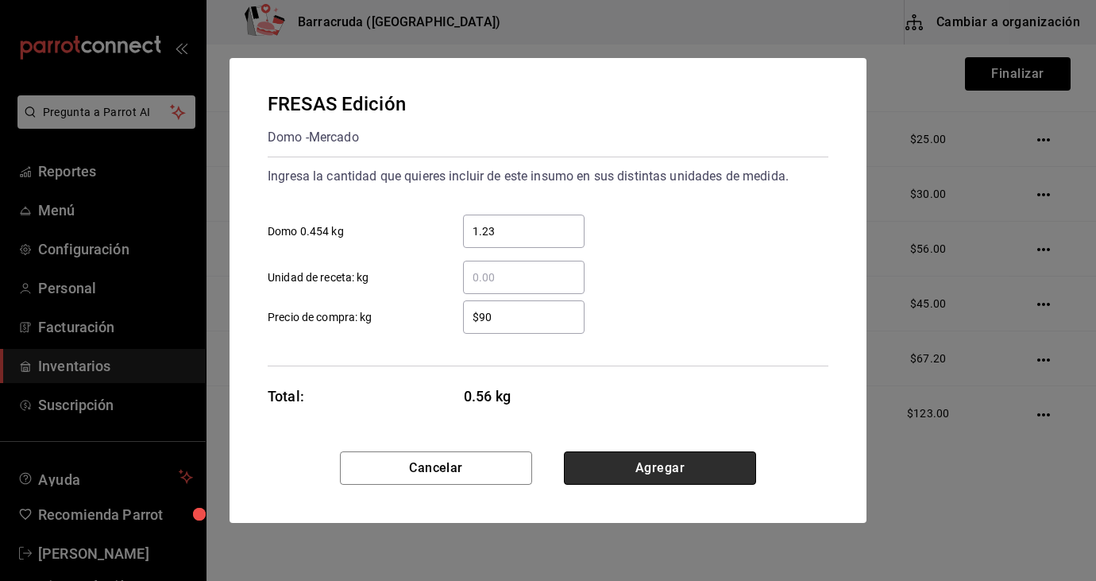
click at [652, 469] on button "Agregar" at bounding box center [660, 467] width 192 height 33
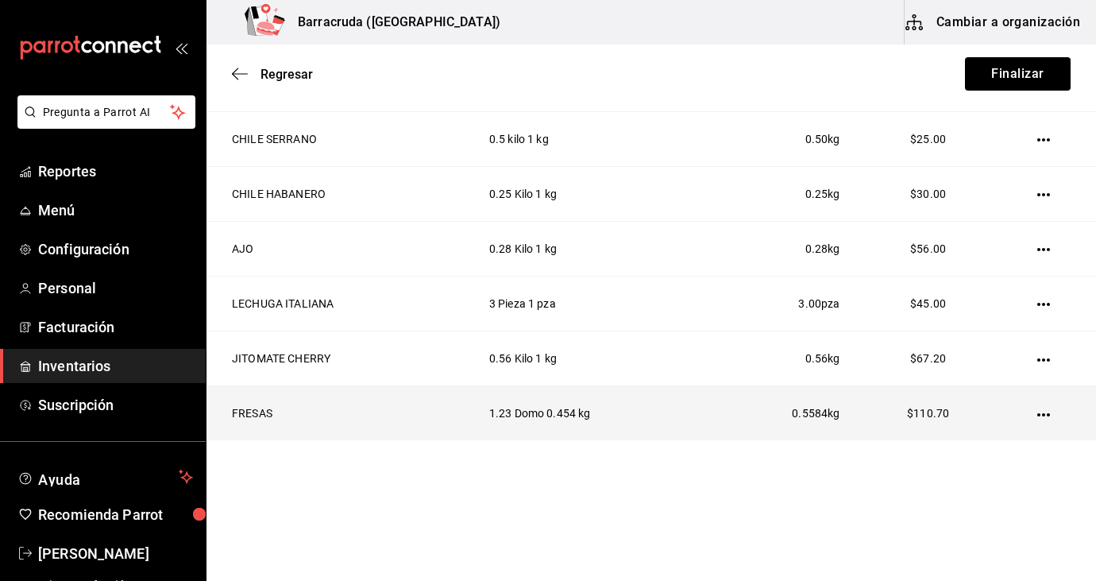
click at [1048, 416] on icon "button" at bounding box center [1043, 414] width 13 height 13
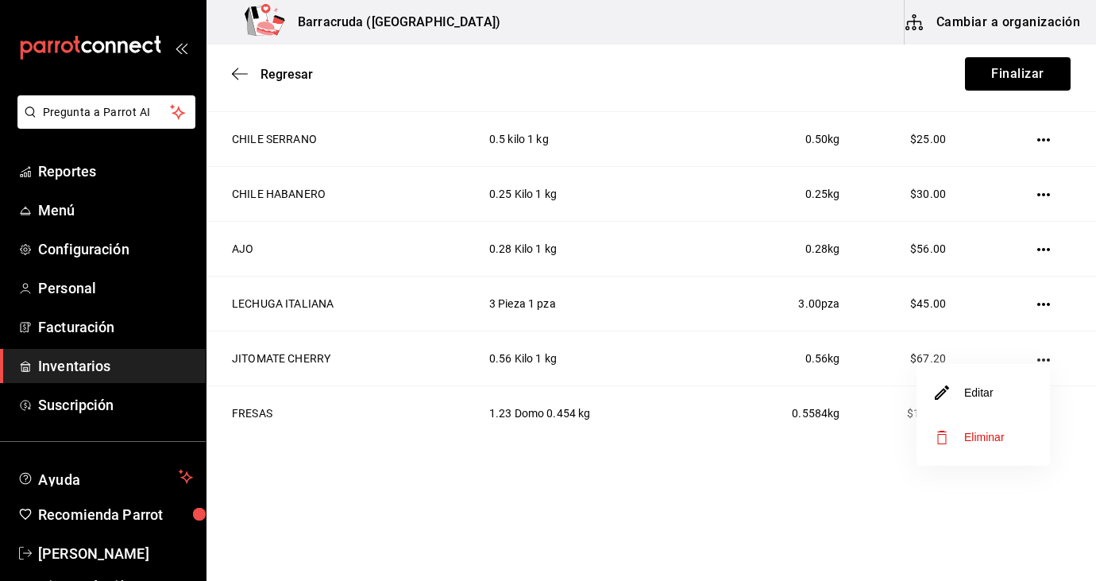
click at [967, 402] on li "Editar" at bounding box center [983, 392] width 133 height 44
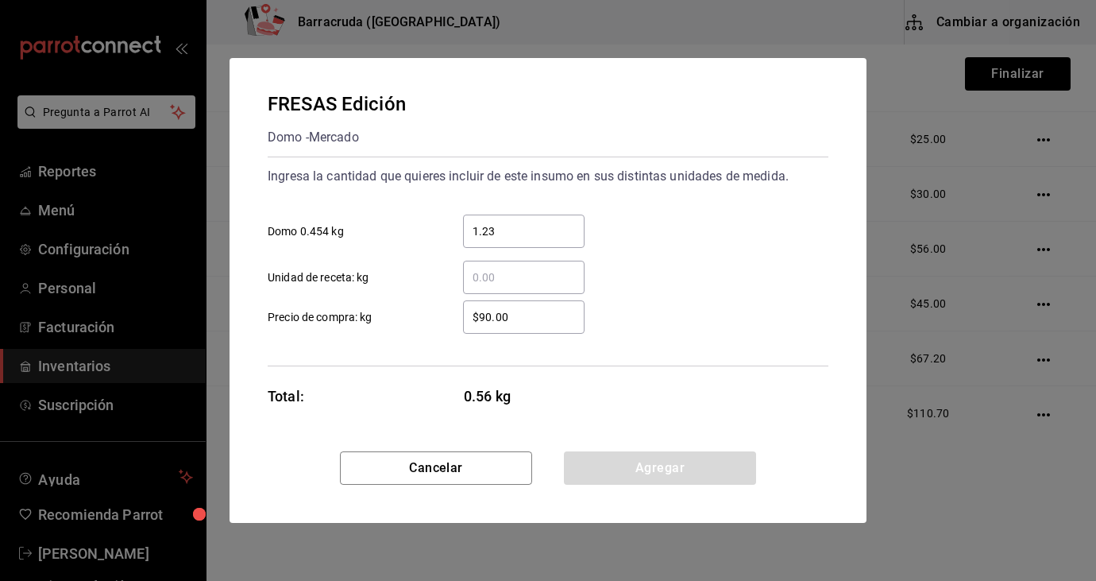
click at [552, 319] on input "$90.00" at bounding box center [524, 316] width 122 height 19
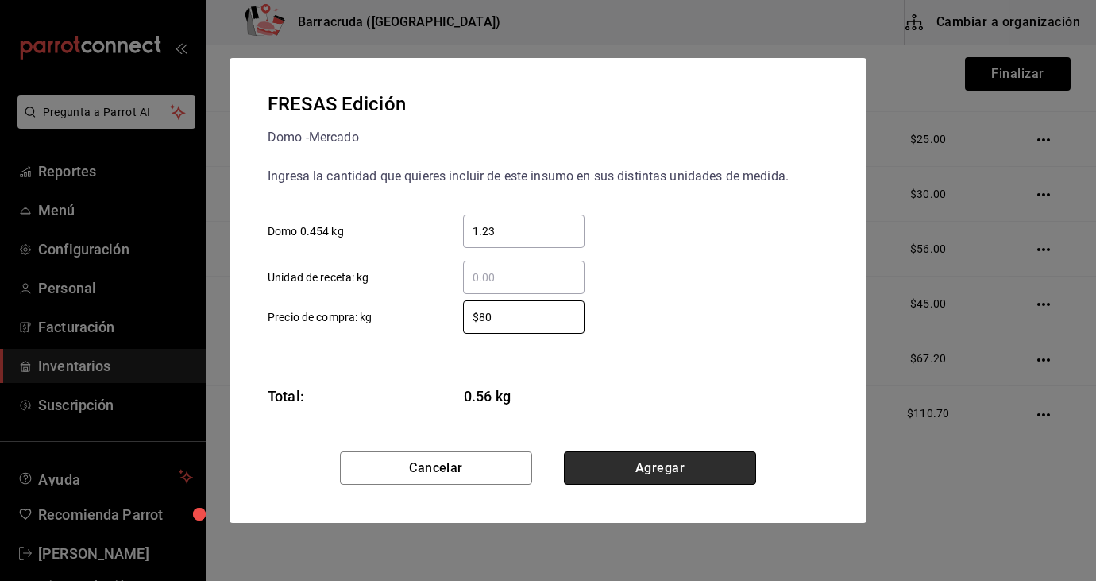
click at [641, 476] on button "Agregar" at bounding box center [660, 467] width 192 height 33
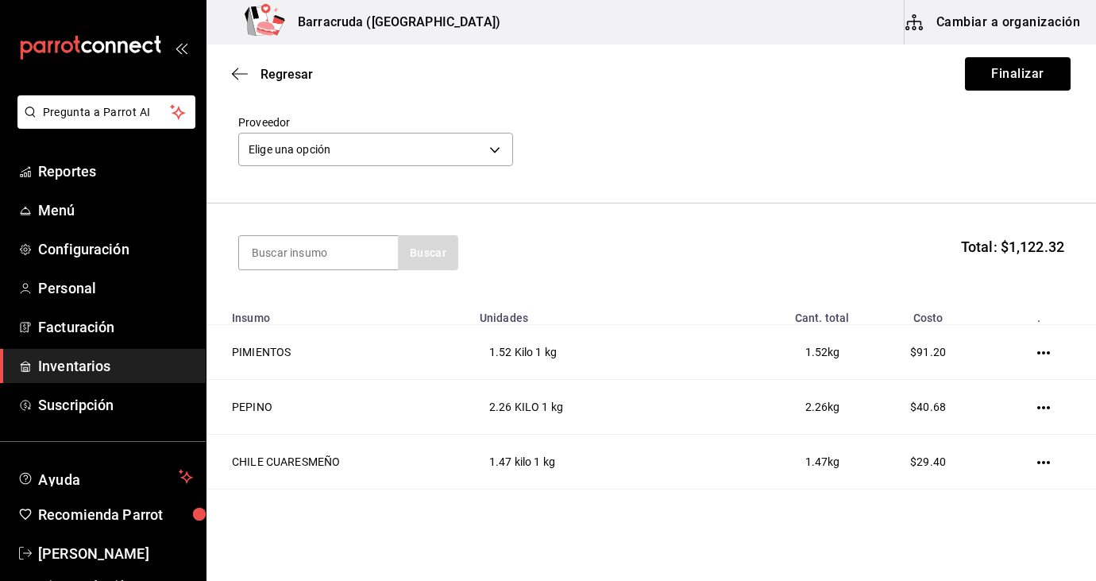
scroll to position [5, 0]
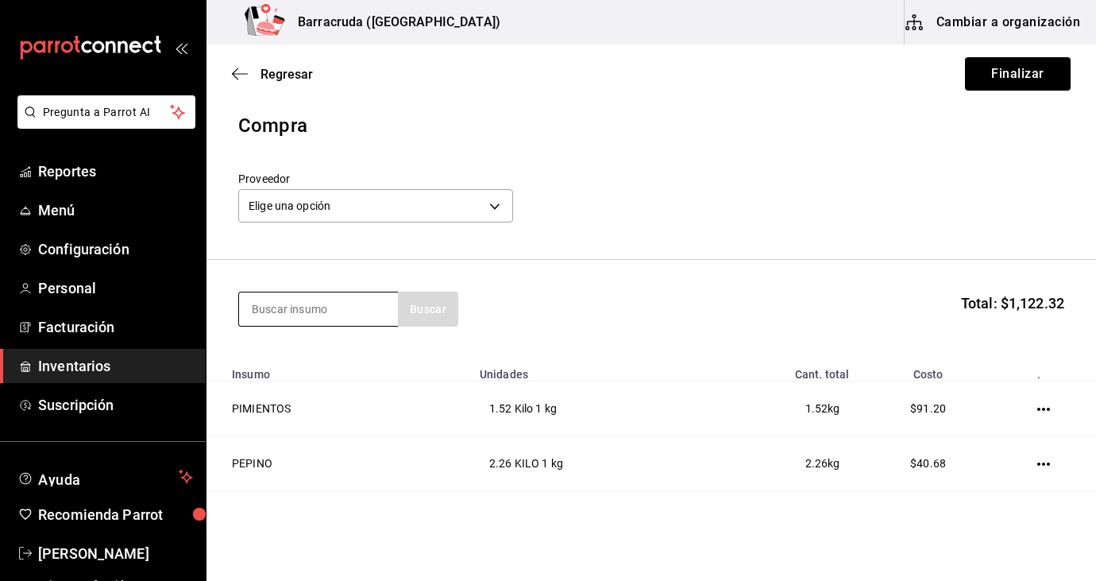
click at [331, 320] on input at bounding box center [318, 308] width 159 height 33
click at [441, 318] on div "[PERSON_NAME]" at bounding box center [348, 309] width 220 height 35
click at [324, 309] on input "perejil" at bounding box center [318, 308] width 159 height 33
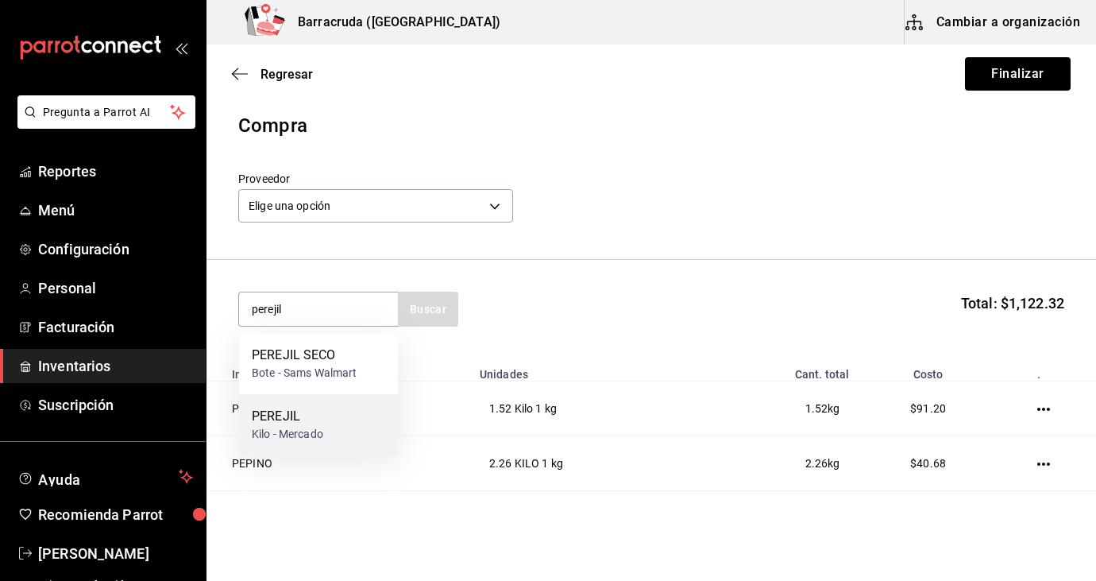
click at [311, 413] on div "PEREJIL" at bounding box center [287, 416] width 71 height 19
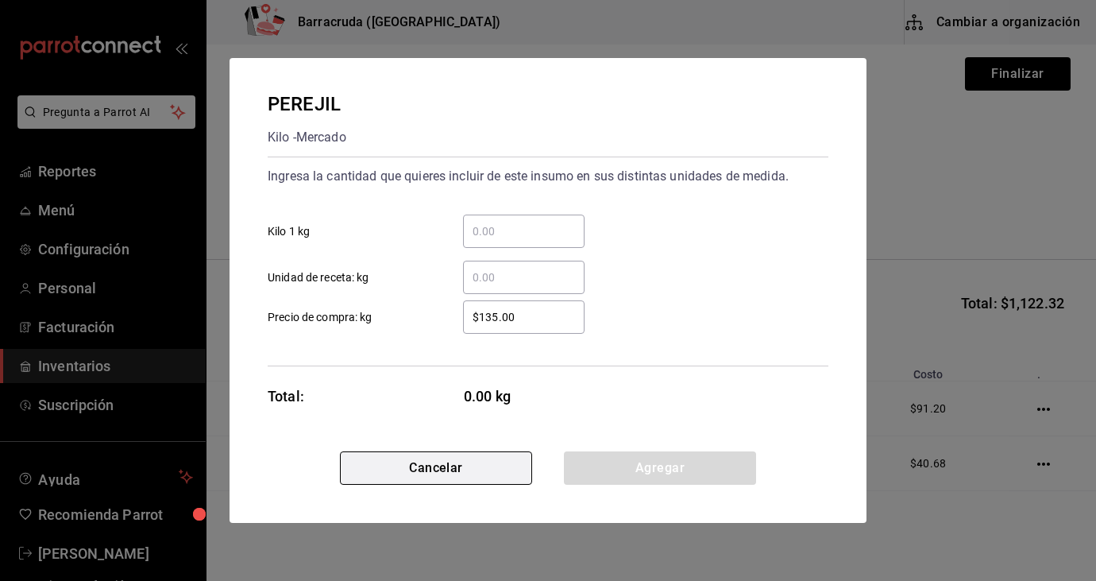
click at [465, 469] on button "Cancelar" at bounding box center [436, 467] width 192 height 33
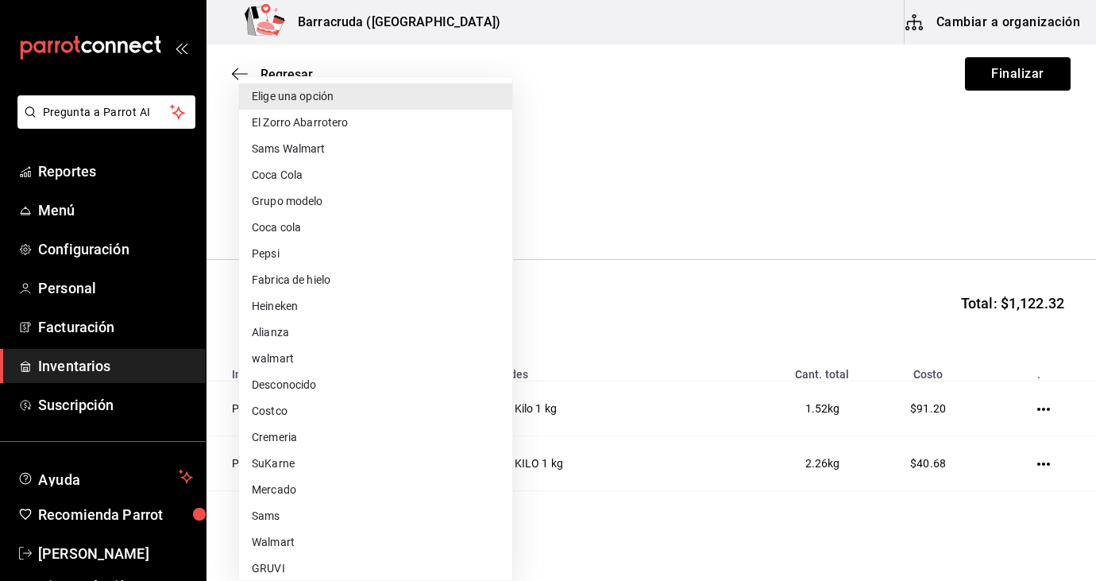
click at [345, 199] on body "Pregunta a Parrot AI Reportes Menú Configuración Personal Facturación Inventari…" at bounding box center [548, 245] width 1096 height 491
click at [873, 93] on div at bounding box center [548, 290] width 1096 height 581
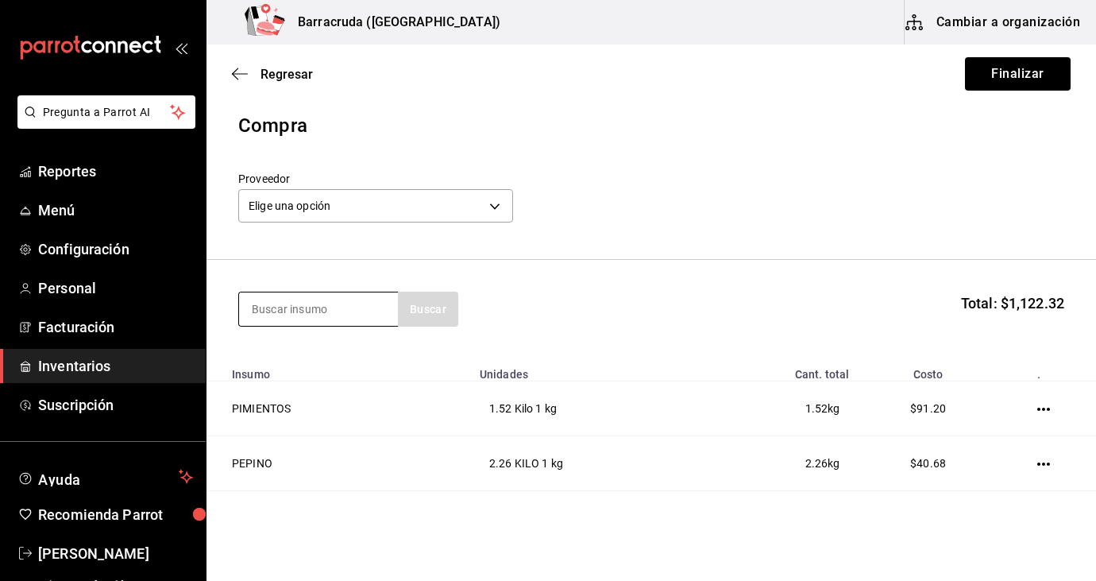
click at [272, 320] on input at bounding box center [318, 308] width 159 height 33
click at [415, 311] on div "[PERSON_NAME] Buscar" at bounding box center [348, 309] width 220 height 35
click at [353, 316] on input "limon" at bounding box center [318, 308] width 159 height 33
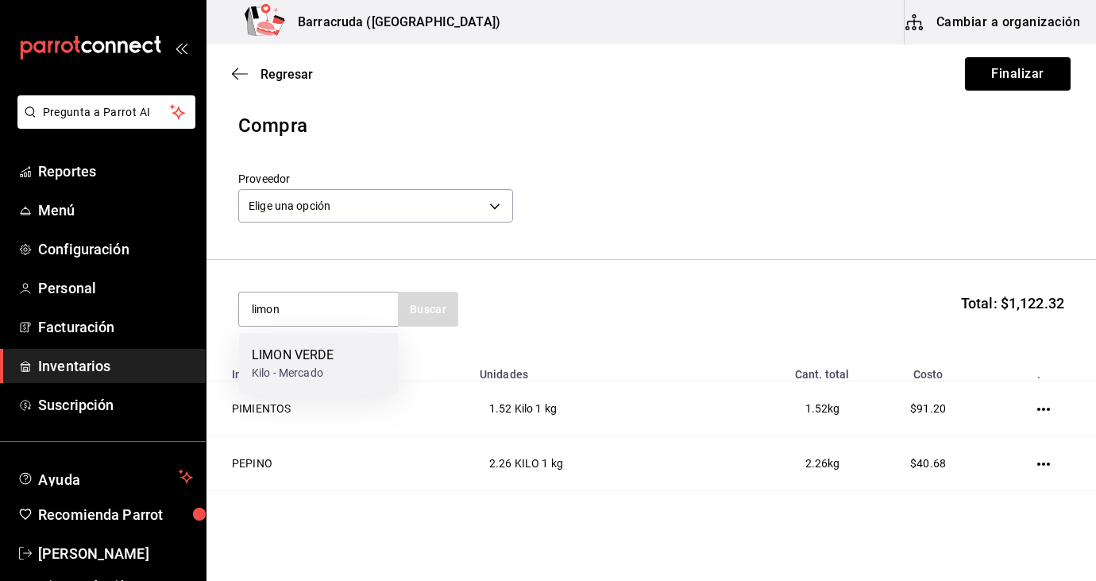
click at [340, 366] on div "[PERSON_NAME] VERDE Kilo - [PERSON_NAME]" at bounding box center [318, 363] width 159 height 61
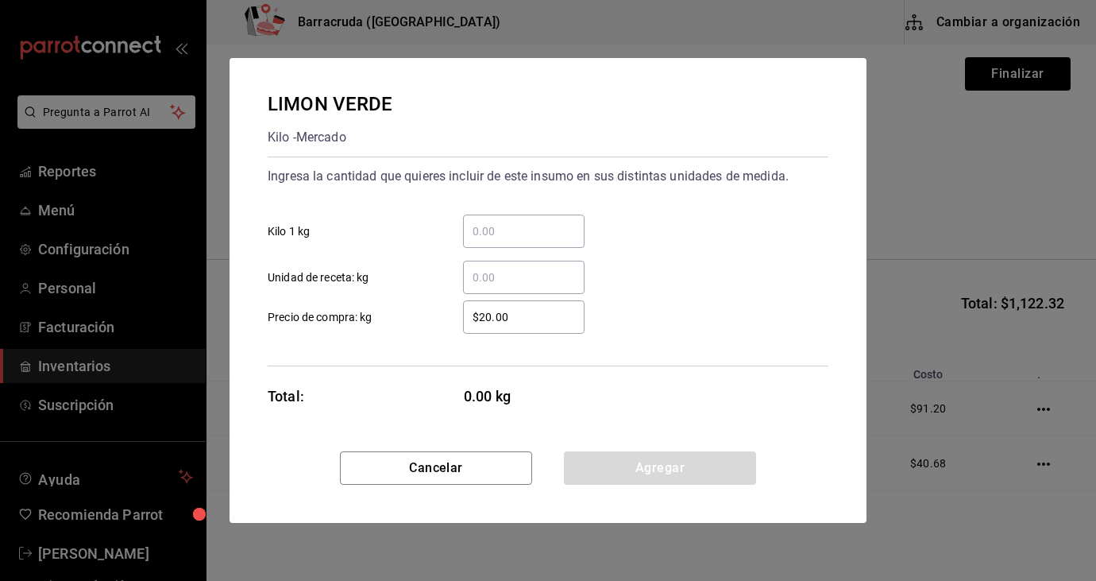
click at [492, 230] on input "​ Kilo 1 kg" at bounding box center [524, 231] width 122 height 19
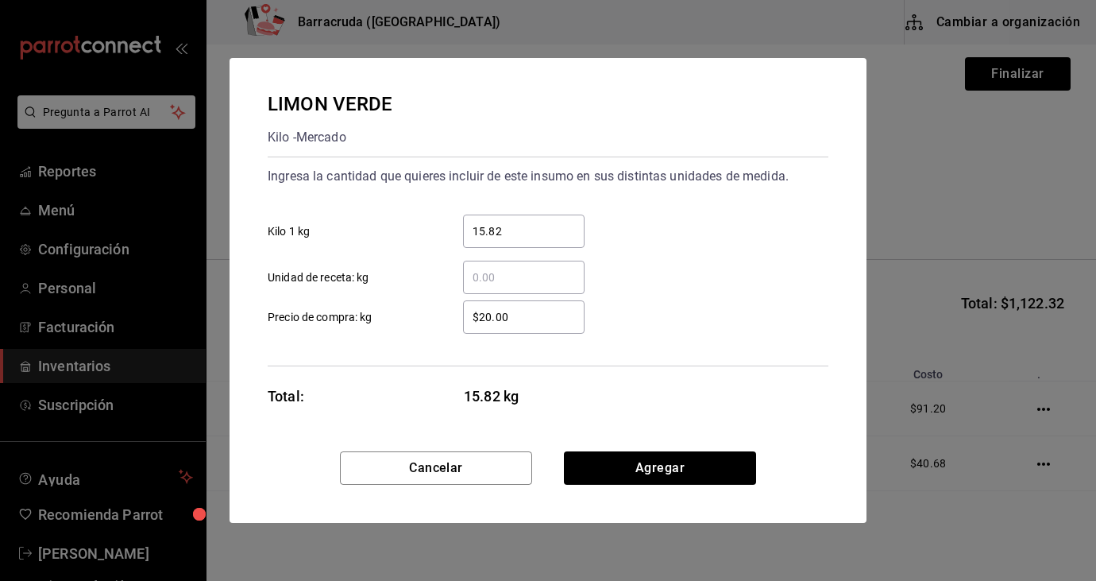
click at [492, 319] on input "$20.00" at bounding box center [524, 316] width 122 height 19
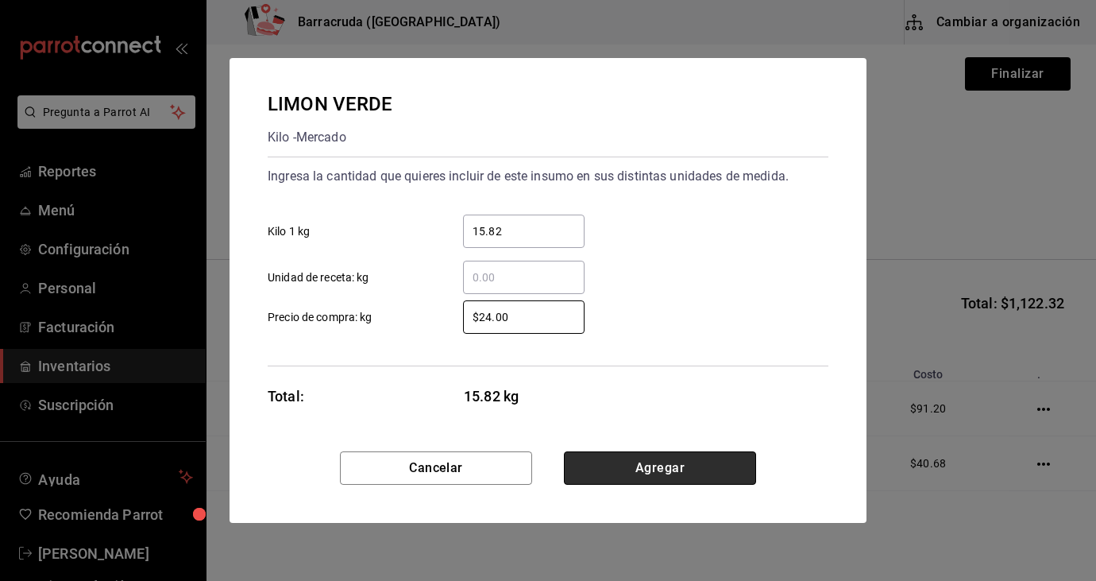
click at [647, 471] on button "Agregar" at bounding box center [660, 467] width 192 height 33
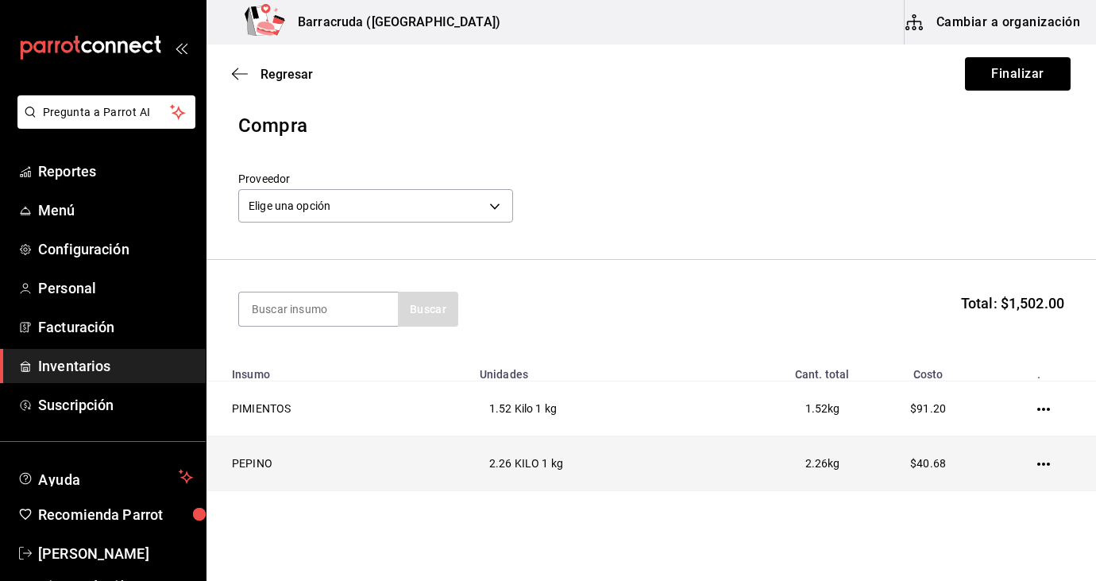
click at [653, 469] on td "2.26 KILO 1 kg" at bounding box center [590, 463] width 241 height 55
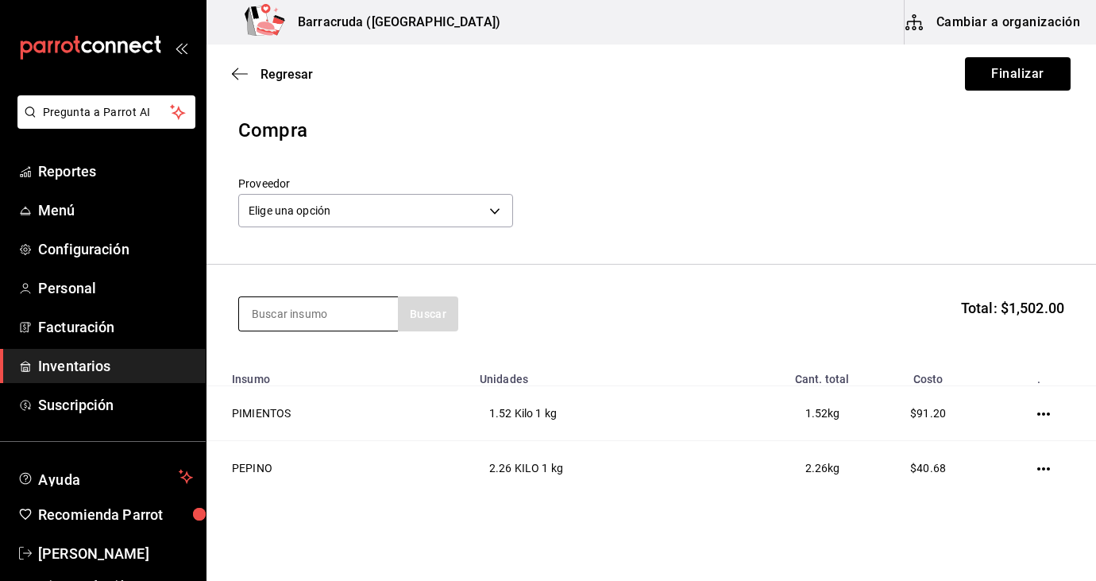
click at [309, 307] on input at bounding box center [318, 313] width 159 height 33
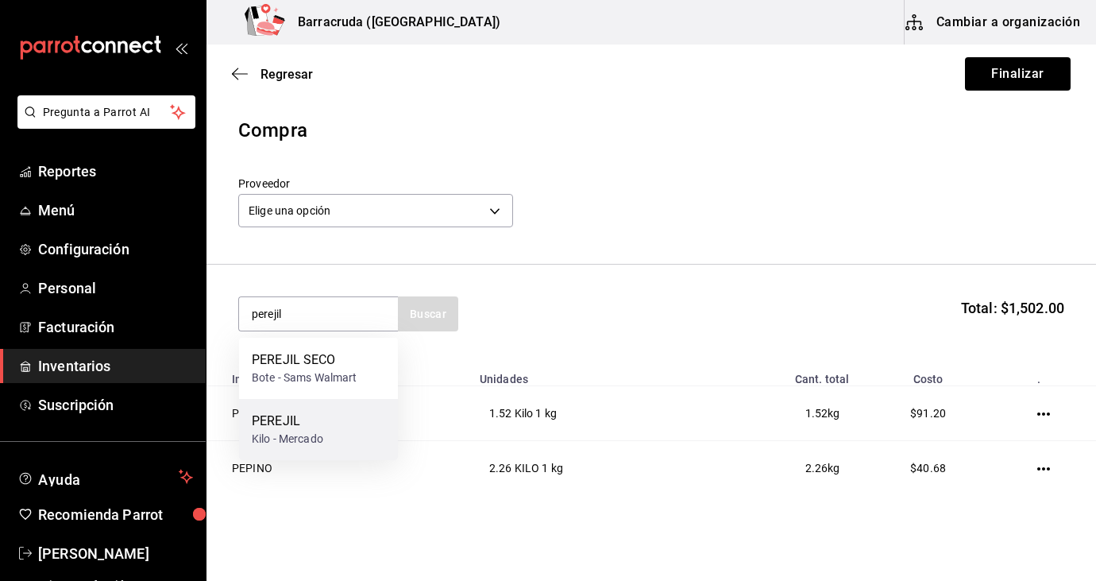
click at [303, 421] on div "PEREJIL" at bounding box center [287, 420] width 71 height 19
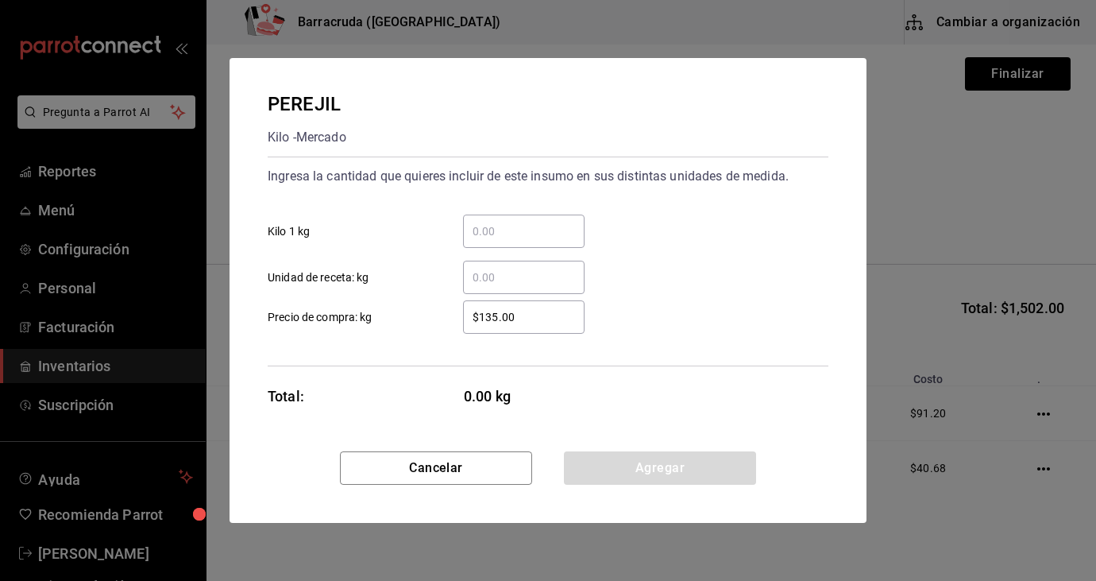
click at [505, 233] on input "​ Kilo 1 kg" at bounding box center [524, 231] width 122 height 19
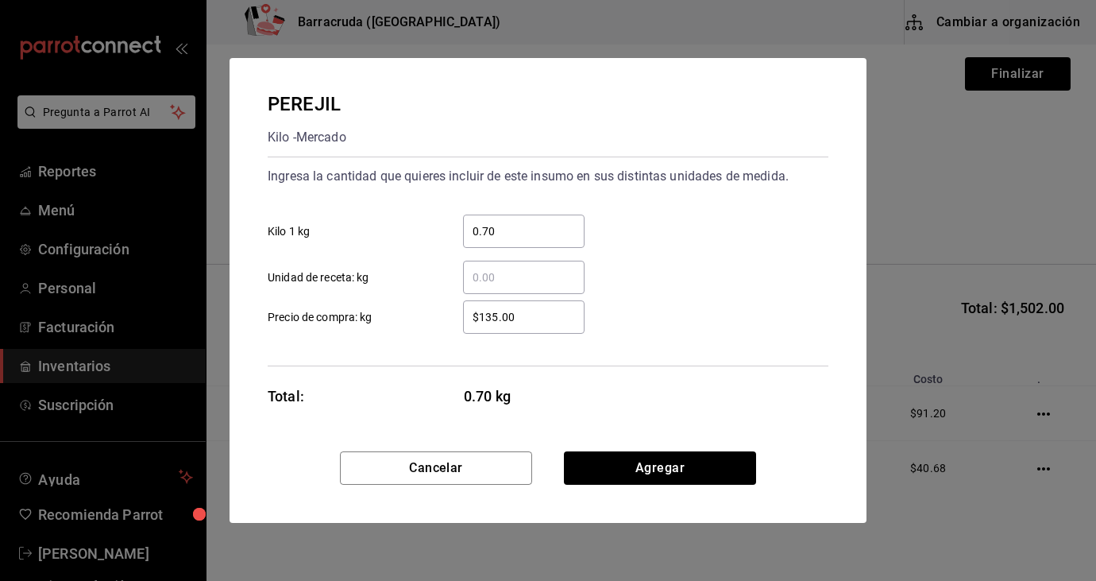
click at [517, 318] on input "$135.00" at bounding box center [524, 316] width 122 height 19
click at [711, 479] on button "Agregar" at bounding box center [660, 467] width 192 height 33
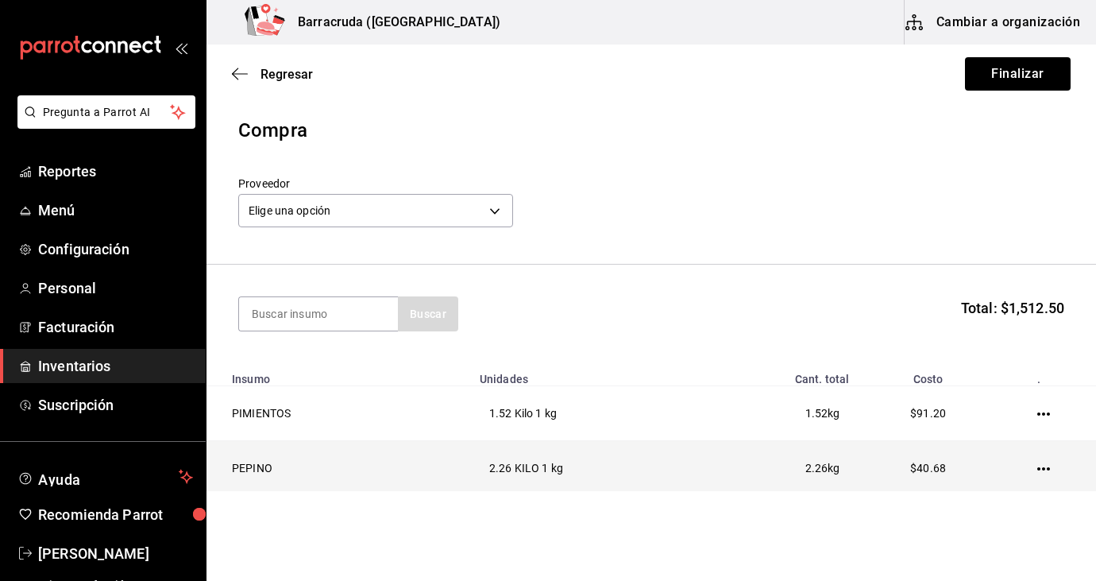
click at [743, 442] on td "2.26 kg" at bounding box center [785, 468] width 149 height 55
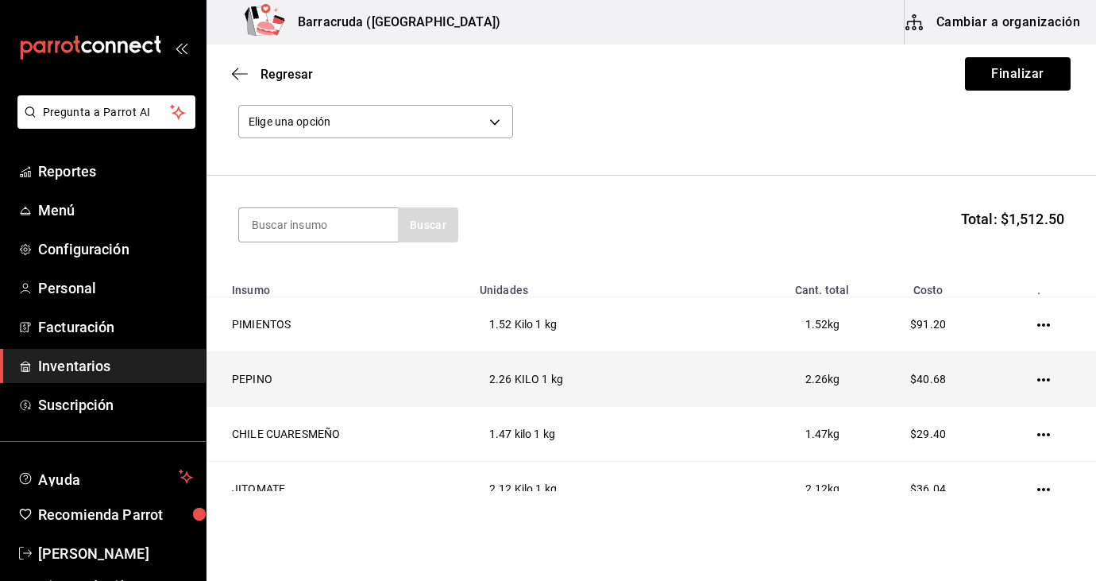
scroll to position [19, 0]
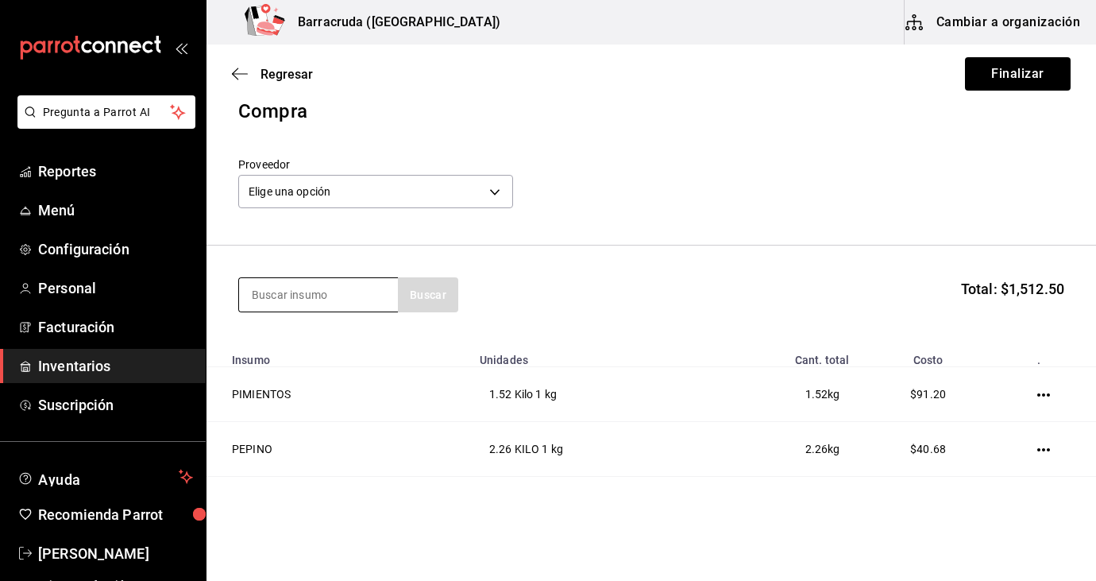
click at [278, 297] on input at bounding box center [318, 294] width 159 height 33
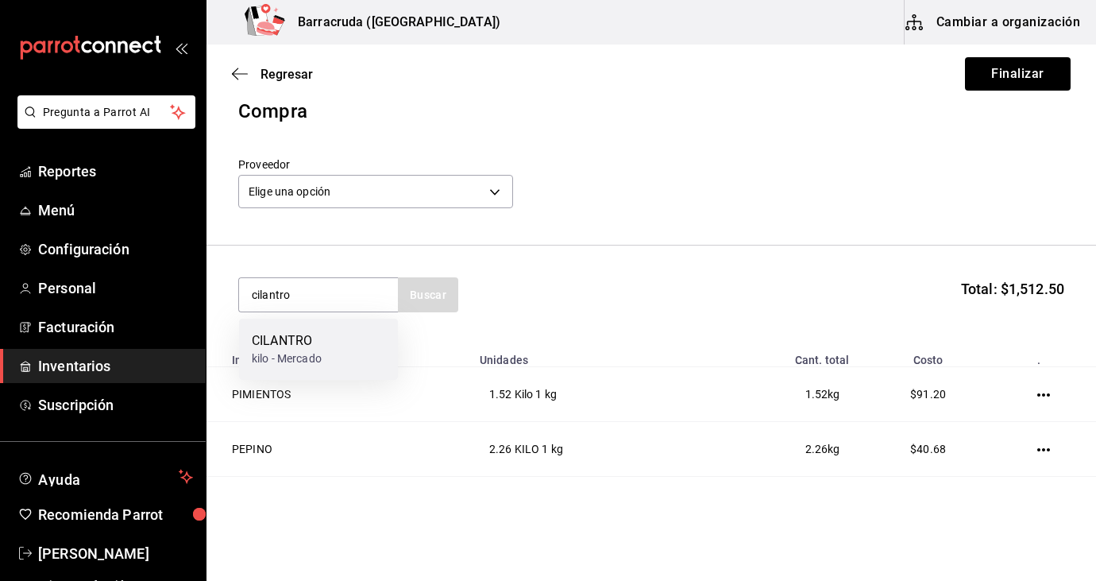
click at [306, 350] on div "kilo - Mercado" at bounding box center [287, 358] width 70 height 17
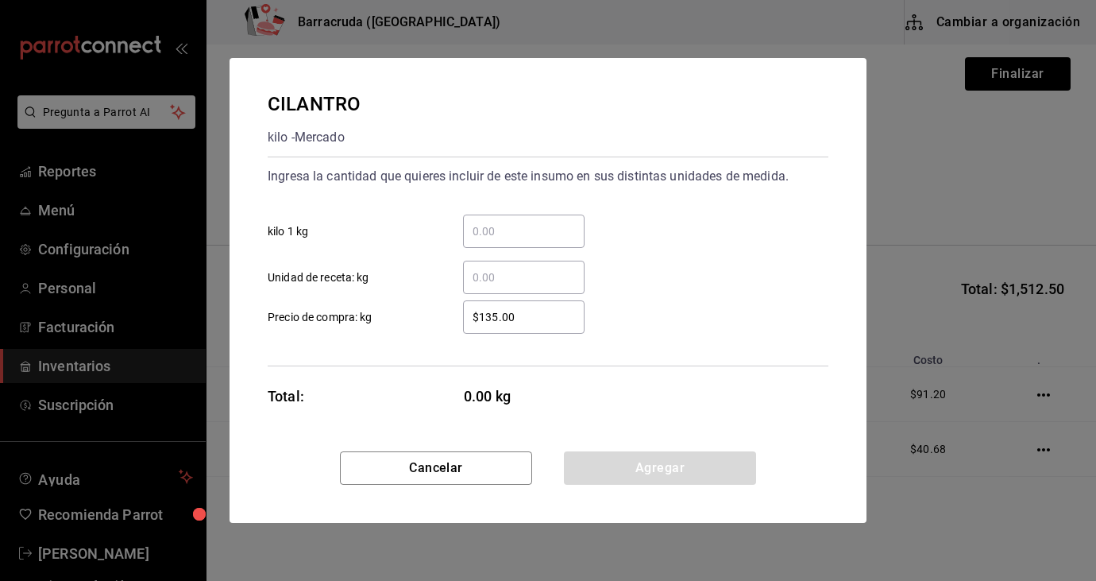
click at [495, 231] on input "​ kilo 1 kg" at bounding box center [524, 231] width 122 height 19
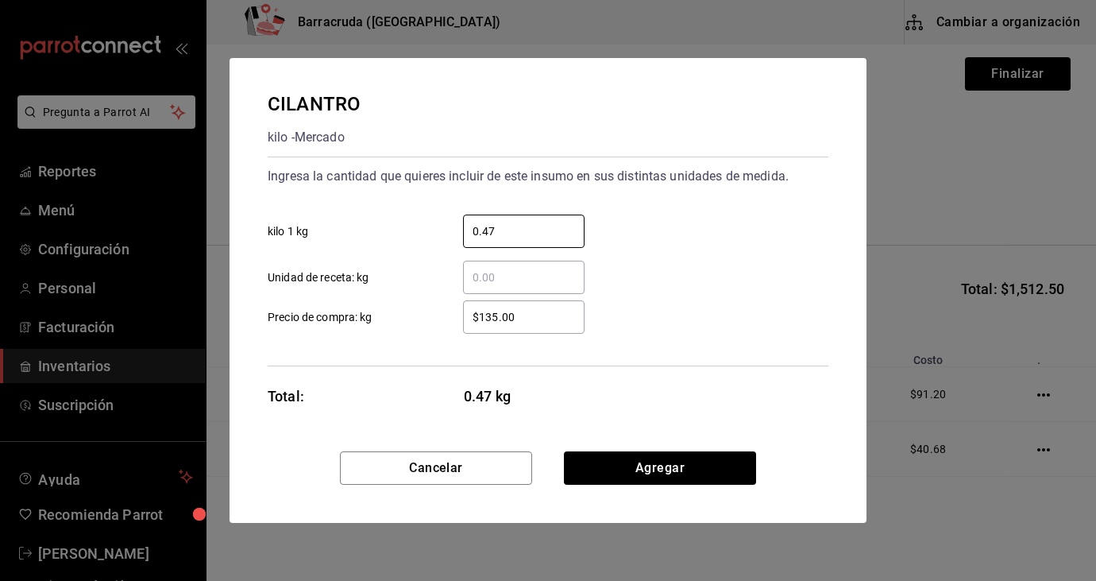
click at [519, 322] on input "$135.00" at bounding box center [524, 316] width 122 height 19
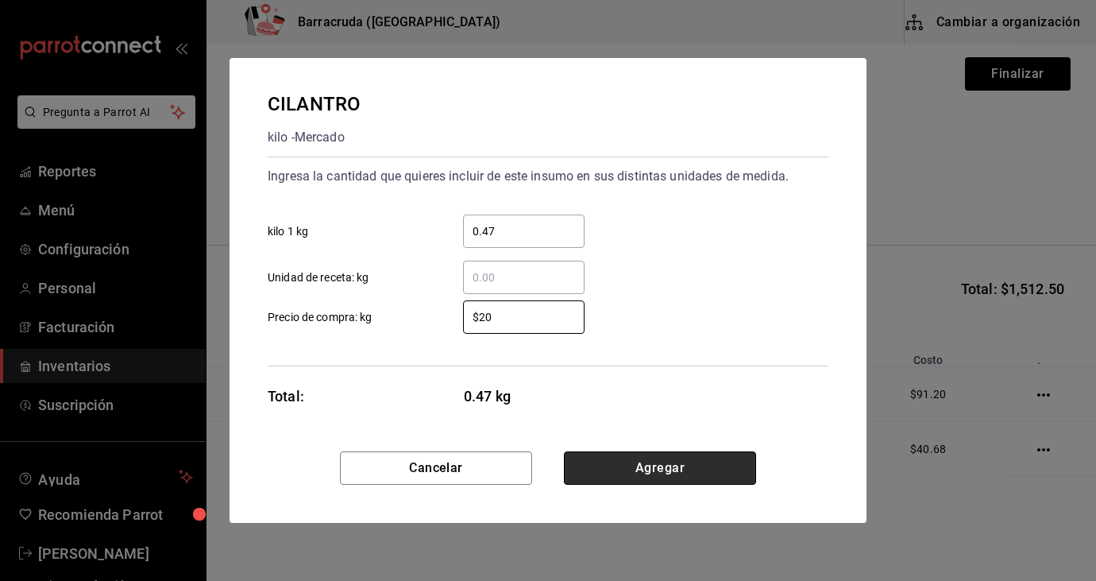
click at [683, 469] on button "Agregar" at bounding box center [660, 467] width 192 height 33
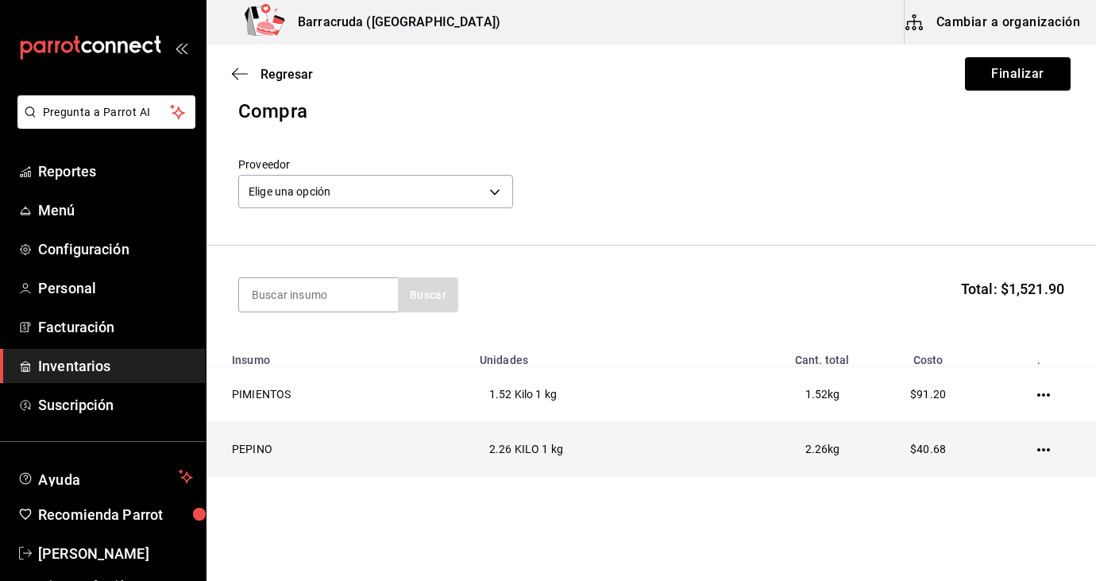
click at [693, 458] on td "2.26 KILO 1 kg" at bounding box center [590, 449] width 241 height 55
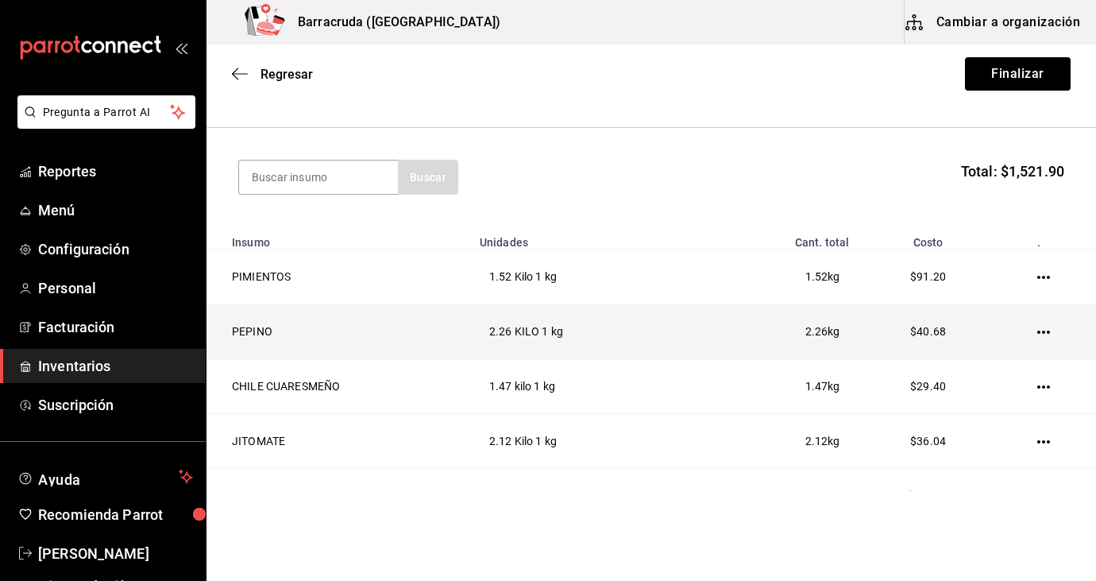
scroll to position [74, 0]
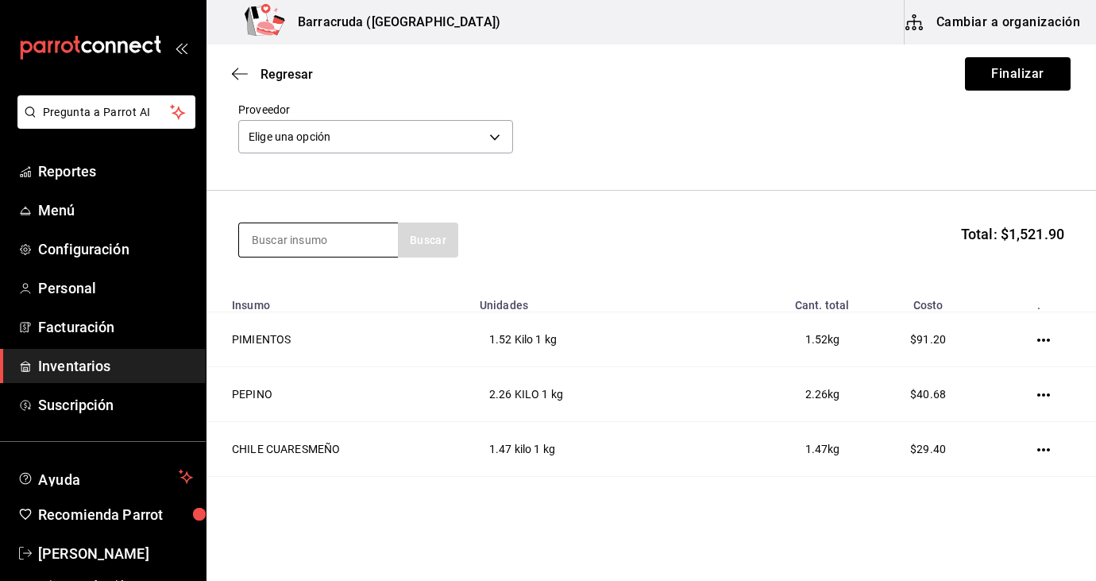
click at [365, 249] on input at bounding box center [318, 239] width 159 height 33
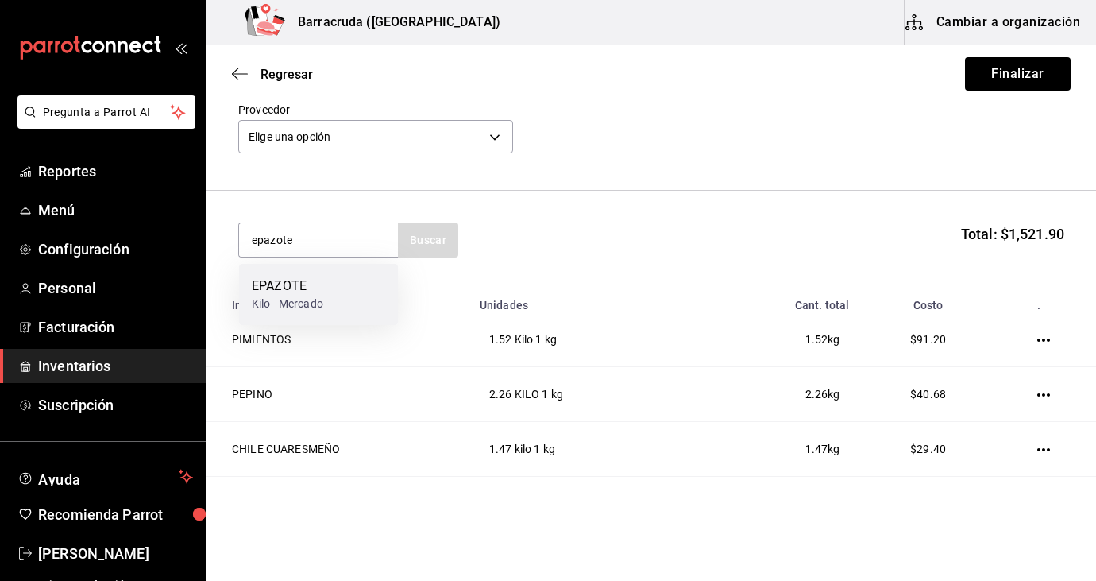
click at [351, 292] on div "EPAZOTE Kilo - [PERSON_NAME]" at bounding box center [318, 294] width 159 height 61
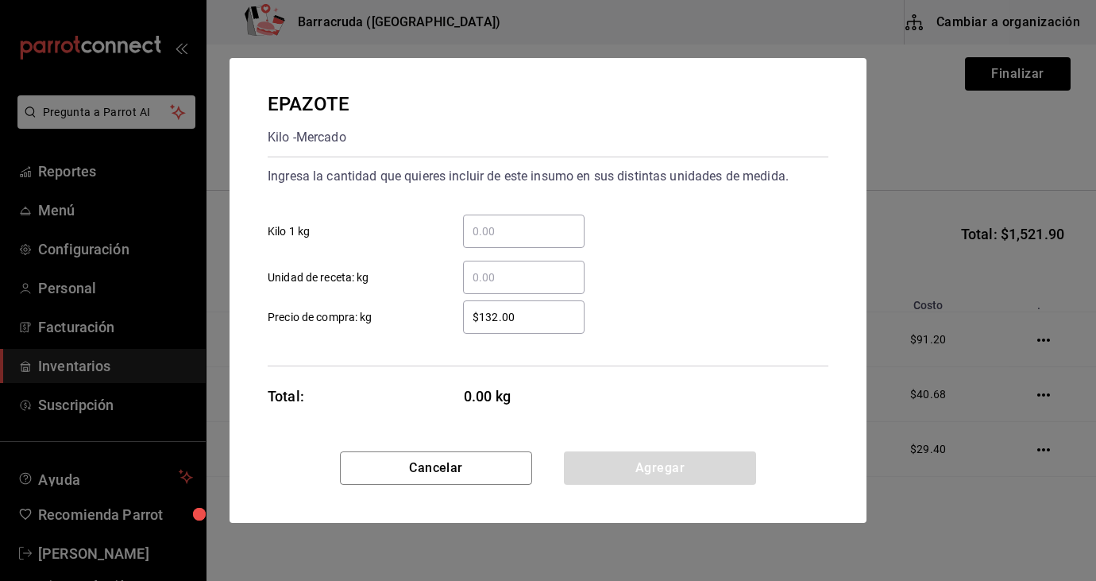
click at [509, 230] on input "​ Kilo 1 kg" at bounding box center [524, 231] width 122 height 19
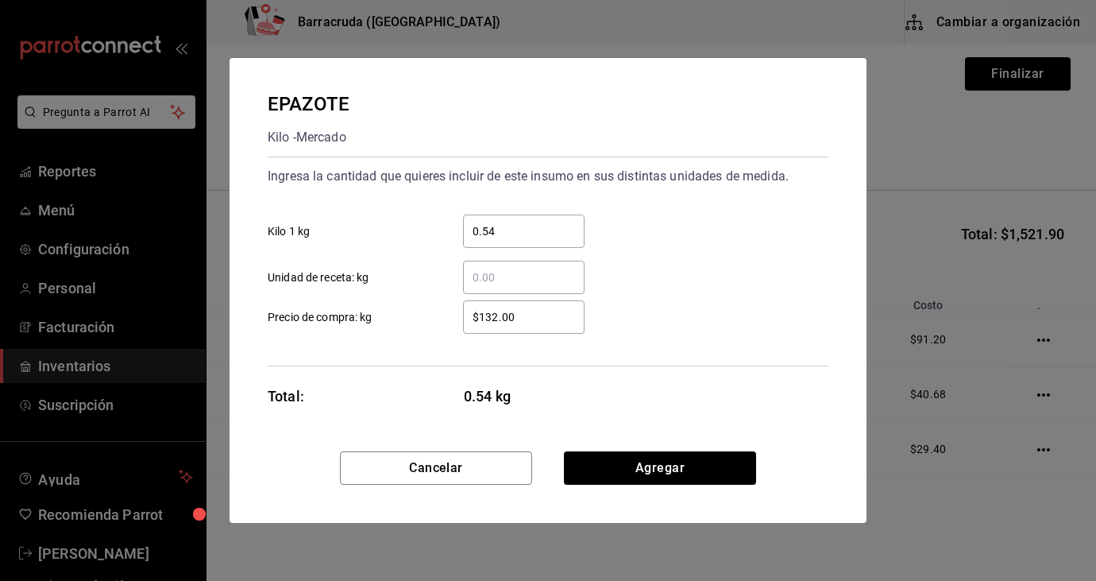
click at [535, 315] on input "$132.00" at bounding box center [524, 316] width 122 height 19
click at [682, 465] on button "Agregar" at bounding box center [660, 467] width 192 height 33
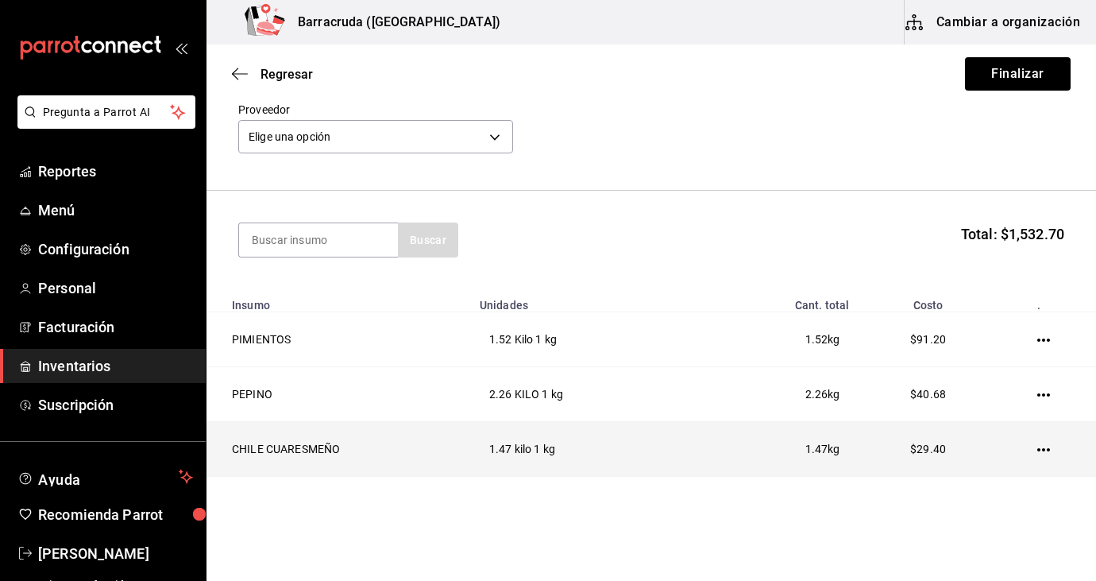
click at [697, 444] on td "1.47 kilo 1 kg" at bounding box center [590, 449] width 241 height 55
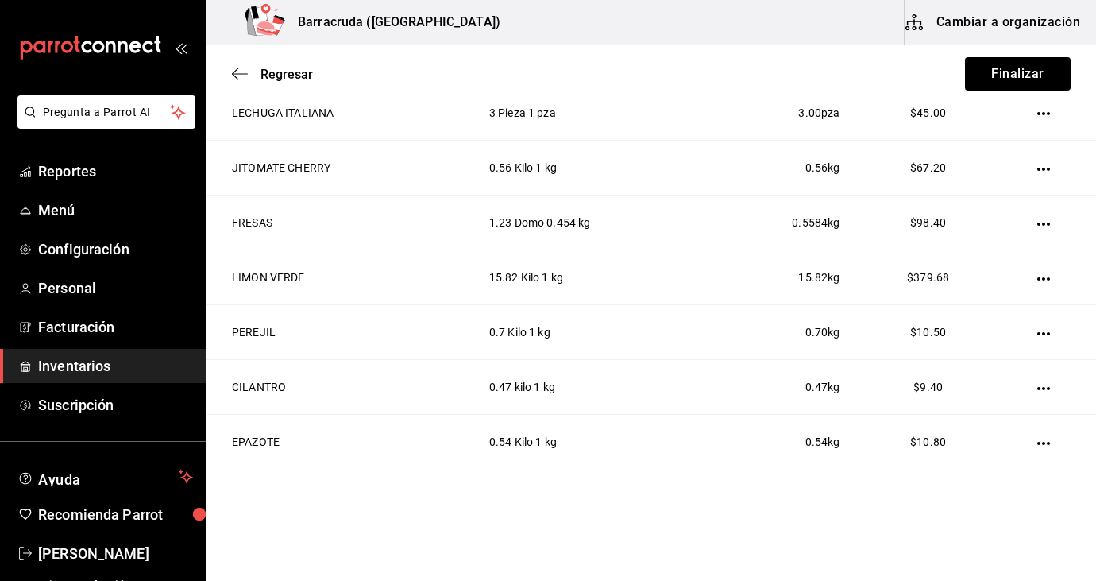
scroll to position [987, 0]
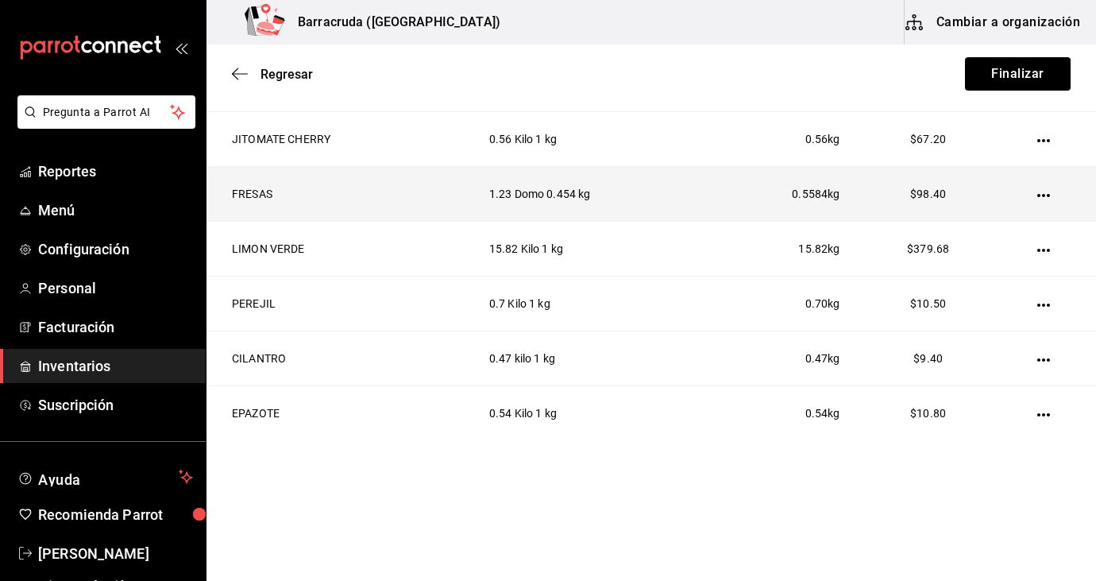
click at [394, 167] on td "FRESAS" at bounding box center [339, 194] width 264 height 55
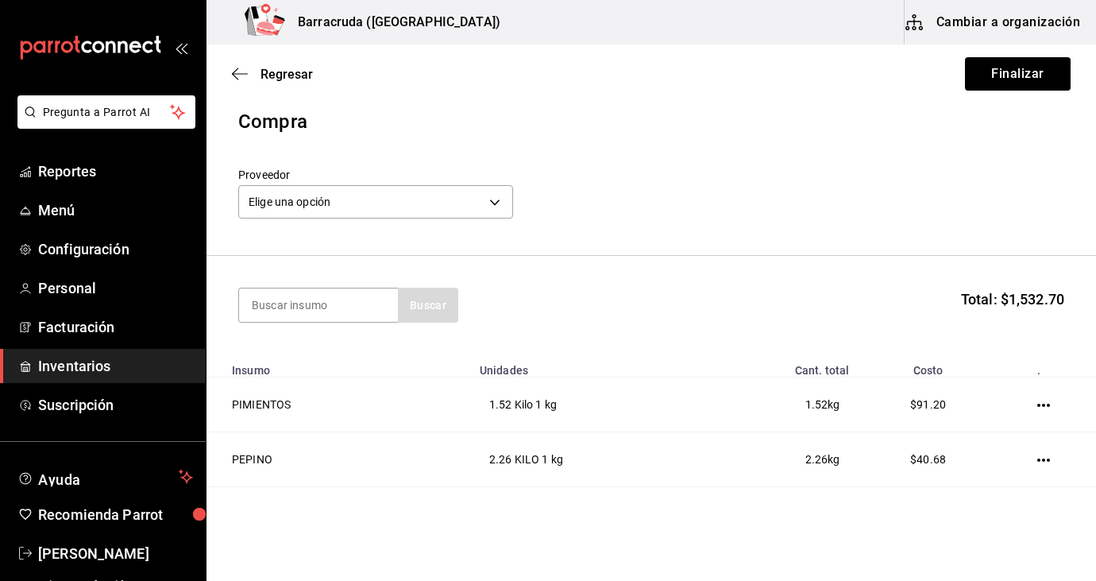
scroll to position [2, 0]
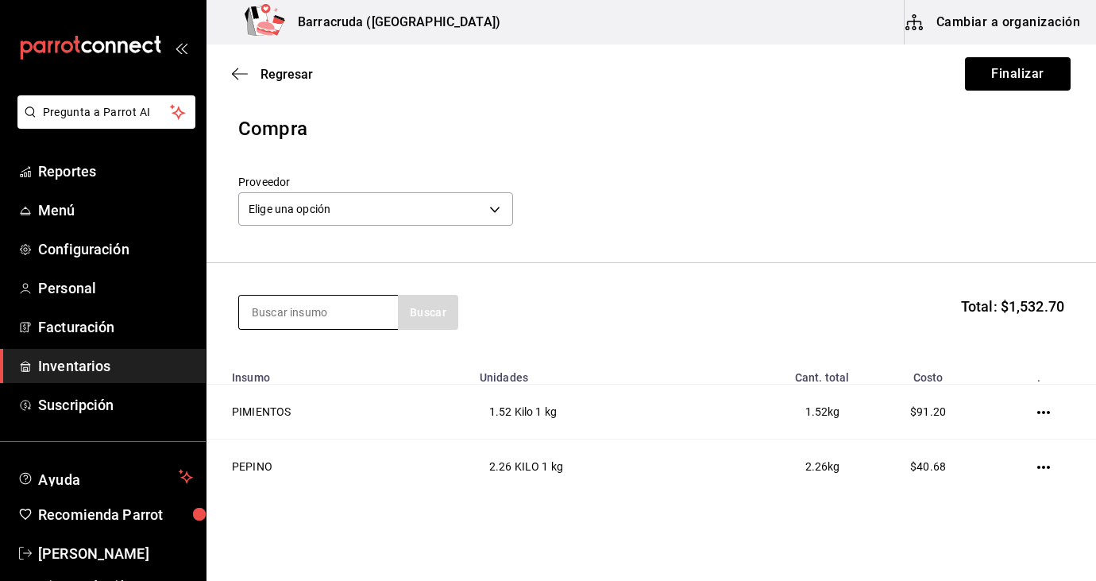
click at [326, 322] on input at bounding box center [318, 311] width 159 height 33
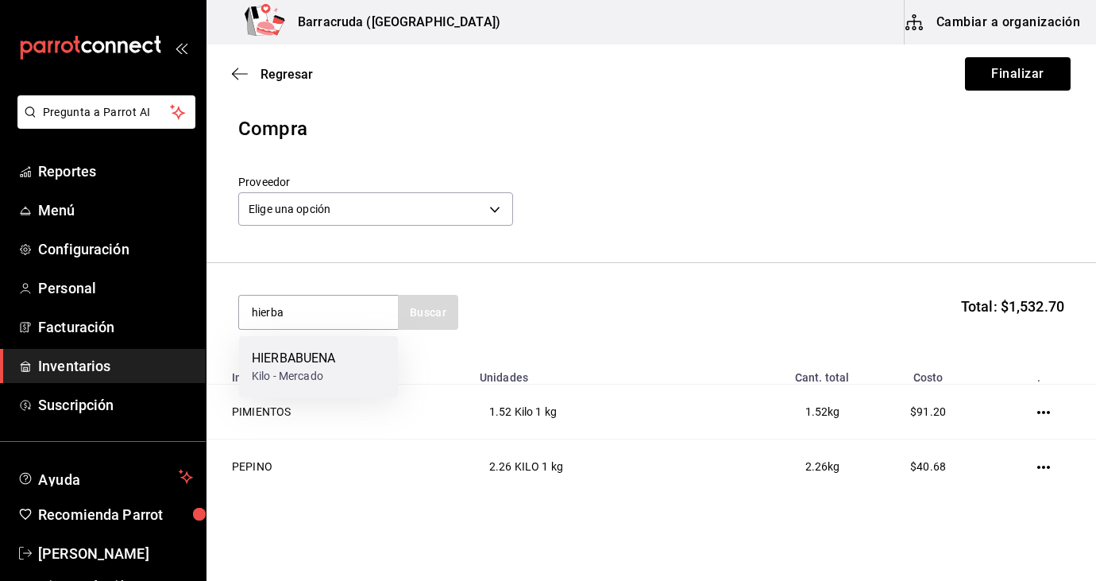
click at [331, 375] on div "Kilo - Mercado" at bounding box center [293, 376] width 83 height 17
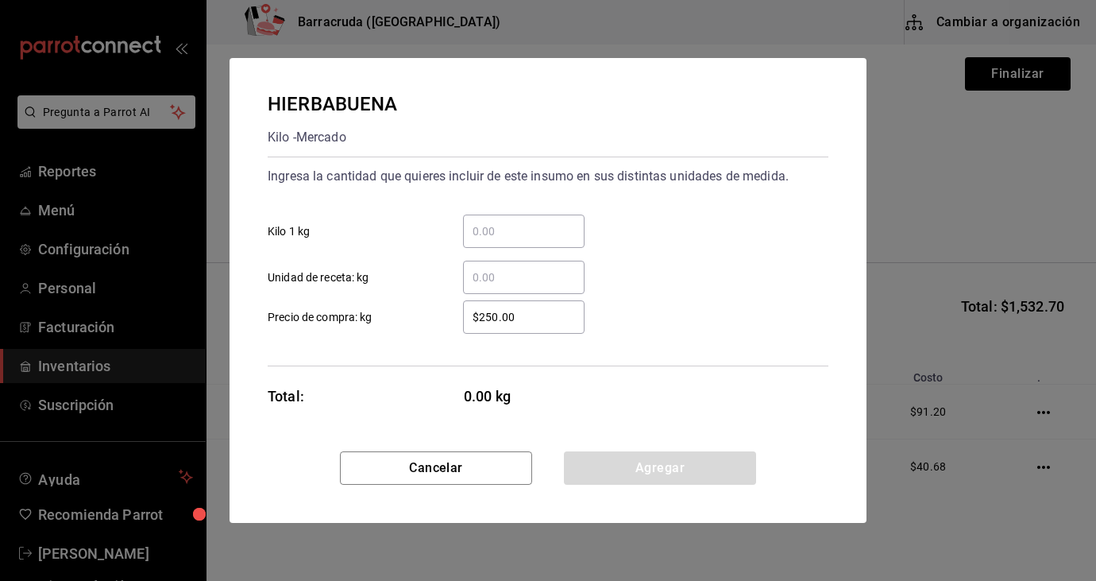
click at [515, 222] on input "​ Kilo 1 kg" at bounding box center [524, 231] width 122 height 19
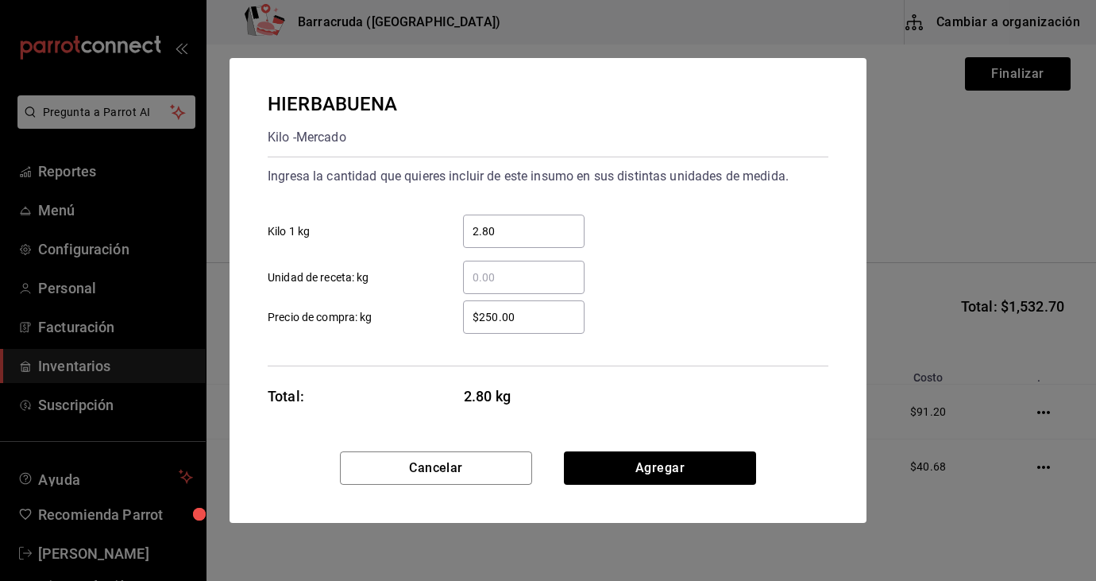
click at [531, 314] on input "$250.00" at bounding box center [524, 316] width 122 height 19
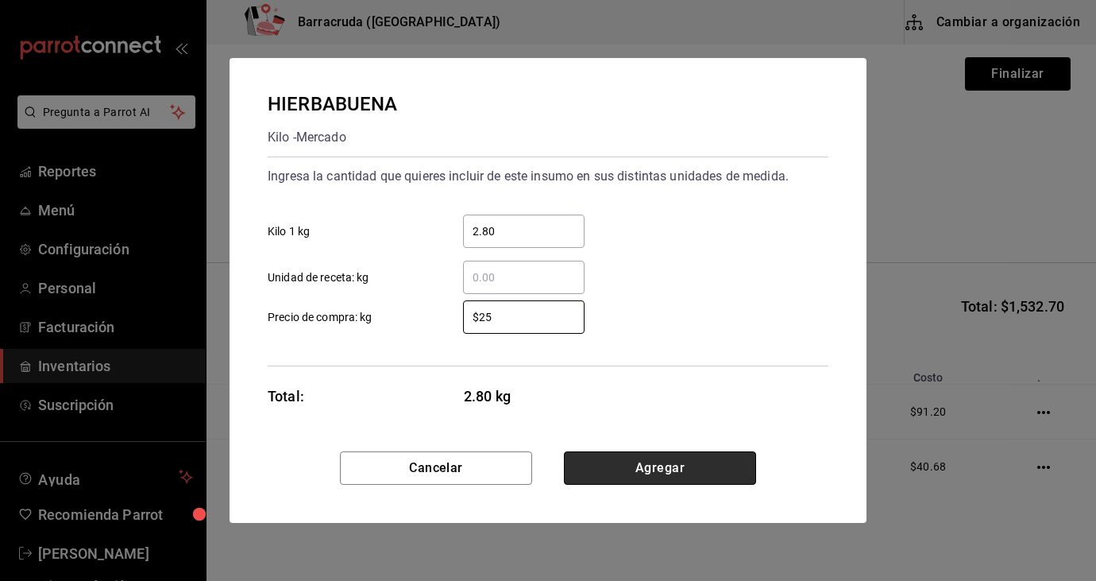
click at [685, 473] on button "Agregar" at bounding box center [660, 467] width 192 height 33
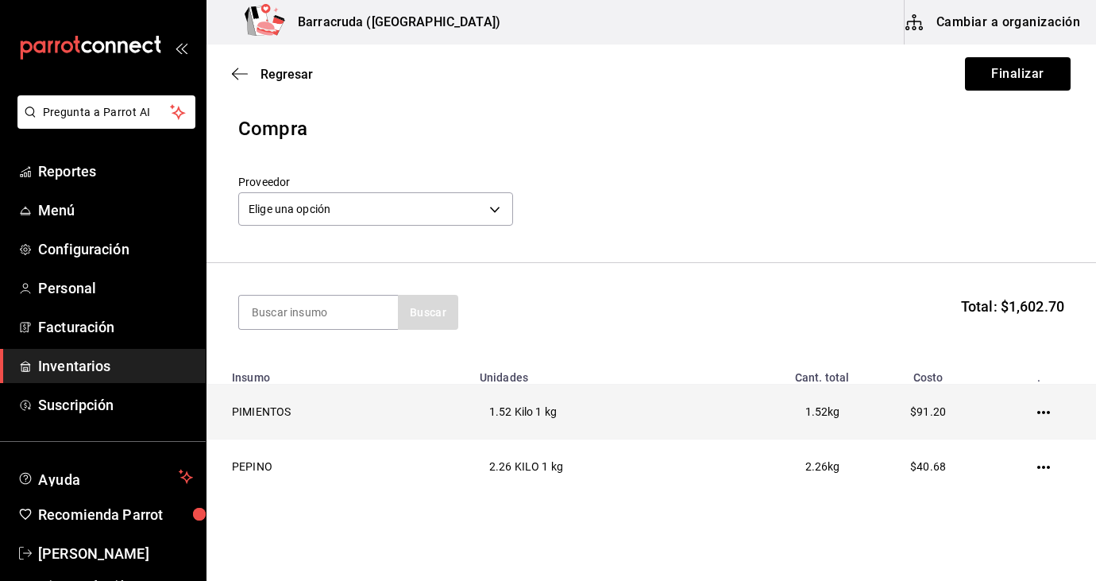
click at [771, 410] on td "1.52 kg" at bounding box center [785, 411] width 149 height 55
click at [1038, 414] on icon "button" at bounding box center [1043, 413] width 13 height 3
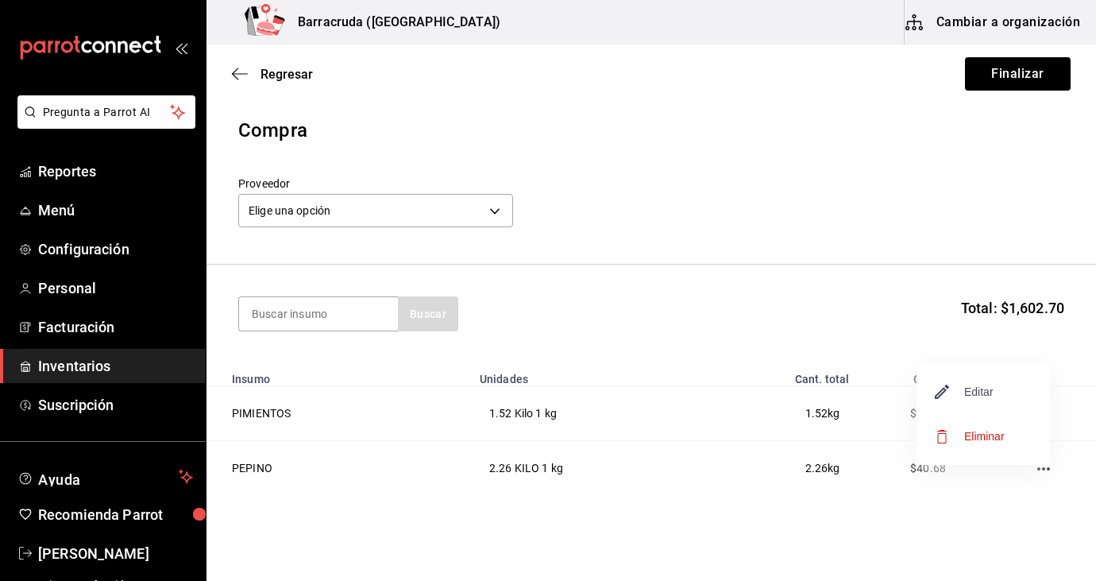
click at [991, 398] on span "Editar" at bounding box center [965, 391] width 58 height 19
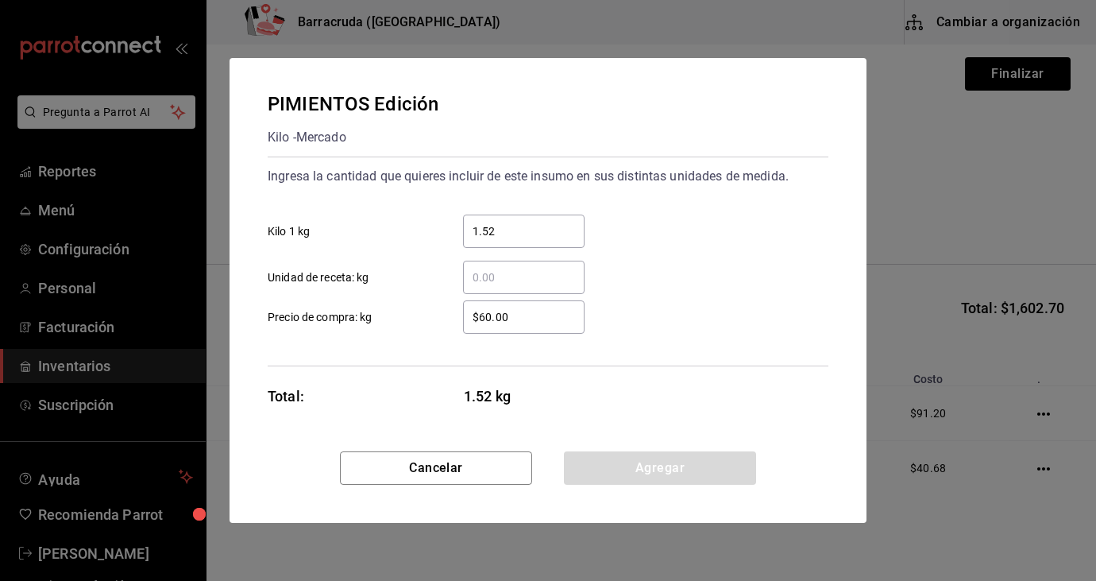
click at [508, 231] on input "1.52" at bounding box center [524, 231] width 122 height 19
click at [662, 473] on button "Agregar" at bounding box center [660, 467] width 192 height 33
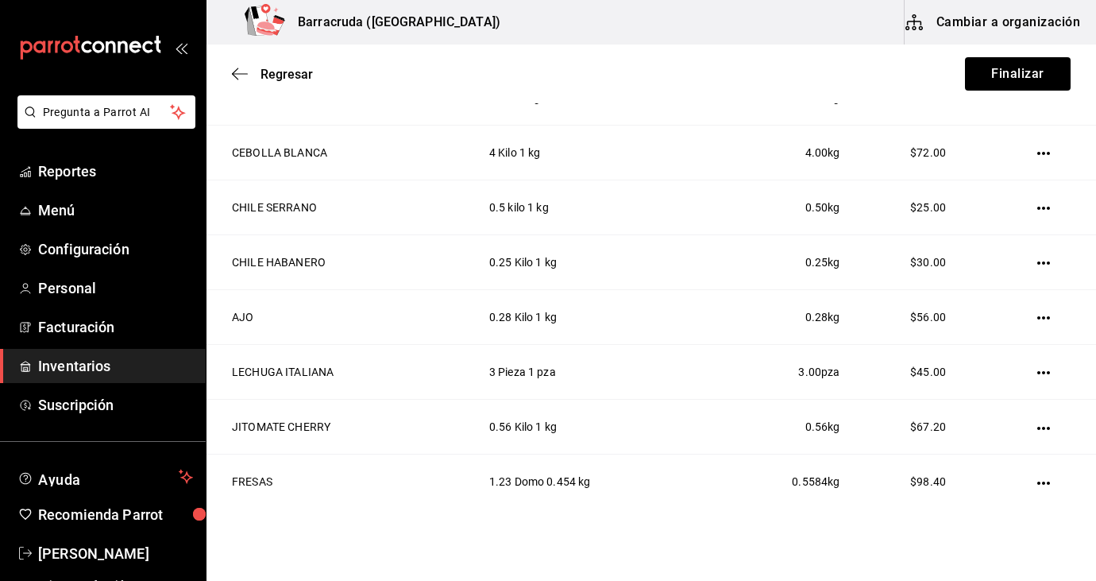
scroll to position [731, 0]
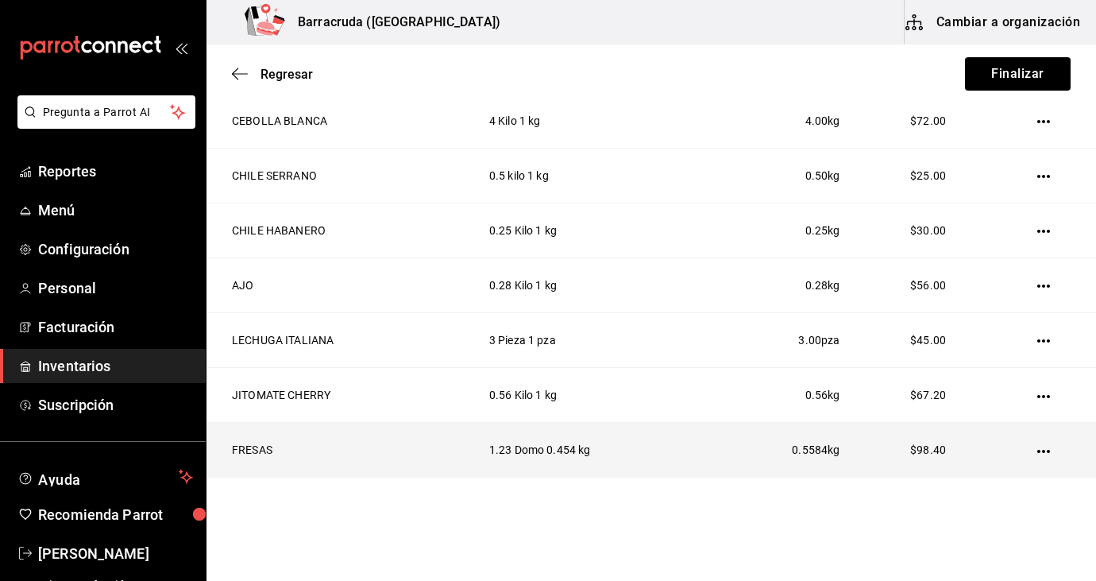
click at [1045, 453] on icon "button" at bounding box center [1043, 451] width 13 height 13
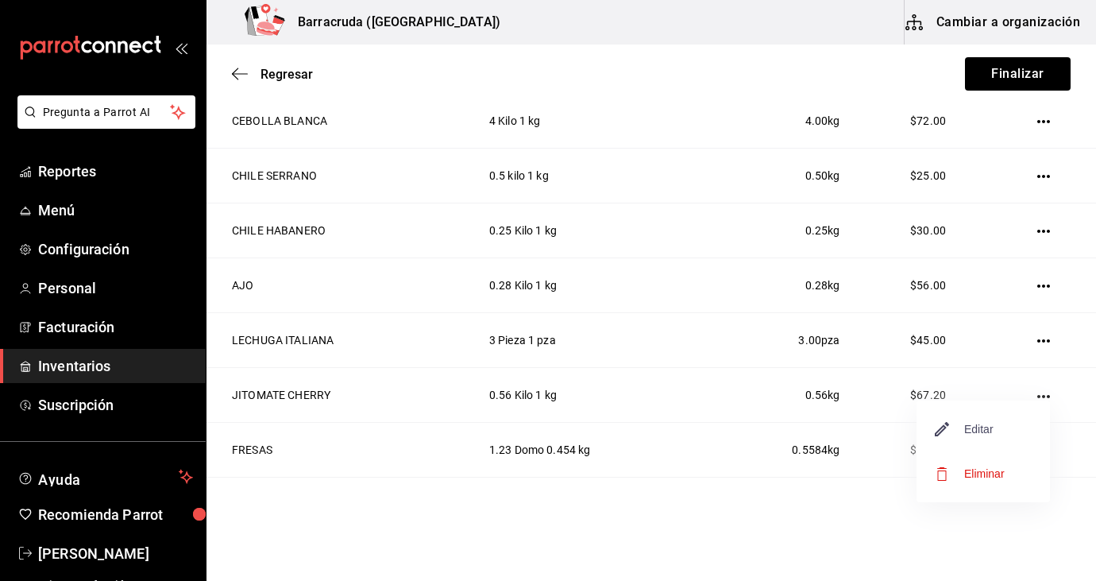
click at [992, 428] on span "Editar" at bounding box center [965, 428] width 58 height 19
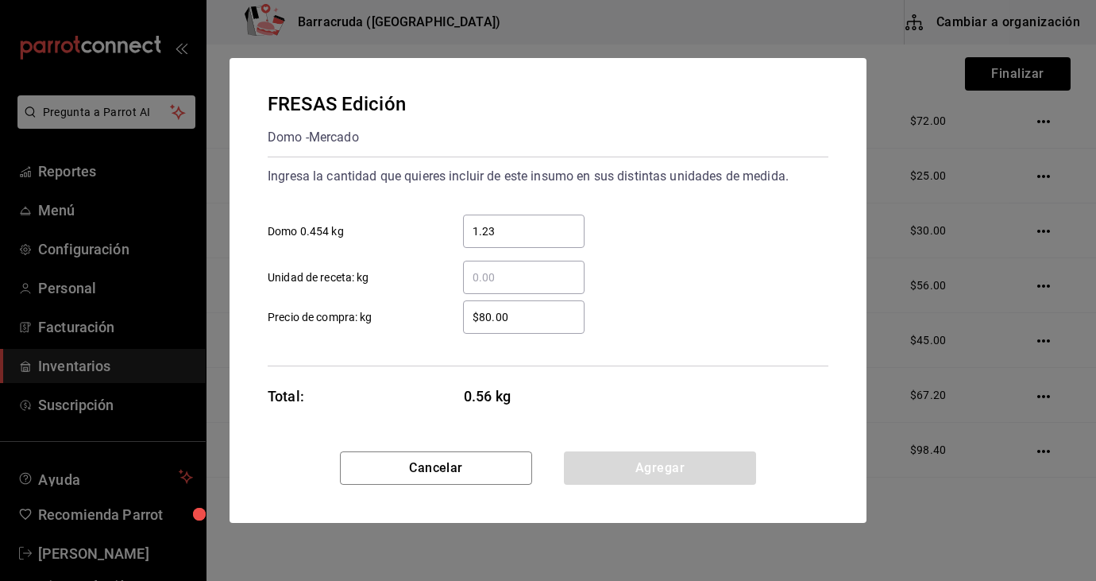
click at [501, 231] on input "1.23" at bounding box center [524, 231] width 122 height 19
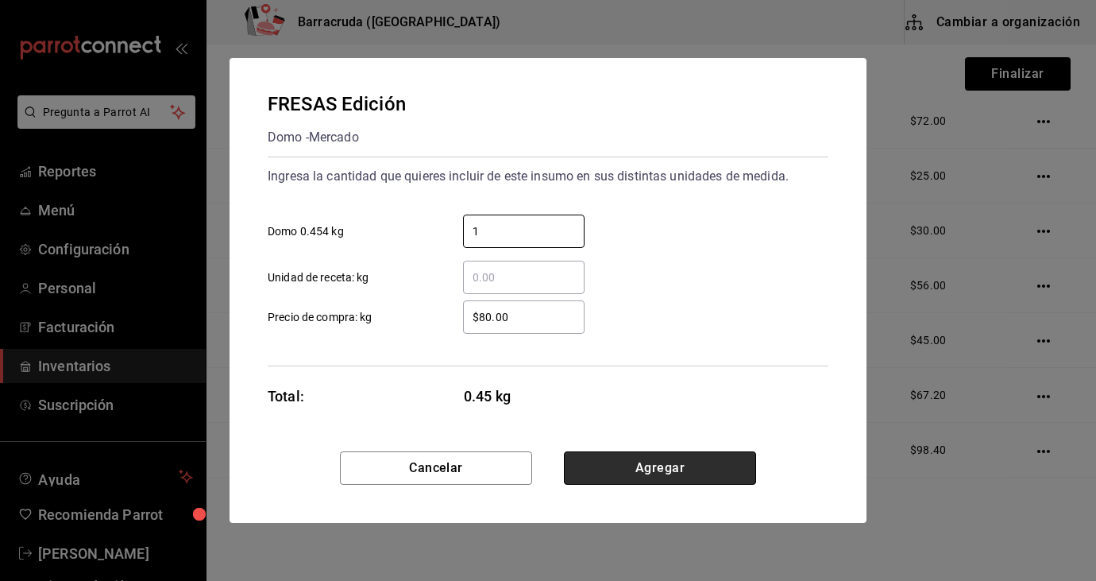
click at [708, 463] on button "Agregar" at bounding box center [660, 467] width 192 height 33
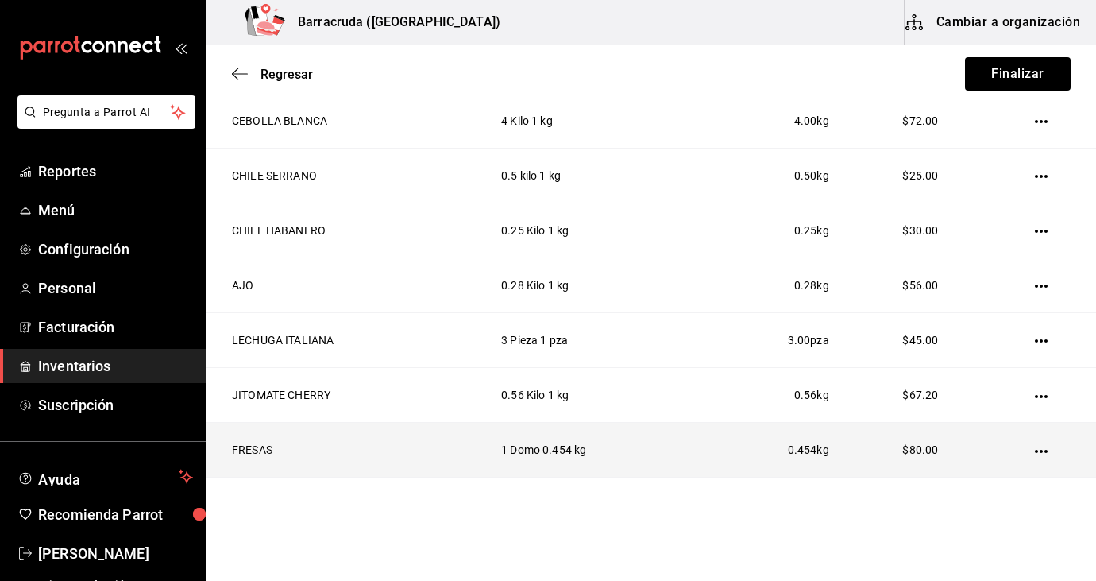
click at [1039, 451] on icon "button" at bounding box center [1041, 451] width 13 height 13
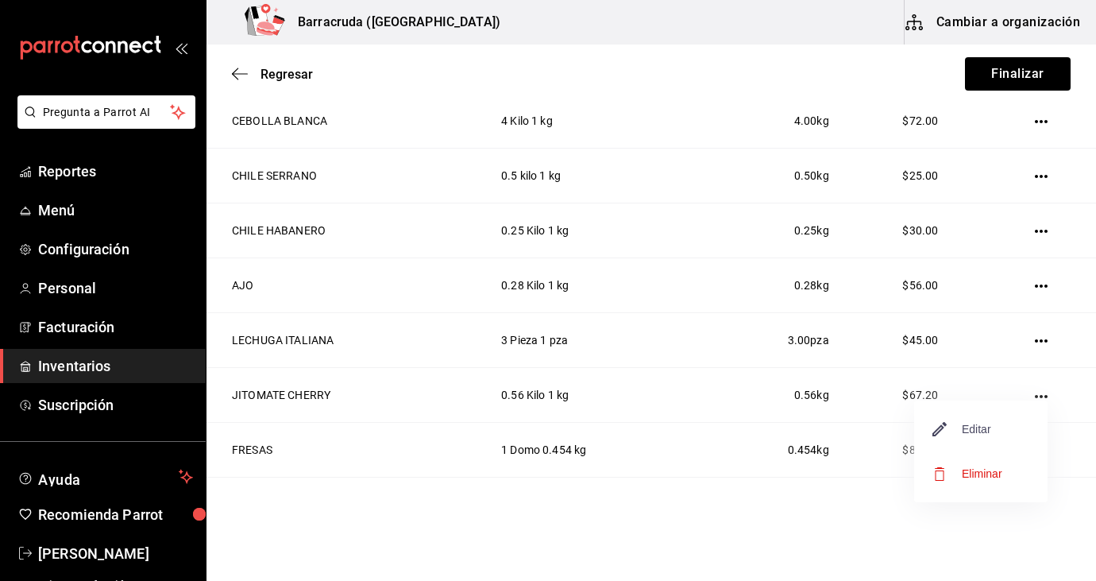
click at [986, 435] on span "Editar" at bounding box center [962, 428] width 58 height 19
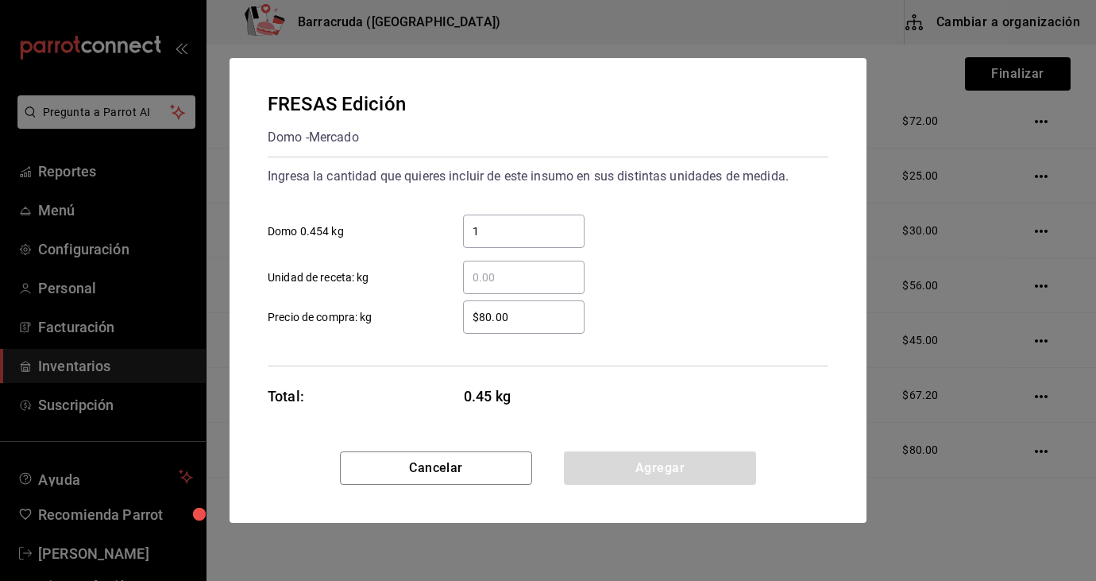
click at [496, 227] on input "1" at bounding box center [524, 231] width 122 height 19
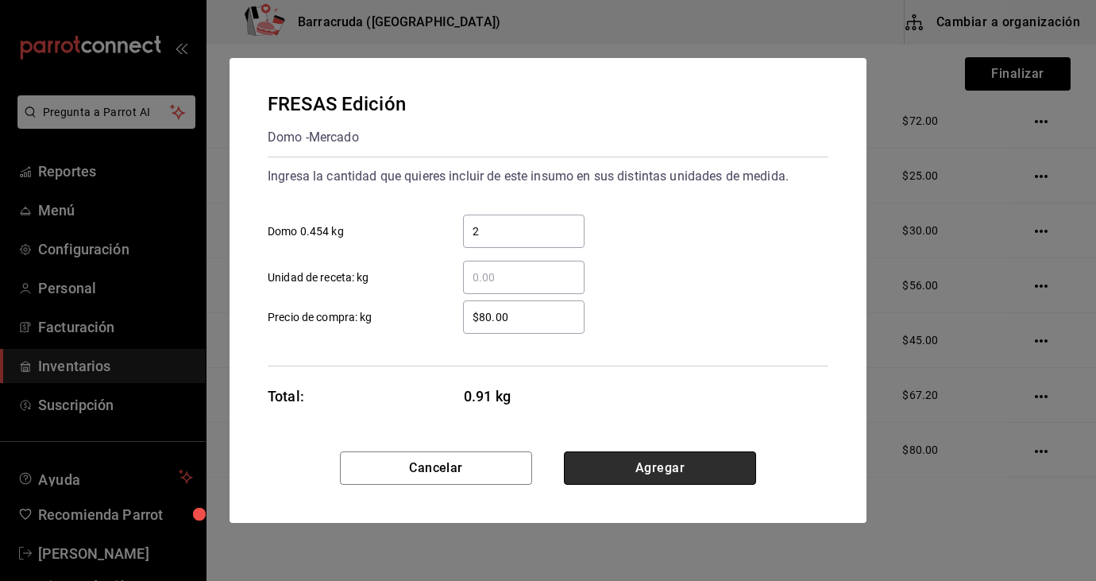
click at [698, 471] on button "Agregar" at bounding box center [660, 467] width 192 height 33
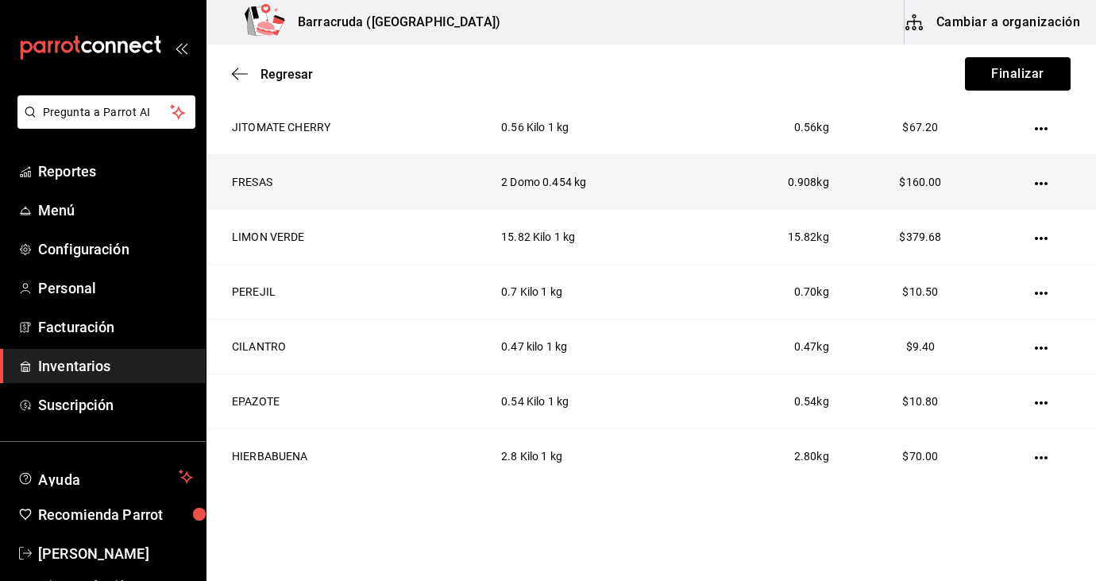
scroll to position [1041, 0]
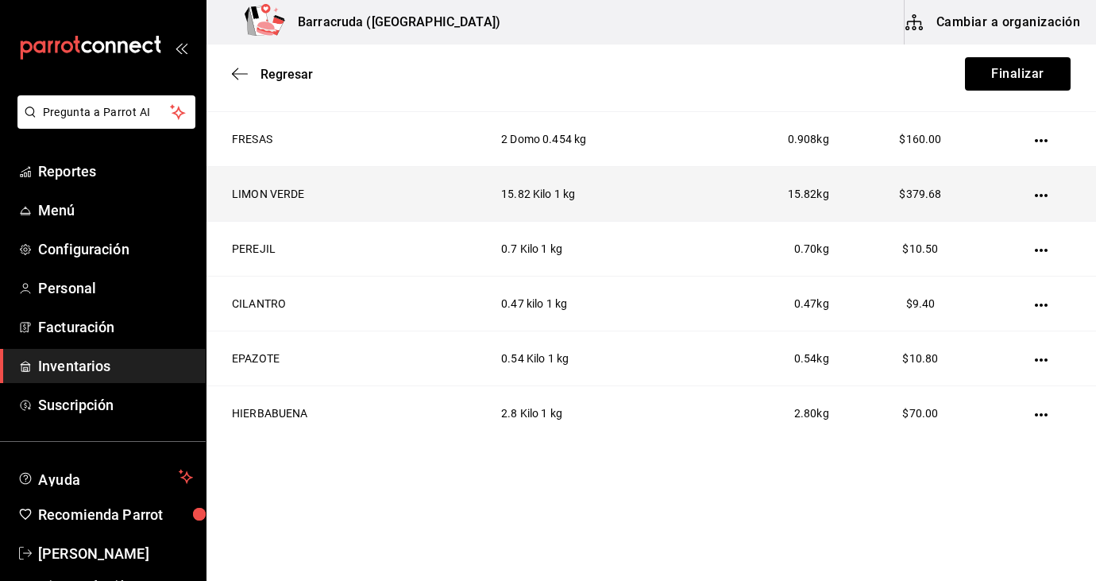
click at [689, 210] on td "15.82 Kilo 1 kg" at bounding box center [593, 194] width 222 height 55
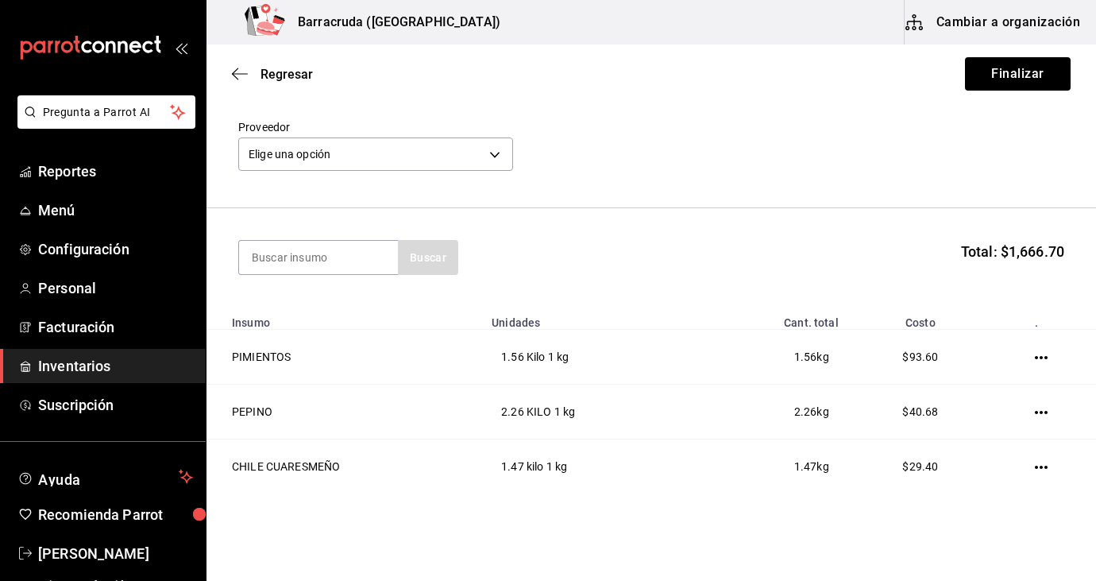
scroll to position [25, 0]
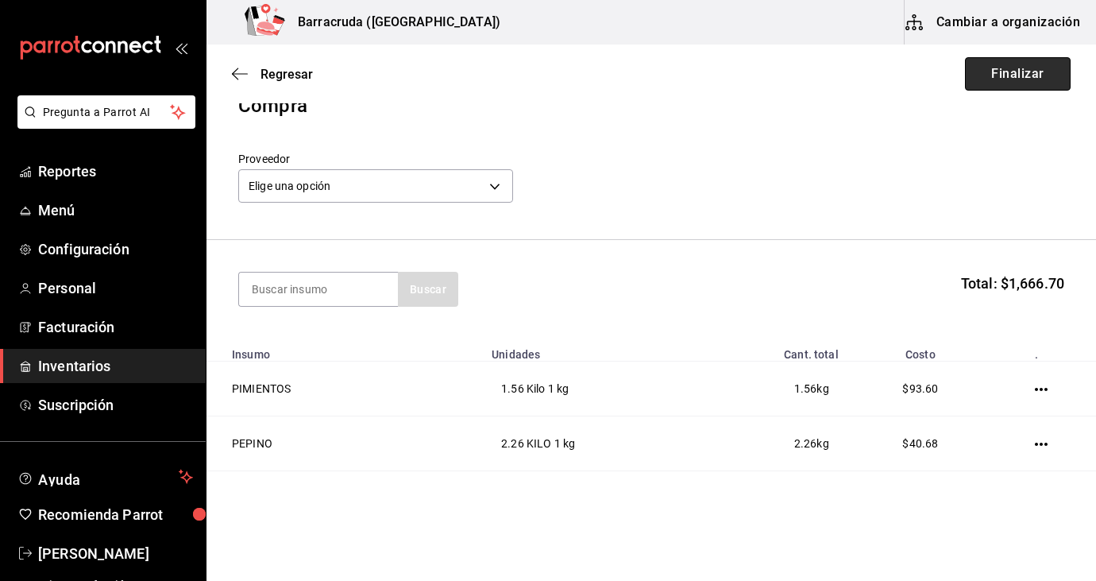
click at [1051, 86] on button "Finalizar" at bounding box center [1018, 73] width 106 height 33
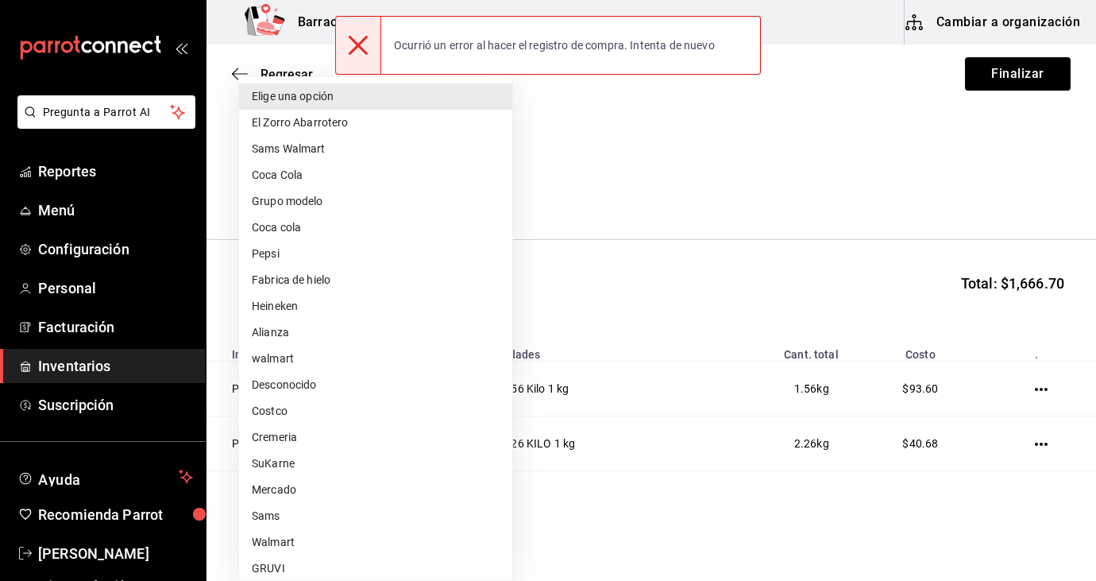
click at [501, 188] on body "Pregunta a Parrot AI Reportes Menú Configuración Personal Facturación Inventari…" at bounding box center [548, 245] width 1096 height 491
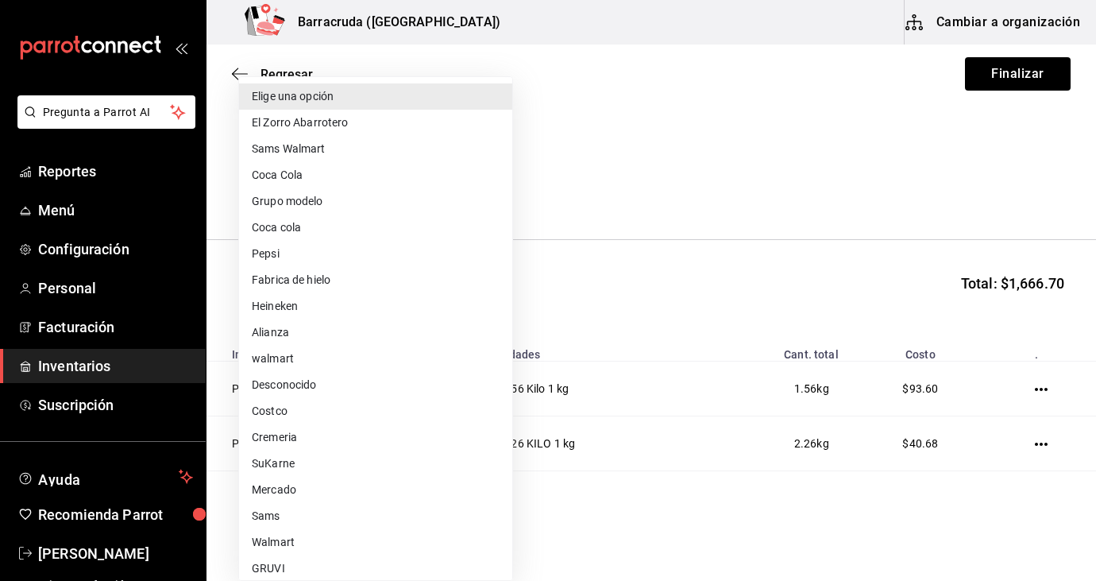
click at [286, 492] on li "Mercado" at bounding box center [375, 490] width 273 height 26
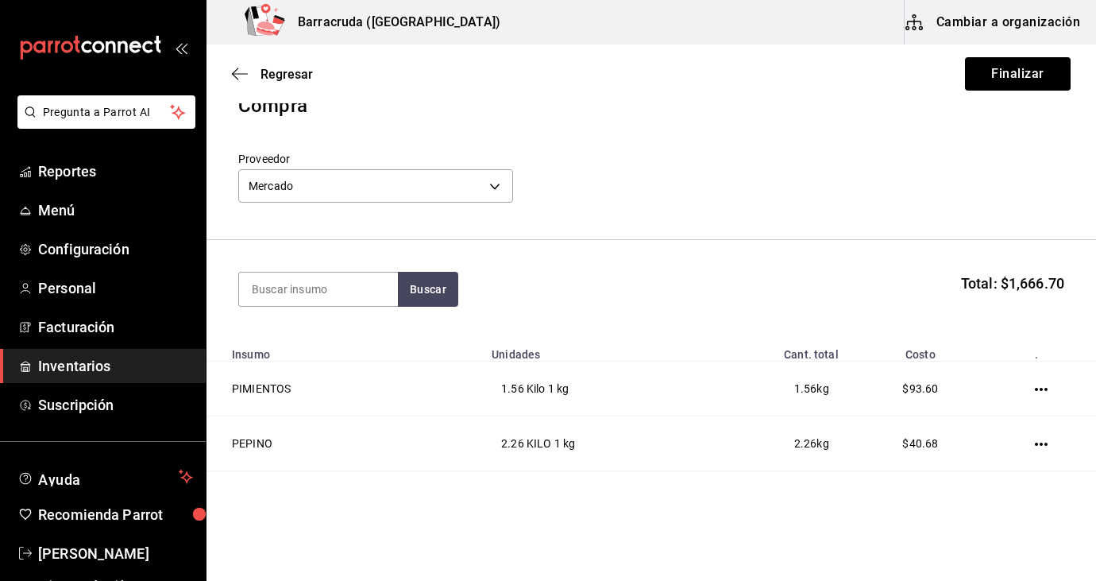
click at [773, 294] on div "Buscar Total: $1,666.70" at bounding box center [651, 289] width 826 height 35
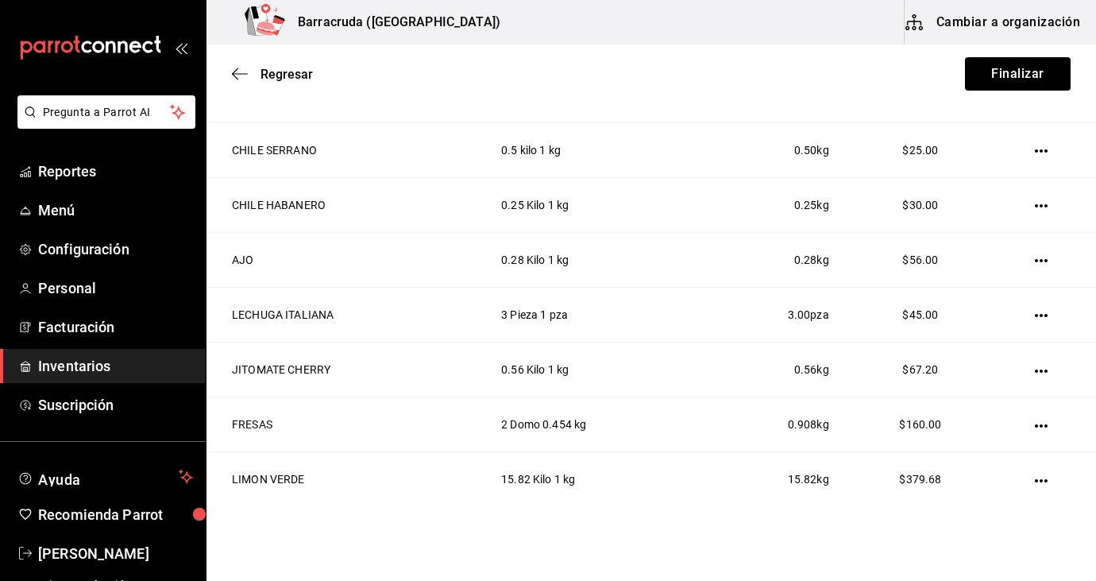
scroll to position [787, 0]
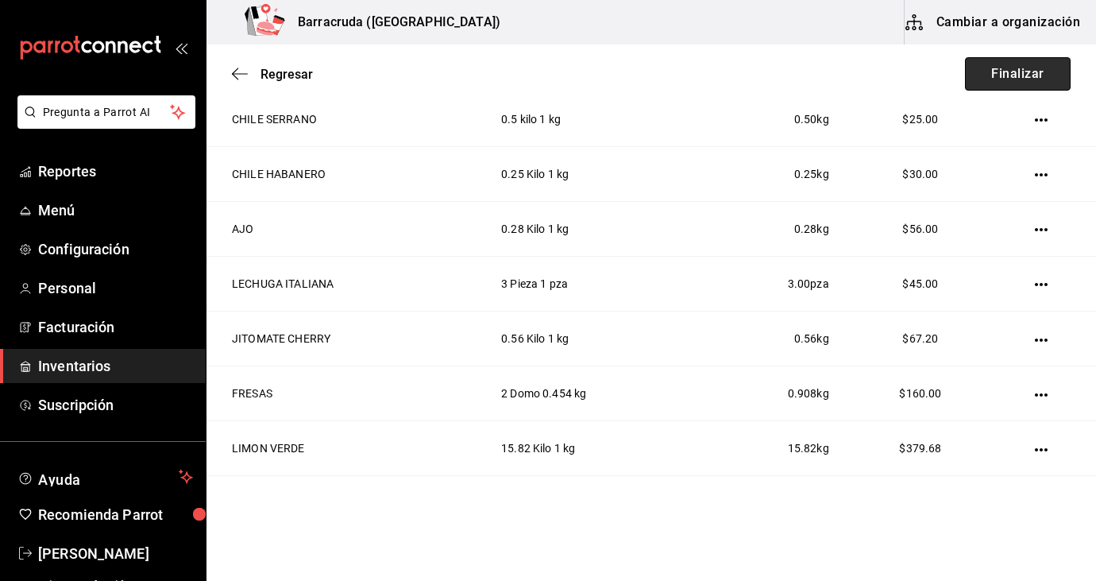
click at [1023, 81] on button "Finalizar" at bounding box center [1018, 73] width 106 height 33
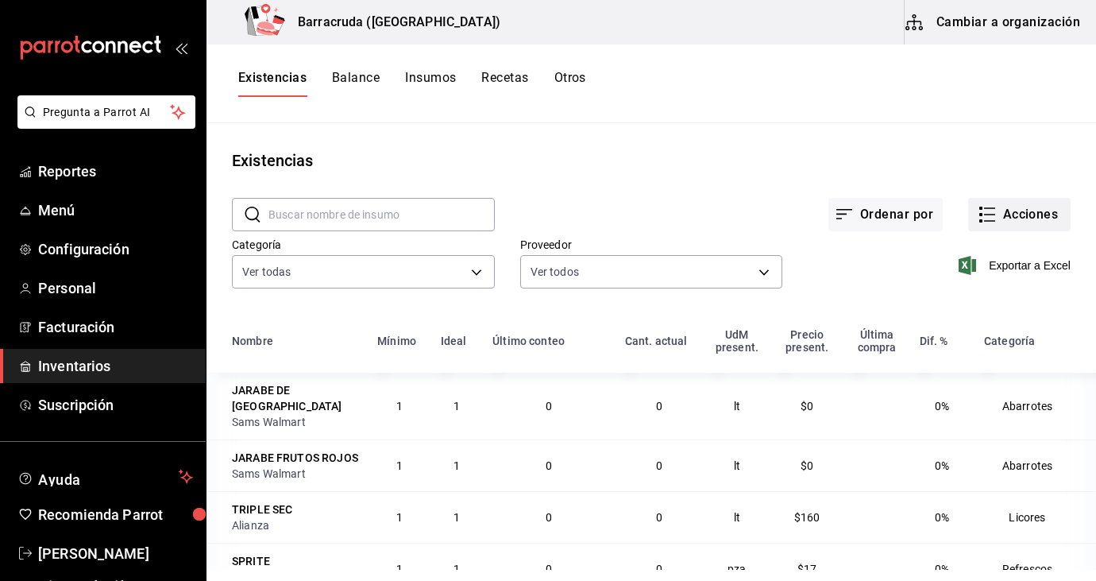
click at [1026, 227] on button "Acciones" at bounding box center [1019, 214] width 102 height 33
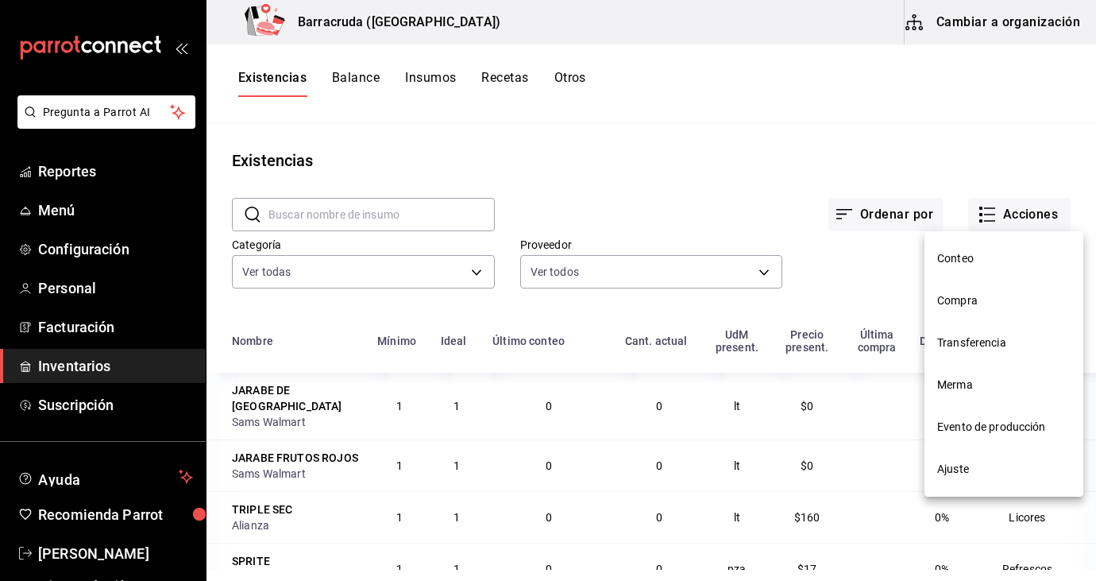
click at [954, 305] on span "Compra" at bounding box center [1003, 300] width 133 height 17
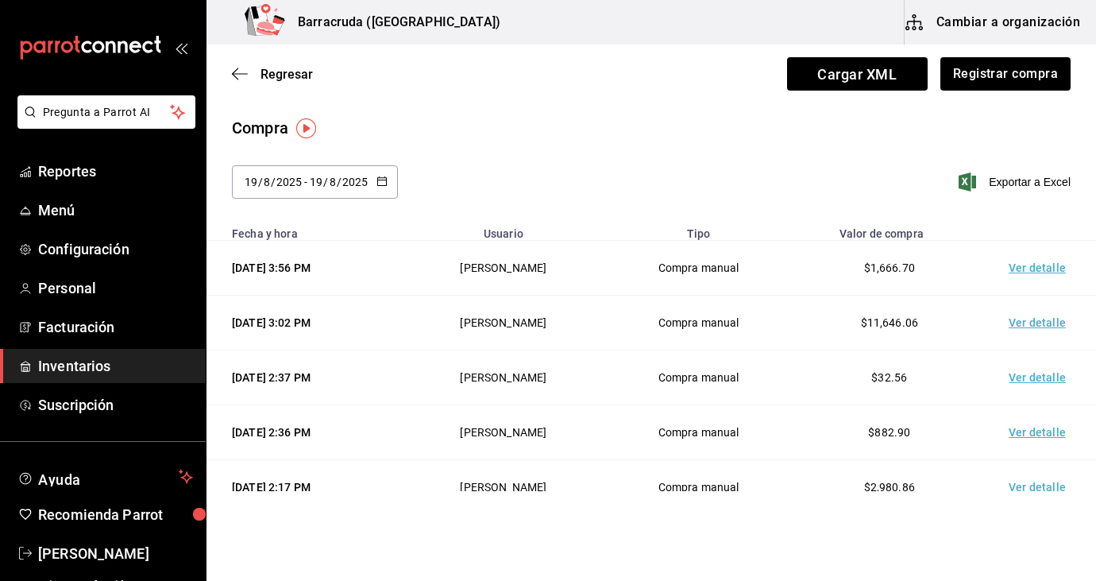
click at [1054, 486] on td "Ver detalle" at bounding box center [1040, 487] width 111 height 55
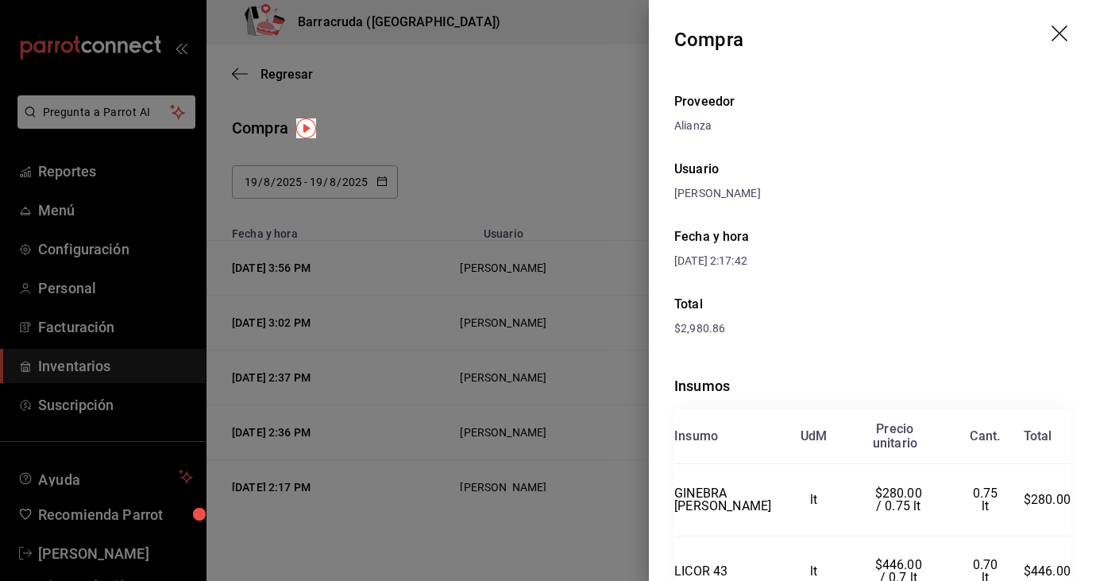
click at [581, 137] on div at bounding box center [548, 290] width 1096 height 581
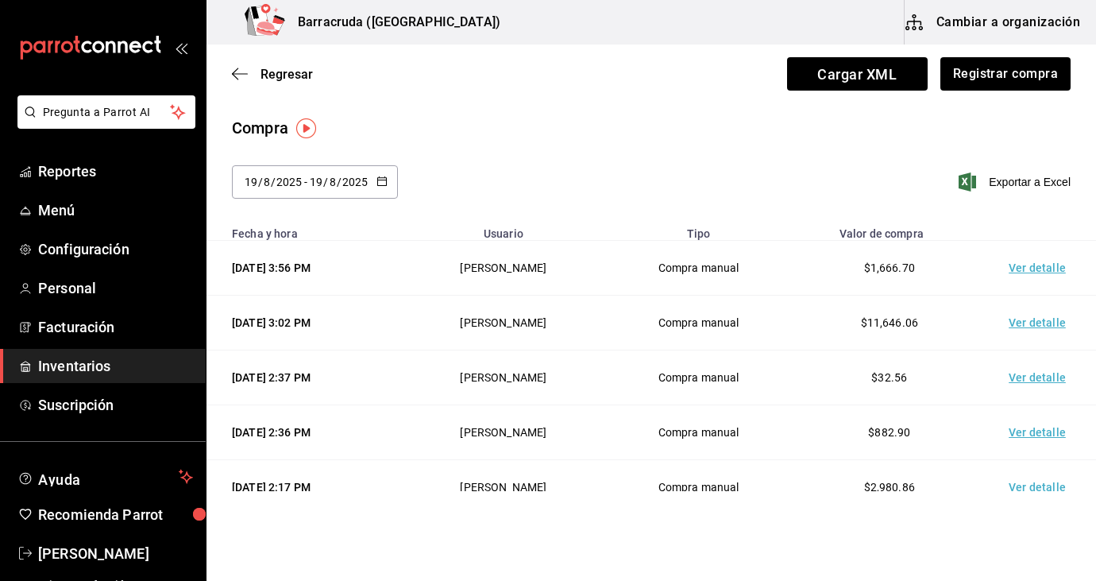
click at [1034, 440] on td "Ver detalle" at bounding box center [1040, 432] width 111 height 55
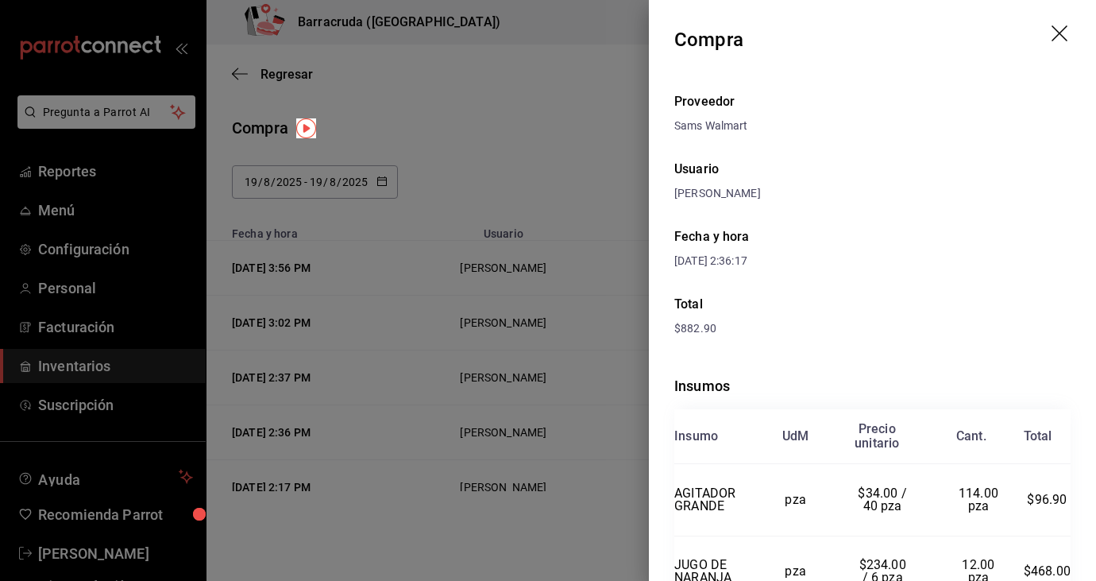
click at [549, 59] on div at bounding box center [548, 290] width 1096 height 581
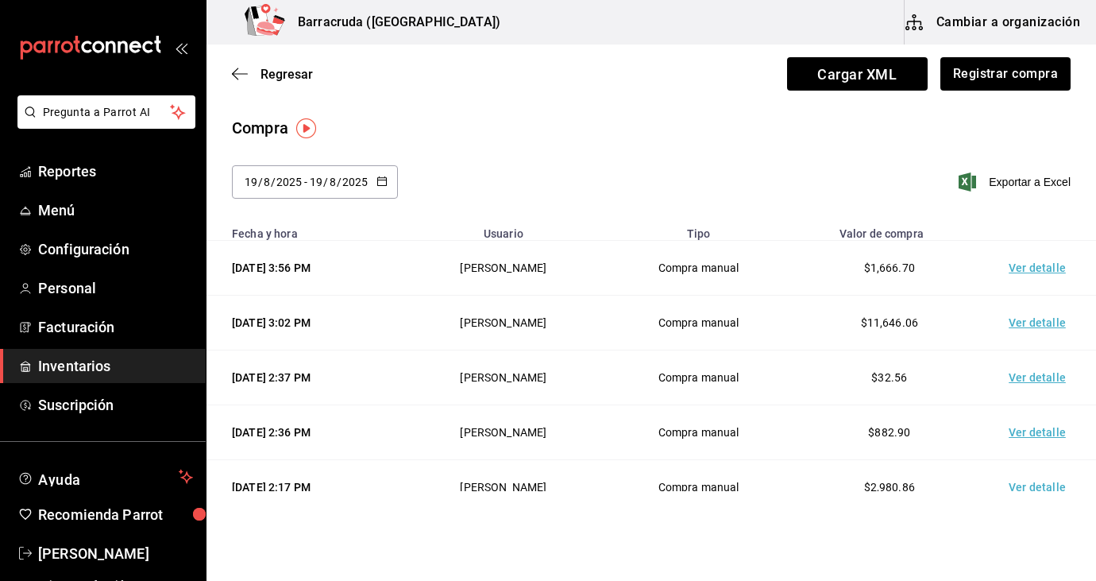
click at [1043, 376] on td "Ver detalle" at bounding box center [1040, 377] width 111 height 55
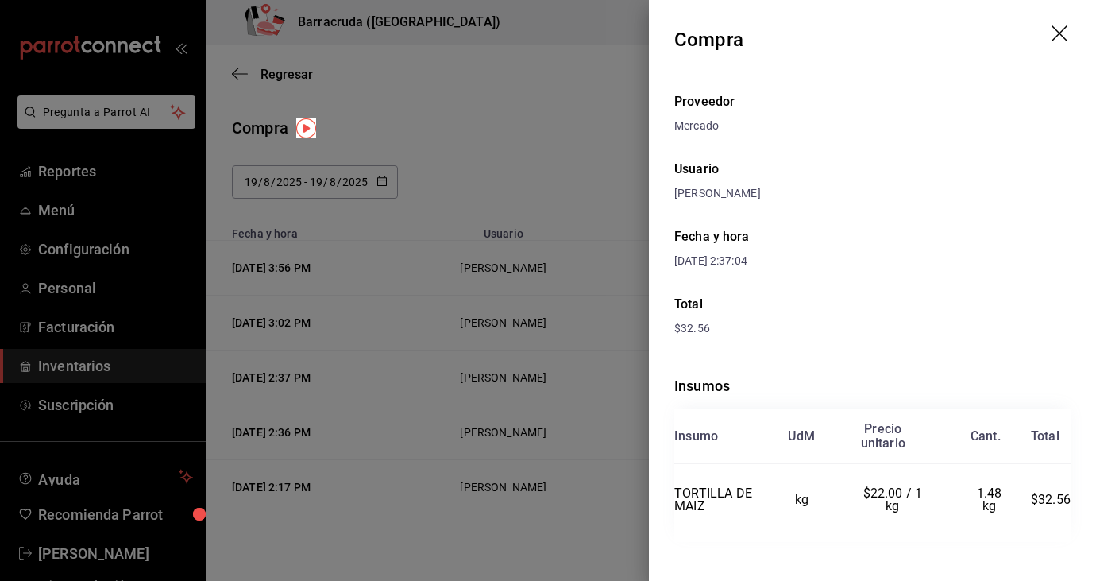
click at [553, 29] on div at bounding box center [548, 290] width 1096 height 581
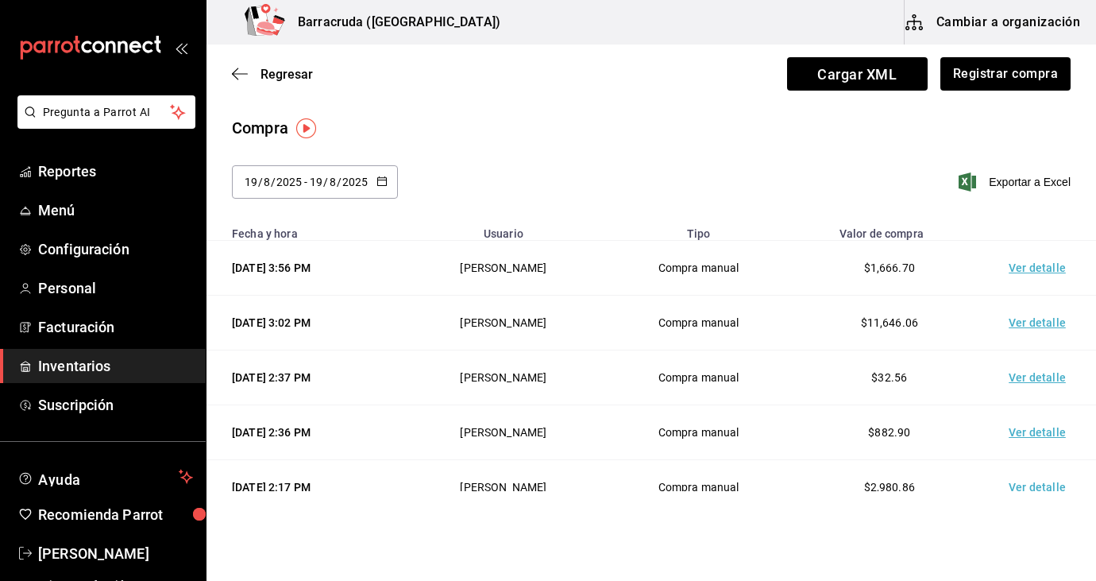
click at [1028, 326] on td "Ver detalle" at bounding box center [1040, 322] width 111 height 55
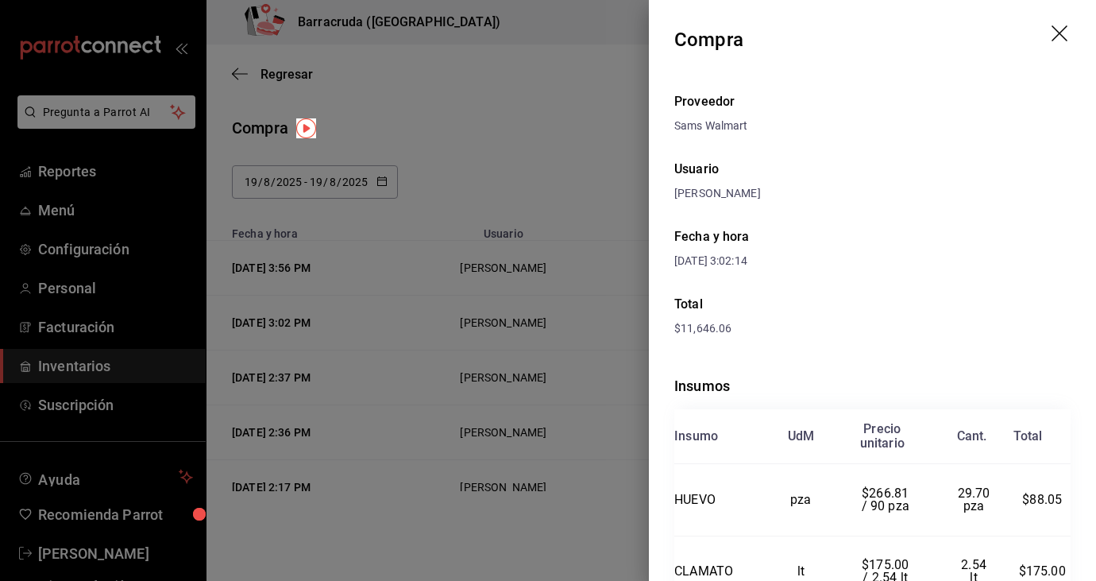
click at [490, 66] on div at bounding box center [548, 290] width 1096 height 581
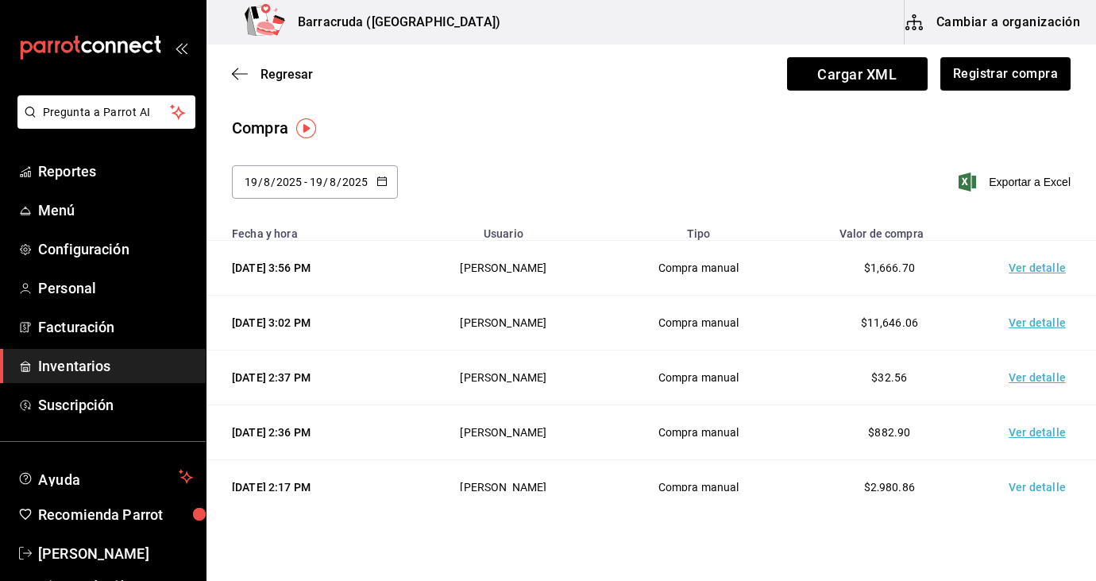
click at [1042, 268] on td "Ver detalle" at bounding box center [1040, 268] width 111 height 55
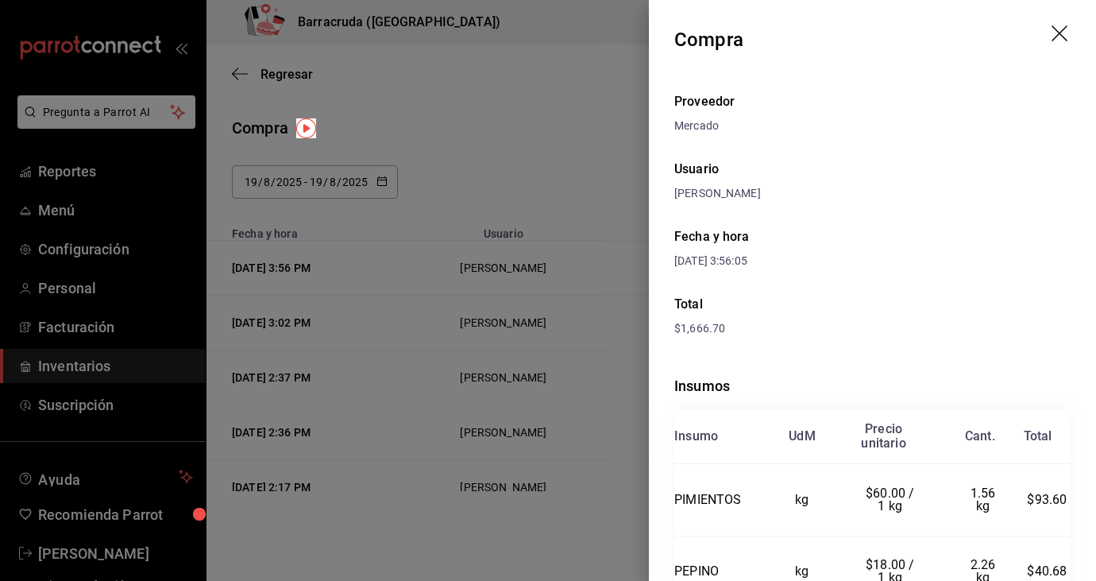
click at [524, 74] on div at bounding box center [548, 290] width 1096 height 581
